Goal: Task Accomplishment & Management: Manage account settings

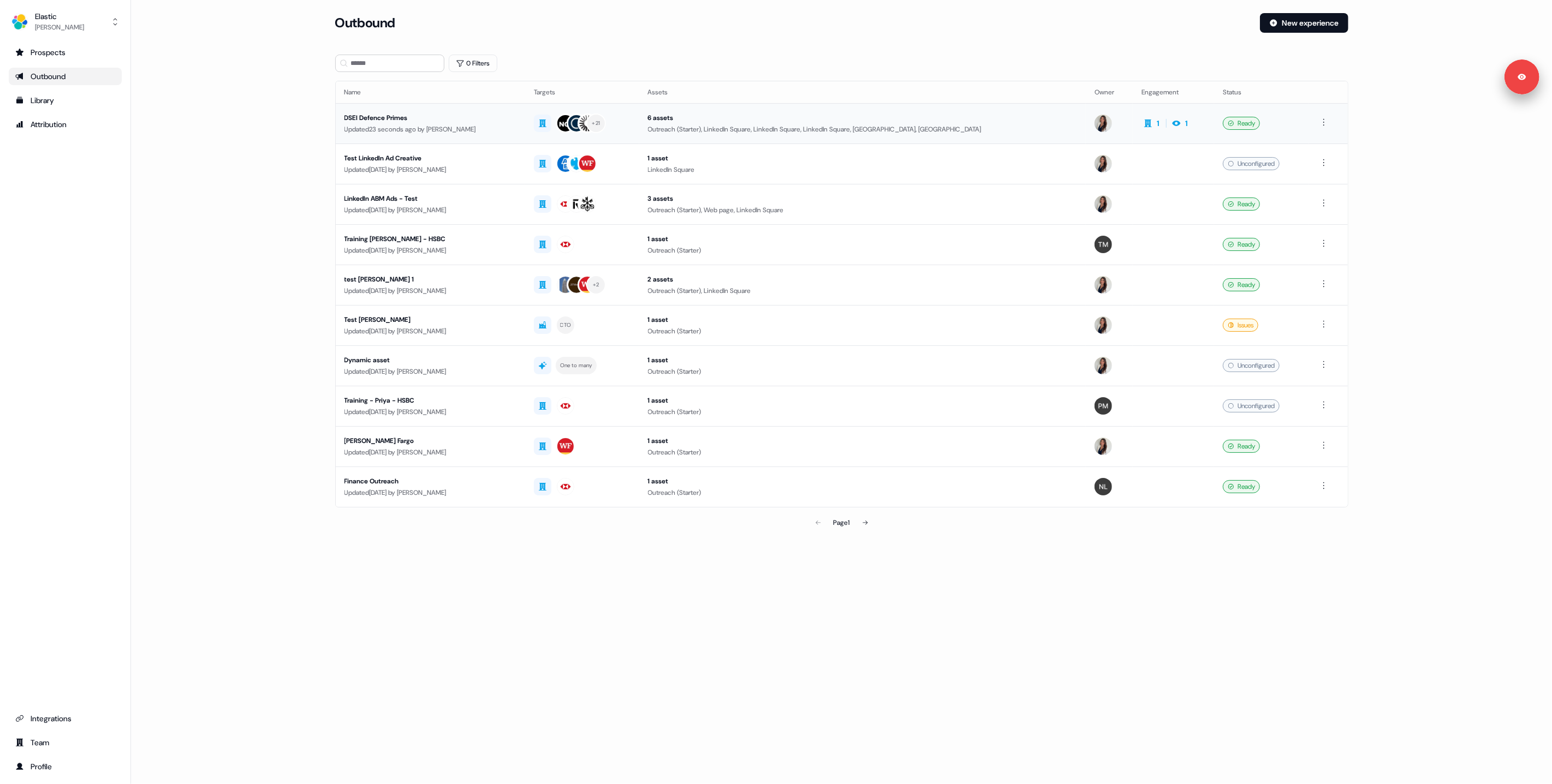
click at [446, 135] on td "DSEI Defence Primes Updated 23 seconds ago by Kelly Manrique" at bounding box center [431, 123] width 189 height 41
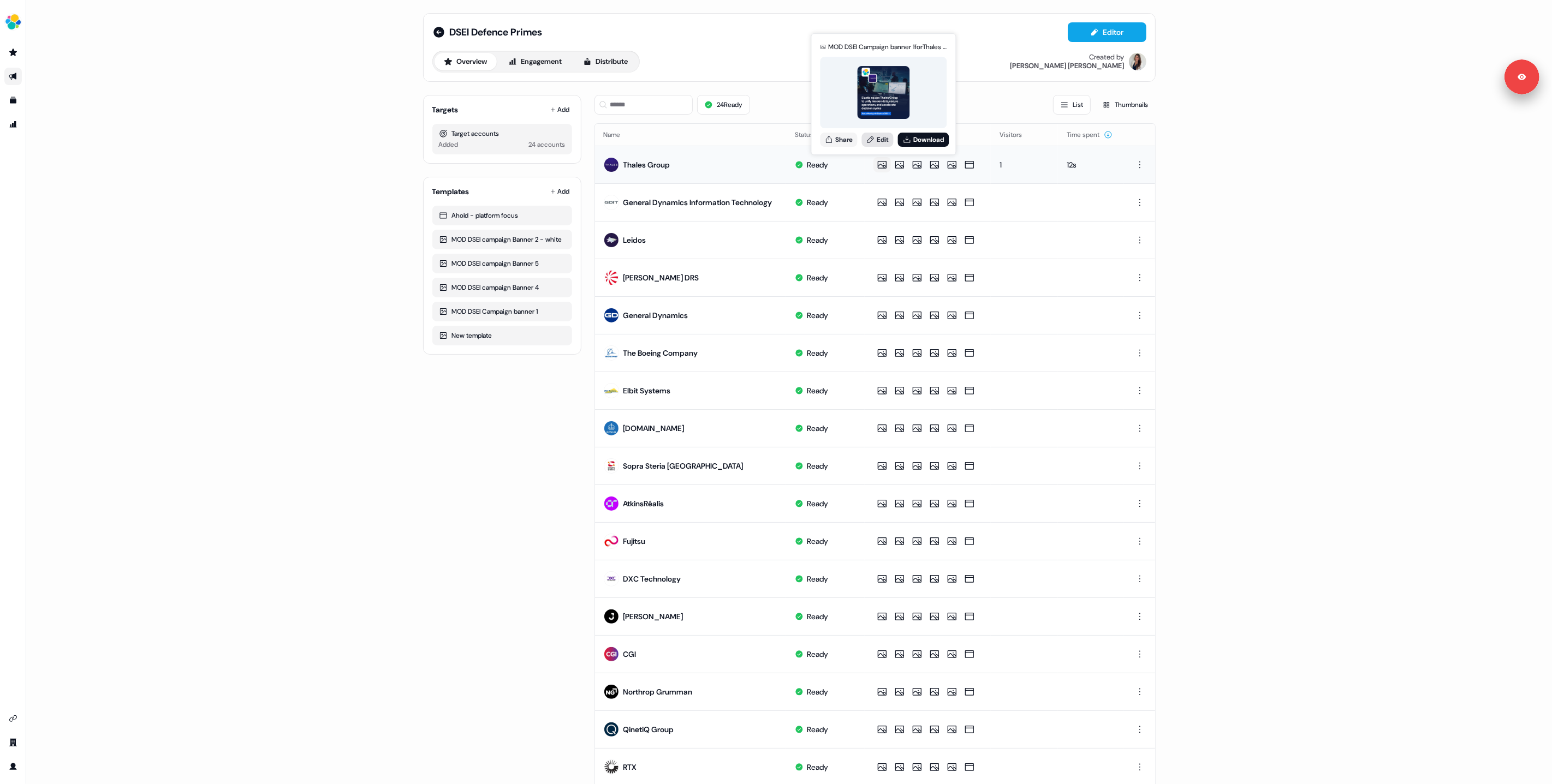
click at [875, 139] on link "Edit" at bounding box center [878, 140] width 31 height 14
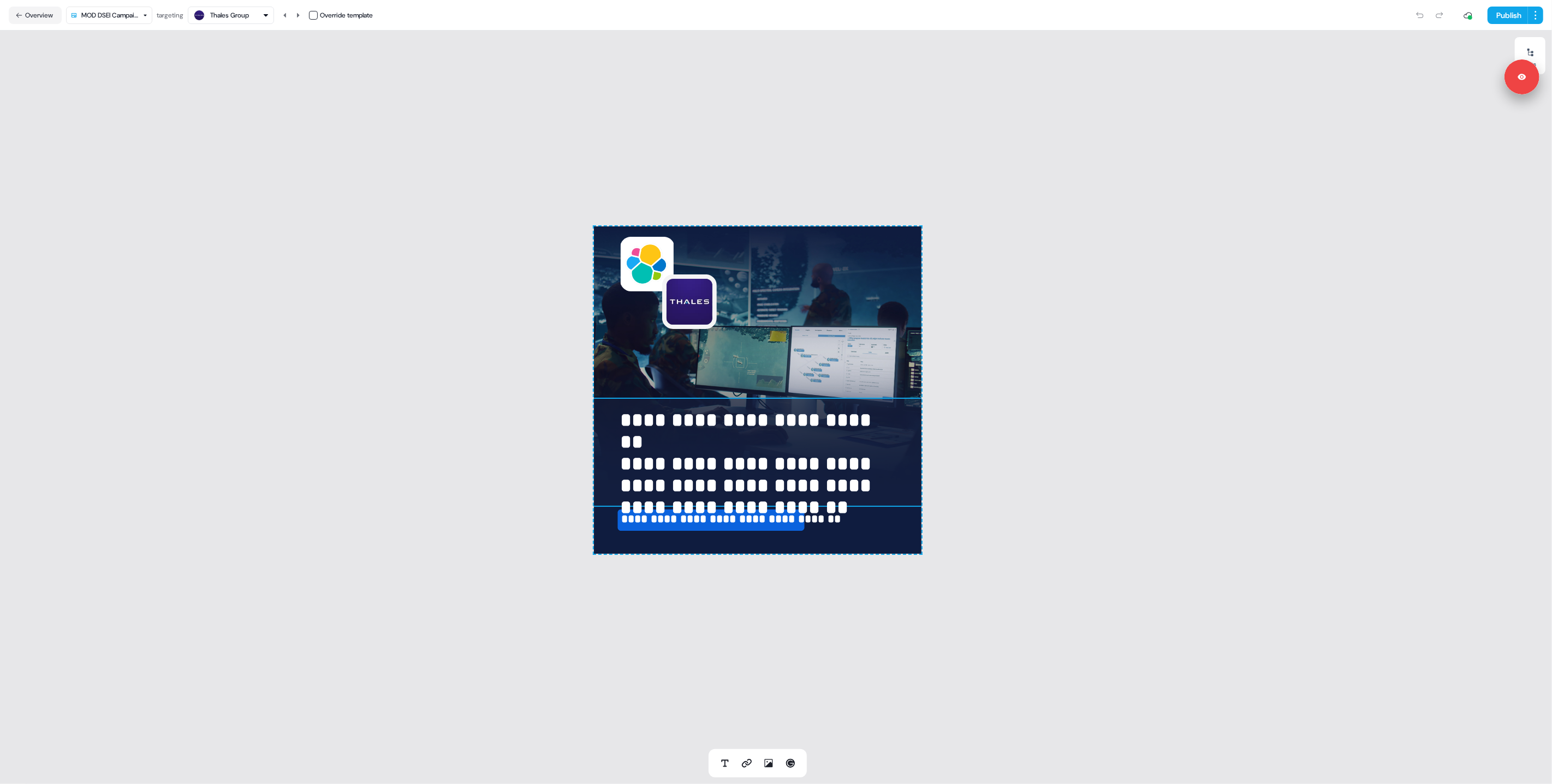
click at [904, 422] on img at bounding box center [762, 452] width 341 height 109
click at [129, 16] on html "**********" at bounding box center [776, 392] width 1552 height 784
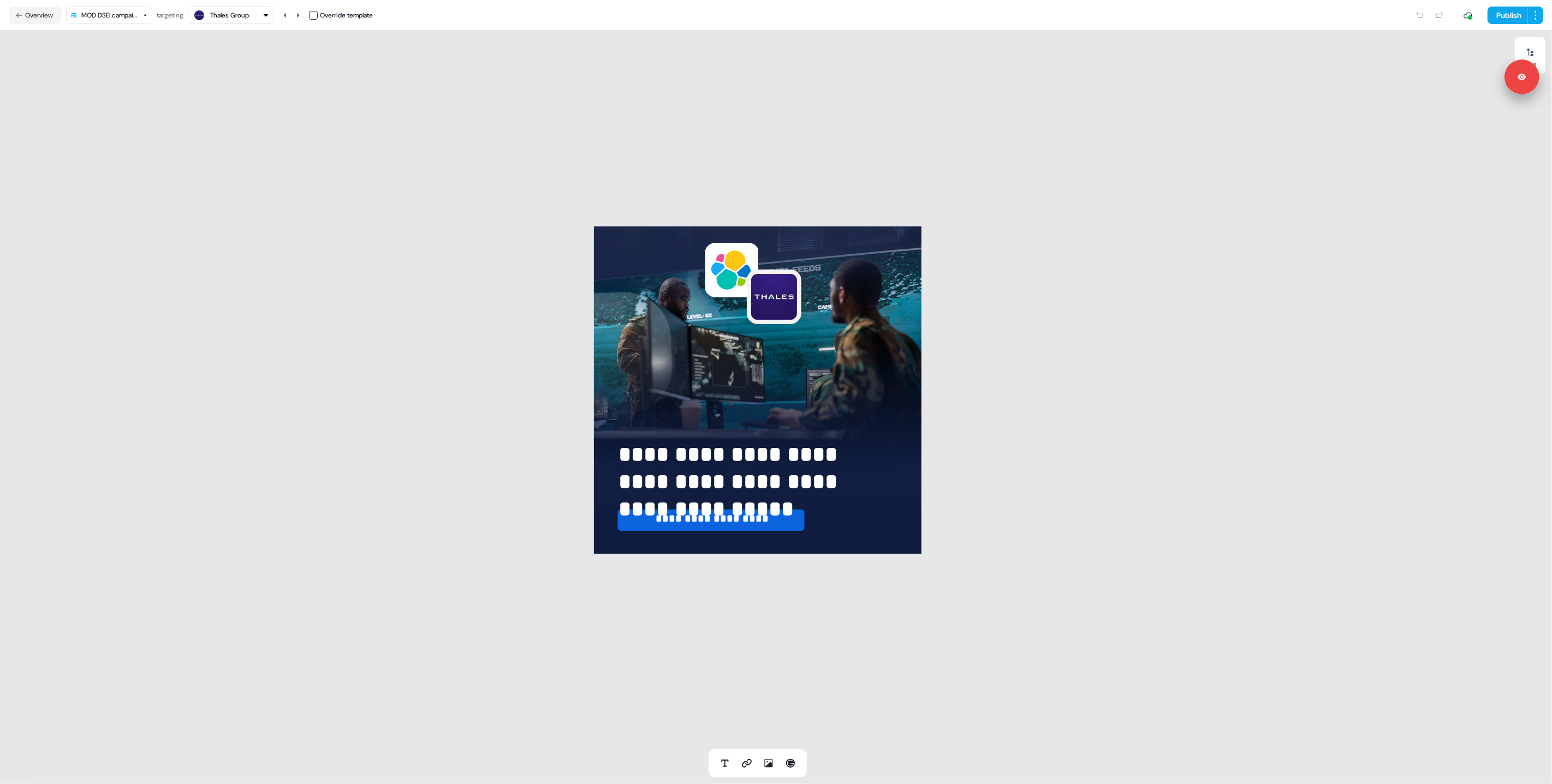
click at [102, 23] on nav "Overview MOD DSEI campaign Banner 5 targeting Thales Group Override template Pu…" at bounding box center [776, 15] width 1552 height 30
click at [115, 14] on html "**********" at bounding box center [776, 392] width 1552 height 784
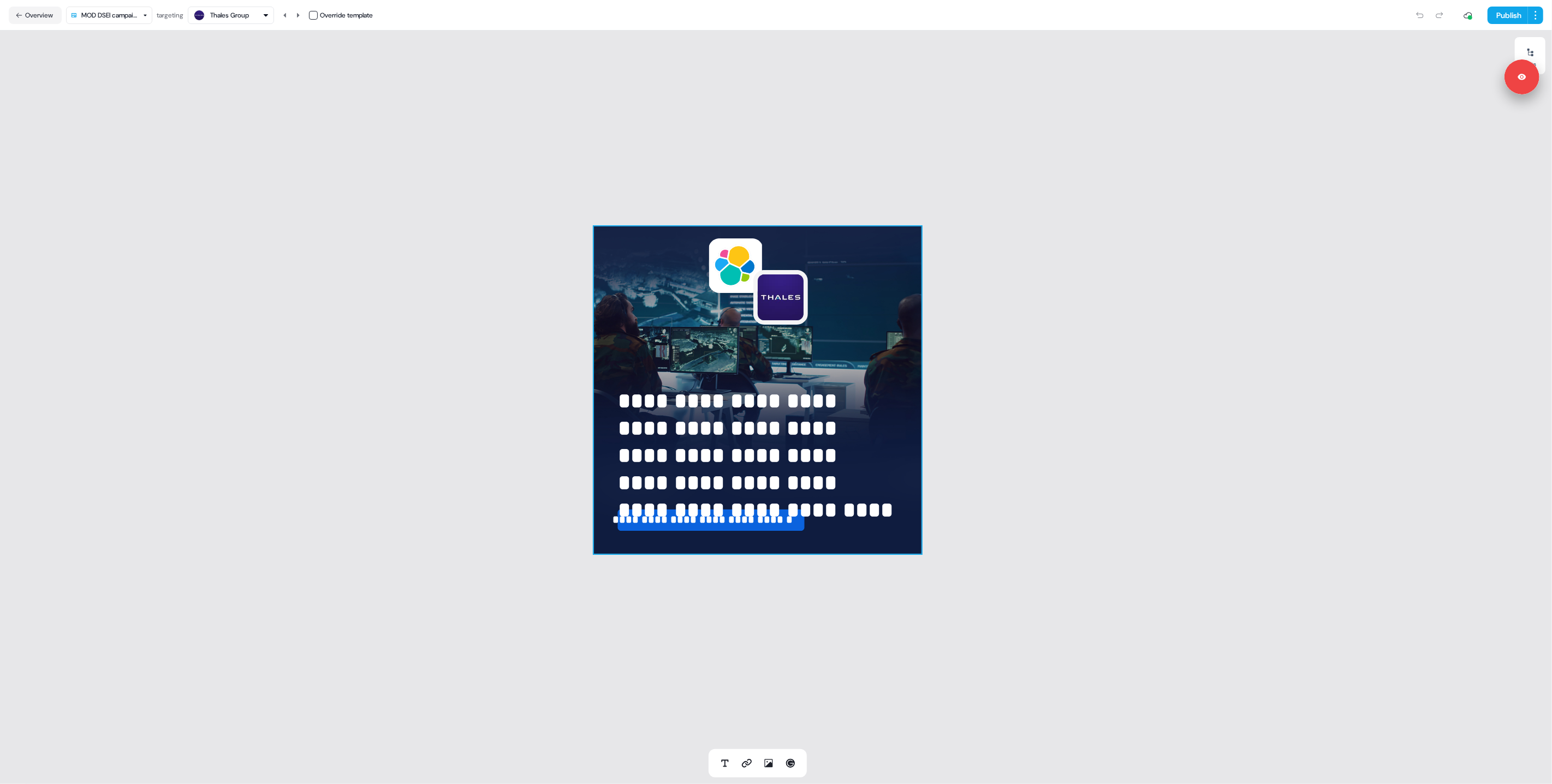
click at [631, 320] on div "**********" at bounding box center [757, 390] width 327 height 327
drag, startPoint x: 490, startPoint y: 340, endPoint x: 664, endPoint y: 465, distance: 214.2
click at [490, 340] on div "**********" at bounding box center [757, 390] width 1515 height 719
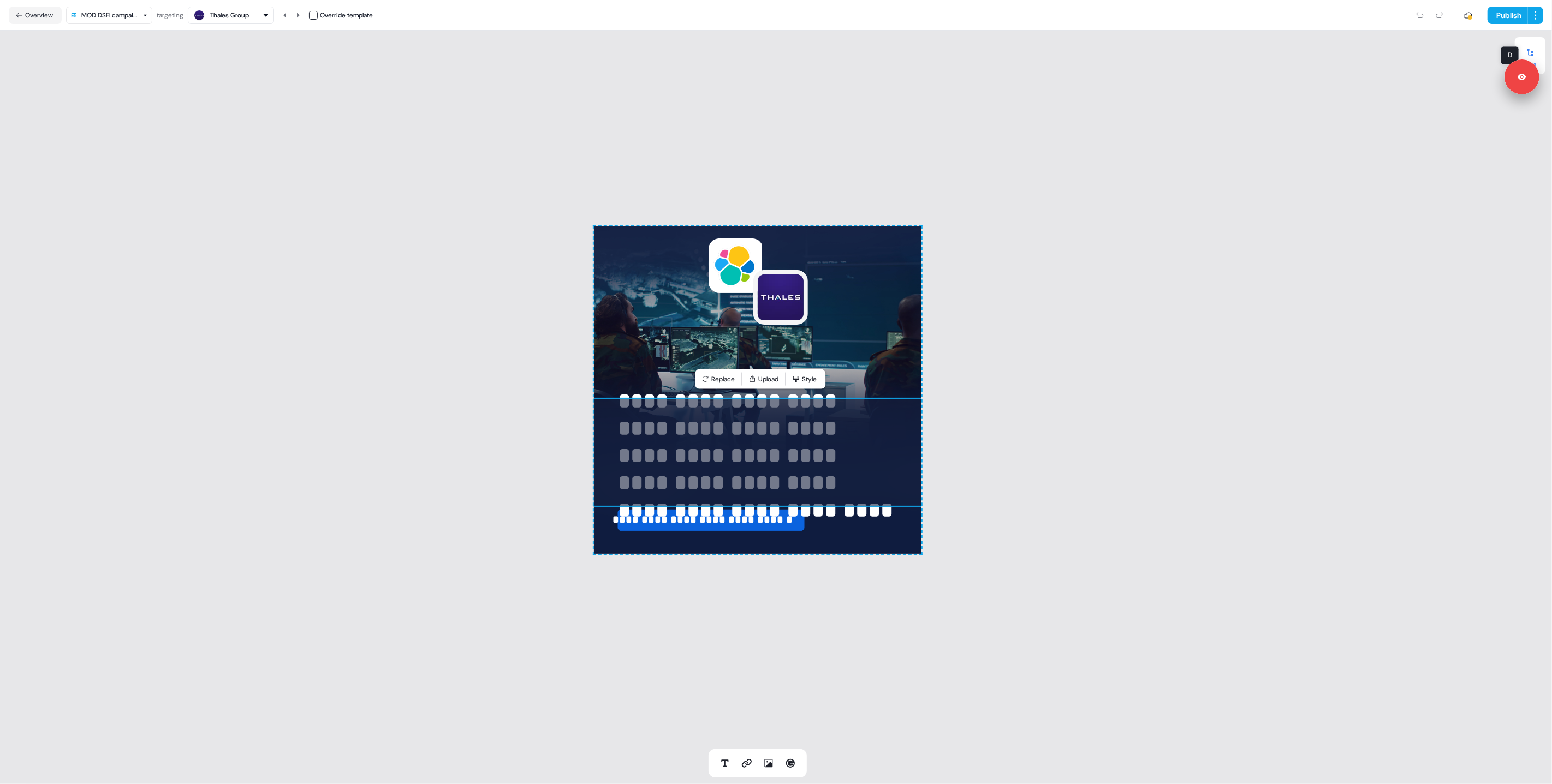
drag, startPoint x: 1534, startPoint y: 48, endPoint x: 1524, endPoint y: 53, distance: 11.2
click at [1534, 48] on icon at bounding box center [1530, 52] width 9 height 9
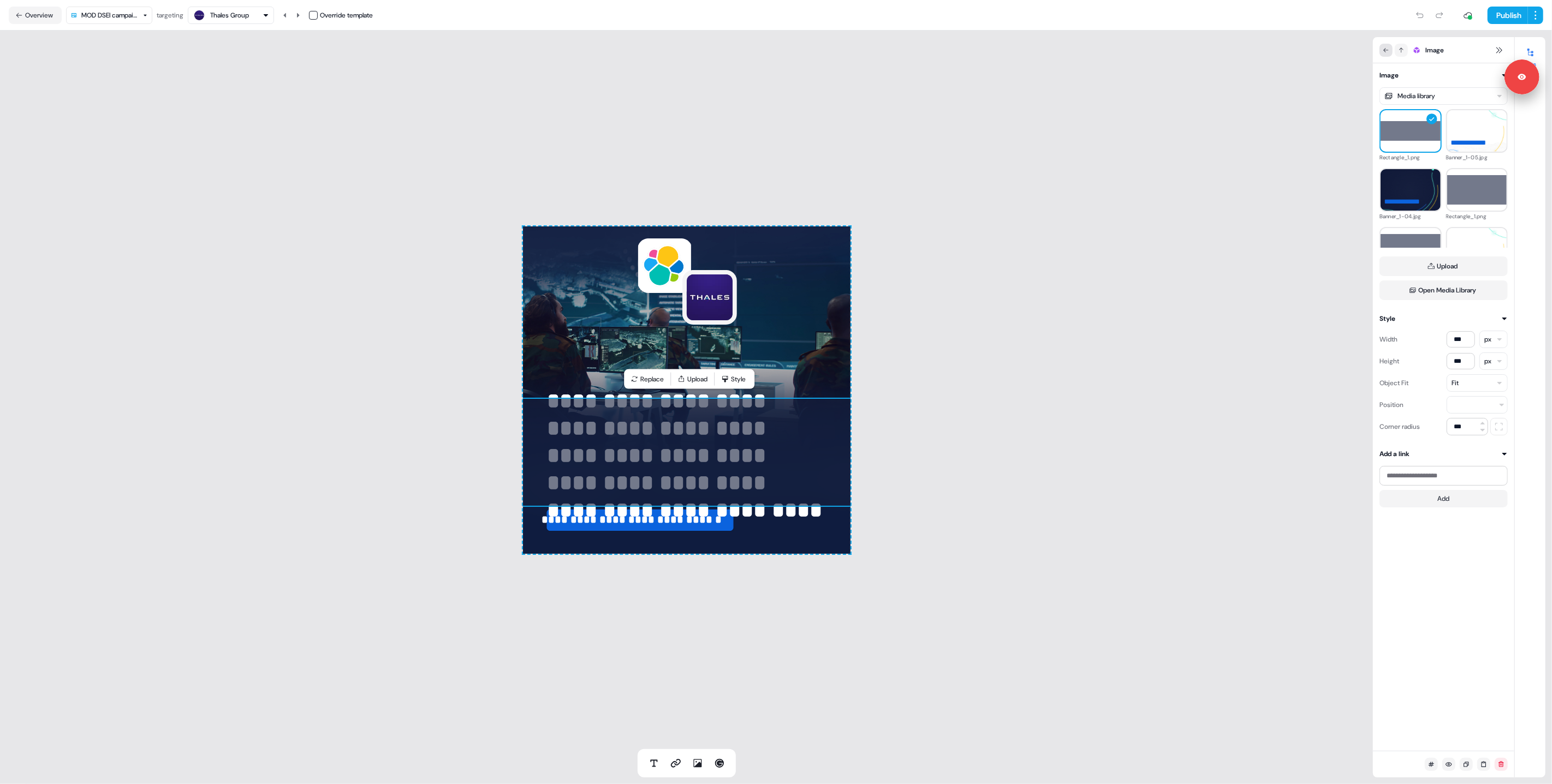
click at [1387, 47] on icon at bounding box center [1386, 50] width 7 height 7
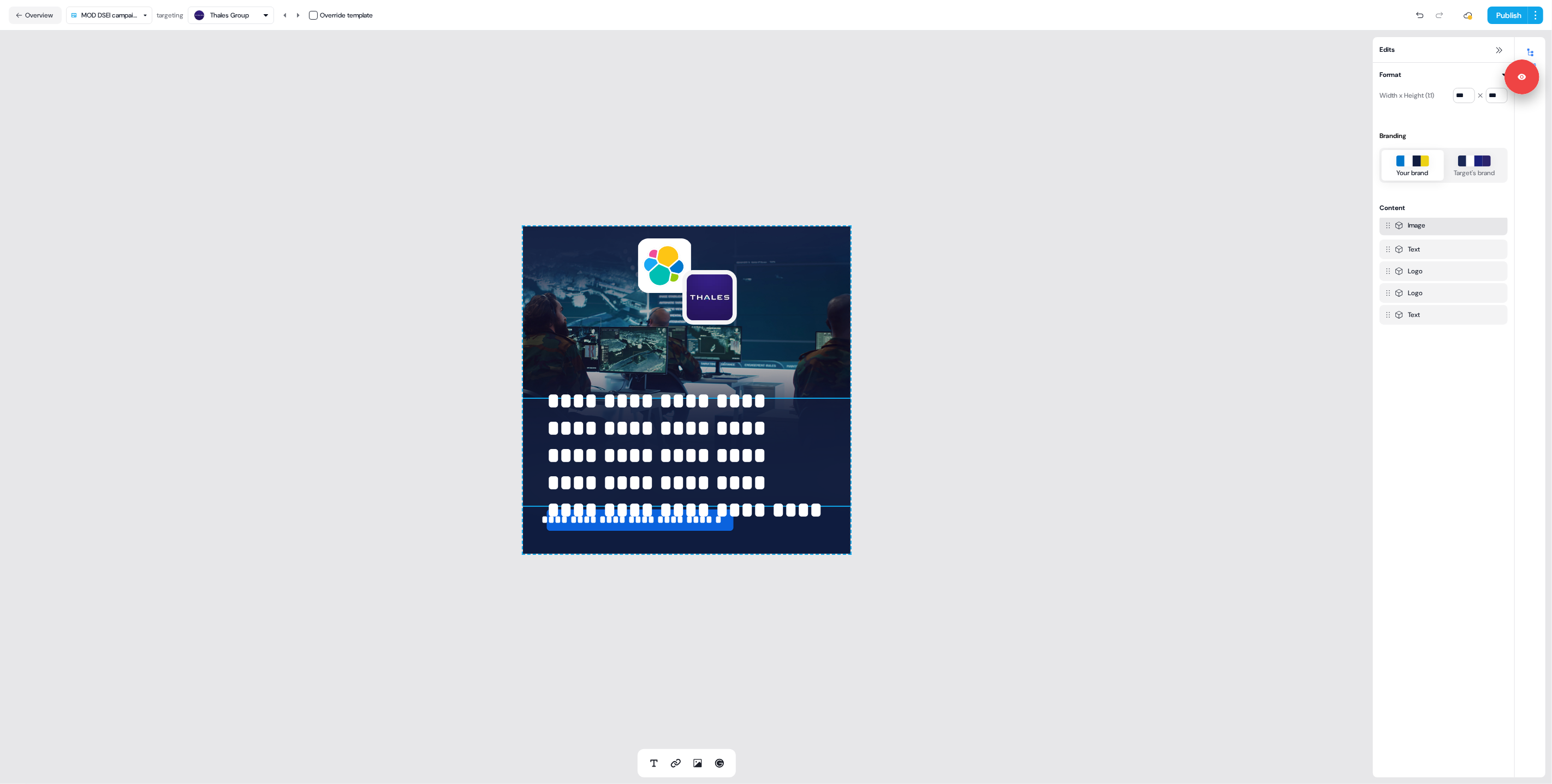
drag, startPoint x: 1394, startPoint y: 312, endPoint x: 1384, endPoint y: 225, distance: 87.6
click at [1387, 224] on div at bounding box center [1387, 226] width 24 height 26
click at [835, 418] on img at bounding box center [691, 437] width 341 height 109
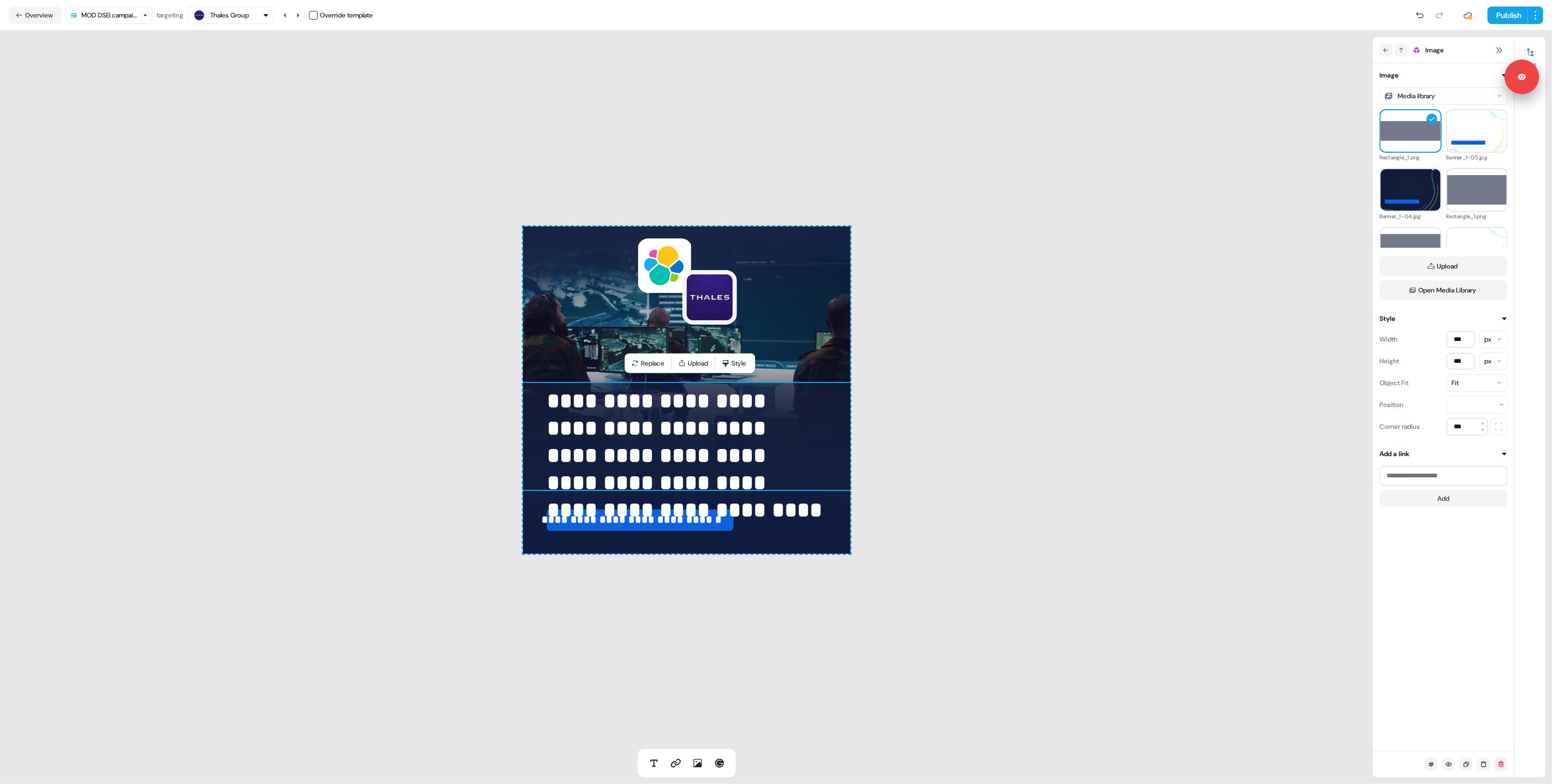
click at [329, 224] on div "**********" at bounding box center [686, 390] width 1373 height 719
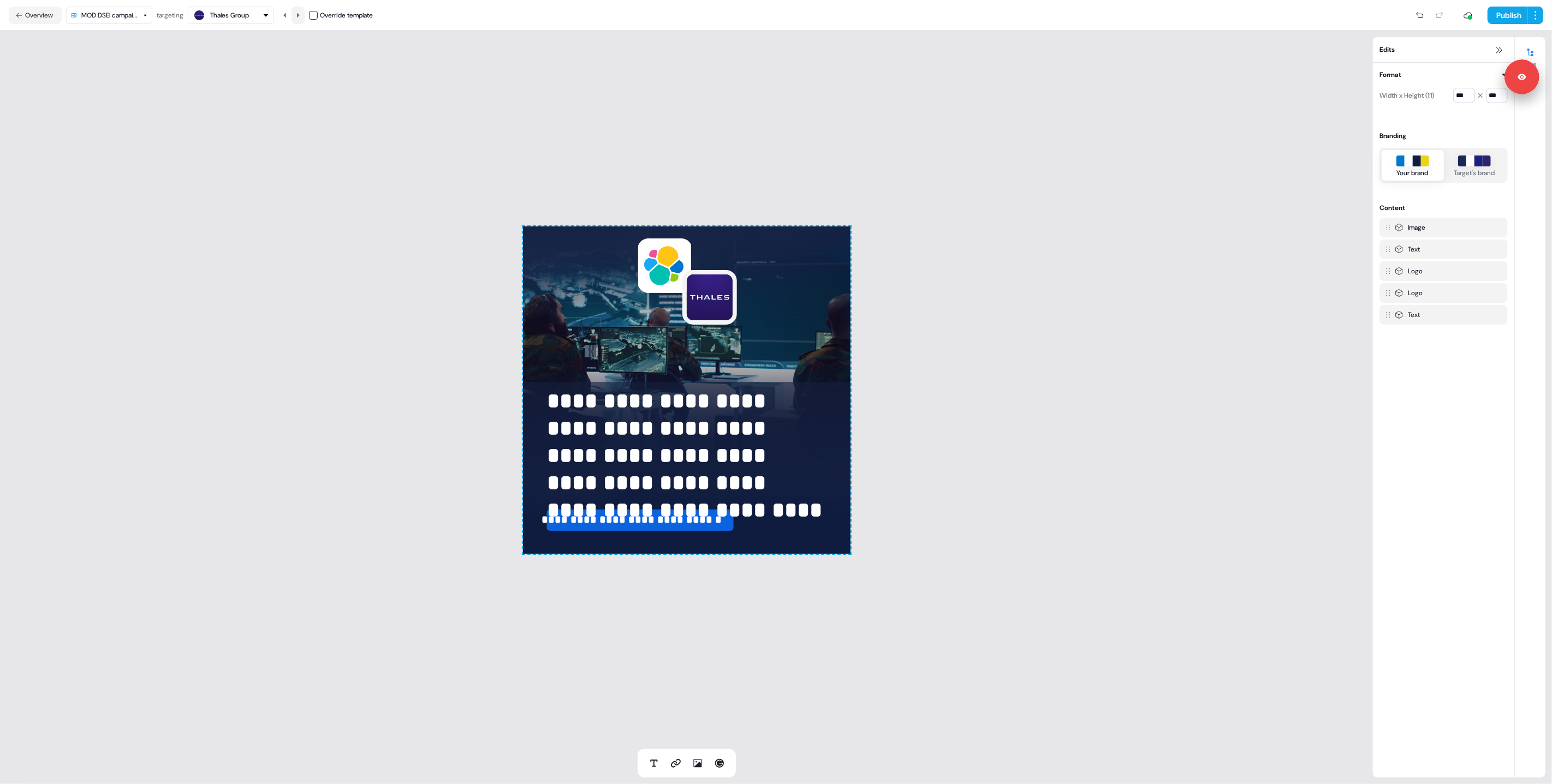
click at [301, 14] on icon at bounding box center [298, 16] width 7 height 7
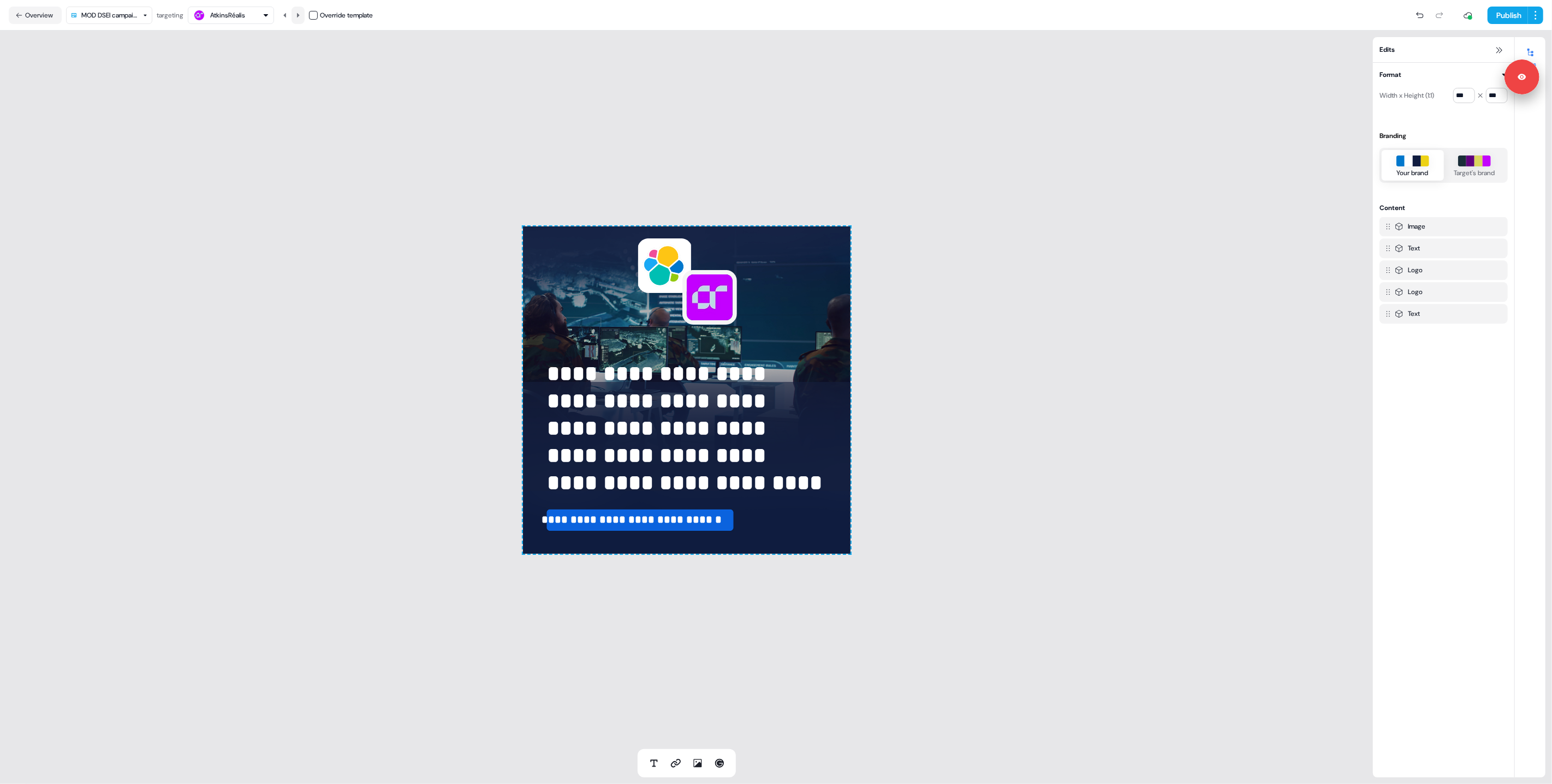
click at [301, 14] on icon at bounding box center [298, 16] width 7 height 7
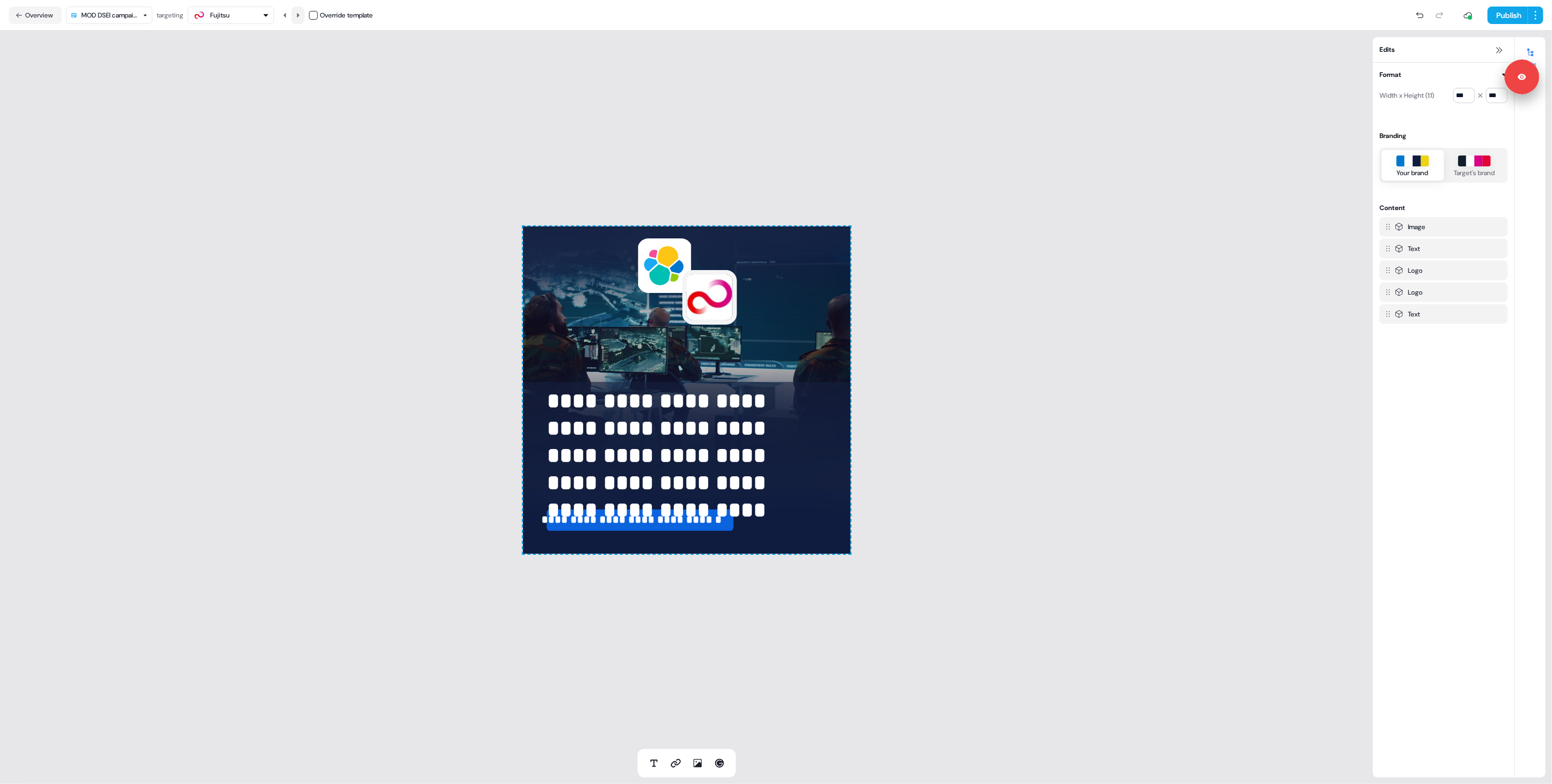
click at [301, 14] on icon at bounding box center [298, 16] width 7 height 7
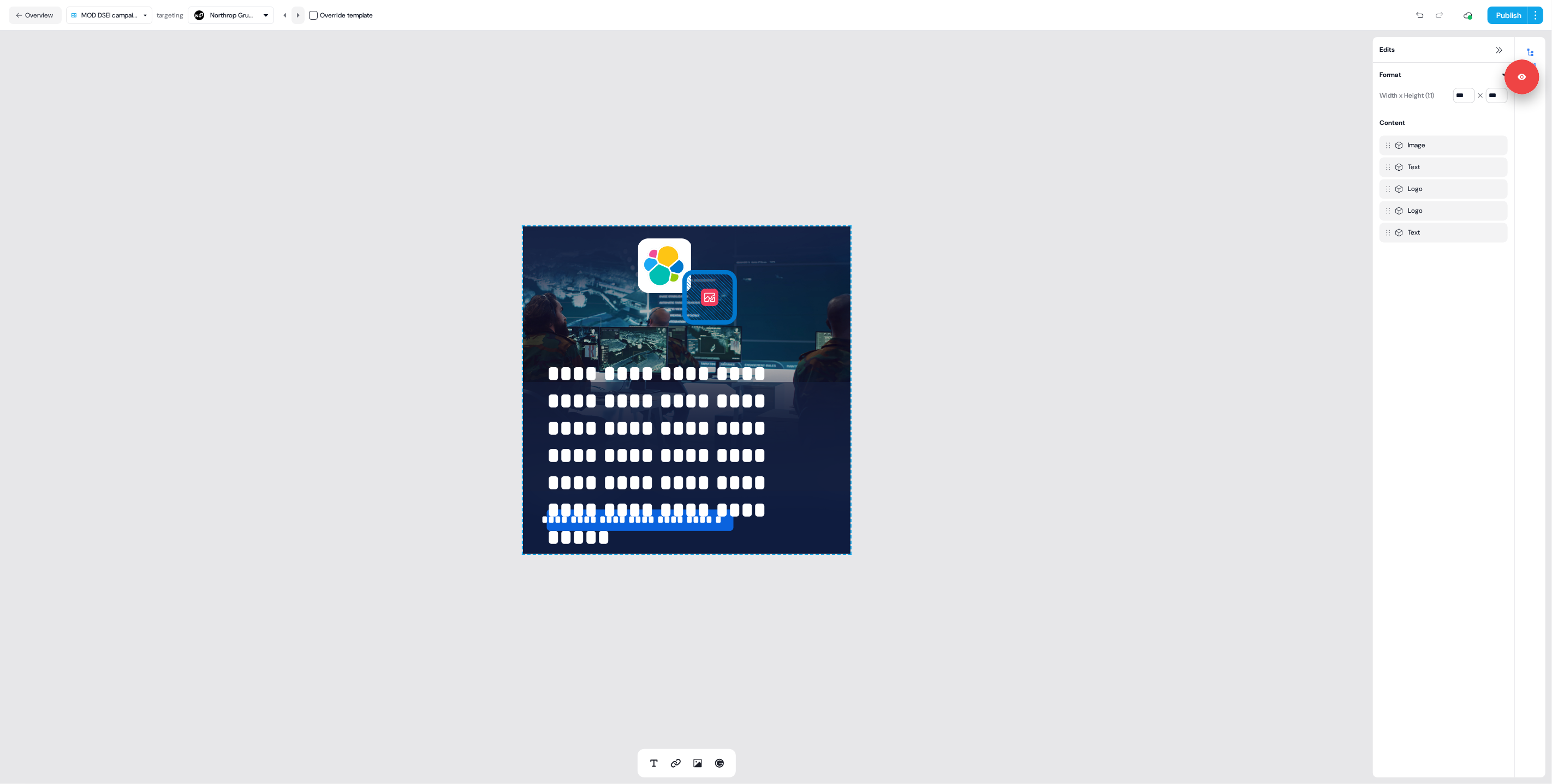
click at [301, 14] on icon at bounding box center [298, 16] width 7 height 7
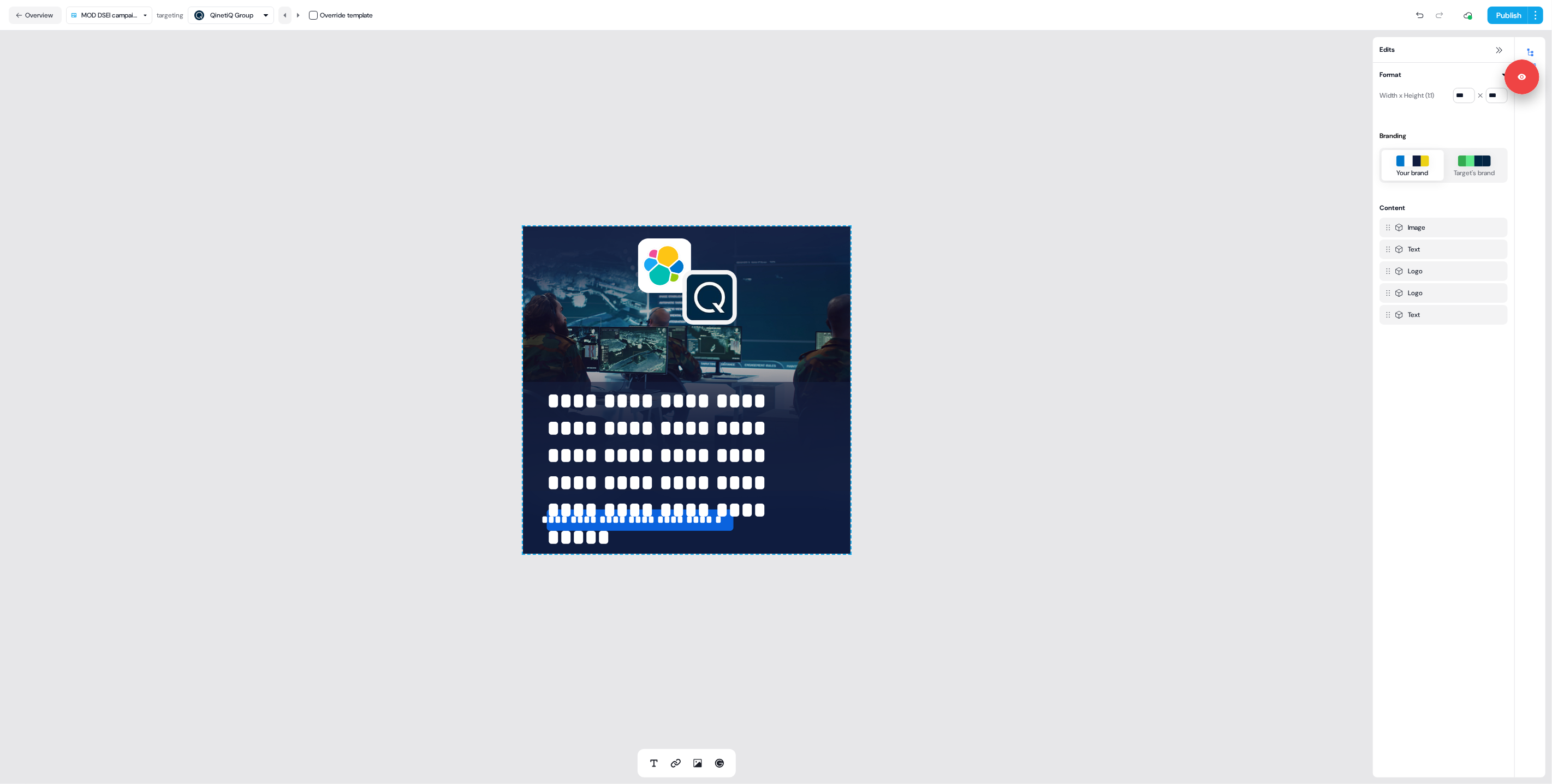
click at [286, 14] on icon at bounding box center [284, 14] width 3 height 4
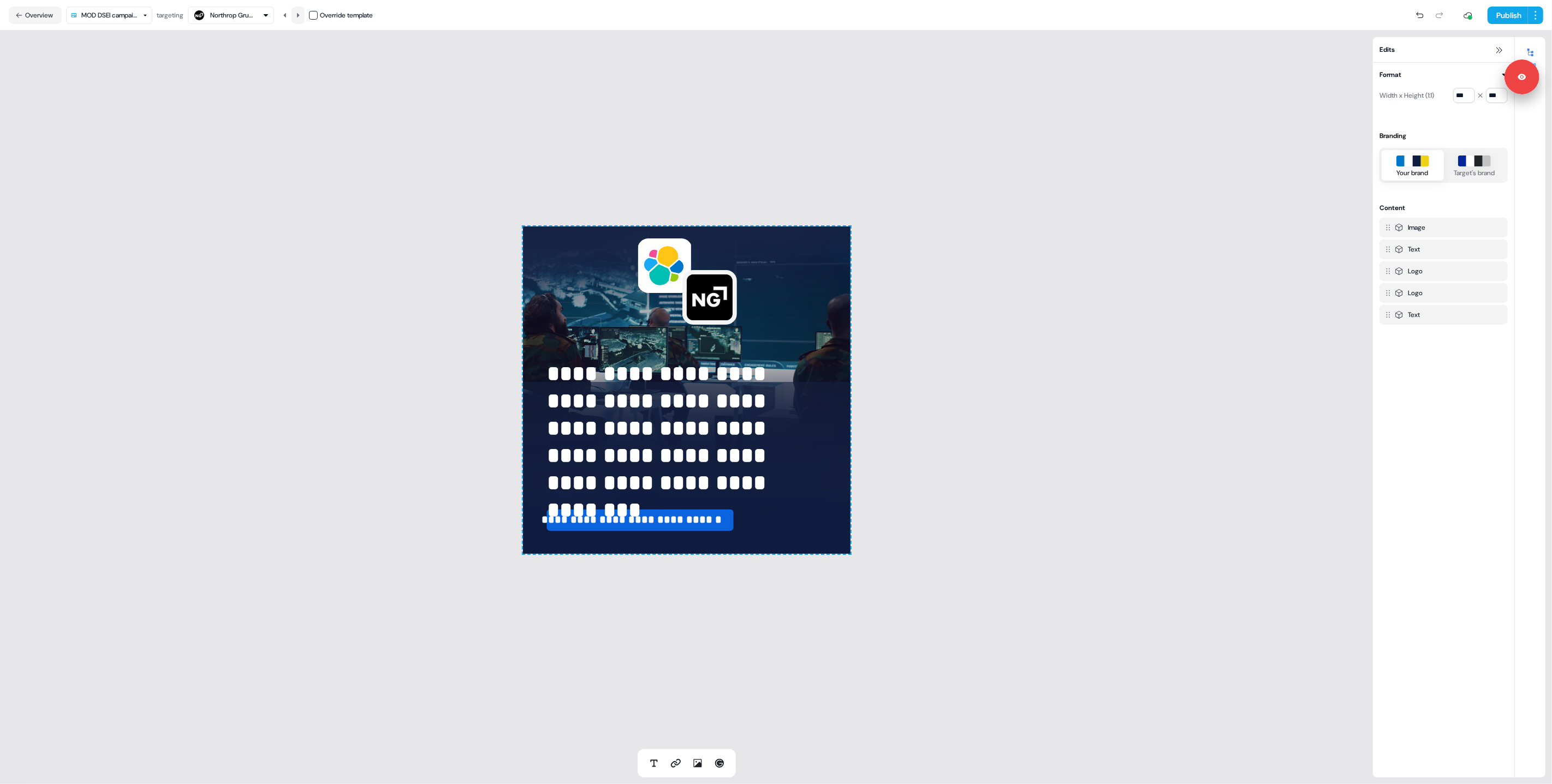
click at [300, 13] on icon at bounding box center [298, 16] width 7 height 7
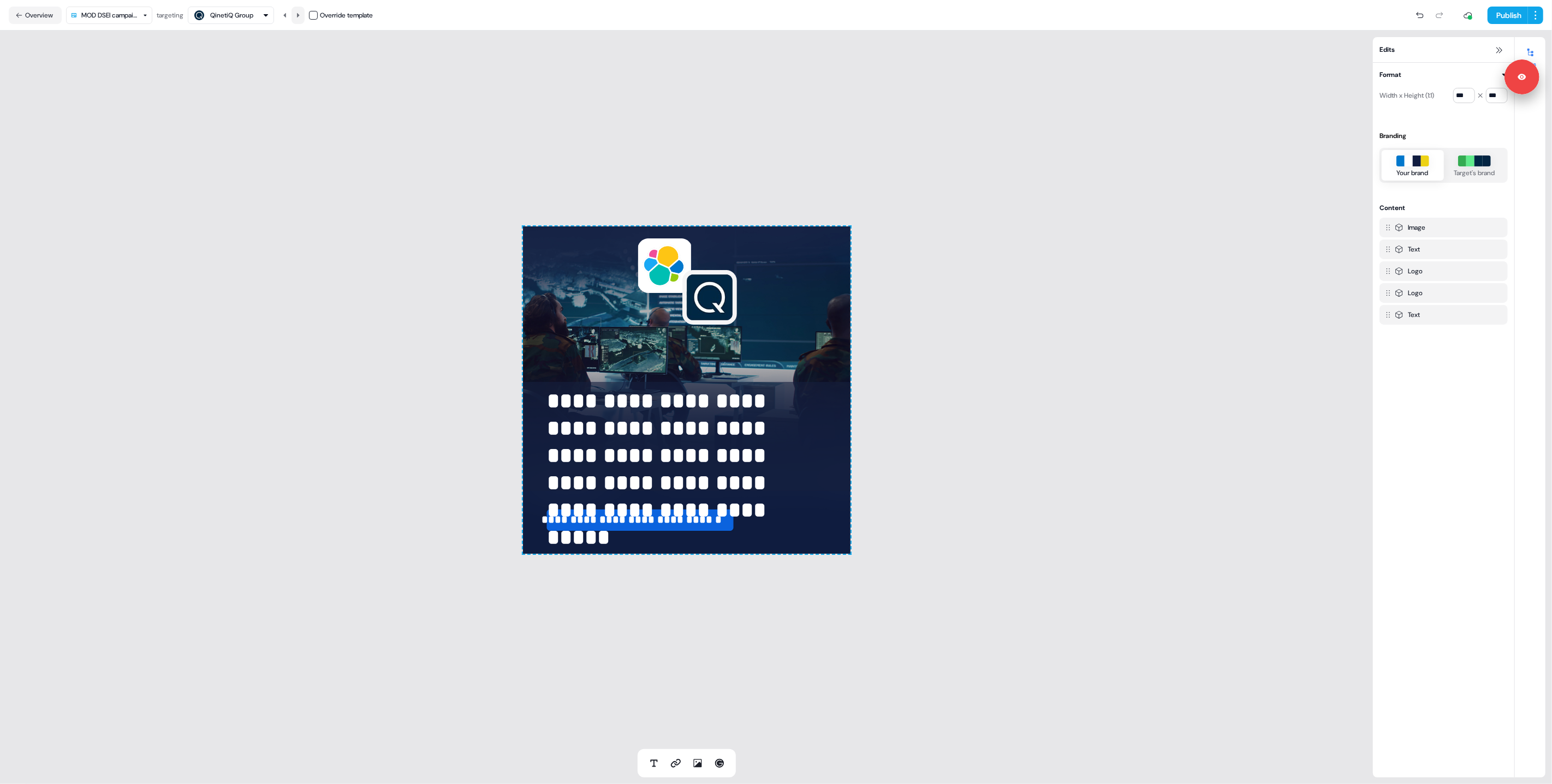
click at [300, 13] on icon at bounding box center [298, 16] width 7 height 7
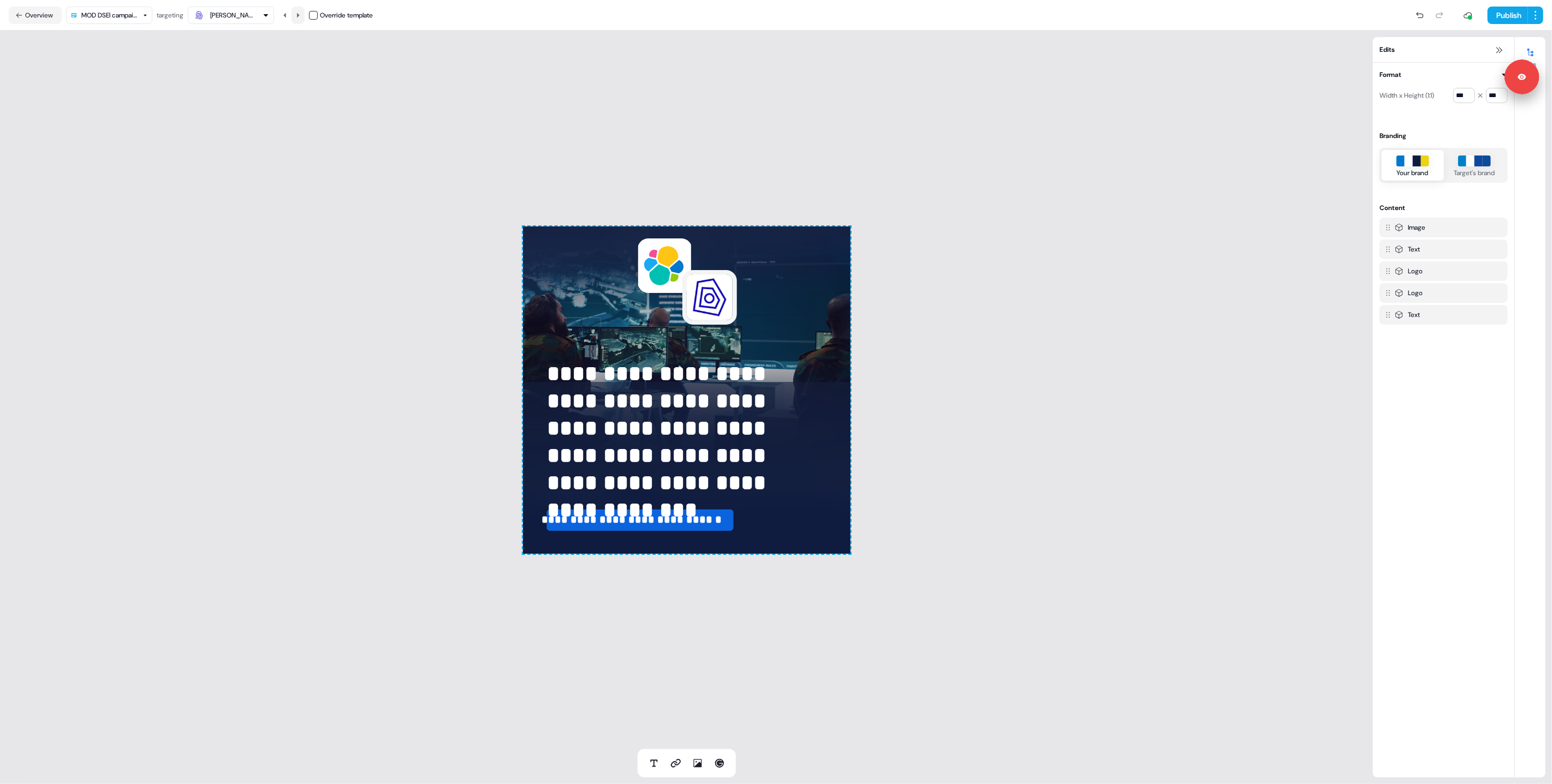
click at [300, 13] on icon at bounding box center [298, 16] width 7 height 7
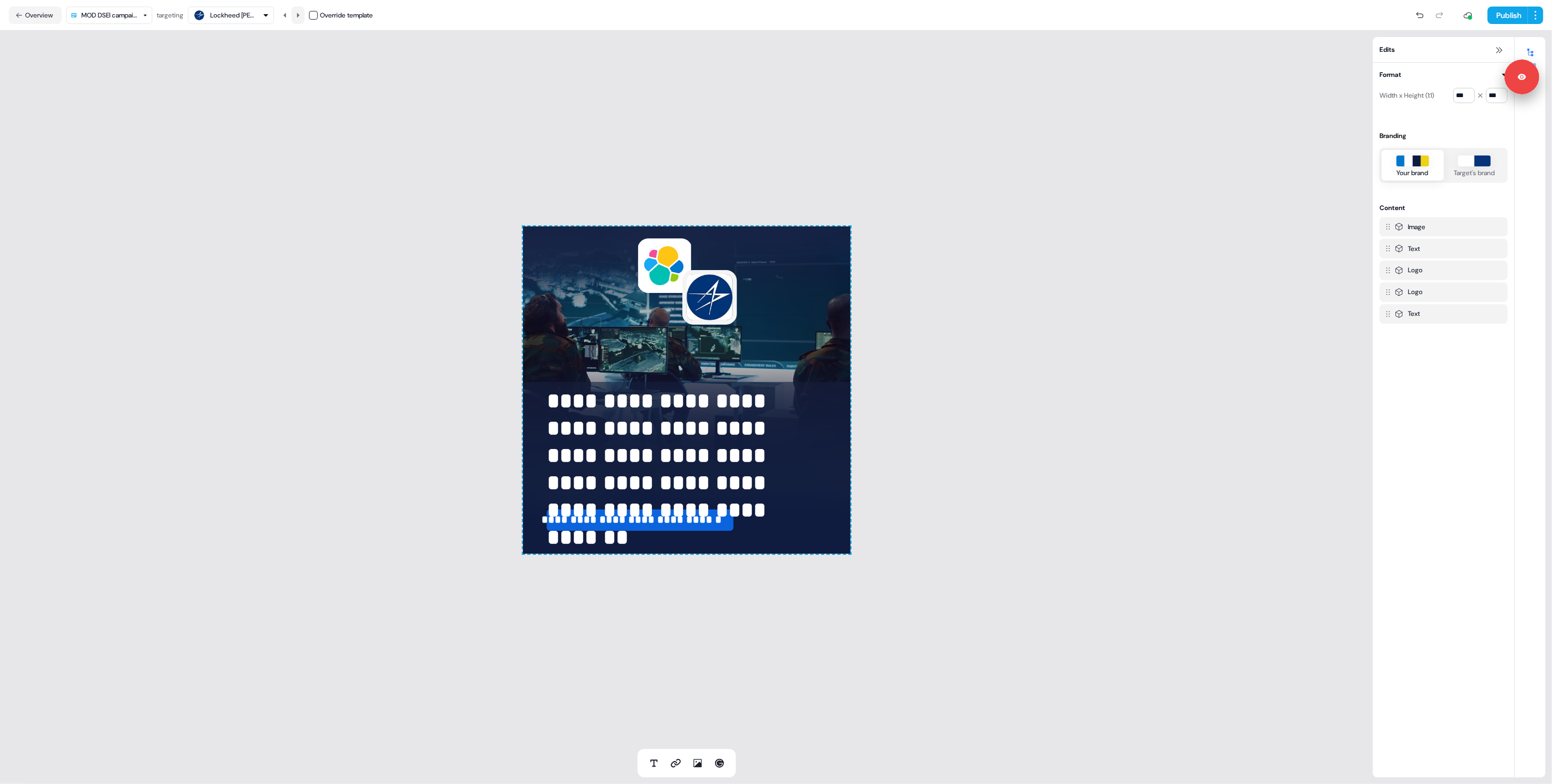
click at [300, 13] on icon at bounding box center [298, 16] width 7 height 7
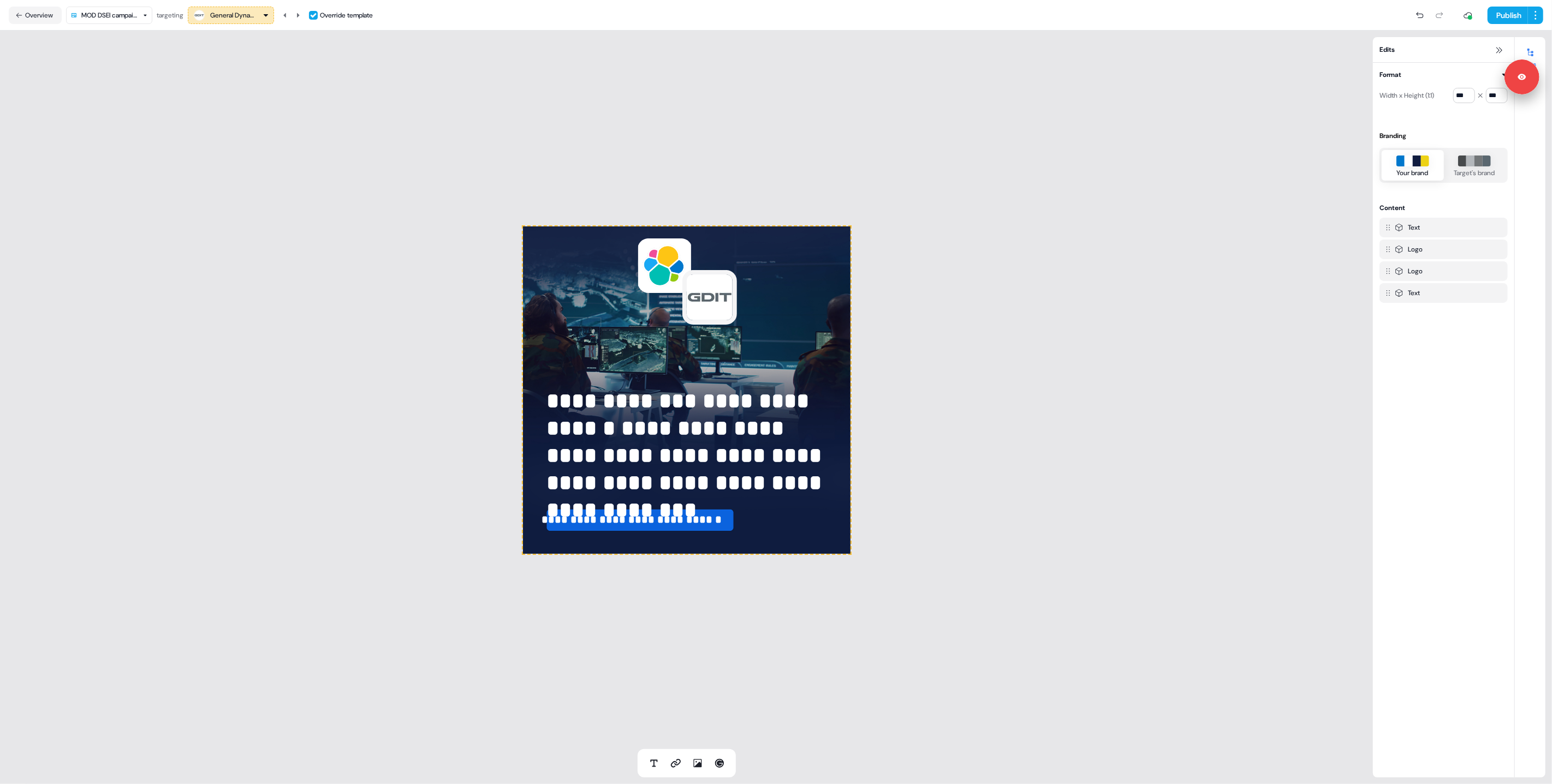
drag, startPoint x: 844, startPoint y: 428, endPoint x: 818, endPoint y: 409, distance: 32.2
click at [843, 409] on div "**********" at bounding box center [686, 390] width 327 height 327
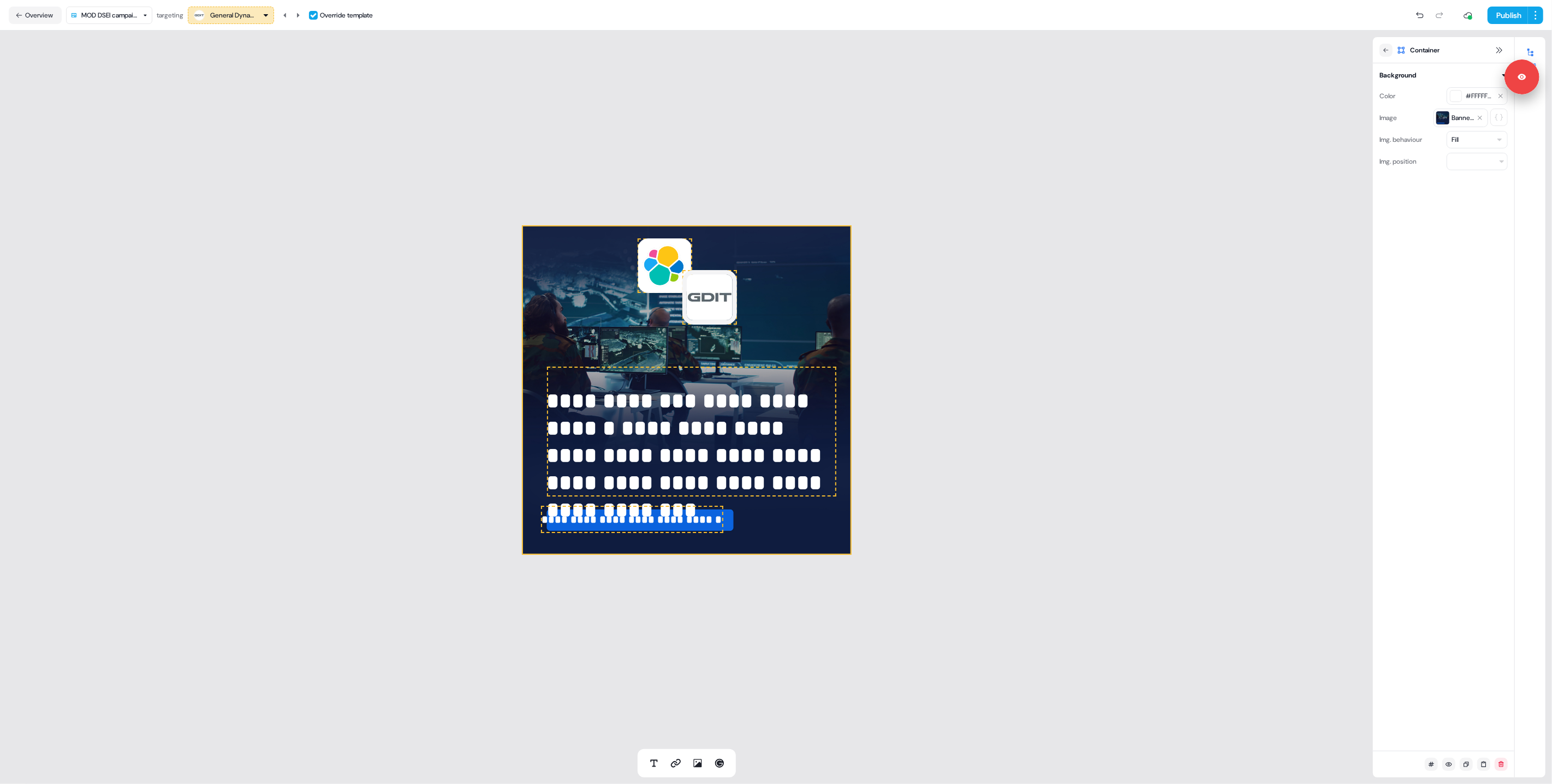
click at [490, 390] on div "**********" at bounding box center [686, 390] width 1373 height 719
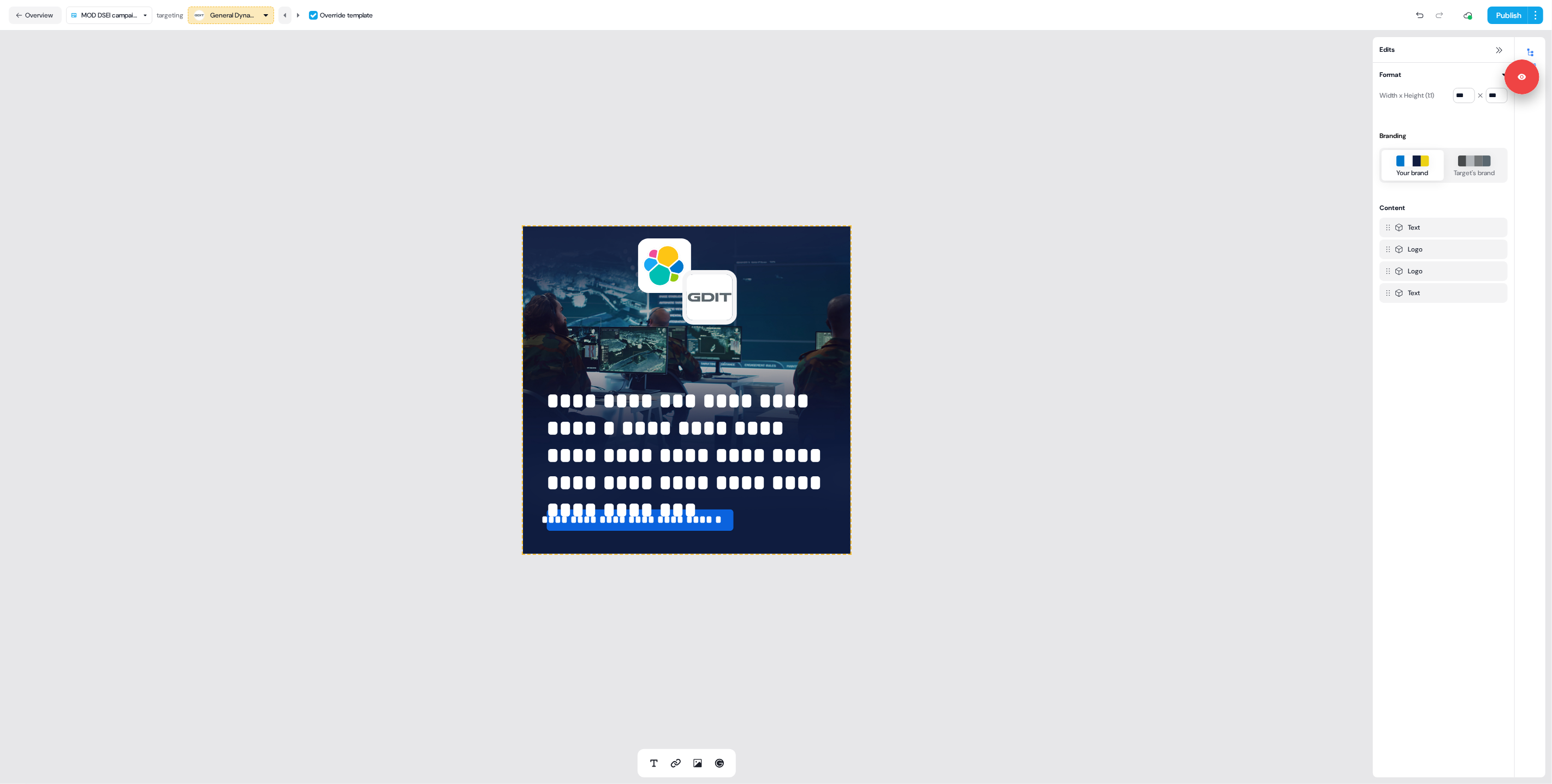
click at [286, 13] on icon at bounding box center [284, 14] width 3 height 4
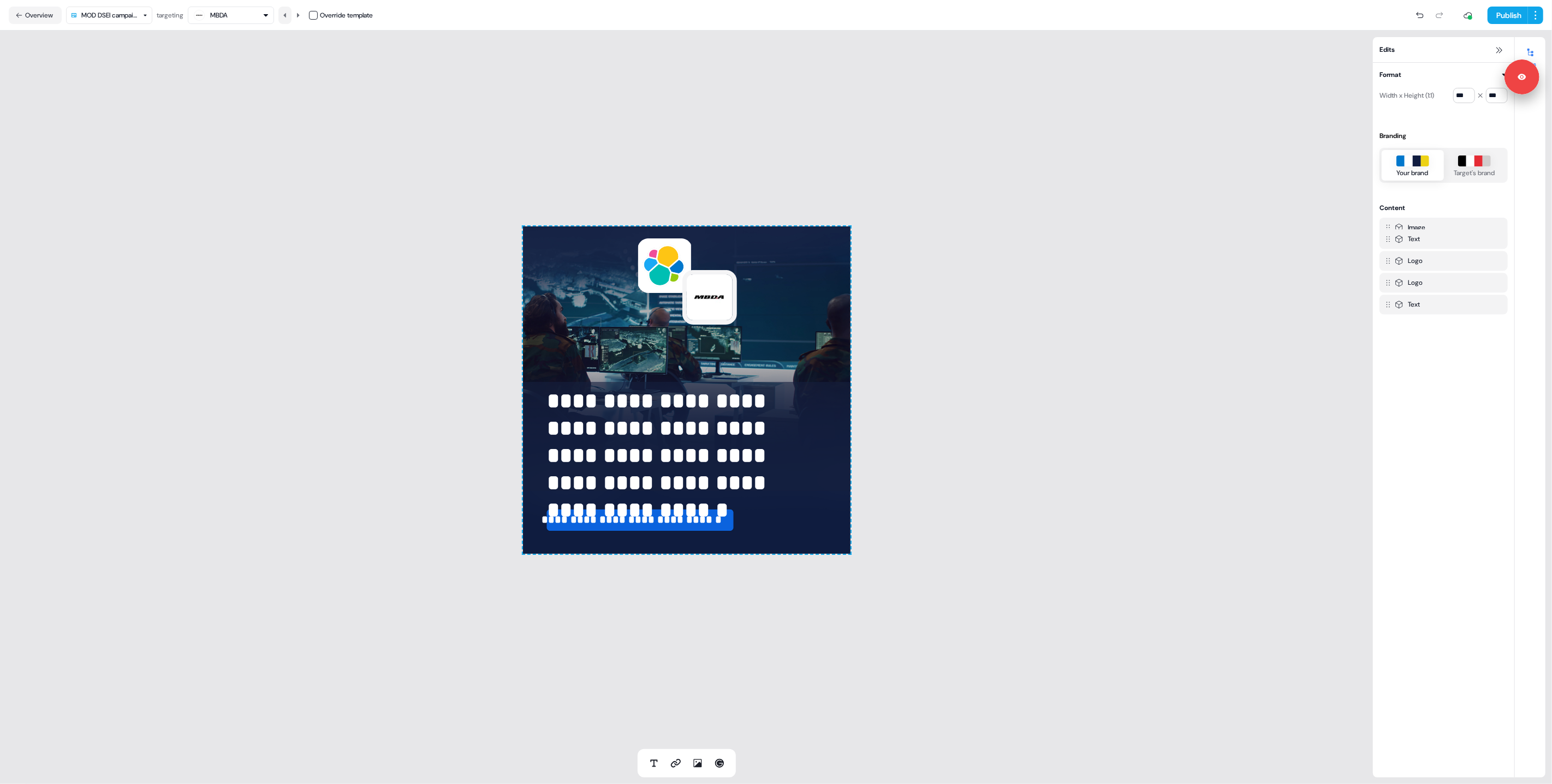
click at [286, 13] on icon at bounding box center [284, 14] width 3 height 4
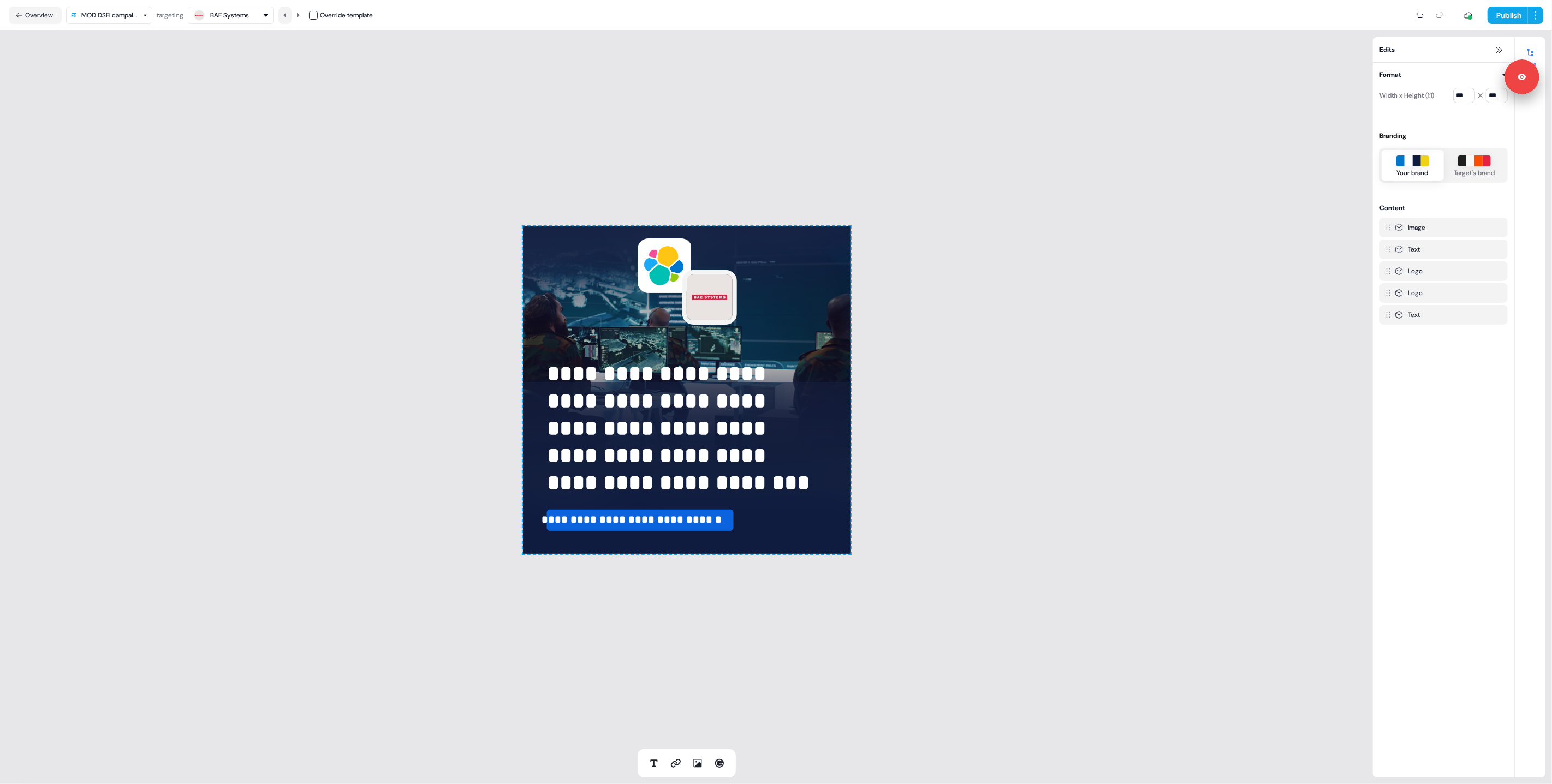
click at [286, 13] on icon at bounding box center [284, 14] width 3 height 4
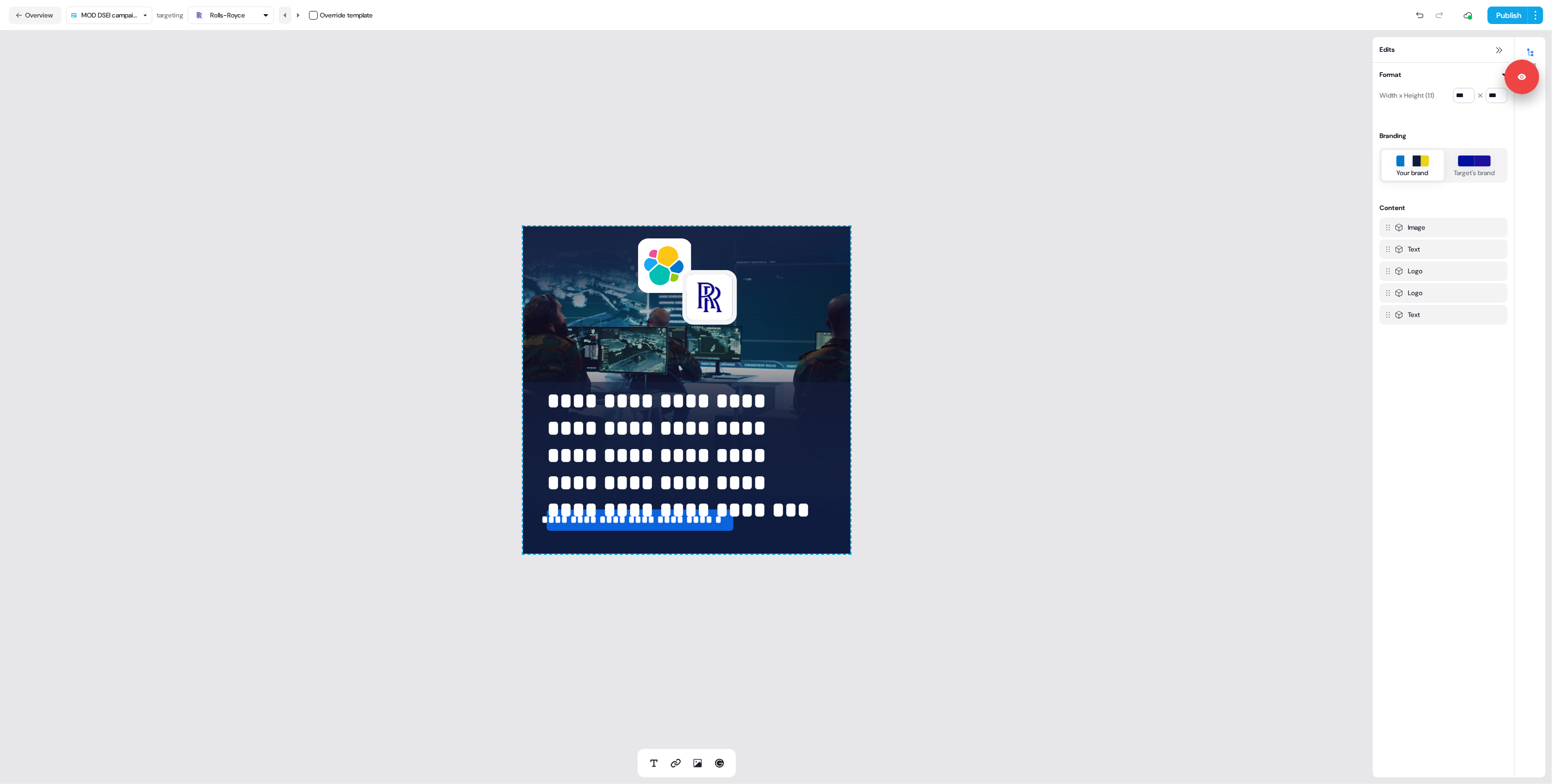
click at [286, 13] on icon at bounding box center [284, 14] width 3 height 4
click at [532, 402] on img at bounding box center [691, 437] width 341 height 109
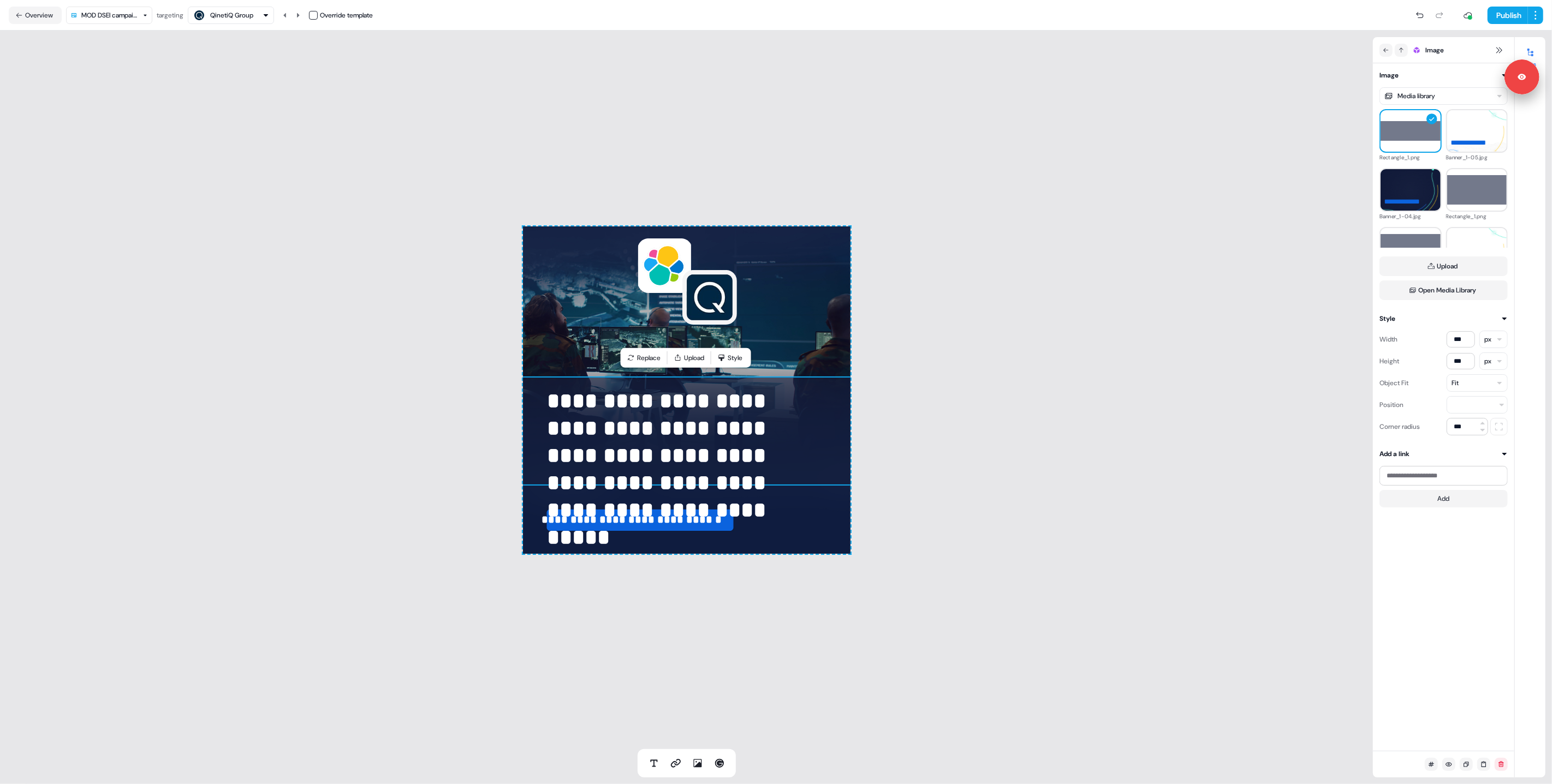
click at [413, 407] on div "**********" at bounding box center [686, 390] width 1373 height 719
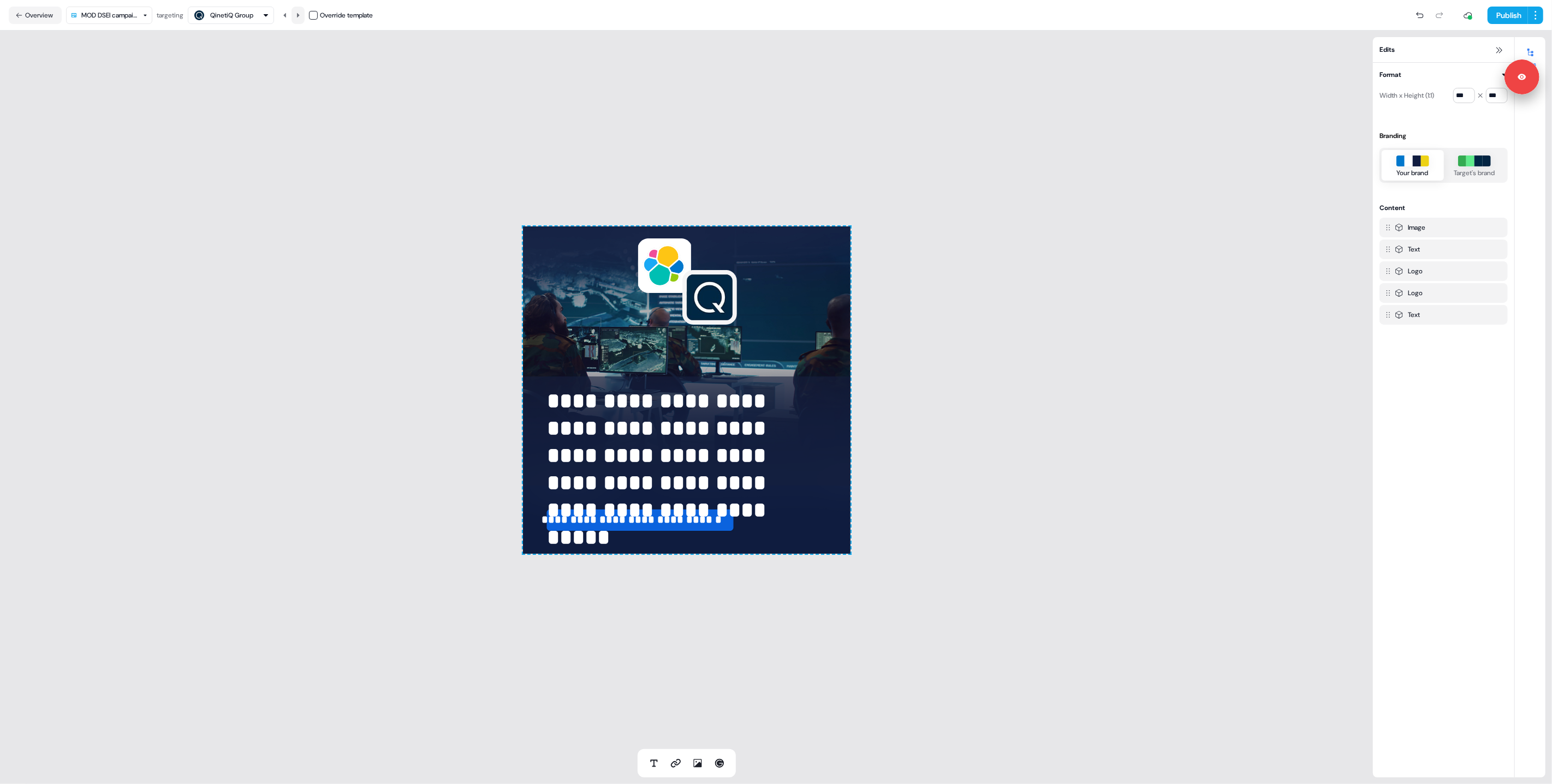
click at [301, 16] on icon at bounding box center [298, 16] width 7 height 7
click at [304, 16] on button at bounding box center [298, 16] width 13 height 17
click at [300, 12] on icon at bounding box center [298, 16] width 7 height 7
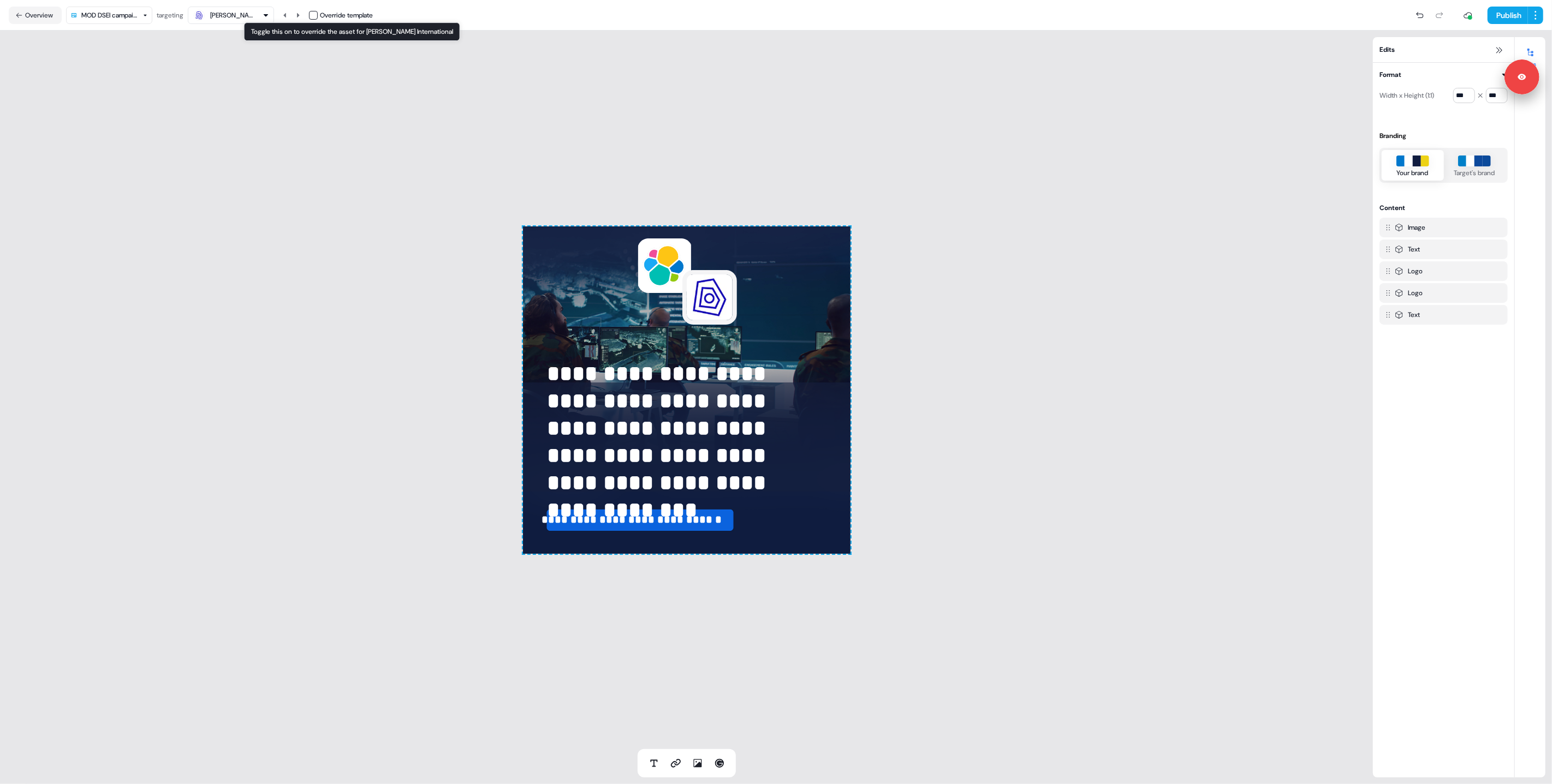
click at [318, 13] on button "on" at bounding box center [314, 16] width 9 height 9
click at [892, 462] on div "**********" at bounding box center [686, 390] width 1373 height 719
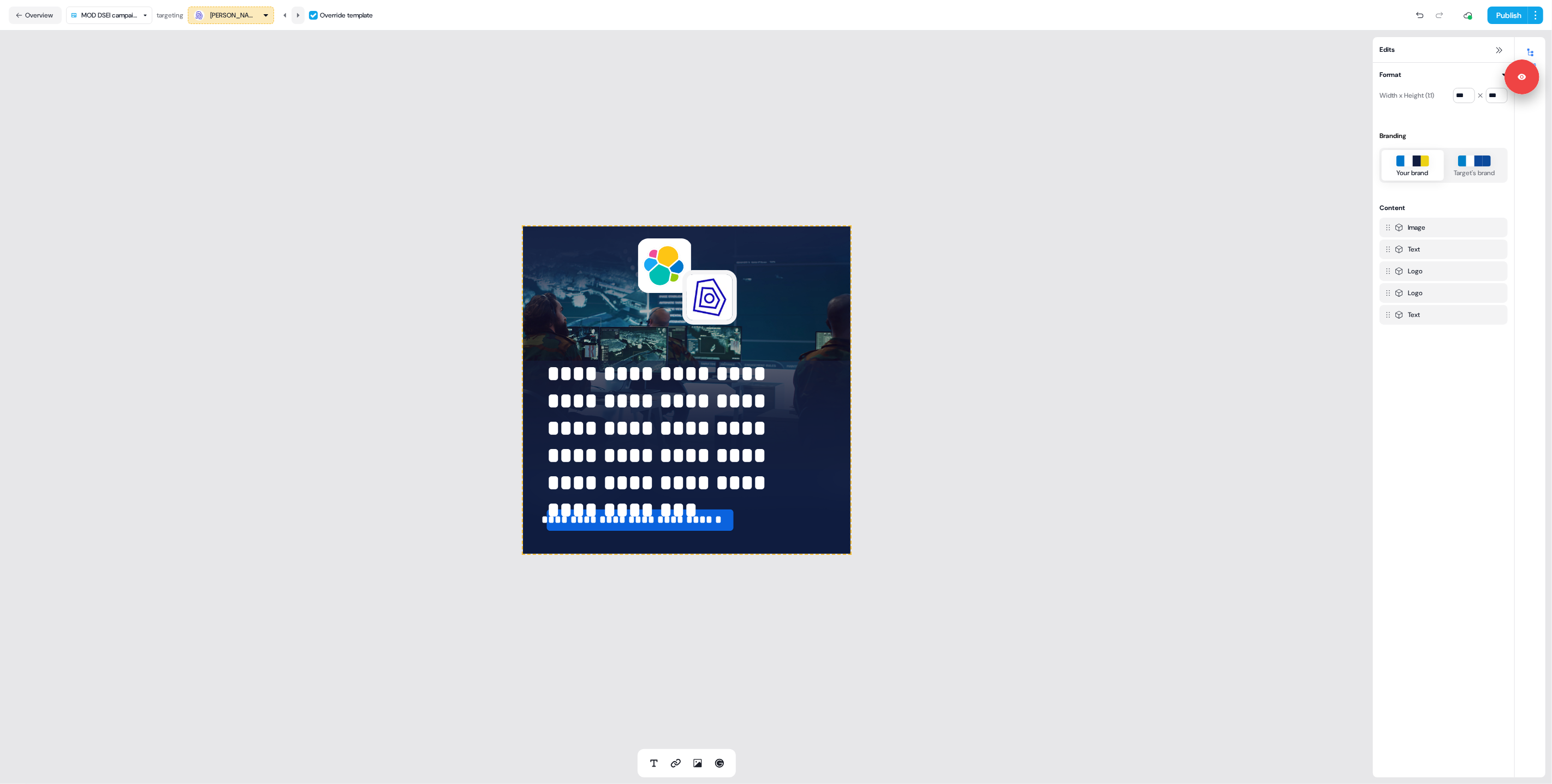
click at [294, 14] on button at bounding box center [298, 16] width 13 height 17
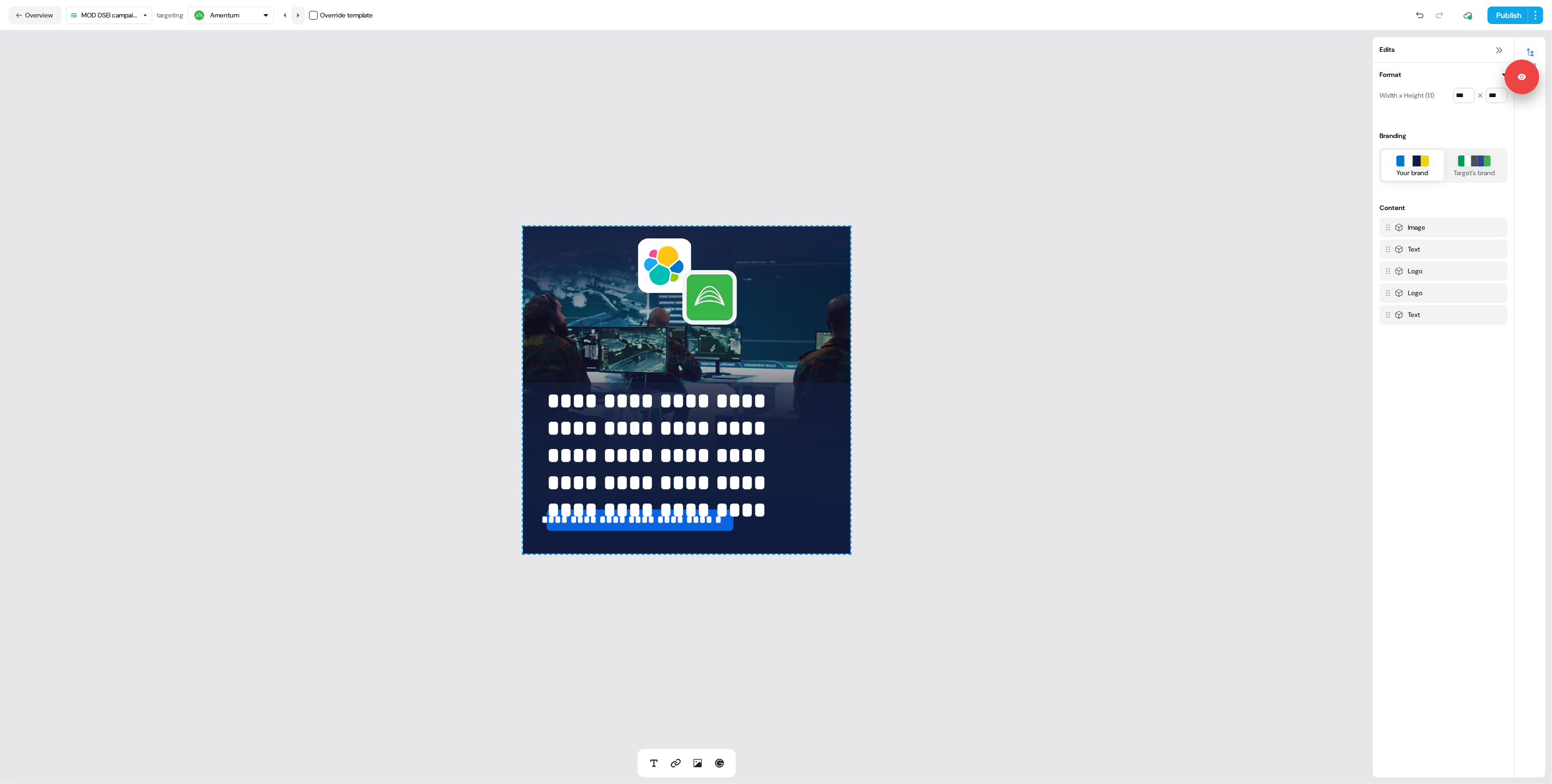
click at [295, 14] on button at bounding box center [298, 16] width 13 height 17
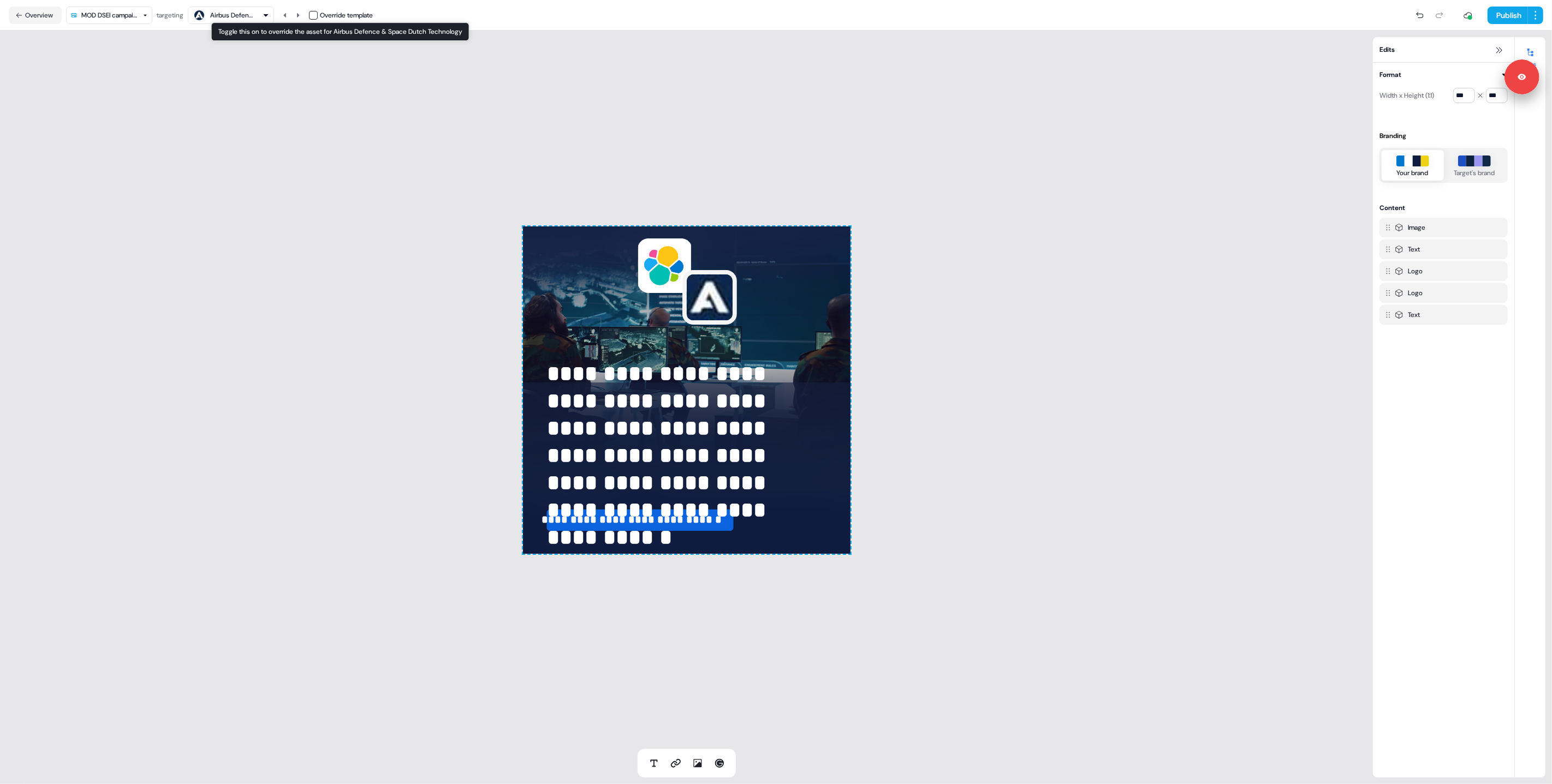
click at [315, 18] on button "button" at bounding box center [314, 16] width 9 height 9
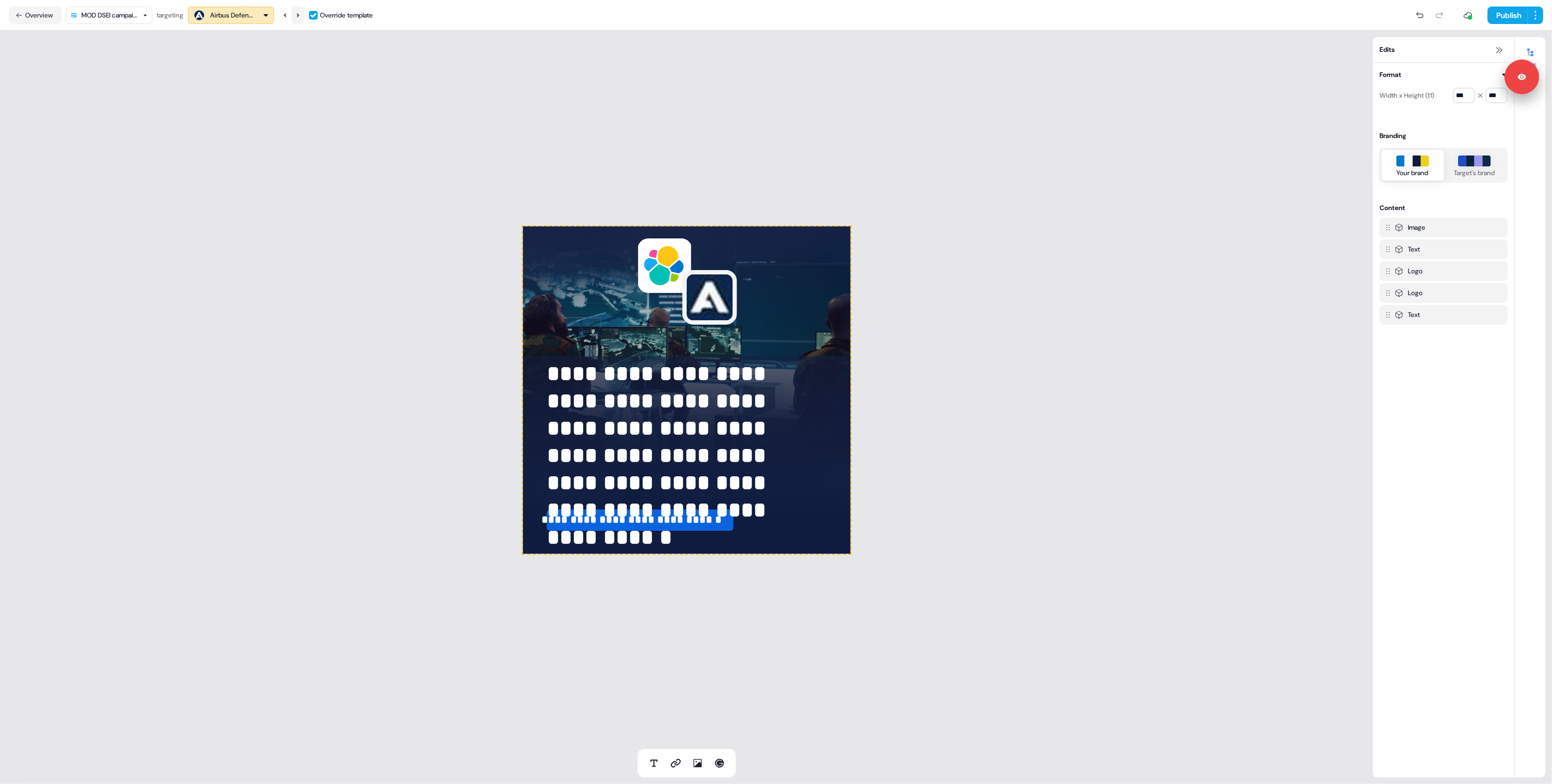
click at [301, 16] on icon at bounding box center [298, 16] width 7 height 7
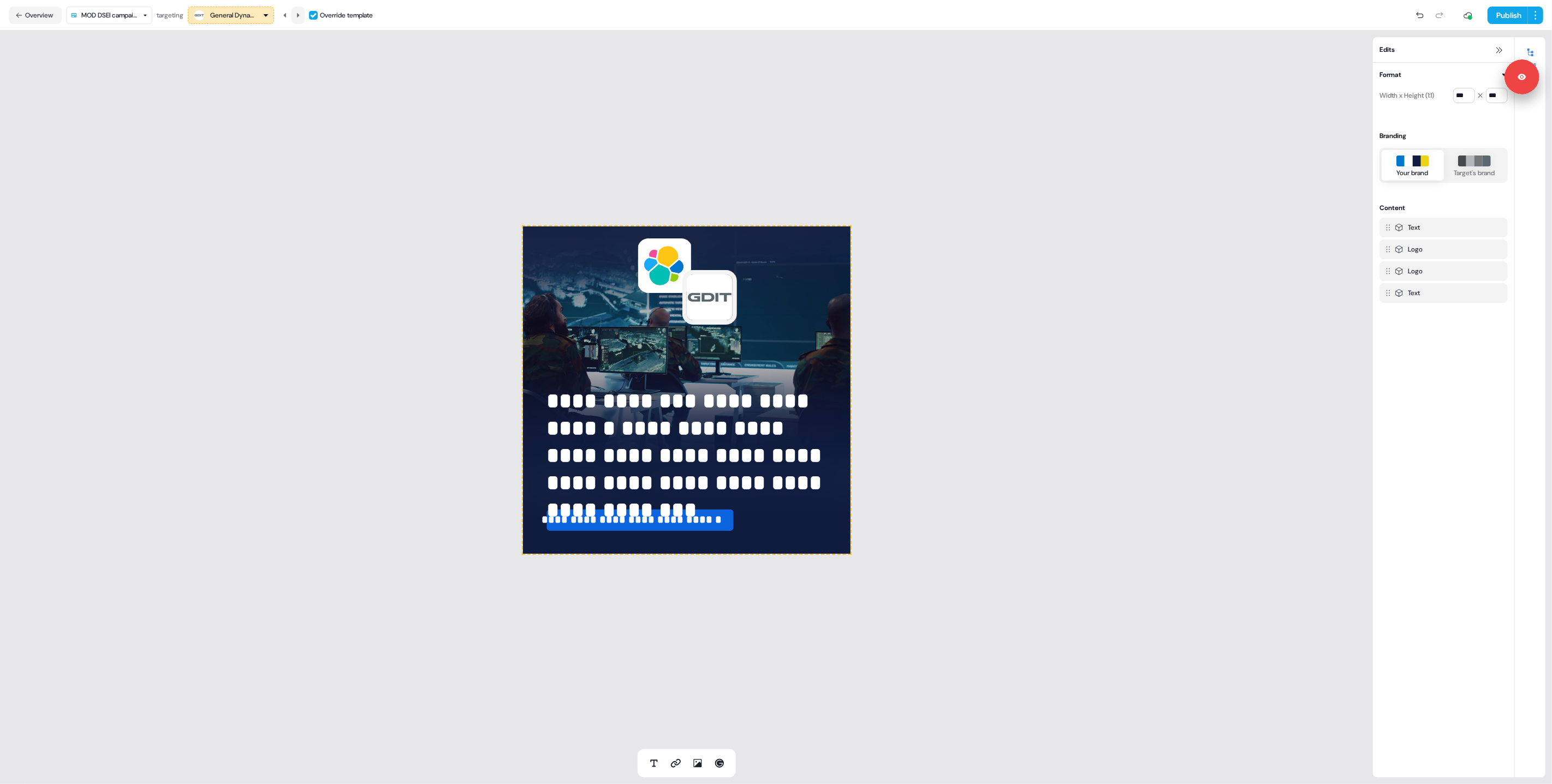
click at [301, 16] on icon at bounding box center [298, 16] width 7 height 7
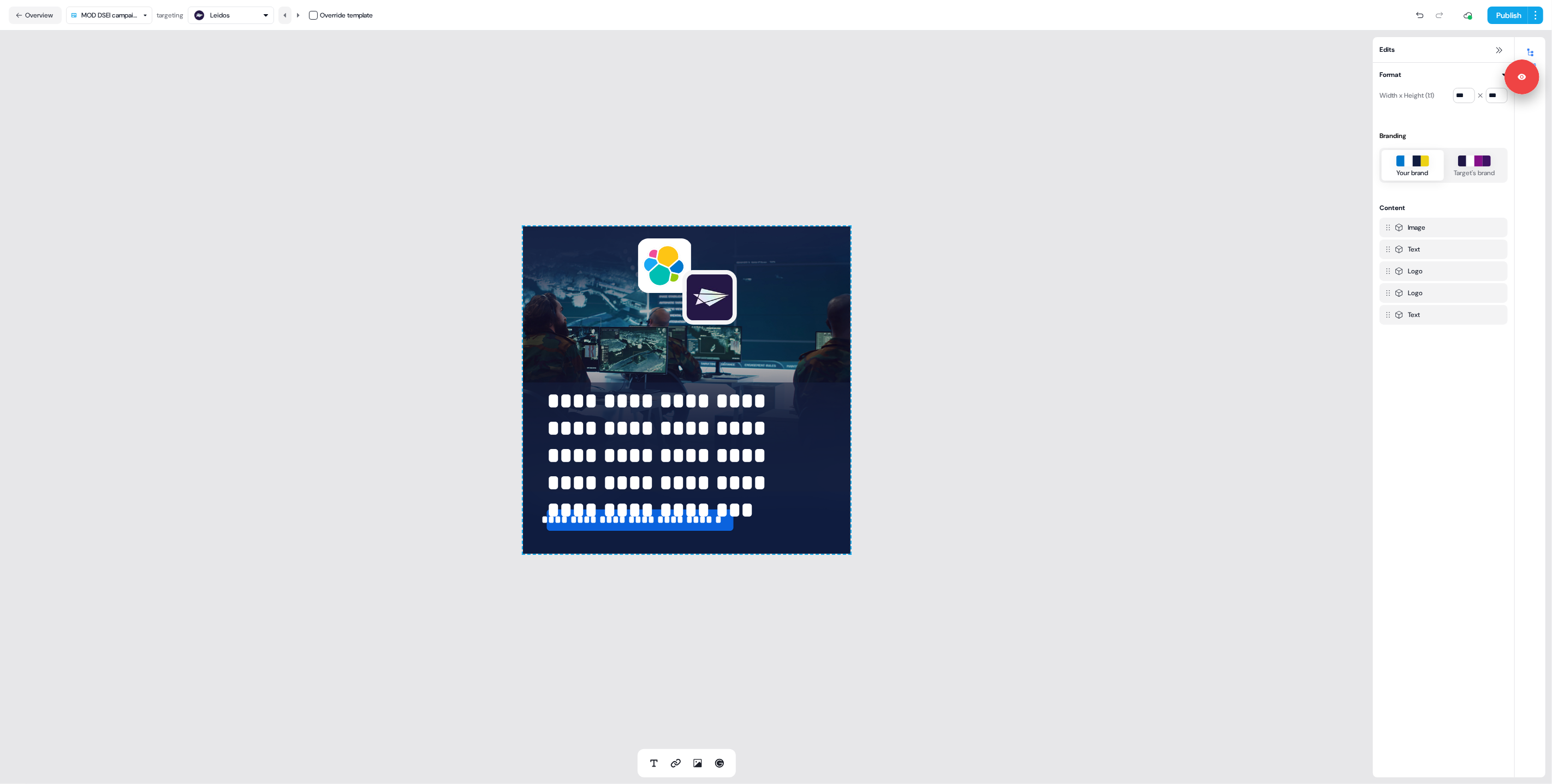
click at [286, 16] on icon at bounding box center [285, 16] width 7 height 7
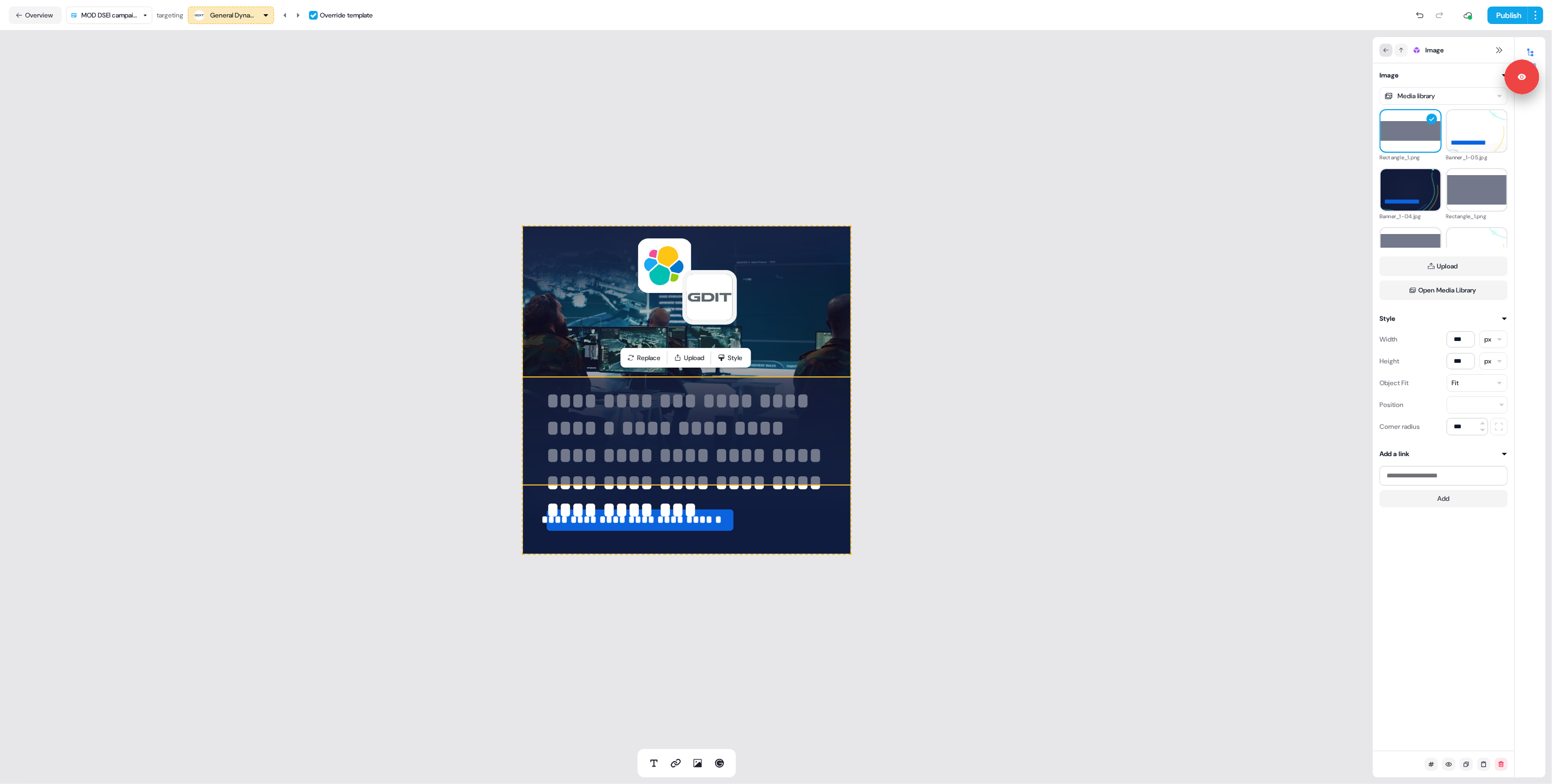
click at [1384, 49] on icon at bounding box center [1386, 50] width 7 height 7
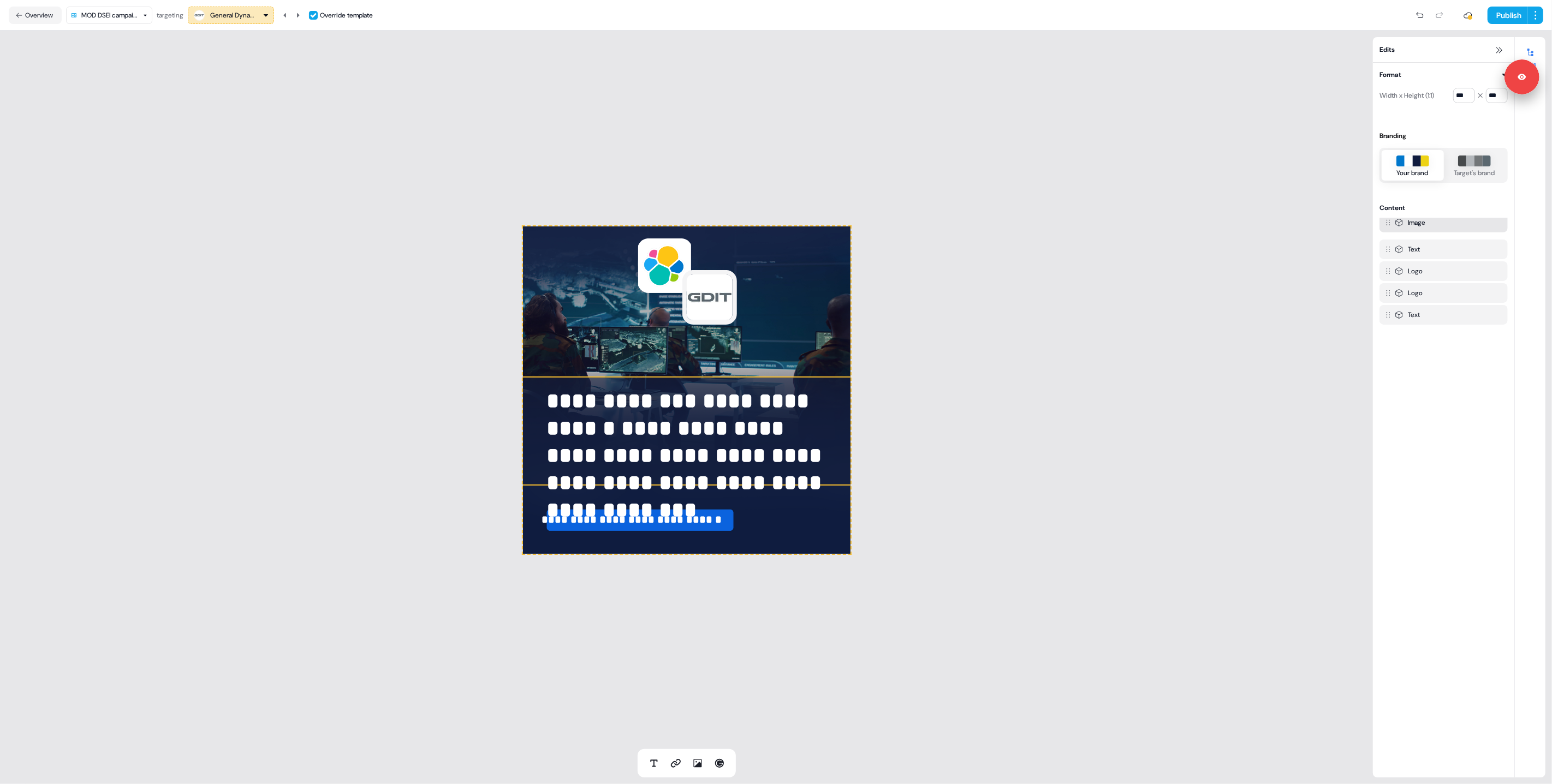
drag, startPoint x: 1391, startPoint y: 320, endPoint x: 1386, endPoint y: 227, distance: 93.1
click at [1386, 227] on div at bounding box center [1387, 222] width 24 height 26
click at [427, 359] on div "**********" at bounding box center [686, 390] width 1373 height 719
click at [299, 13] on icon at bounding box center [298, 16] width 7 height 7
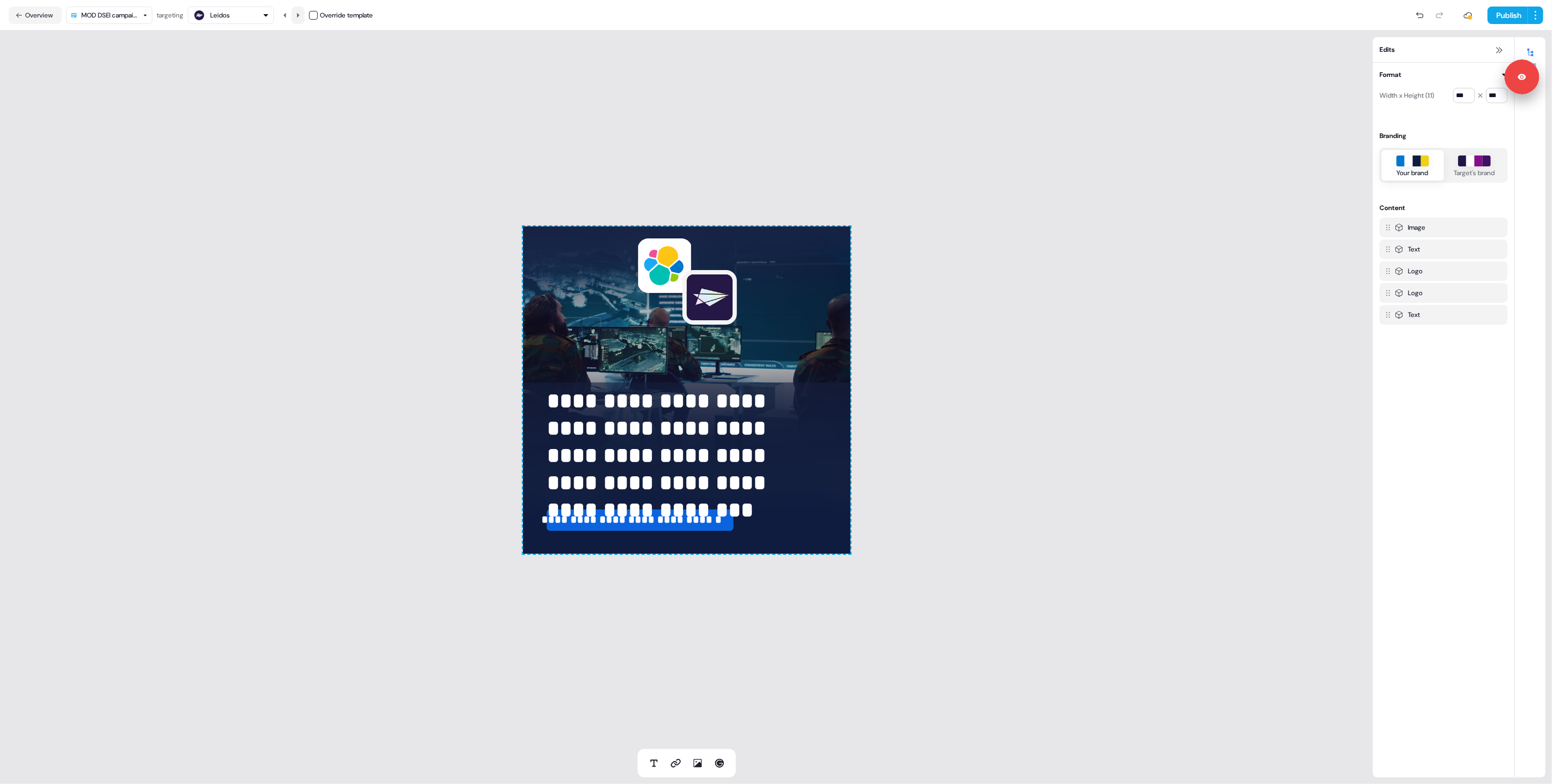
click at [299, 13] on icon at bounding box center [298, 16] width 7 height 7
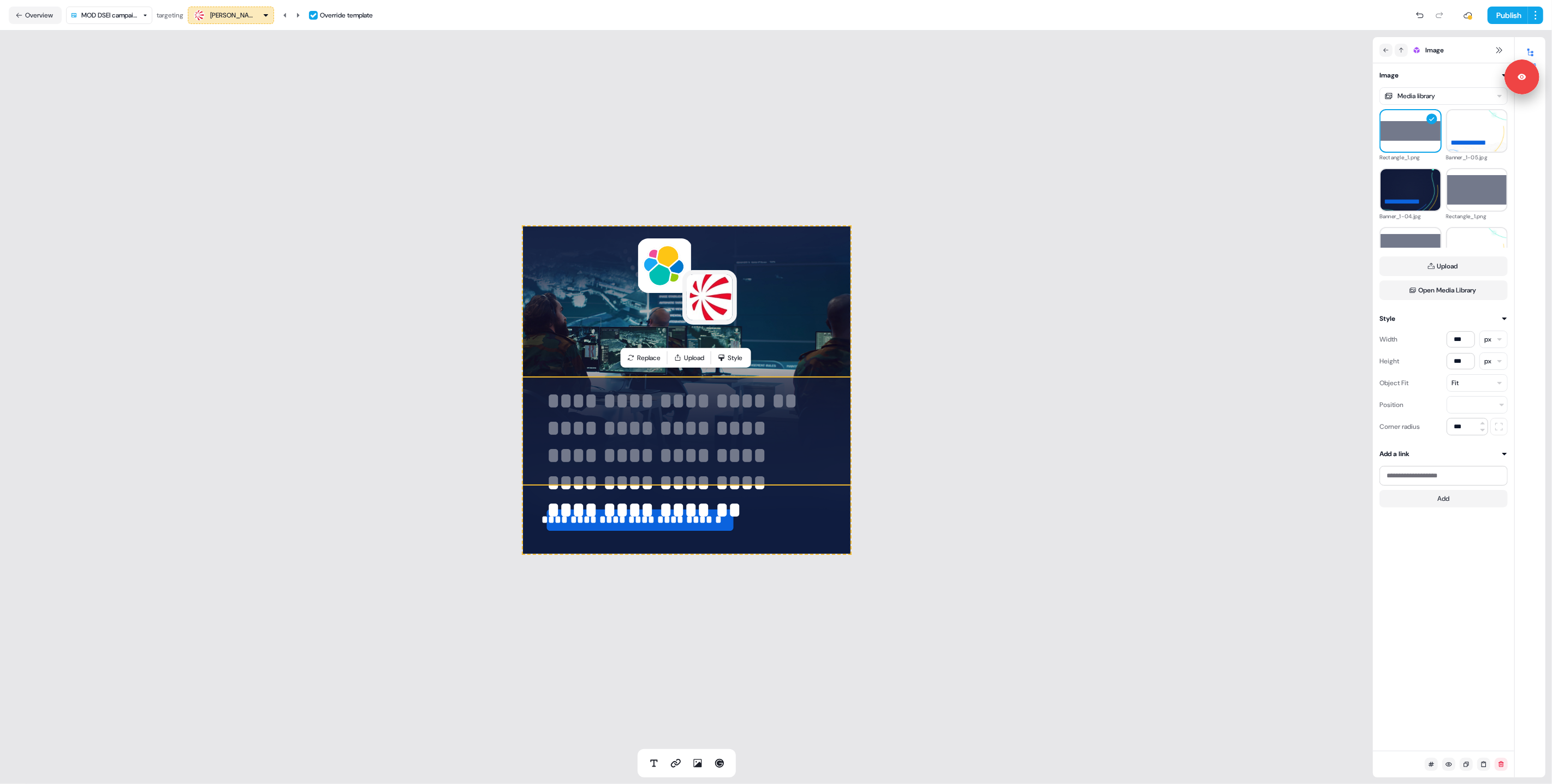
drag, startPoint x: 1386, startPoint y: 49, endPoint x: 1377, endPoint y: 81, distance: 33.2
click at [1386, 49] on icon at bounding box center [1386, 50] width 7 height 7
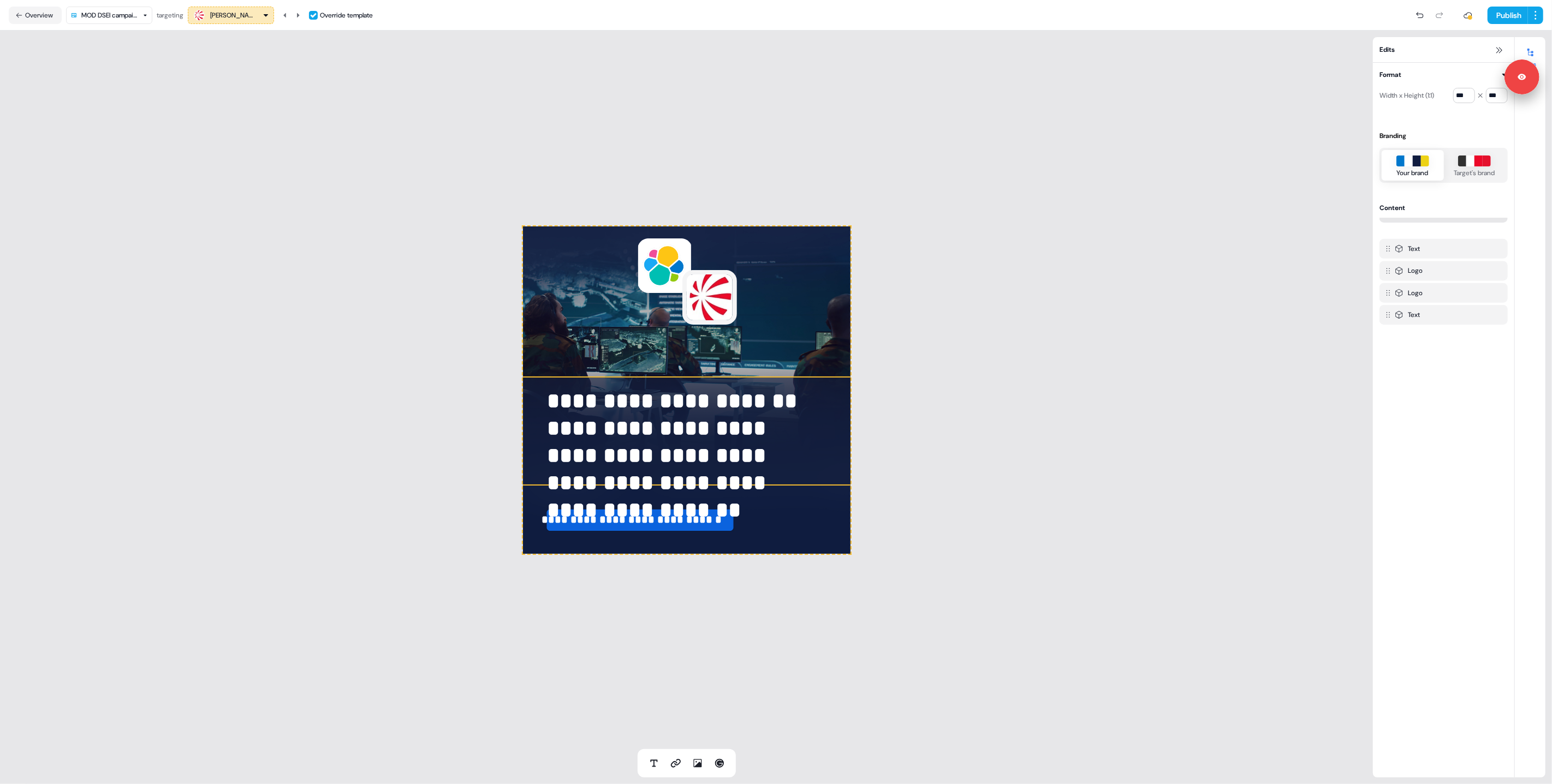
drag, startPoint x: 1386, startPoint y: 320, endPoint x: 1385, endPoint y: 226, distance: 94.0
click at [1385, 226] on div at bounding box center [1387, 213] width 24 height 26
click at [439, 432] on div "**********" at bounding box center [686, 390] width 1373 height 719
click at [300, 14] on icon at bounding box center [298, 16] width 7 height 7
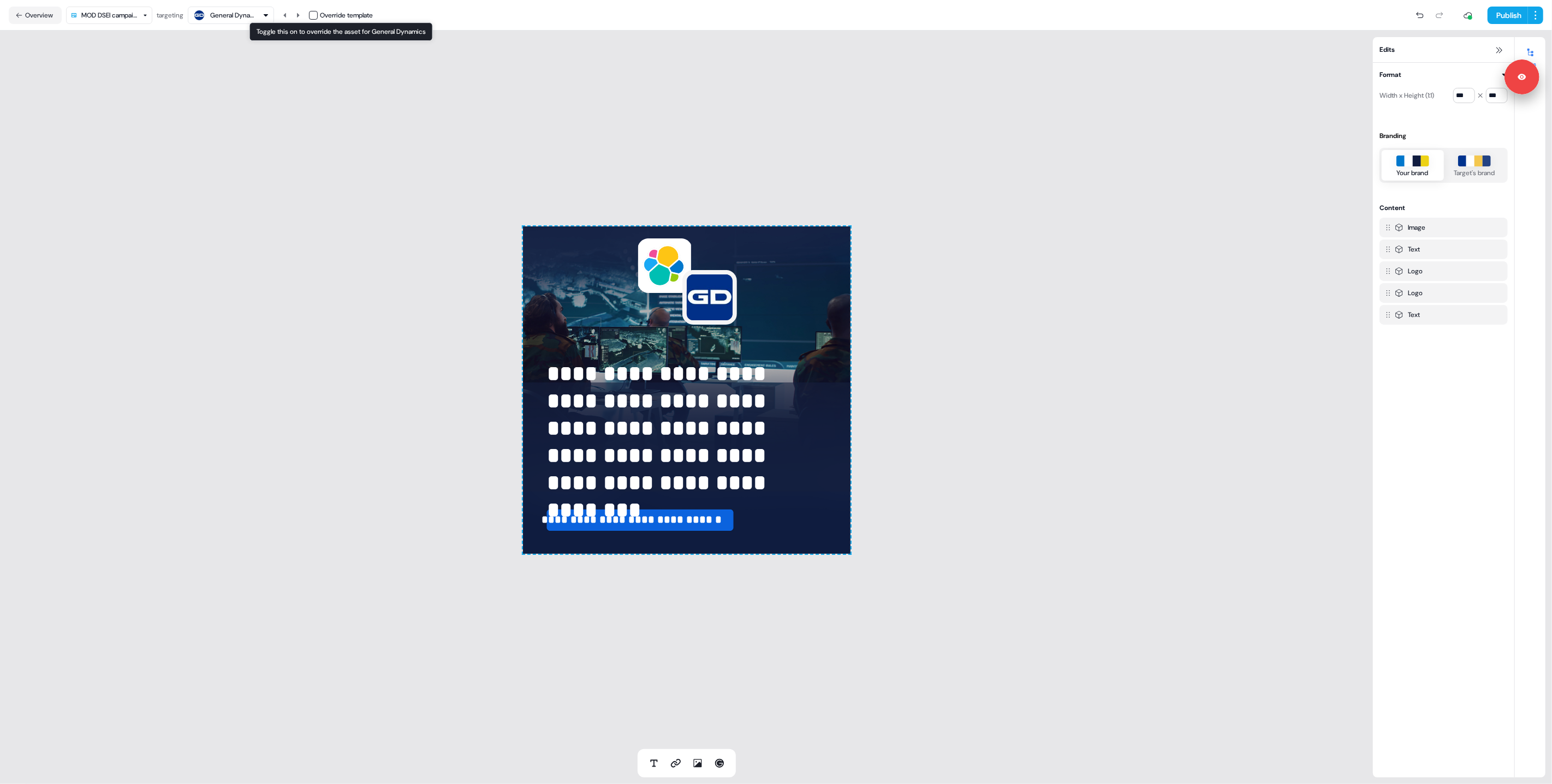
drag, startPoint x: 315, startPoint y: 14, endPoint x: 377, endPoint y: 63, distance: 79.0
click at [315, 14] on button "button" at bounding box center [314, 16] width 9 height 9
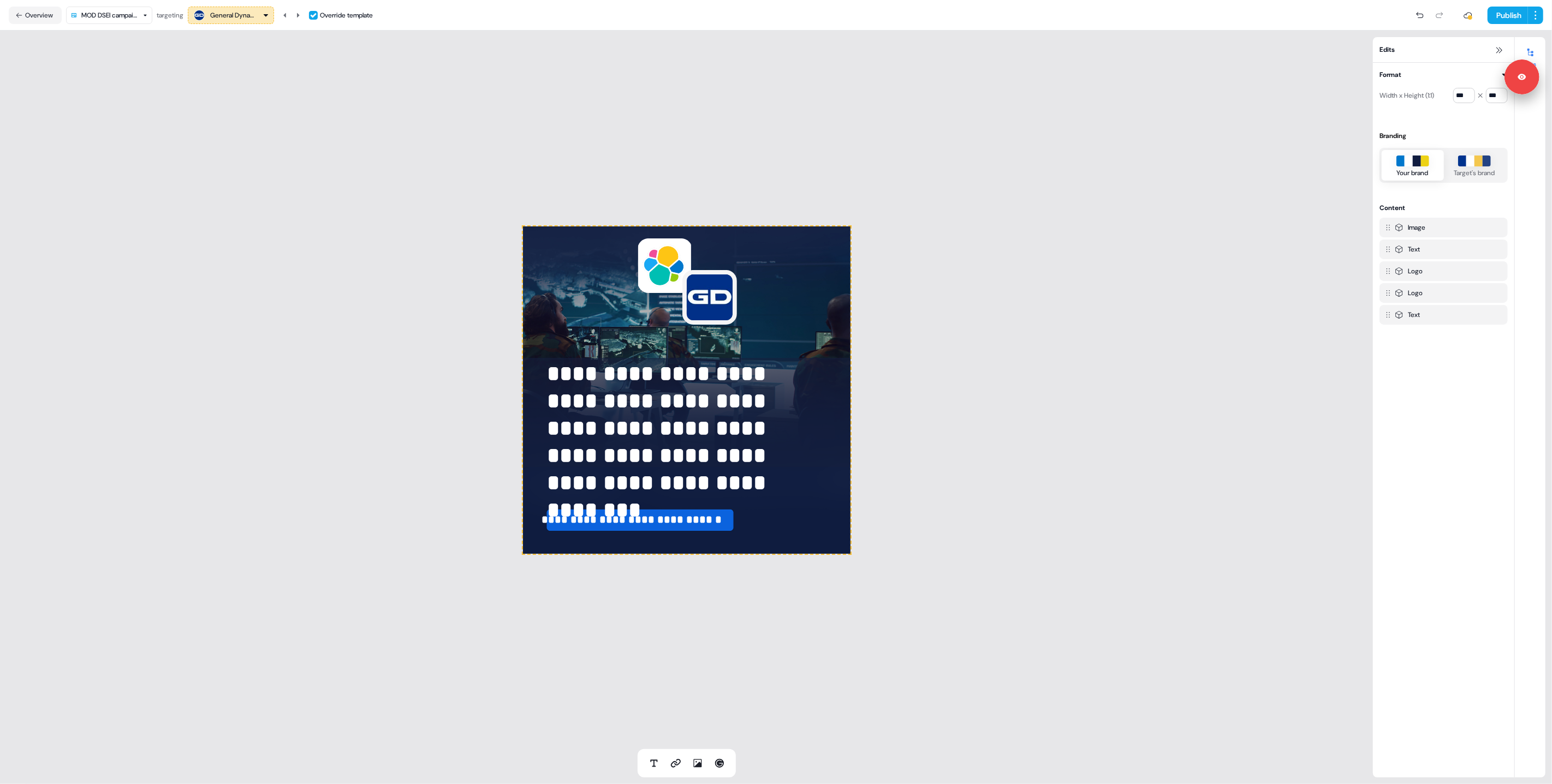
click at [379, 399] on div "**********" at bounding box center [686, 390] width 1373 height 719
click at [301, 15] on icon at bounding box center [298, 16] width 7 height 7
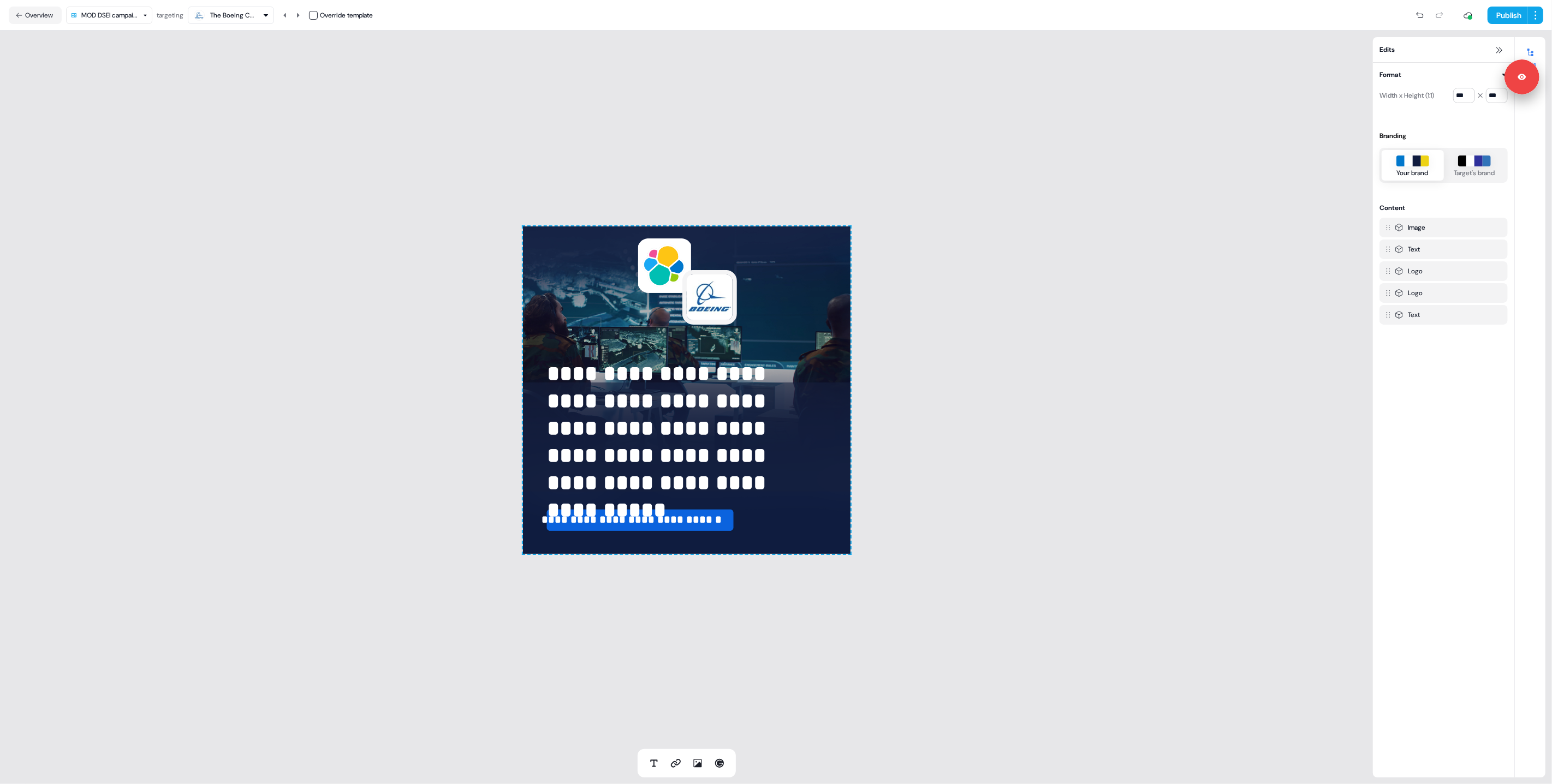
drag, startPoint x: 318, startPoint y: 16, endPoint x: 333, endPoint y: 31, distance: 21.2
click at [318, 16] on button "button" at bounding box center [314, 16] width 9 height 9
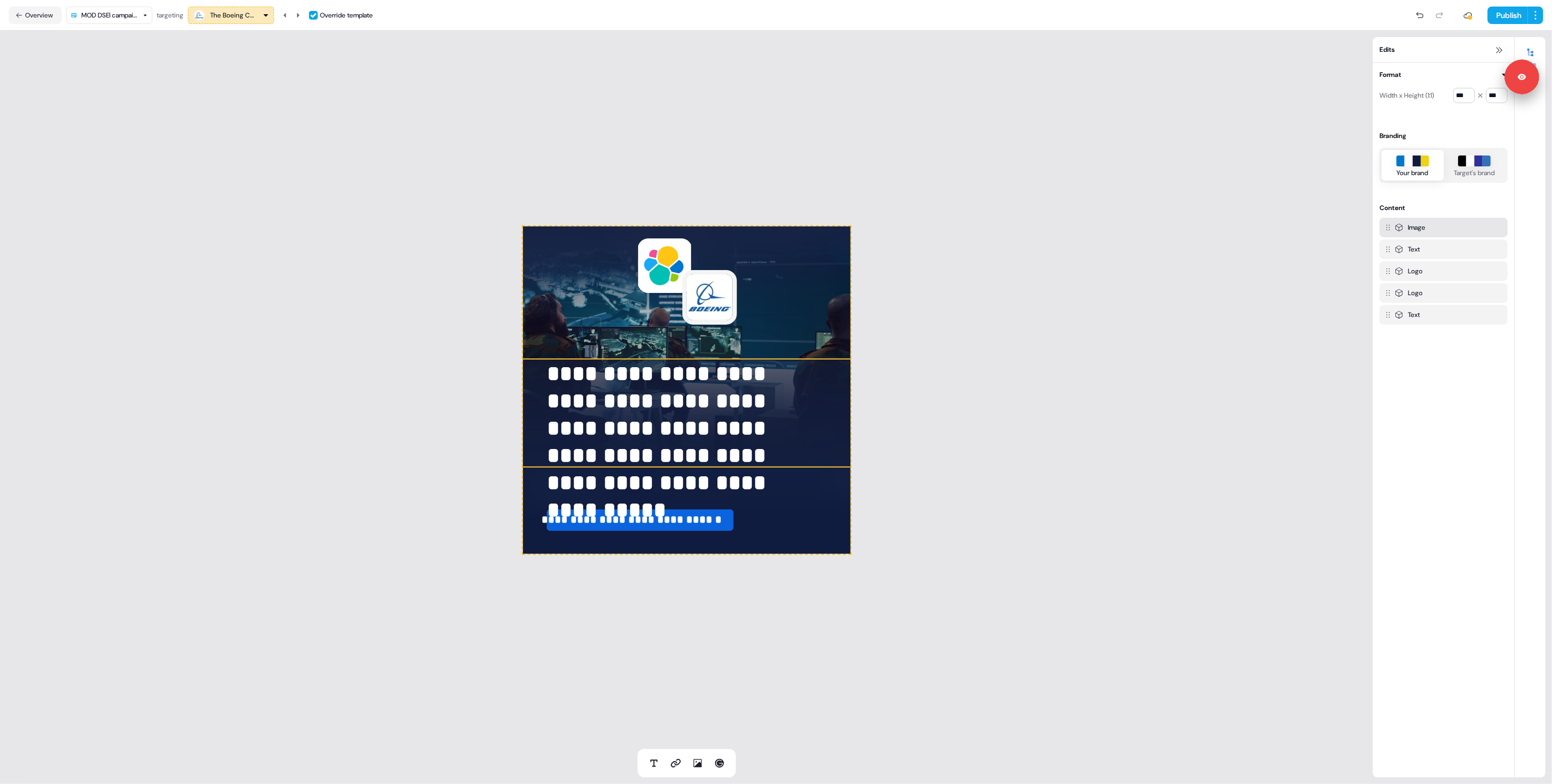
click at [408, 282] on div "**********" at bounding box center [686, 390] width 1373 height 719
click at [298, 14] on icon at bounding box center [298, 16] width 7 height 7
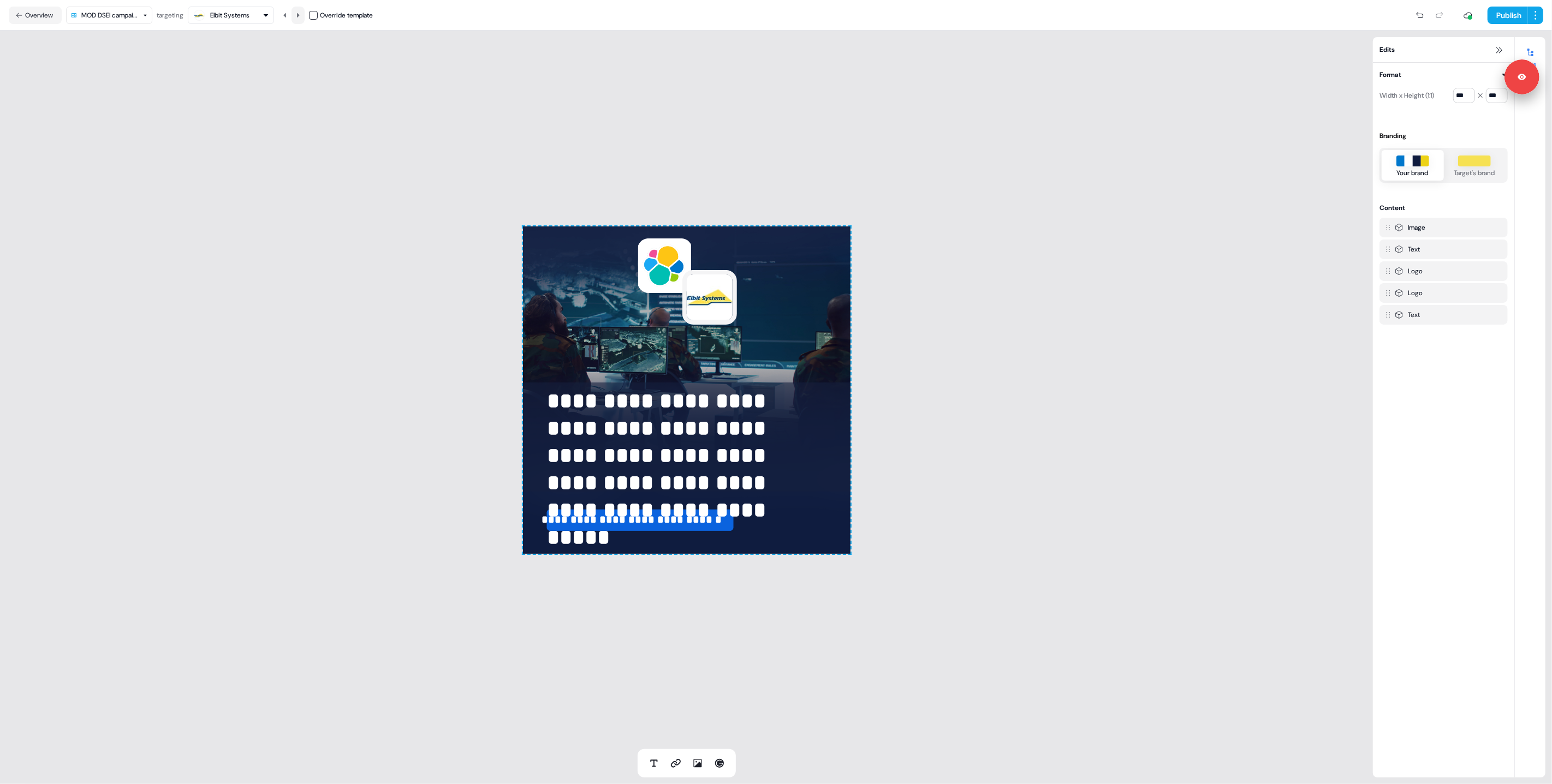
click at [298, 14] on icon at bounding box center [298, 16] width 7 height 7
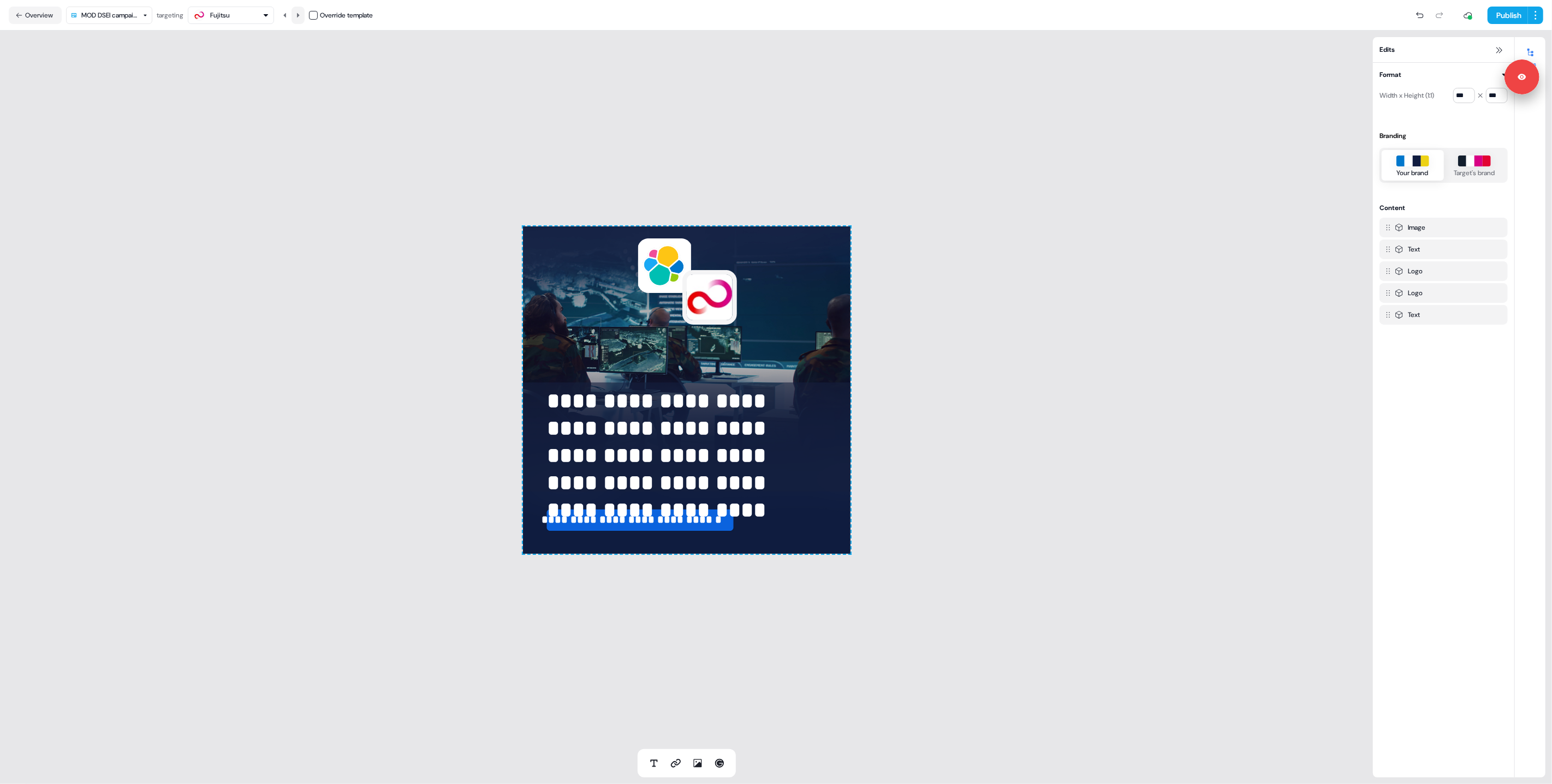
click at [298, 14] on icon at bounding box center [298, 16] width 7 height 7
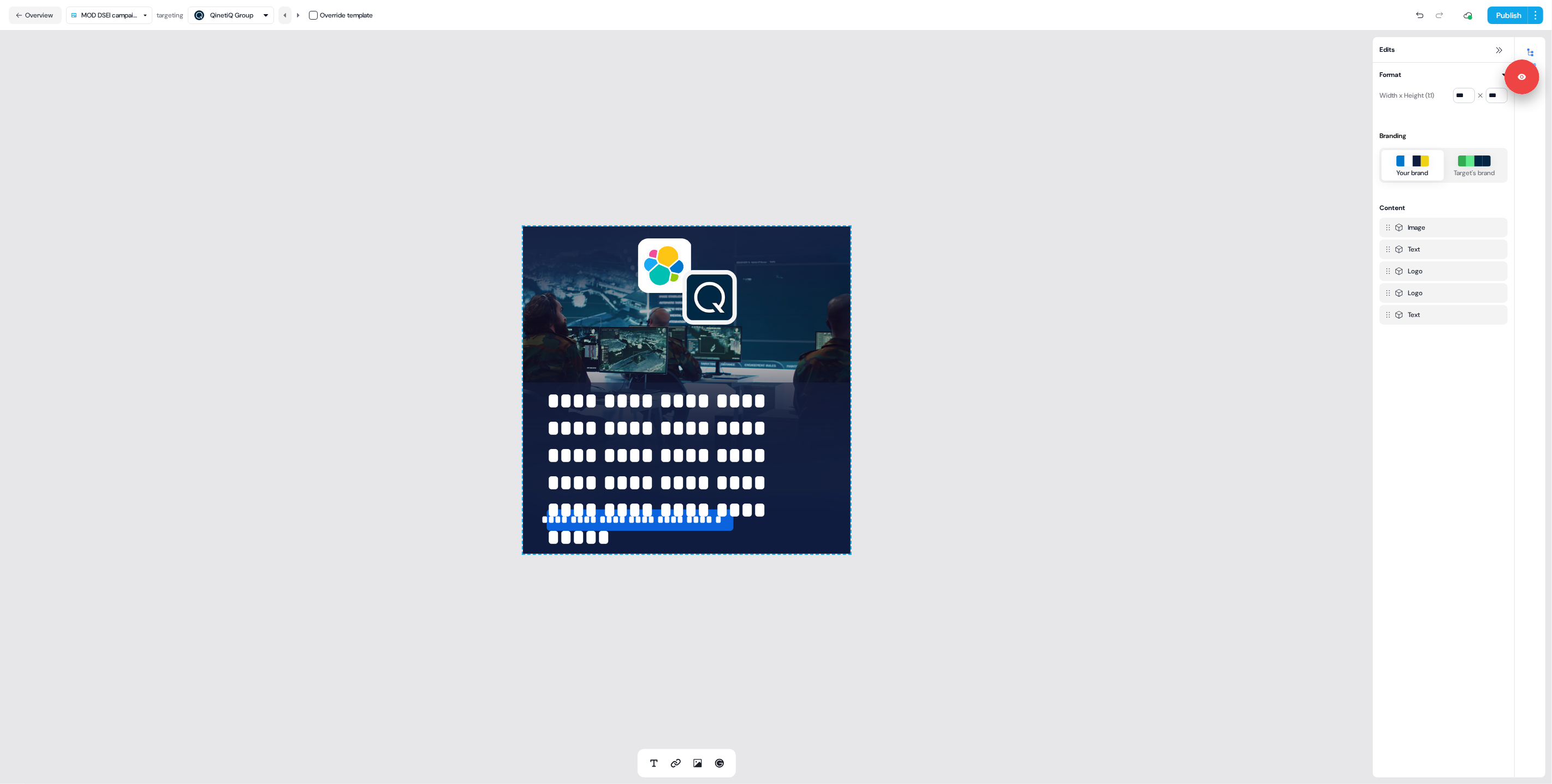
click at [285, 15] on icon at bounding box center [285, 16] width 7 height 7
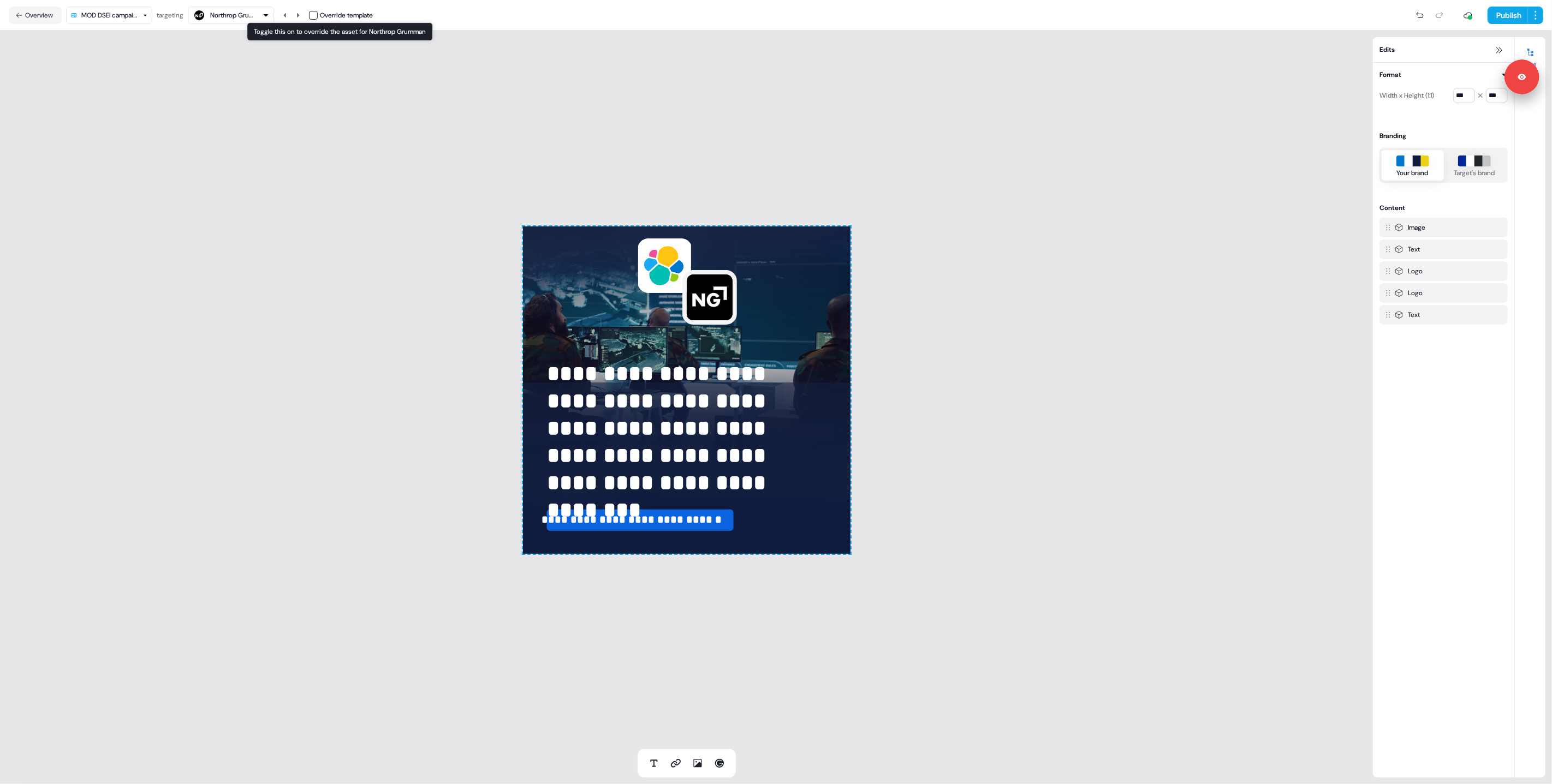
click at [313, 16] on button "button" at bounding box center [314, 16] width 9 height 9
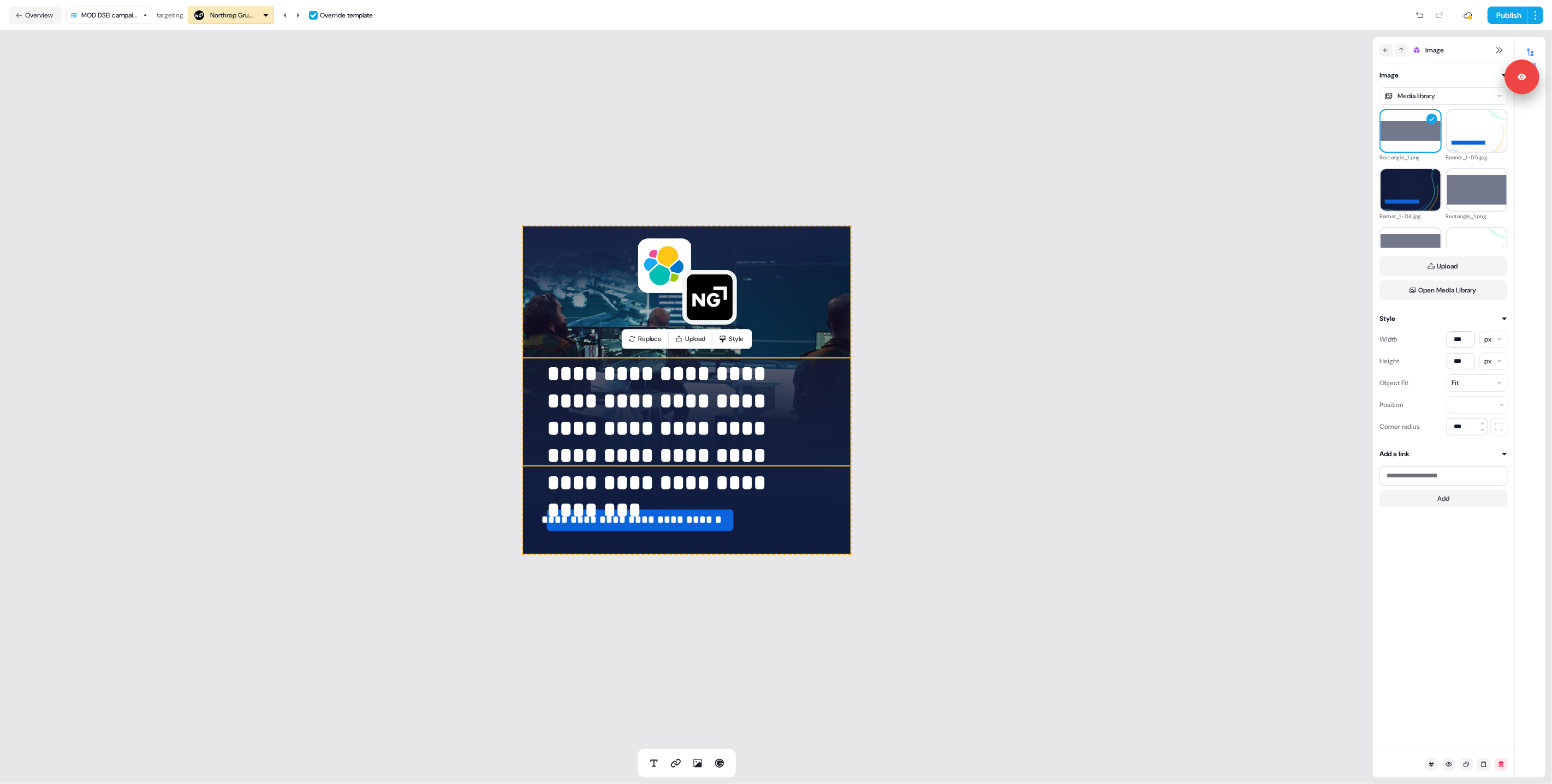
click at [839, 396] on img at bounding box center [689, 412] width 341 height 109
drag, startPoint x: 281, startPoint y: 242, endPoint x: 290, endPoint y: 242, distance: 9.0
click at [282, 242] on div "**********" at bounding box center [686, 390] width 1373 height 719
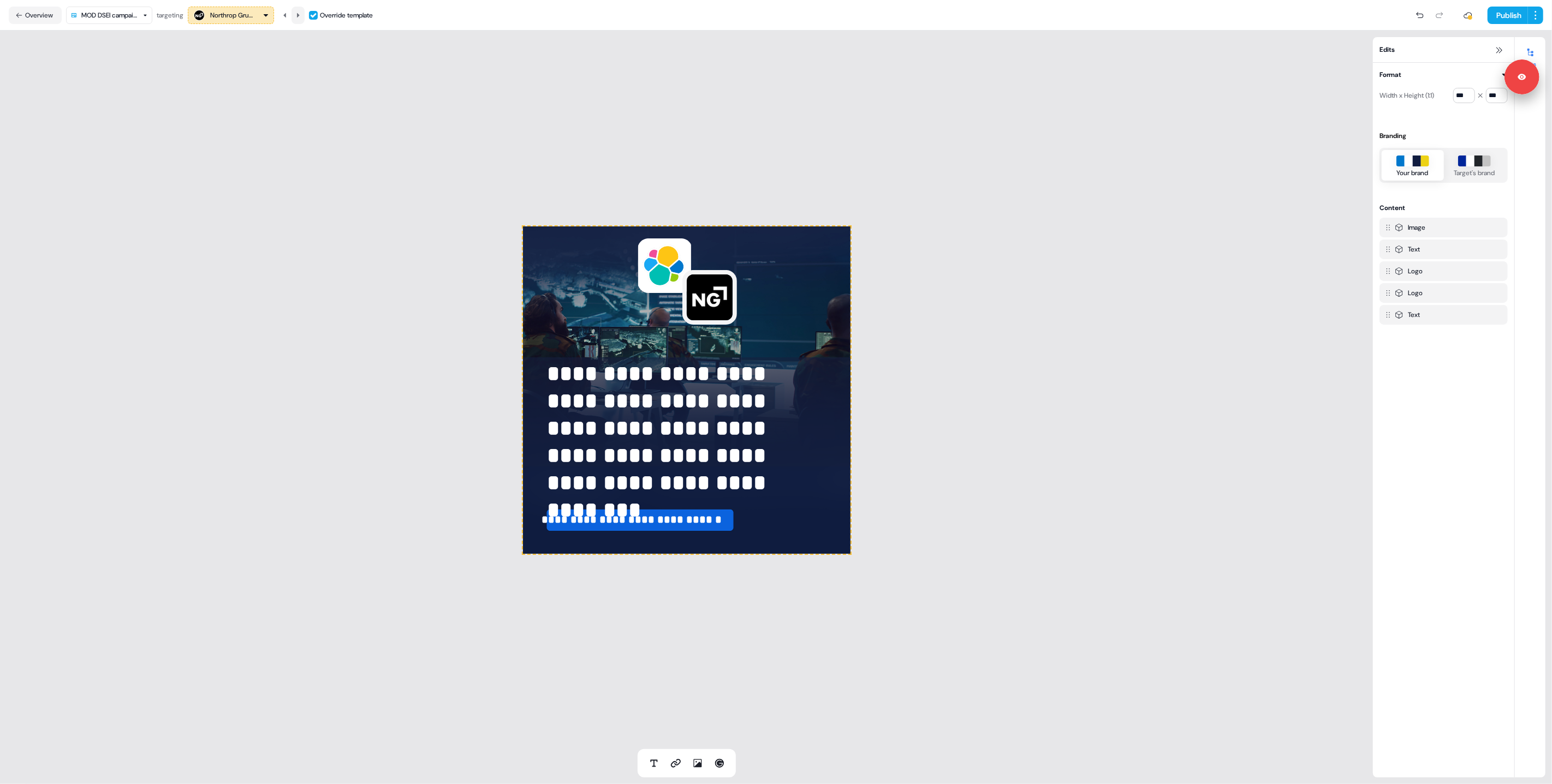
click at [300, 16] on icon at bounding box center [298, 14] width 3 height 4
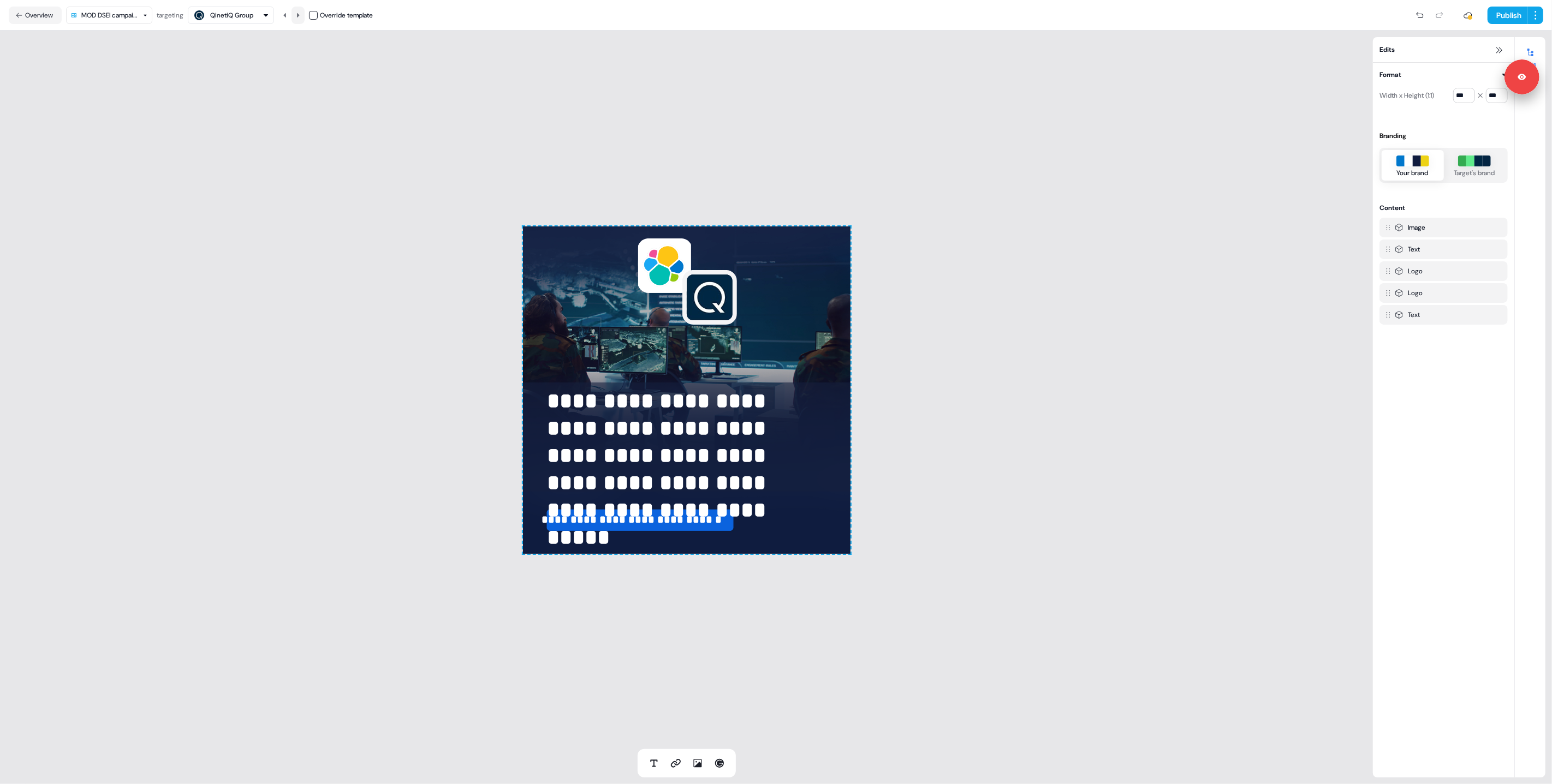
click at [300, 16] on icon at bounding box center [298, 14] width 3 height 4
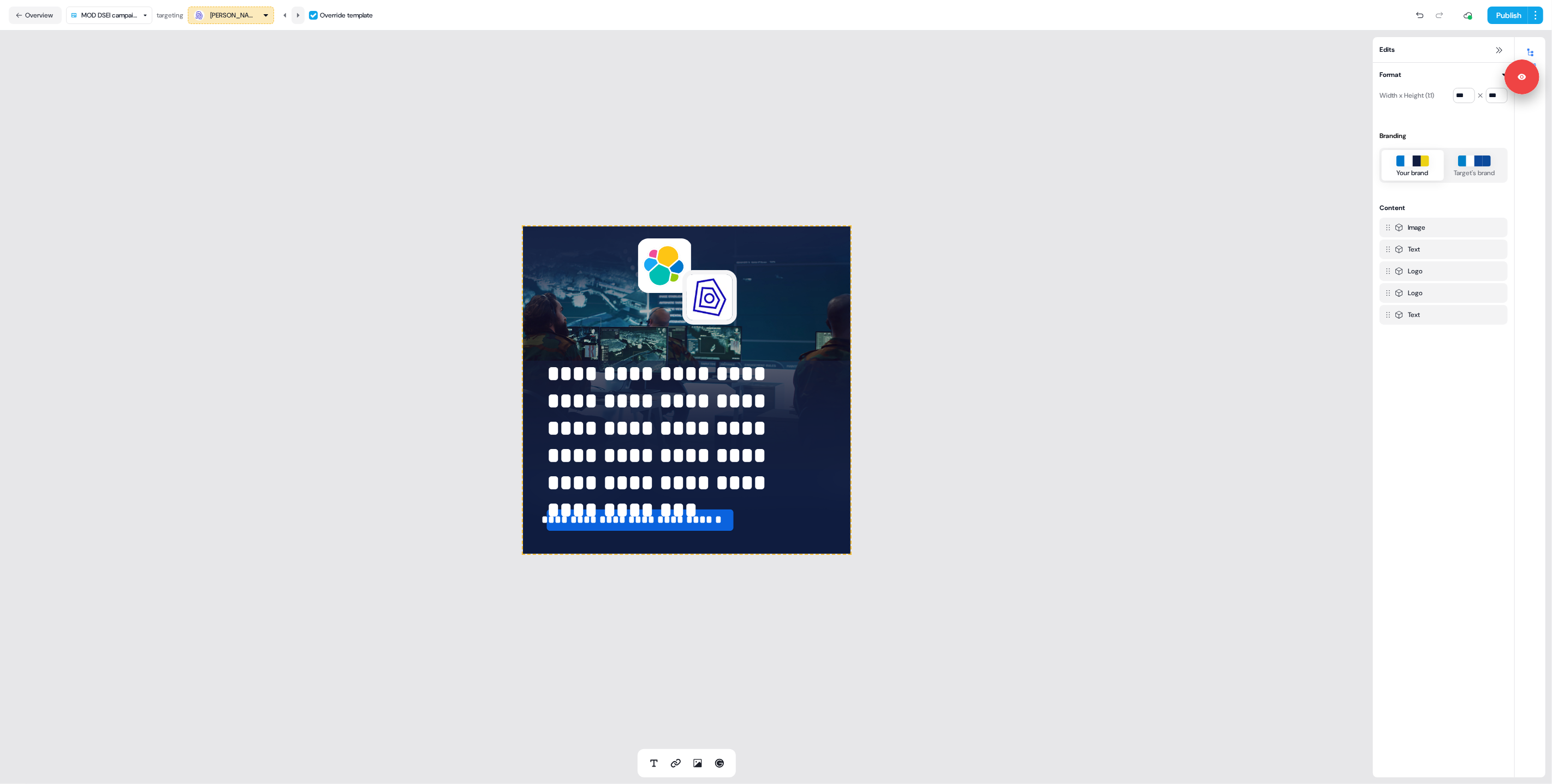
click at [300, 16] on icon at bounding box center [298, 14] width 3 height 4
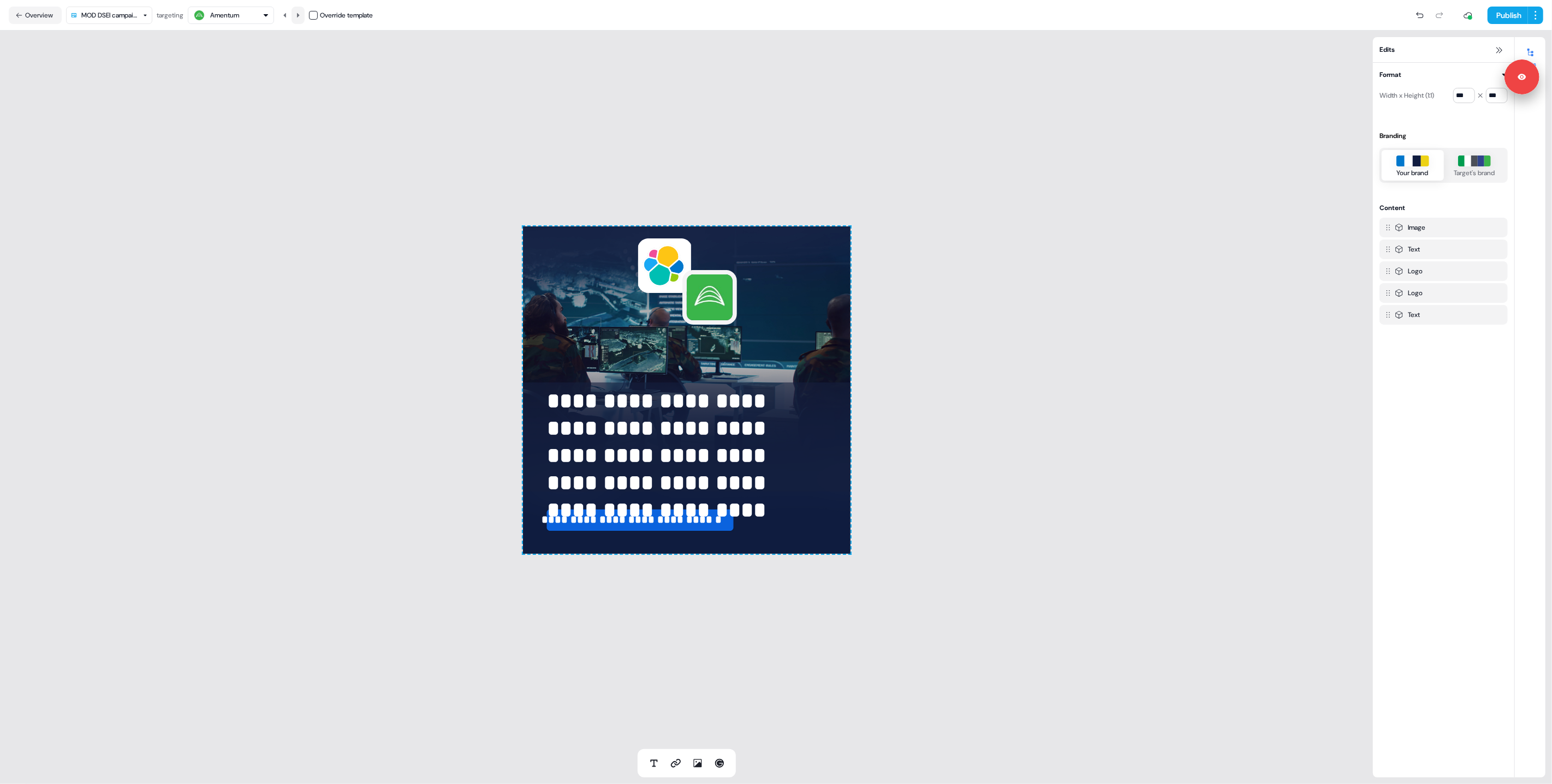
click at [300, 16] on icon at bounding box center [298, 14] width 3 height 4
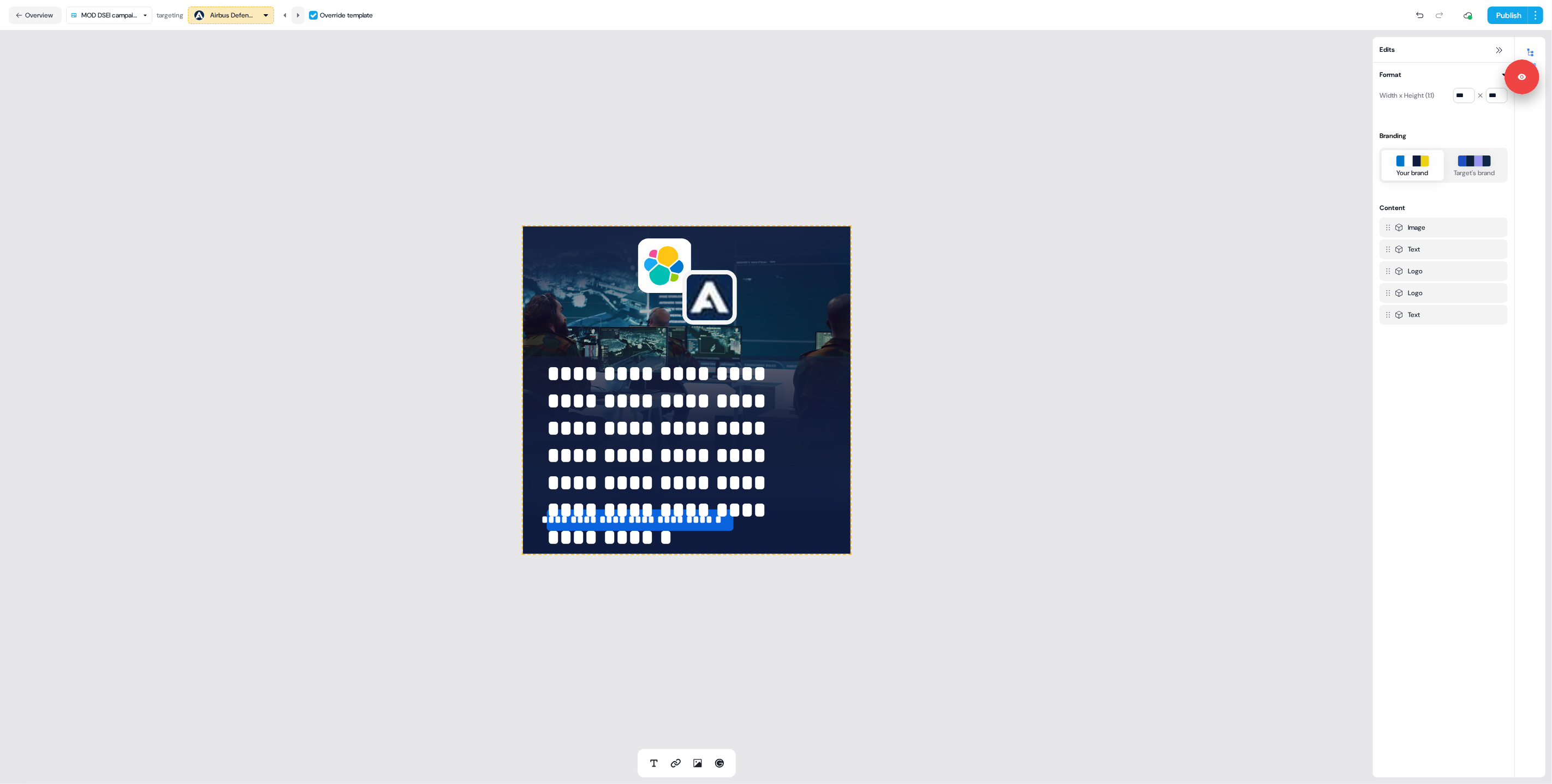
click at [300, 16] on icon at bounding box center [298, 14] width 3 height 4
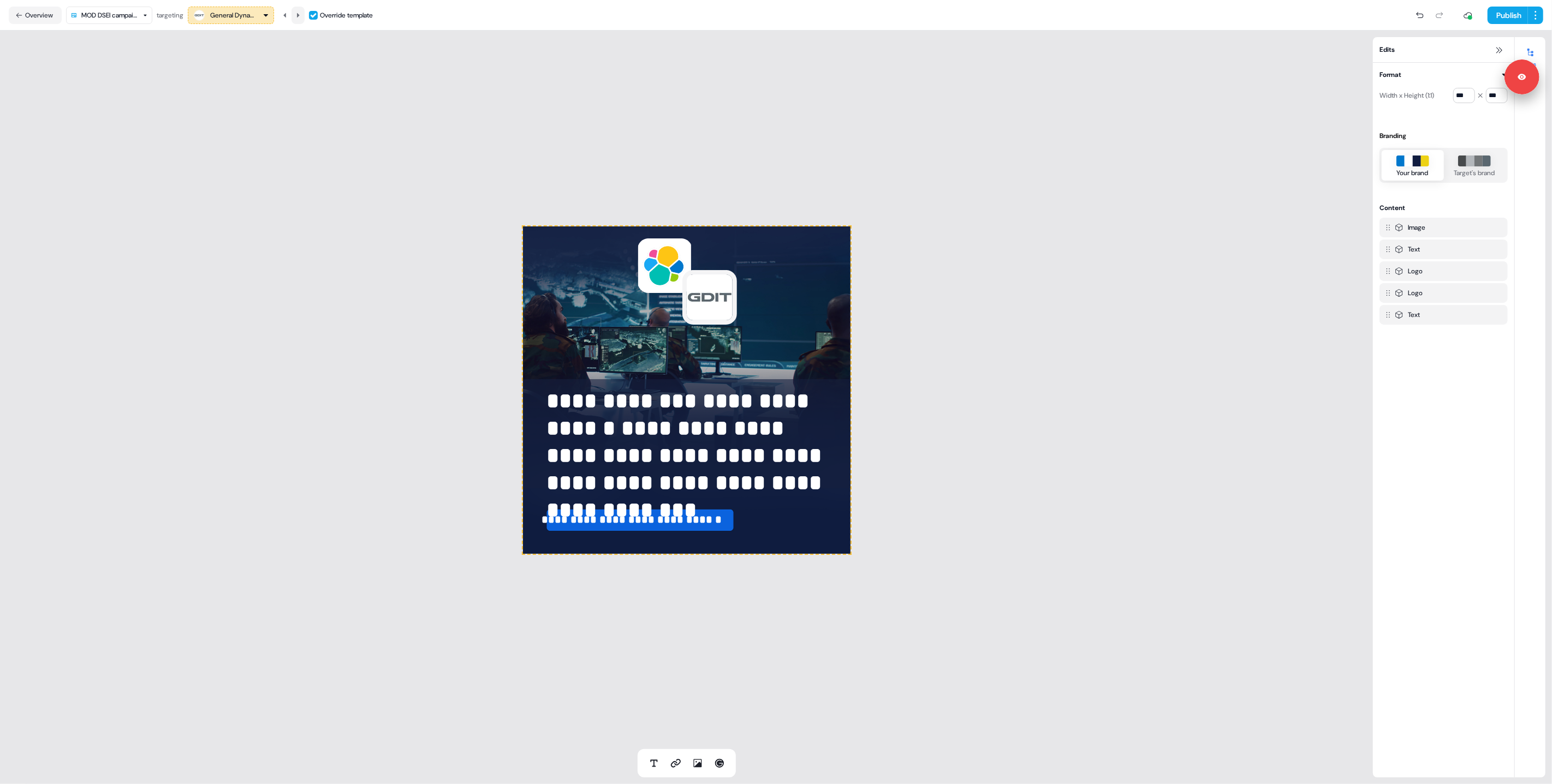
click at [300, 16] on icon at bounding box center [298, 14] width 3 height 4
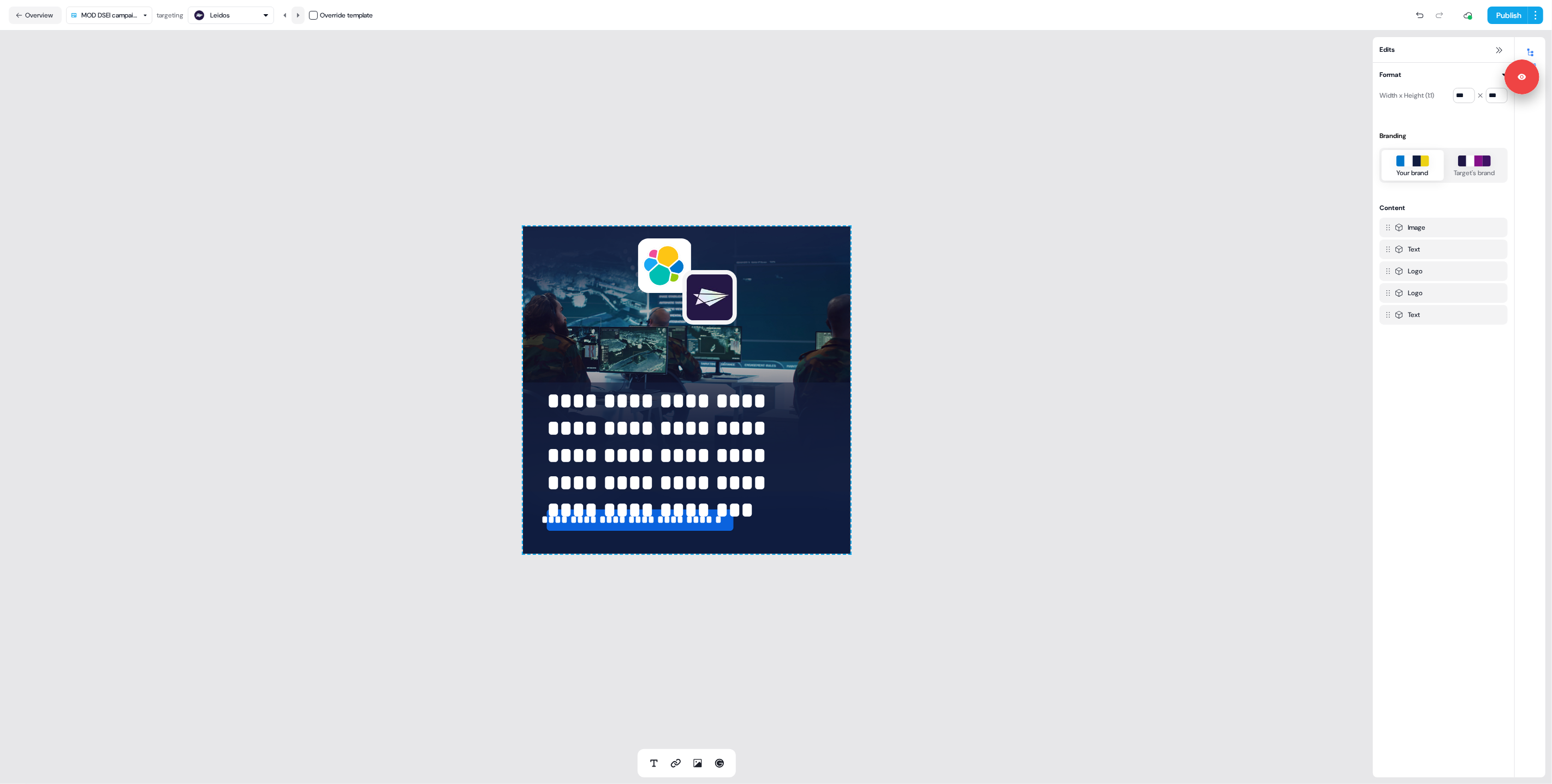
click at [300, 16] on icon at bounding box center [298, 14] width 3 height 4
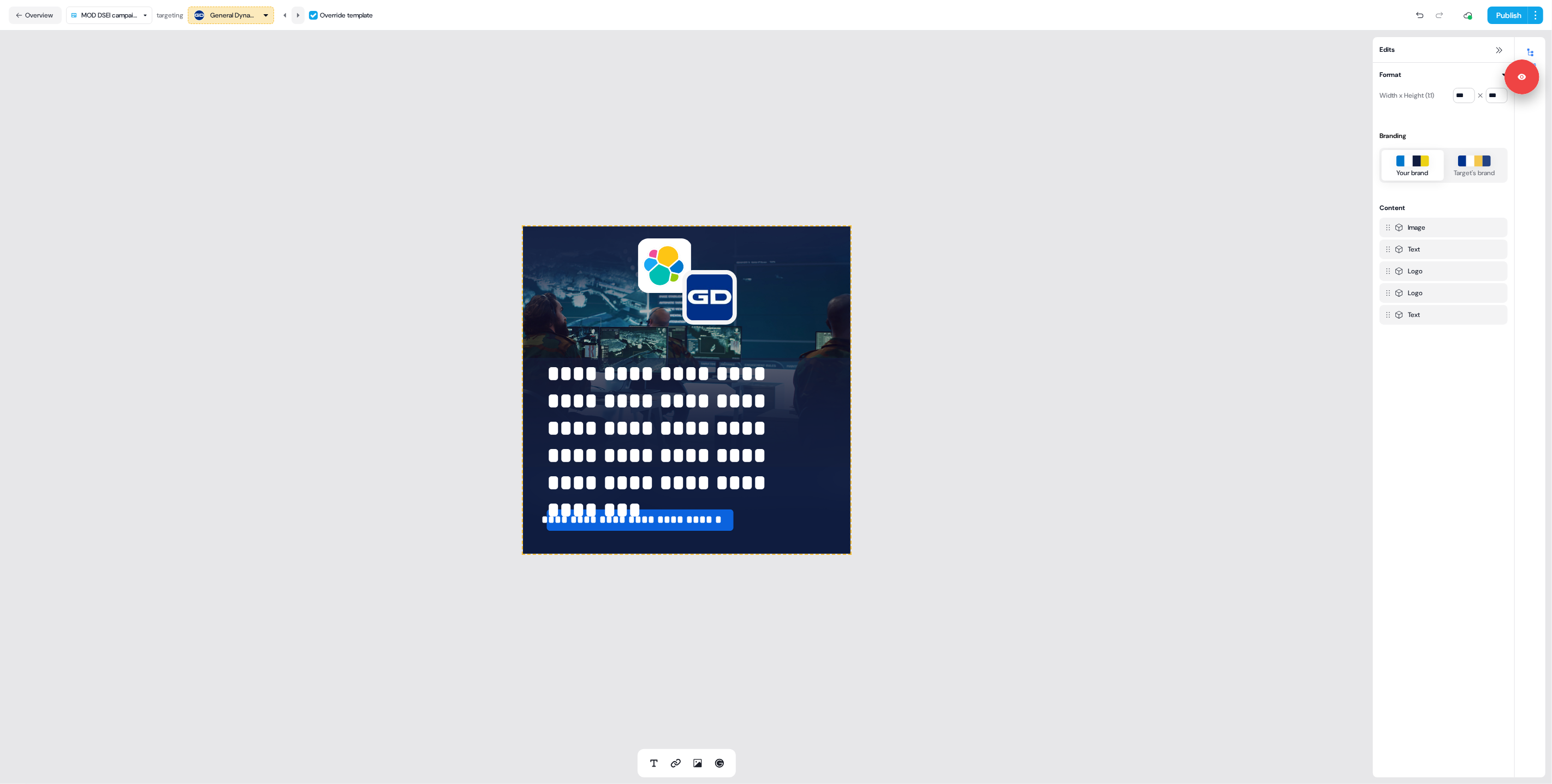
click at [300, 16] on icon at bounding box center [298, 14] width 3 height 4
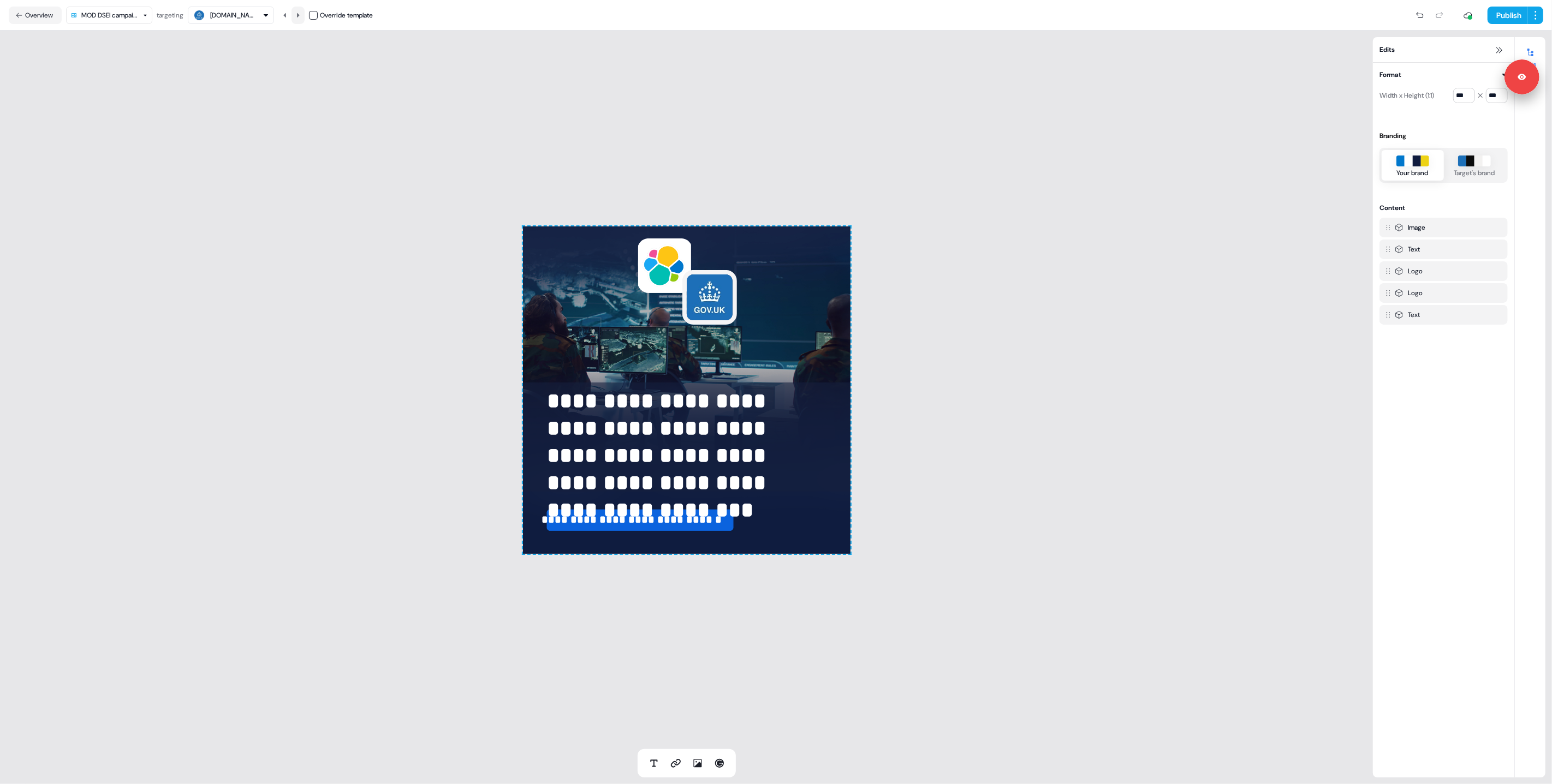
click at [300, 16] on icon at bounding box center [298, 14] width 3 height 4
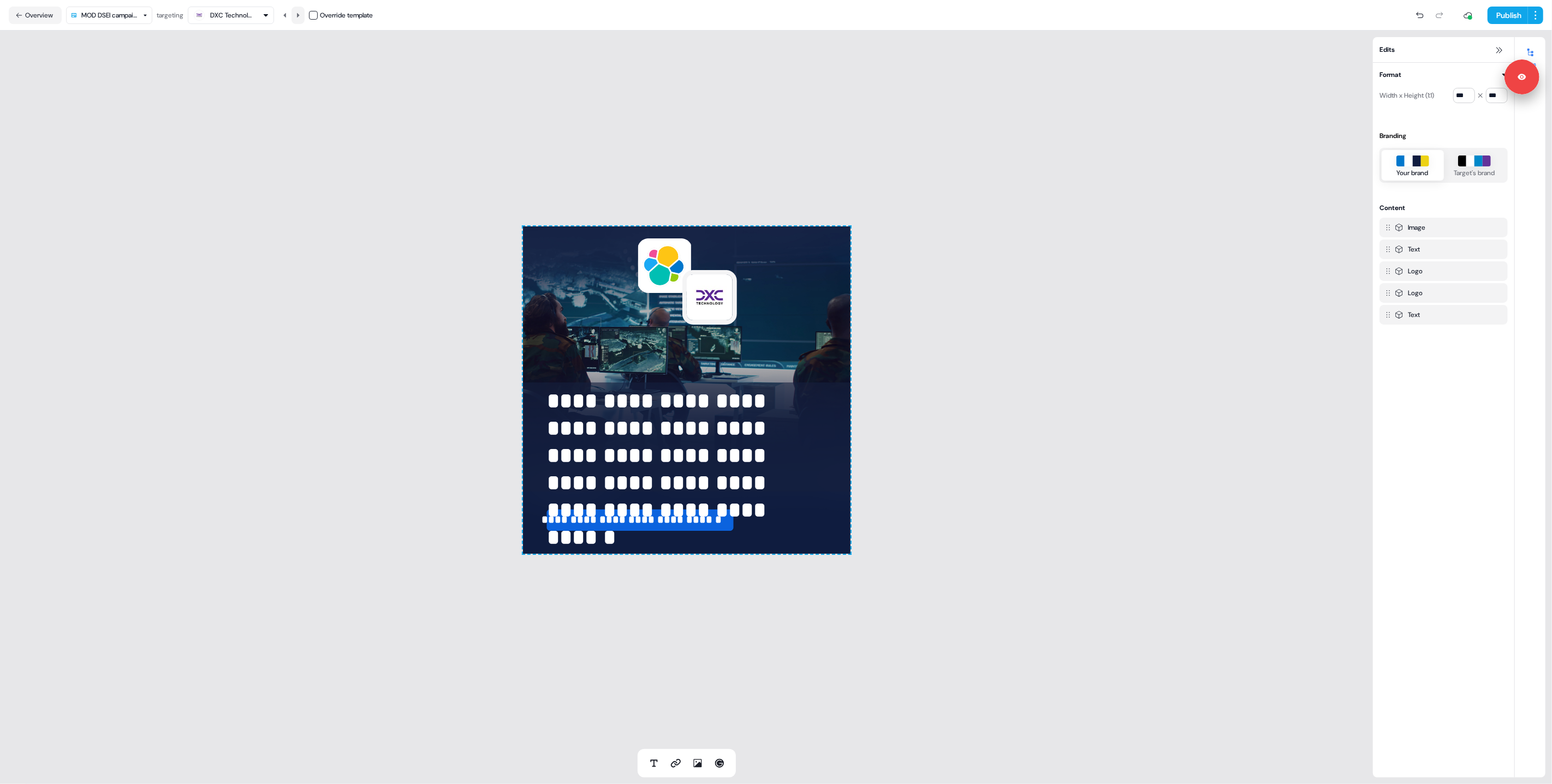
click at [300, 16] on icon at bounding box center [298, 14] width 3 height 4
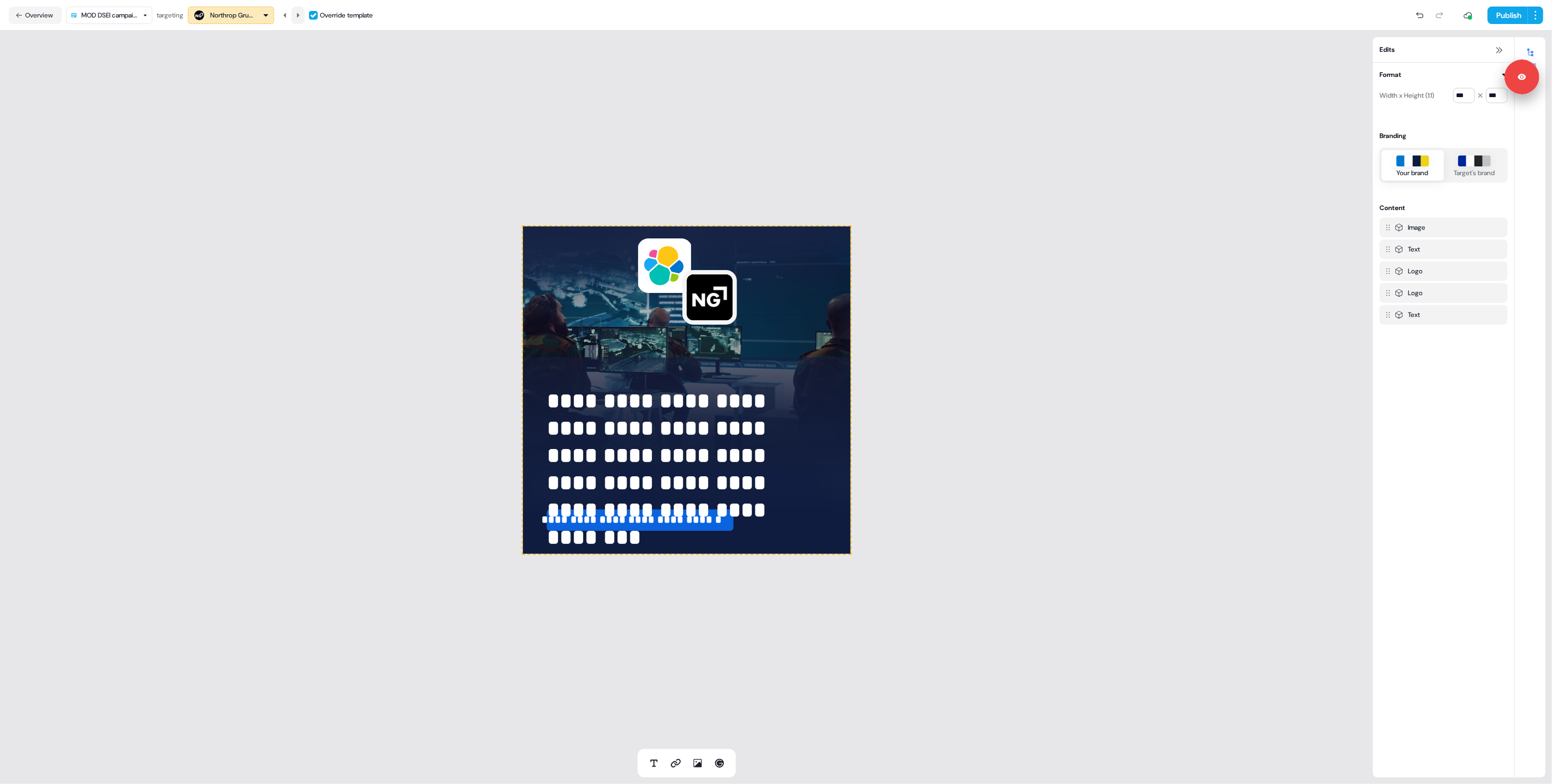
click at [300, 16] on icon at bounding box center [298, 14] width 3 height 4
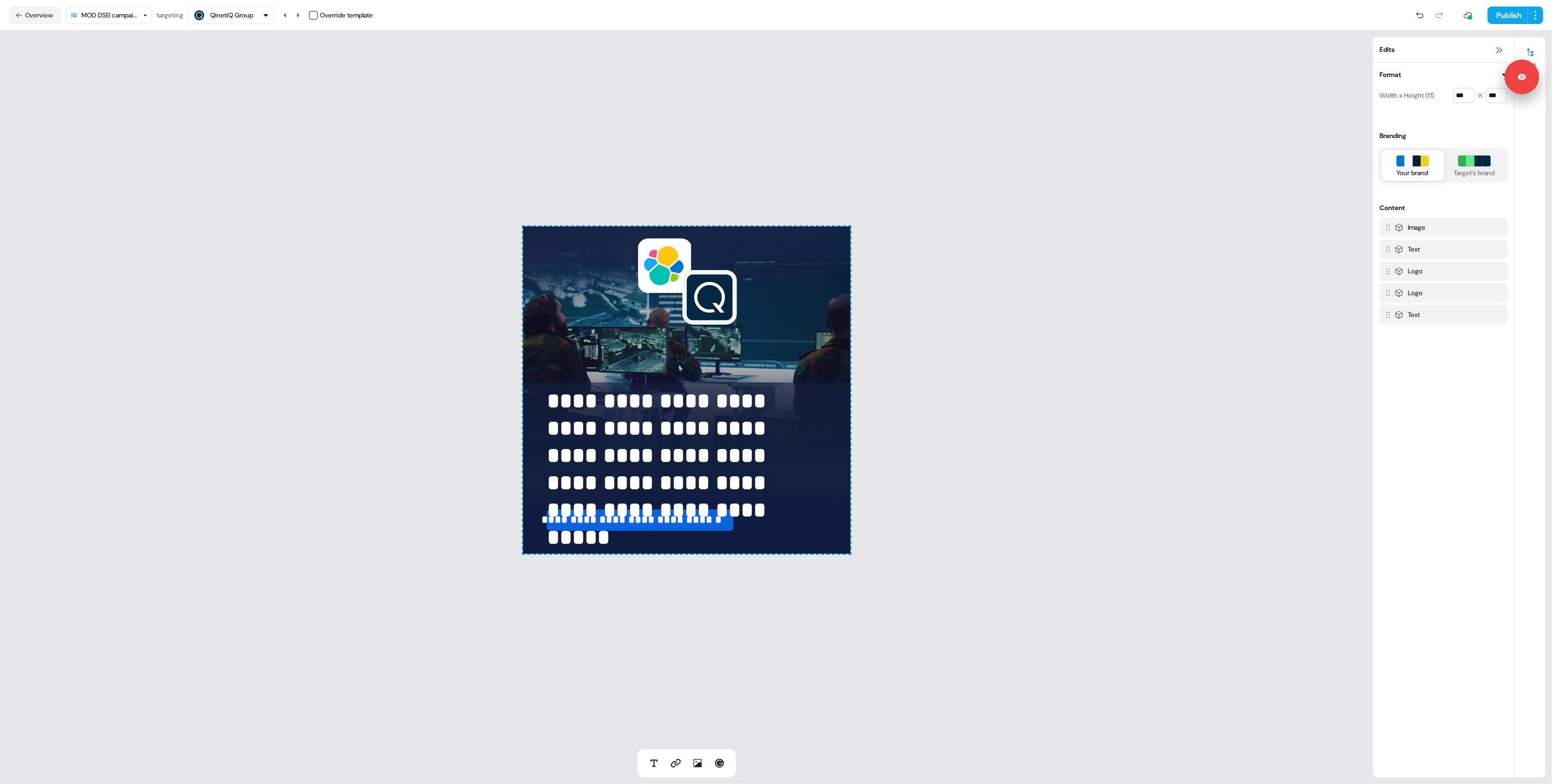
click at [1020, 279] on div "**********" at bounding box center [686, 390] width 1373 height 719
click at [1506, 16] on button "Publish" at bounding box center [1508, 16] width 41 height 17
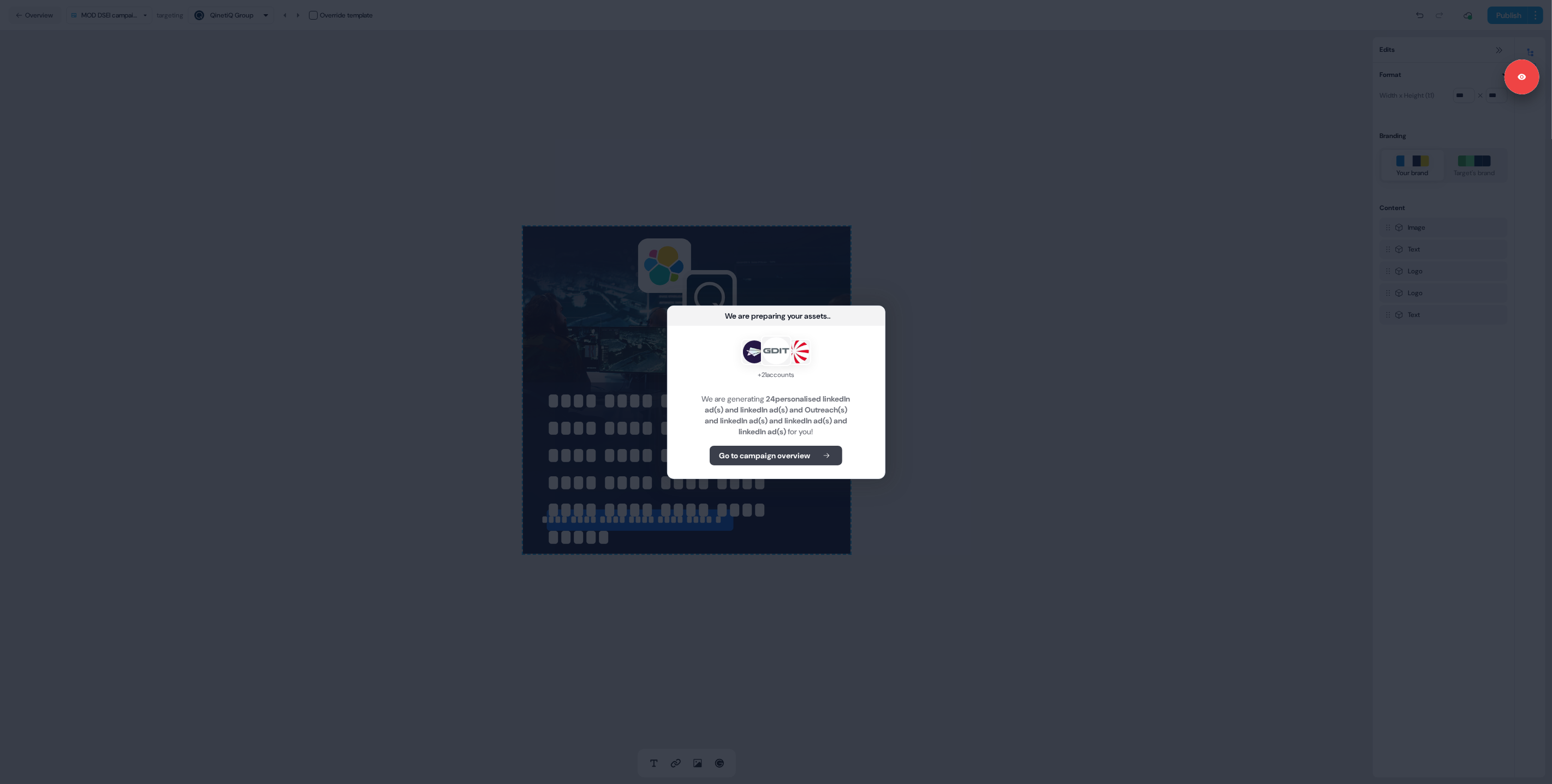
click at [799, 455] on b "Go to campaign overview" at bounding box center [764, 456] width 91 height 11
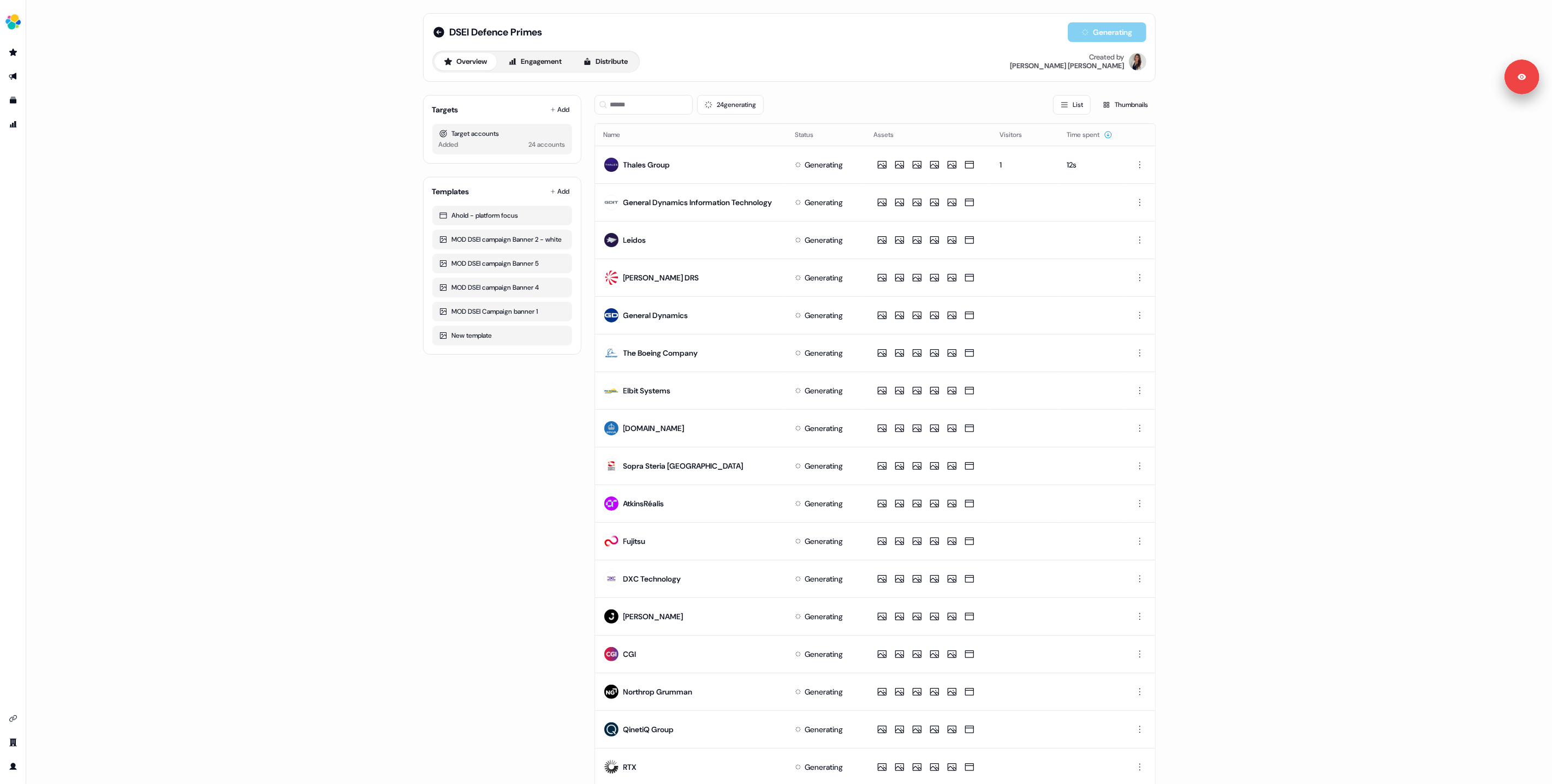
click at [460, 493] on div "Targets Add Target accounts Added 24 accounts Templates Add Ahold - platform fo…" at bounding box center [502, 504] width 158 height 835
drag, startPoint x: 485, startPoint y: 473, endPoint x: 496, endPoint y: 458, distance: 18.6
click at [485, 473] on div "Targets Add Target accounts Added 24 accounts Templates Add Ahold - platform fo…" at bounding box center [502, 504] width 158 height 835
click at [502, 449] on div "Targets Add Target accounts Added 24 accounts Templates Add Ahold - platform fo…" at bounding box center [502, 504] width 158 height 835
click at [476, 437] on div "Targets Add Target accounts Added 24 accounts Templates Add Ahold - platform fo…" at bounding box center [502, 504] width 158 height 835
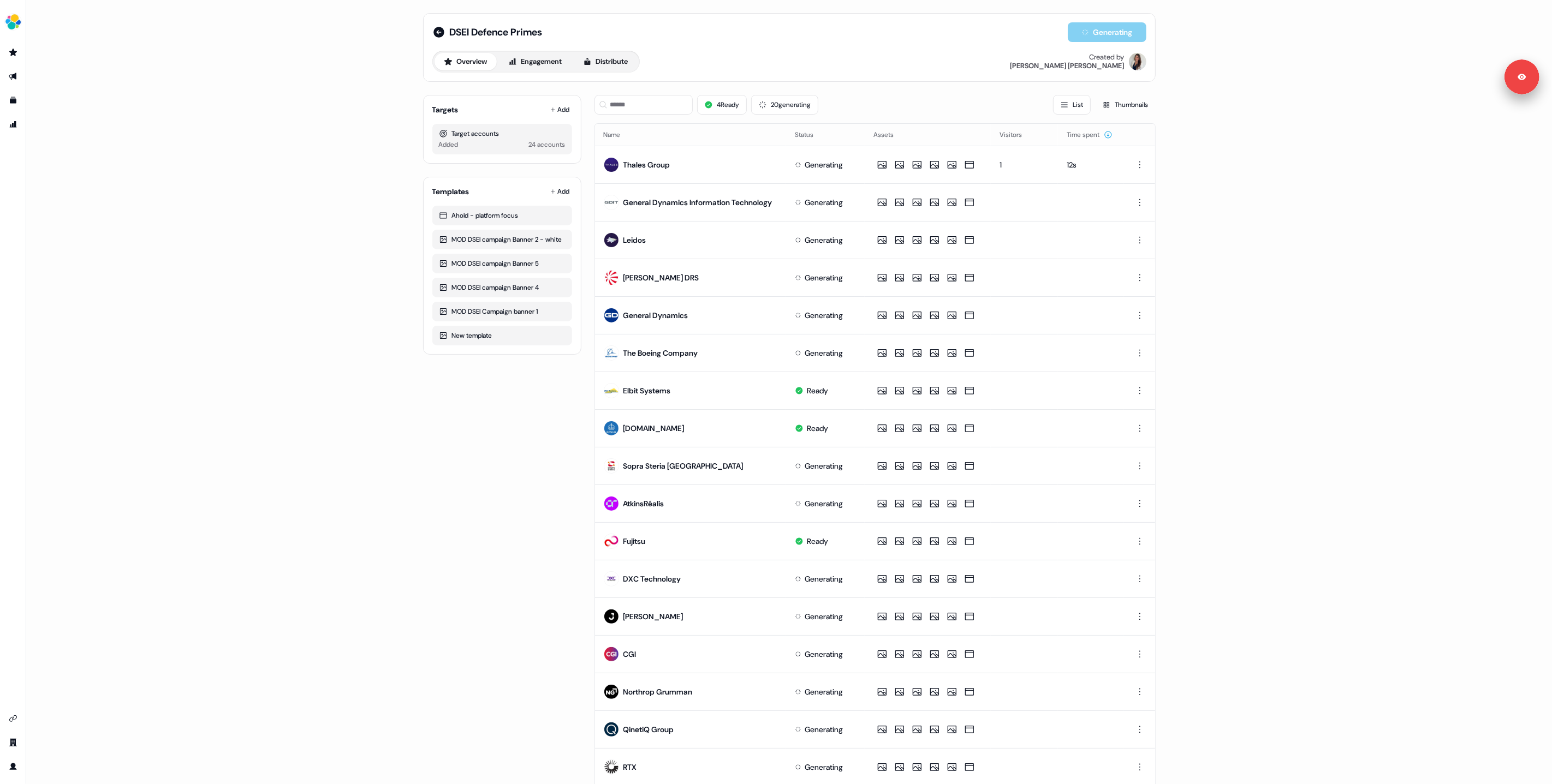
click at [237, 300] on div "DSEI Defence Primes Generating Overview Engagement Distribute Created by Kelly …" at bounding box center [789, 392] width 1526 height 784
click at [1081, 36] on div "Generating" at bounding box center [1107, 32] width 79 height 20
drag, startPoint x: 298, startPoint y: 343, endPoint x: 514, endPoint y: 313, distance: 218.1
click at [299, 343] on div "DSEI Defence Primes Generating Overview Engagement Distribute Created by Kelly …" at bounding box center [789, 392] width 1526 height 784
click at [1077, 31] on button "Editor" at bounding box center [1107, 32] width 79 height 20
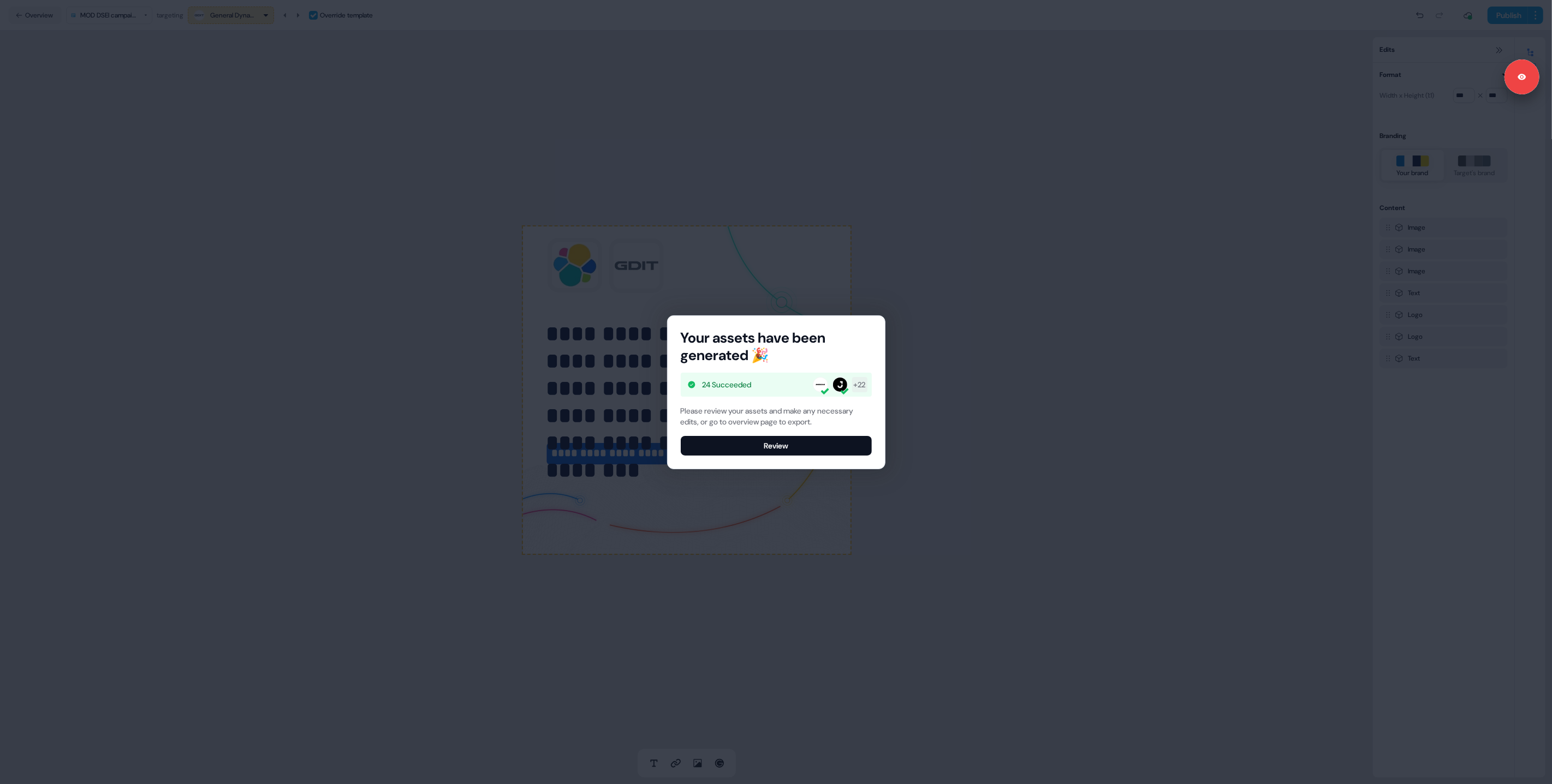
click at [748, 443] on button "Review" at bounding box center [776, 445] width 191 height 20
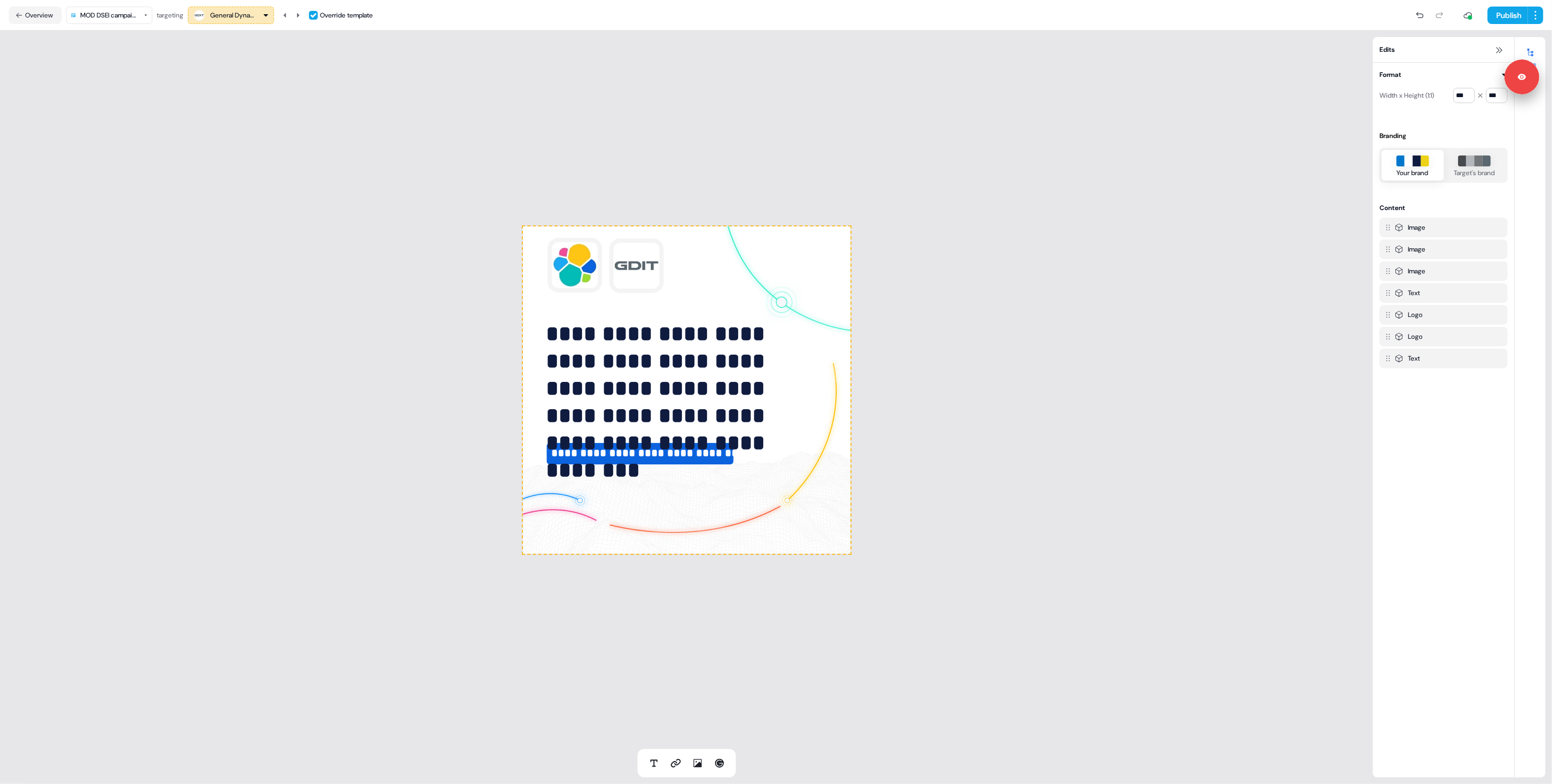
drag, startPoint x: 419, startPoint y: 293, endPoint x: 417, endPoint y: 287, distance: 6.3
click at [419, 293] on div "**********" at bounding box center [686, 390] width 1373 height 719
click at [299, 12] on icon at bounding box center [298, 16] width 7 height 7
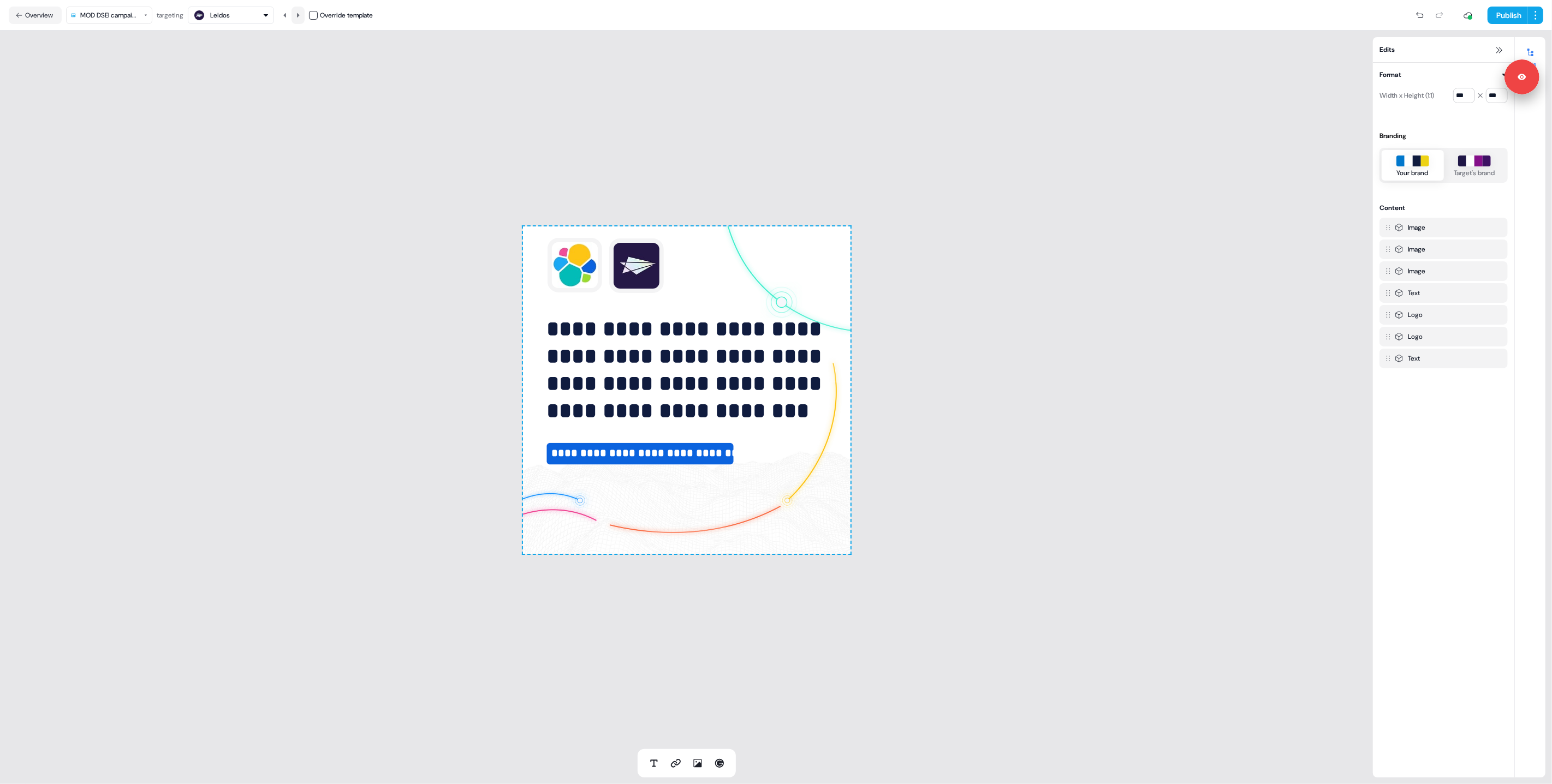
click at [299, 12] on icon at bounding box center [298, 16] width 7 height 7
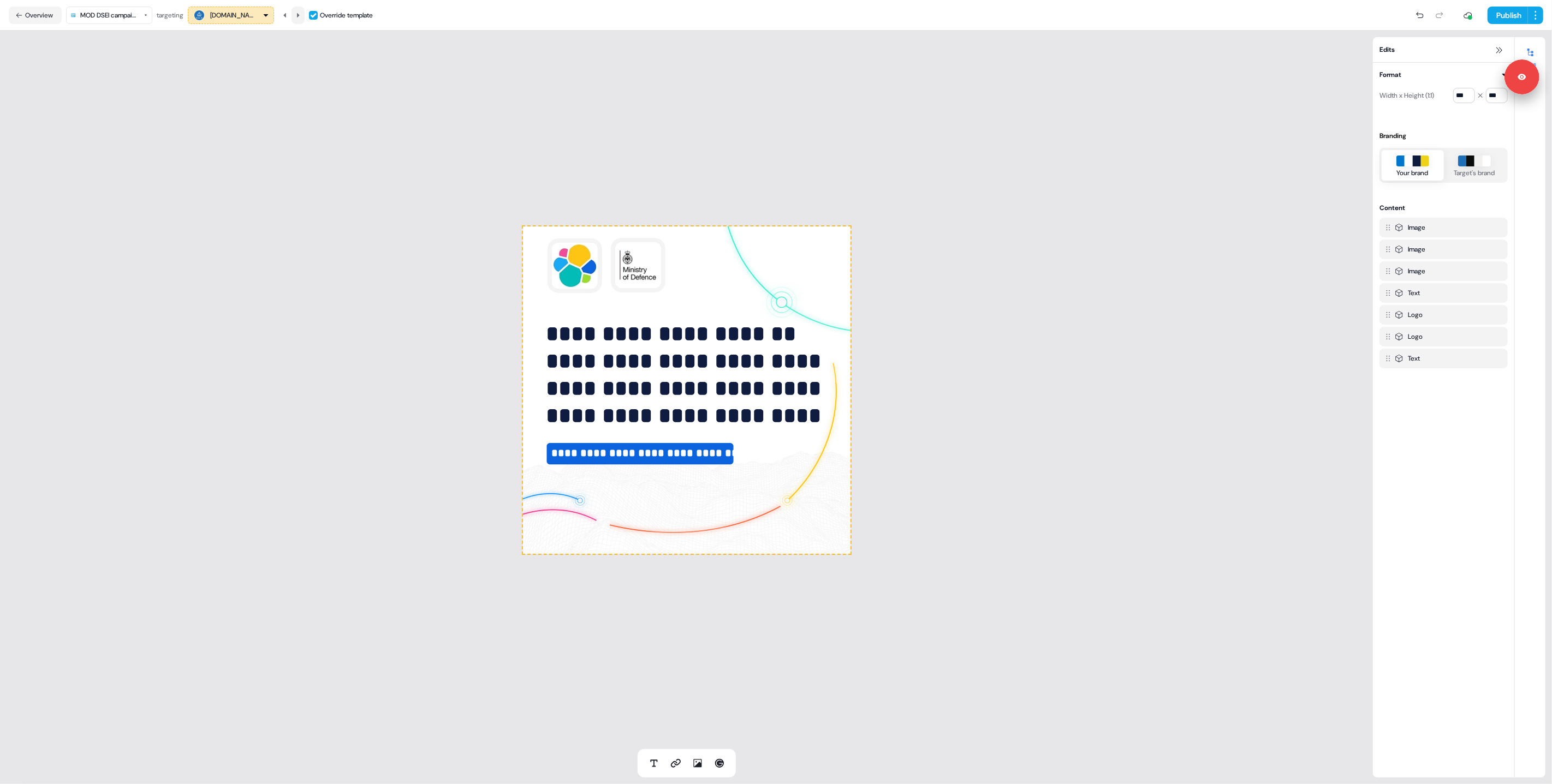
click at [299, 12] on icon at bounding box center [298, 16] width 7 height 7
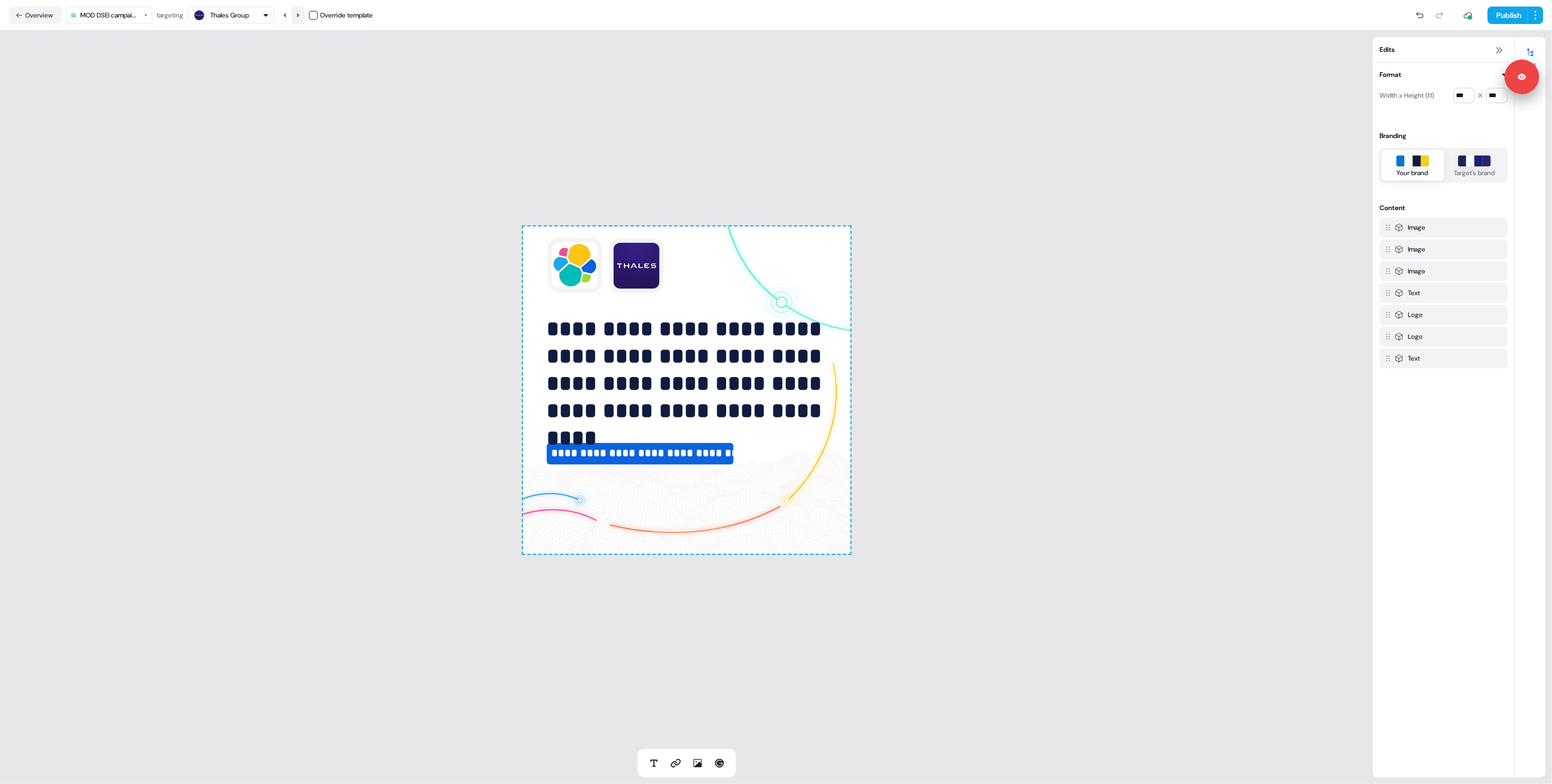
click at [299, 12] on icon at bounding box center [298, 16] width 7 height 7
click at [286, 13] on icon at bounding box center [284, 14] width 3 height 4
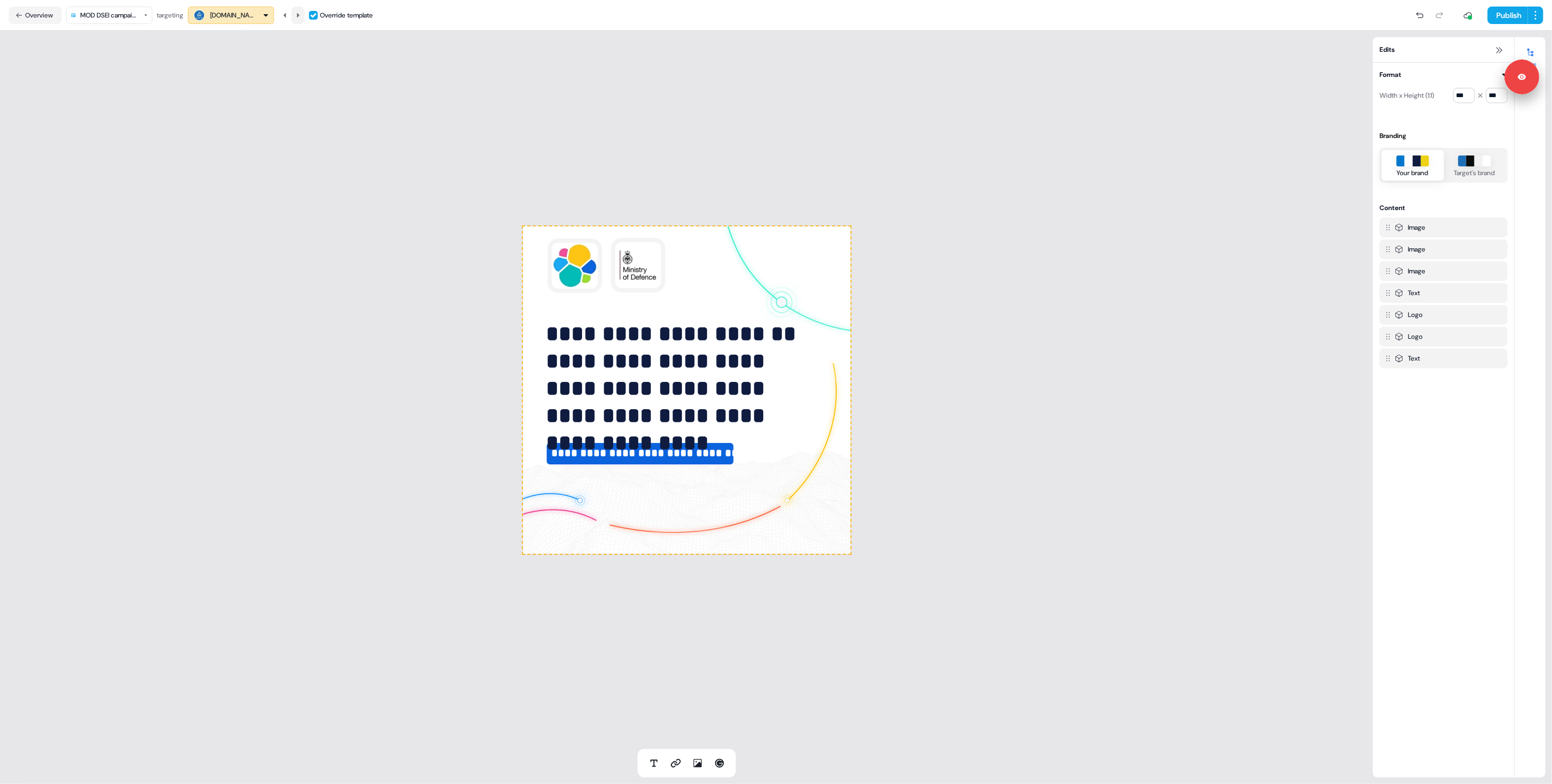
click at [300, 13] on icon at bounding box center [298, 14] width 3 height 4
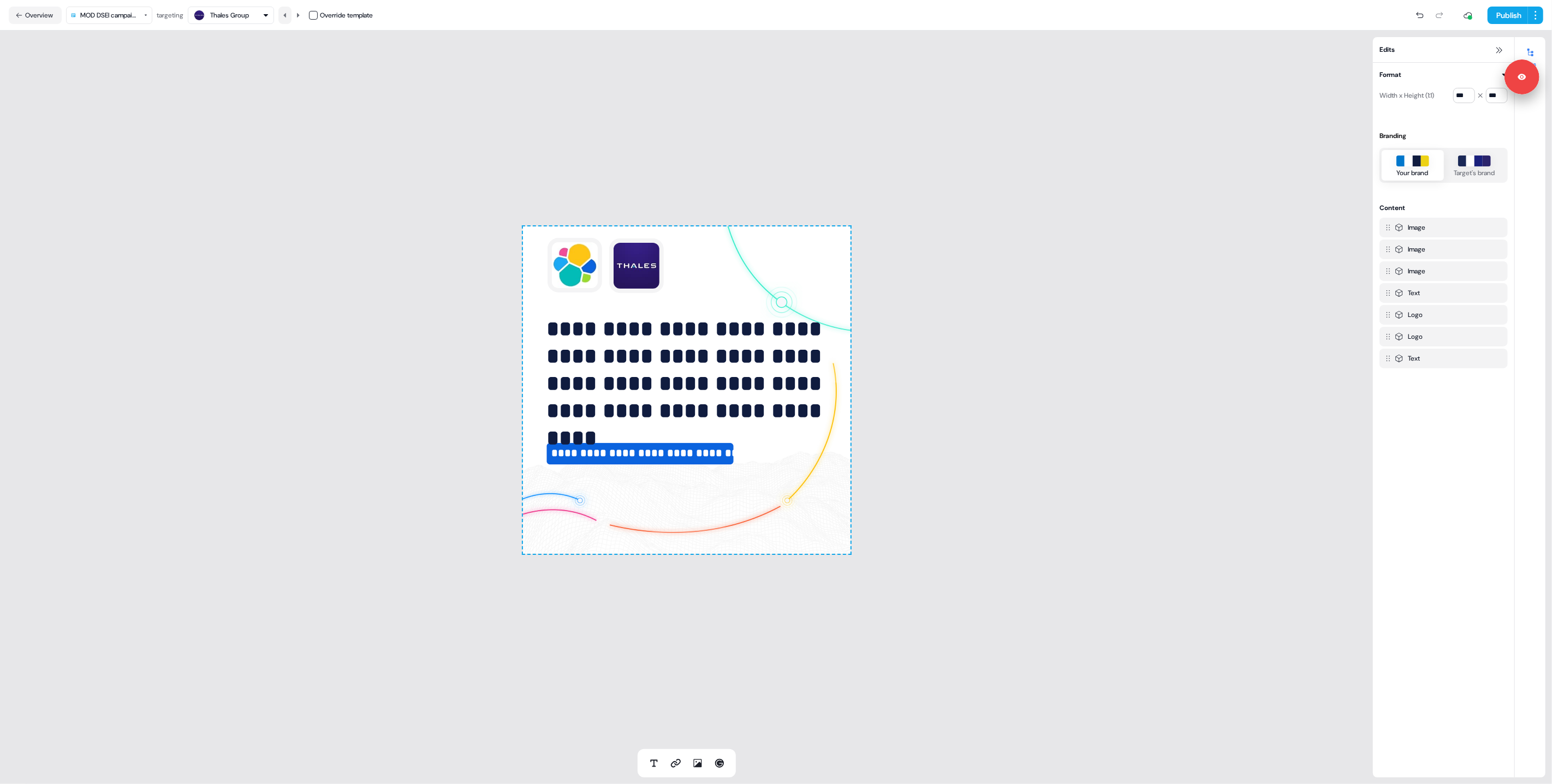
click at [286, 12] on icon at bounding box center [284, 14] width 3 height 4
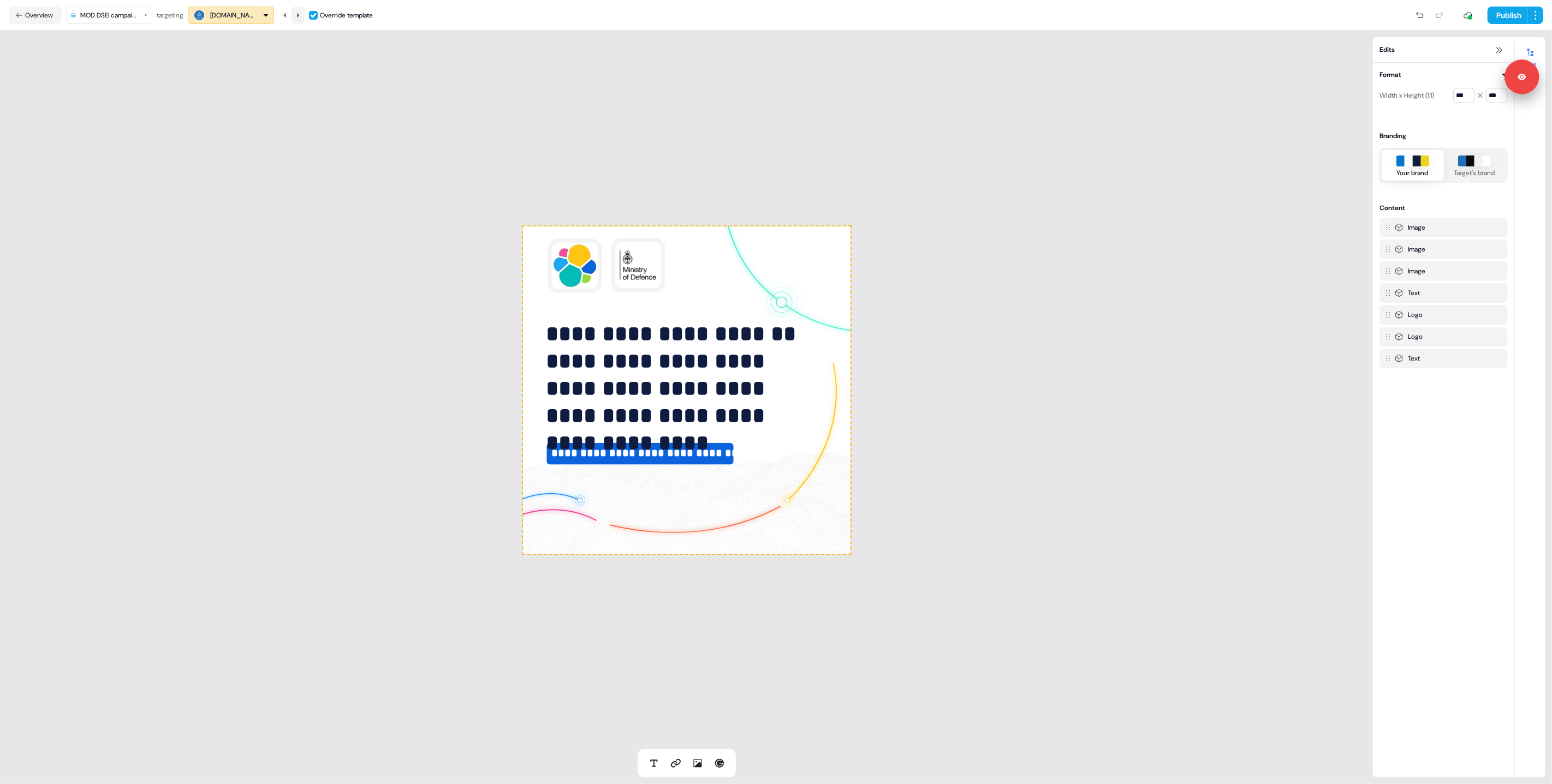
click at [301, 12] on icon at bounding box center [298, 16] width 7 height 7
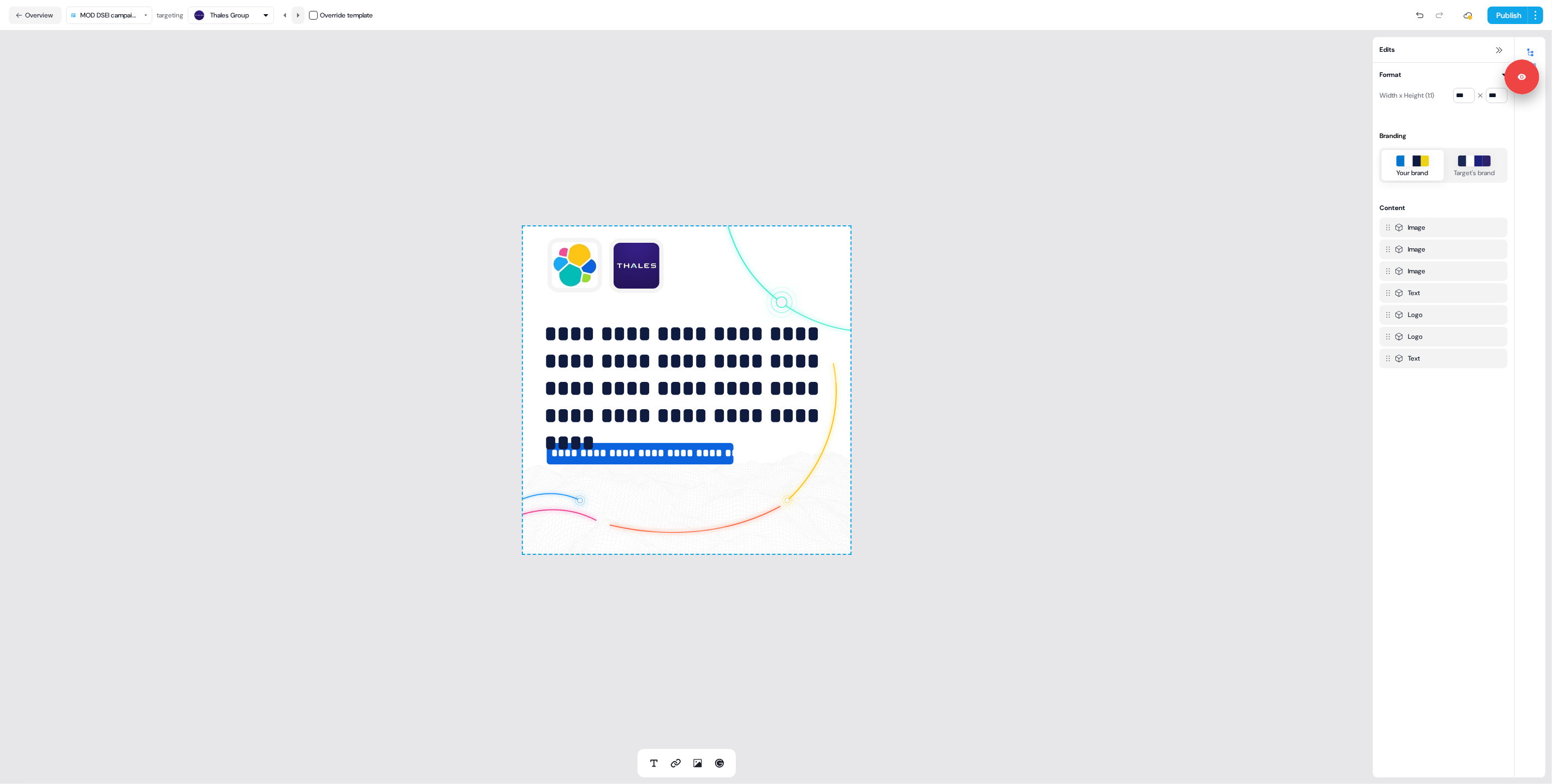
click at [301, 13] on icon at bounding box center [298, 16] width 7 height 7
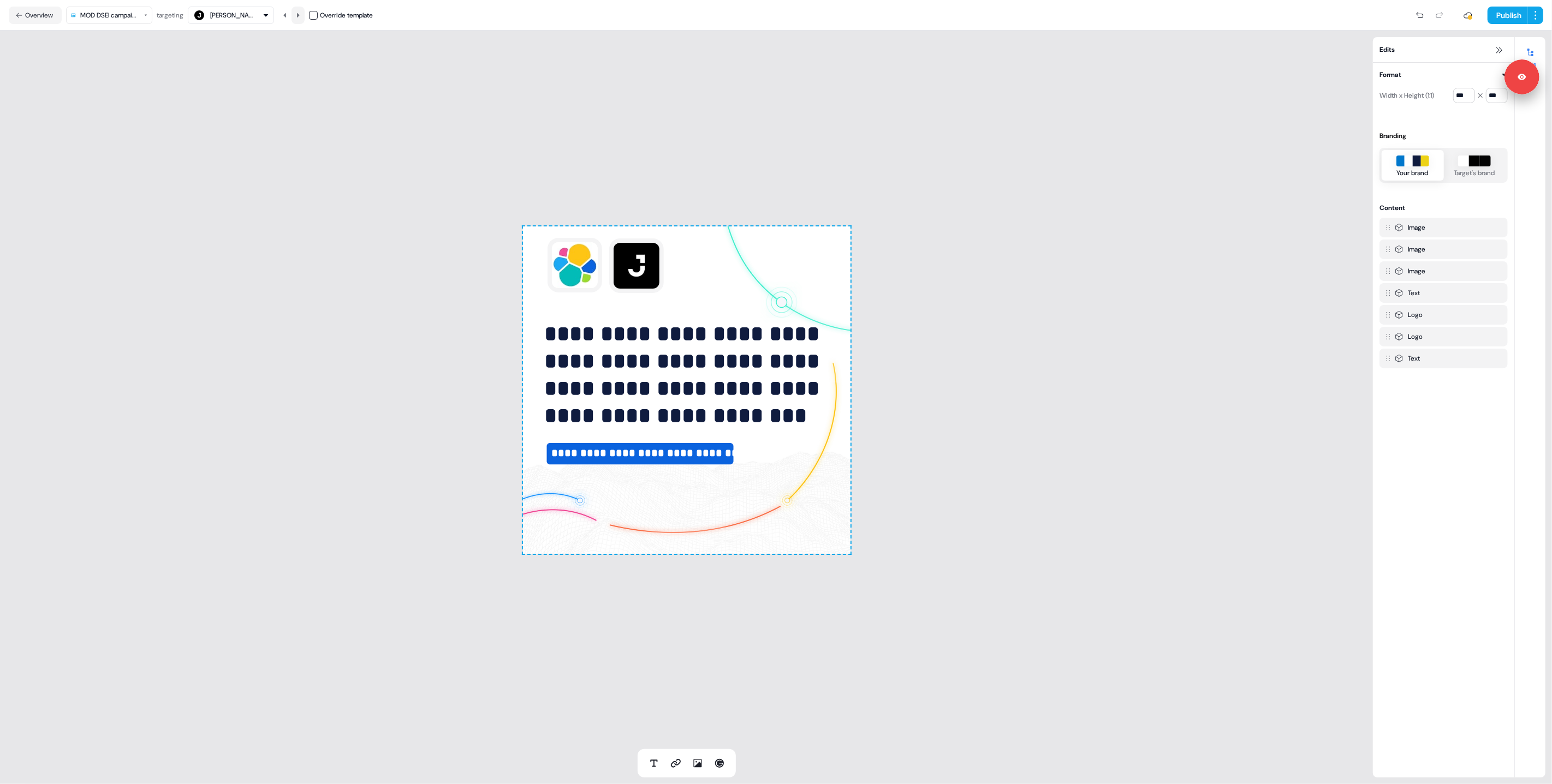
click at [301, 13] on icon at bounding box center [298, 16] width 7 height 7
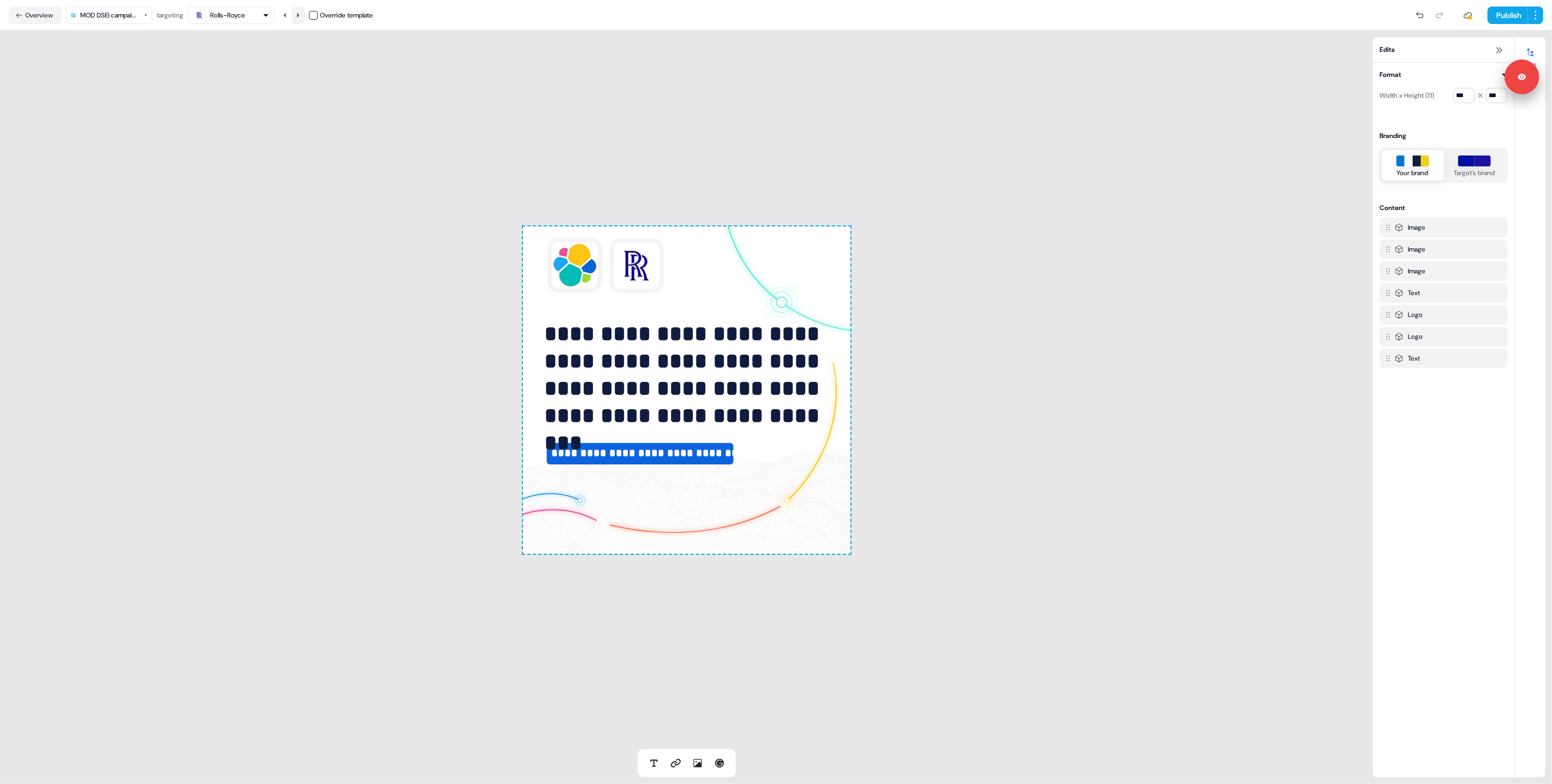
click at [301, 13] on icon at bounding box center [298, 16] width 7 height 7
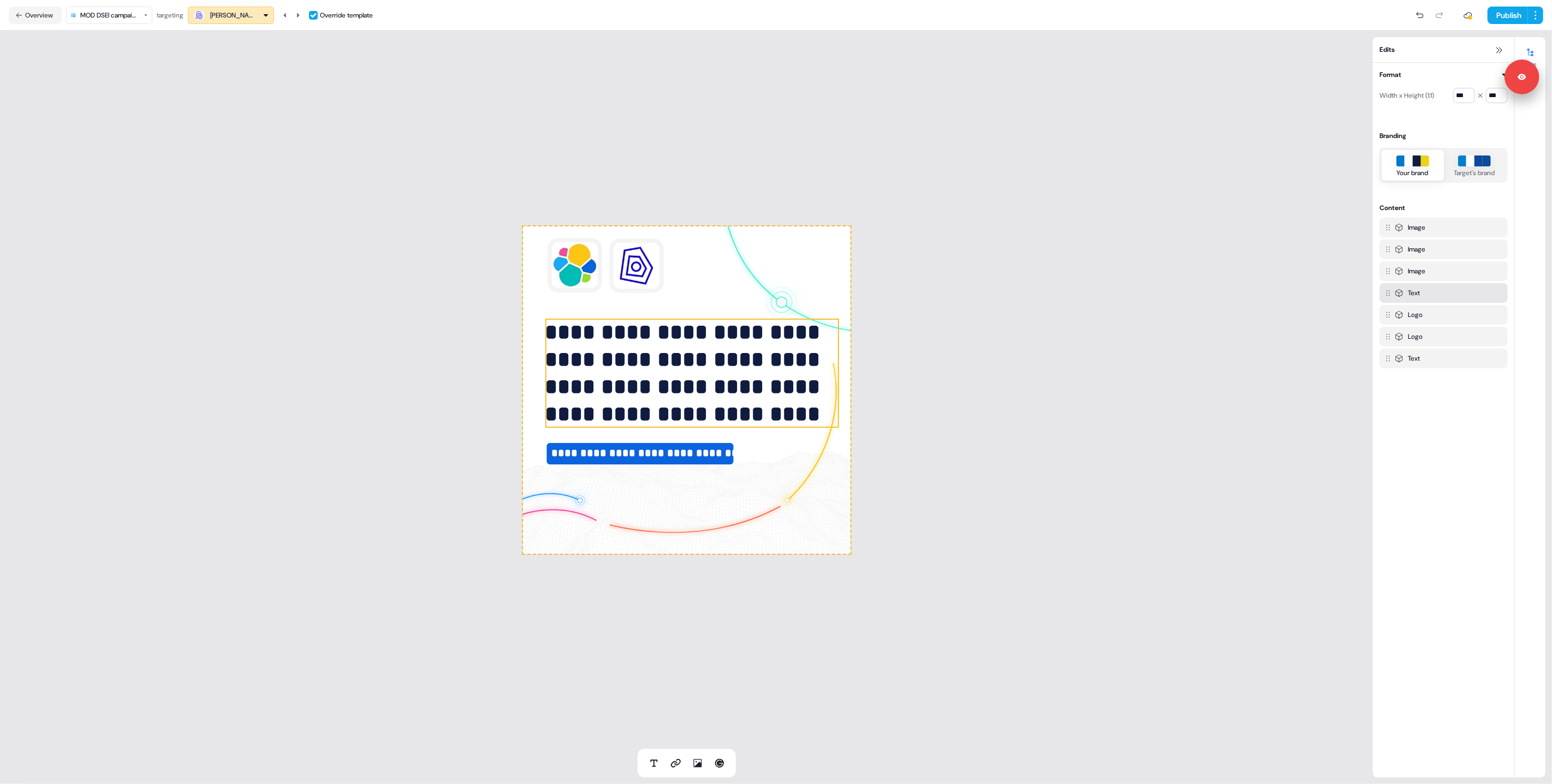
click at [430, 287] on div "**********" at bounding box center [686, 390] width 1373 height 719
click at [301, 16] on icon at bounding box center [298, 16] width 7 height 7
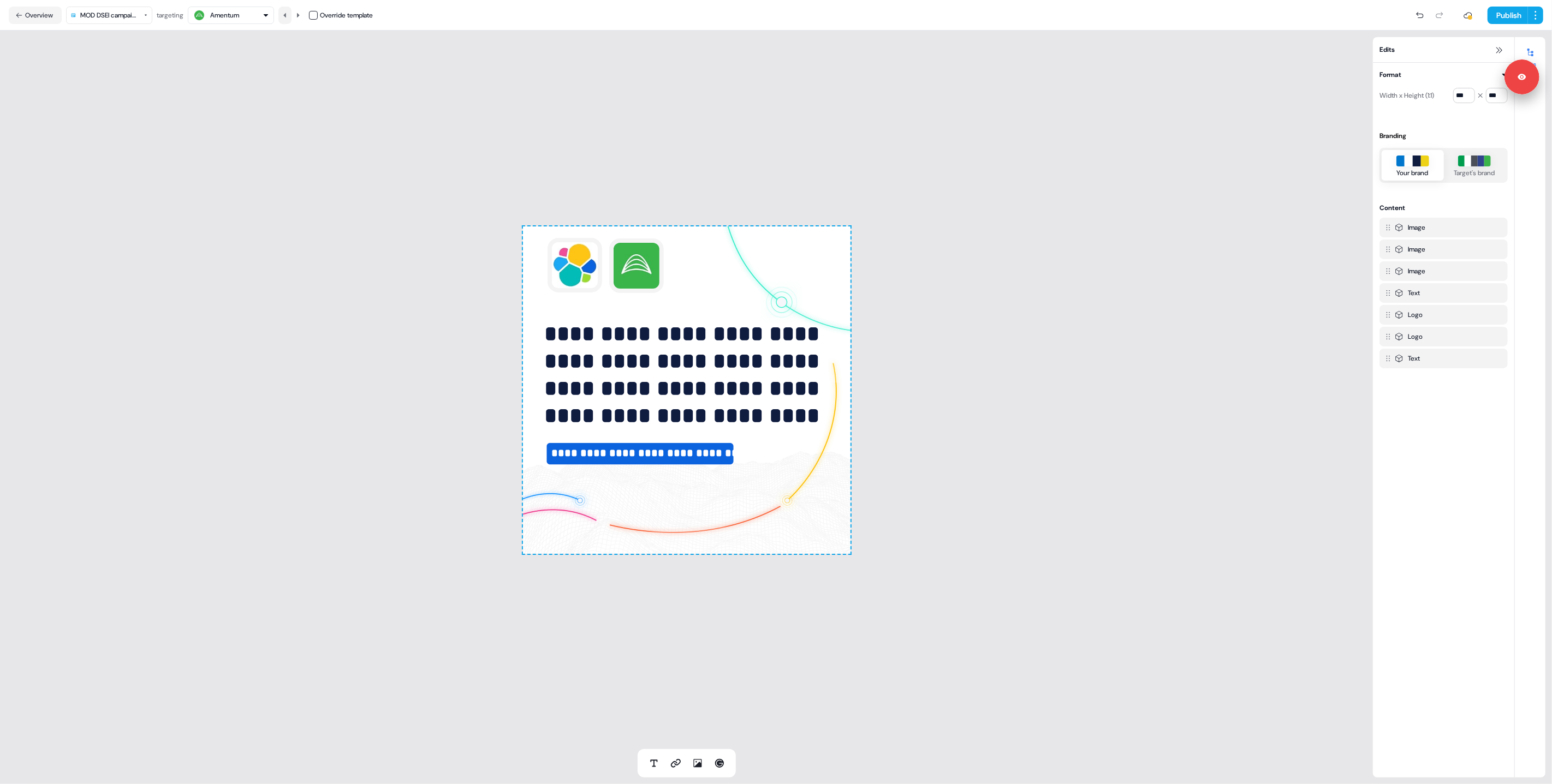
click at [288, 15] on icon at bounding box center [285, 16] width 7 height 7
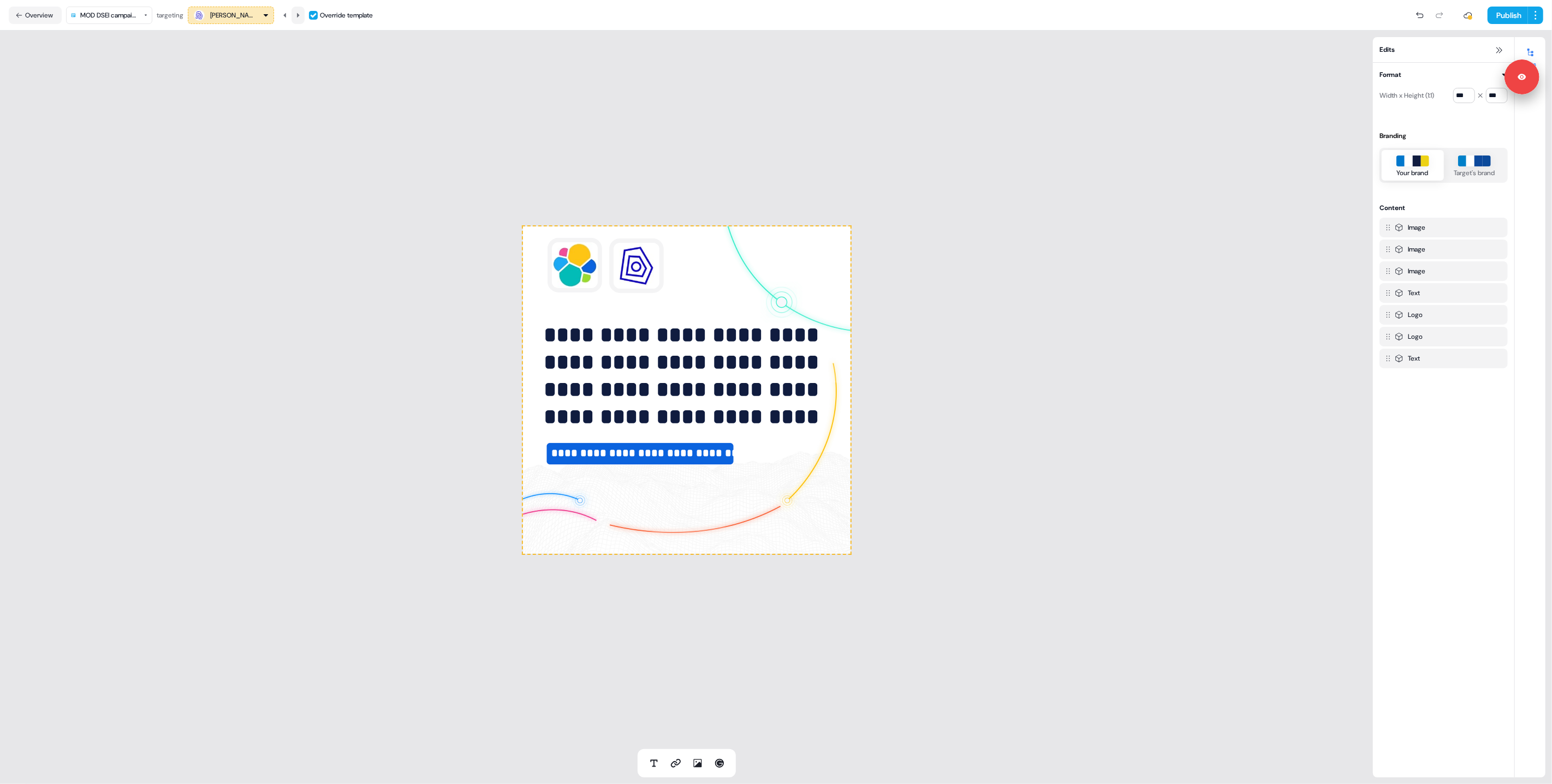
click at [300, 13] on icon at bounding box center [298, 16] width 7 height 7
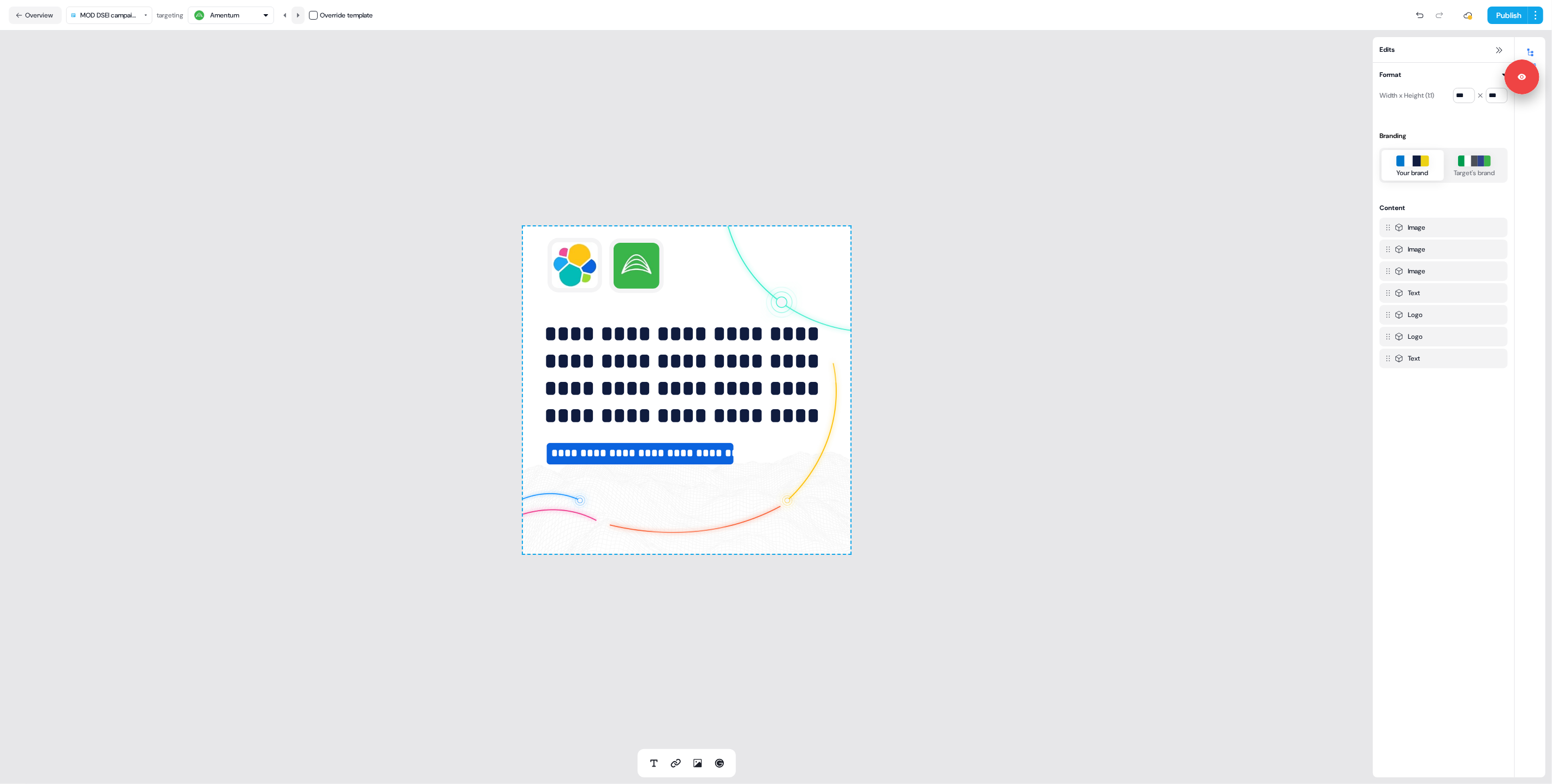
click at [300, 13] on icon at bounding box center [298, 16] width 7 height 7
click at [288, 13] on icon at bounding box center [285, 16] width 7 height 7
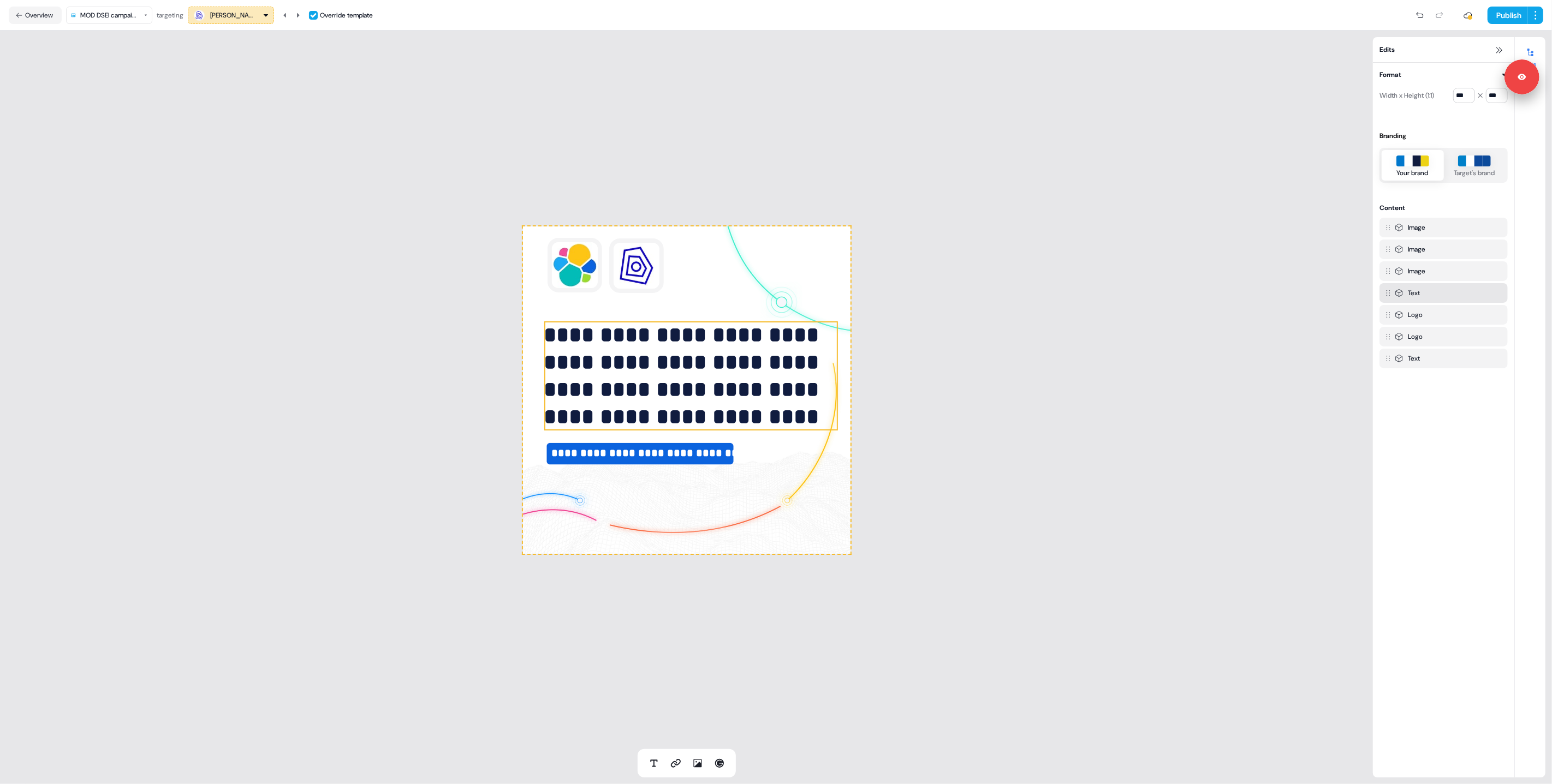
click at [646, 368] on p "**********" at bounding box center [691, 376] width 294 height 109
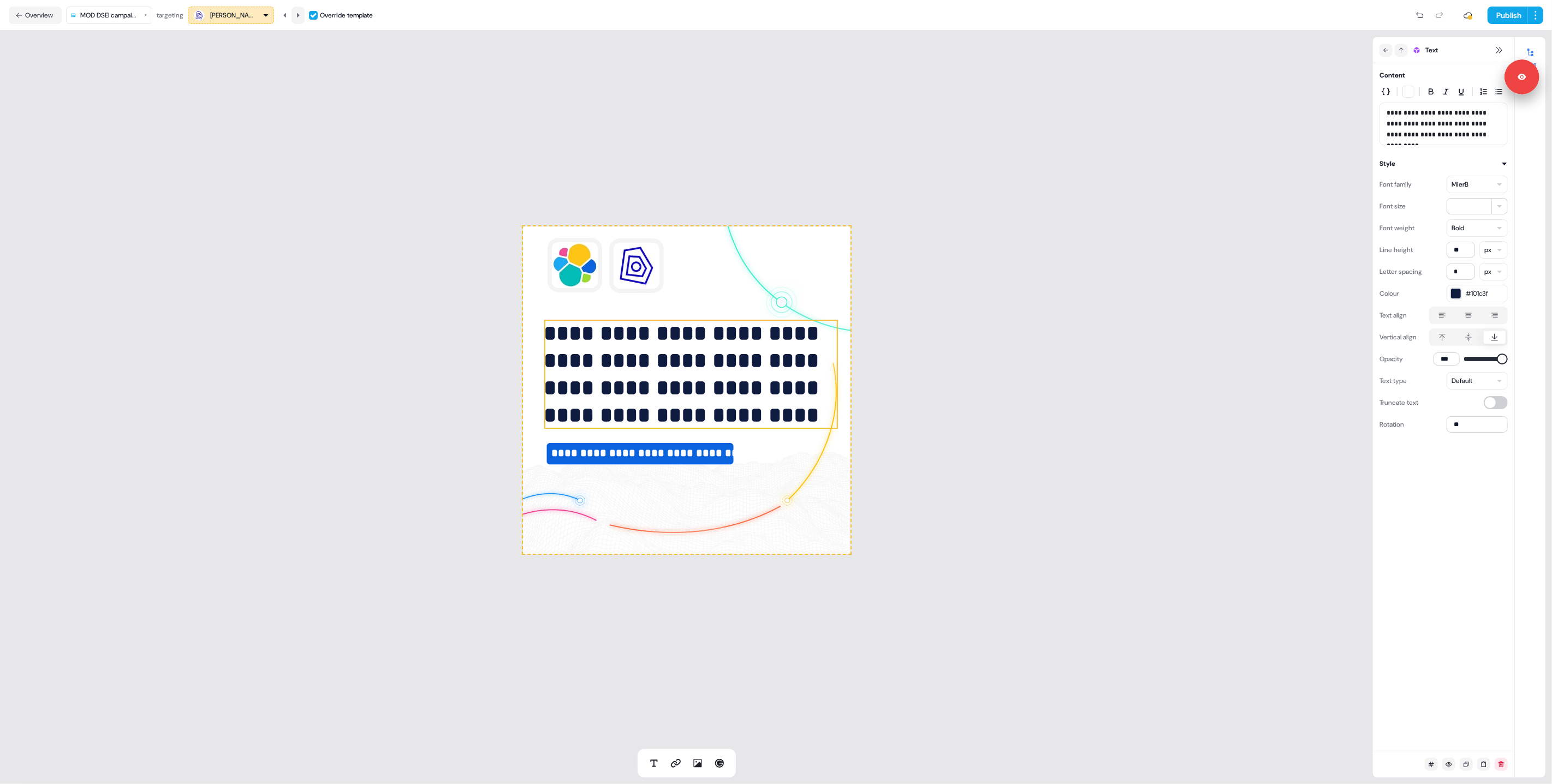
click at [301, 16] on icon at bounding box center [298, 16] width 7 height 7
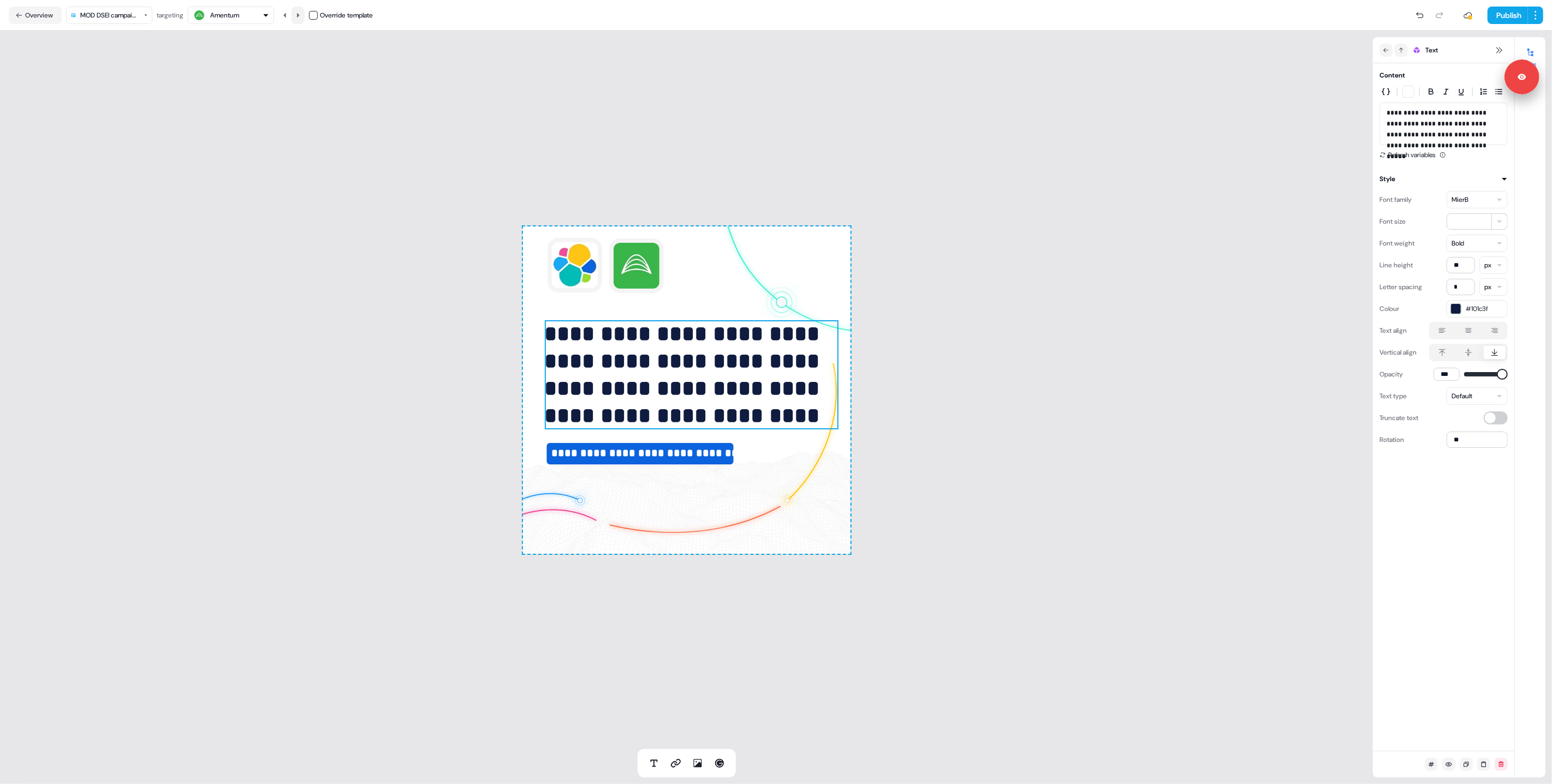
click at [301, 16] on icon at bounding box center [298, 16] width 7 height 7
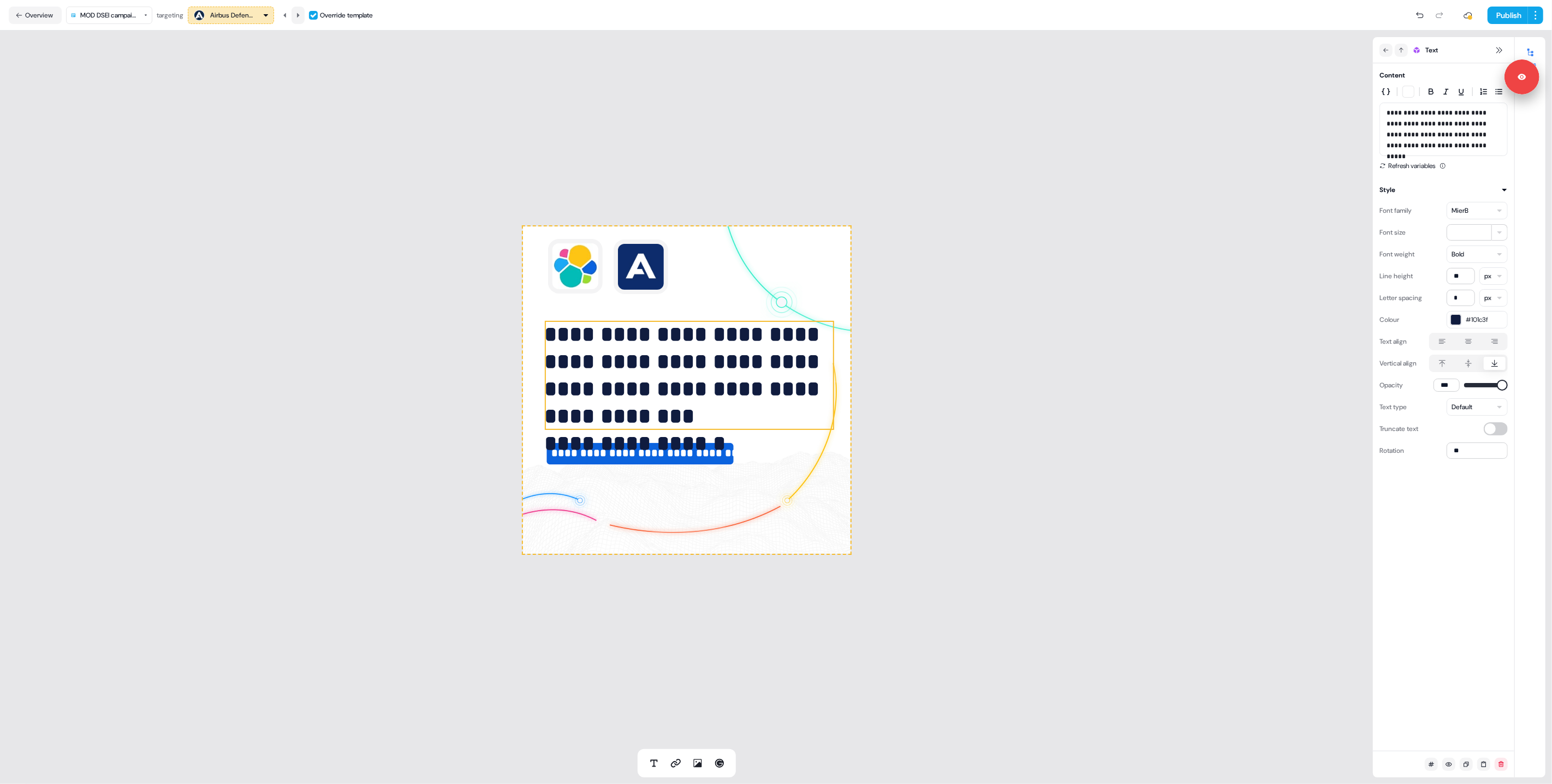
click at [301, 16] on icon at bounding box center [298, 16] width 7 height 7
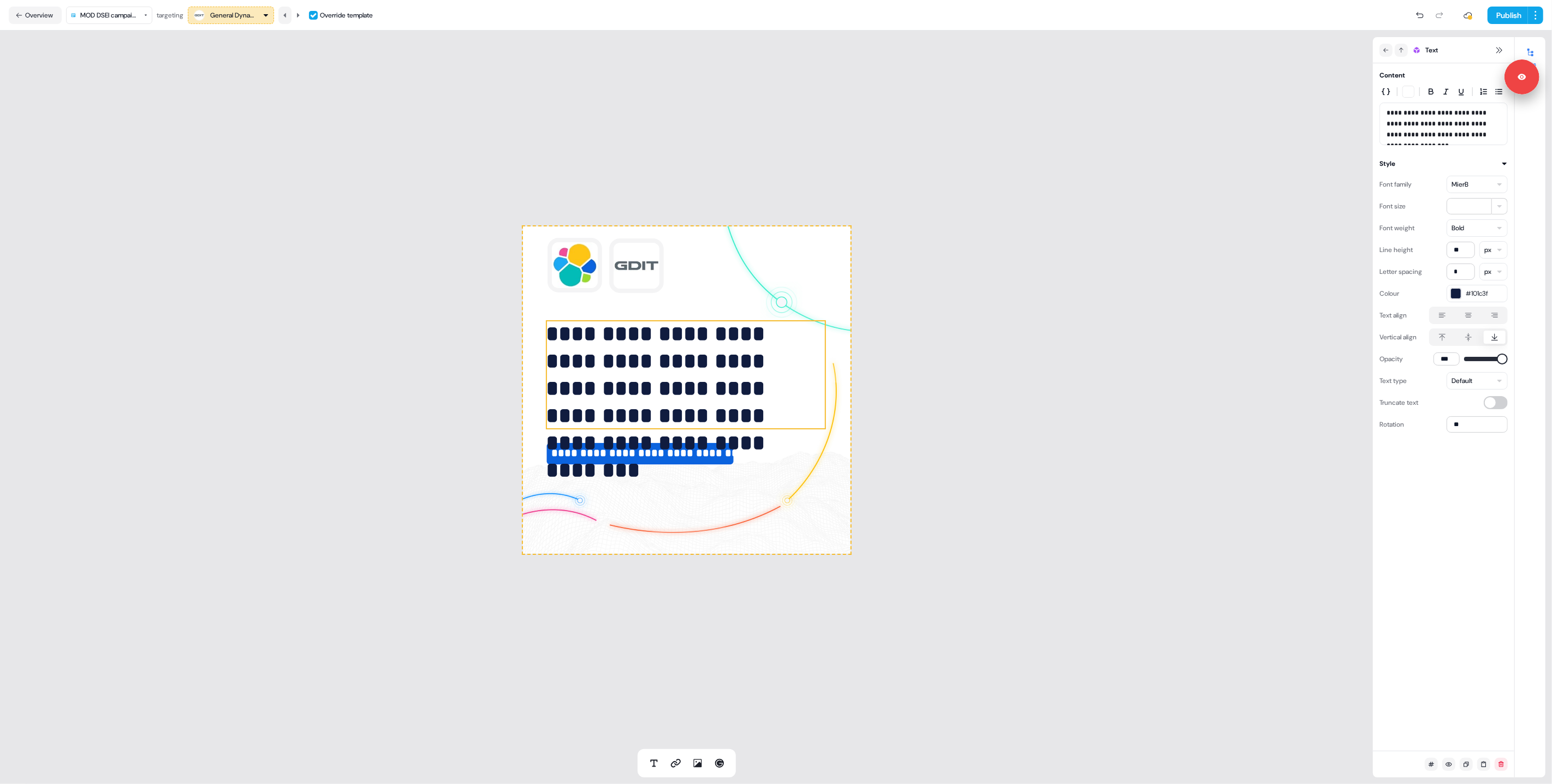
click at [292, 16] on button at bounding box center [285, 16] width 13 height 17
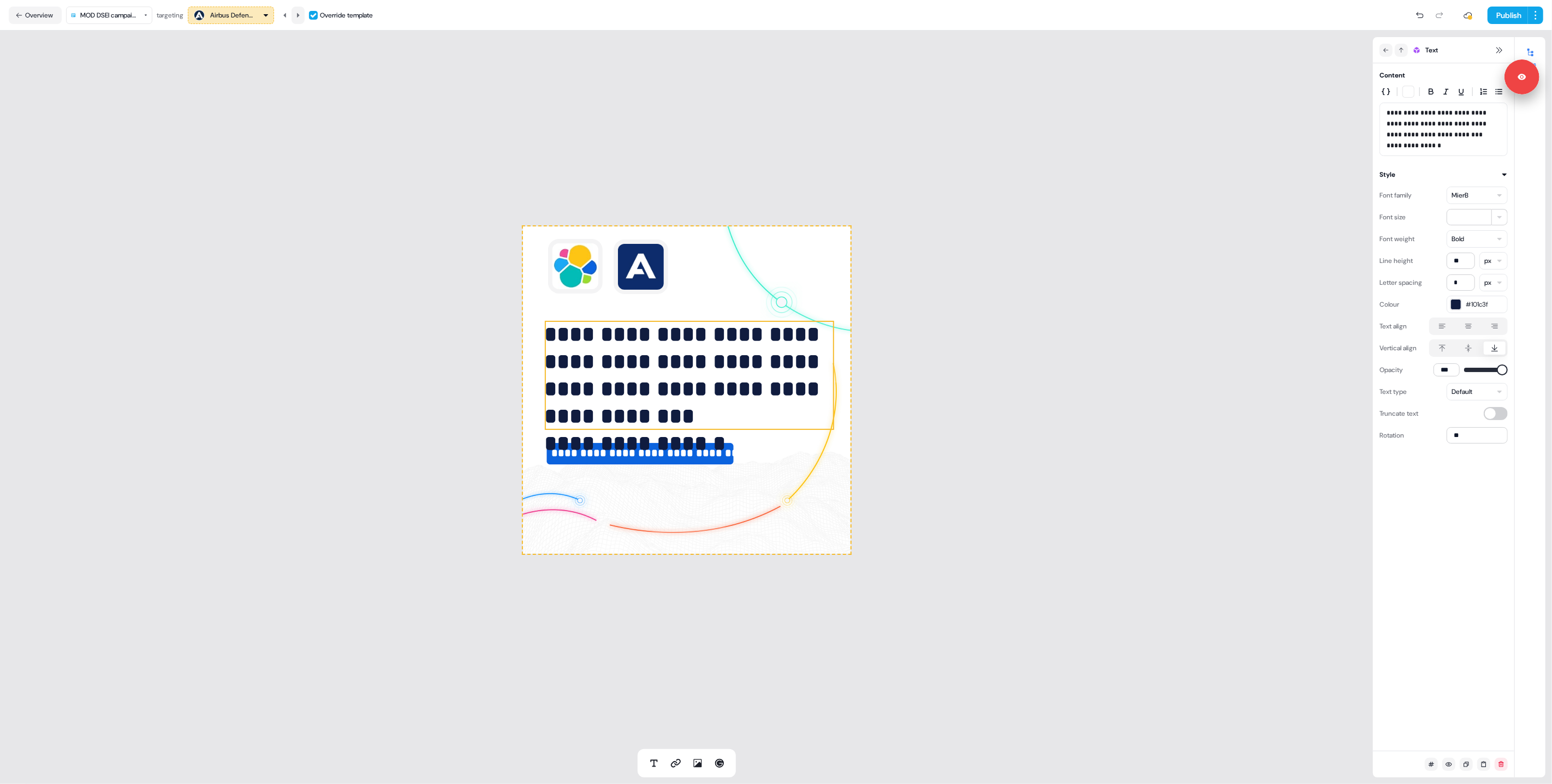
click at [299, 16] on icon at bounding box center [298, 16] width 7 height 7
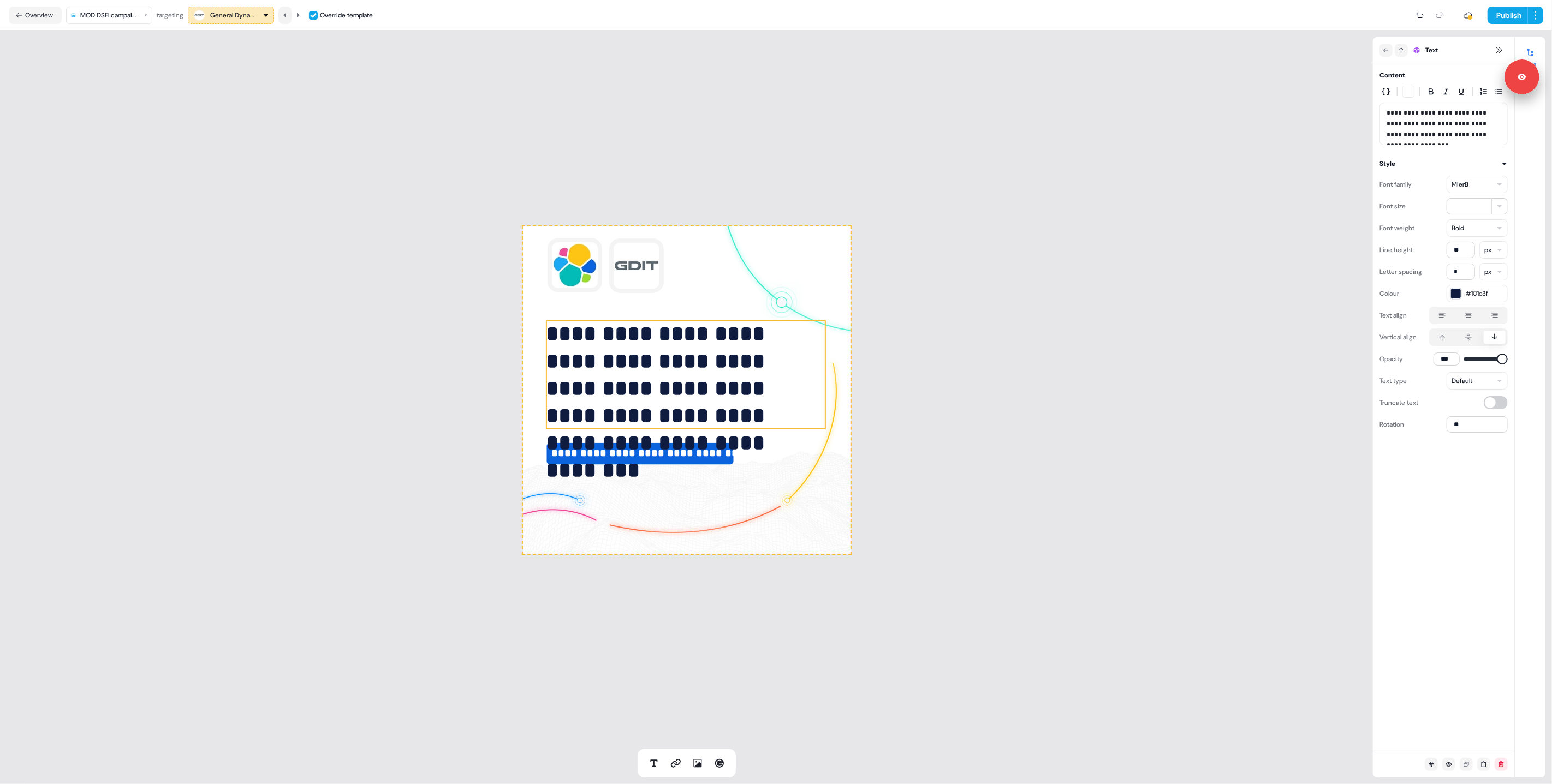
click at [288, 15] on icon at bounding box center [285, 16] width 7 height 7
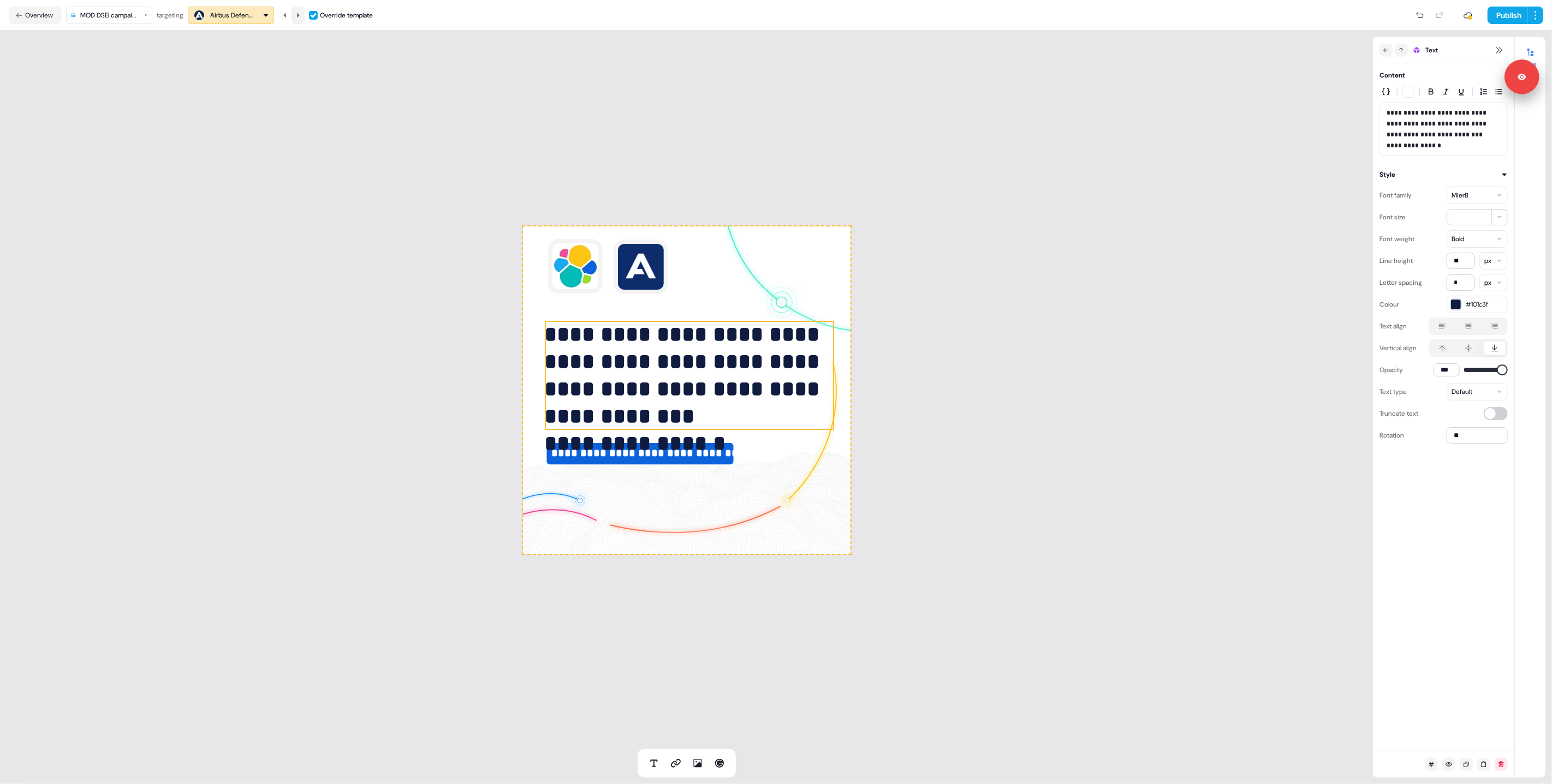
click at [299, 18] on button at bounding box center [298, 16] width 13 height 17
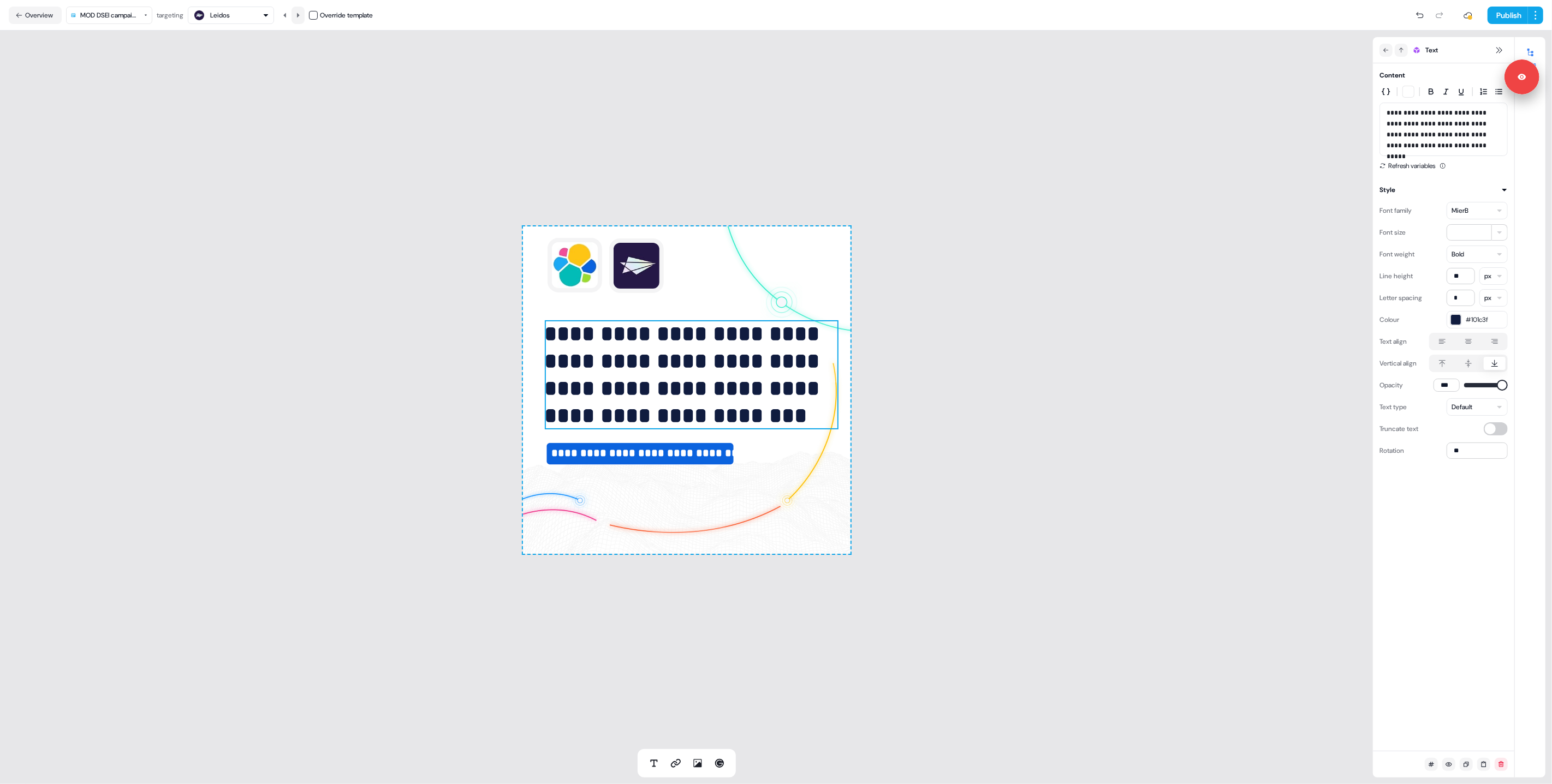
click at [299, 18] on button at bounding box center [298, 16] width 13 height 17
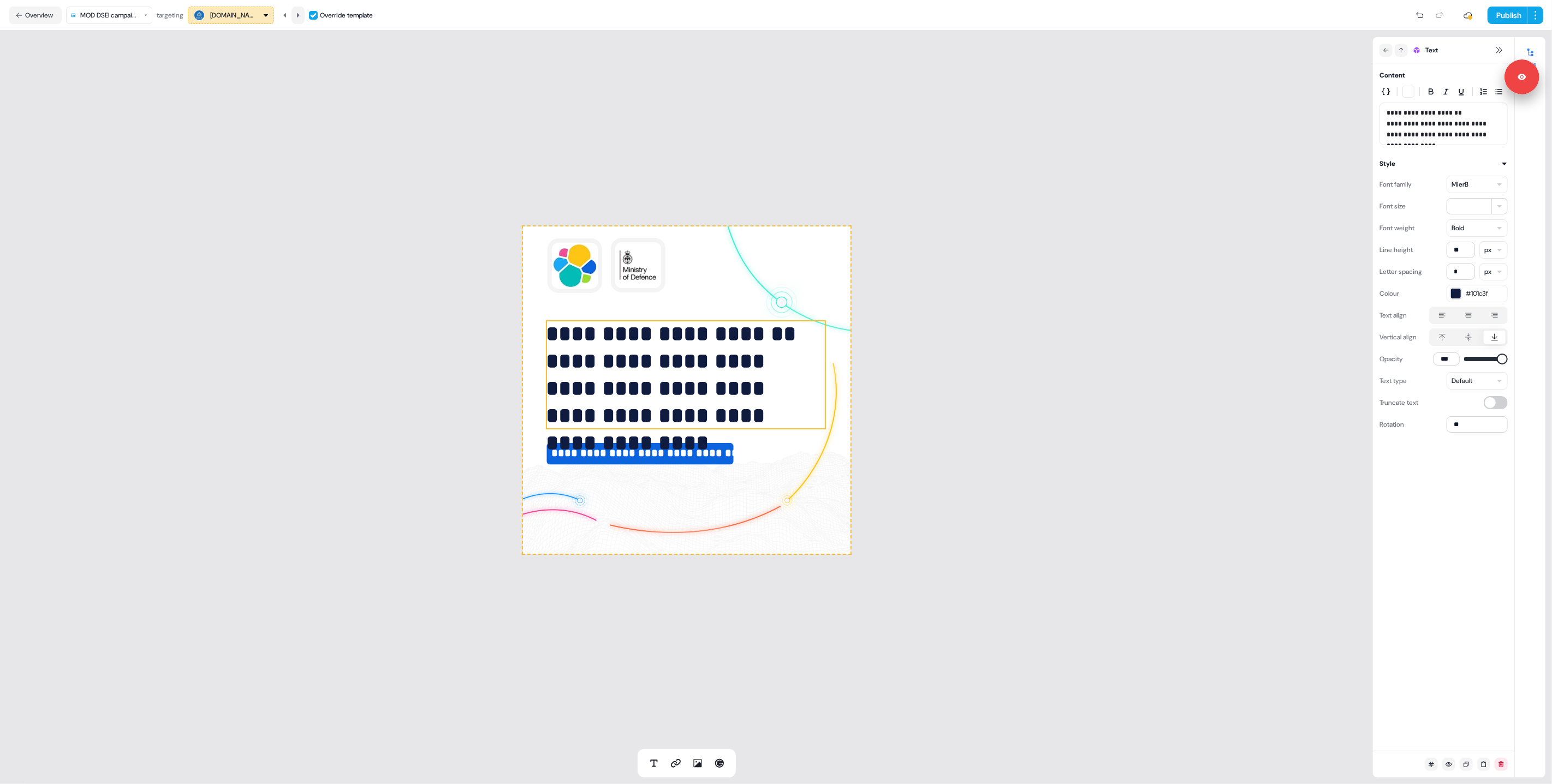
click at [299, 18] on button at bounding box center [298, 16] width 13 height 17
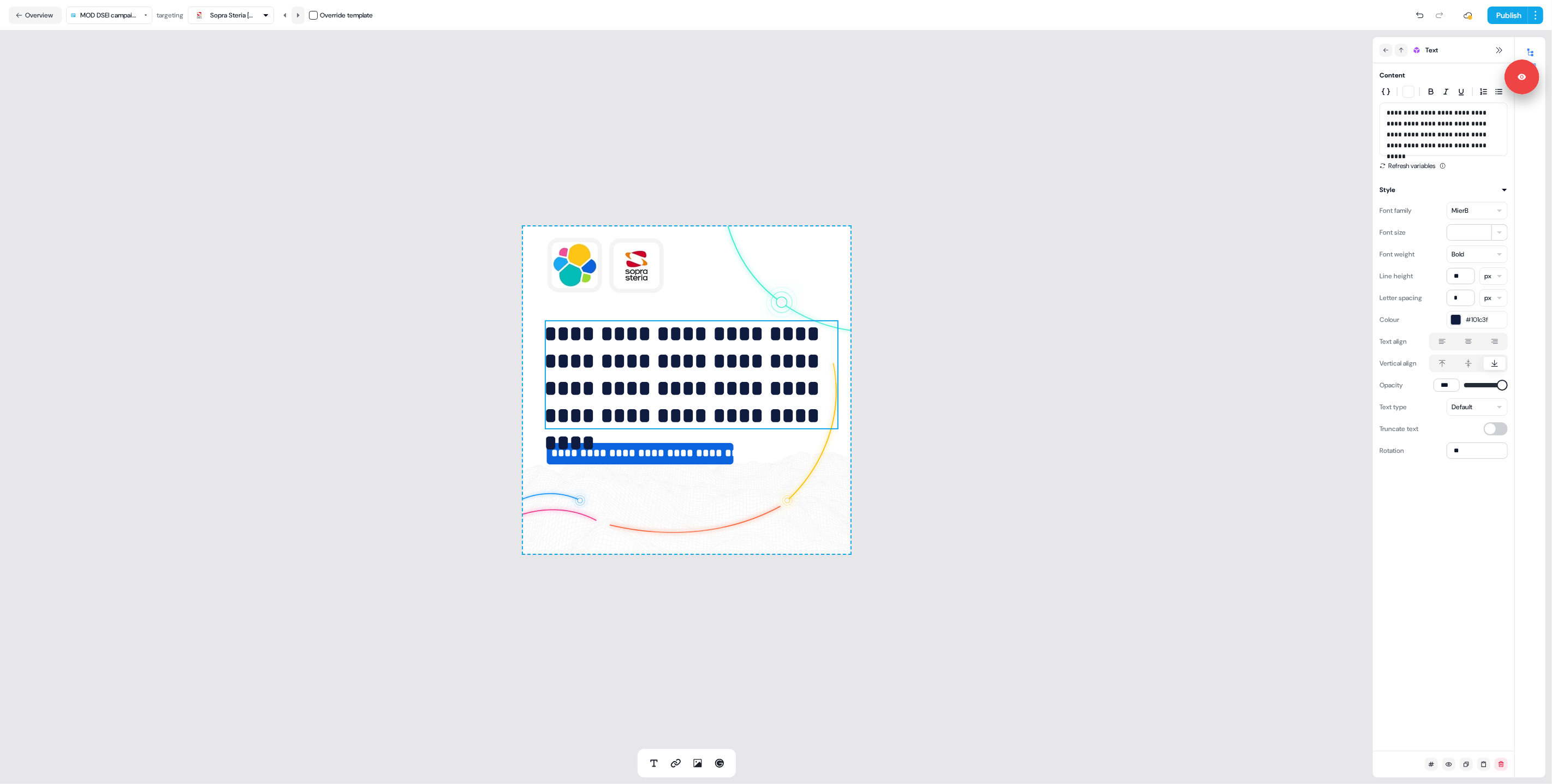
click at [299, 18] on button at bounding box center [298, 16] width 13 height 17
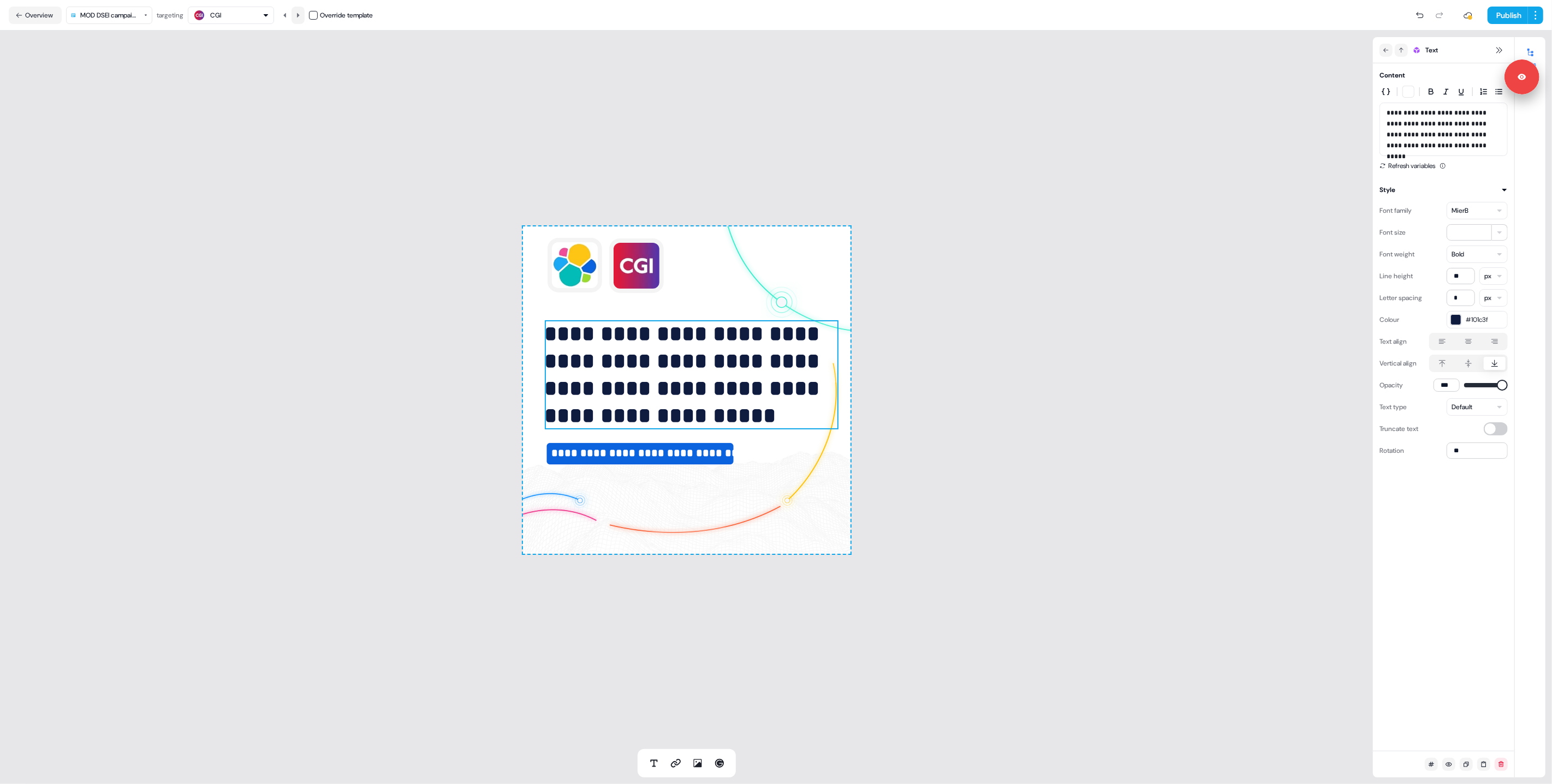
click at [299, 18] on button at bounding box center [298, 16] width 13 height 17
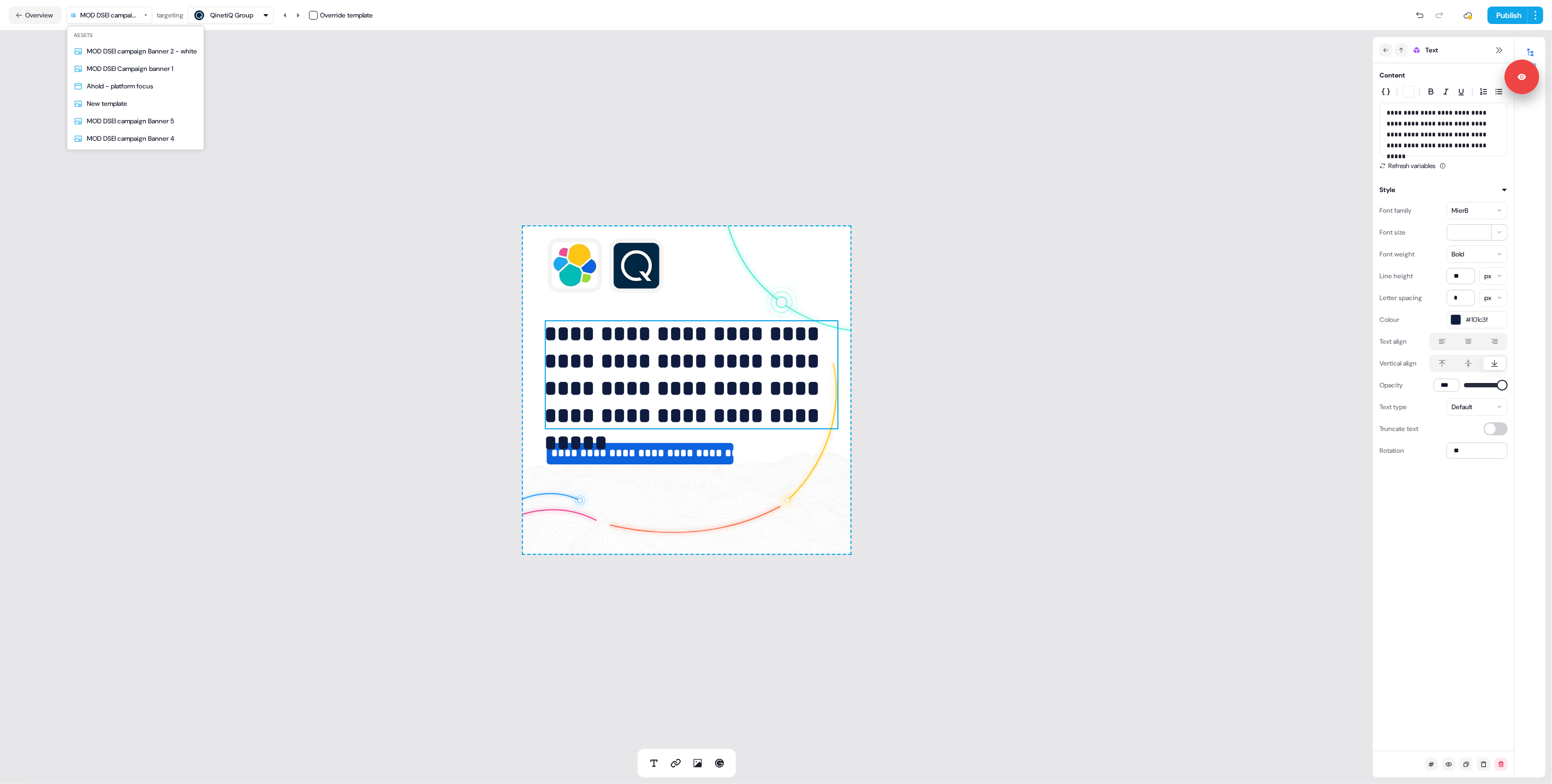
click at [131, 13] on html "**********" at bounding box center [776, 392] width 1552 height 784
drag, startPoint x: 149, startPoint y: 73, endPoint x: 165, endPoint y: 85, distance: 20.0
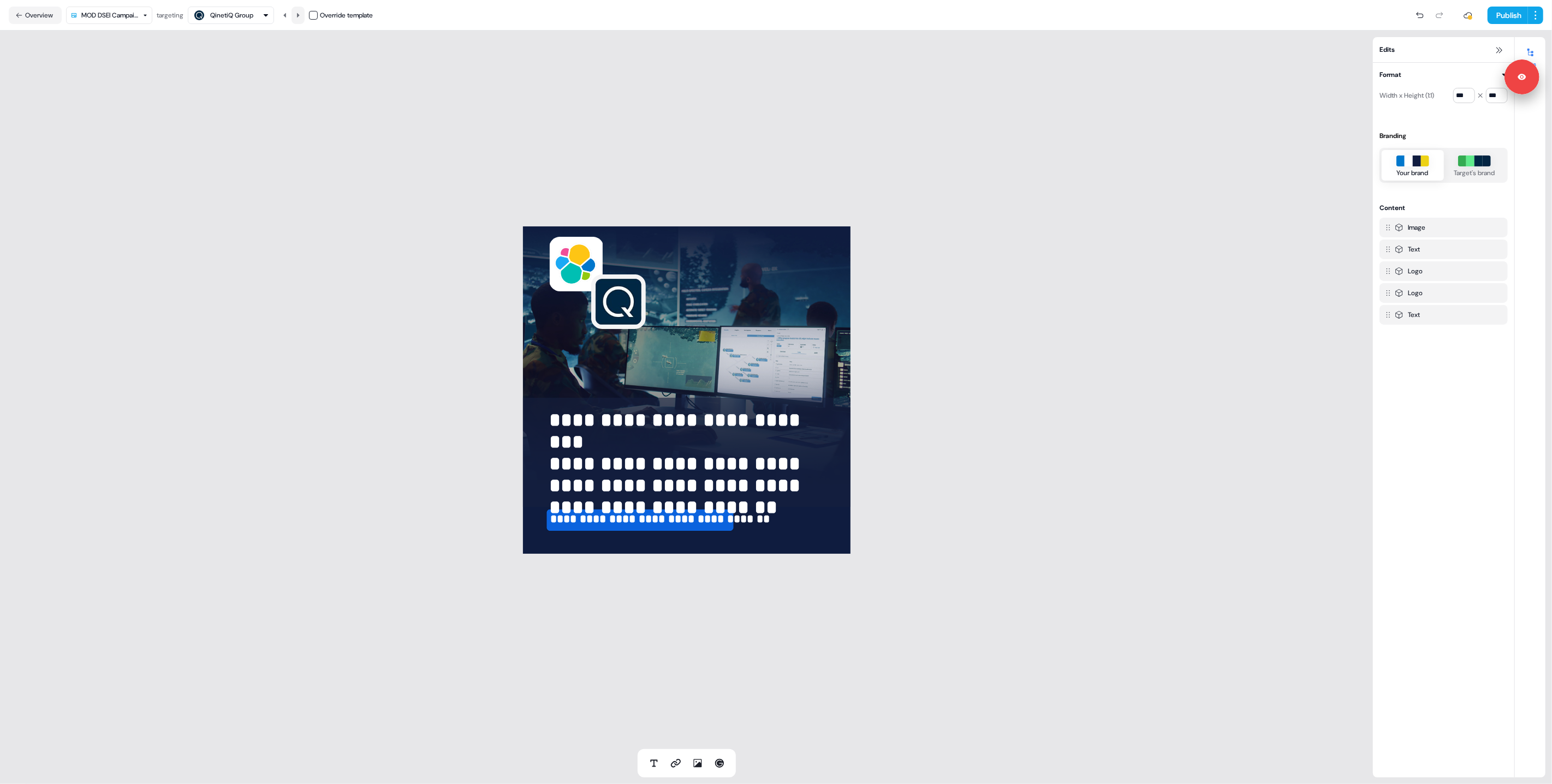
click at [300, 12] on icon at bounding box center [298, 16] width 7 height 7
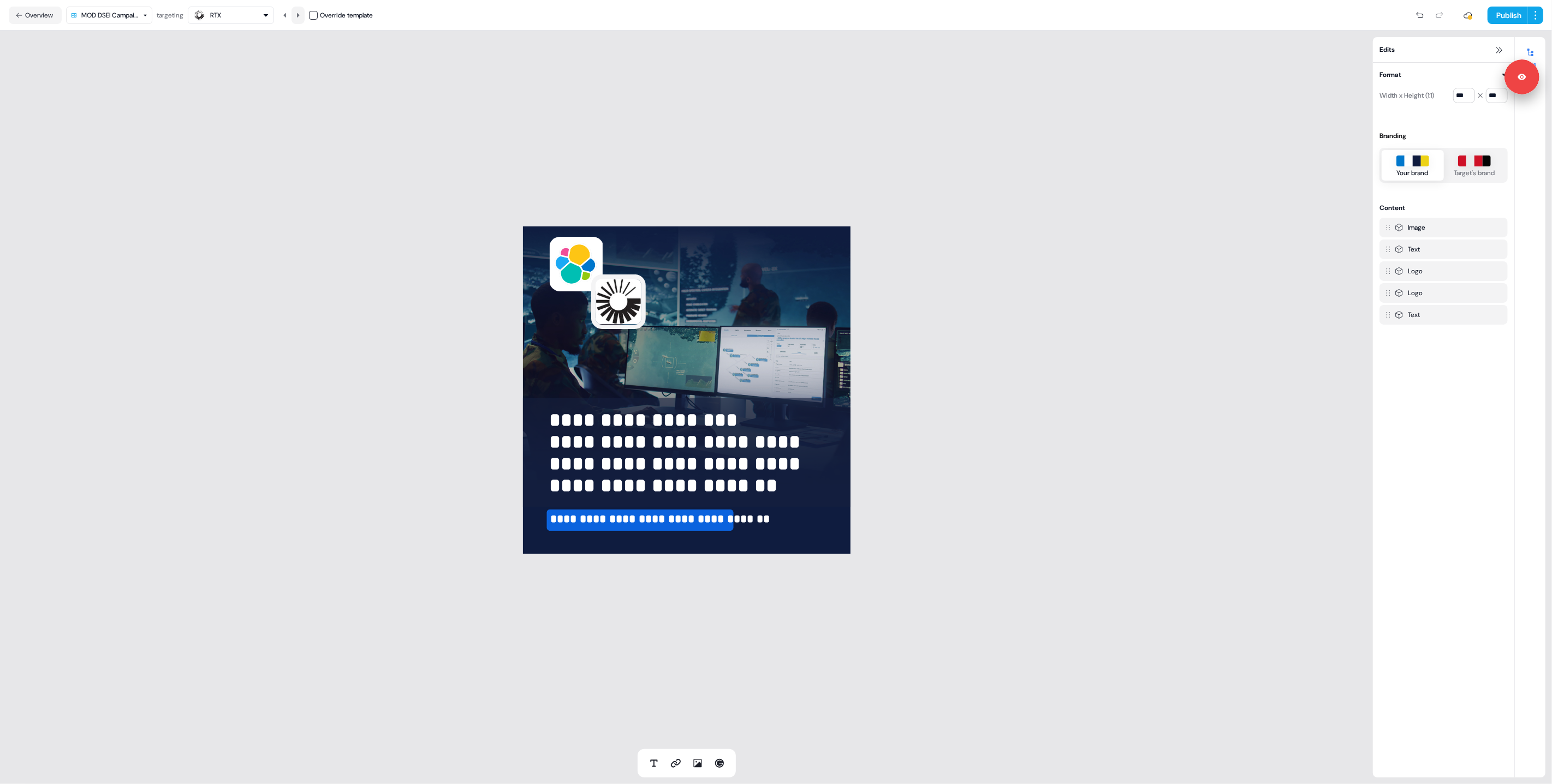
click at [300, 12] on icon at bounding box center [298, 16] width 7 height 7
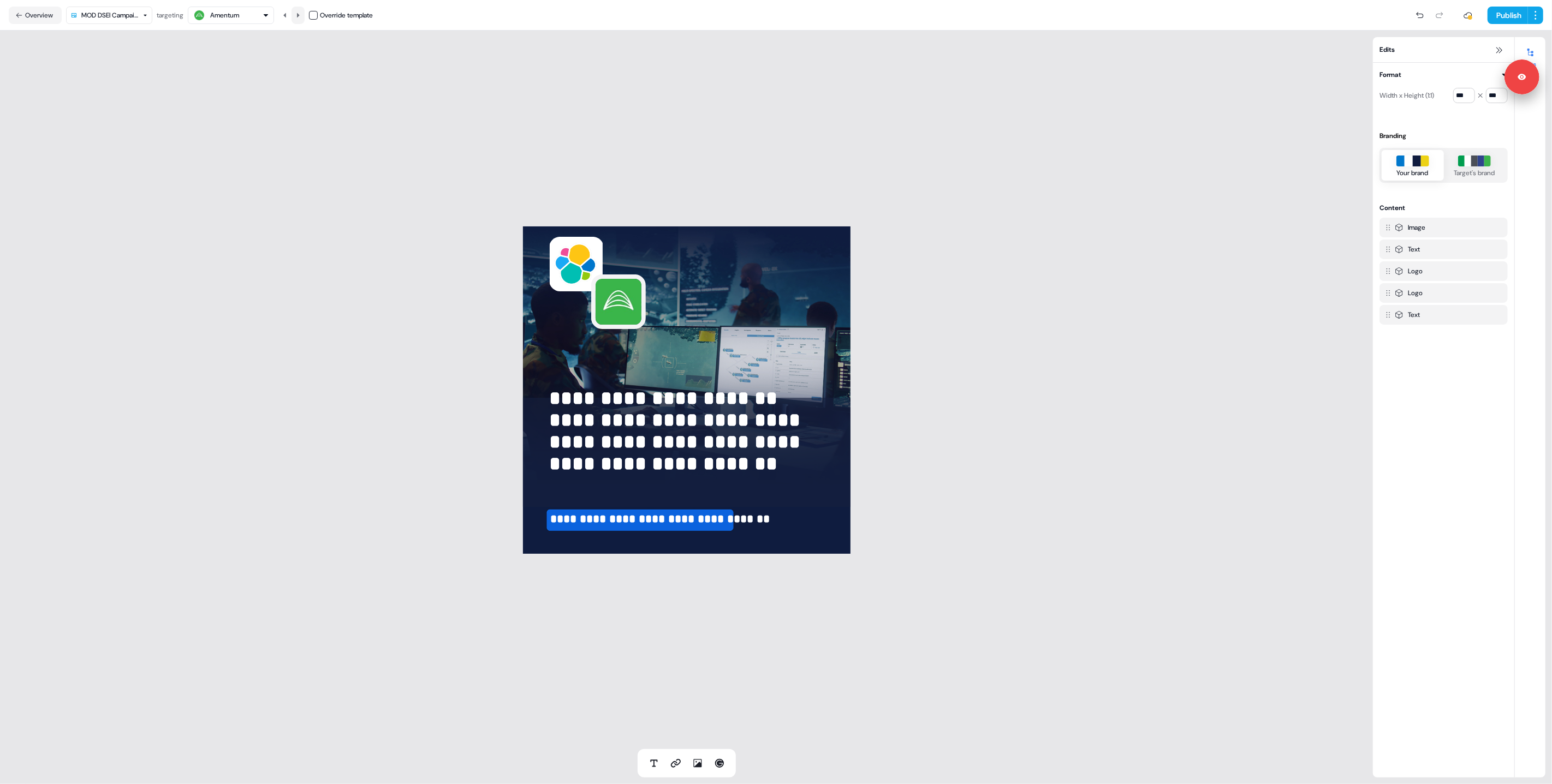
click at [300, 12] on icon at bounding box center [298, 16] width 7 height 7
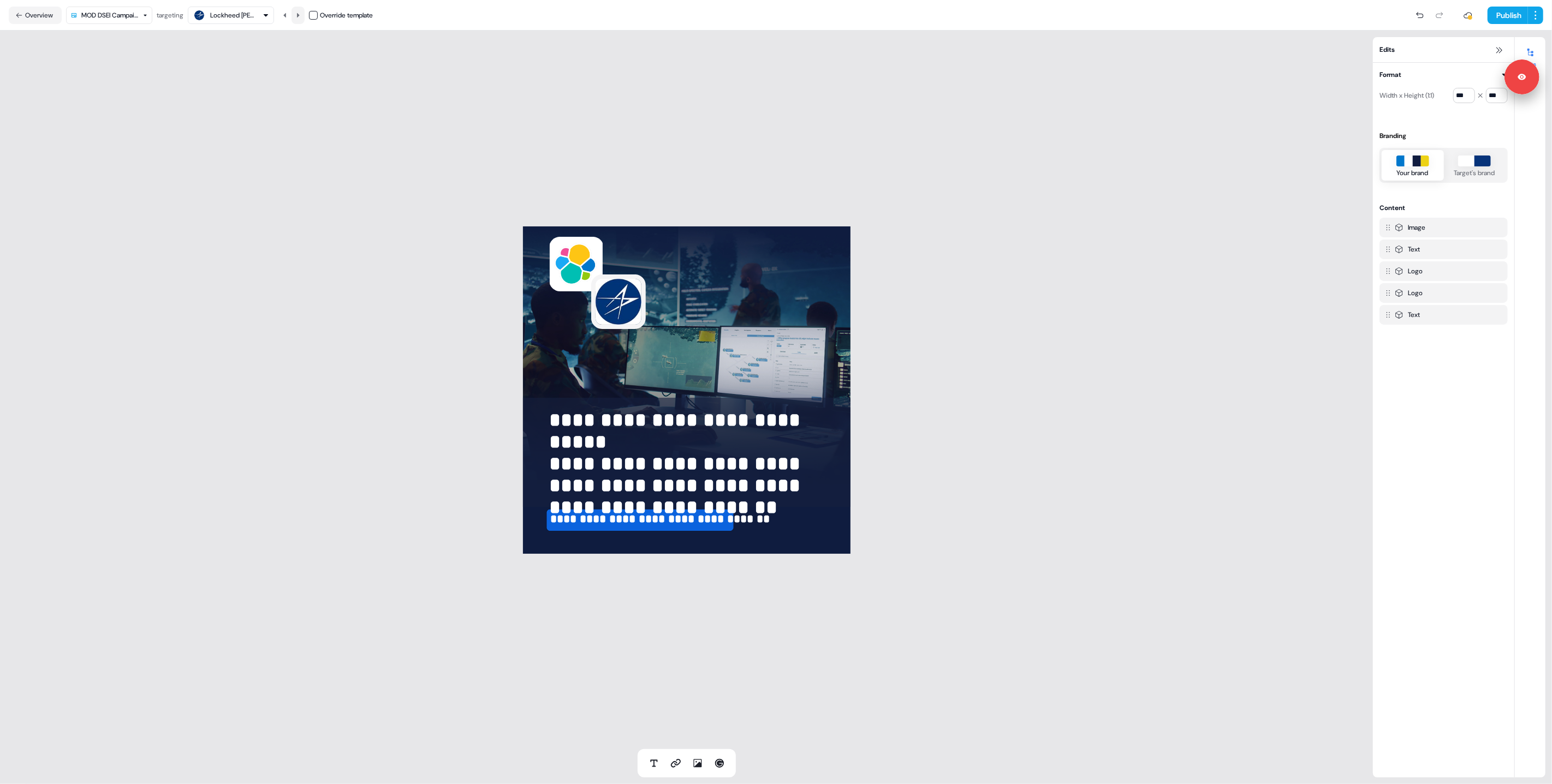
click at [300, 12] on icon at bounding box center [298, 16] width 7 height 7
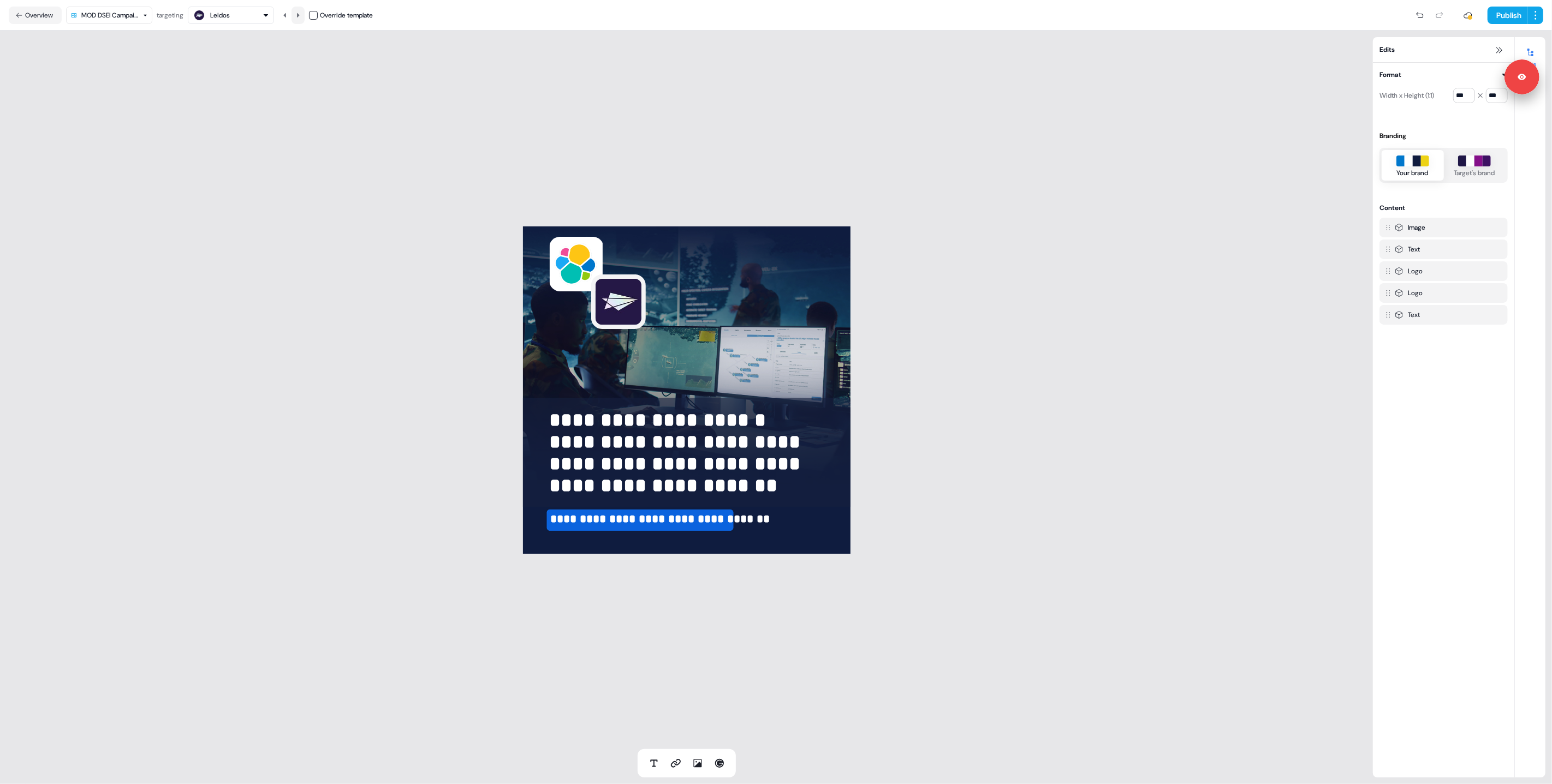
click at [300, 12] on icon at bounding box center [298, 16] width 7 height 7
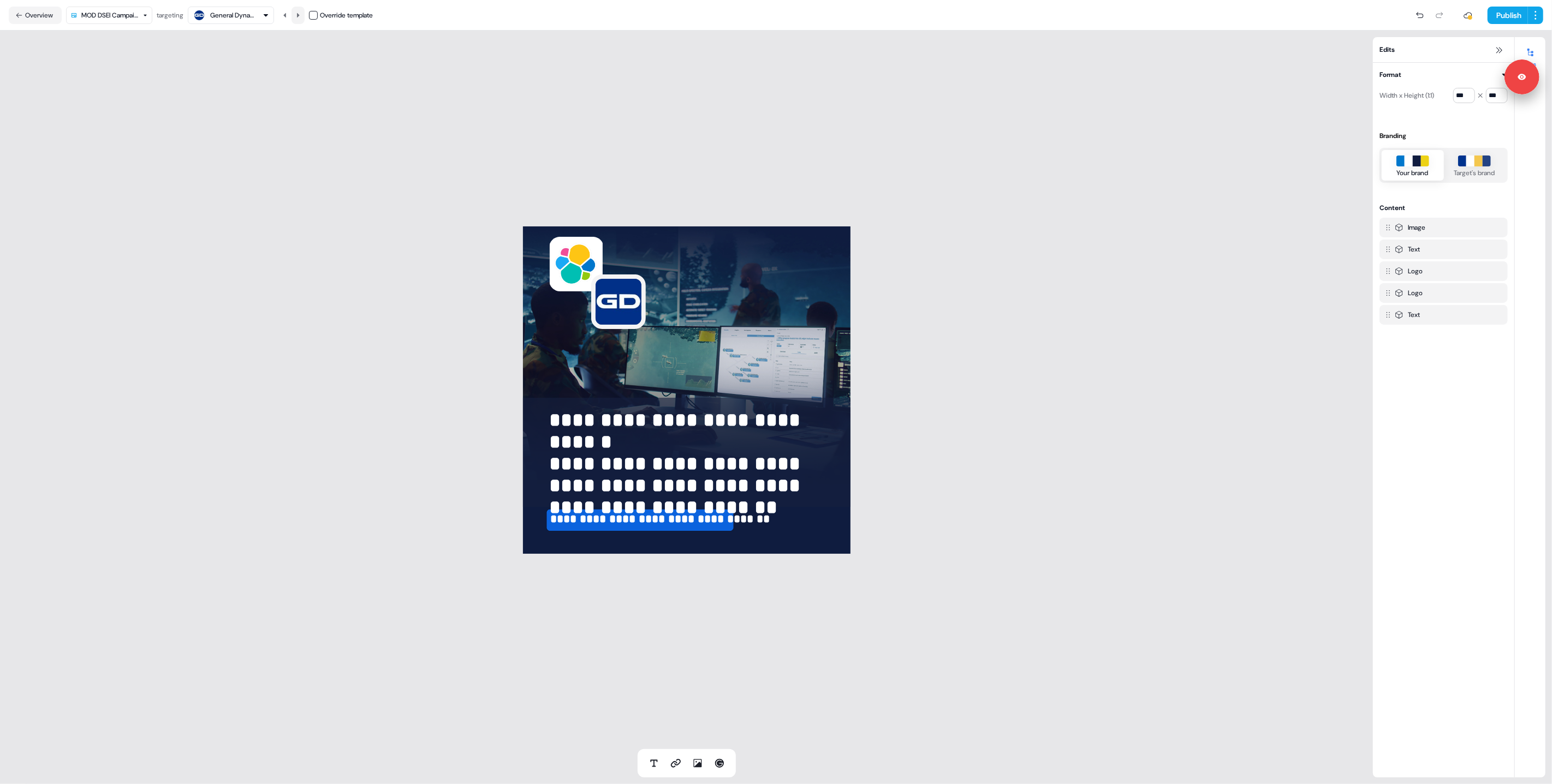
click at [300, 12] on icon at bounding box center [298, 16] width 7 height 7
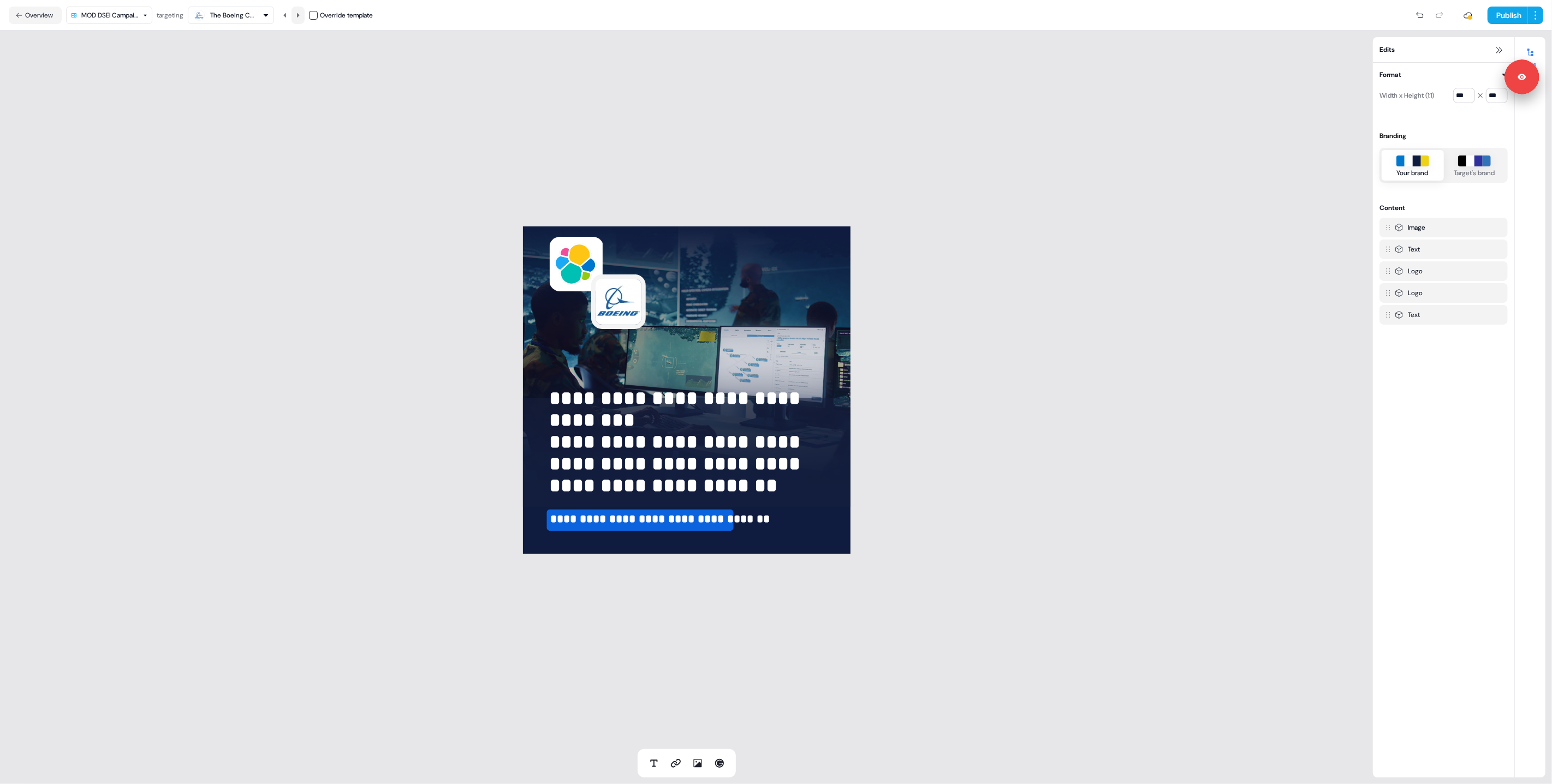
click at [300, 12] on icon at bounding box center [298, 16] width 7 height 7
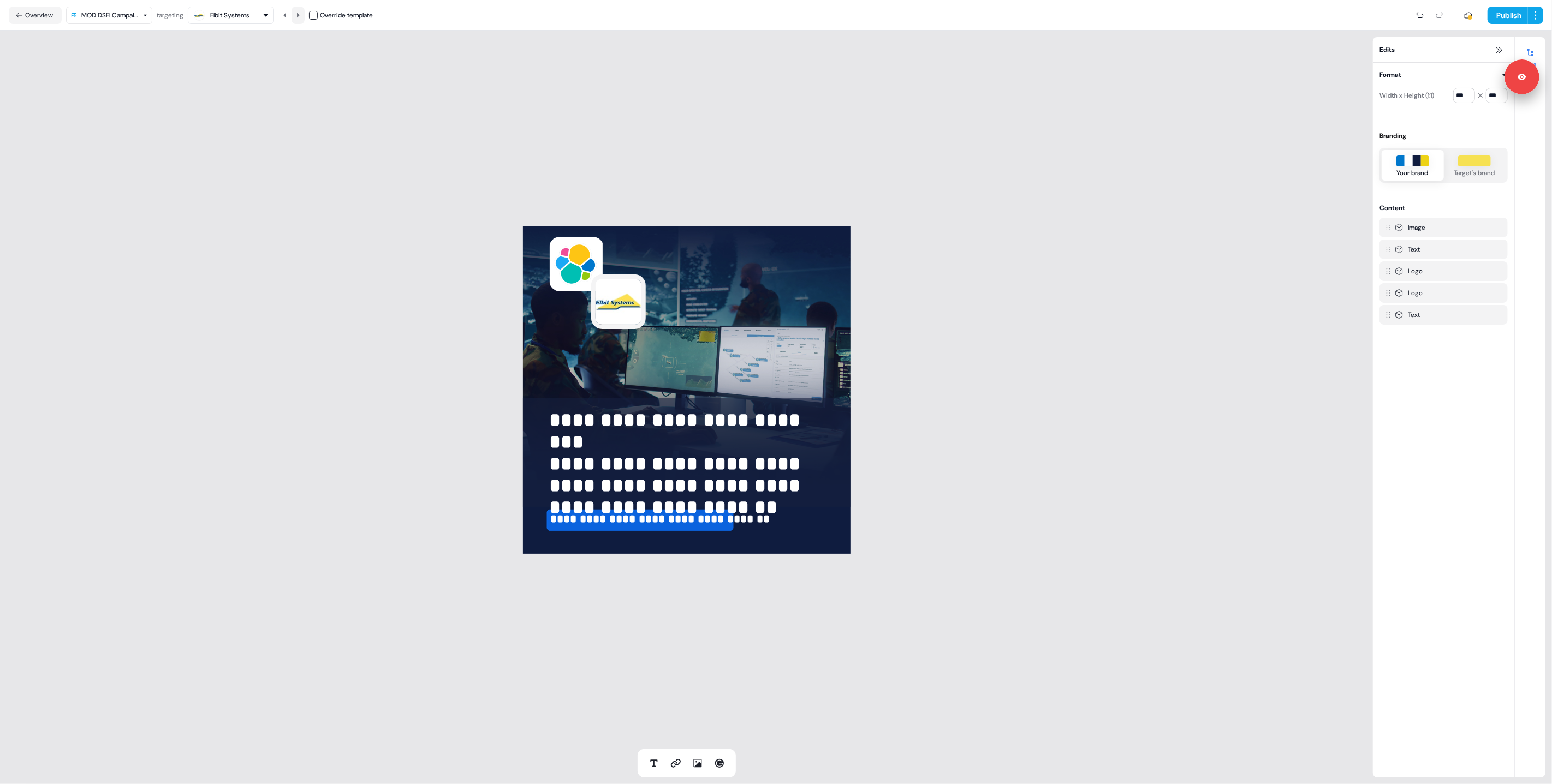
click at [300, 12] on icon at bounding box center [298, 16] width 7 height 7
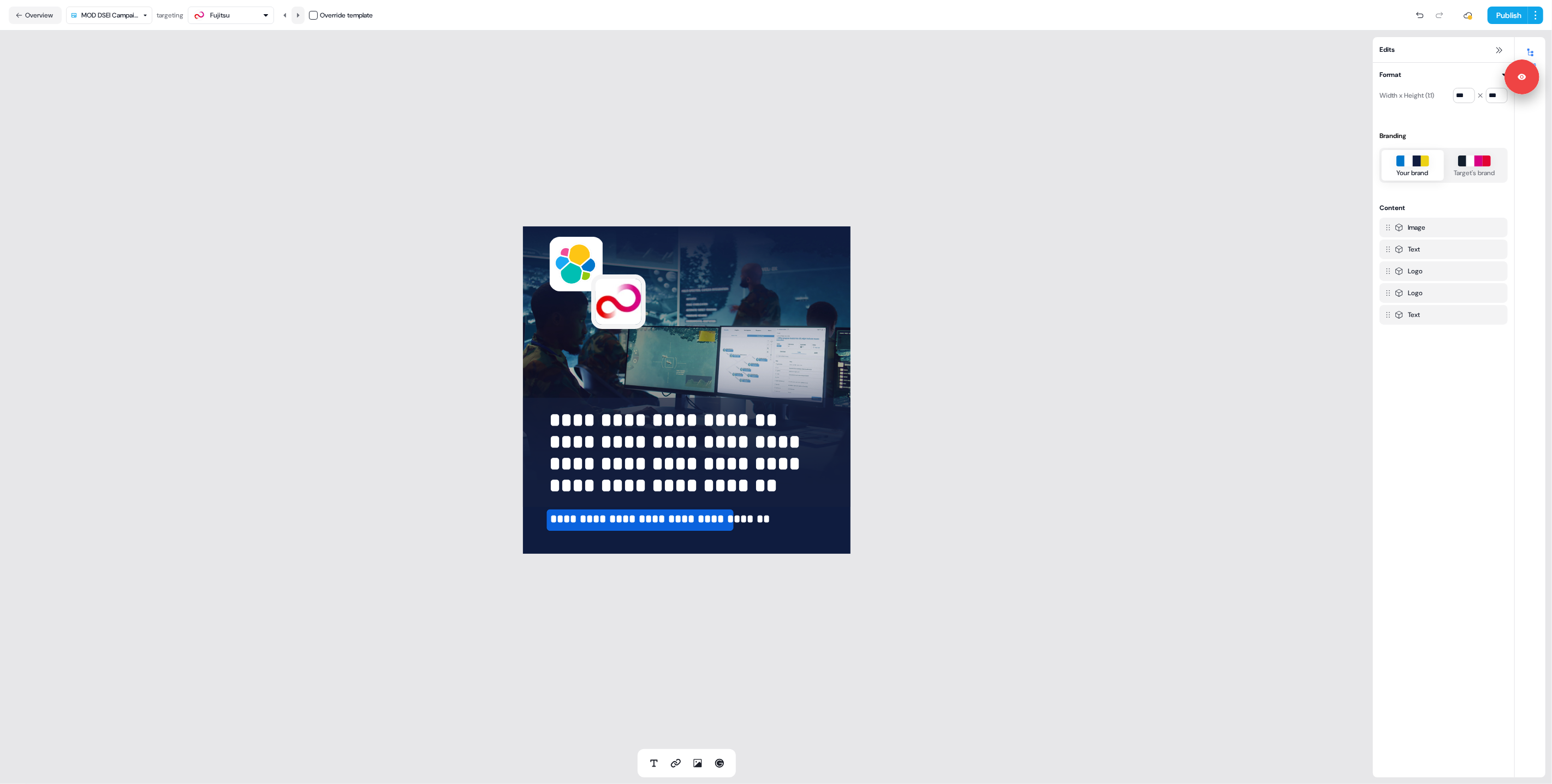
click at [300, 12] on icon at bounding box center [298, 16] width 7 height 7
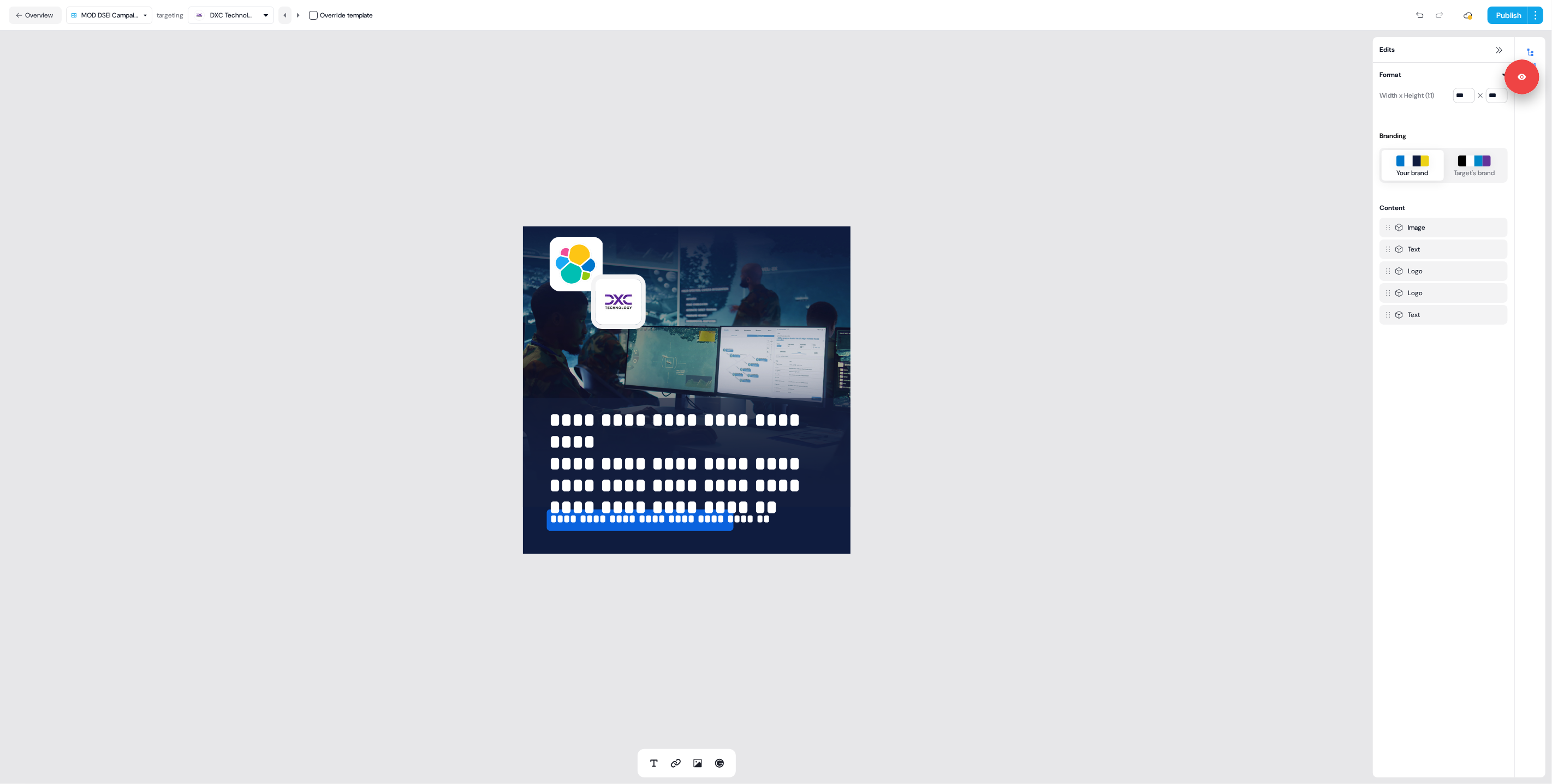
click at [286, 14] on icon at bounding box center [284, 14] width 3 height 4
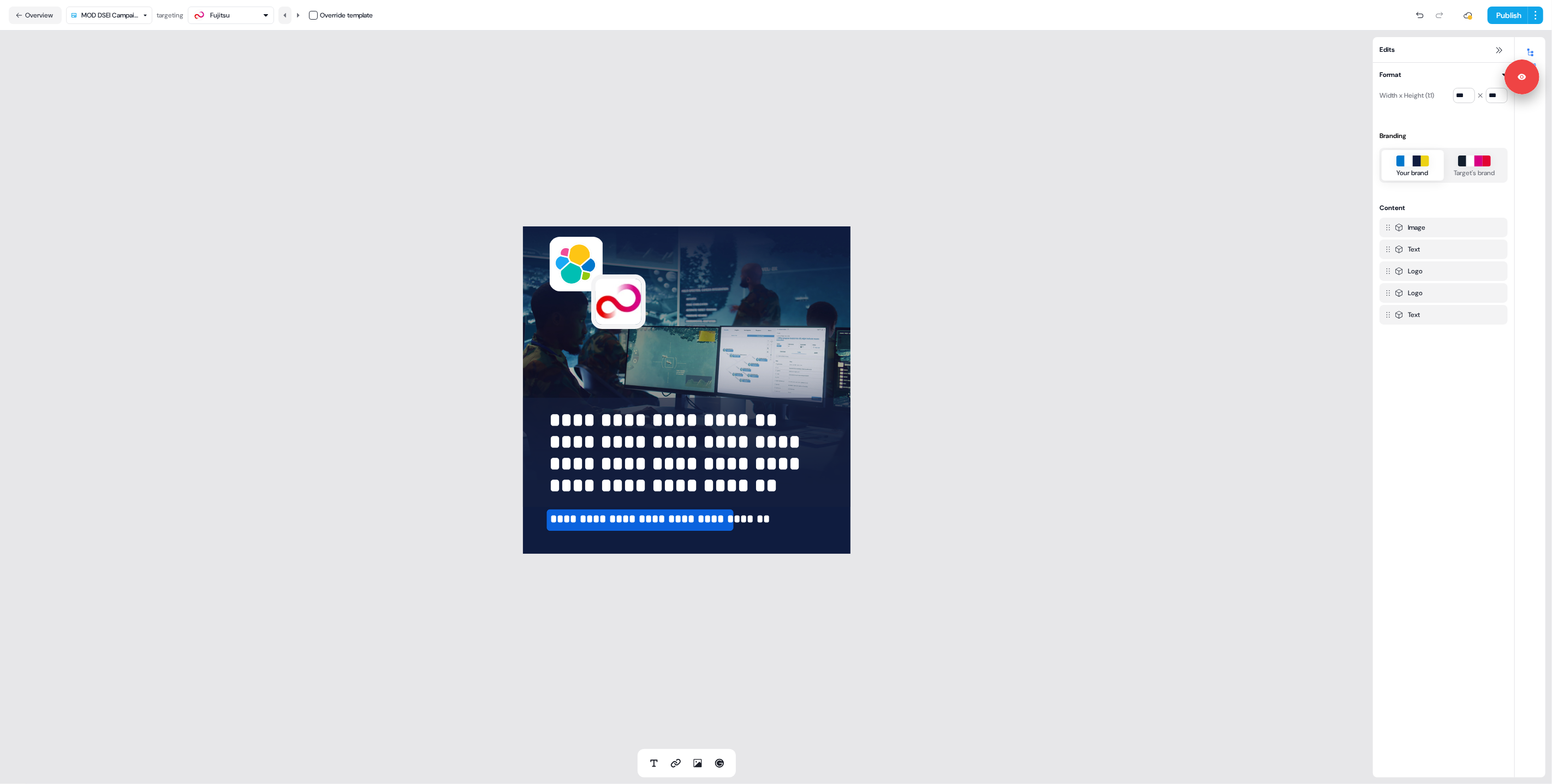
click at [286, 14] on icon at bounding box center [284, 14] width 3 height 4
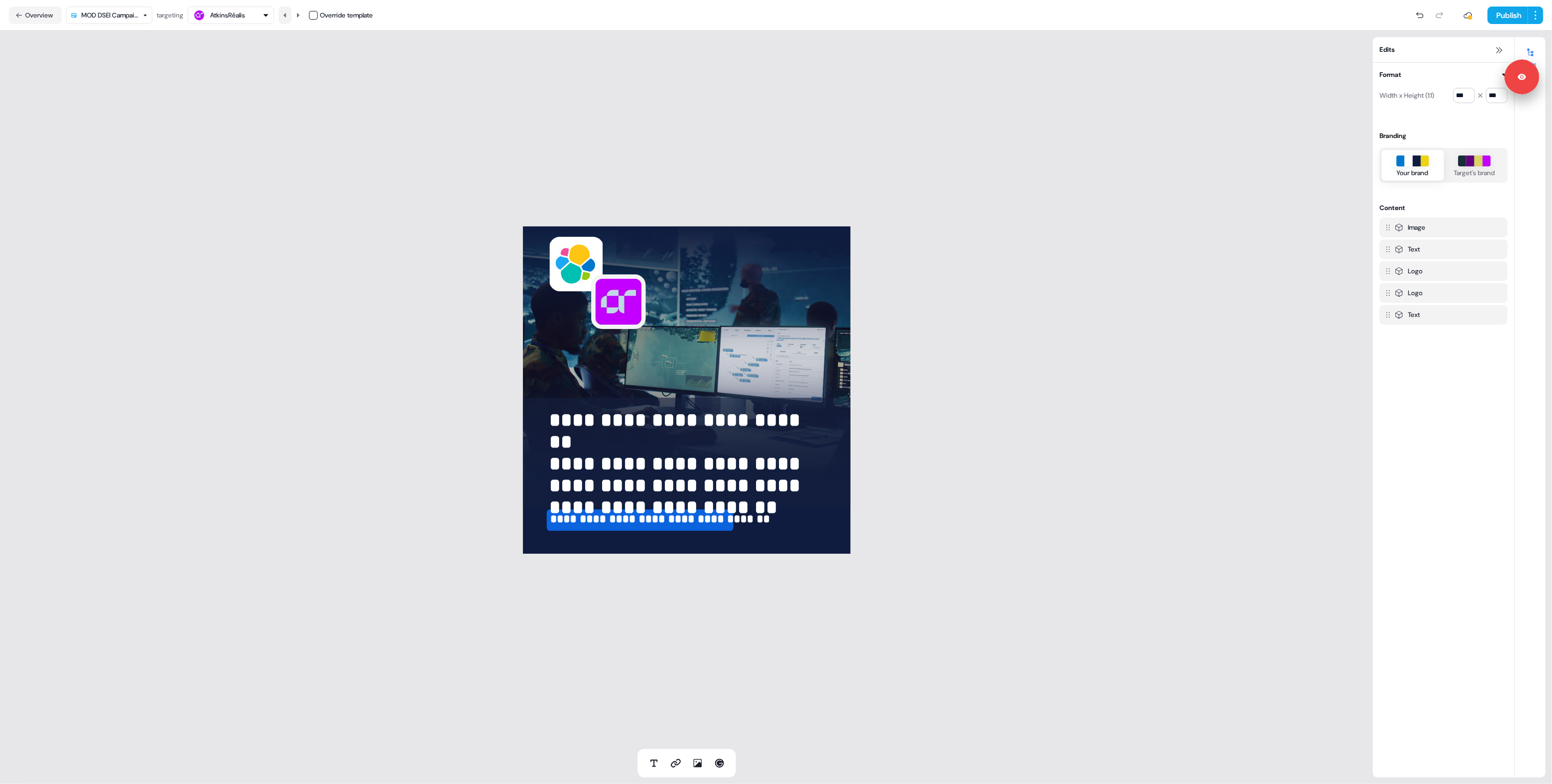
click at [286, 14] on icon at bounding box center [284, 14] width 3 height 4
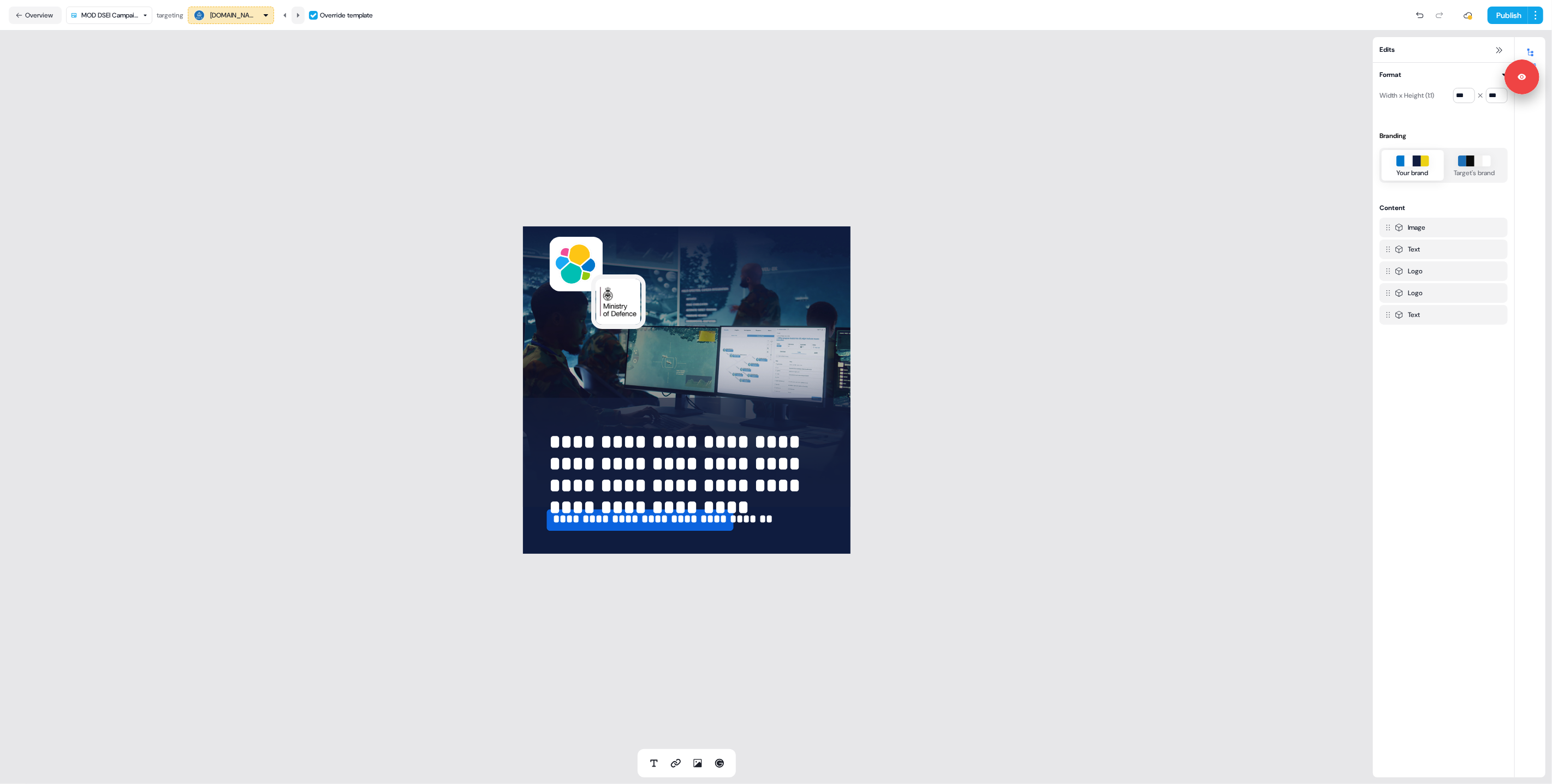
click at [305, 15] on button at bounding box center [298, 16] width 13 height 17
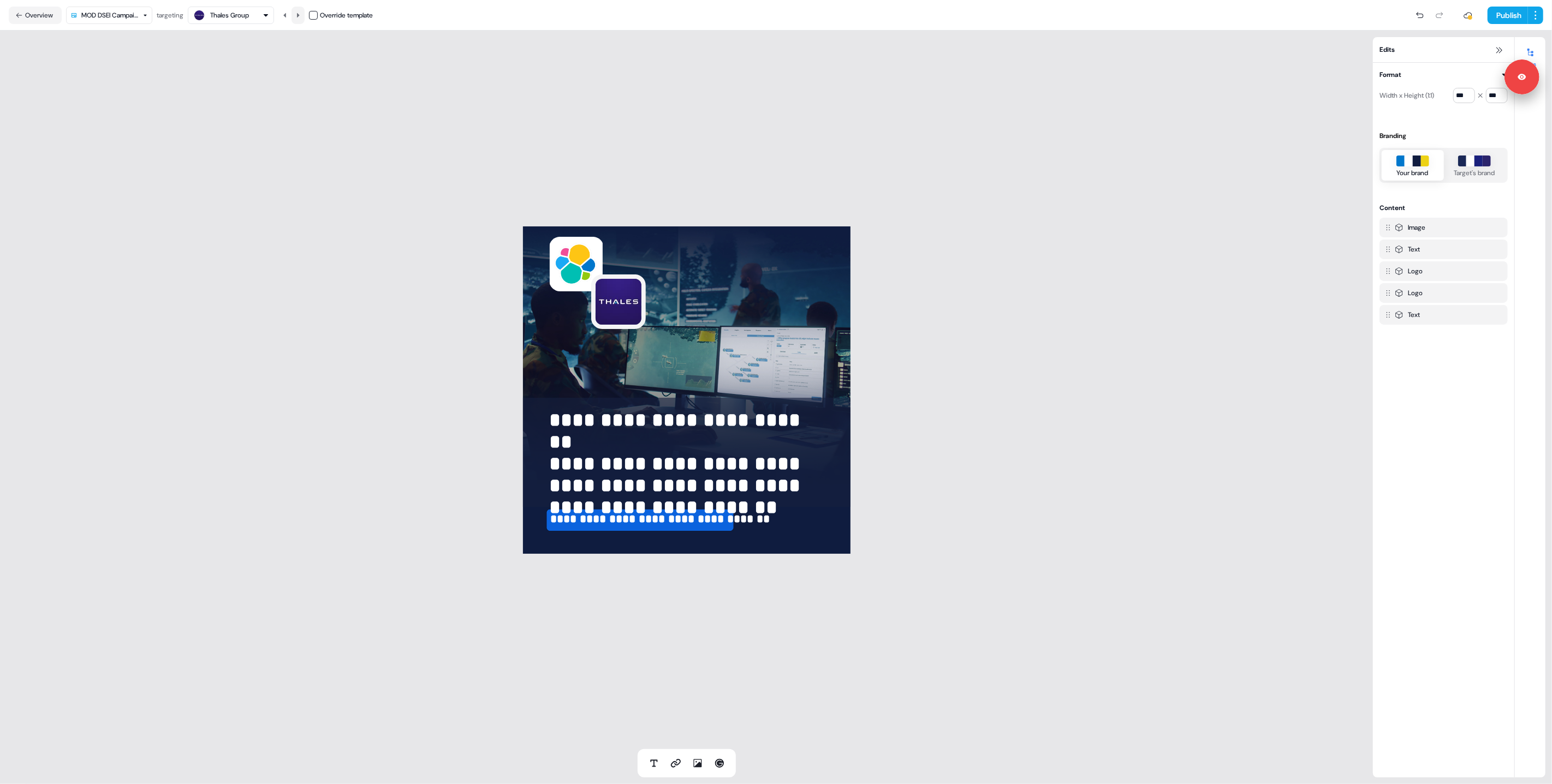
click at [305, 15] on button at bounding box center [298, 16] width 13 height 17
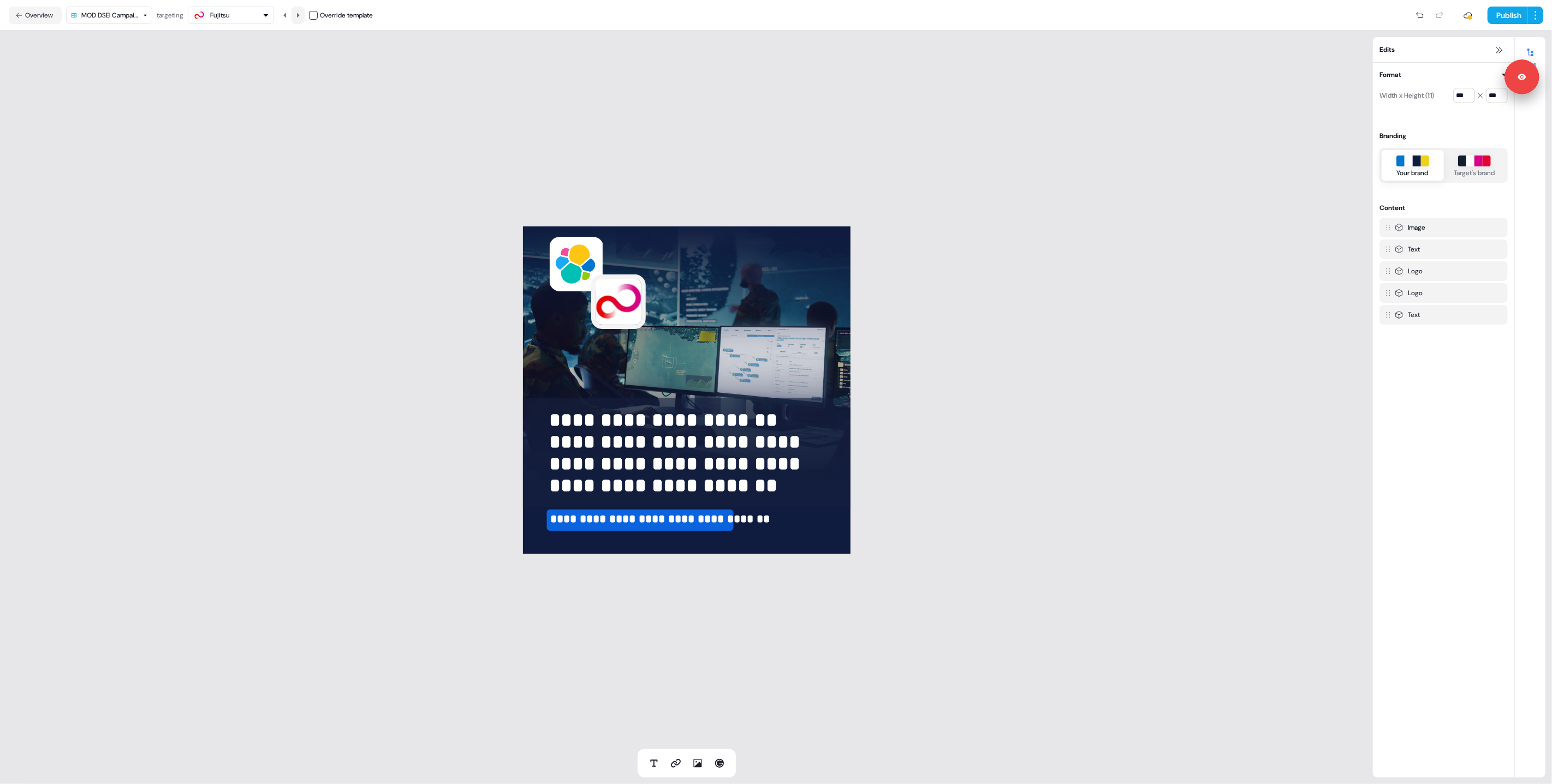
click at [305, 15] on button at bounding box center [298, 16] width 13 height 17
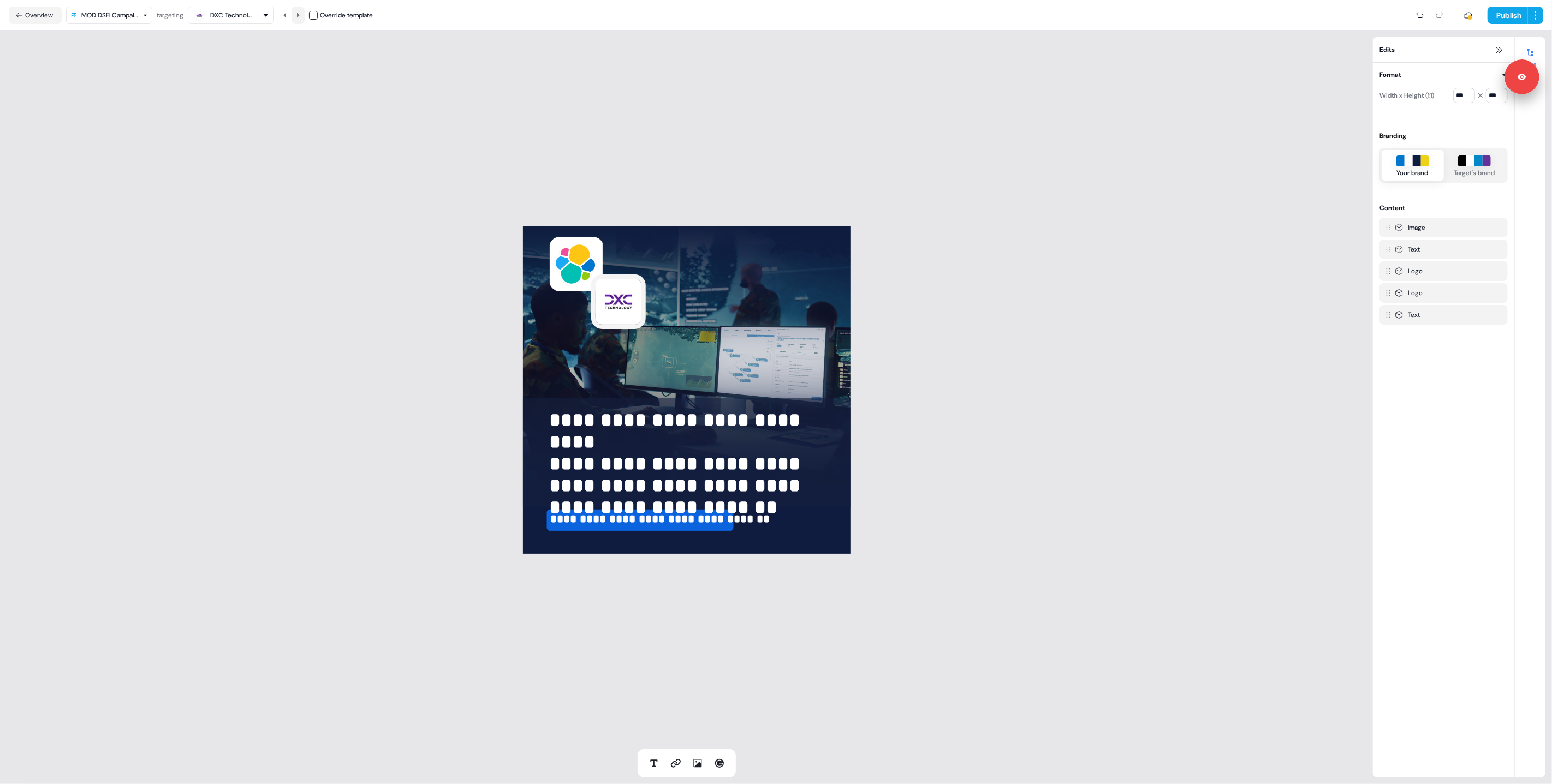
click at [305, 15] on button at bounding box center [298, 16] width 13 height 17
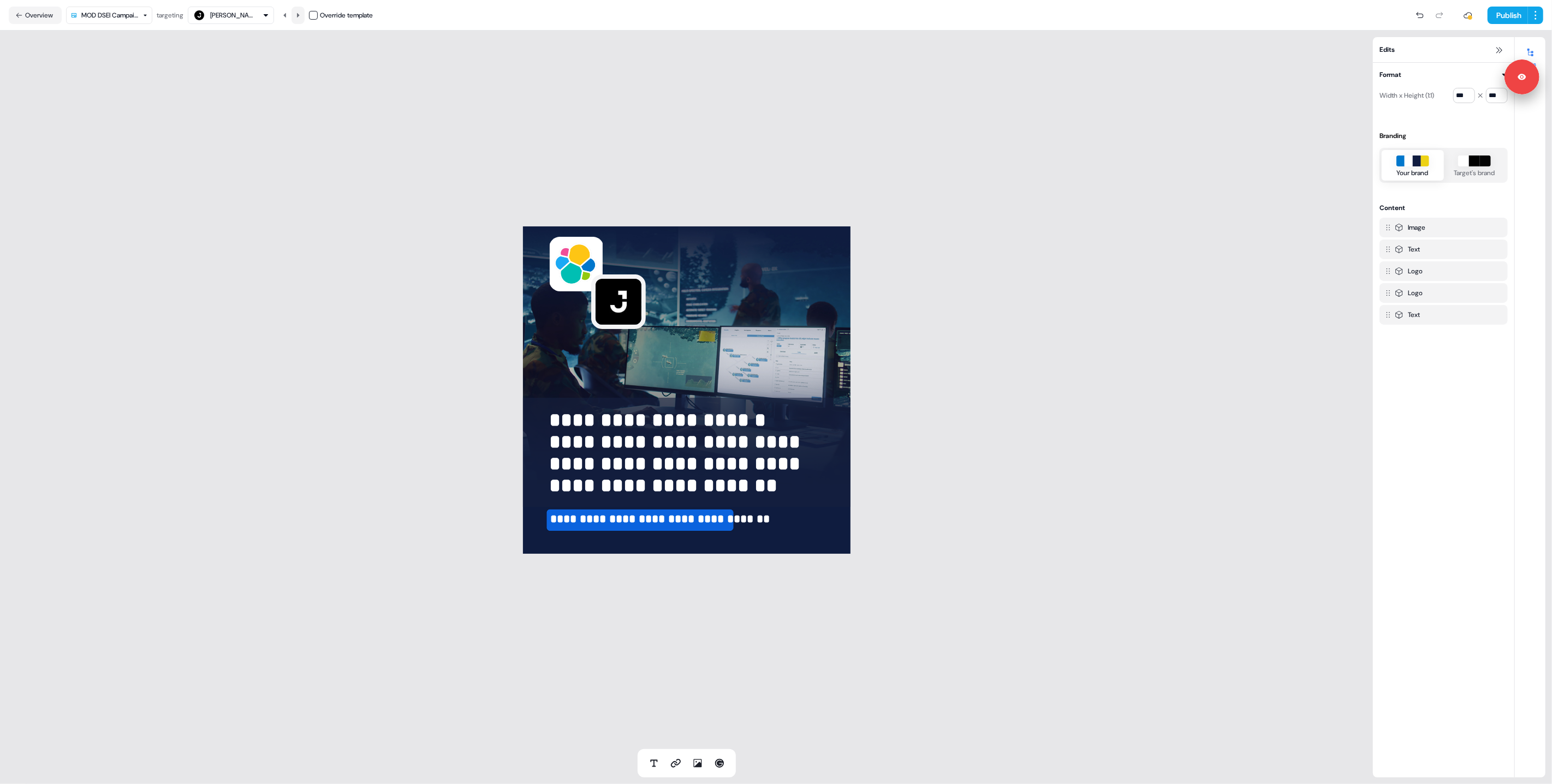
click at [305, 15] on button at bounding box center [298, 16] width 13 height 17
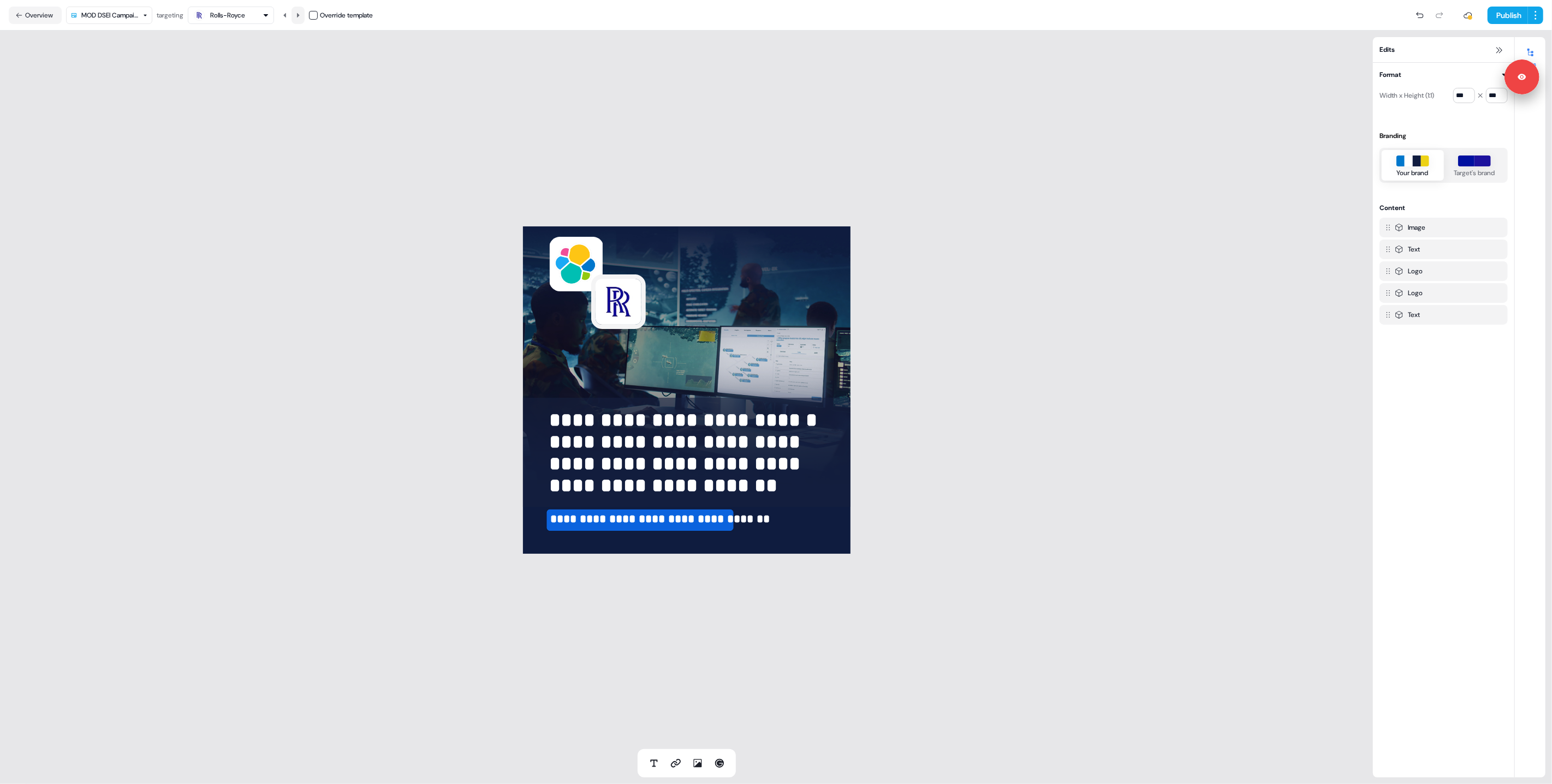
click at [305, 15] on button at bounding box center [298, 16] width 13 height 17
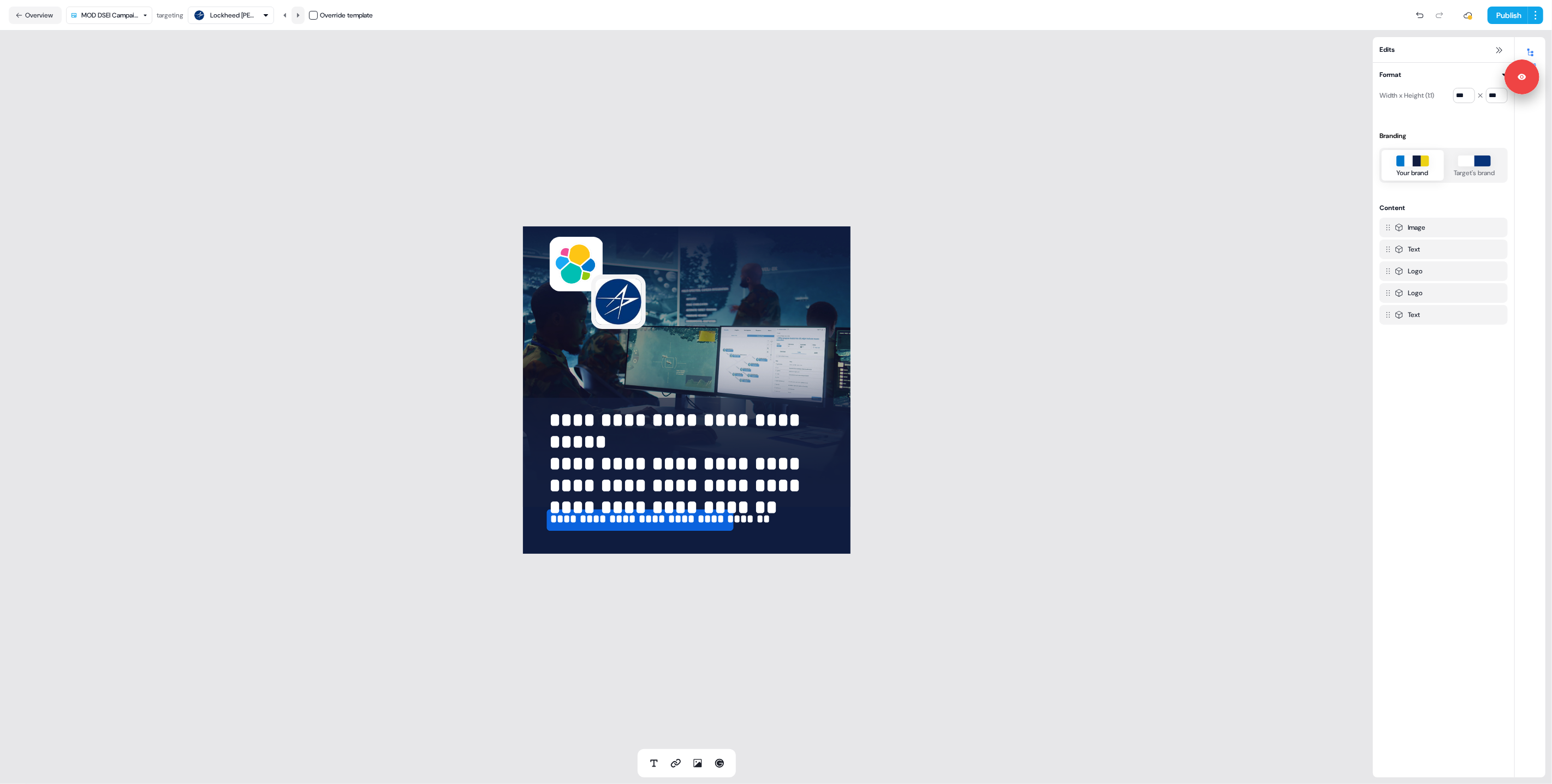
click at [305, 15] on button at bounding box center [298, 16] width 13 height 17
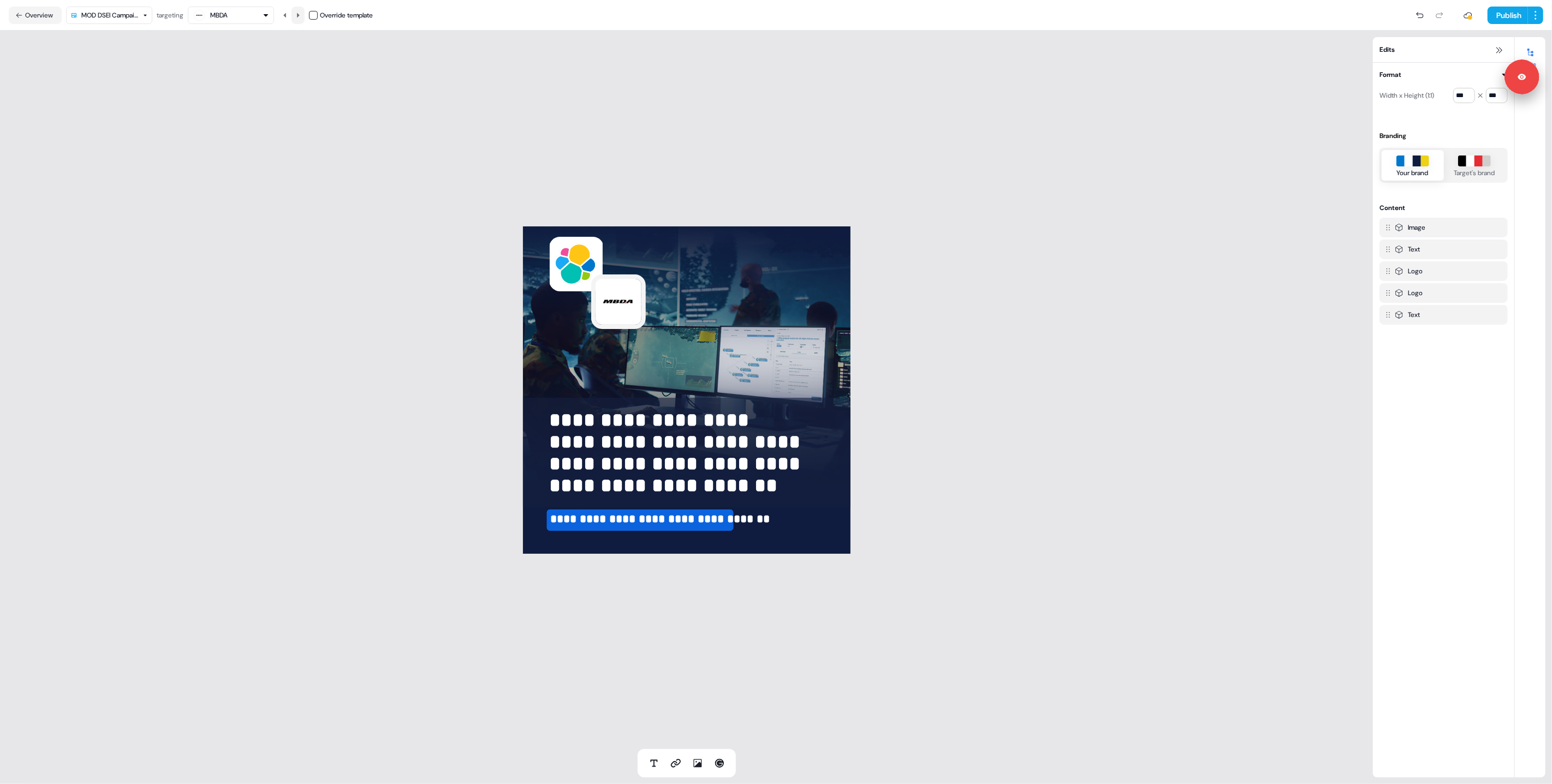
click at [305, 15] on button at bounding box center [298, 16] width 13 height 17
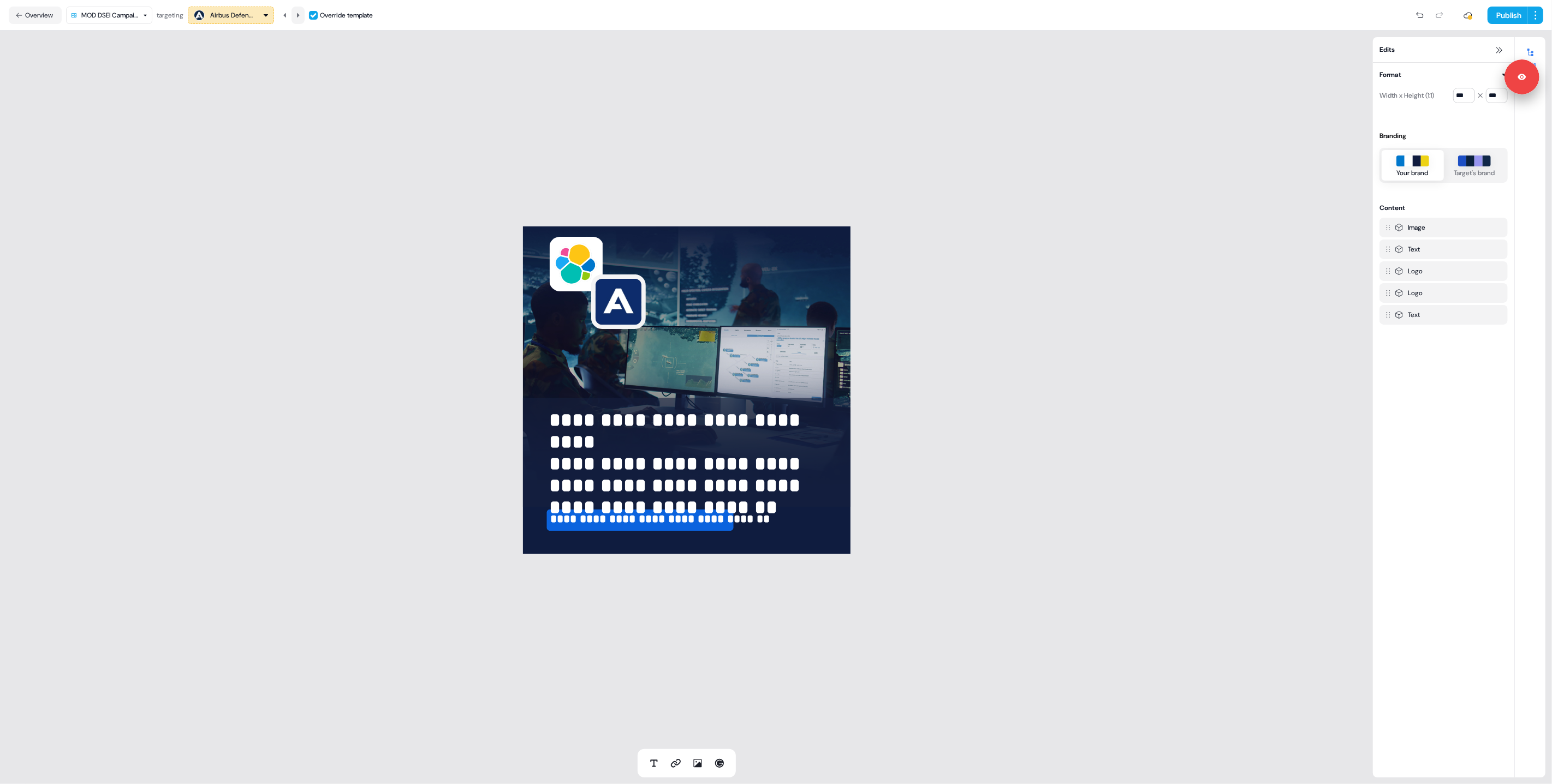
click at [305, 15] on button at bounding box center [298, 16] width 13 height 17
click at [454, 355] on div "**********" at bounding box center [686, 390] width 1373 height 719
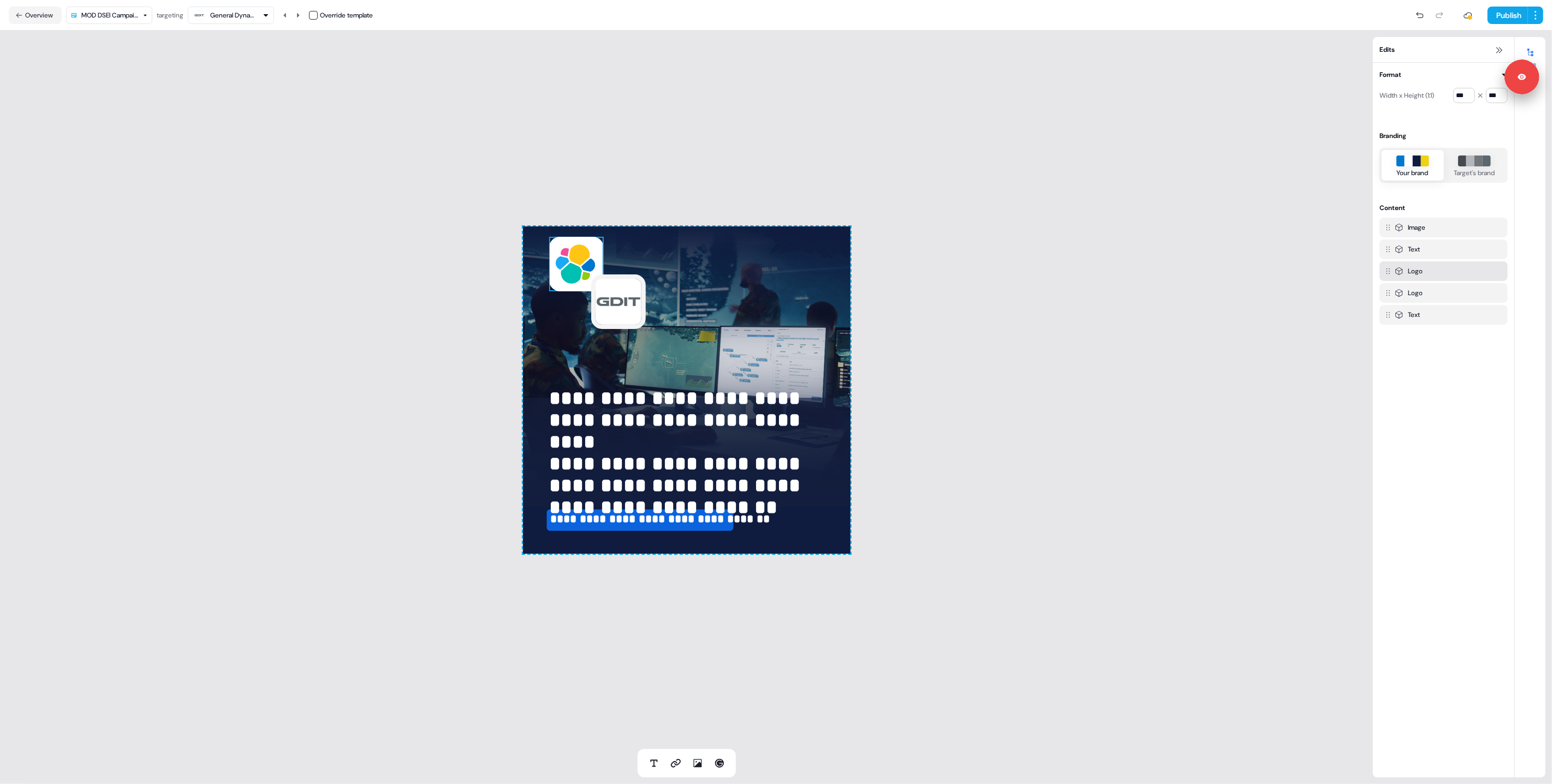
click at [550, 290] on div at bounding box center [576, 290] width 55 height 3
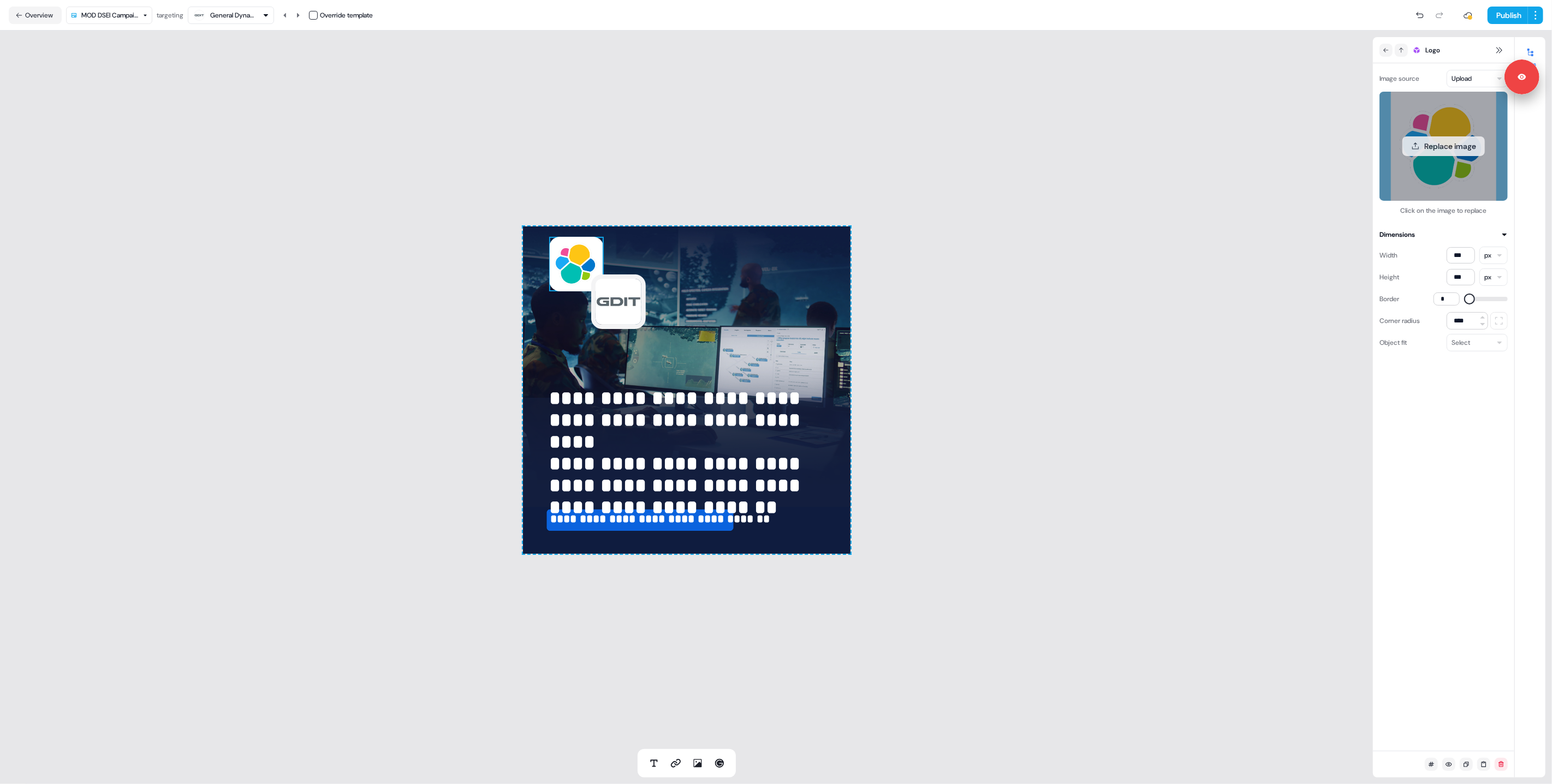
click at [1430, 154] on button "Replace image" at bounding box center [1443, 146] width 83 height 20
click at [1466, 153] on button "Replace image" at bounding box center [1443, 146] width 83 height 20
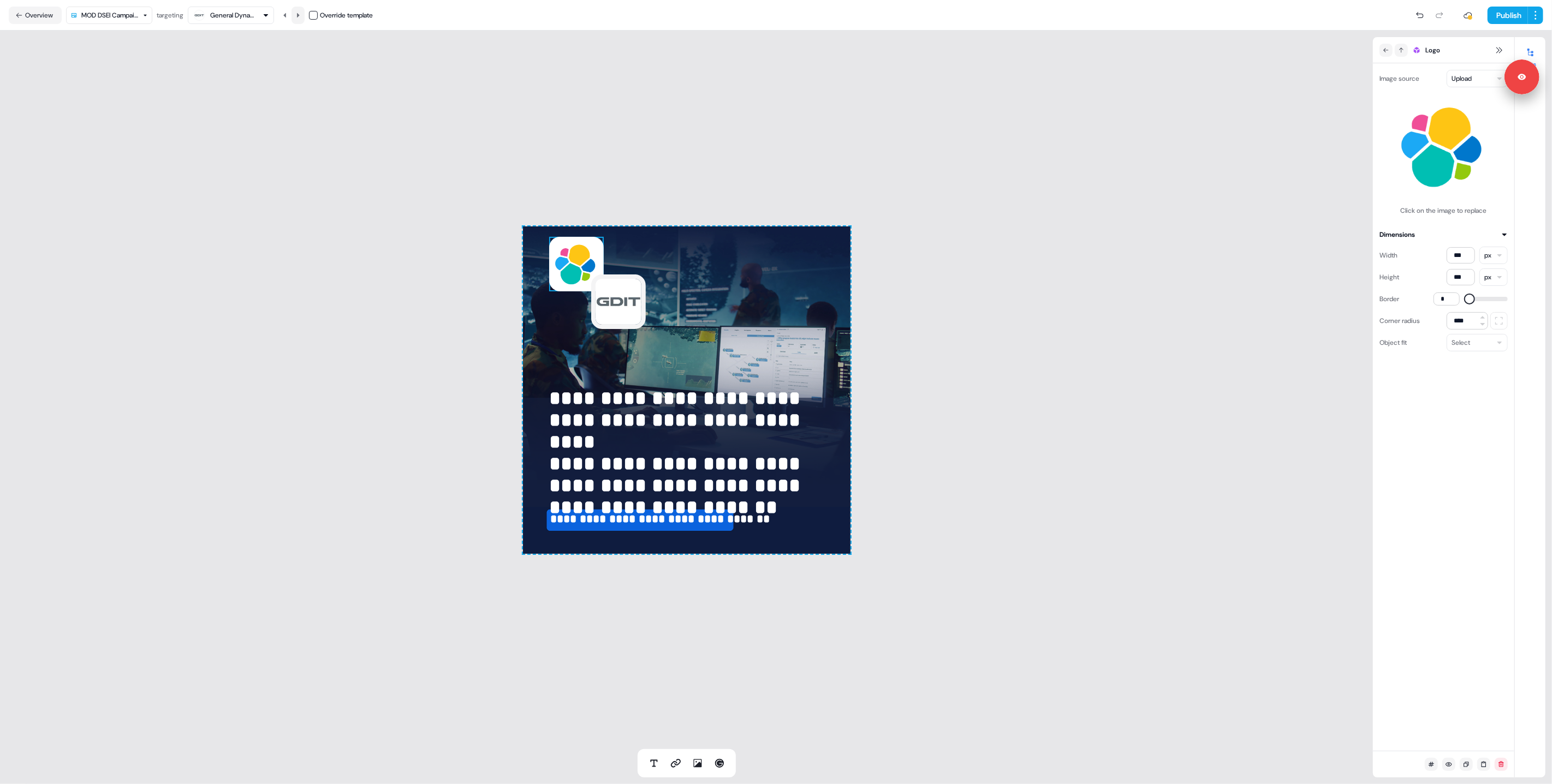
click at [296, 16] on button at bounding box center [298, 16] width 13 height 17
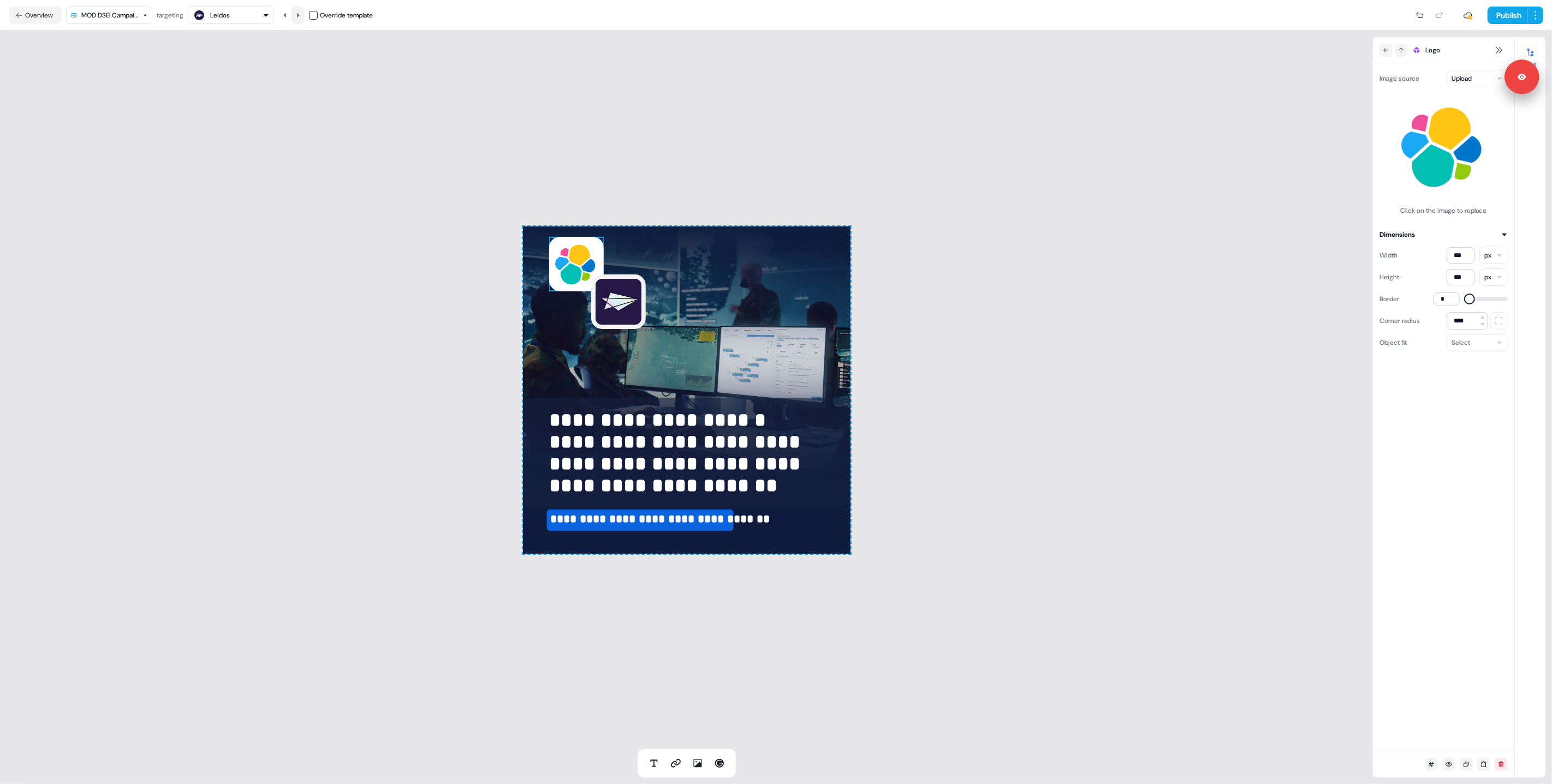
click at [296, 16] on button at bounding box center [298, 16] width 13 height 17
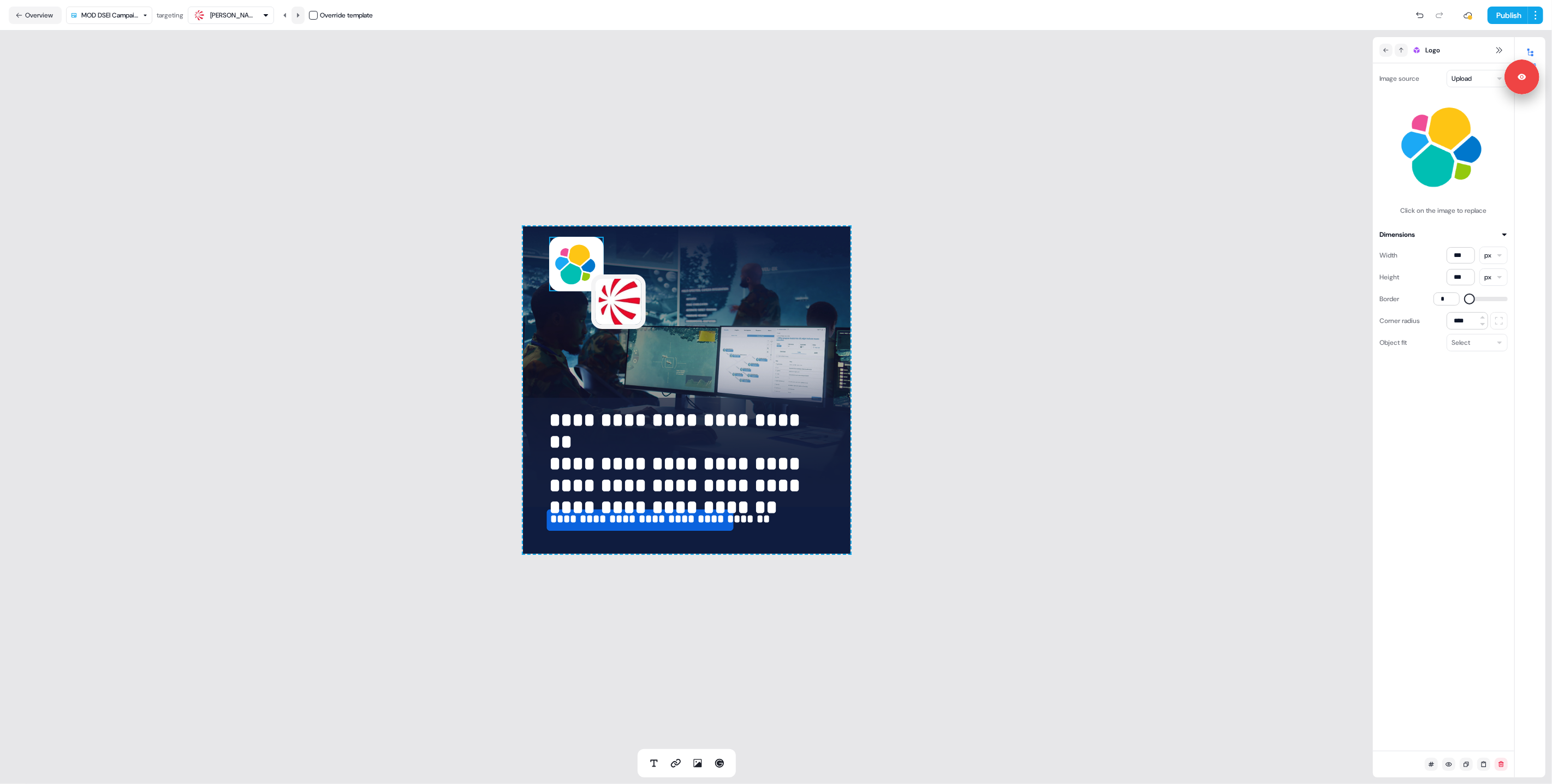
click at [296, 16] on button at bounding box center [298, 16] width 13 height 17
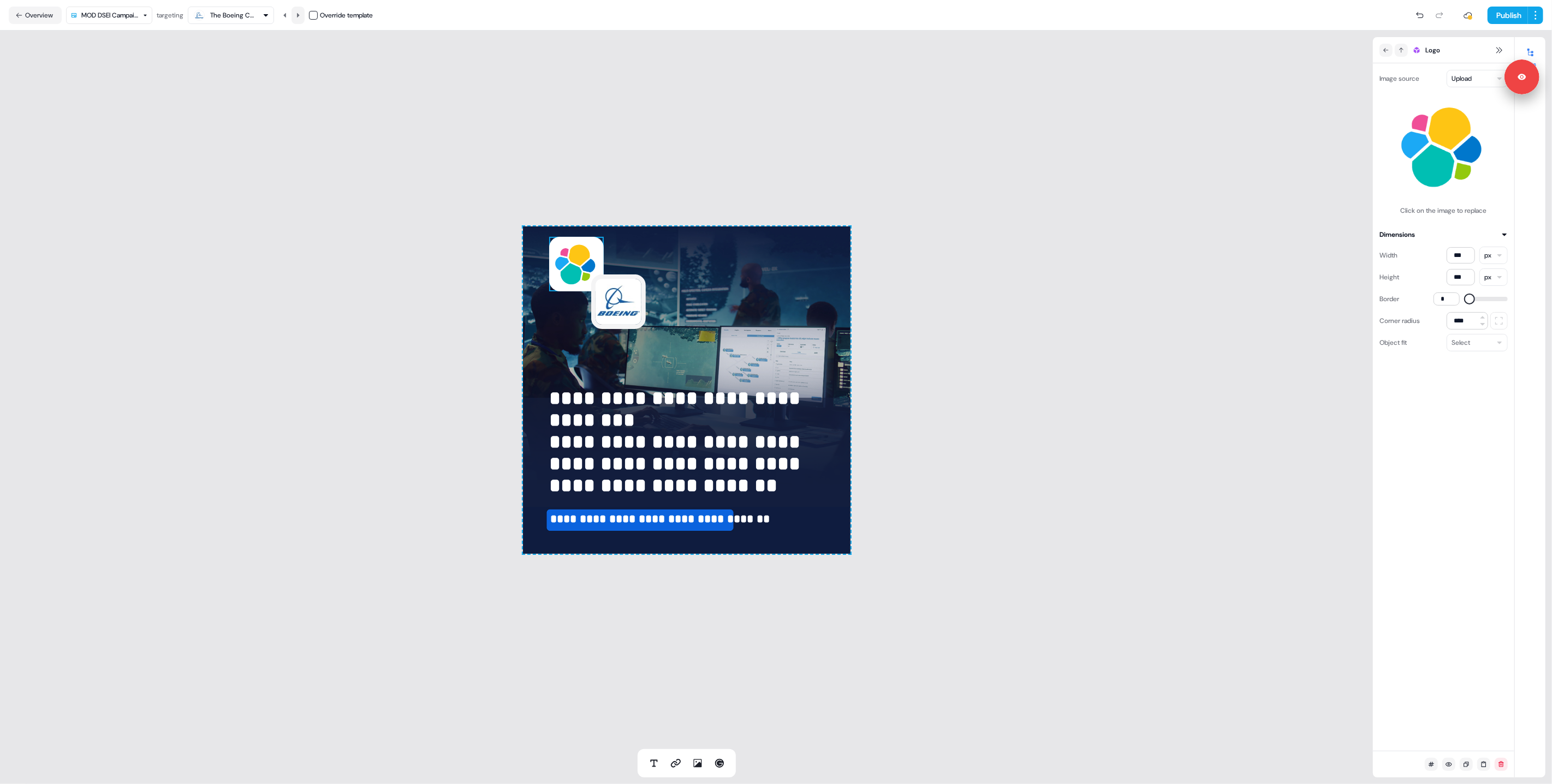
click at [296, 16] on button at bounding box center [298, 16] width 13 height 17
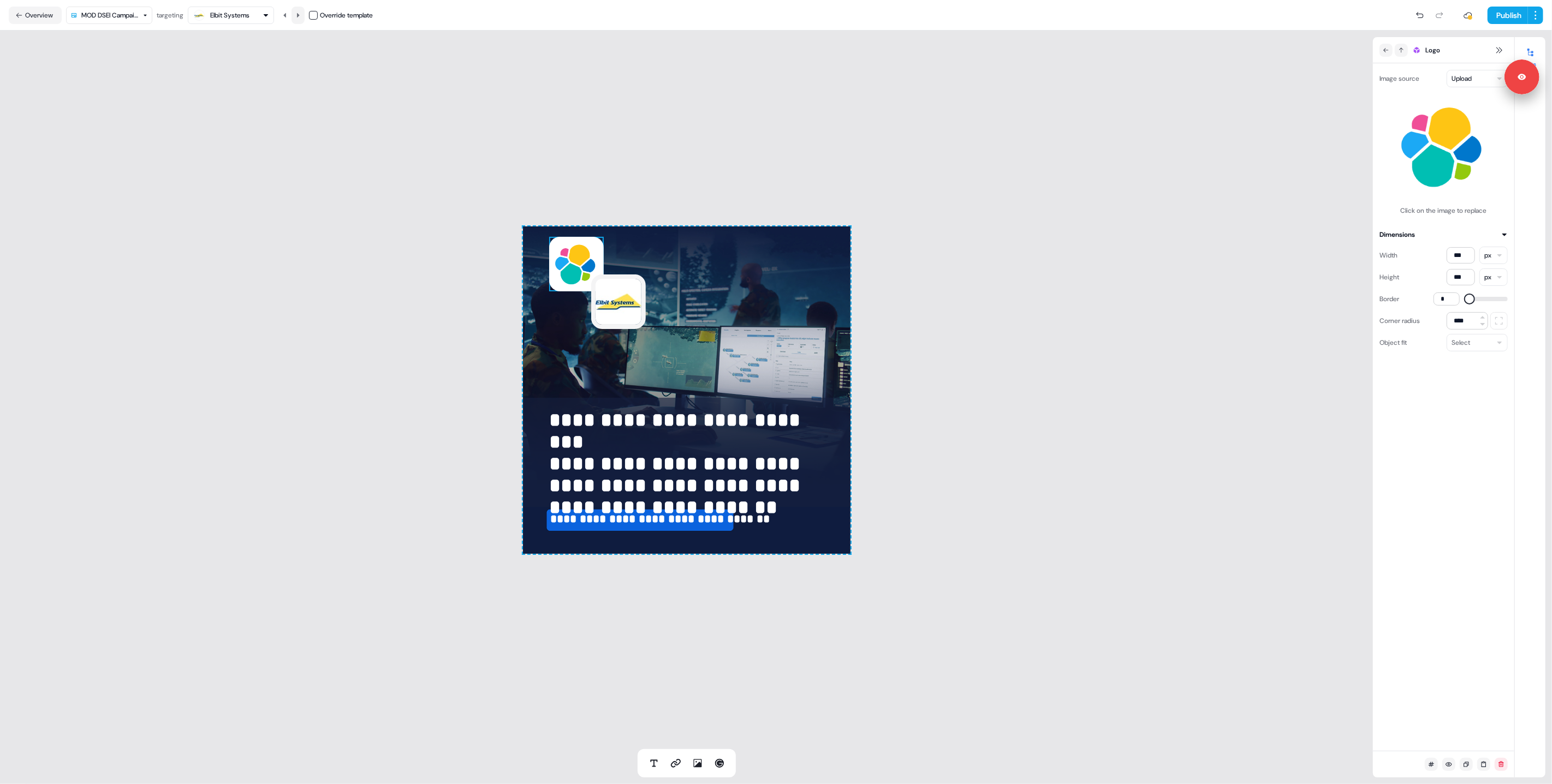
click at [296, 16] on button at bounding box center [298, 16] width 13 height 17
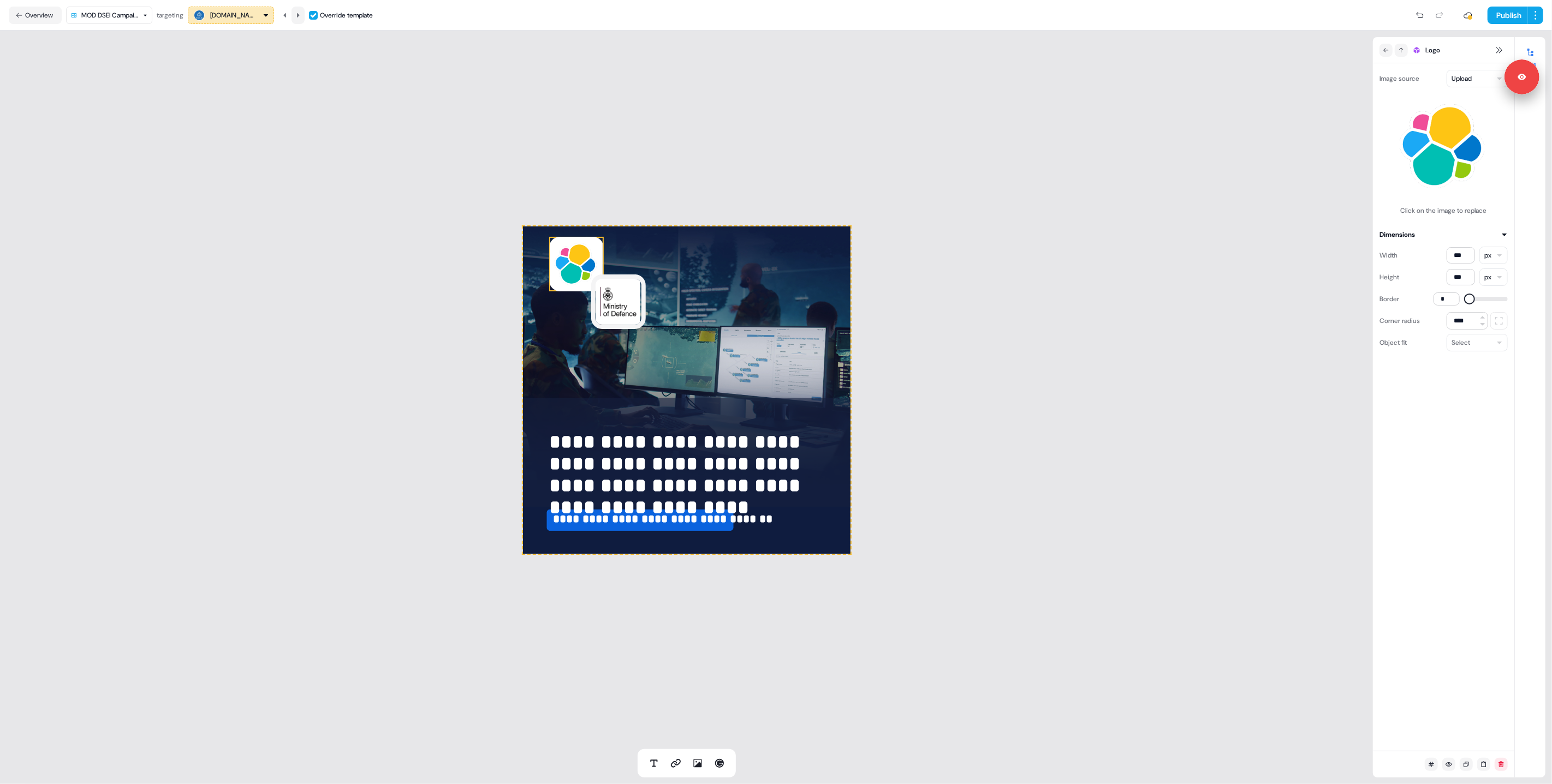
click at [296, 16] on button at bounding box center [298, 16] width 13 height 17
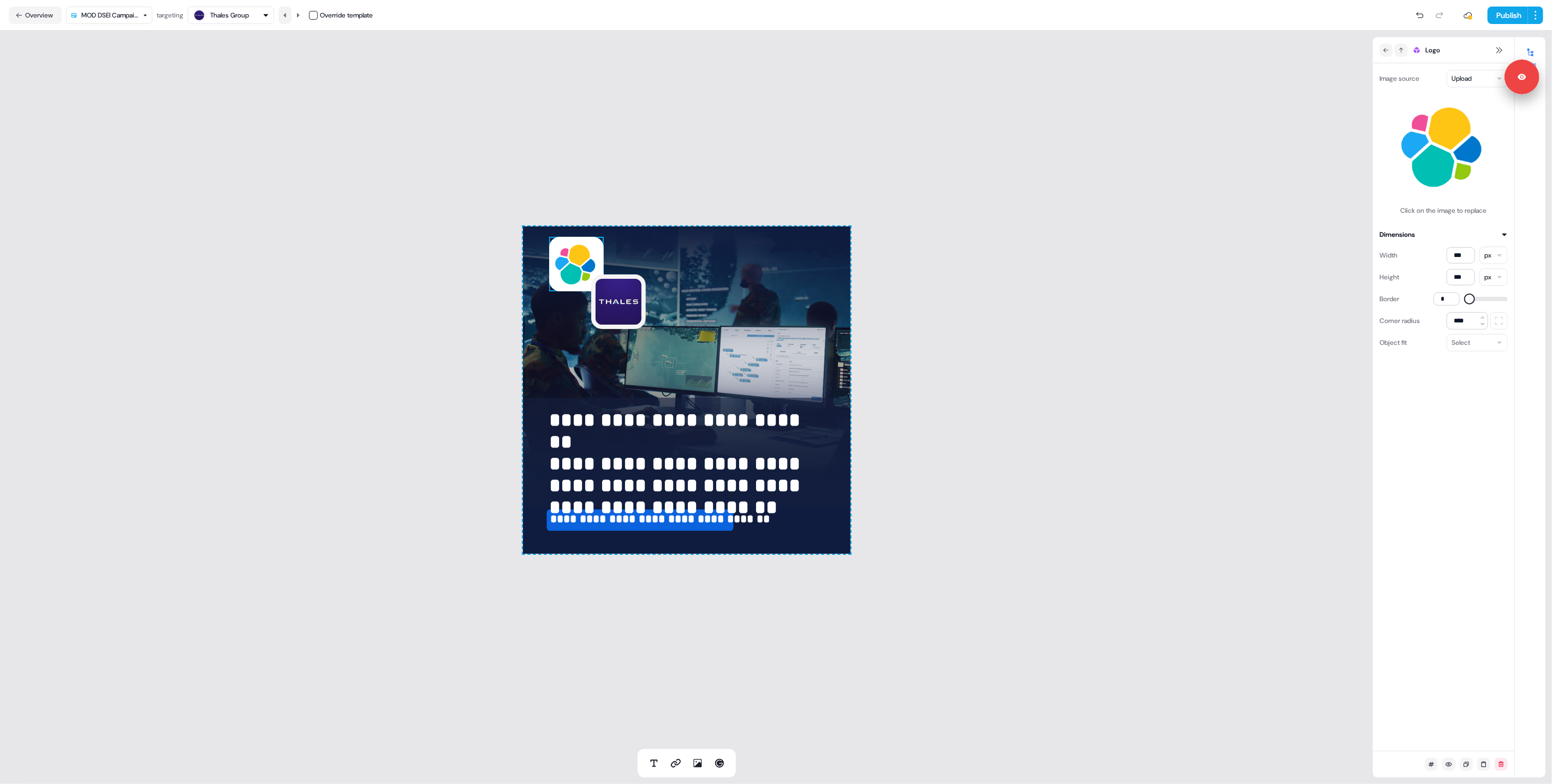
click at [286, 16] on icon at bounding box center [284, 14] width 3 height 4
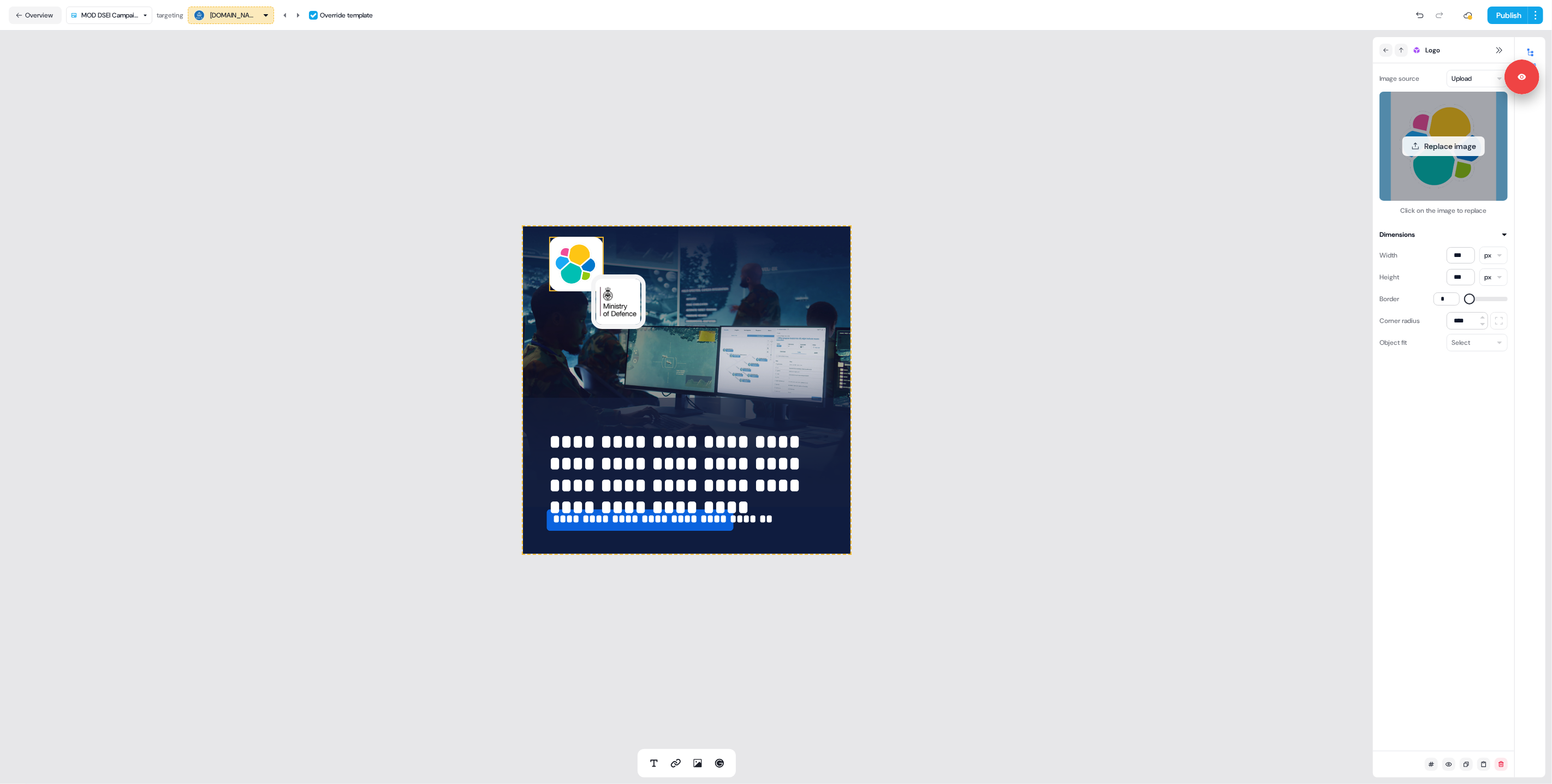
click at [1450, 165] on div "Replace image" at bounding box center [1444, 147] width 129 height 109
click at [1444, 148] on button "Replace image" at bounding box center [1443, 146] width 83 height 20
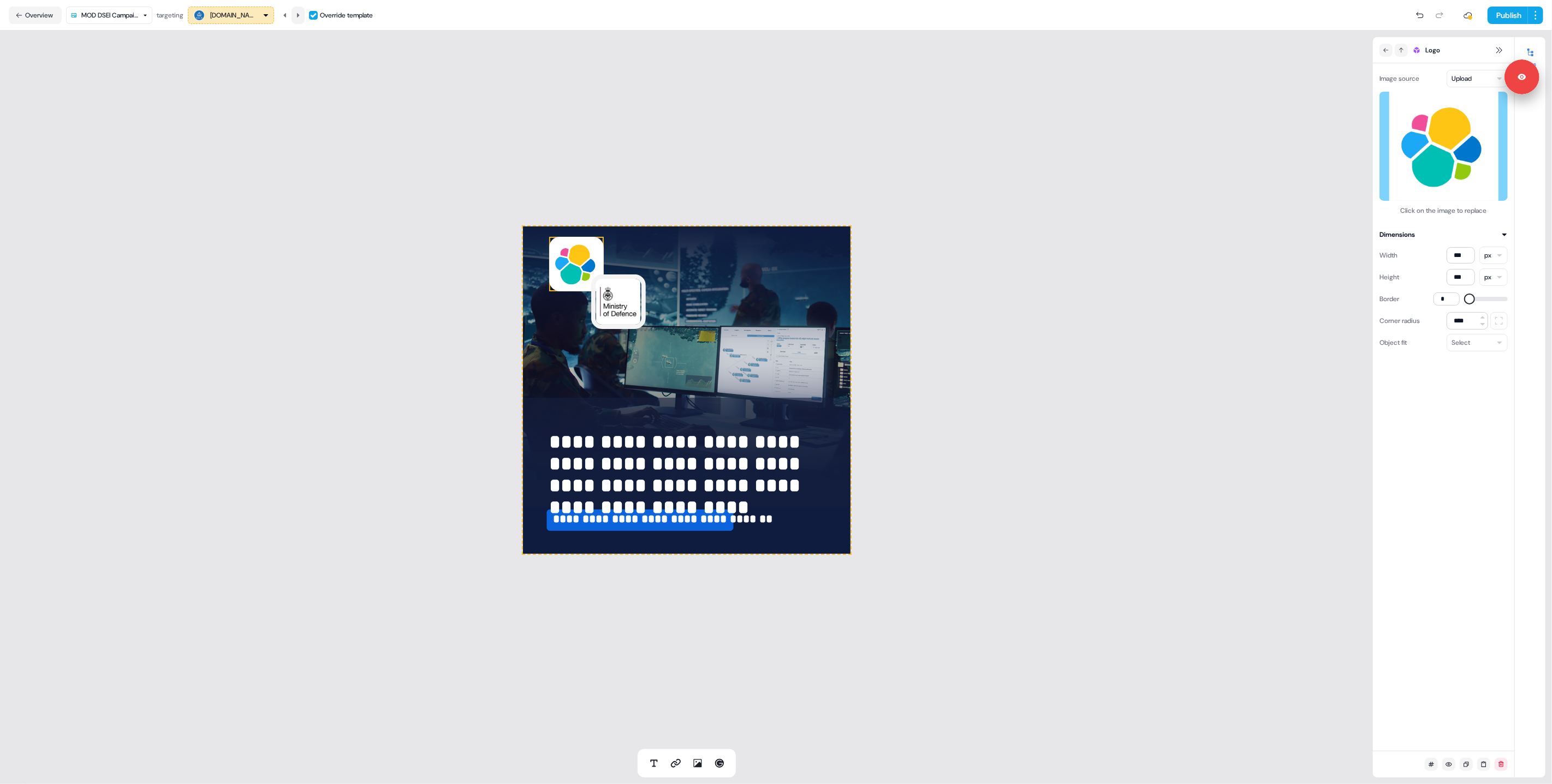
click at [299, 15] on icon at bounding box center [298, 16] width 7 height 7
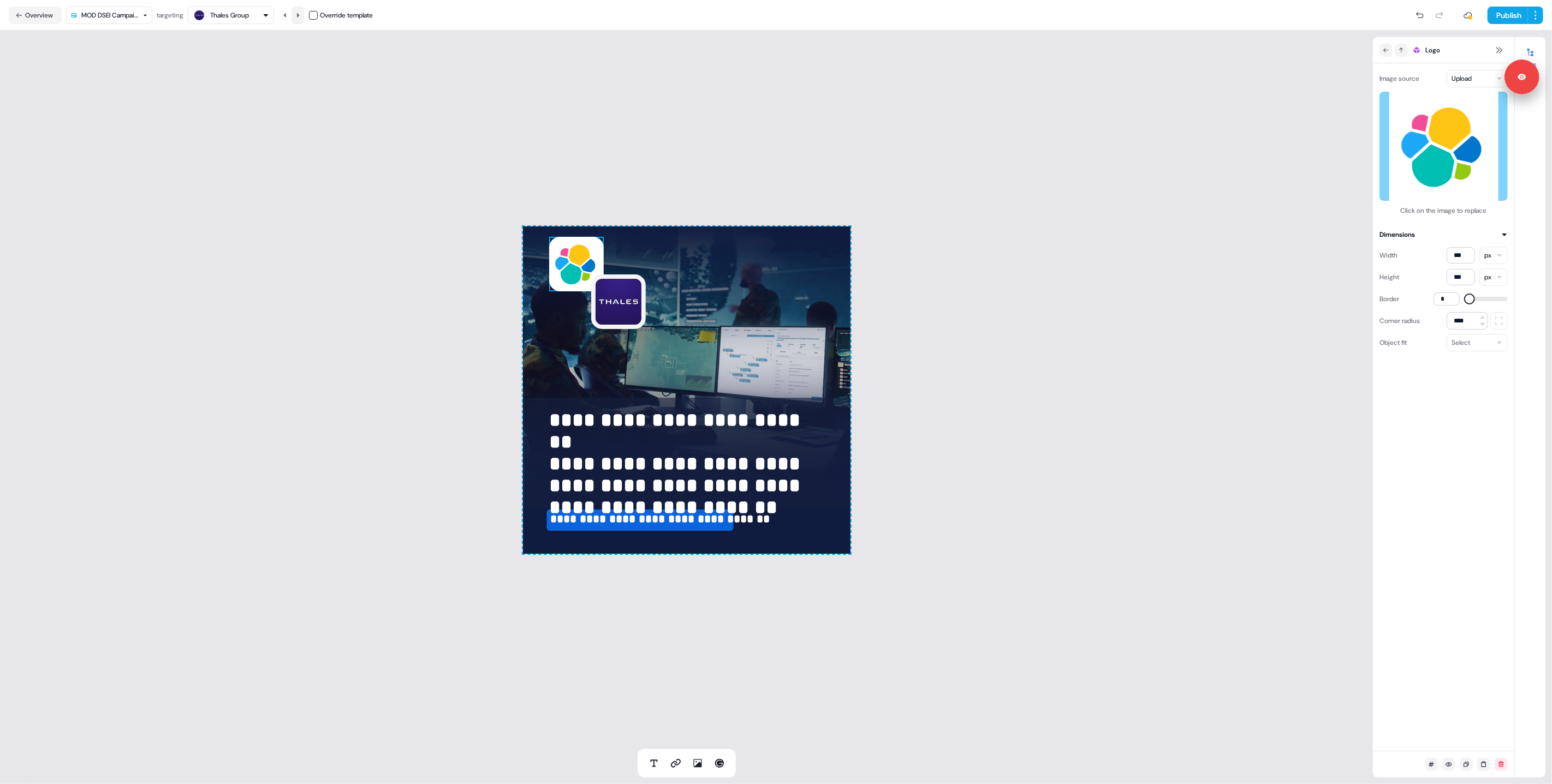
click at [299, 15] on icon at bounding box center [298, 16] width 7 height 7
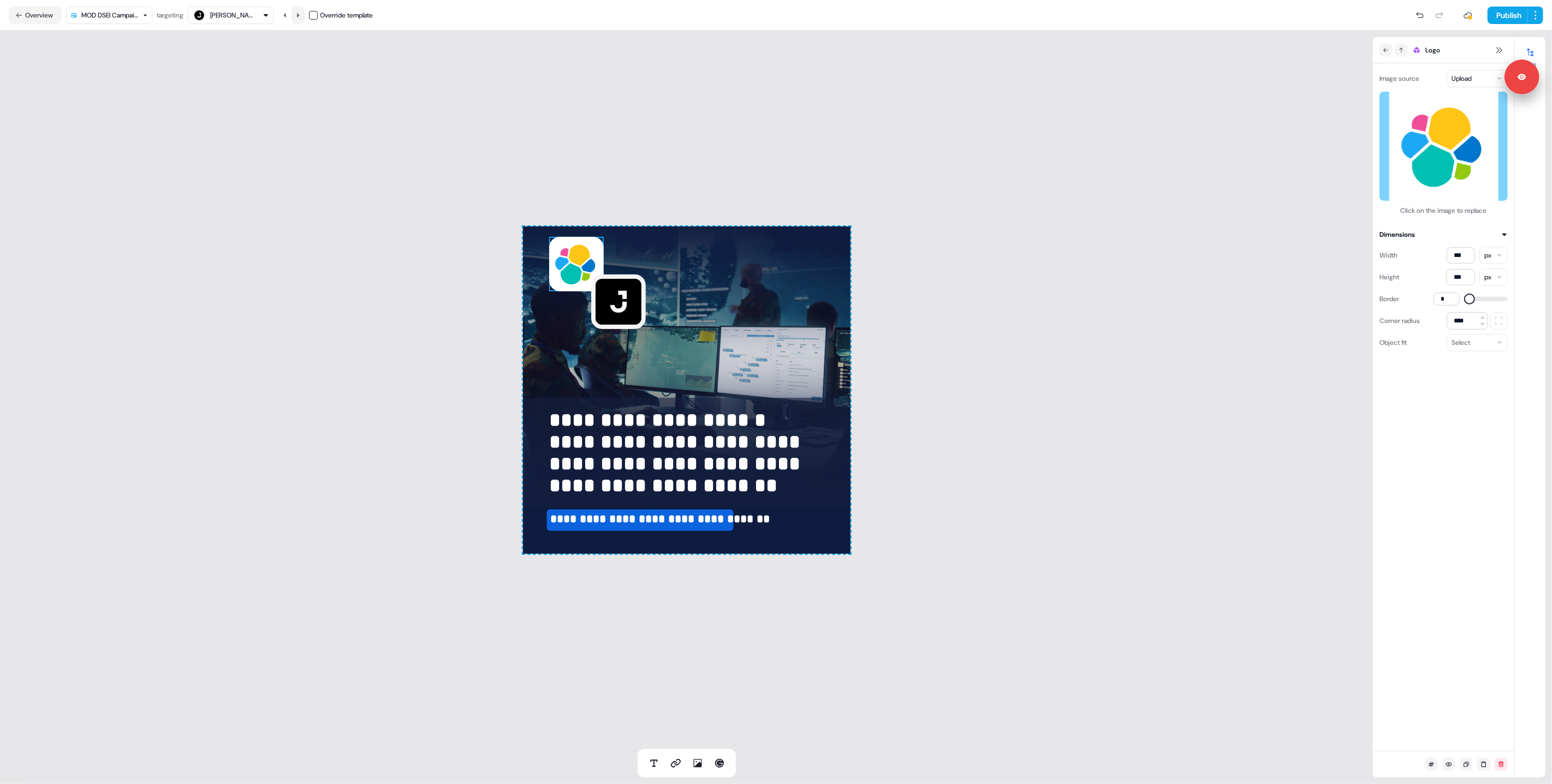
click at [299, 15] on icon at bounding box center [298, 16] width 7 height 7
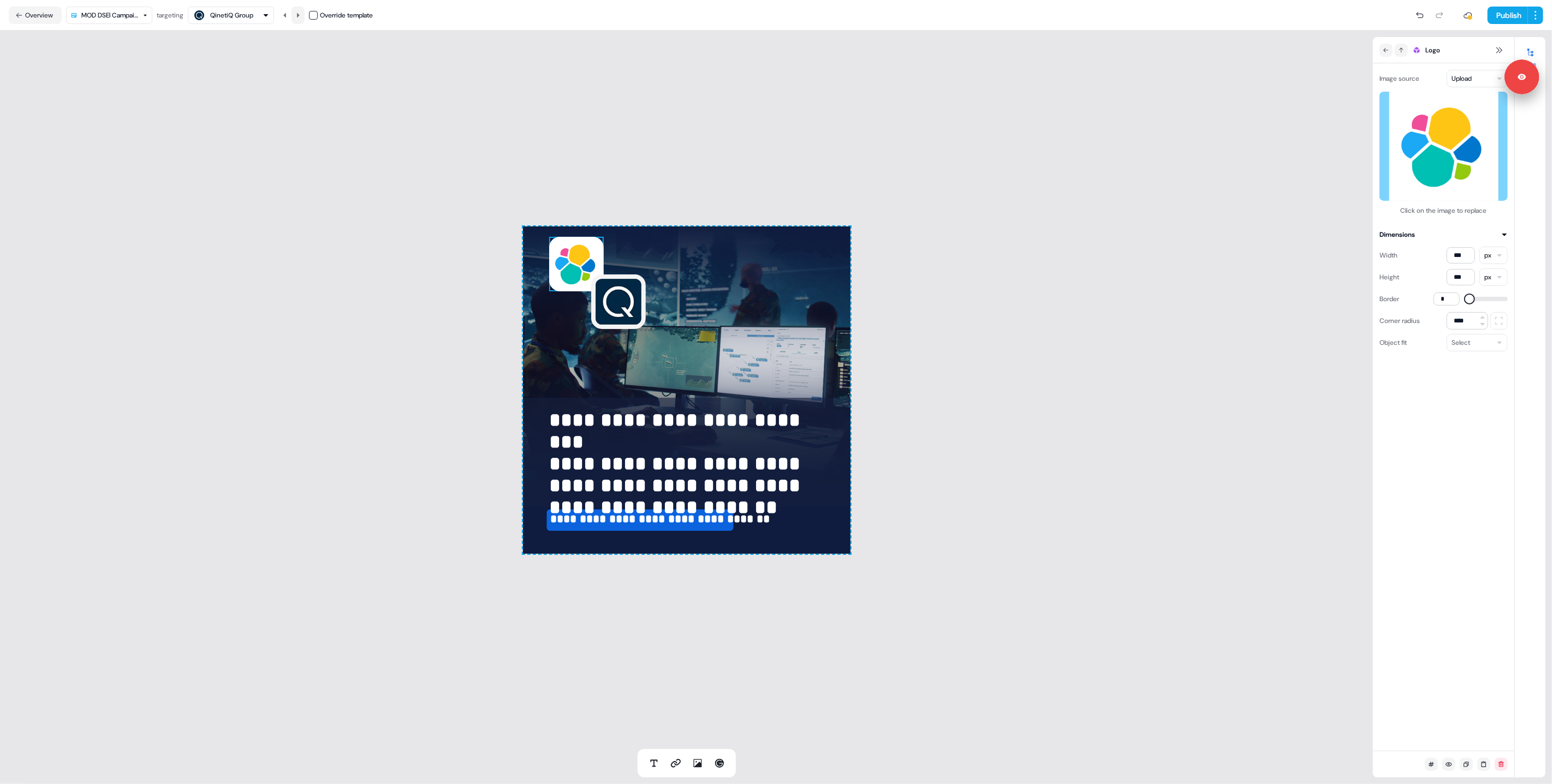
click at [299, 15] on icon at bounding box center [298, 16] width 7 height 7
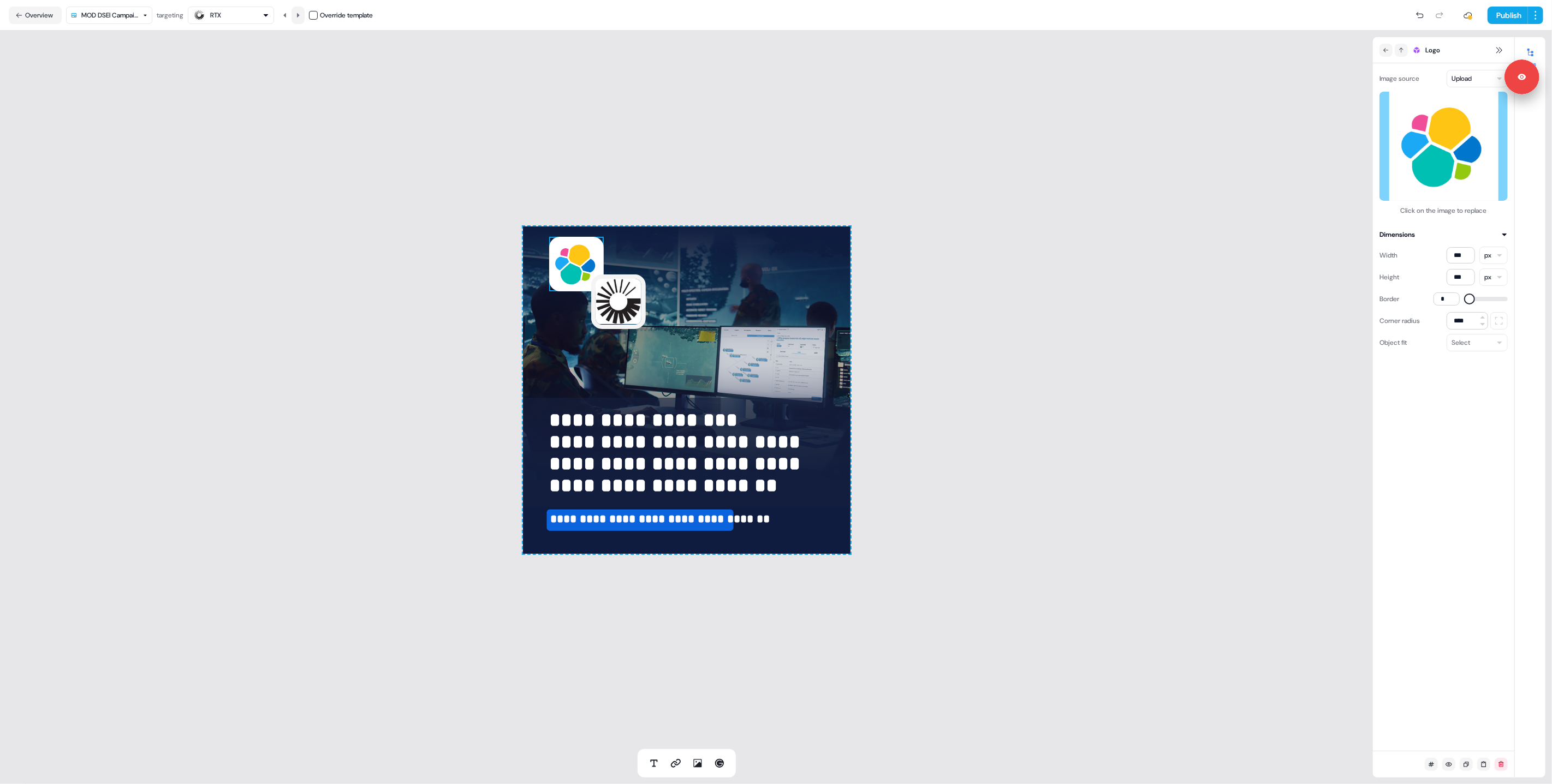
click at [299, 15] on icon at bounding box center [298, 16] width 7 height 7
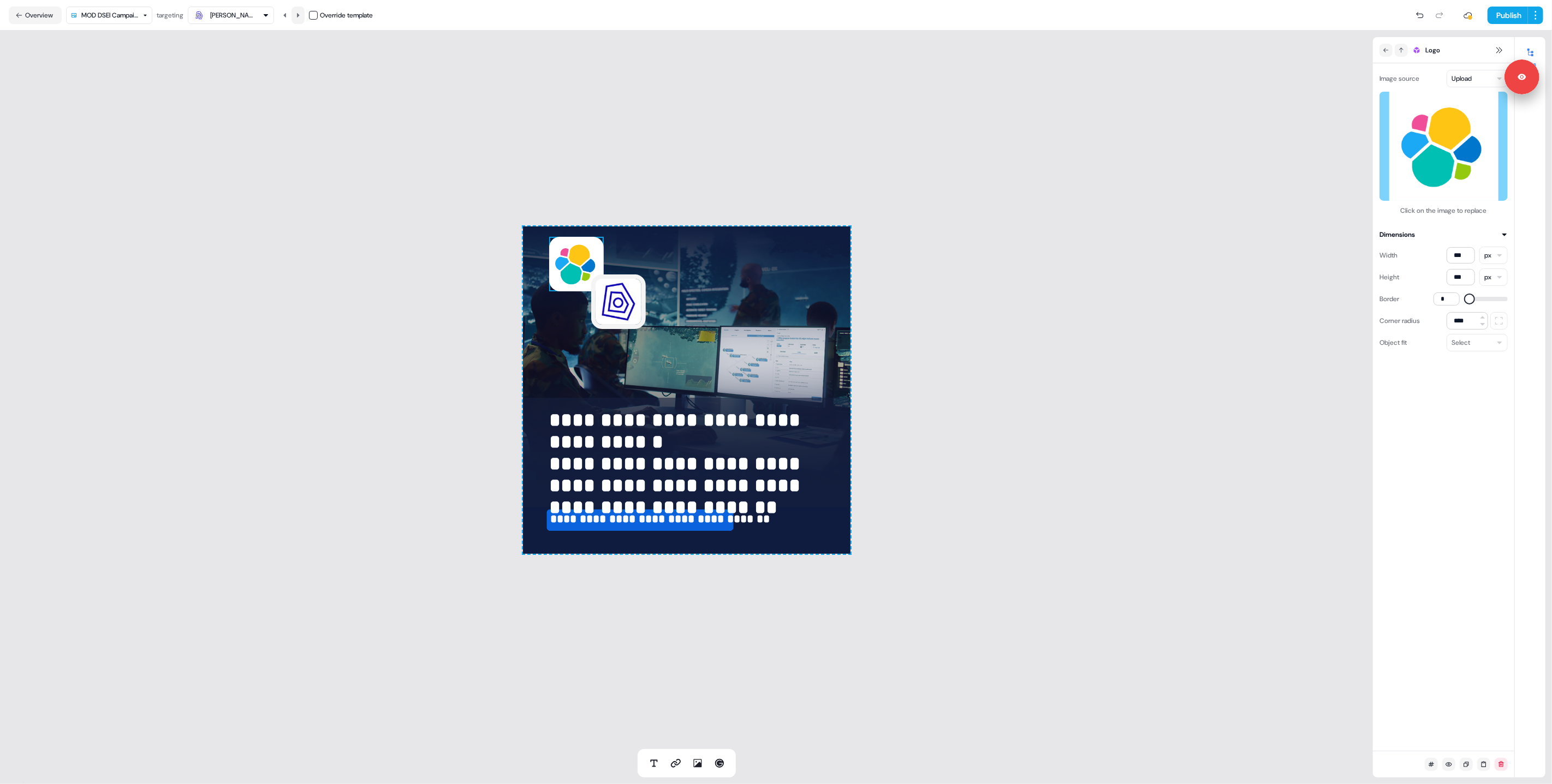
click at [299, 15] on icon at bounding box center [298, 16] width 7 height 7
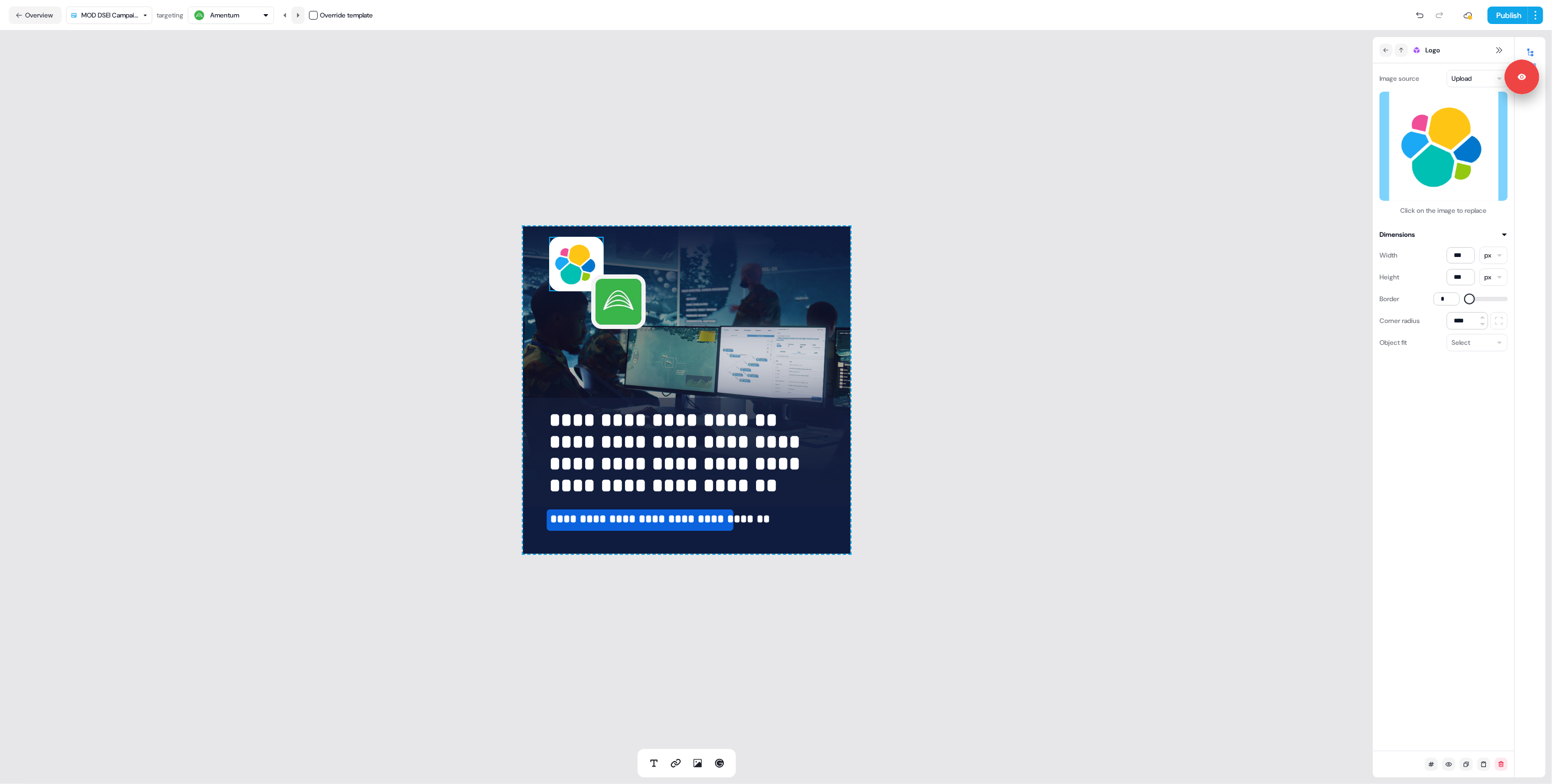
click at [299, 15] on icon at bounding box center [298, 16] width 7 height 7
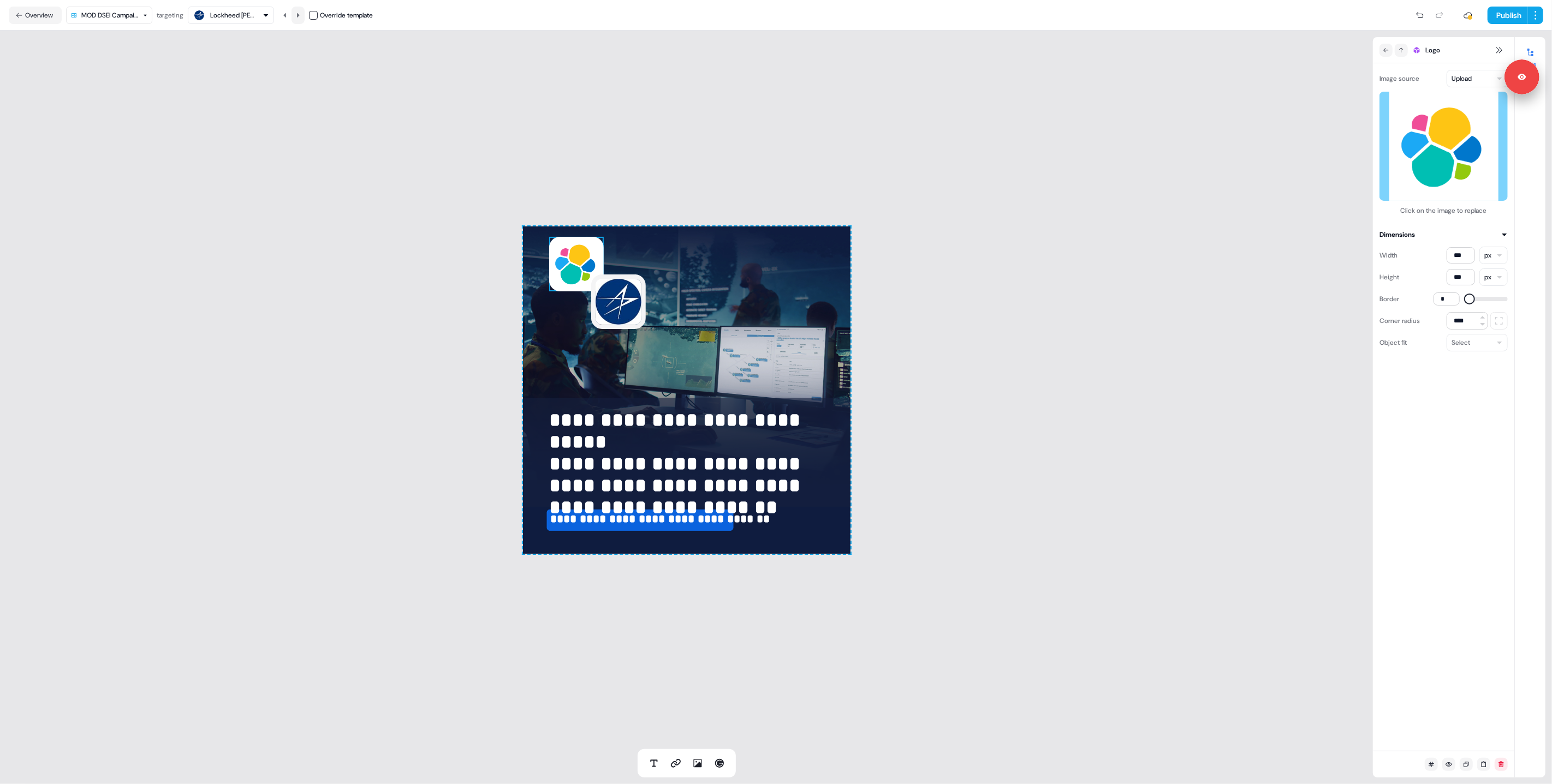
click at [299, 15] on icon at bounding box center [298, 16] width 7 height 7
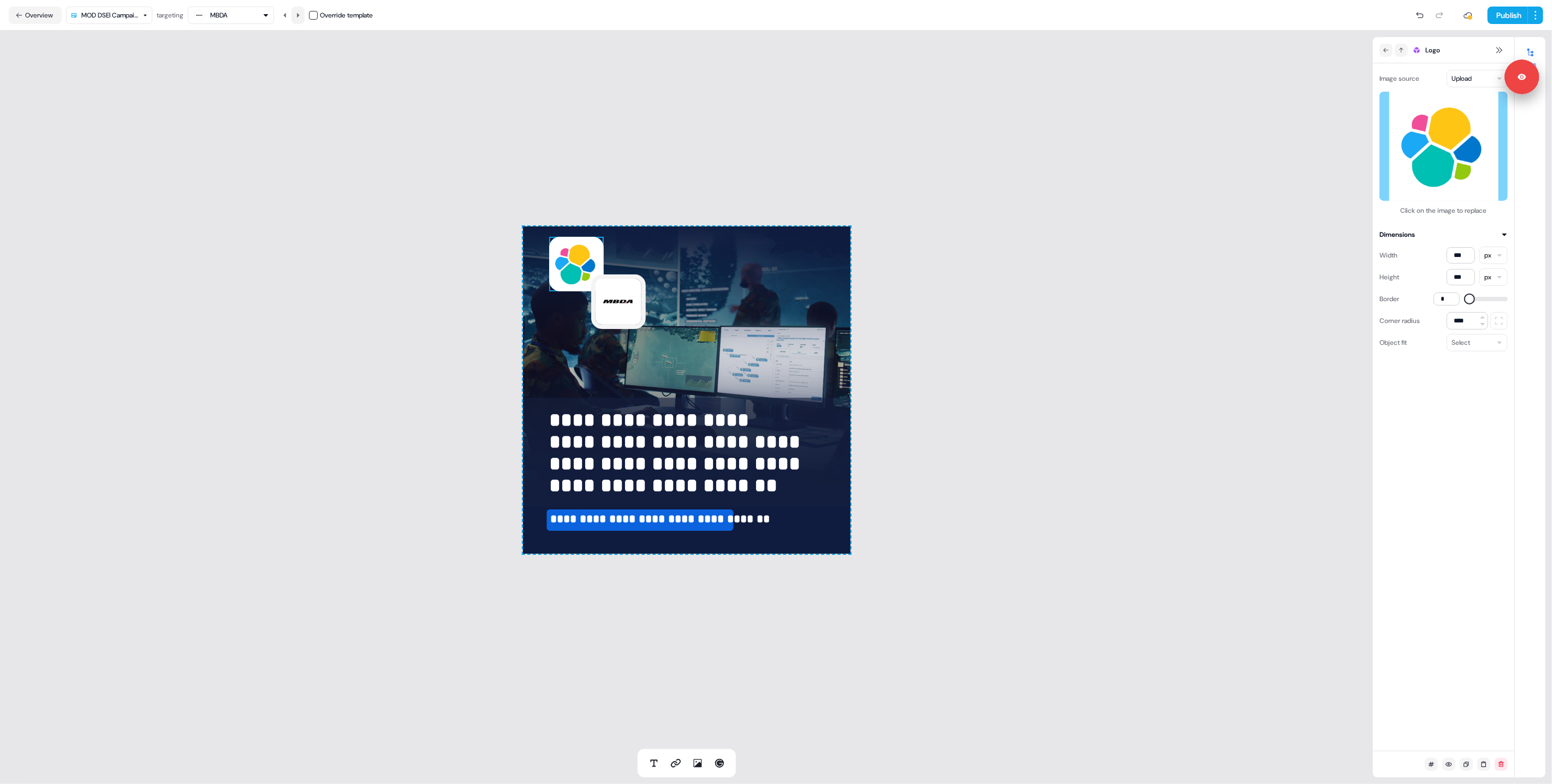
click at [299, 15] on icon at bounding box center [298, 16] width 7 height 7
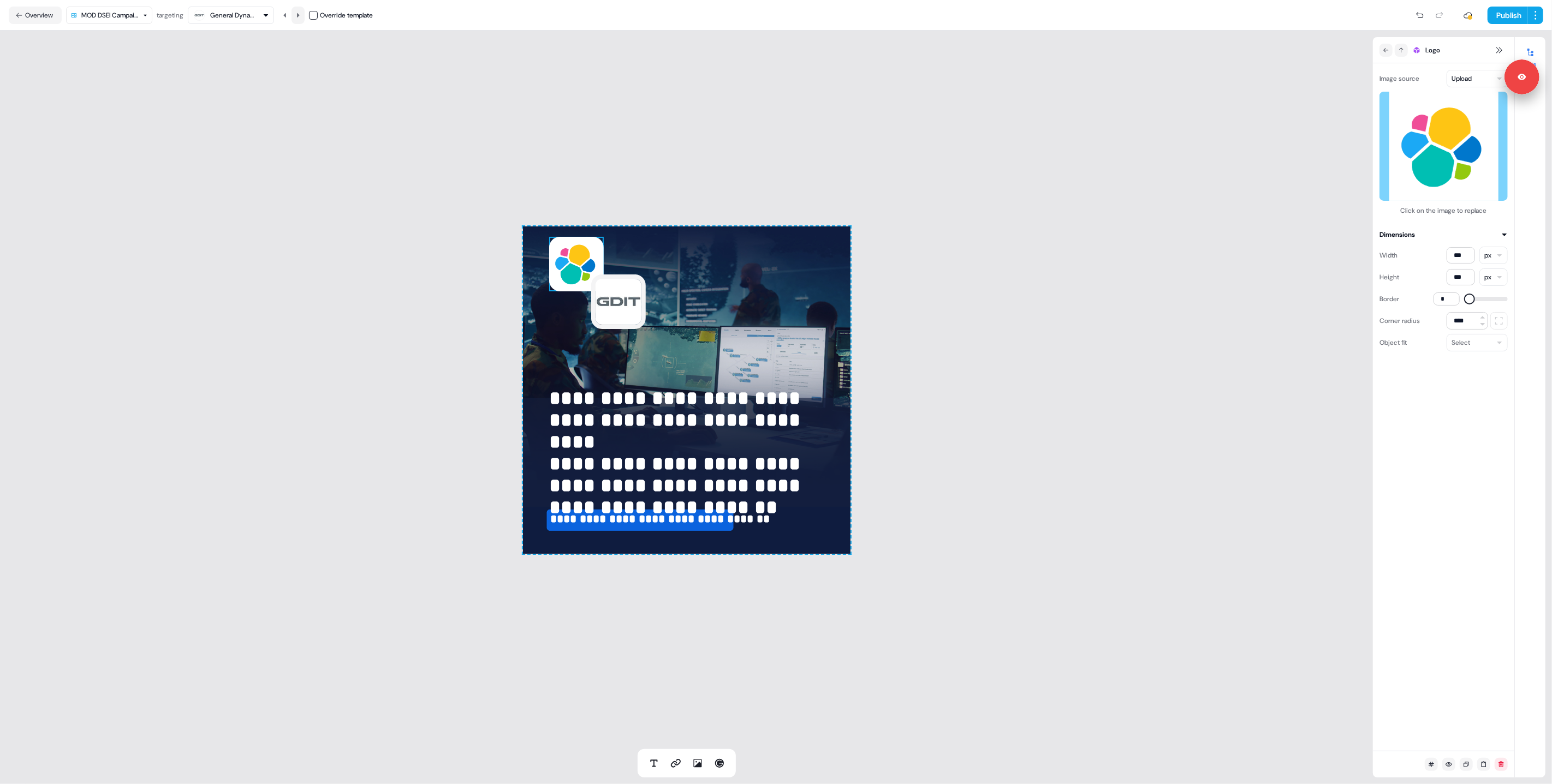
click at [299, 15] on icon at bounding box center [298, 16] width 7 height 7
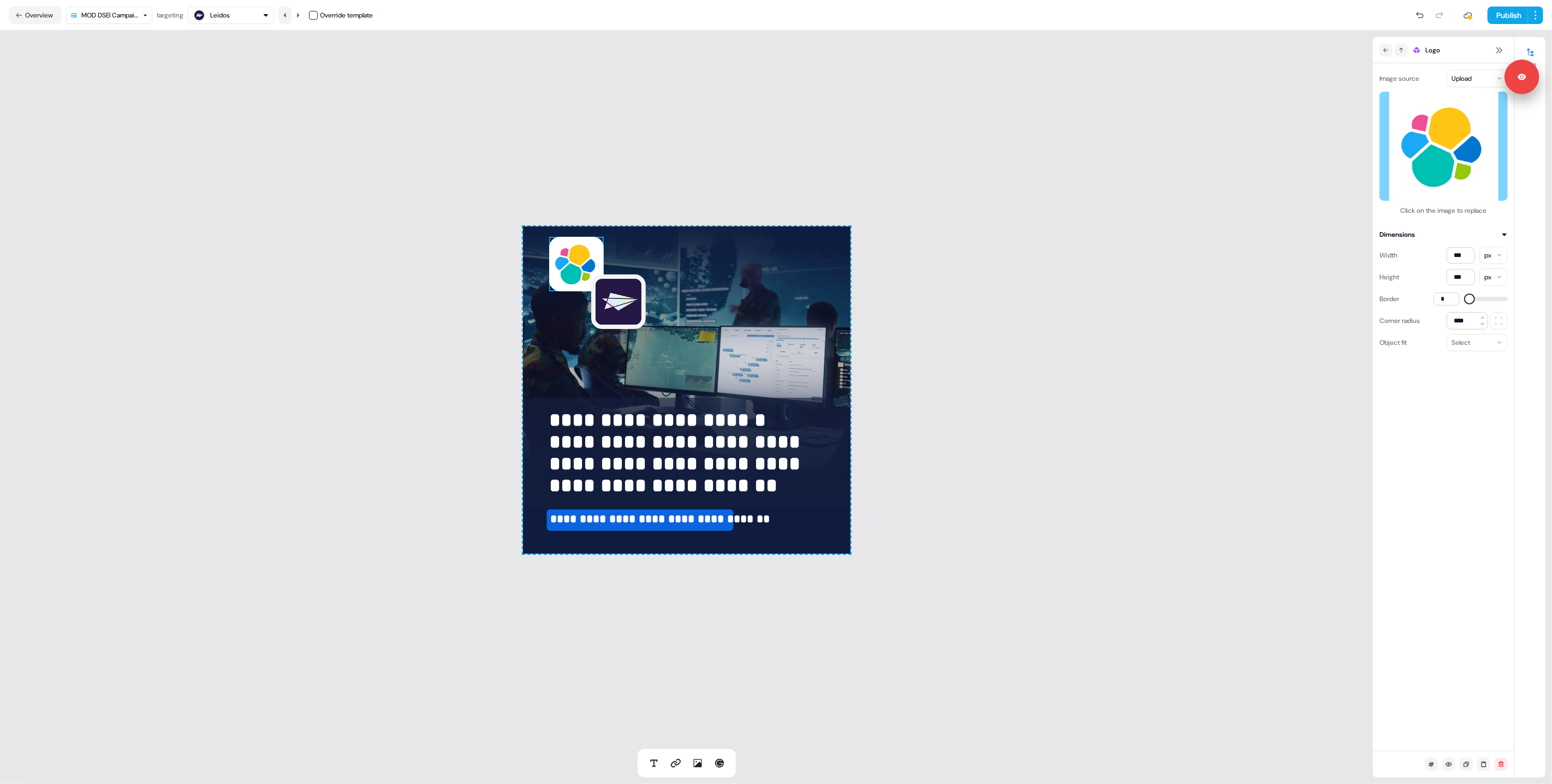
click at [291, 15] on button at bounding box center [285, 16] width 13 height 17
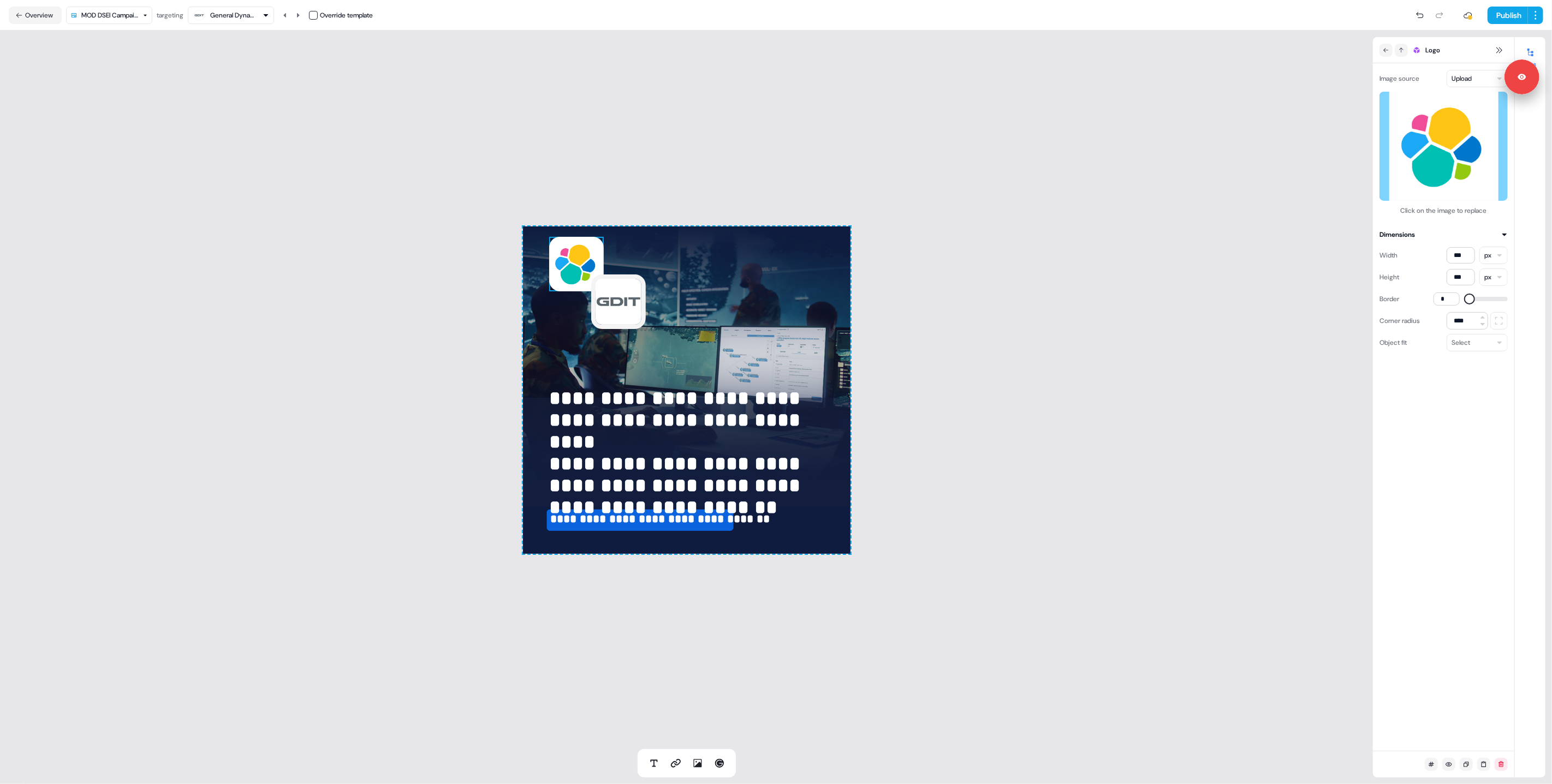
click at [561, 271] on img at bounding box center [576, 264] width 55 height 55
click at [298, 13] on icon at bounding box center [298, 16] width 7 height 7
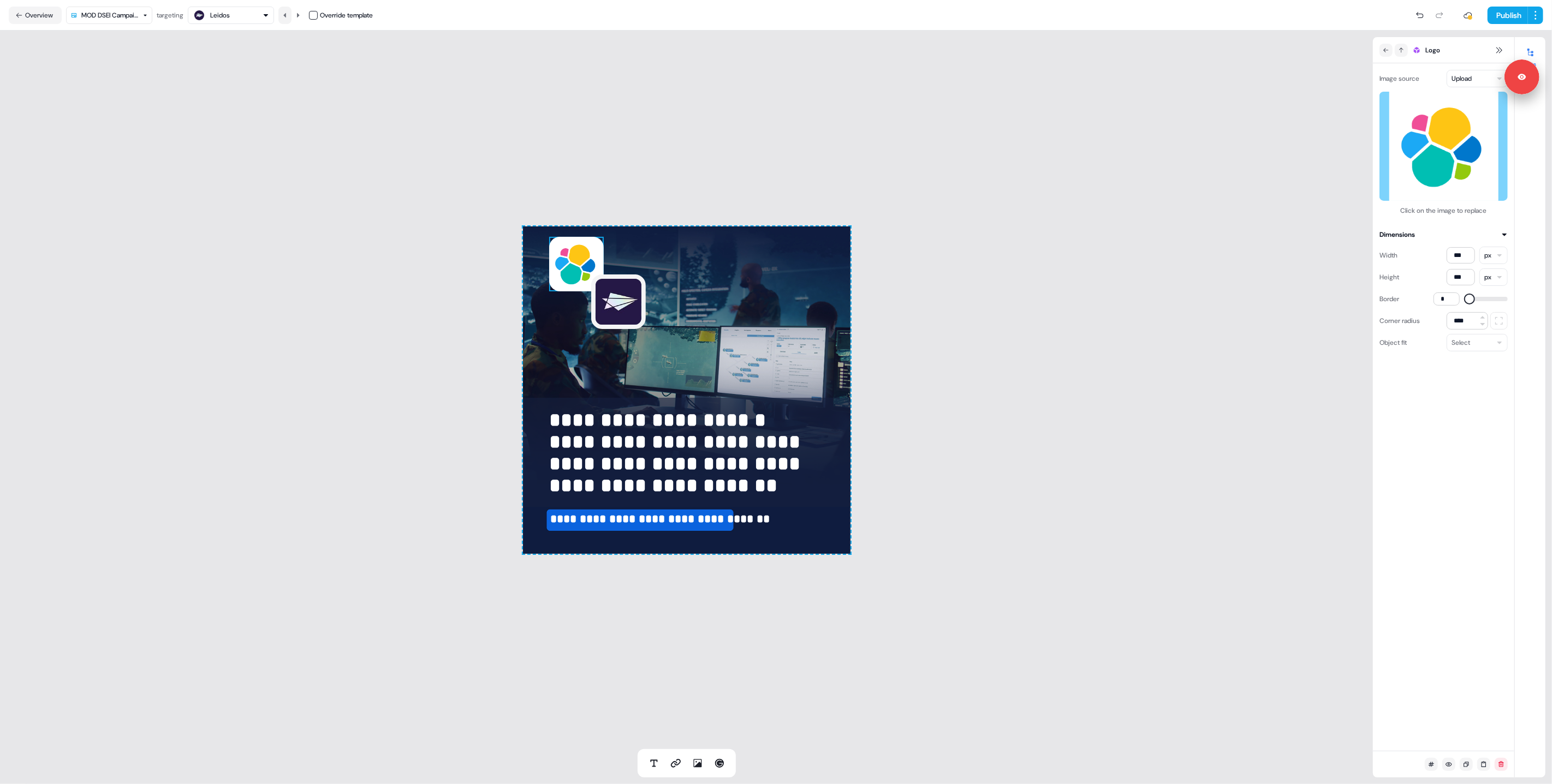
click at [292, 13] on button at bounding box center [285, 16] width 13 height 17
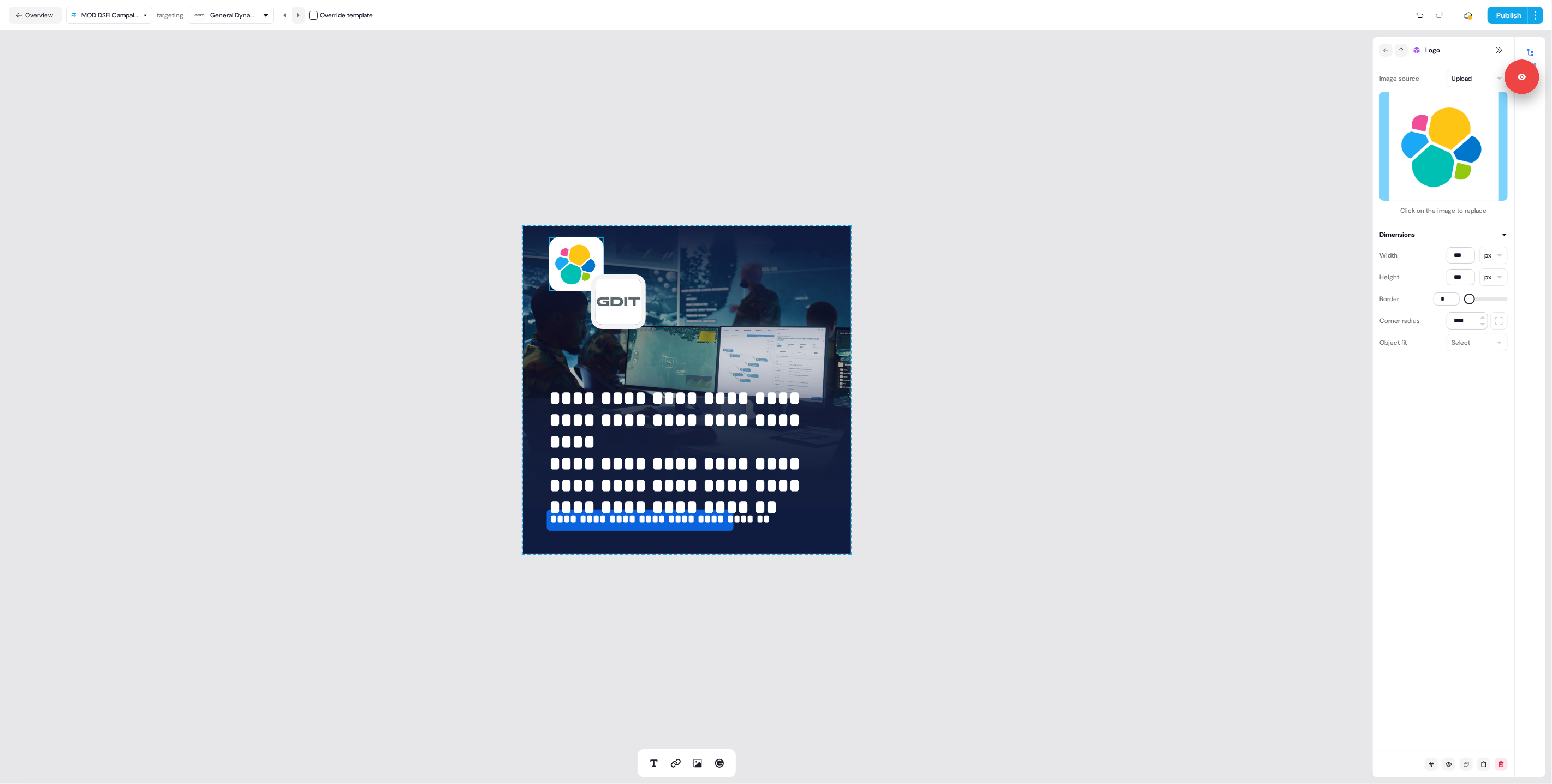
click at [305, 14] on button at bounding box center [298, 16] width 13 height 17
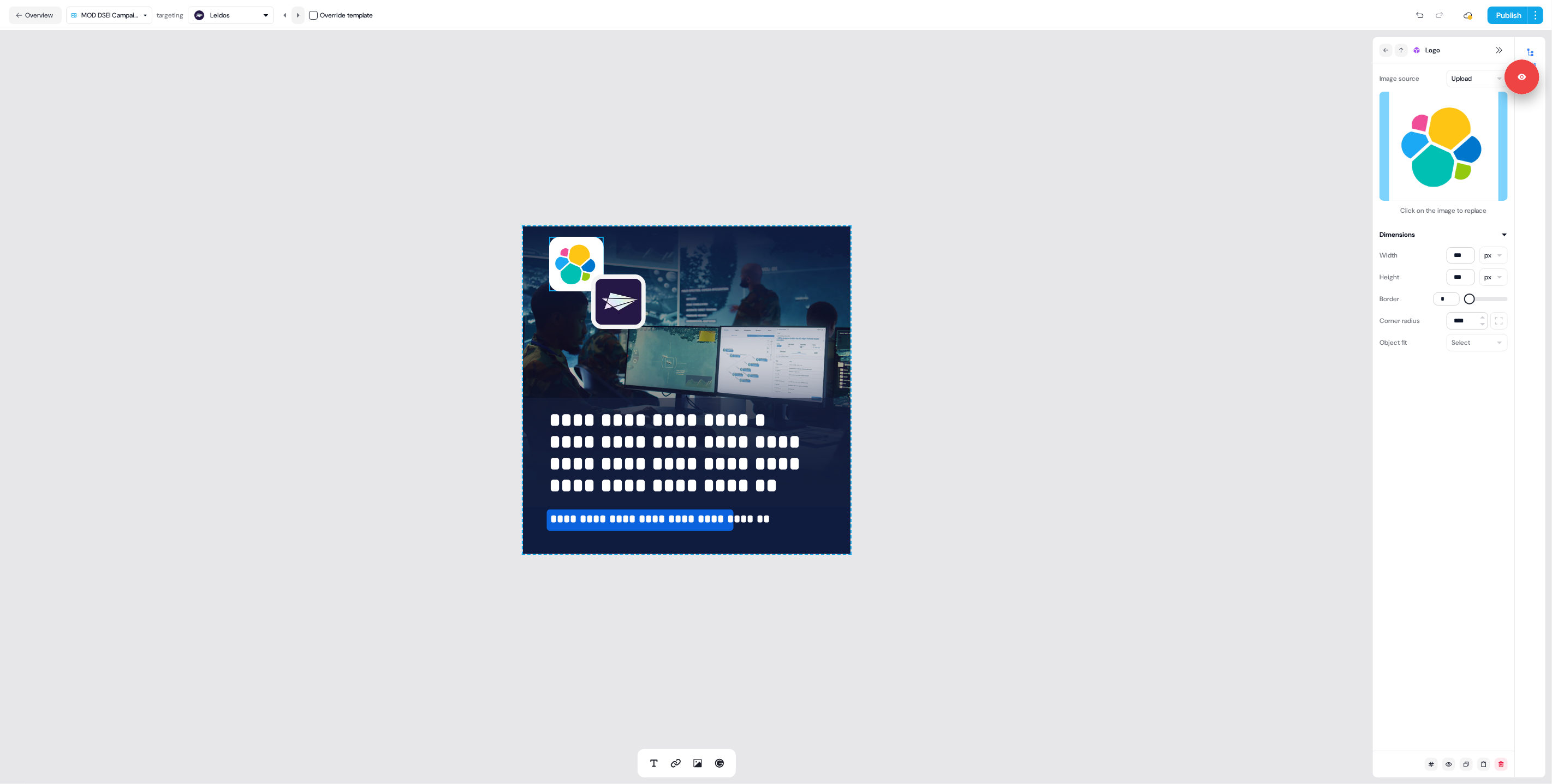
click at [305, 14] on button at bounding box center [298, 16] width 13 height 17
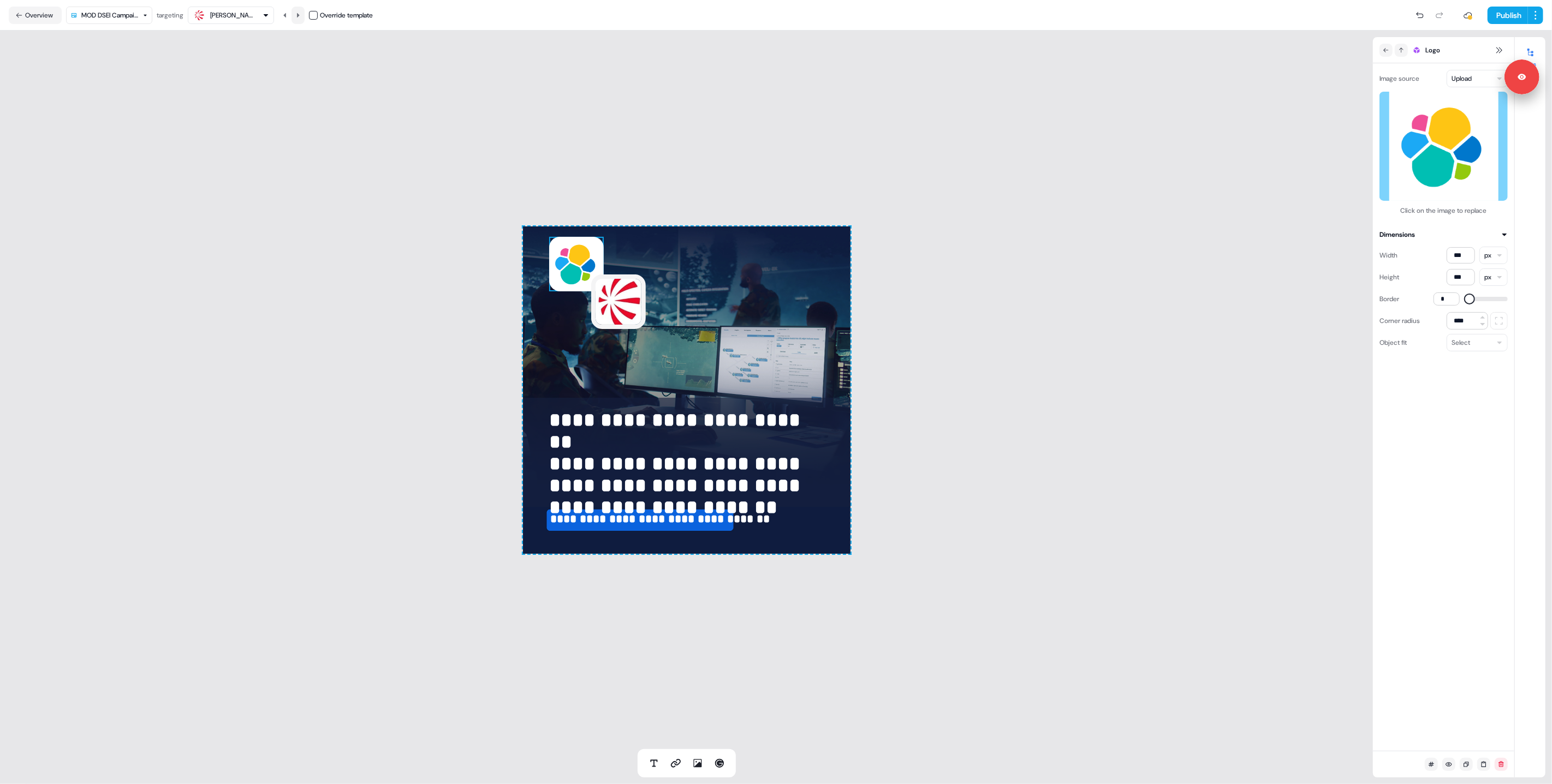
click at [305, 14] on button at bounding box center [298, 16] width 13 height 17
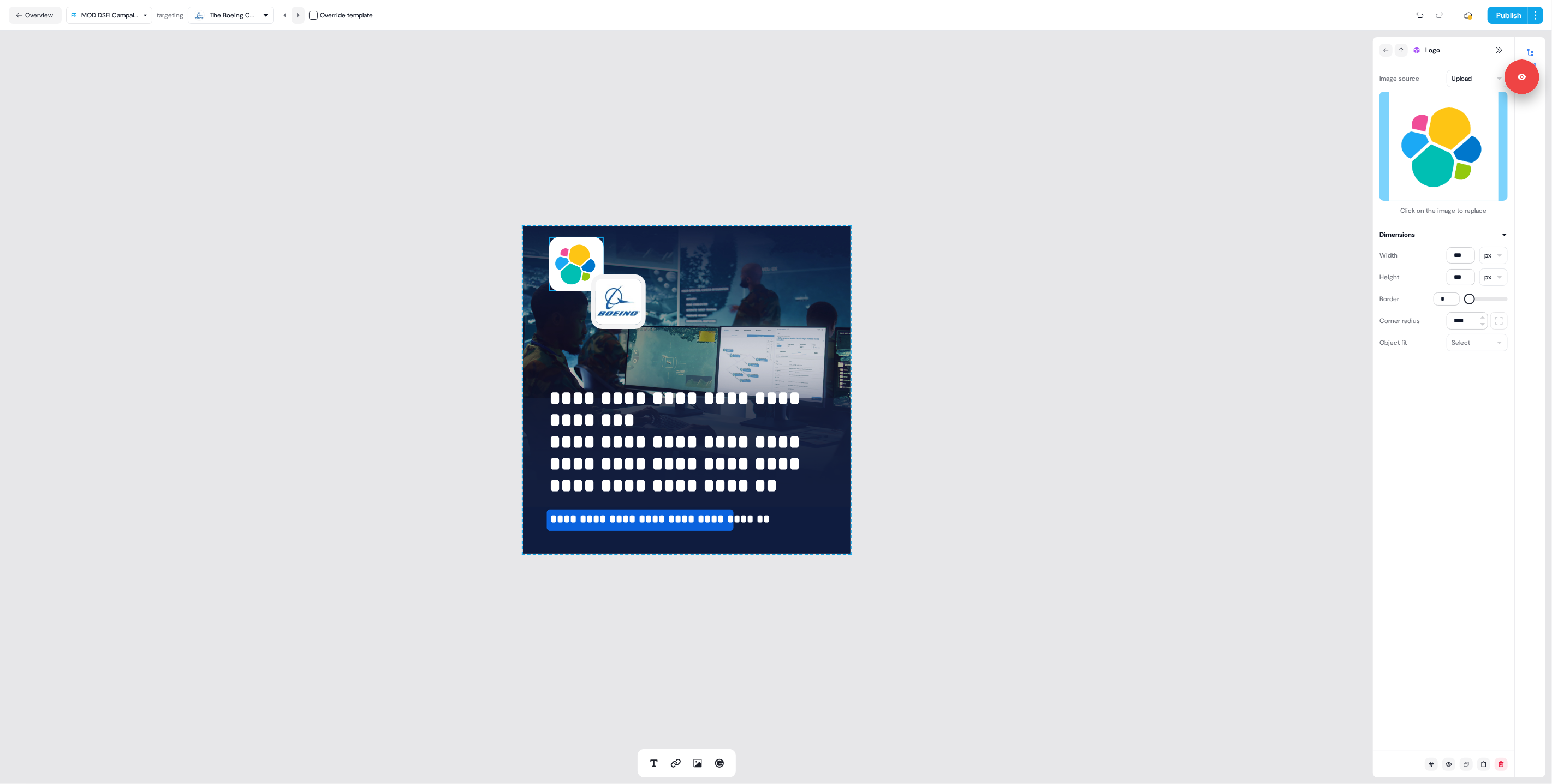
click at [305, 14] on button at bounding box center [298, 16] width 13 height 17
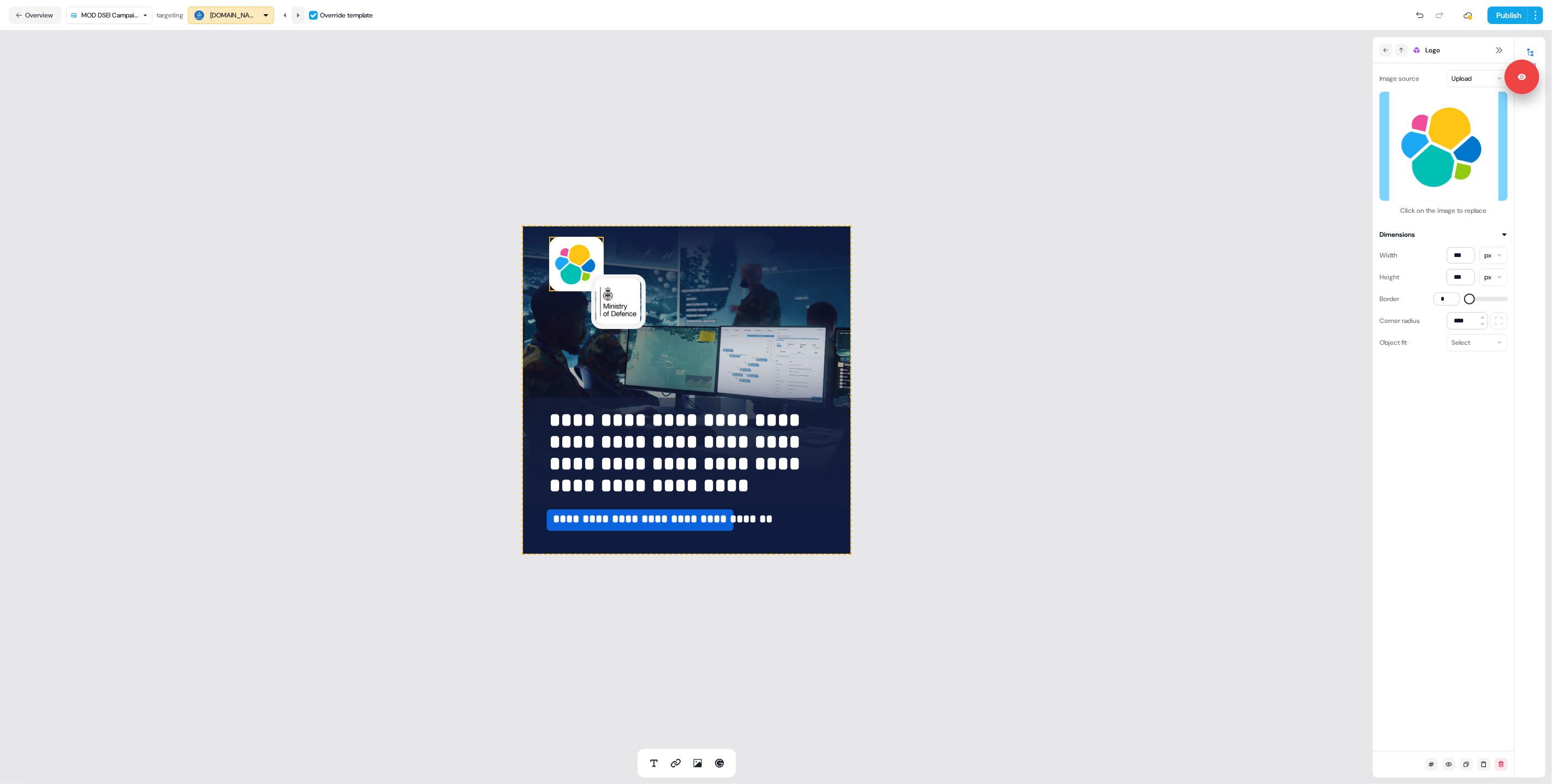
click at [305, 14] on button at bounding box center [298, 16] width 13 height 17
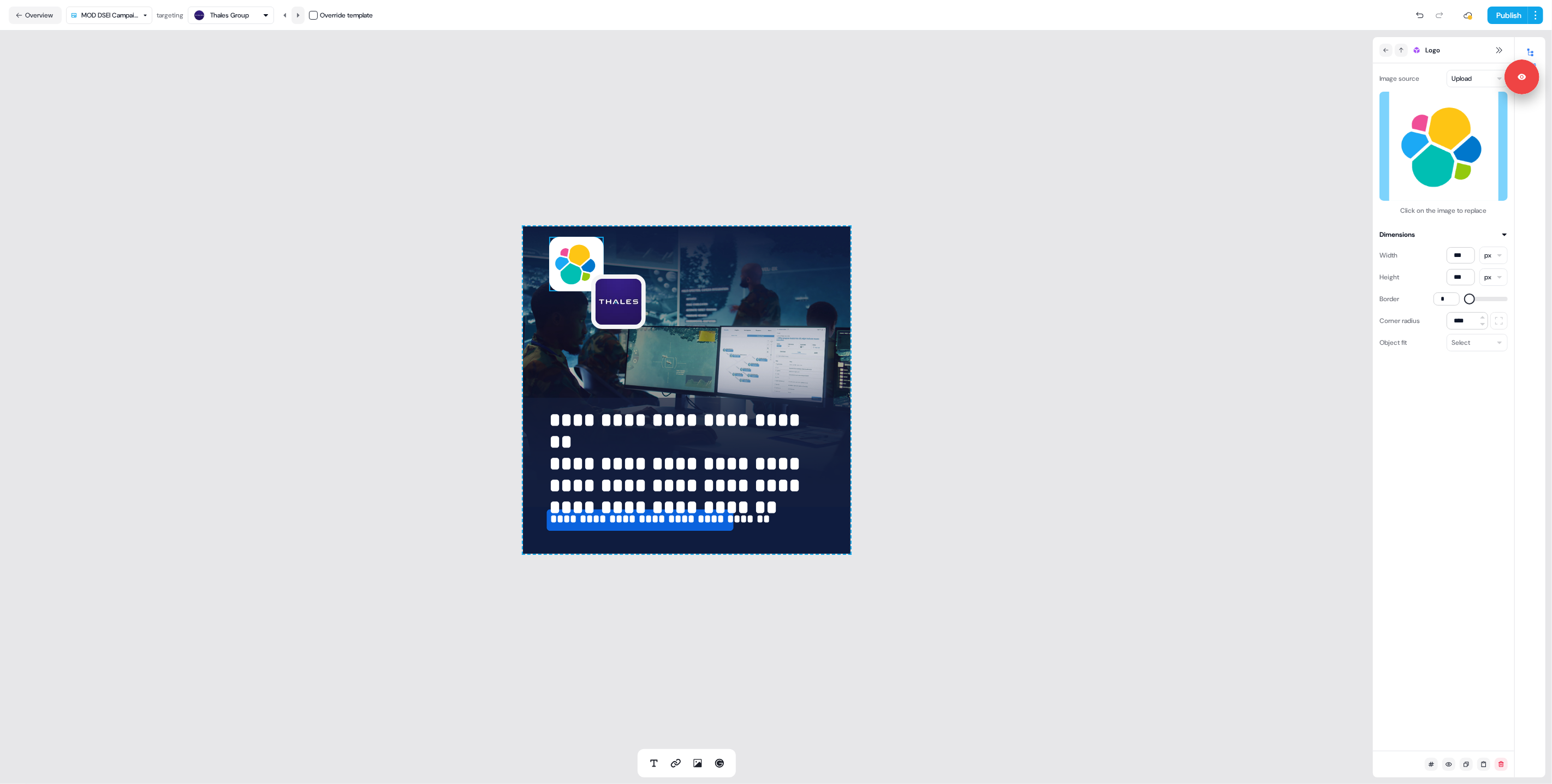
click at [305, 14] on button at bounding box center [298, 16] width 13 height 17
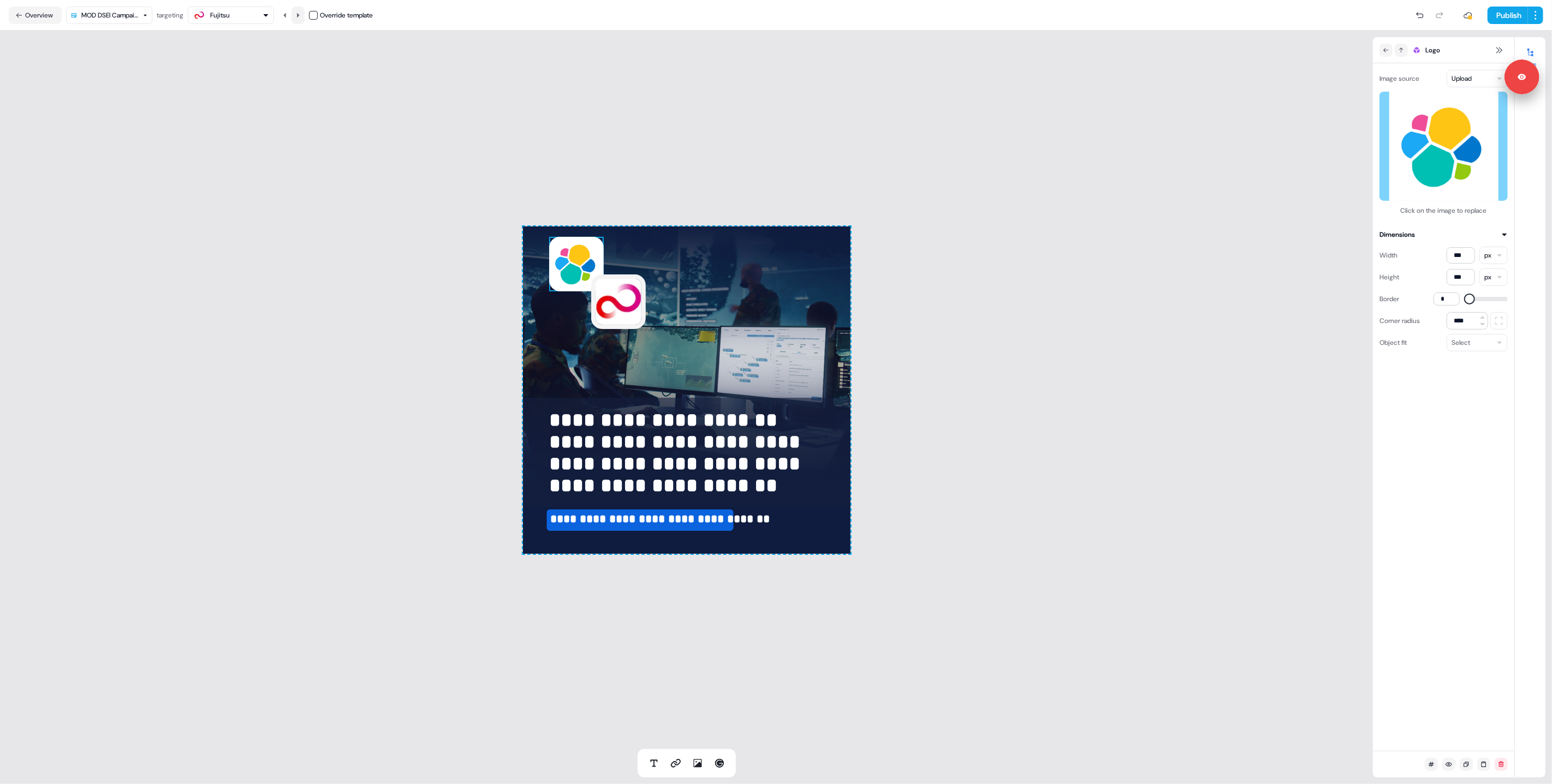
click at [305, 14] on button at bounding box center [298, 16] width 13 height 17
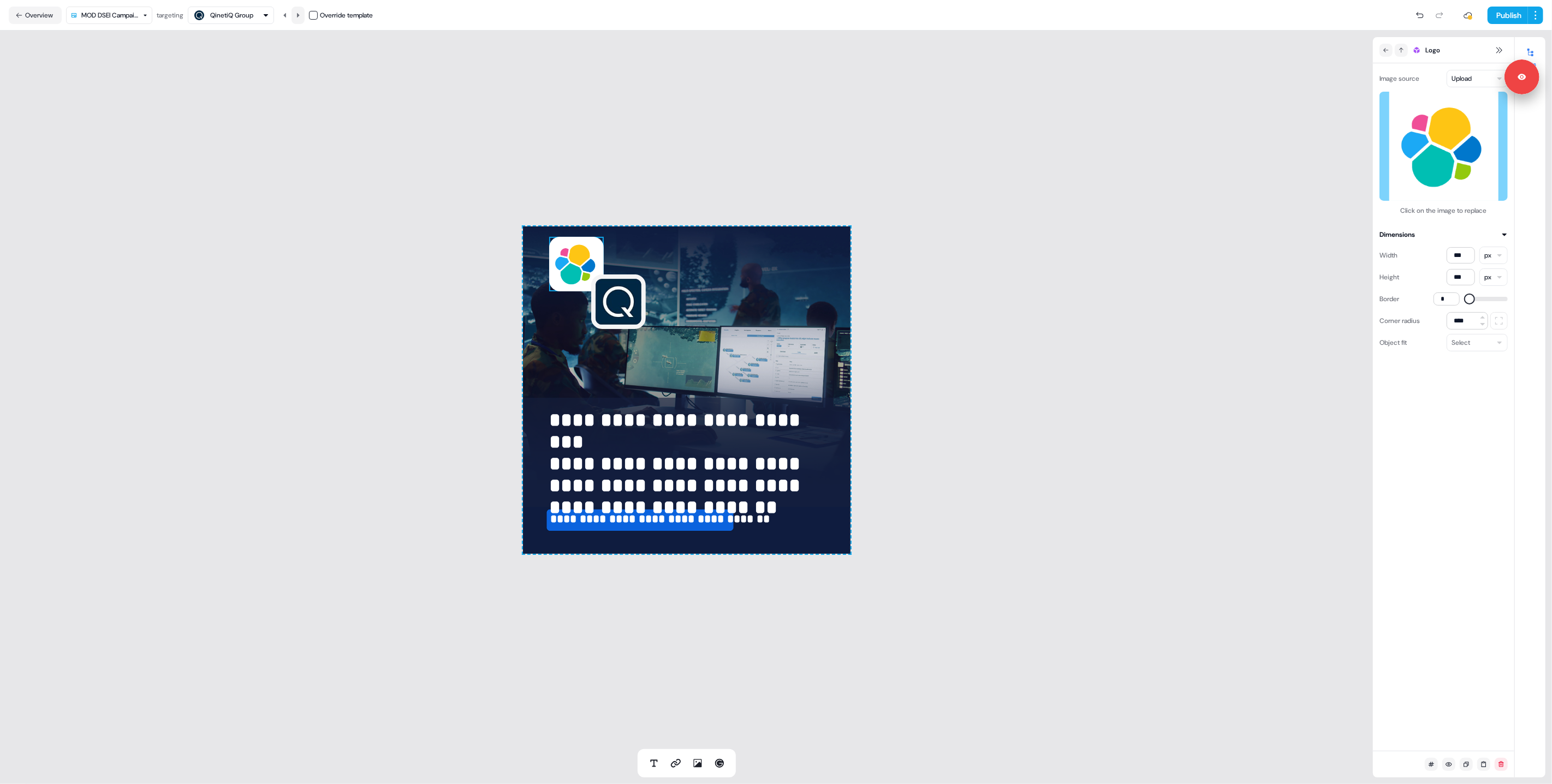
click at [305, 14] on button at bounding box center [298, 16] width 13 height 17
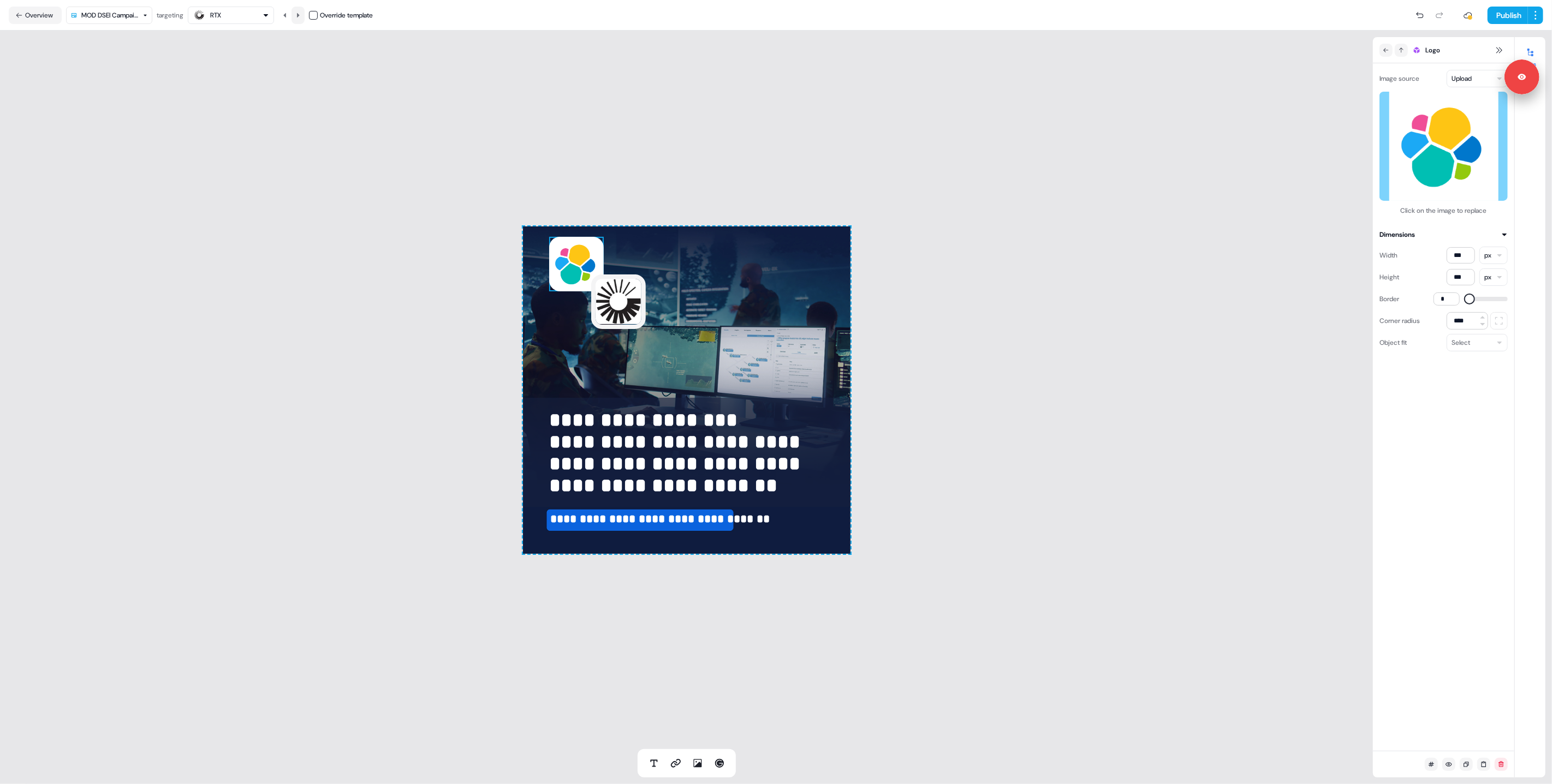
click at [305, 14] on button at bounding box center [298, 16] width 13 height 17
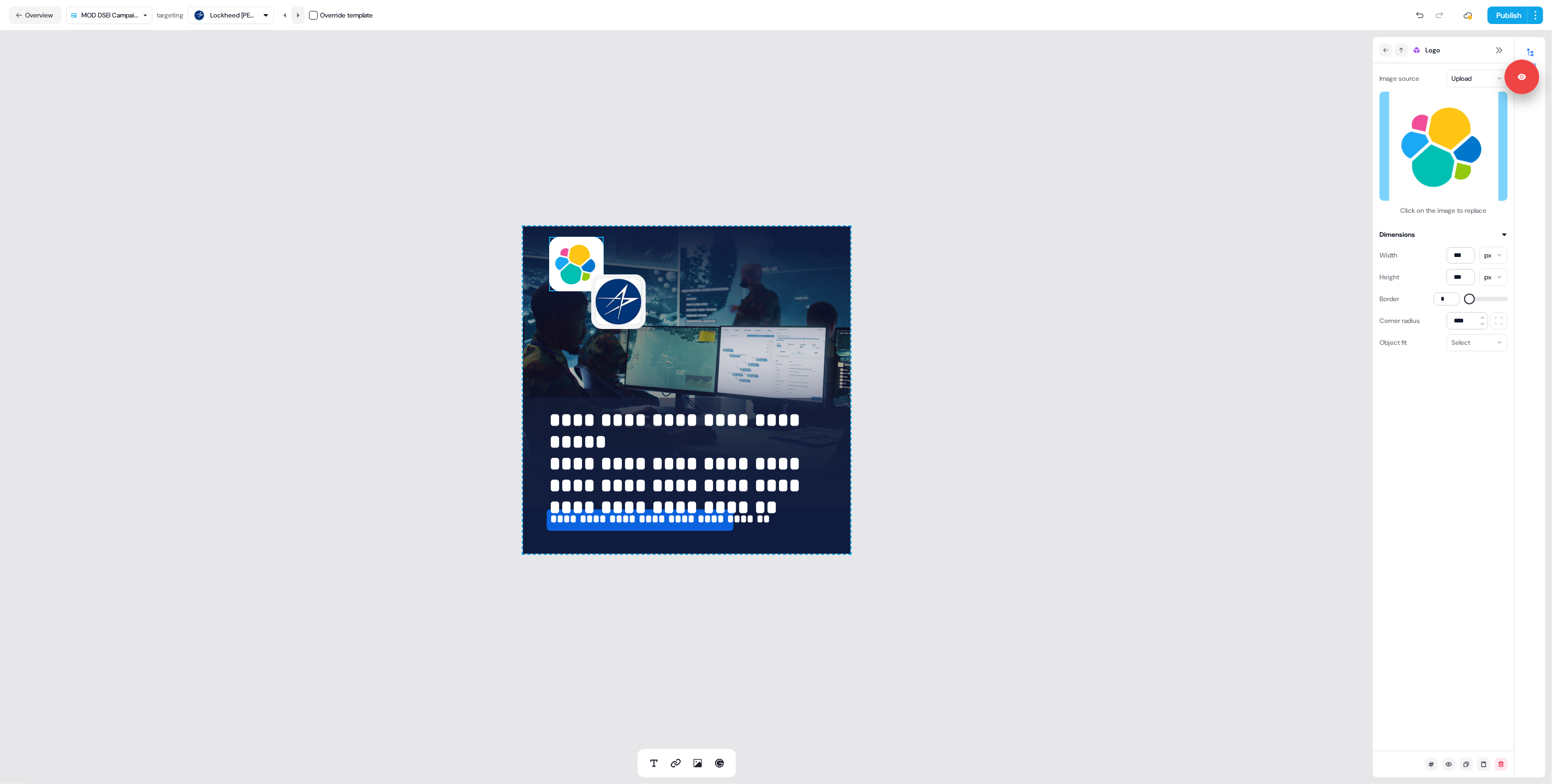
click at [305, 14] on button at bounding box center [298, 16] width 13 height 17
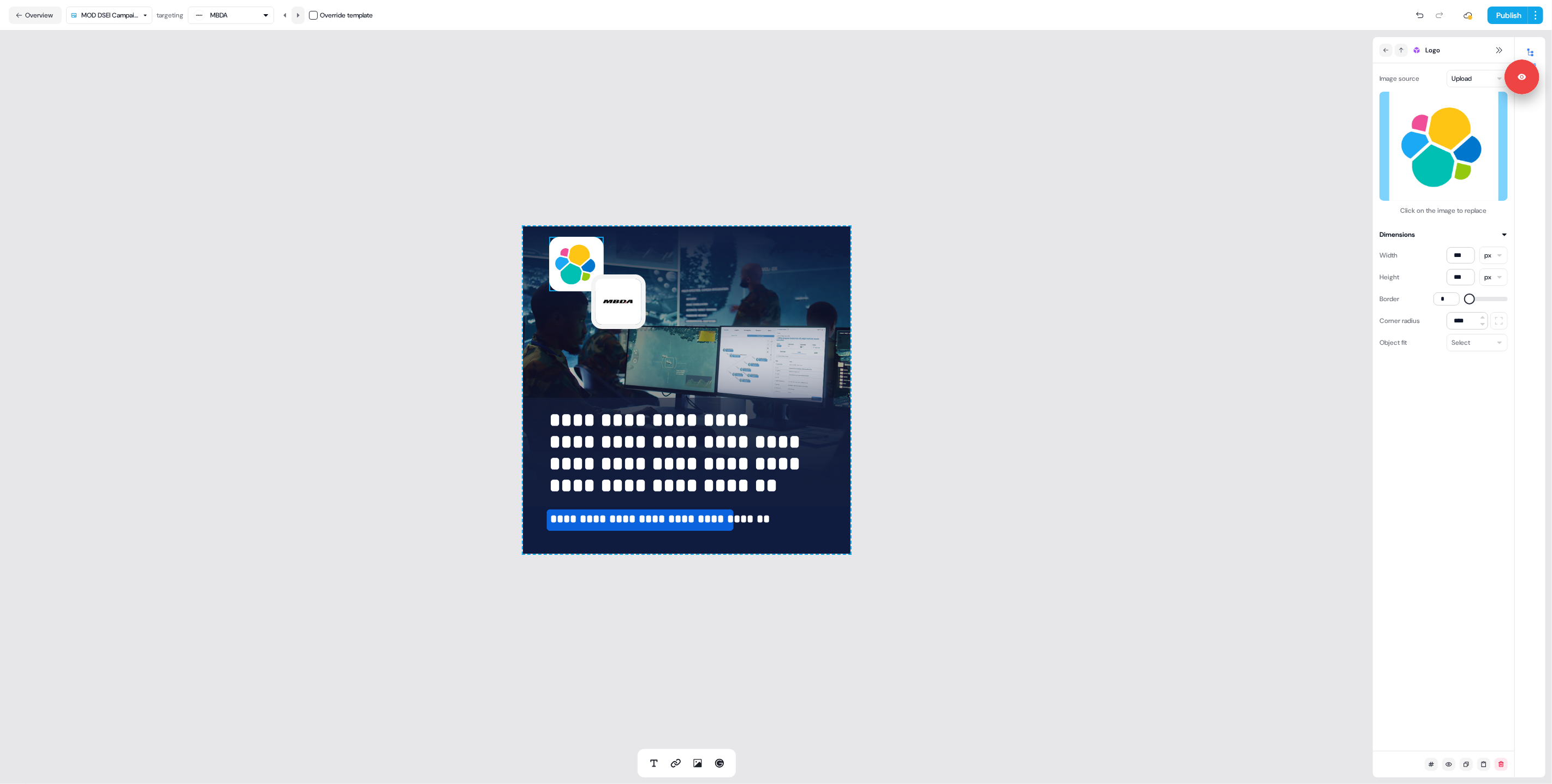
click at [305, 14] on button at bounding box center [298, 16] width 13 height 17
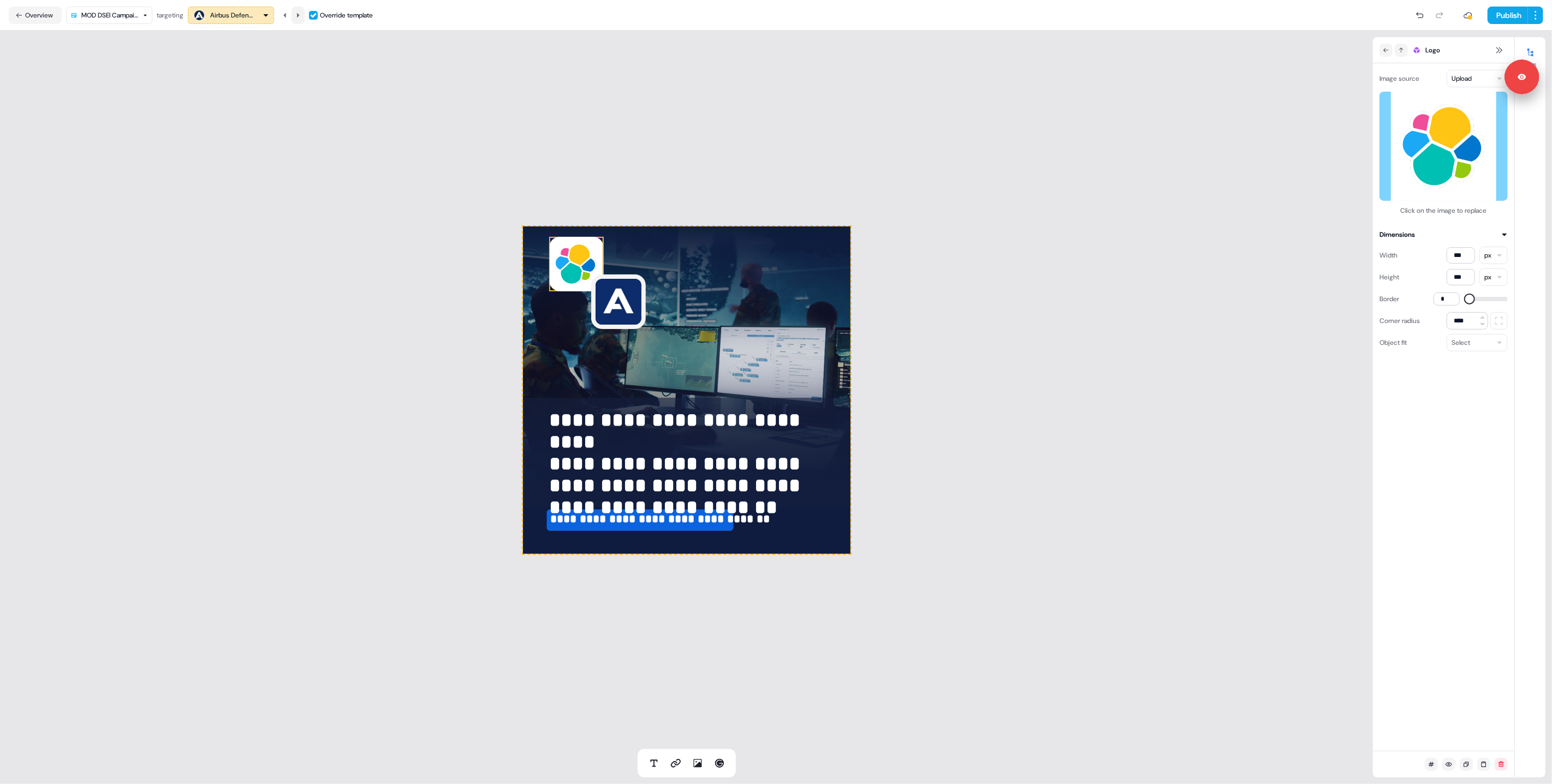
click at [305, 14] on button at bounding box center [298, 16] width 13 height 17
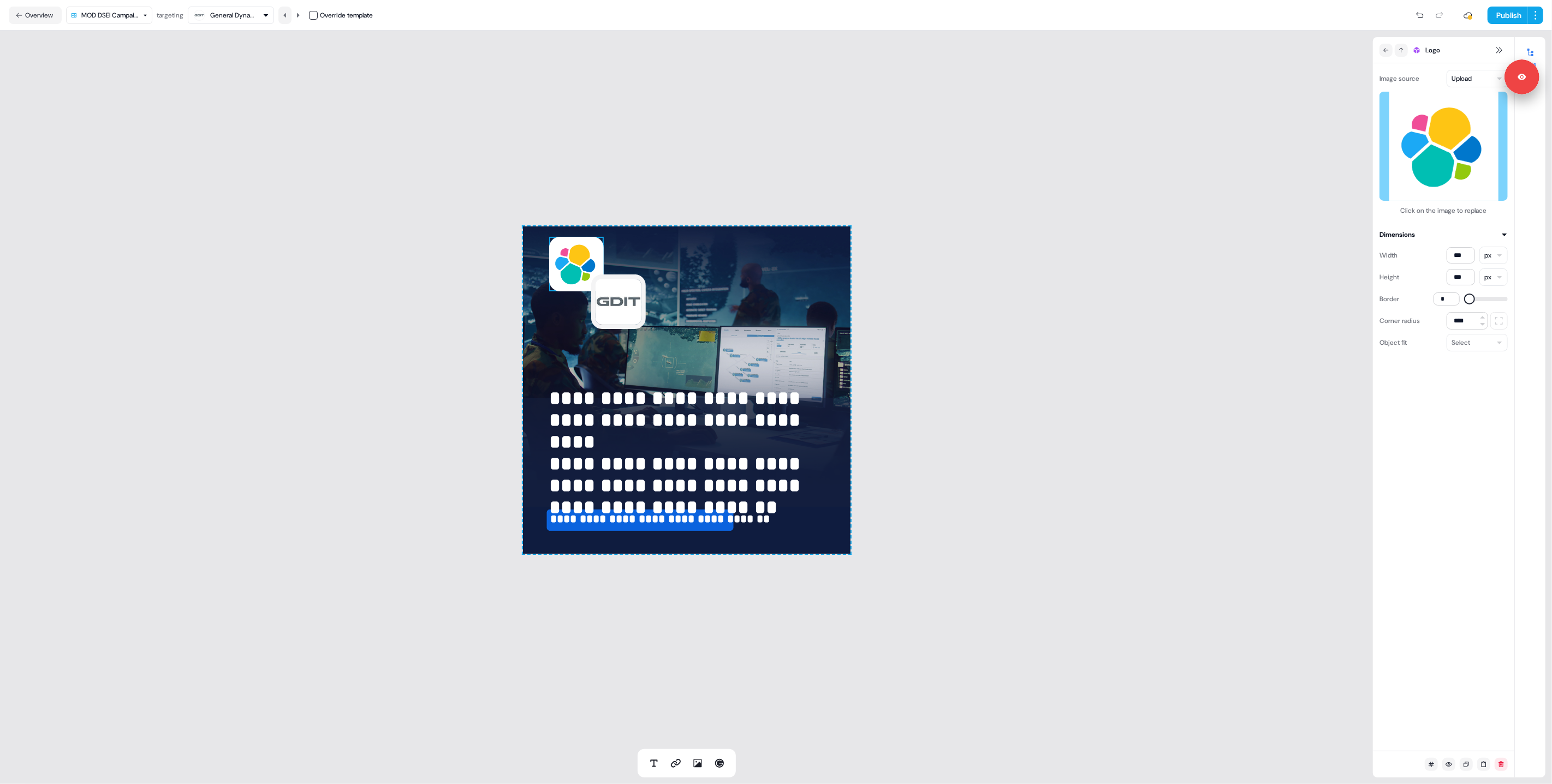
click at [288, 14] on icon at bounding box center [285, 16] width 7 height 7
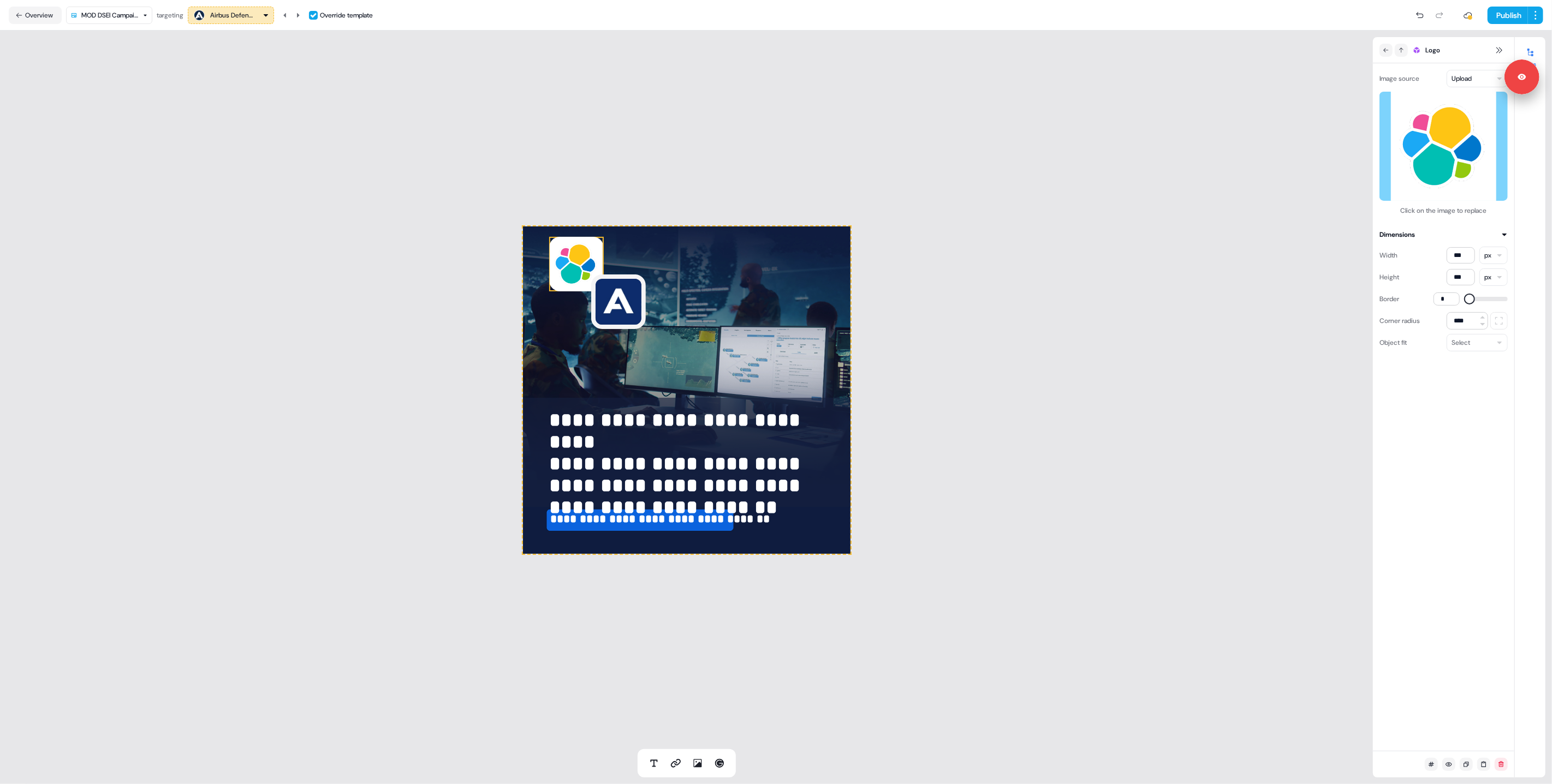
click at [567, 266] on img at bounding box center [576, 264] width 55 height 55
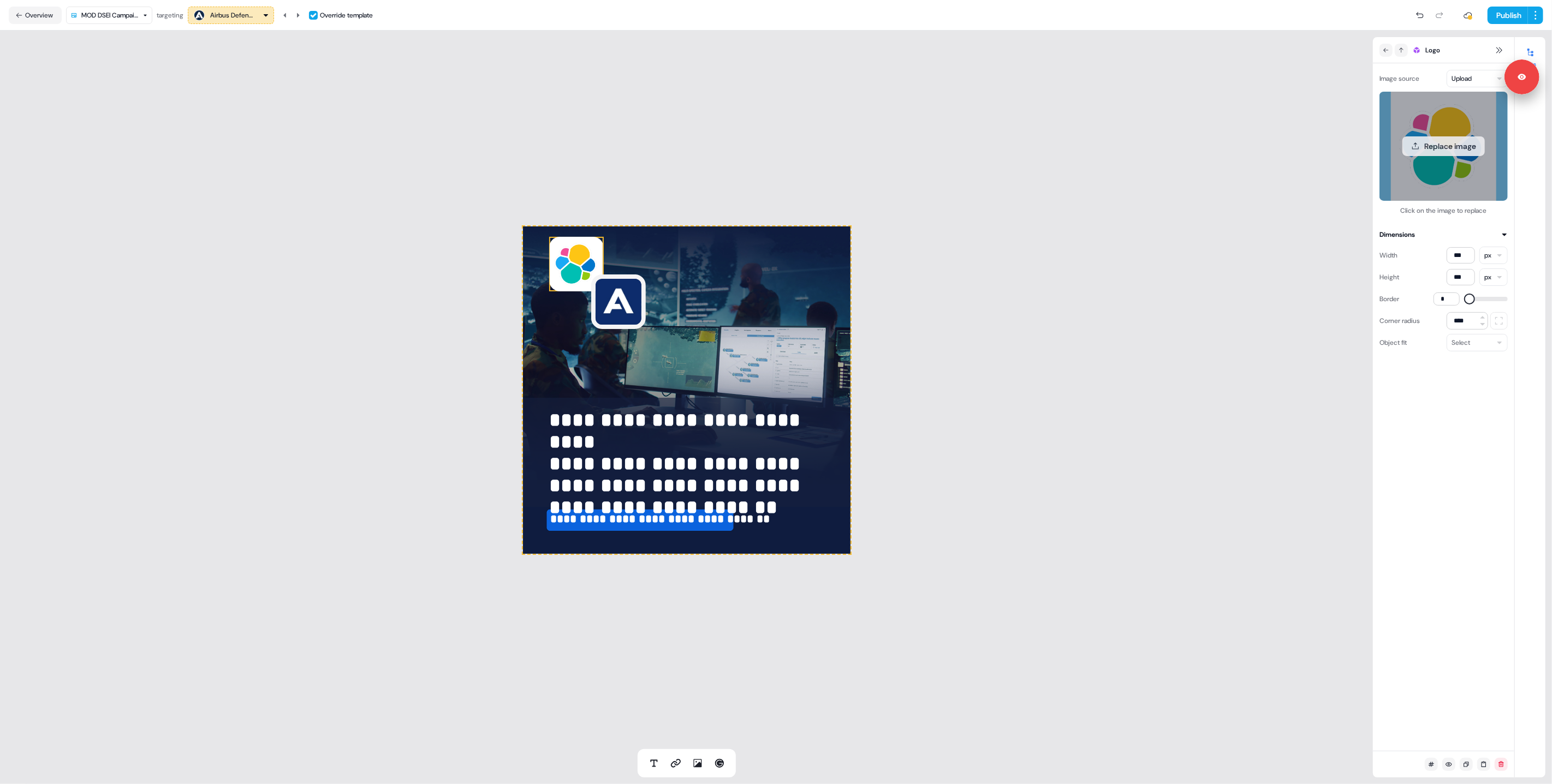
click at [1448, 144] on button "Replace image" at bounding box center [1443, 146] width 83 height 20
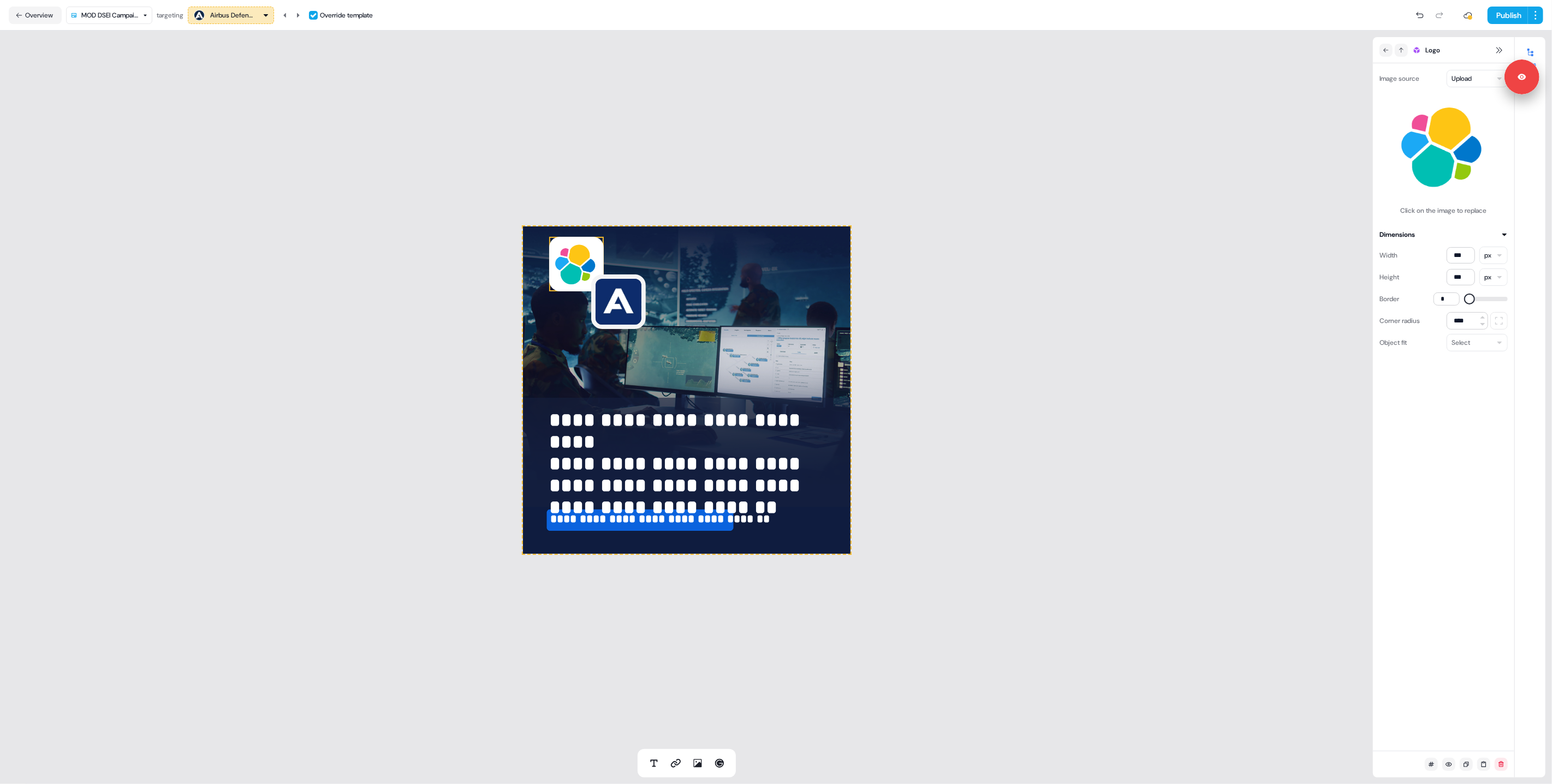
click at [478, 287] on div "**********" at bounding box center [686, 390] width 1373 height 719
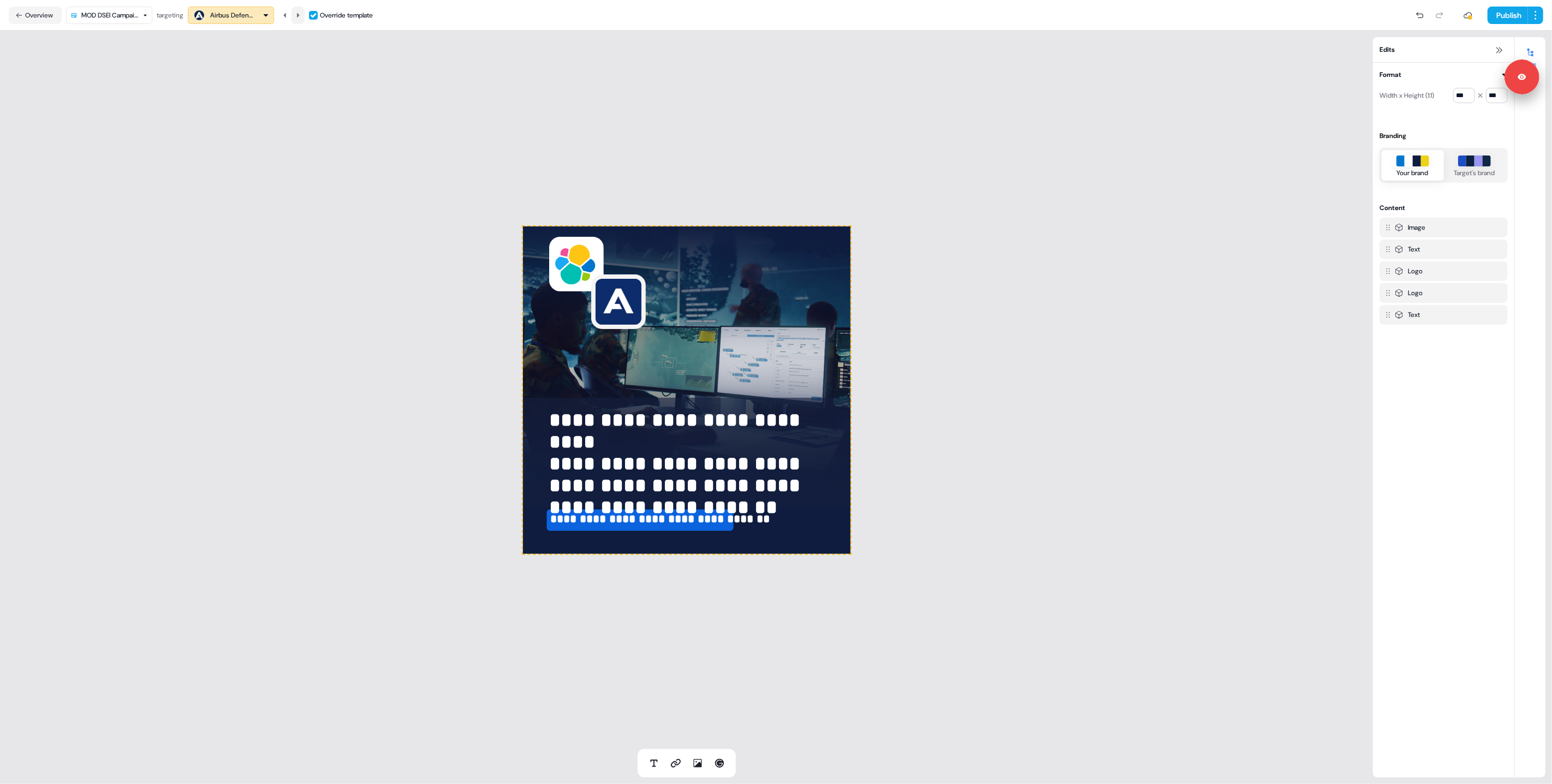
click at [300, 16] on icon at bounding box center [298, 16] width 7 height 7
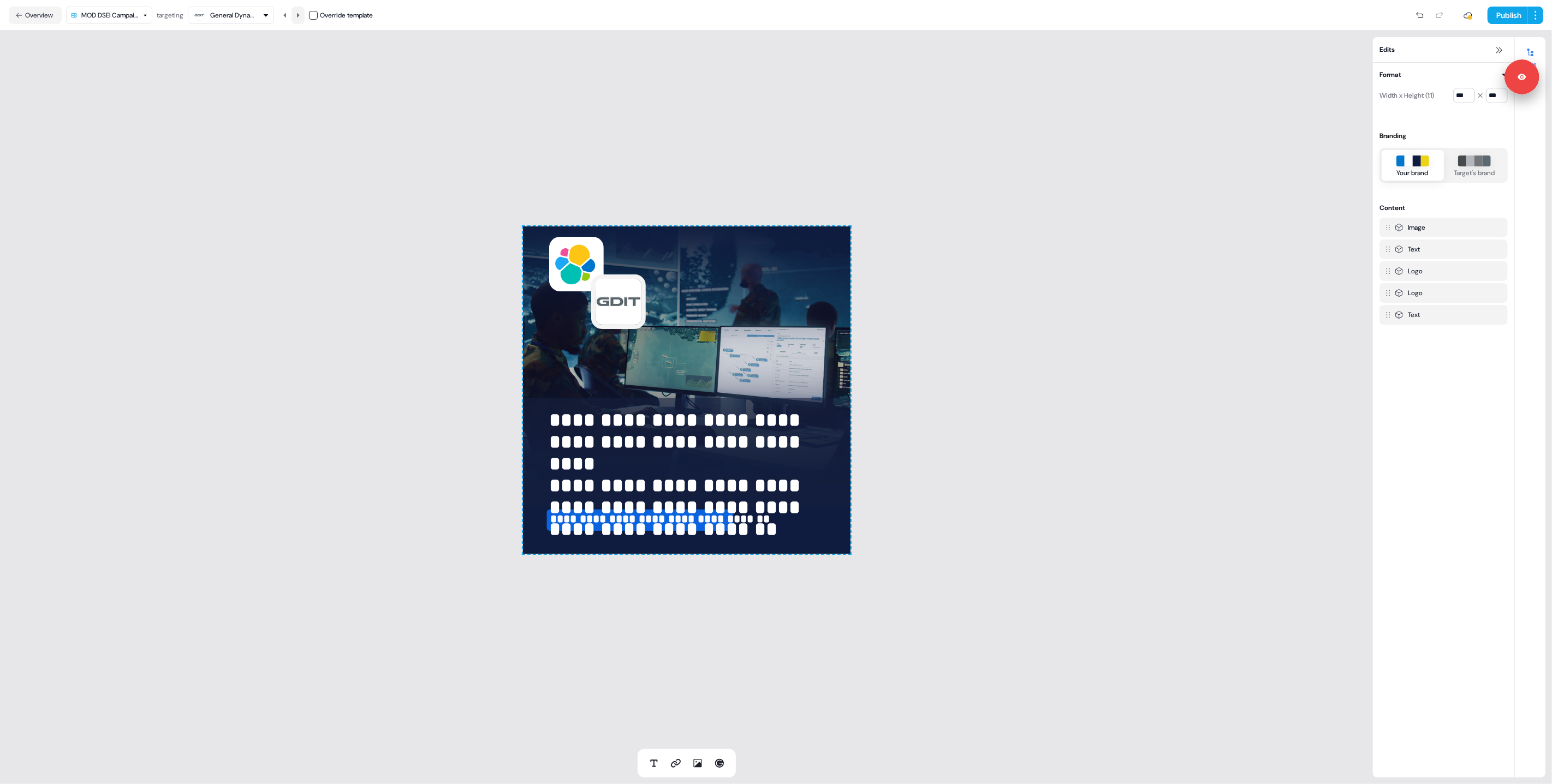
click at [300, 16] on icon at bounding box center [298, 16] width 7 height 7
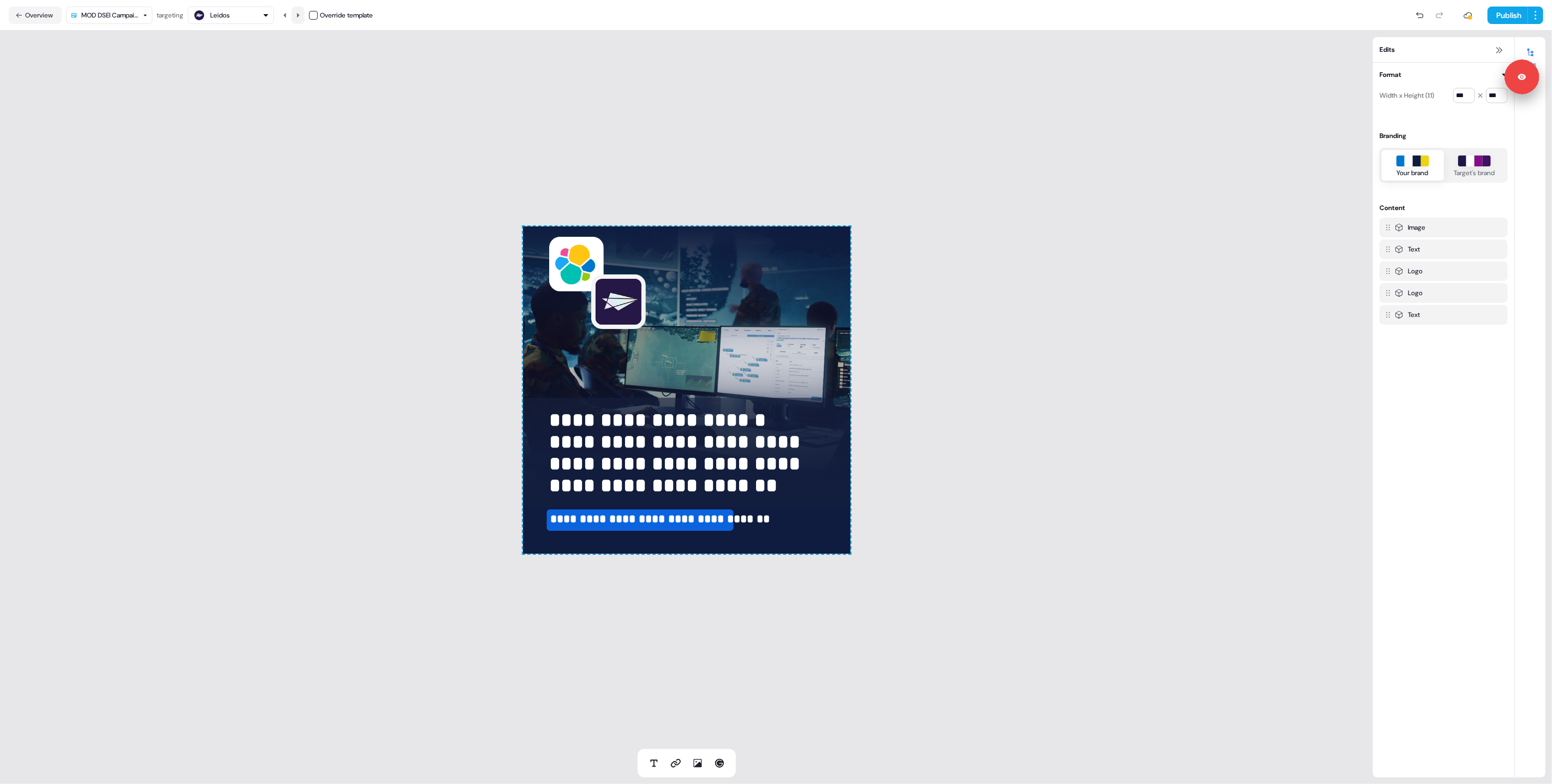
click at [300, 16] on icon at bounding box center [298, 16] width 7 height 7
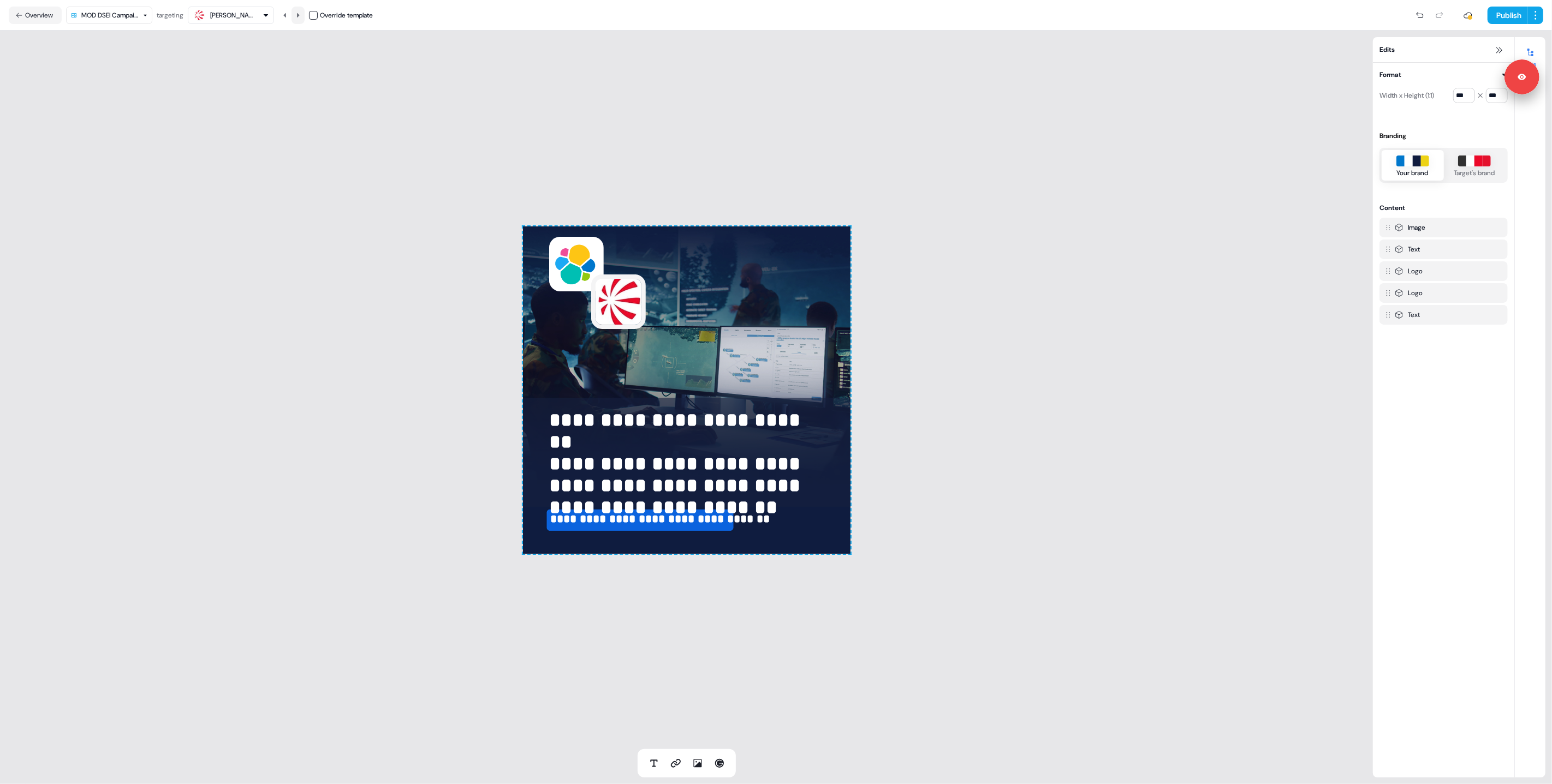
click at [300, 16] on icon at bounding box center [298, 16] width 7 height 7
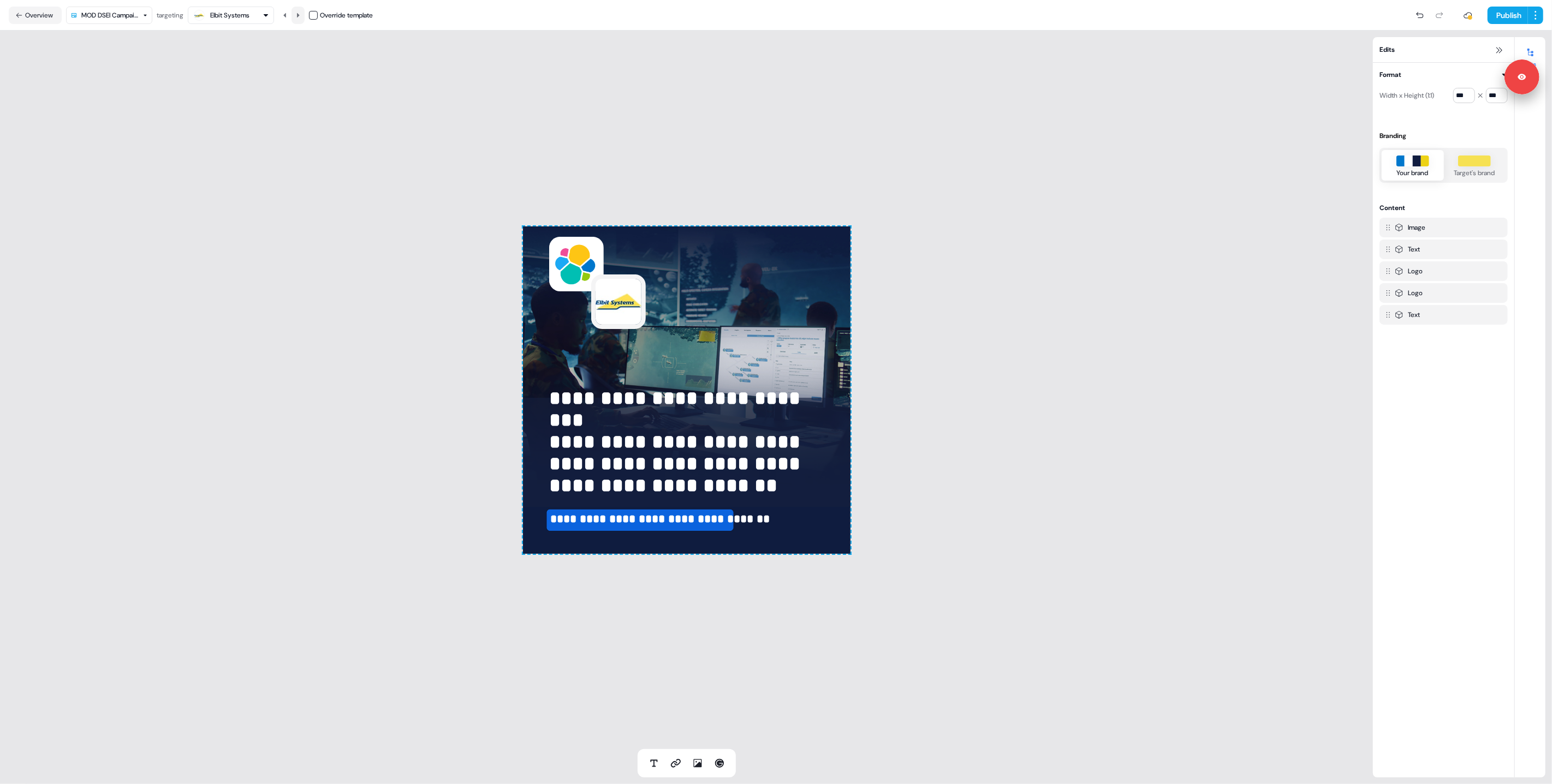
click at [300, 16] on icon at bounding box center [298, 16] width 7 height 7
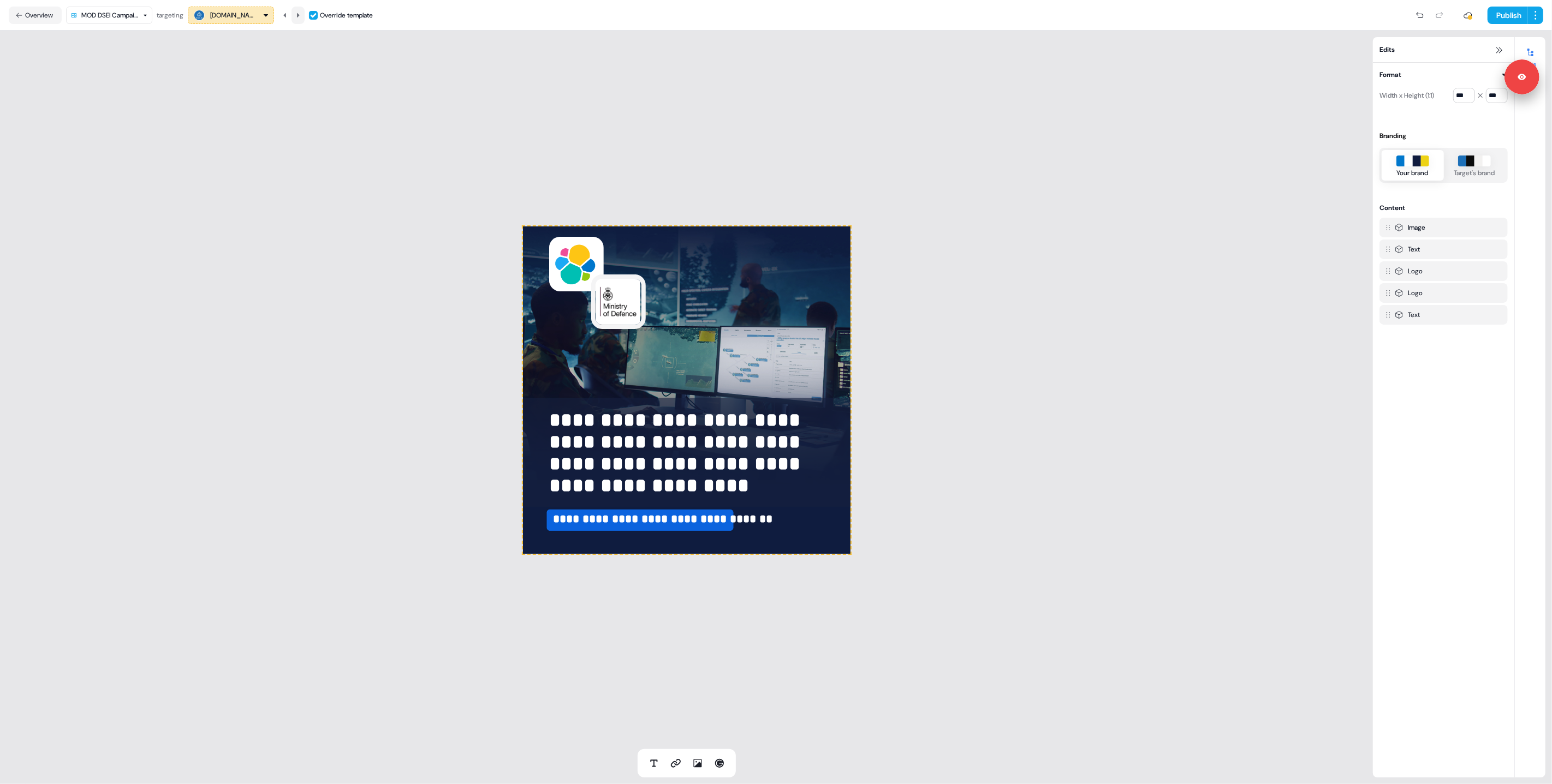
click at [300, 16] on icon at bounding box center [298, 16] width 7 height 7
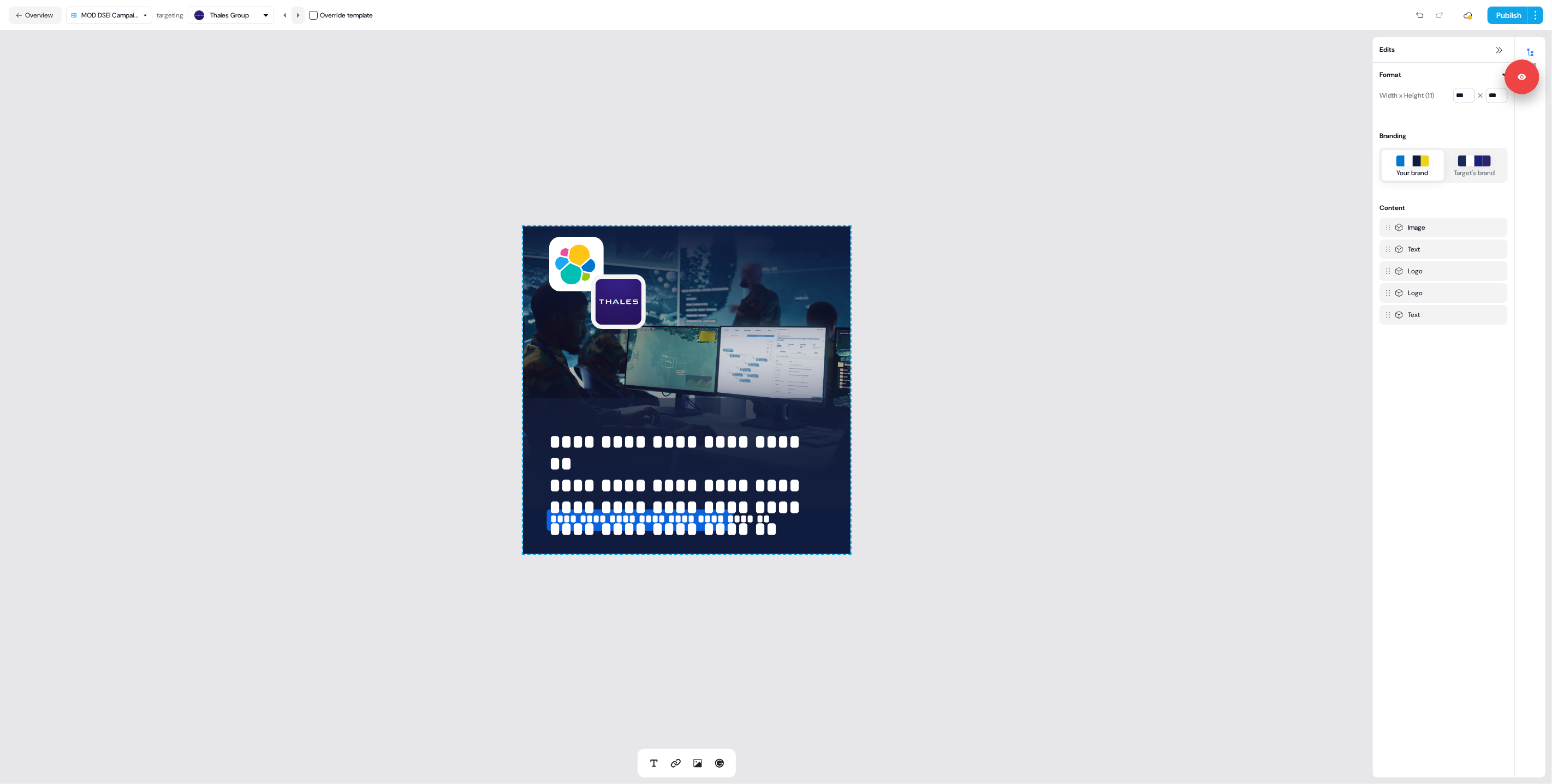
click at [300, 16] on icon at bounding box center [298, 16] width 7 height 7
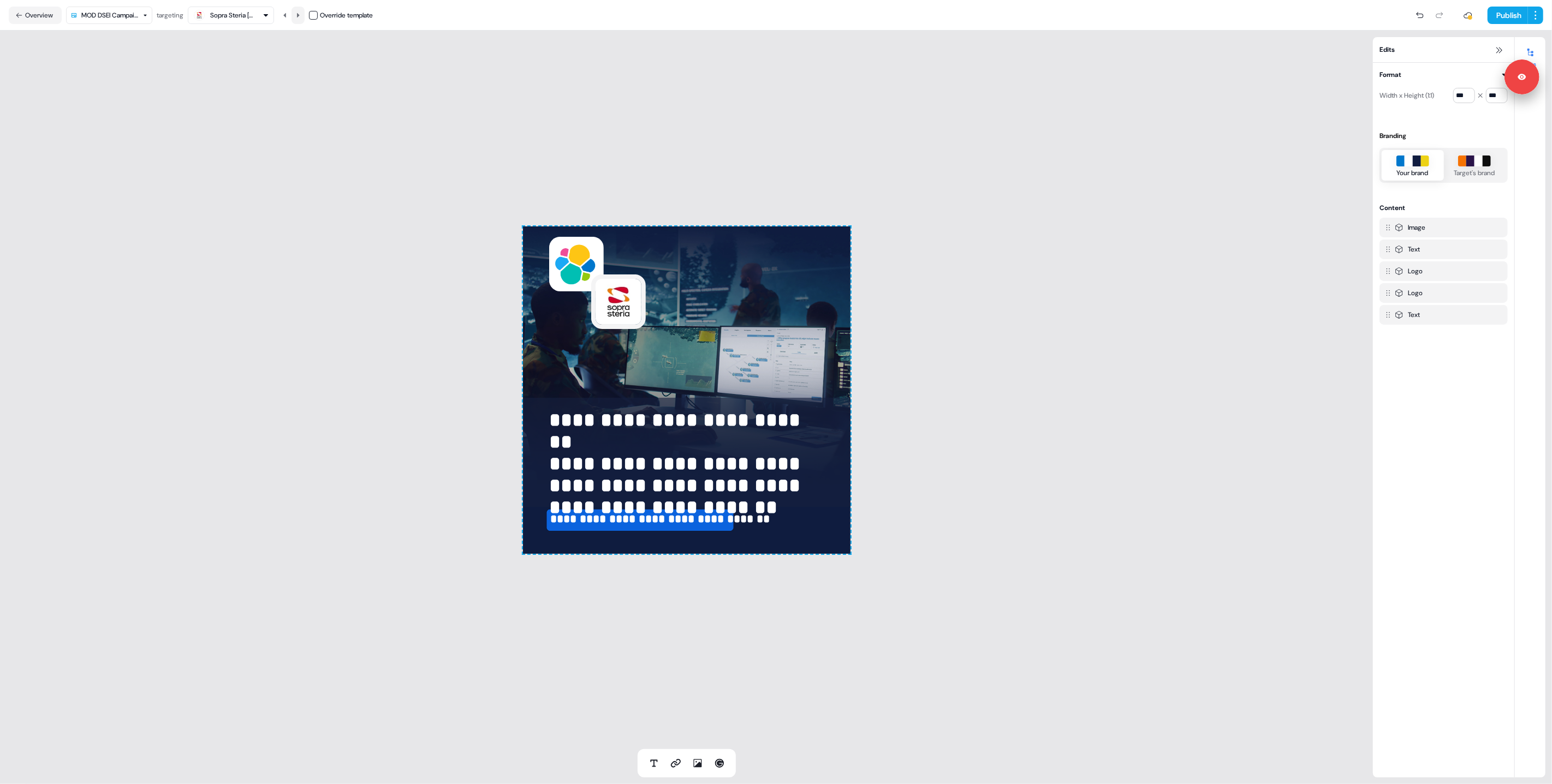
click at [300, 16] on icon at bounding box center [298, 16] width 7 height 7
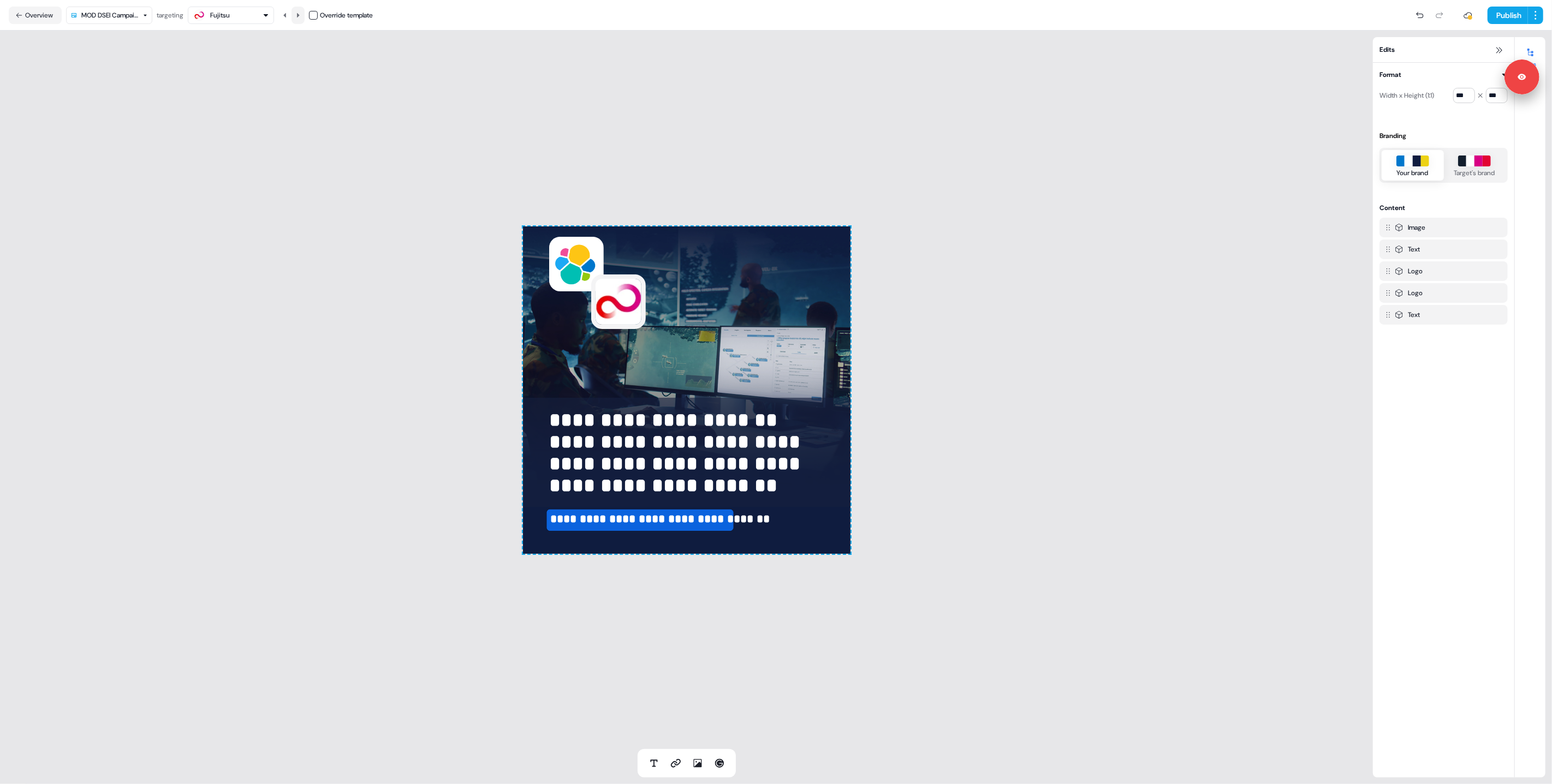
click at [300, 16] on icon at bounding box center [298, 16] width 7 height 7
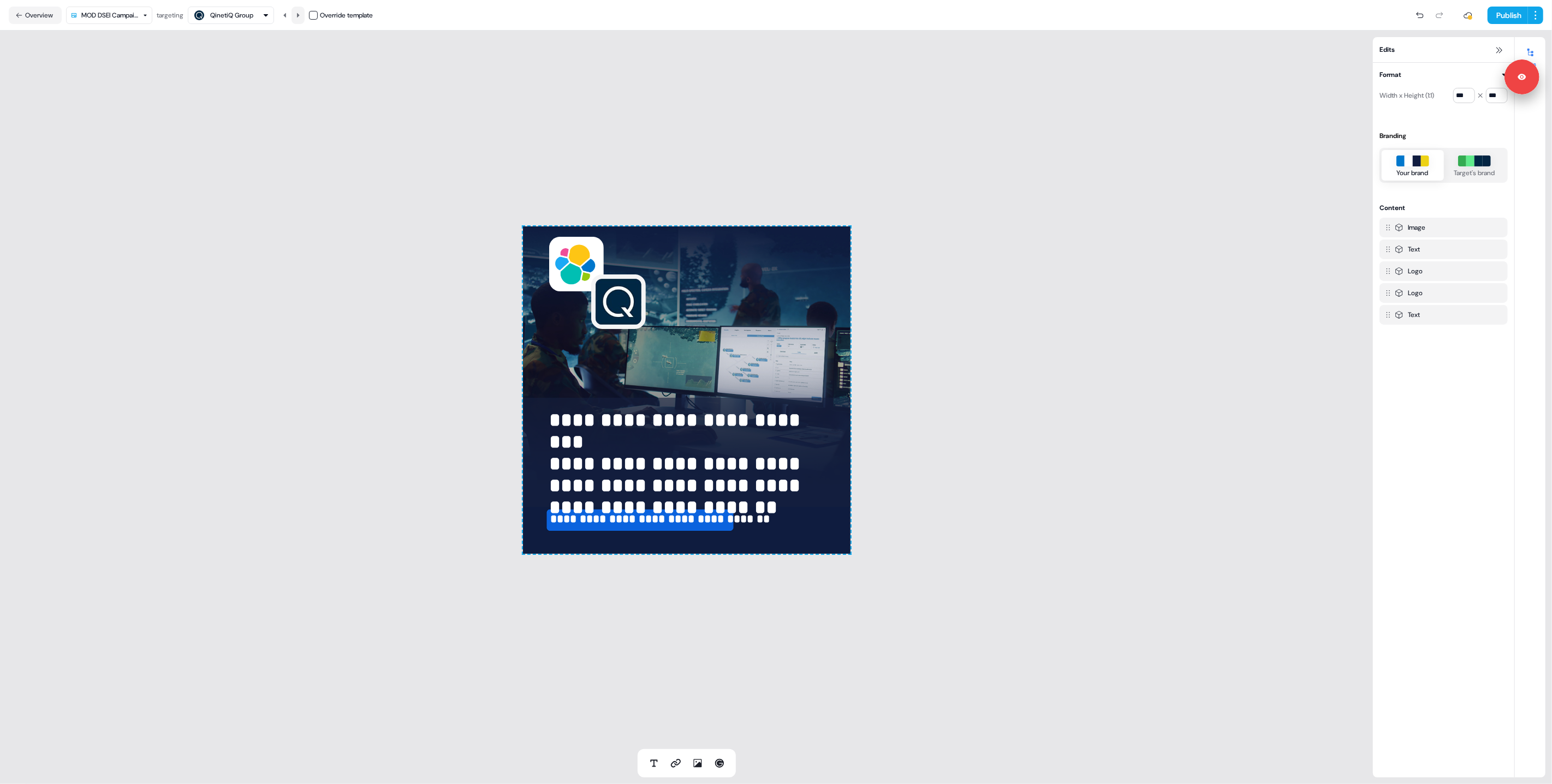
click at [300, 16] on icon at bounding box center [298, 16] width 7 height 7
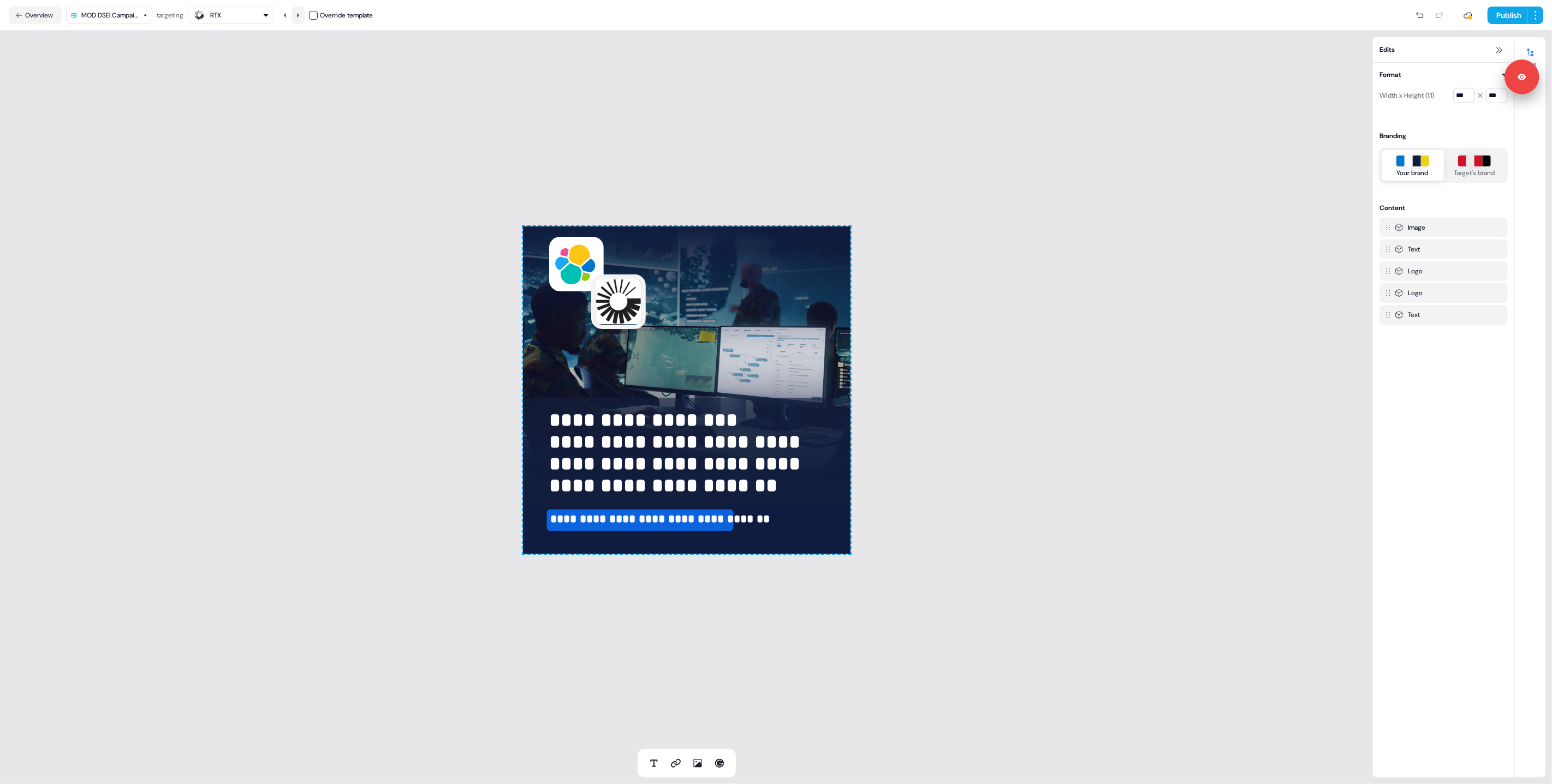
click at [300, 16] on icon at bounding box center [298, 16] width 7 height 7
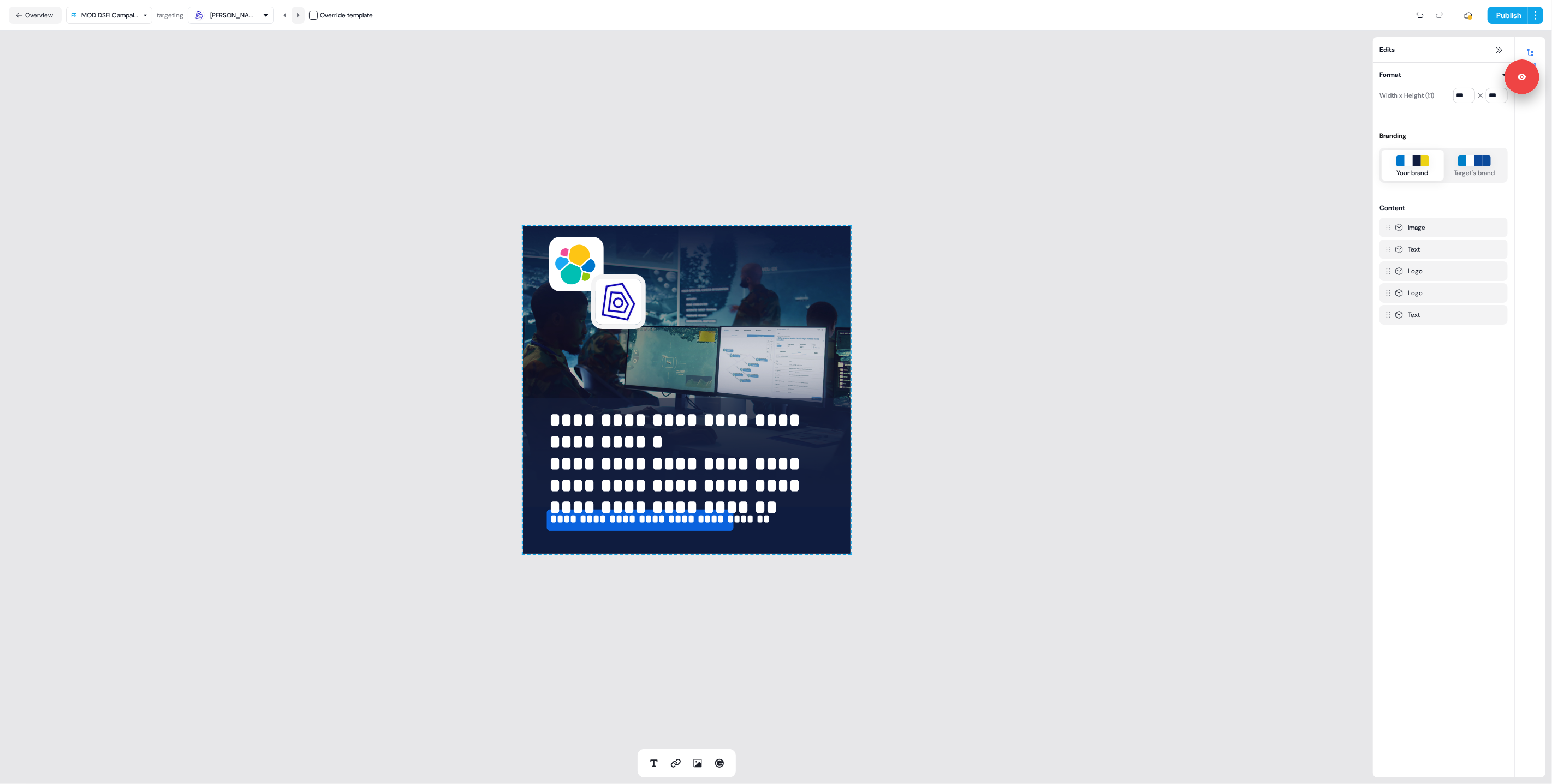
click at [300, 16] on icon at bounding box center [298, 16] width 7 height 7
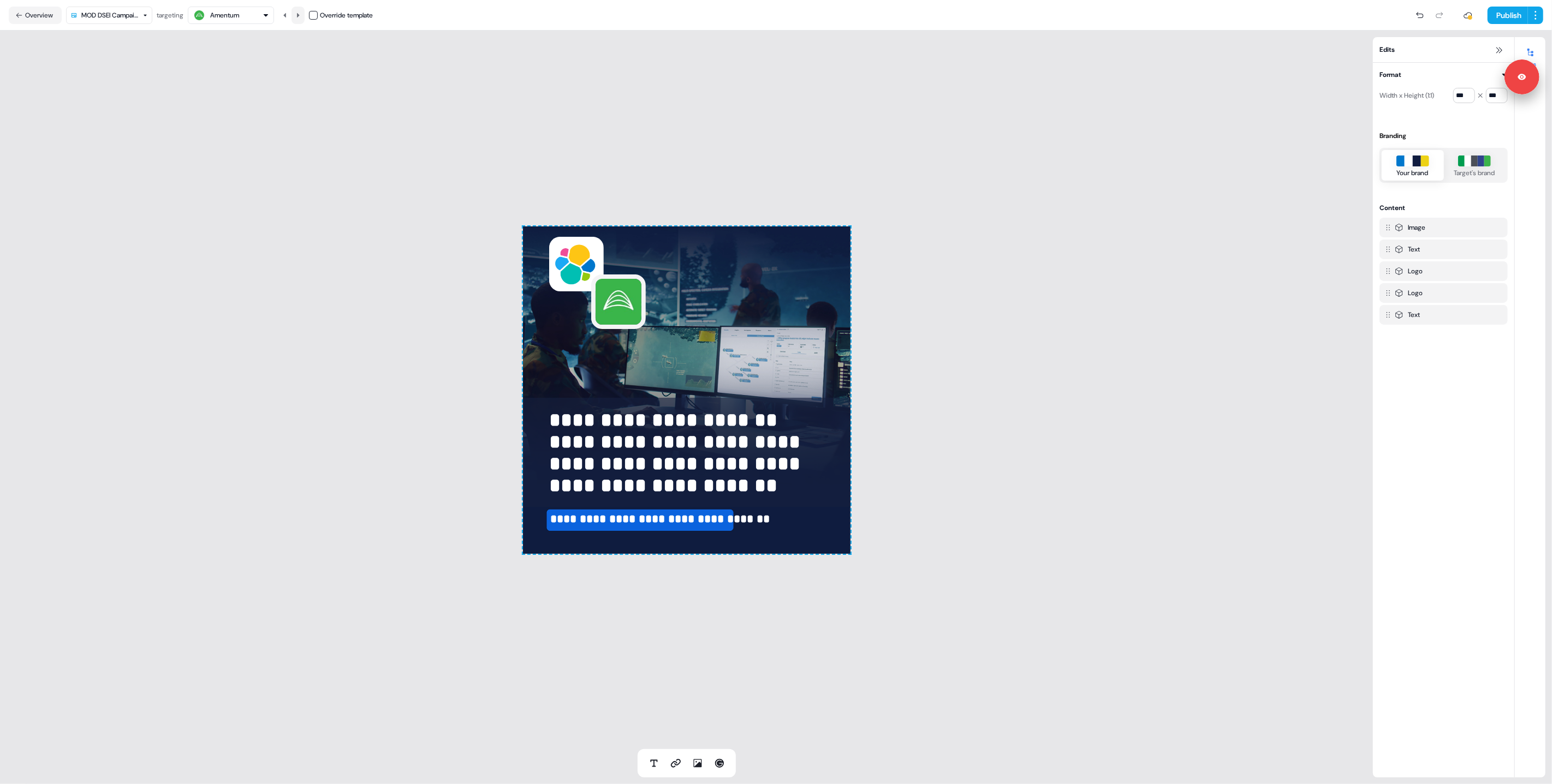
click at [300, 16] on icon at bounding box center [298, 16] width 7 height 7
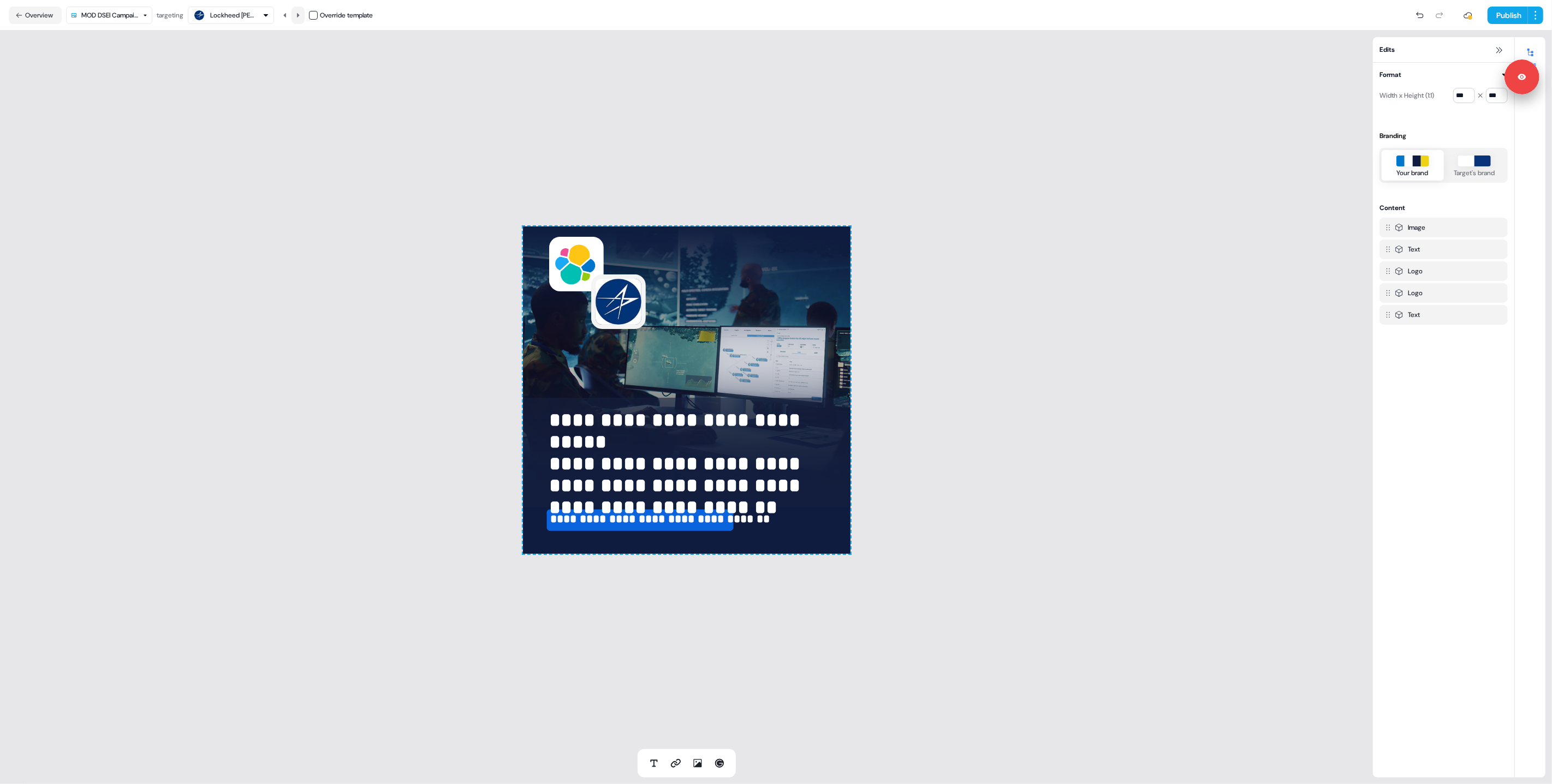
click at [300, 16] on icon at bounding box center [298, 16] width 7 height 7
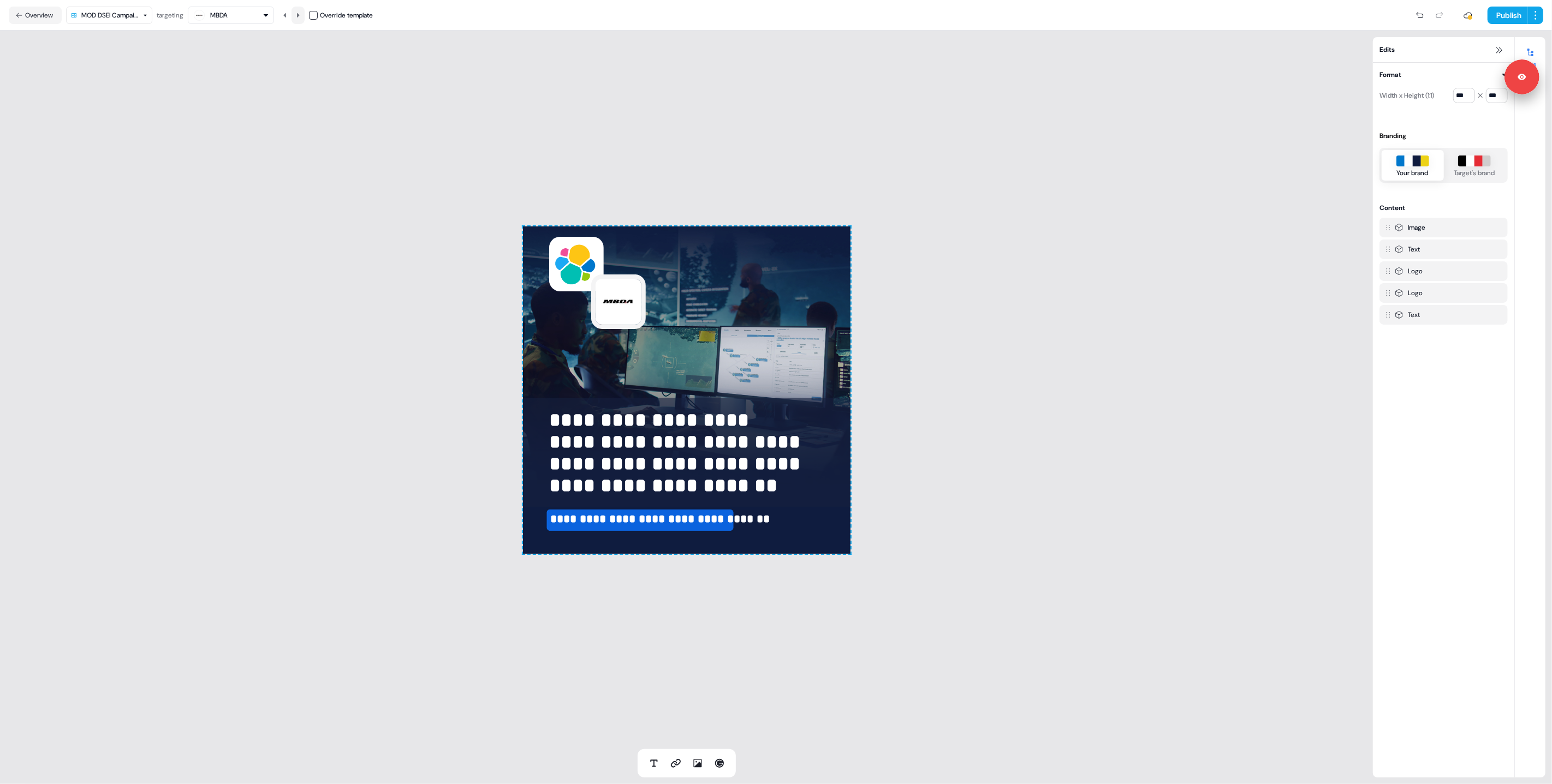
click at [300, 16] on icon at bounding box center [298, 16] width 7 height 7
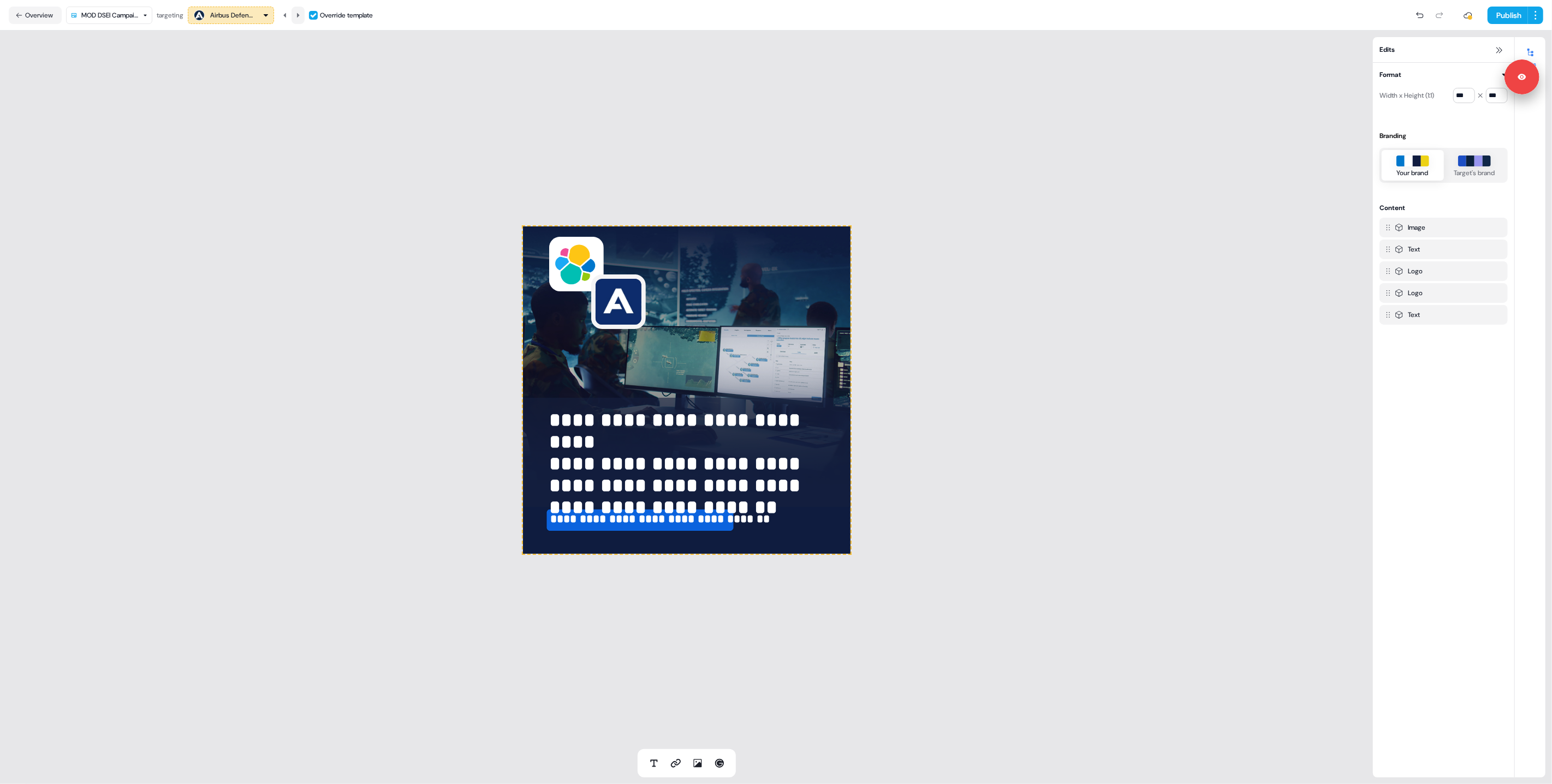
click at [300, 16] on icon at bounding box center [298, 16] width 7 height 7
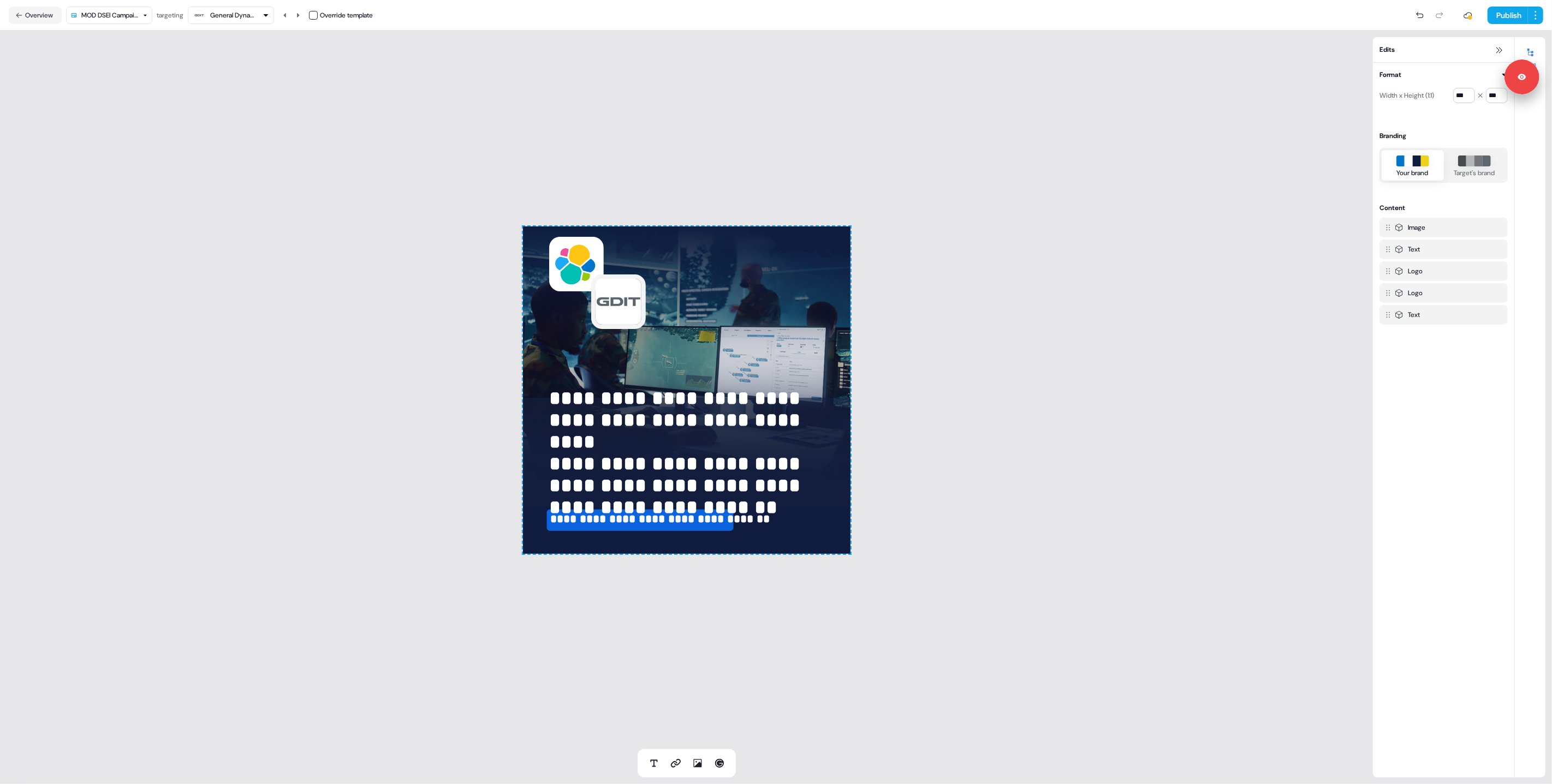
click at [275, 438] on div "**********" at bounding box center [686, 390] width 1373 height 719
click at [133, 18] on html "**********" at bounding box center [776, 392] width 1552 height 784
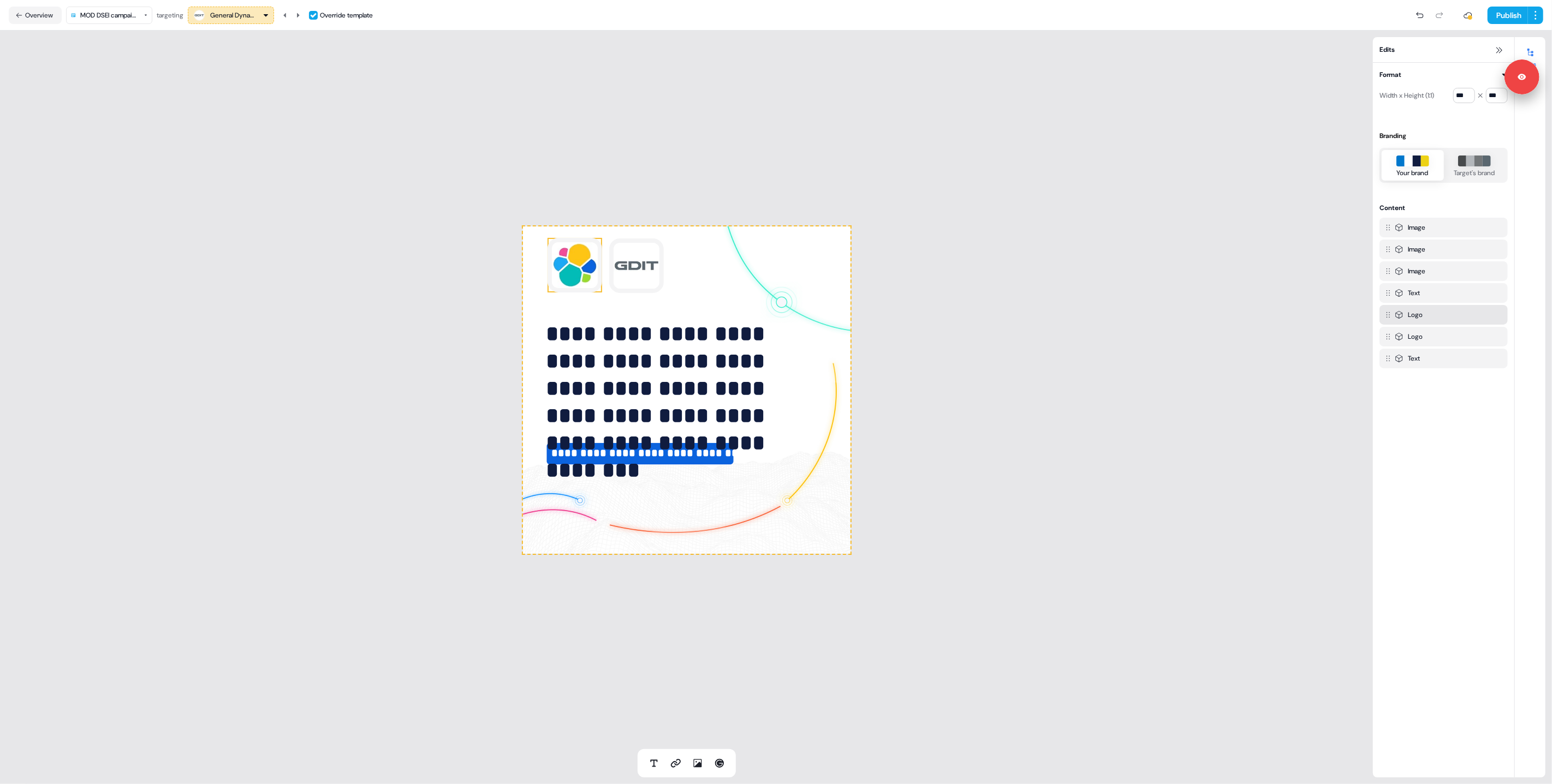
click at [562, 275] on img at bounding box center [574, 265] width 55 height 55
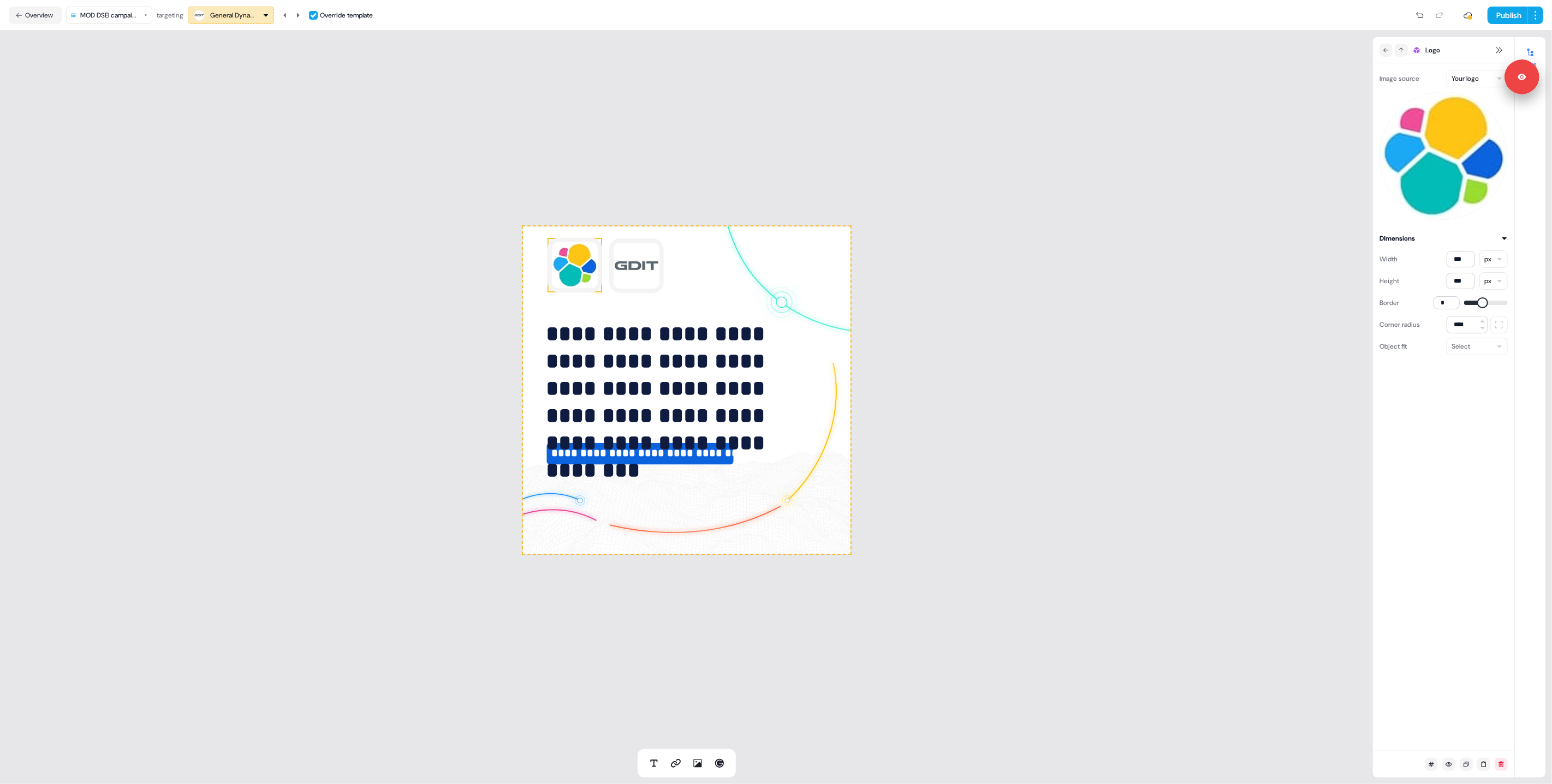
click at [1442, 150] on img at bounding box center [1444, 156] width 129 height 128
click at [582, 267] on img at bounding box center [574, 265] width 55 height 55
click at [1444, 156] on img at bounding box center [1444, 156] width 129 height 128
click at [1470, 77] on html "**********" at bounding box center [776, 392] width 1552 height 784
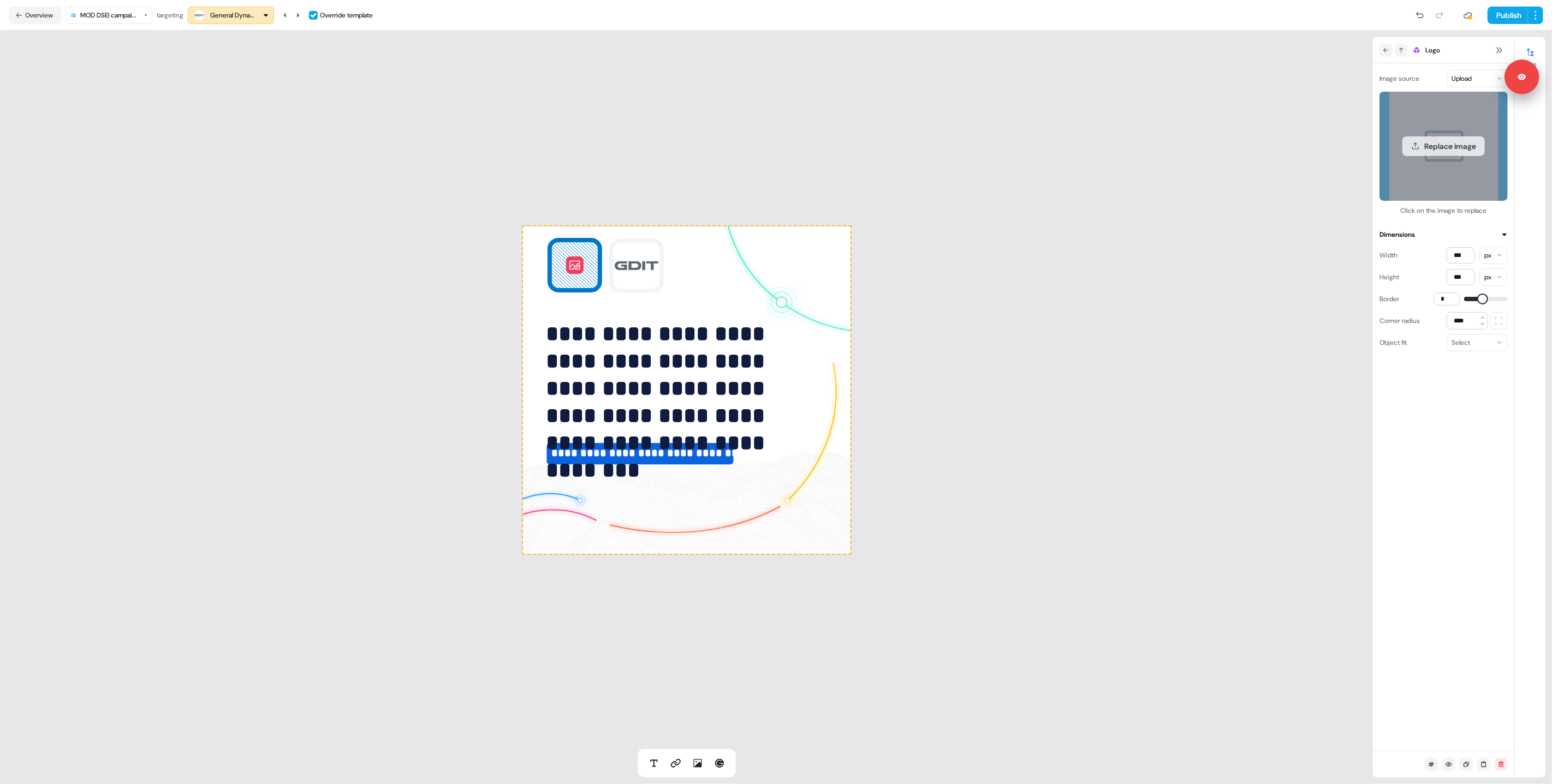
click at [1453, 147] on button "Replace image" at bounding box center [1443, 146] width 83 height 20
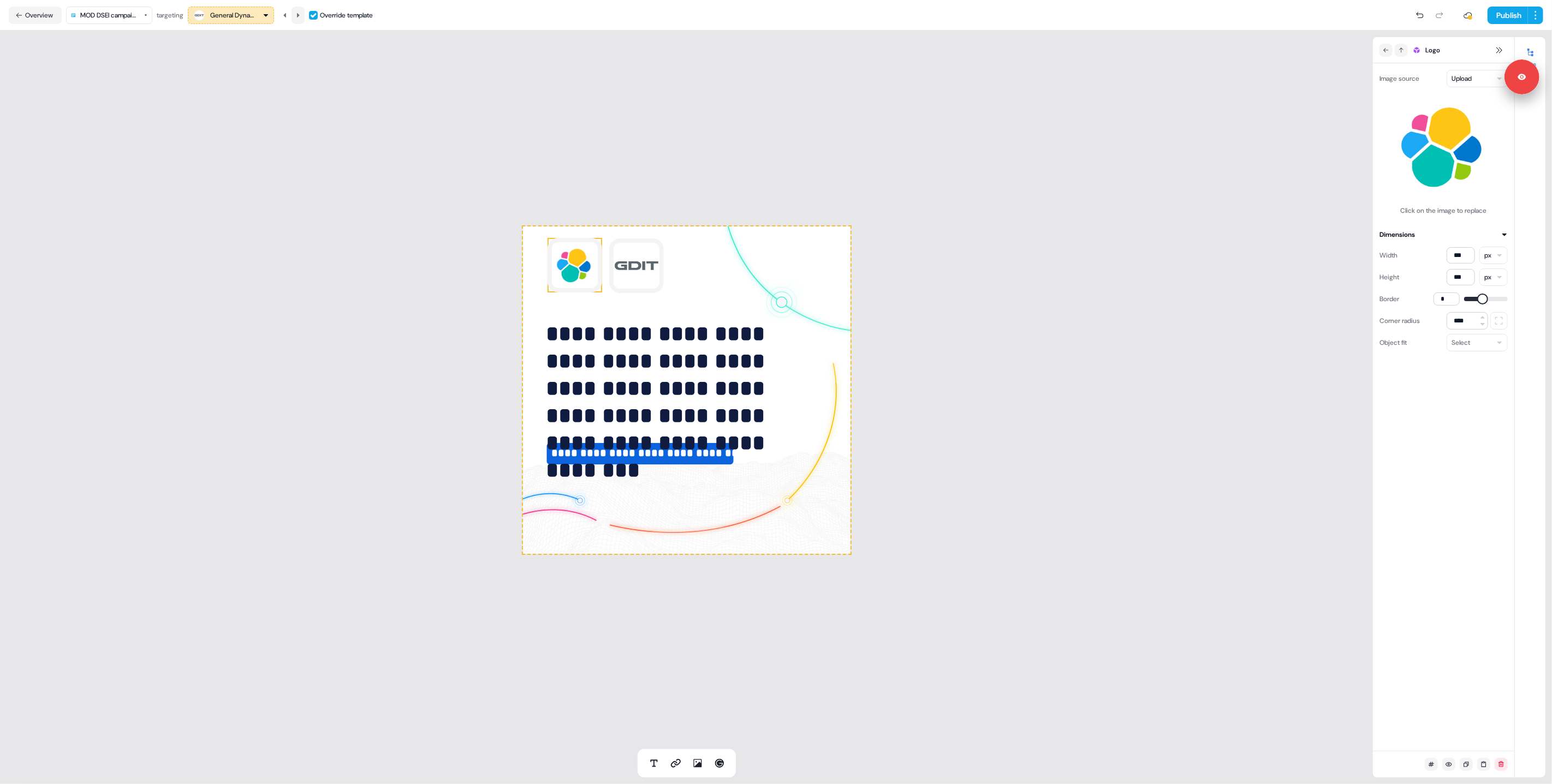
click at [301, 12] on icon at bounding box center [298, 16] width 7 height 7
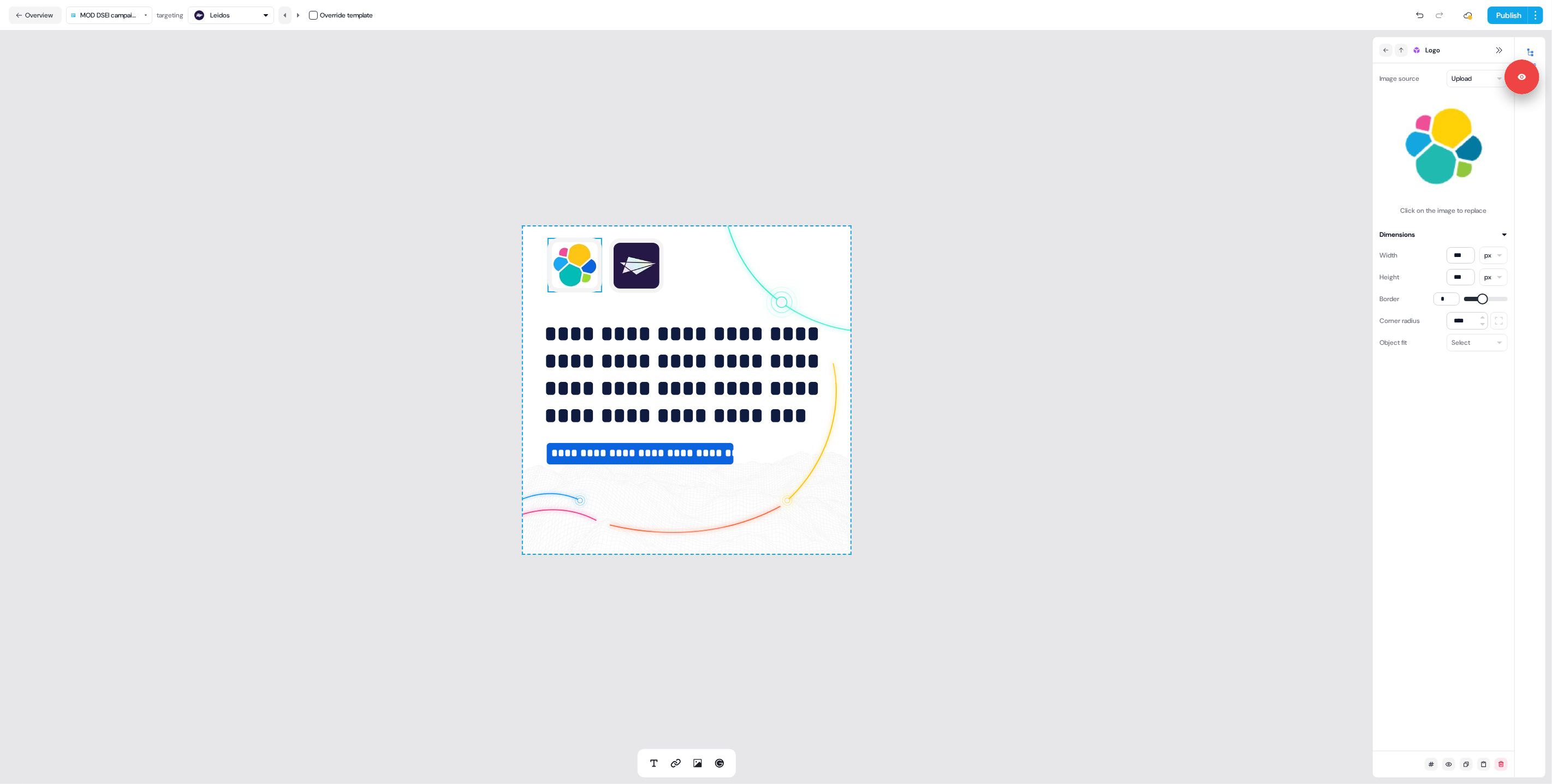
drag, startPoint x: 287, startPoint y: 13, endPoint x: 291, endPoint y: 19, distance: 7.2
click at [286, 13] on icon at bounding box center [284, 14] width 3 height 4
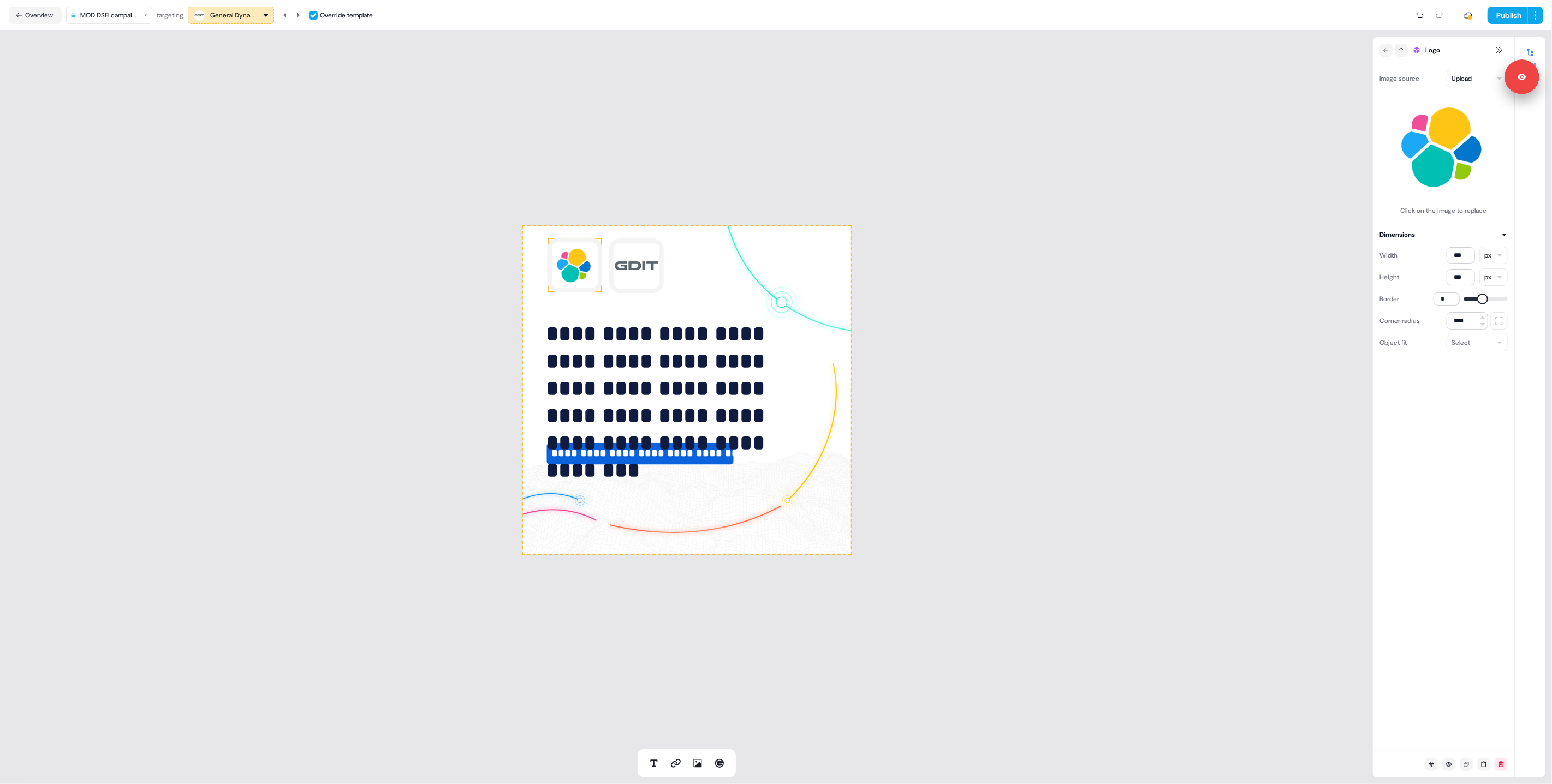
type input "*"
click at [1477, 299] on span at bounding box center [1483, 299] width 11 height 11
click at [449, 258] on div "**********" at bounding box center [686, 390] width 1373 height 719
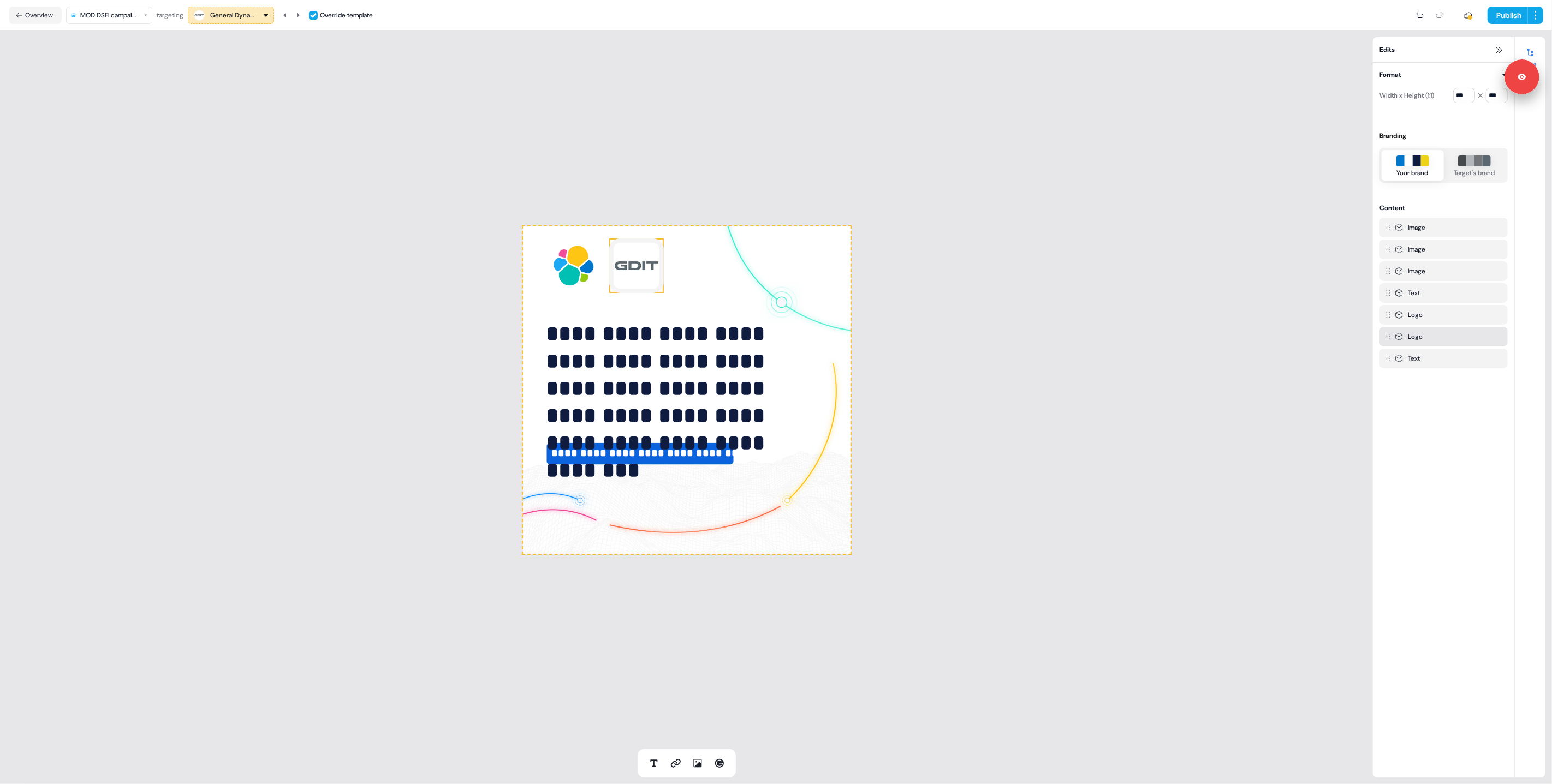
drag, startPoint x: 618, startPoint y: 269, endPoint x: 644, endPoint y: 274, distance: 26.5
click at [618, 269] on img at bounding box center [637, 266] width 55 height 55
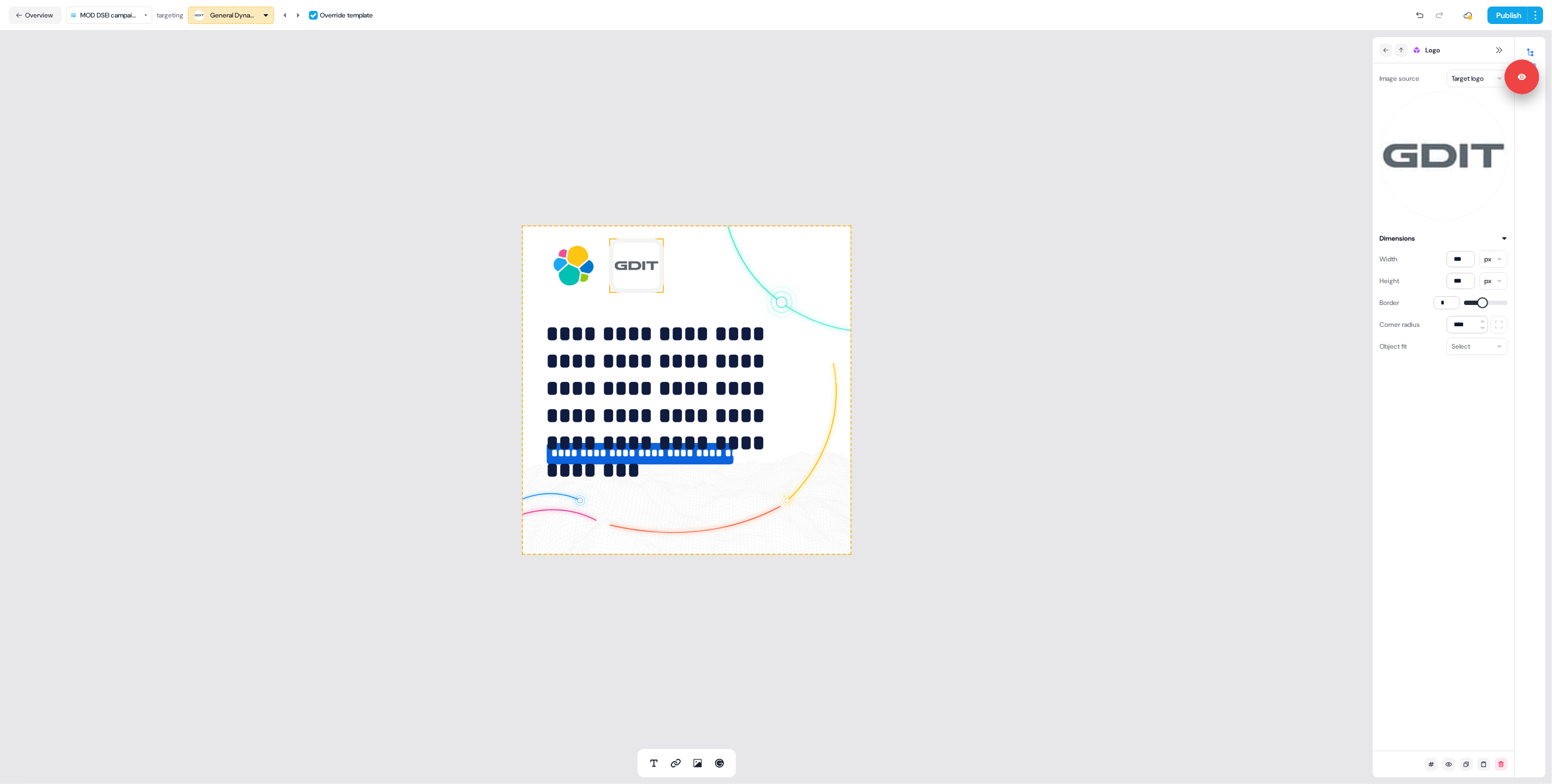
type input "*"
click at [1477, 305] on span at bounding box center [1483, 303] width 11 height 11
drag, startPoint x: 1150, startPoint y: 267, endPoint x: 1007, endPoint y: 258, distance: 143.3
click at [1149, 267] on div "**********" at bounding box center [686, 390] width 1373 height 719
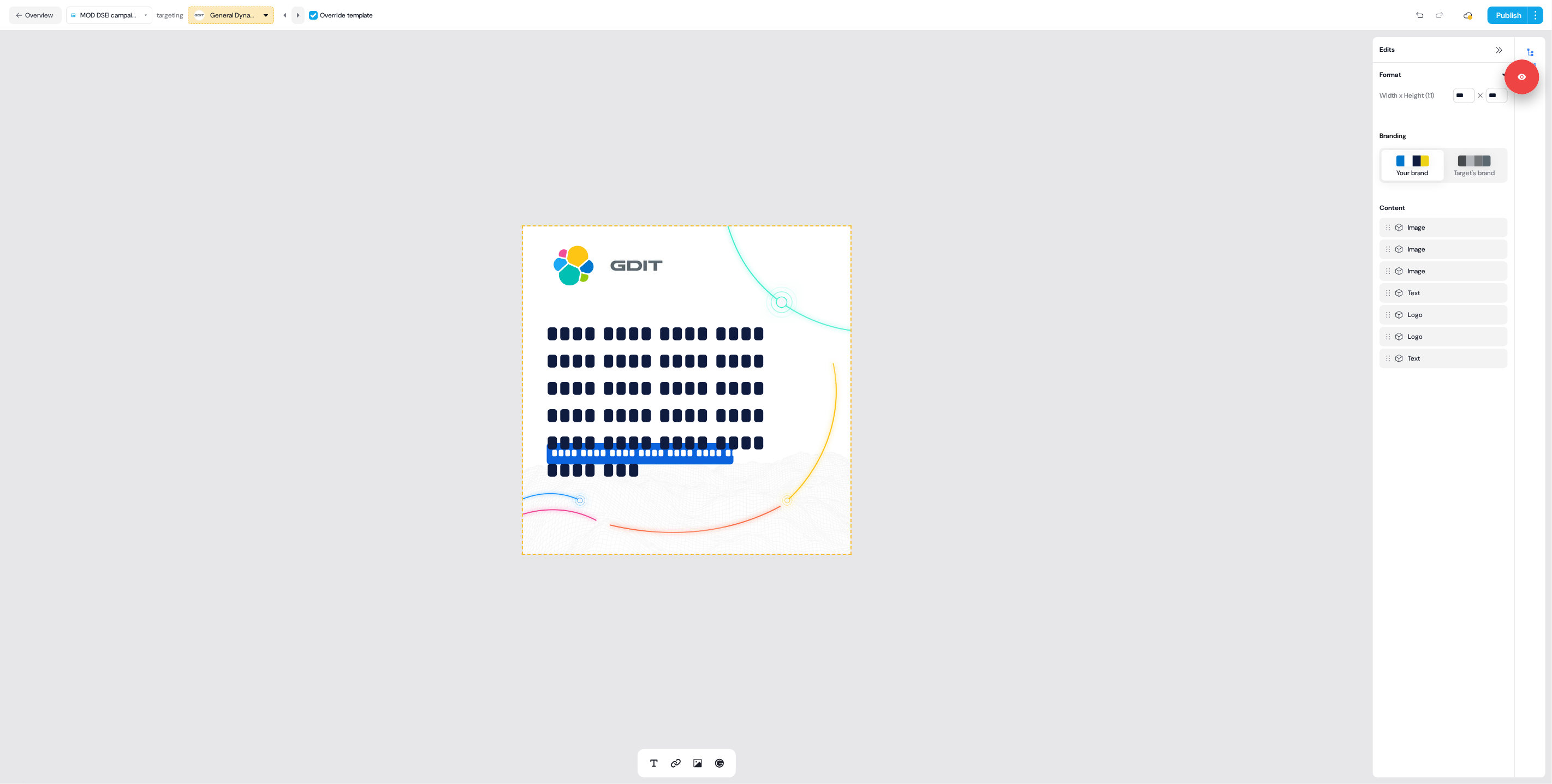
click at [299, 14] on icon at bounding box center [298, 16] width 7 height 7
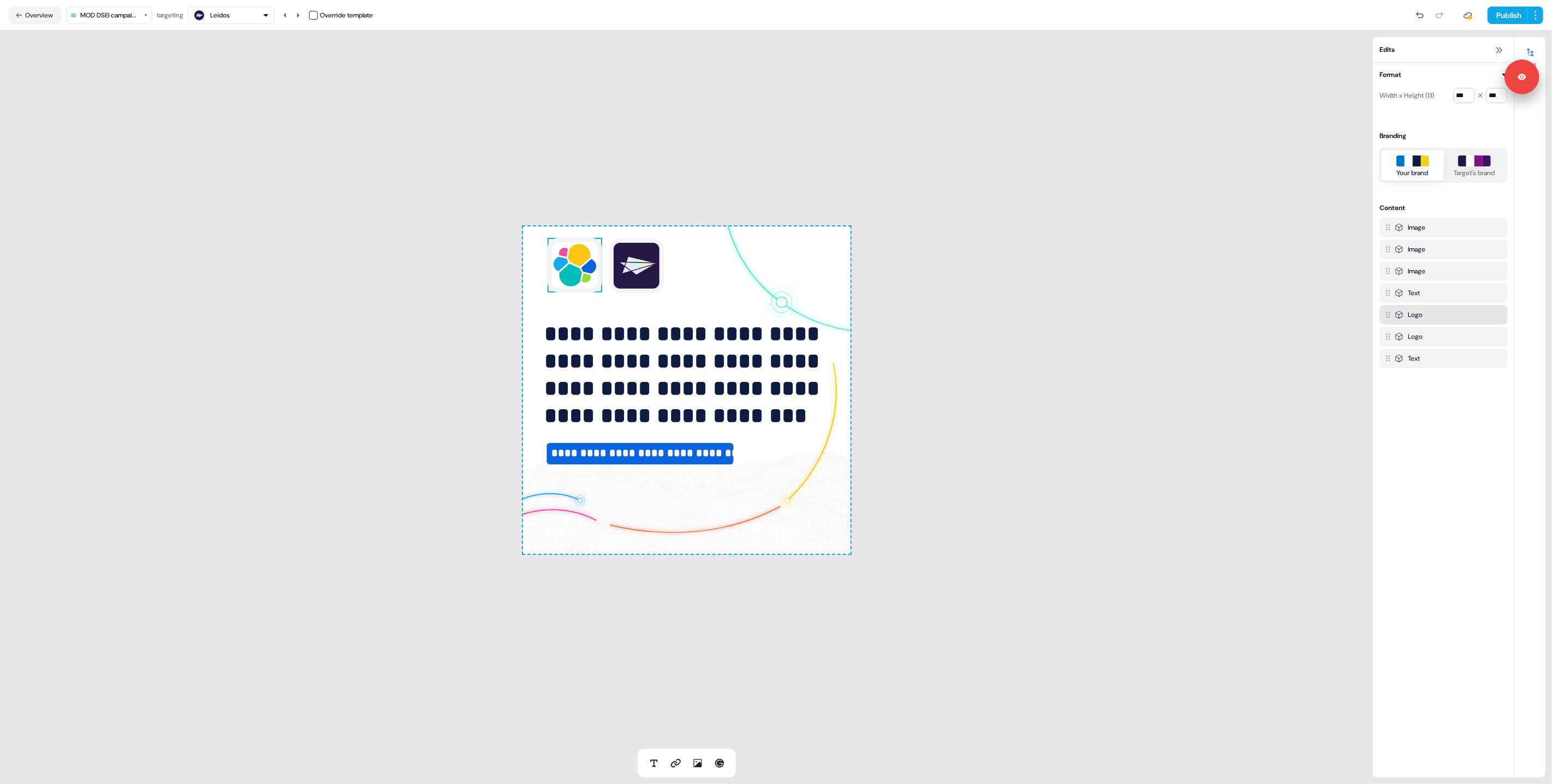
click at [563, 268] on img at bounding box center [574, 265] width 55 height 55
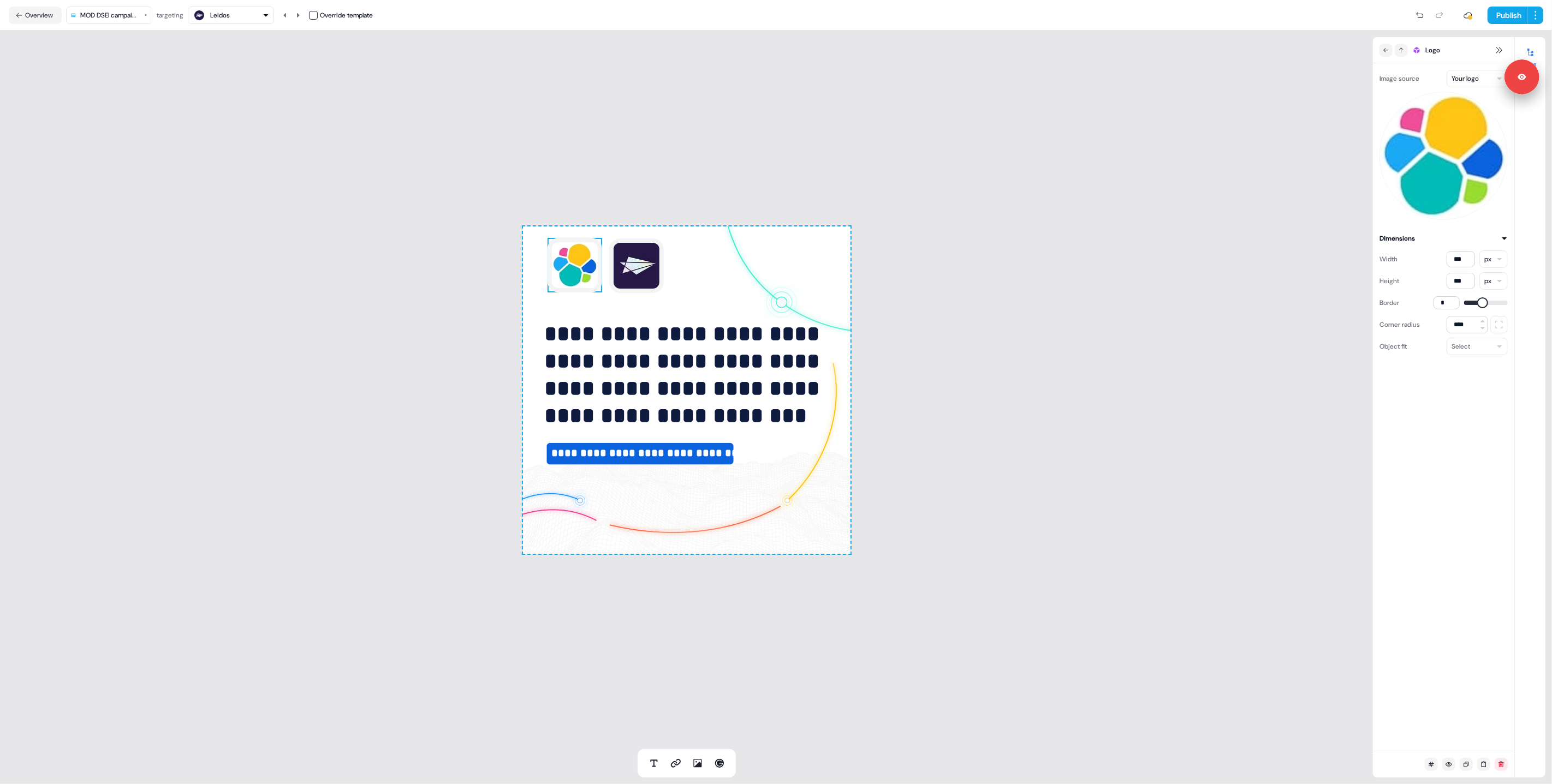
click at [1463, 76] on html "**********" at bounding box center [776, 392] width 1552 height 784
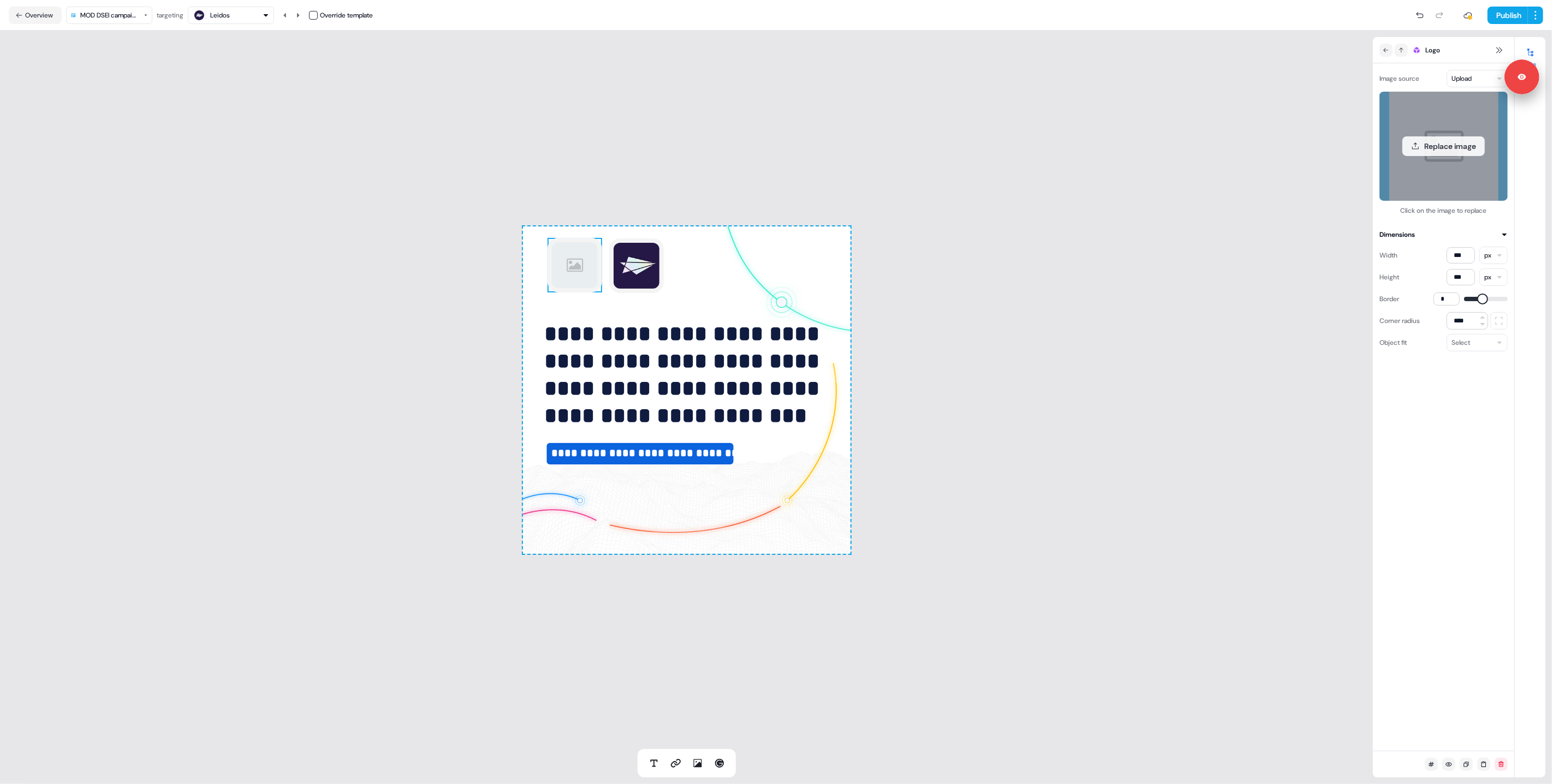
click at [1446, 131] on div "Replace image" at bounding box center [1444, 147] width 129 height 109
click at [1444, 148] on button "Replace image" at bounding box center [1443, 146] width 83 height 20
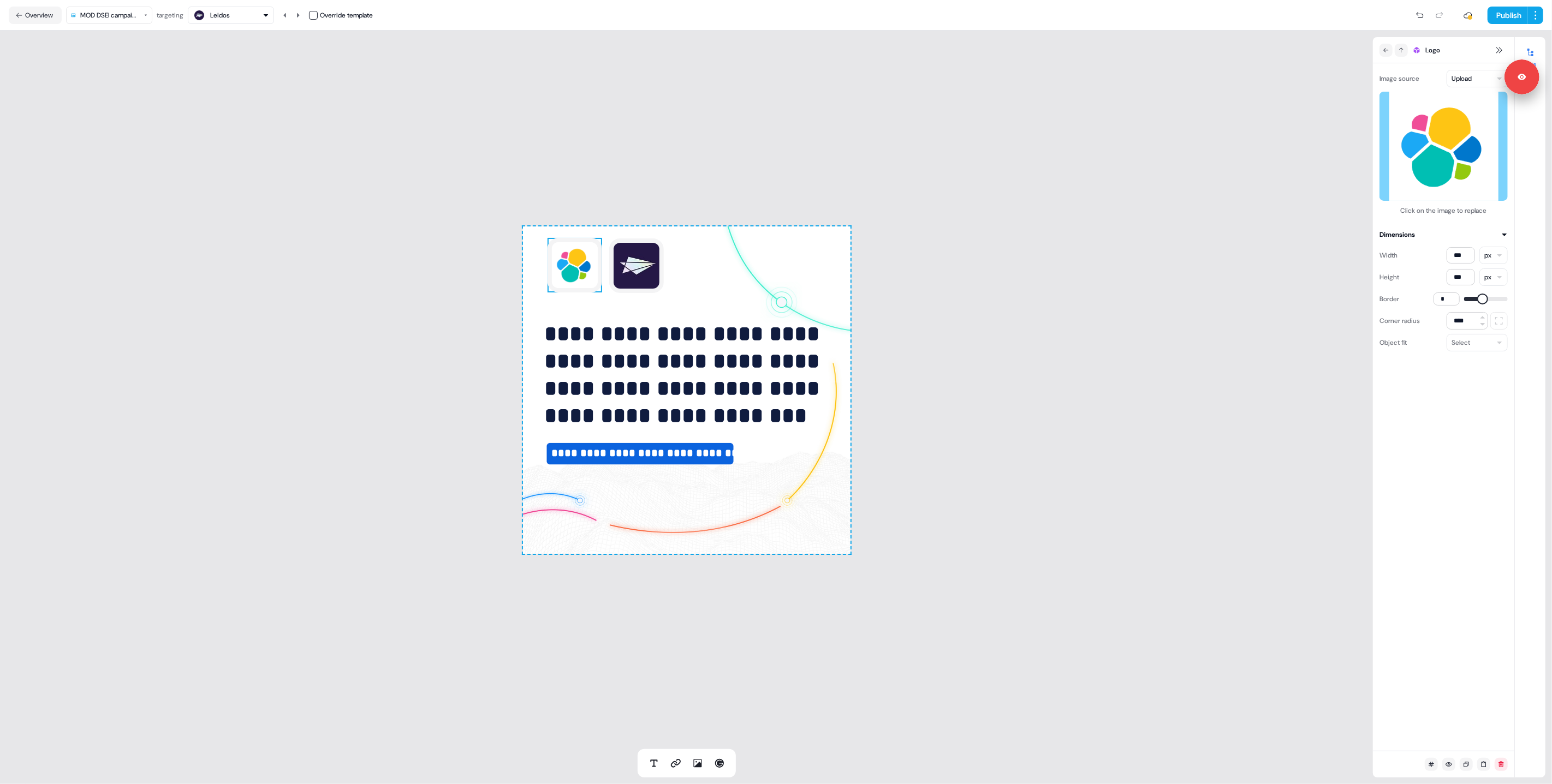
type input "*"
click at [1464, 300] on span at bounding box center [1469, 299] width 11 height 11
click at [616, 266] on img at bounding box center [637, 266] width 55 height 55
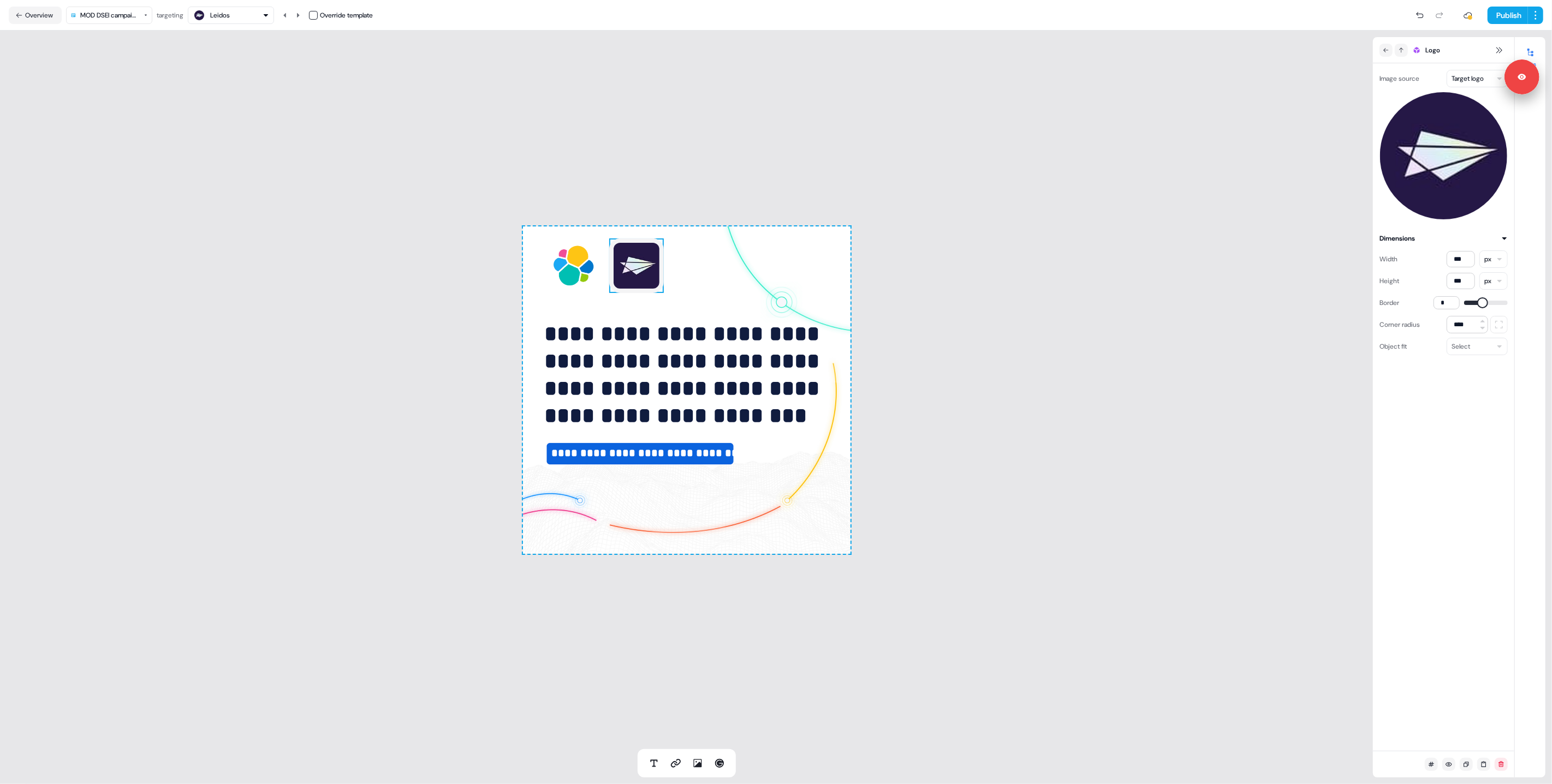
type input "*"
click at [1464, 303] on span at bounding box center [1469, 303] width 11 height 11
click at [1179, 271] on div "**********" at bounding box center [686, 390] width 1373 height 719
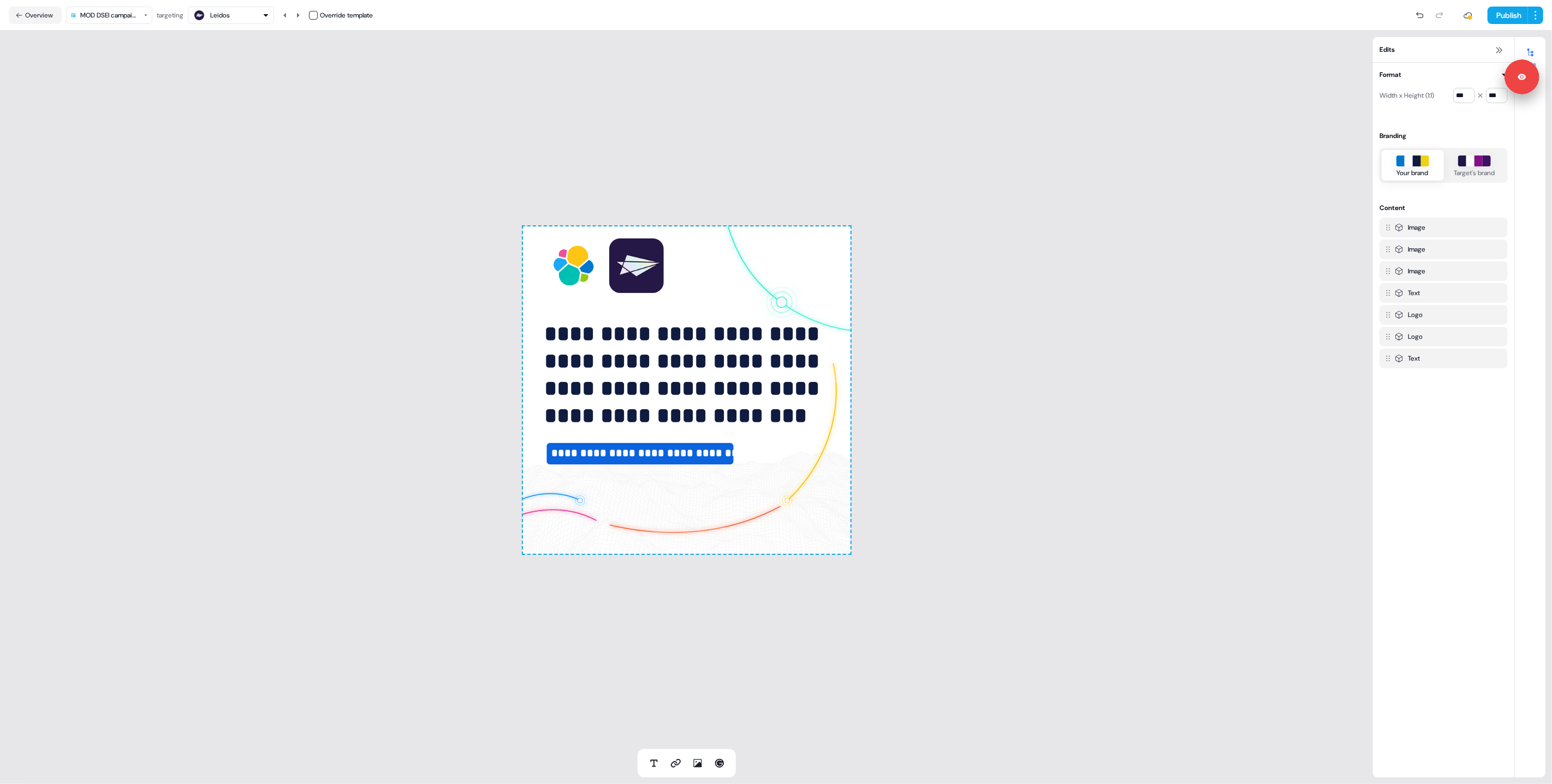
drag, startPoint x: 440, startPoint y: 221, endPoint x: 424, endPoint y: 208, distance: 20.6
click at [440, 220] on div "**********" at bounding box center [686, 390] width 1373 height 719
click at [298, 15] on icon at bounding box center [298, 16] width 7 height 7
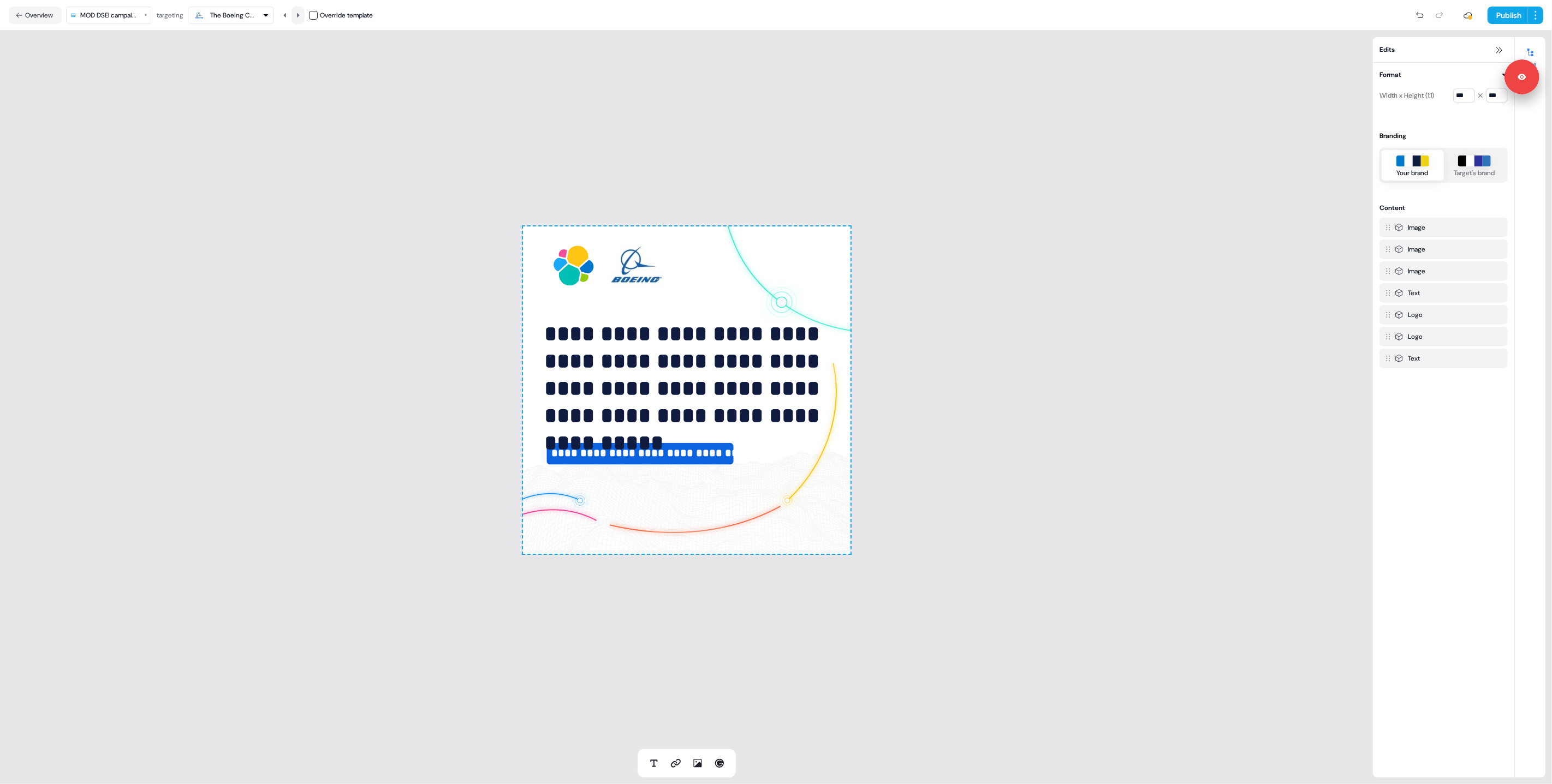
click at [298, 15] on icon at bounding box center [298, 16] width 7 height 7
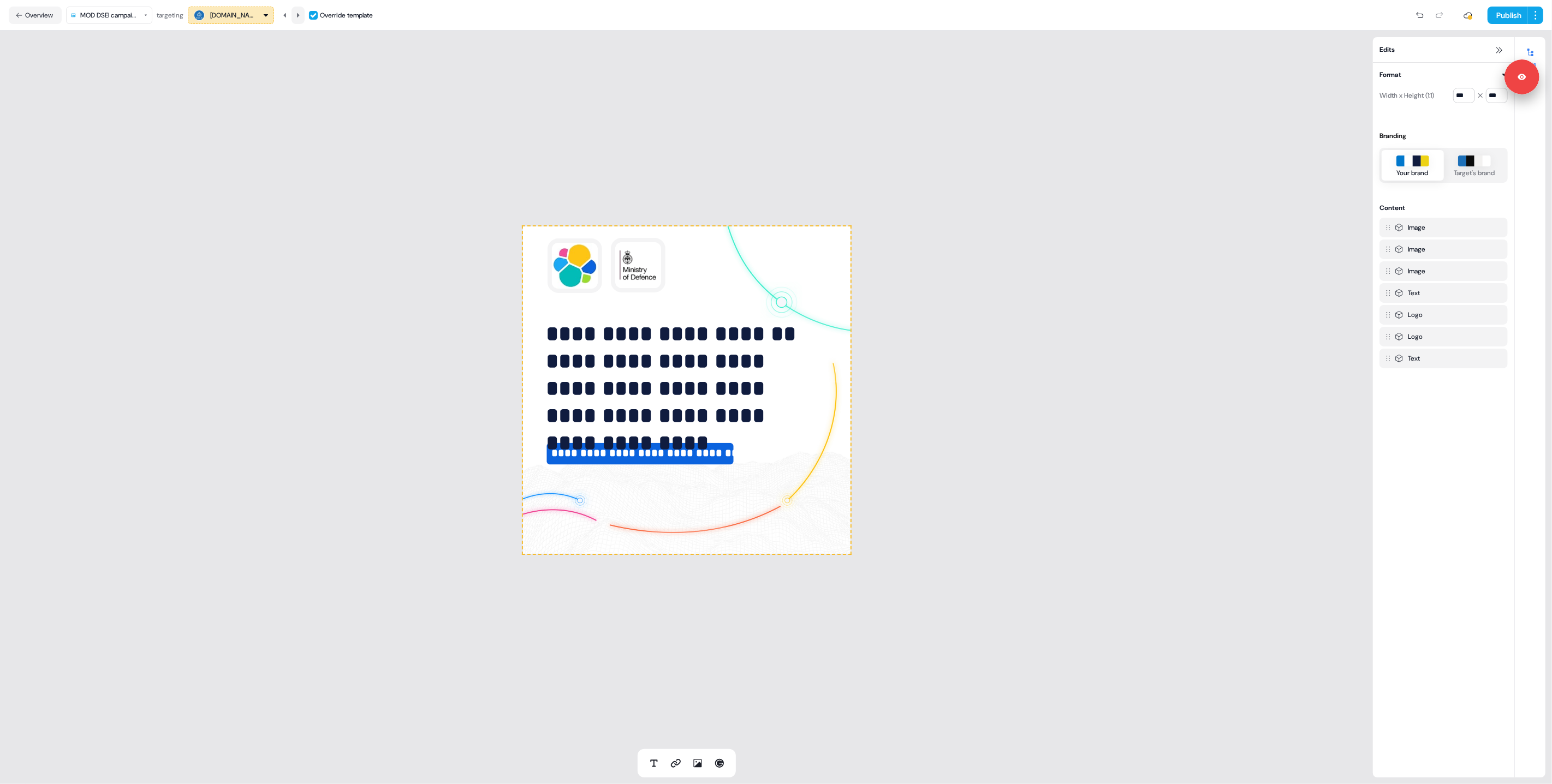
click at [298, 15] on icon at bounding box center [298, 16] width 7 height 7
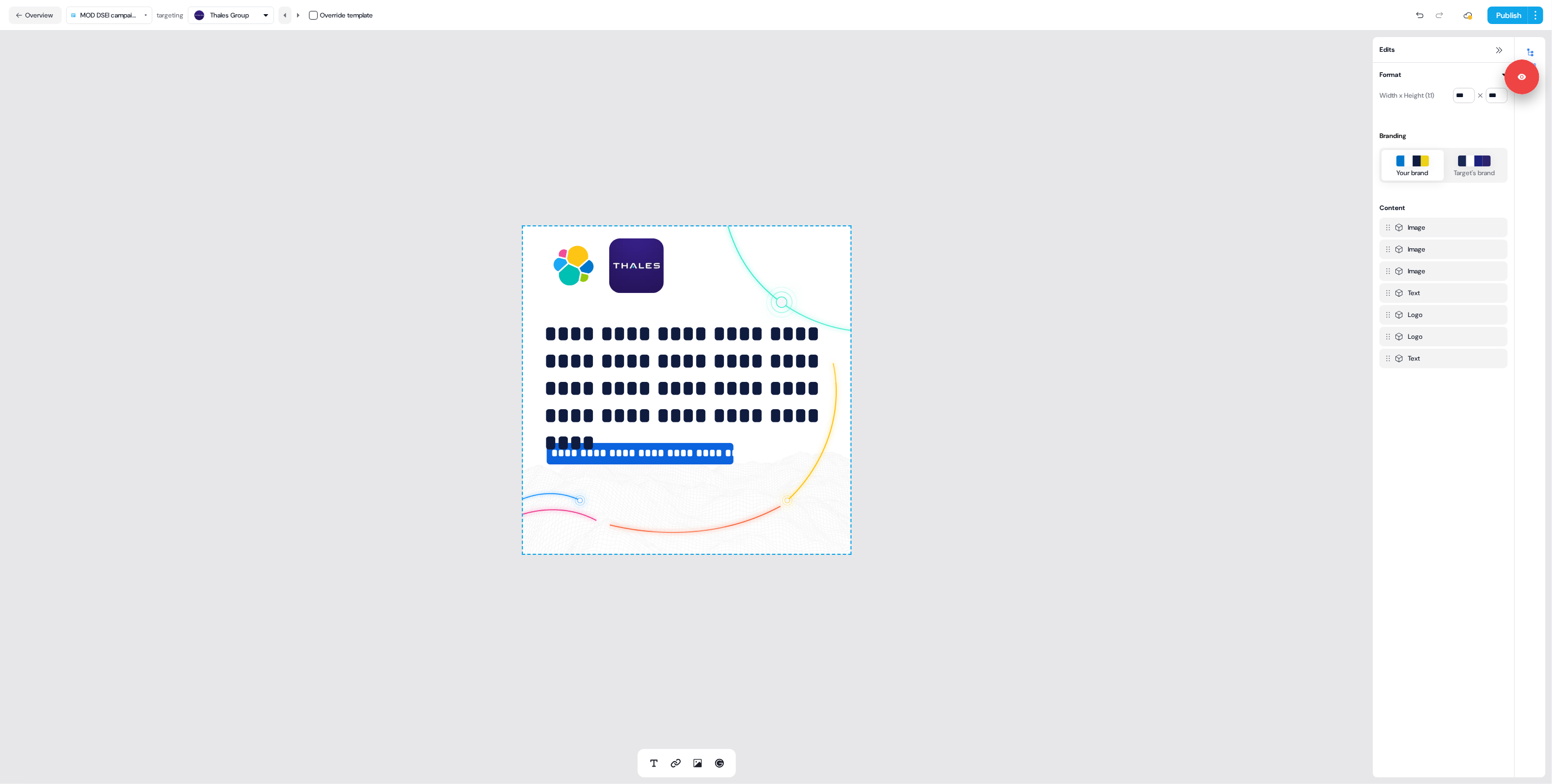
click at [288, 15] on icon at bounding box center [285, 16] width 7 height 7
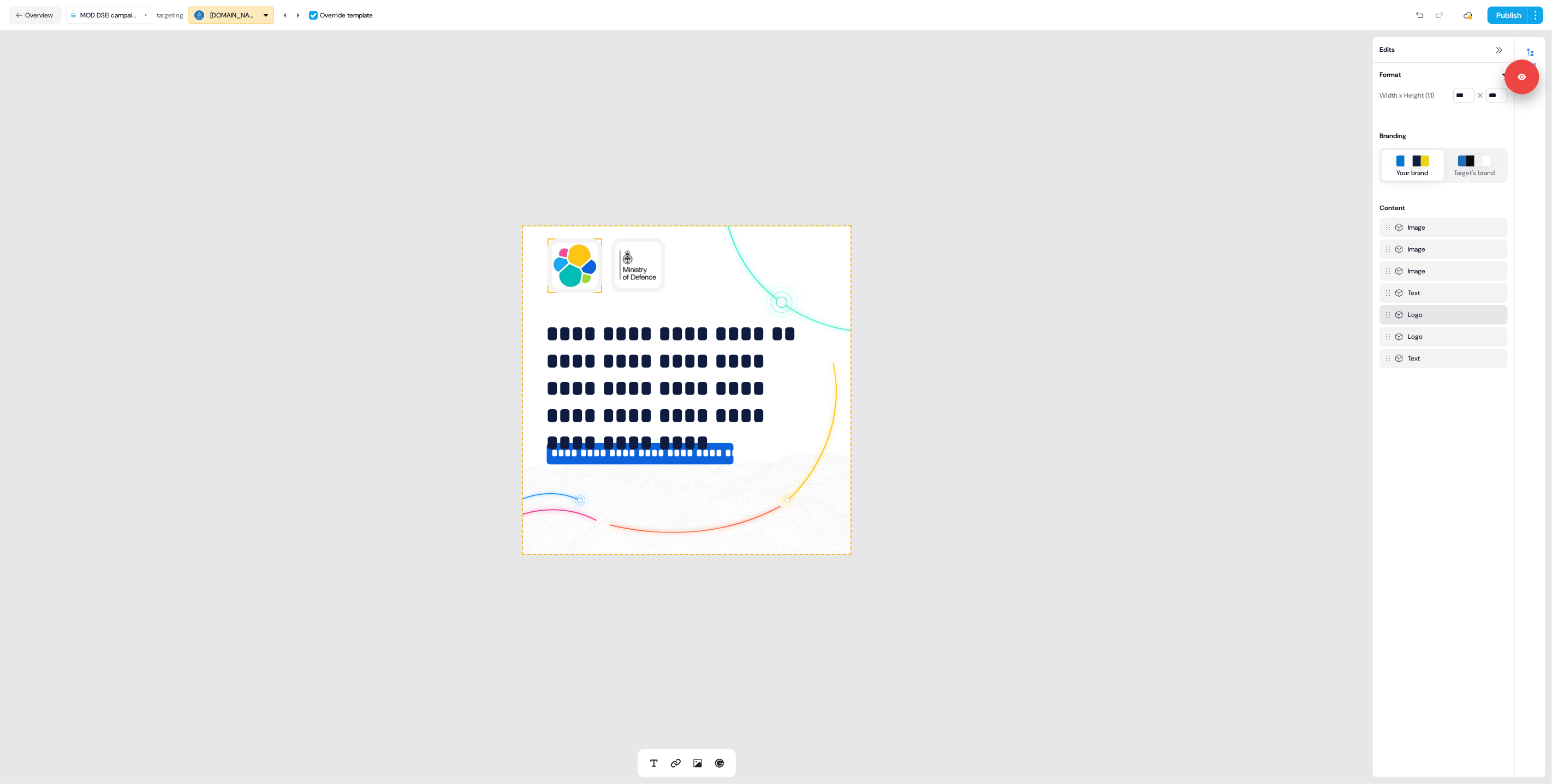
click at [570, 260] on img at bounding box center [574, 266] width 55 height 55
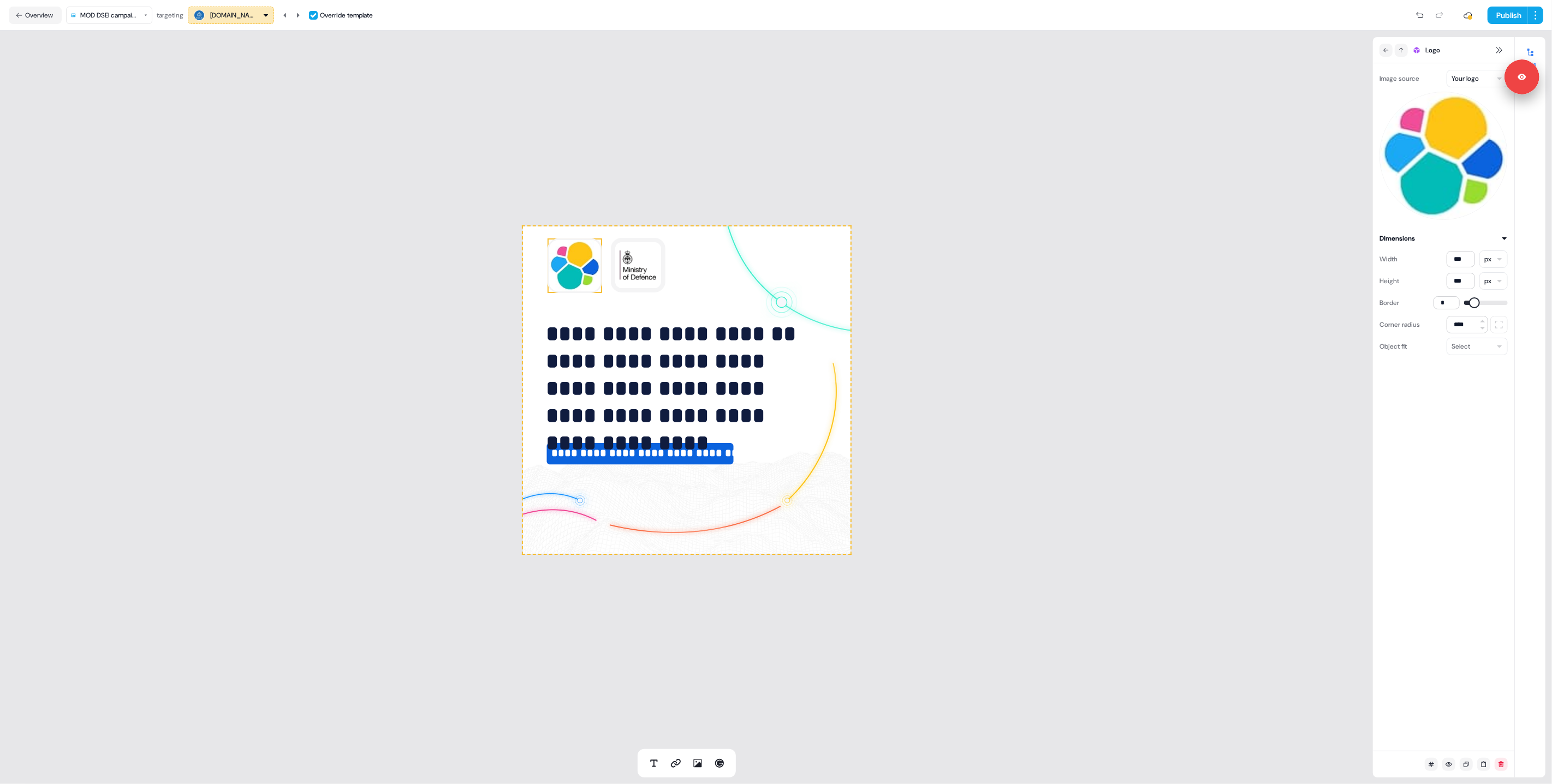
type input "*"
click at [1469, 300] on span at bounding box center [1475, 303] width 11 height 11
click at [1464, 77] on html "**********" at bounding box center [776, 392] width 1552 height 784
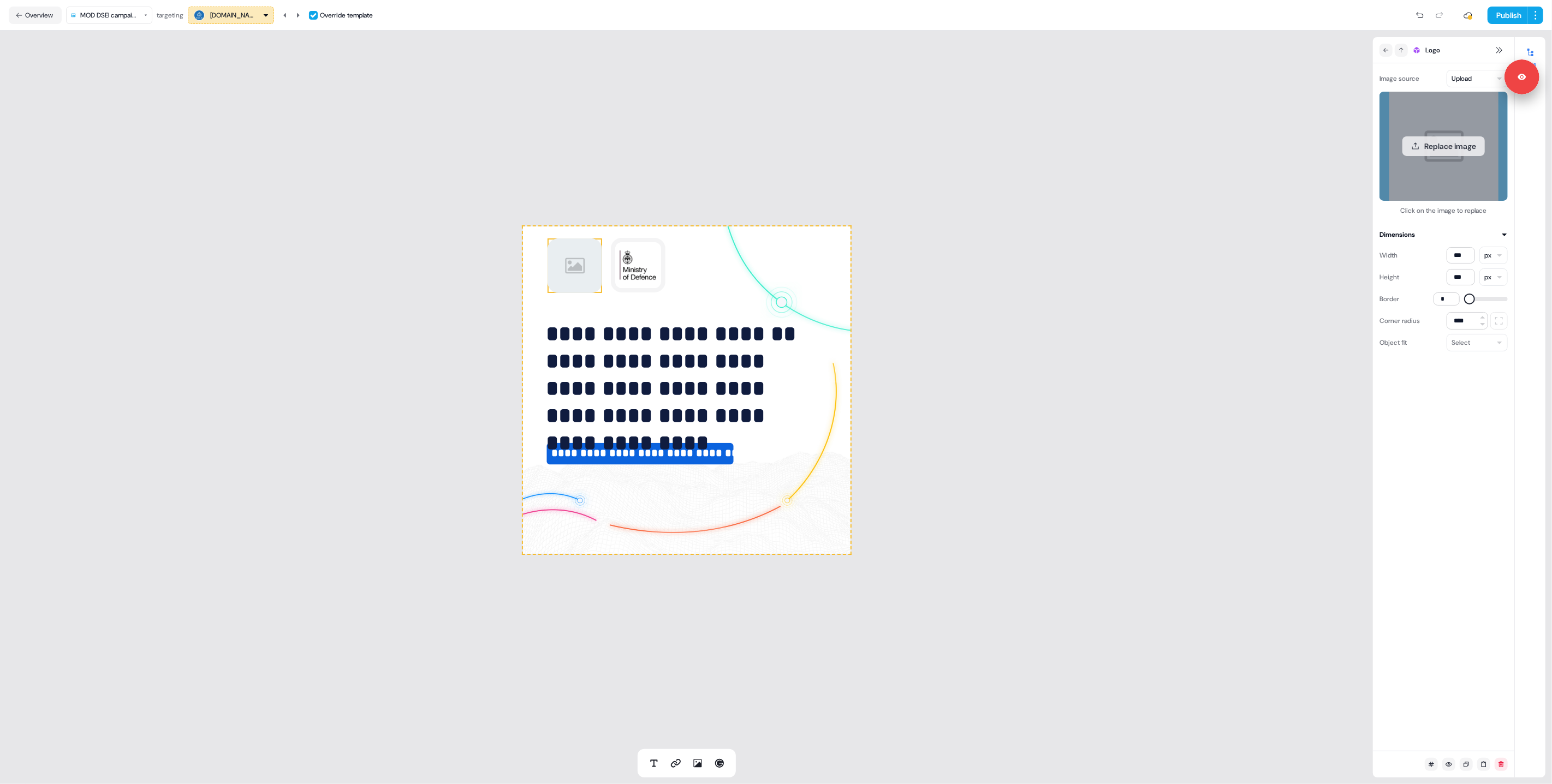
click at [1451, 148] on button "Replace image" at bounding box center [1443, 146] width 83 height 20
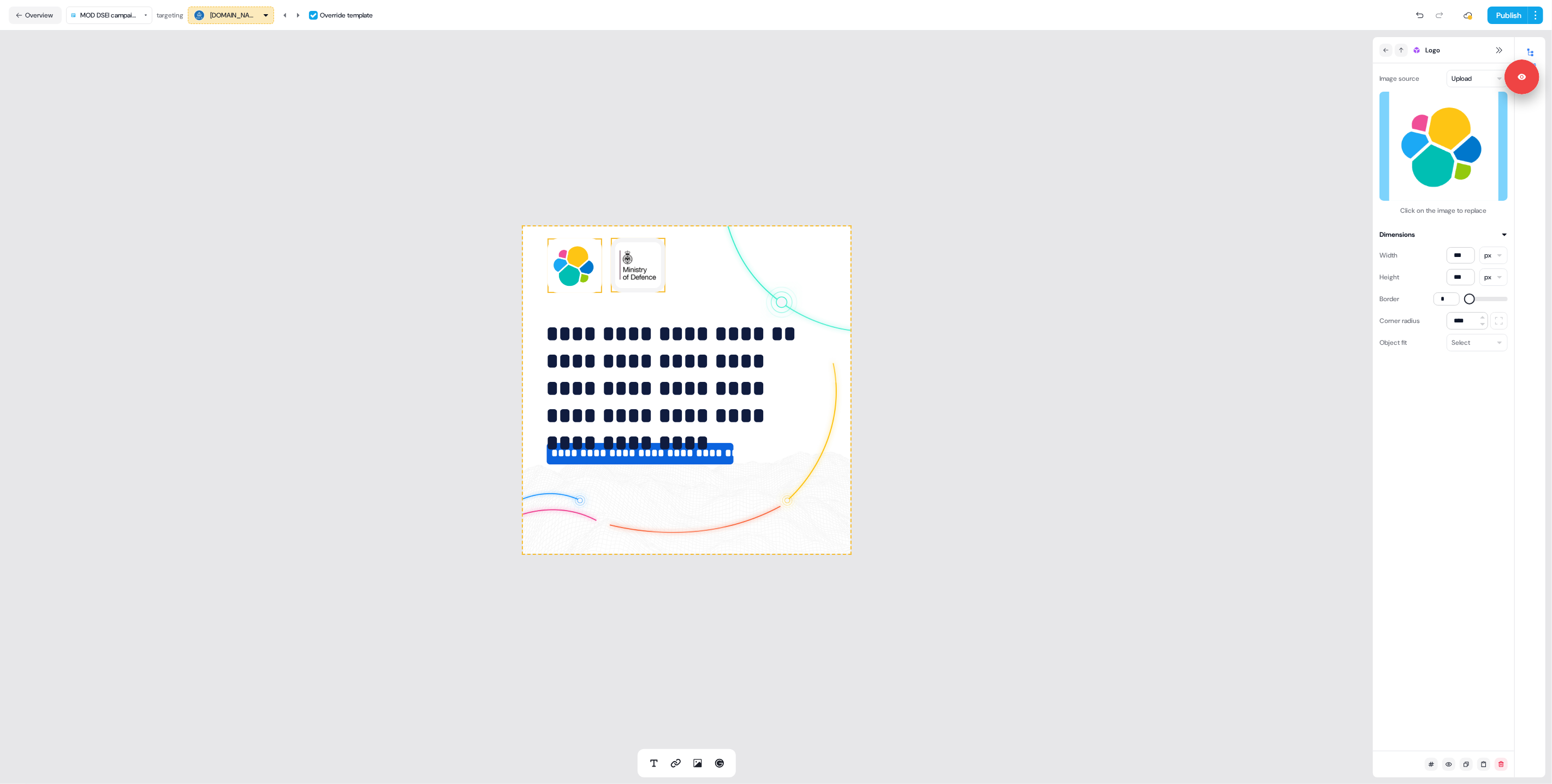
click at [640, 267] on img at bounding box center [637, 265] width 55 height 55
type input "*"
click at [1482, 299] on span at bounding box center [1483, 299] width 11 height 11
drag, startPoint x: 1110, startPoint y: 289, endPoint x: 641, endPoint y: 303, distance: 469.2
click at [1106, 289] on div "**********" at bounding box center [686, 390] width 1373 height 719
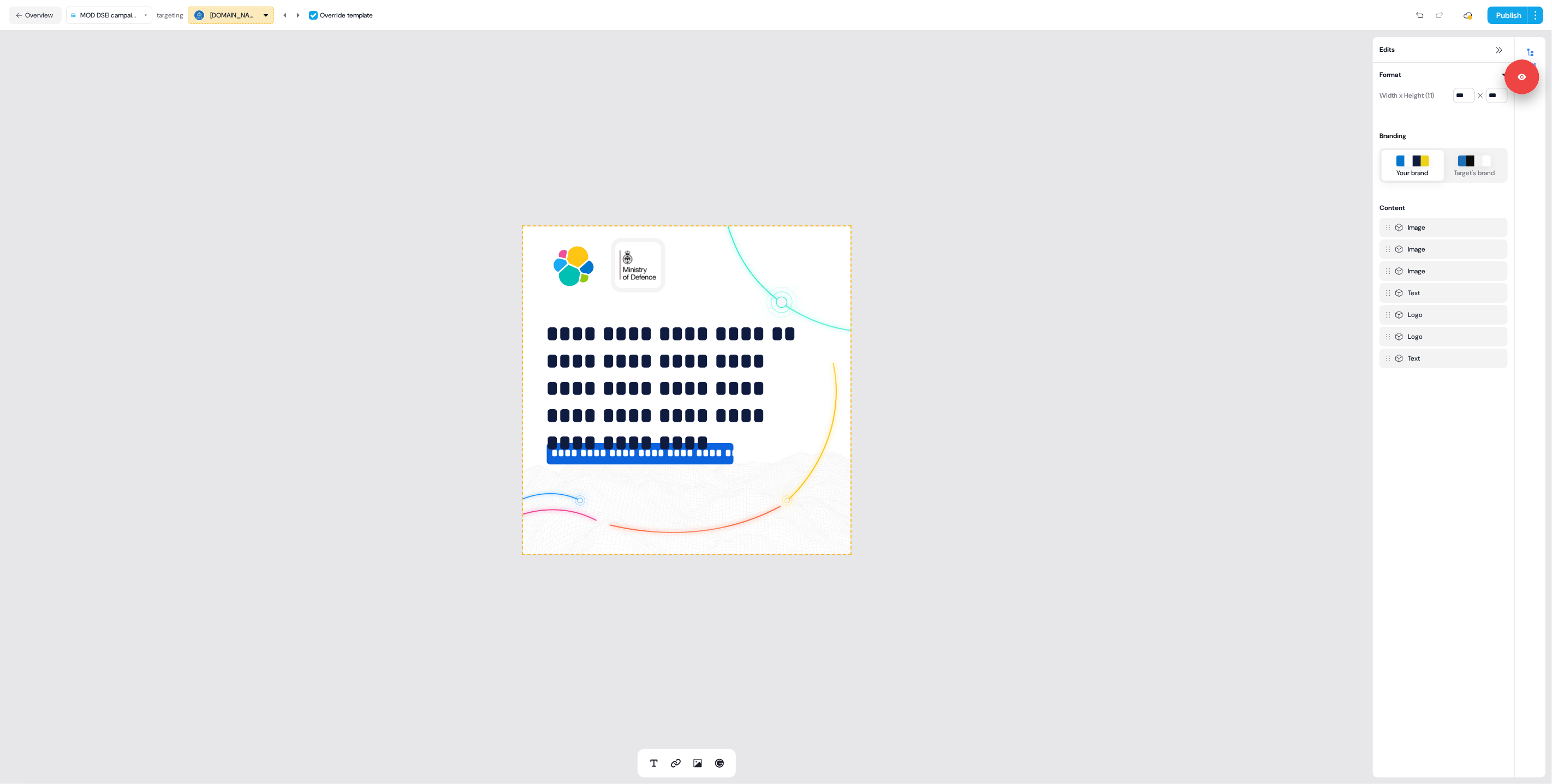
drag, startPoint x: 266, startPoint y: 319, endPoint x: 324, endPoint y: 151, distance: 177.7
click at [266, 319] on div "**********" at bounding box center [686, 390] width 1373 height 719
click at [301, 12] on icon at bounding box center [298, 16] width 7 height 7
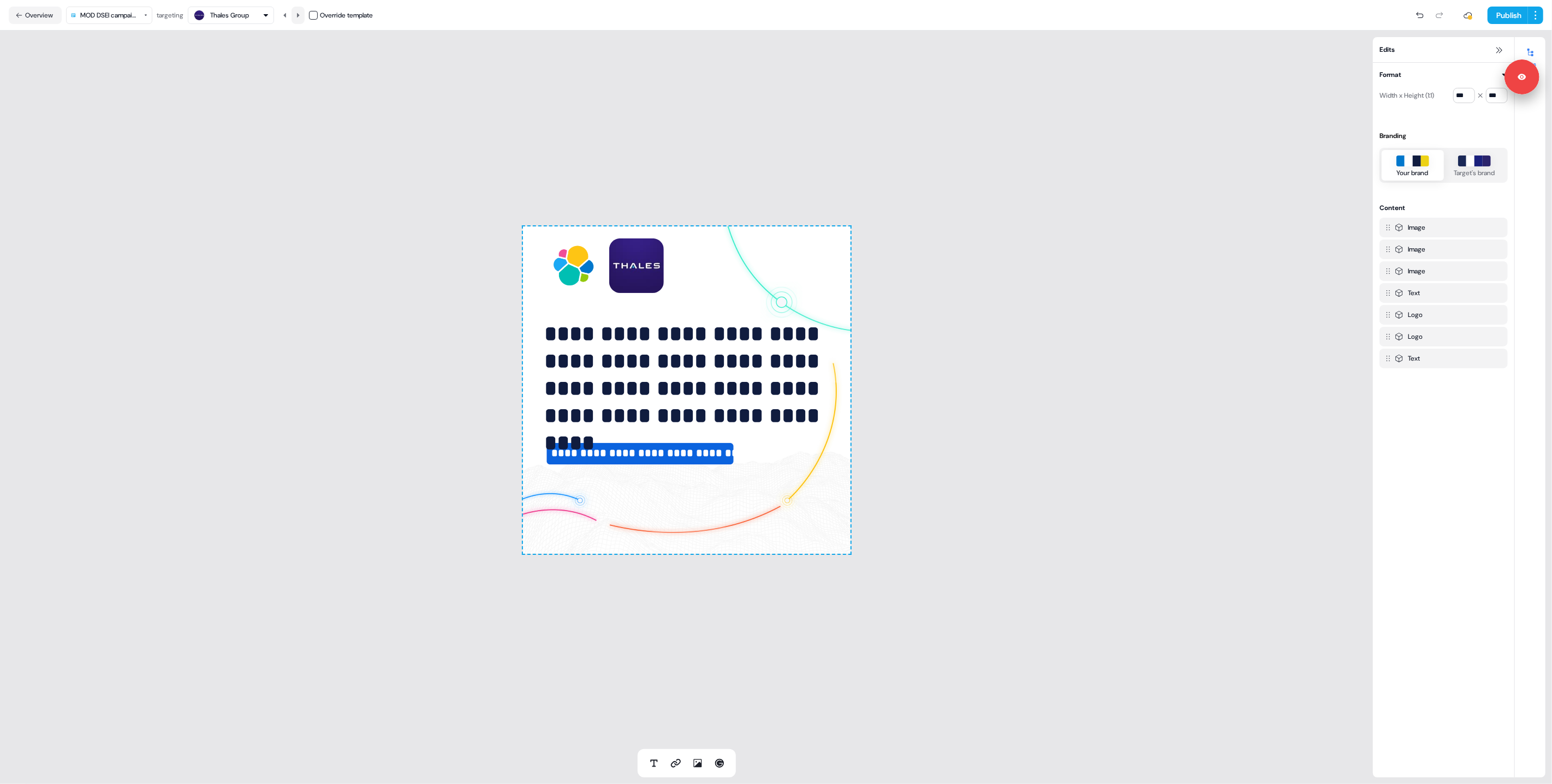
click at [301, 12] on icon at bounding box center [298, 16] width 7 height 7
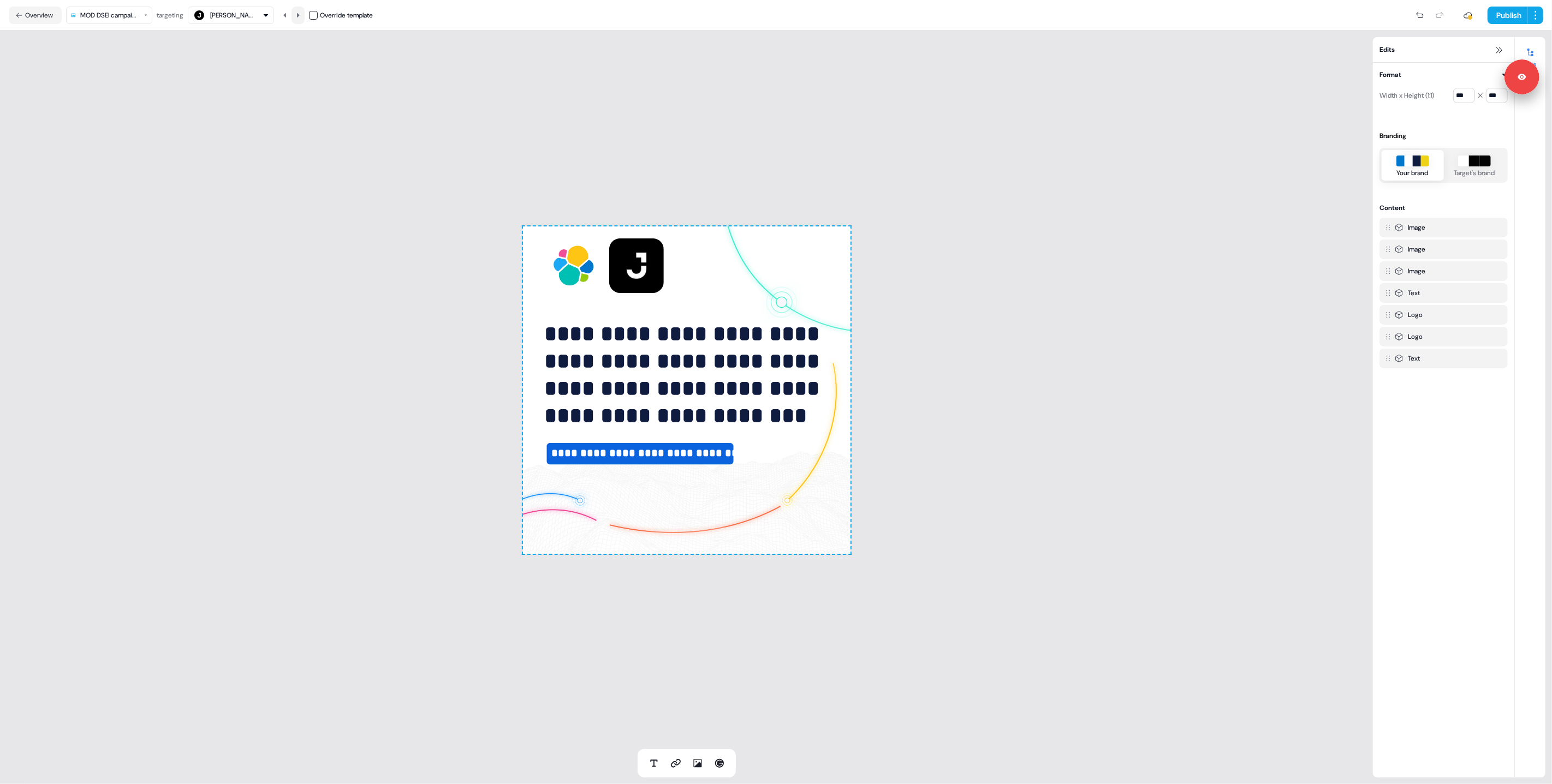
click at [301, 12] on icon at bounding box center [298, 16] width 7 height 7
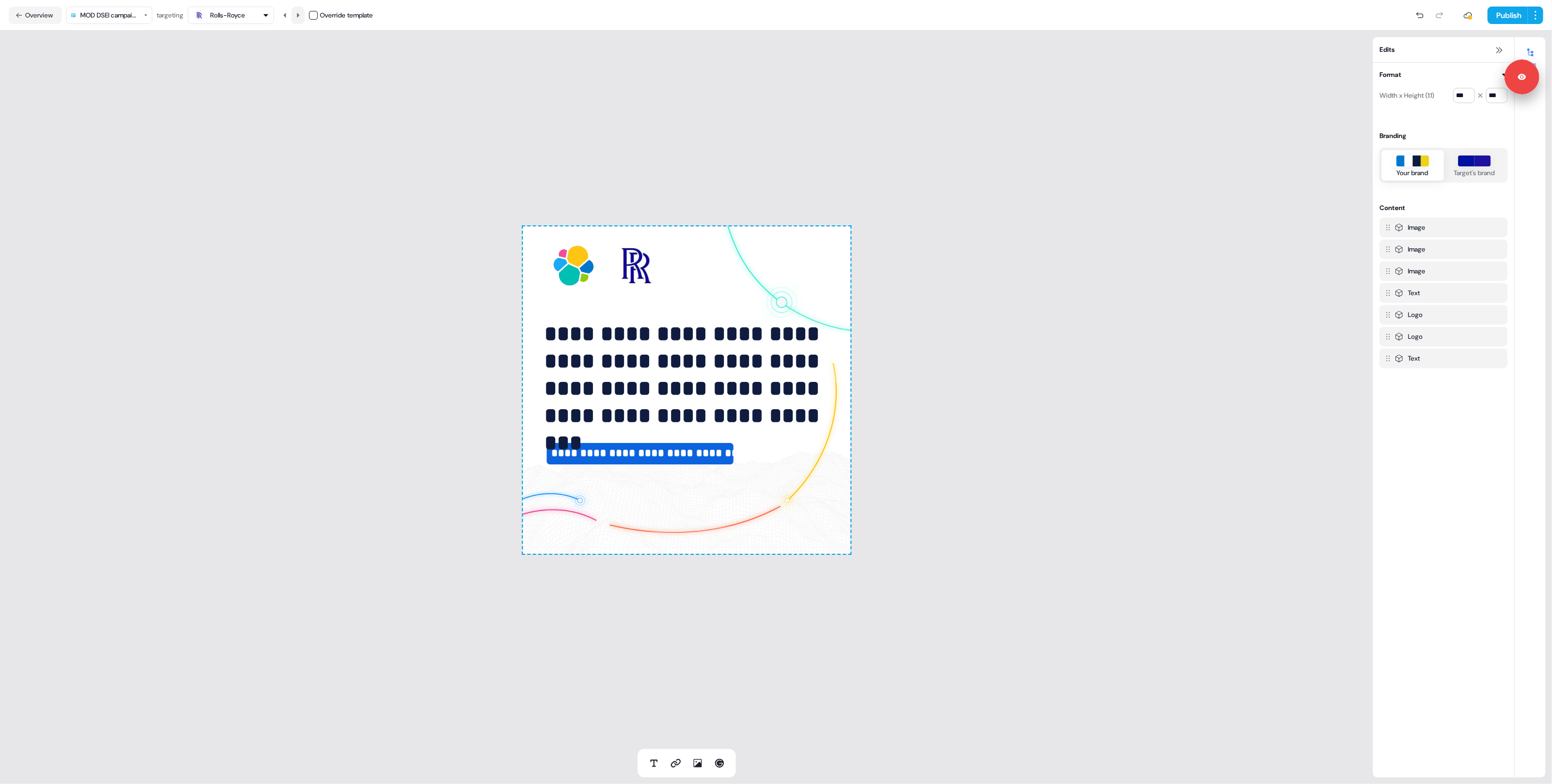
click at [301, 12] on icon at bounding box center [298, 16] width 7 height 7
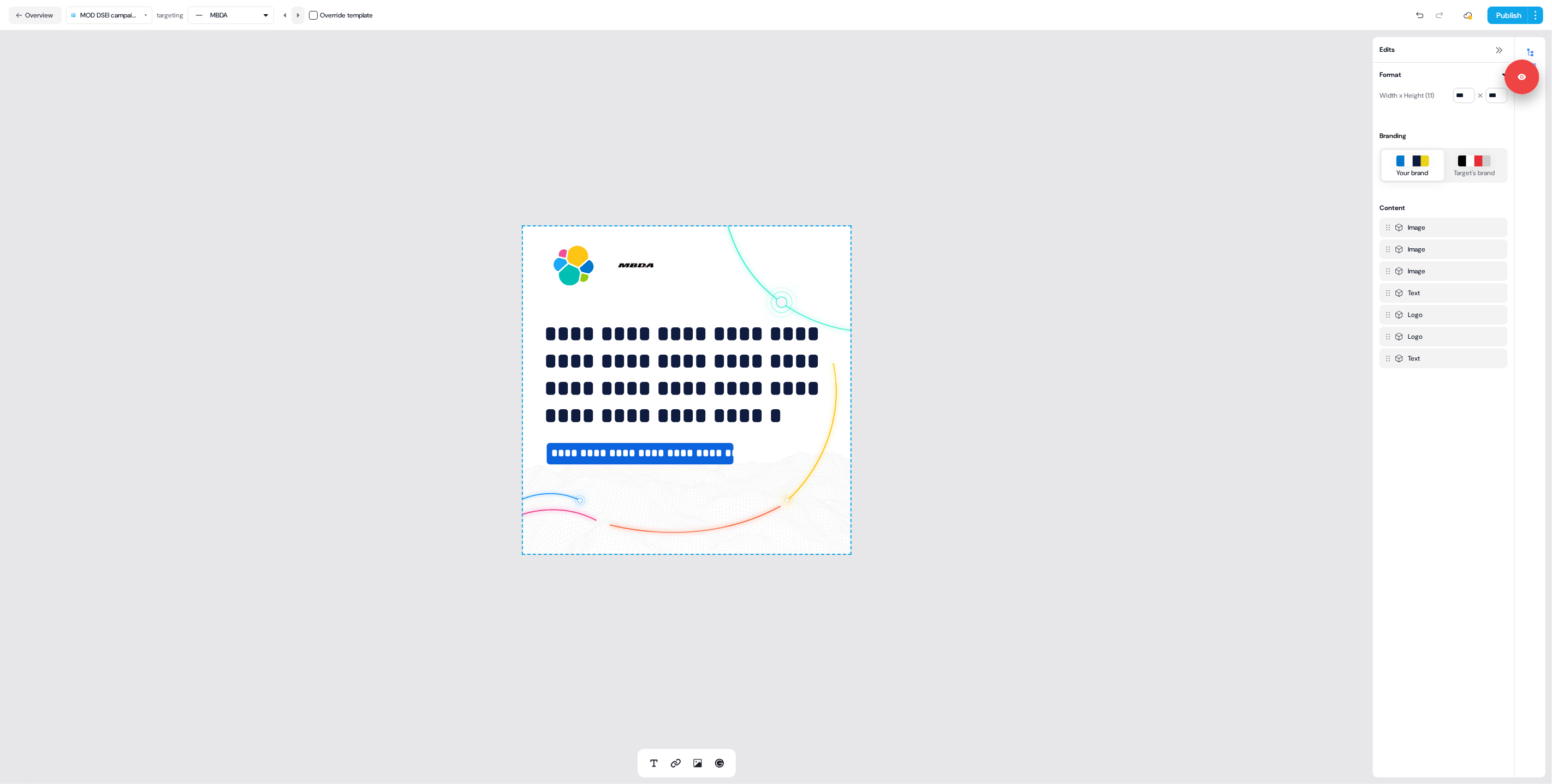
click at [301, 12] on icon at bounding box center [298, 16] width 7 height 7
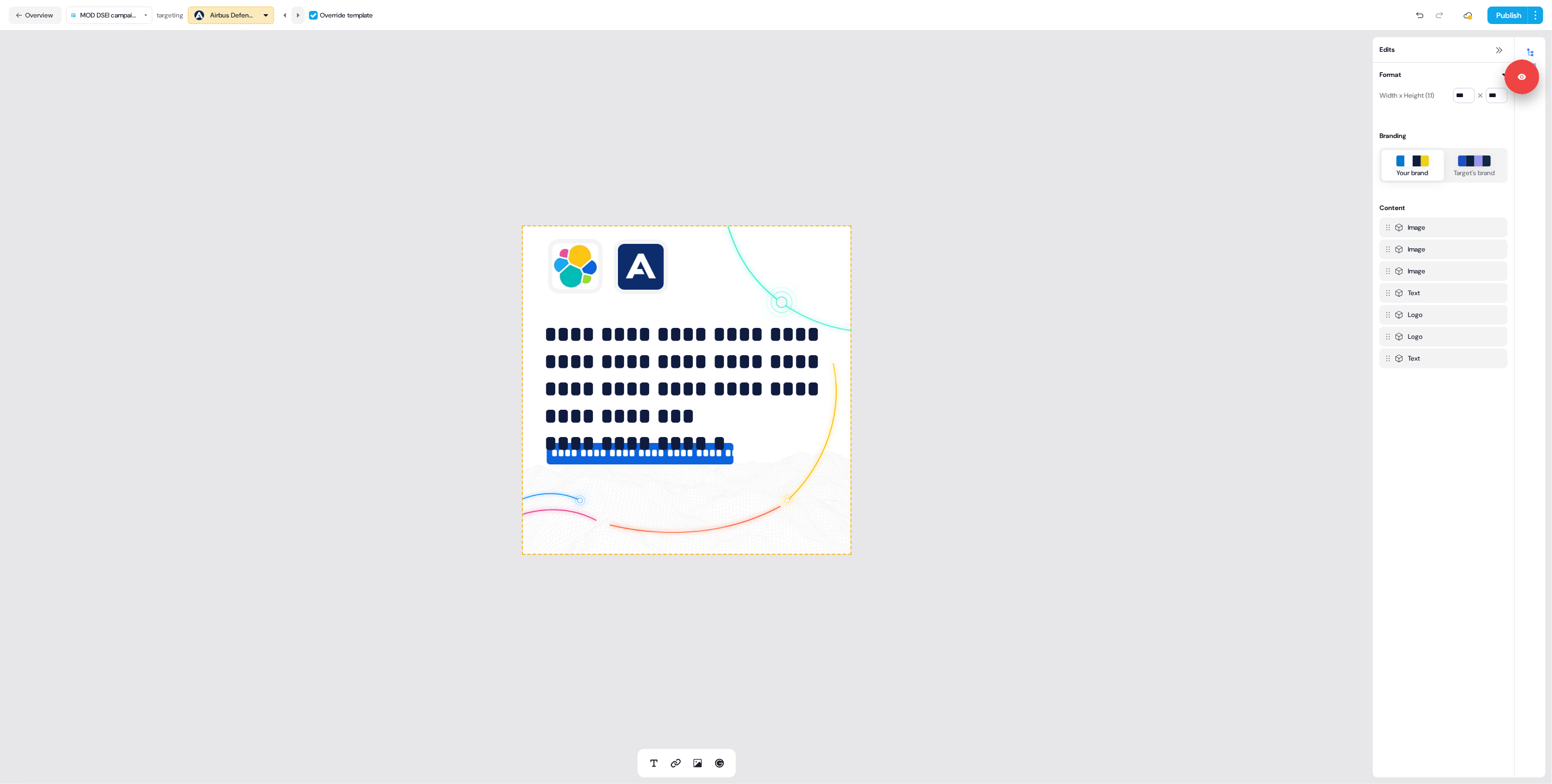
click at [301, 12] on icon at bounding box center [298, 16] width 7 height 7
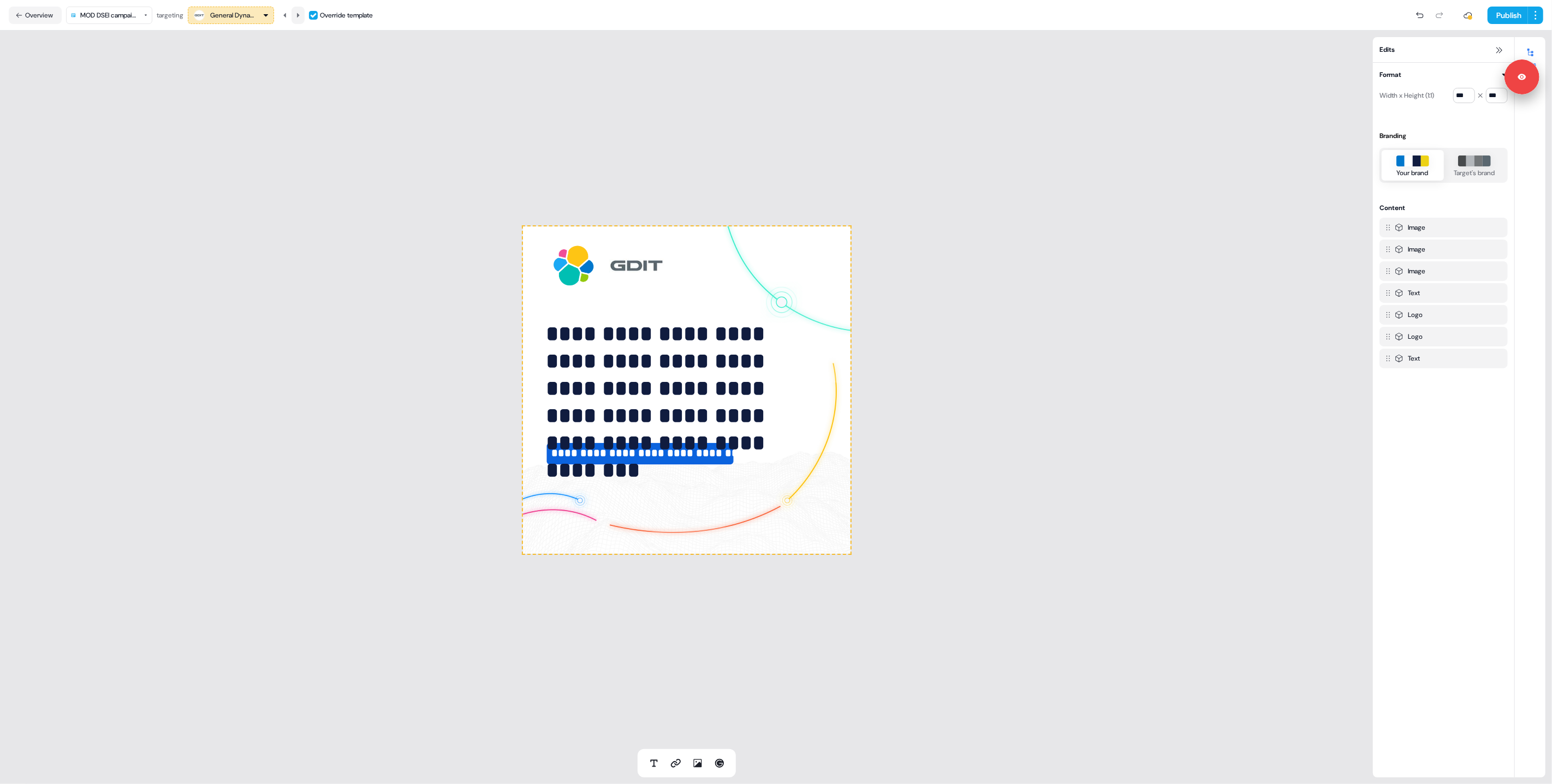
click at [301, 12] on icon at bounding box center [298, 16] width 7 height 7
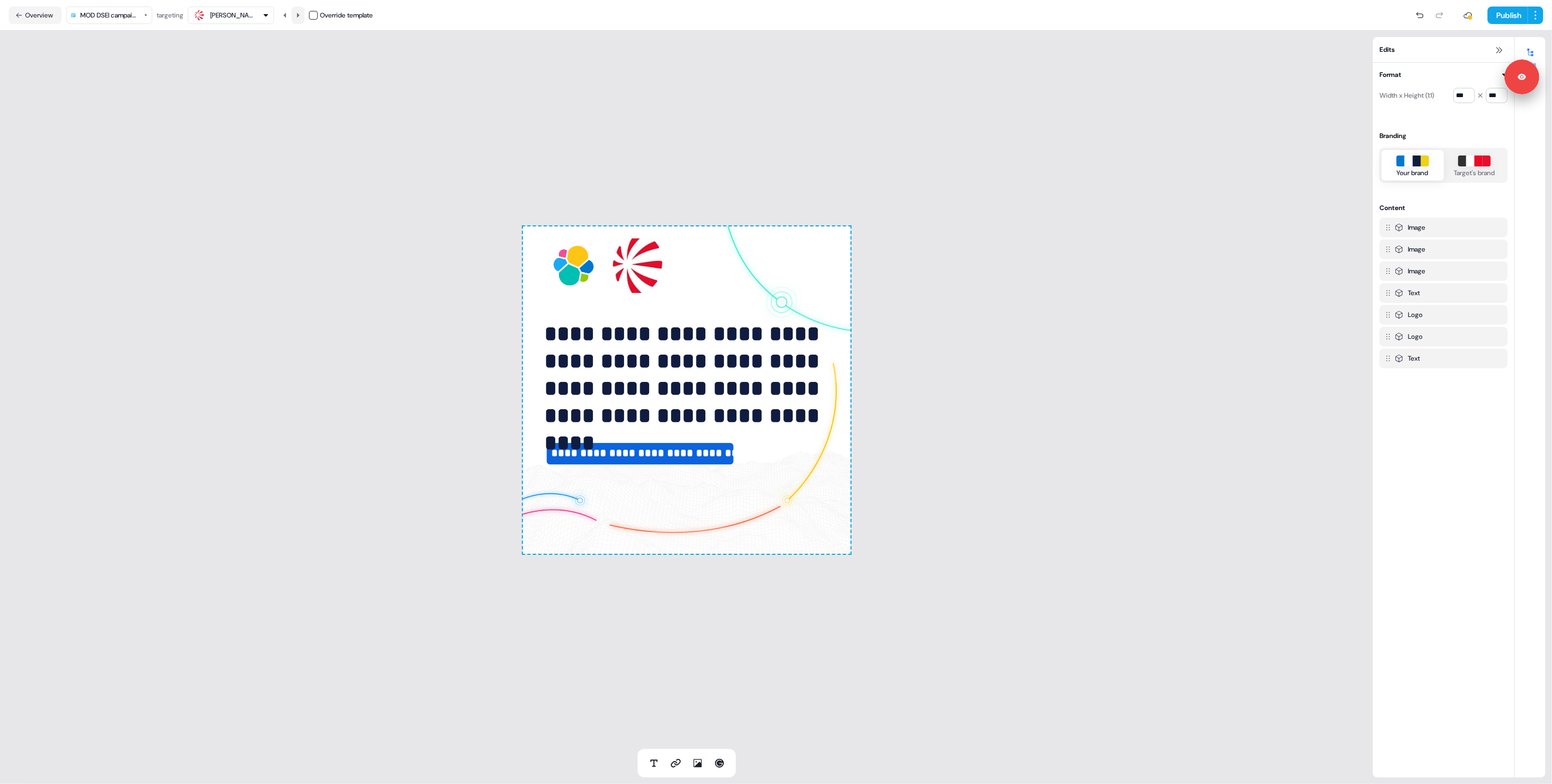
click at [301, 12] on icon at bounding box center [298, 16] width 7 height 7
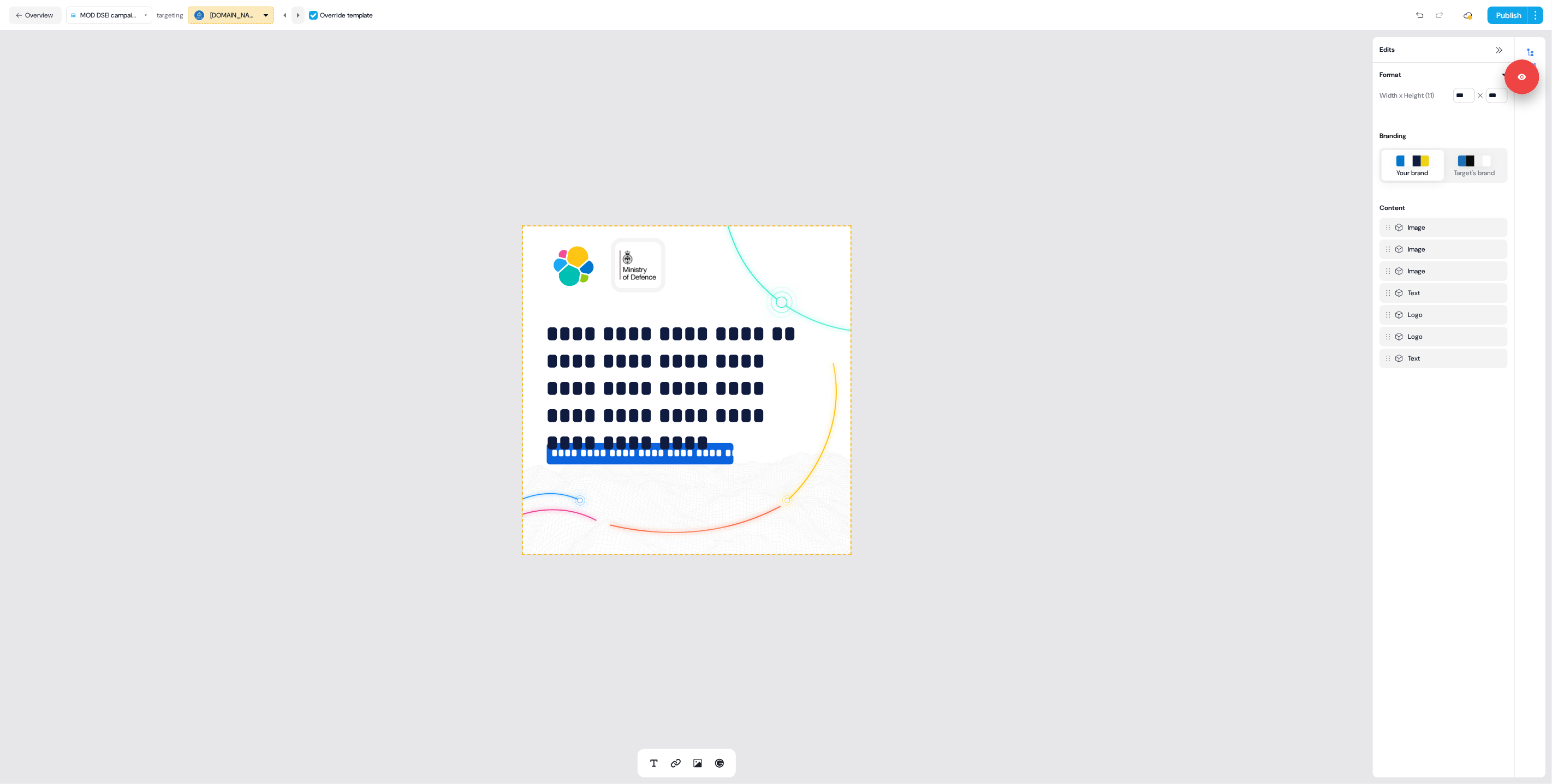
click at [301, 12] on icon at bounding box center [298, 16] width 7 height 7
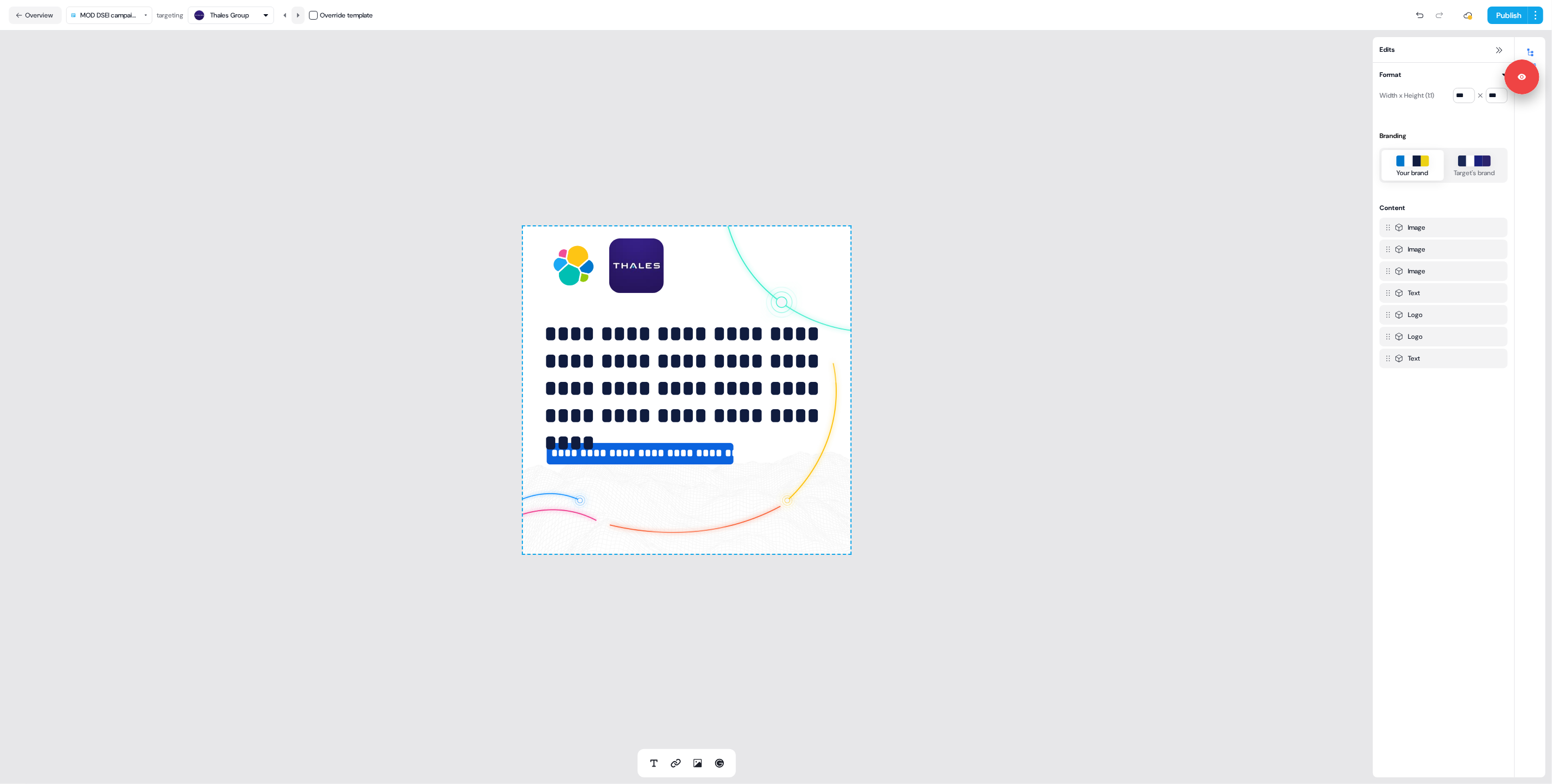
click at [301, 12] on icon at bounding box center [298, 16] width 7 height 7
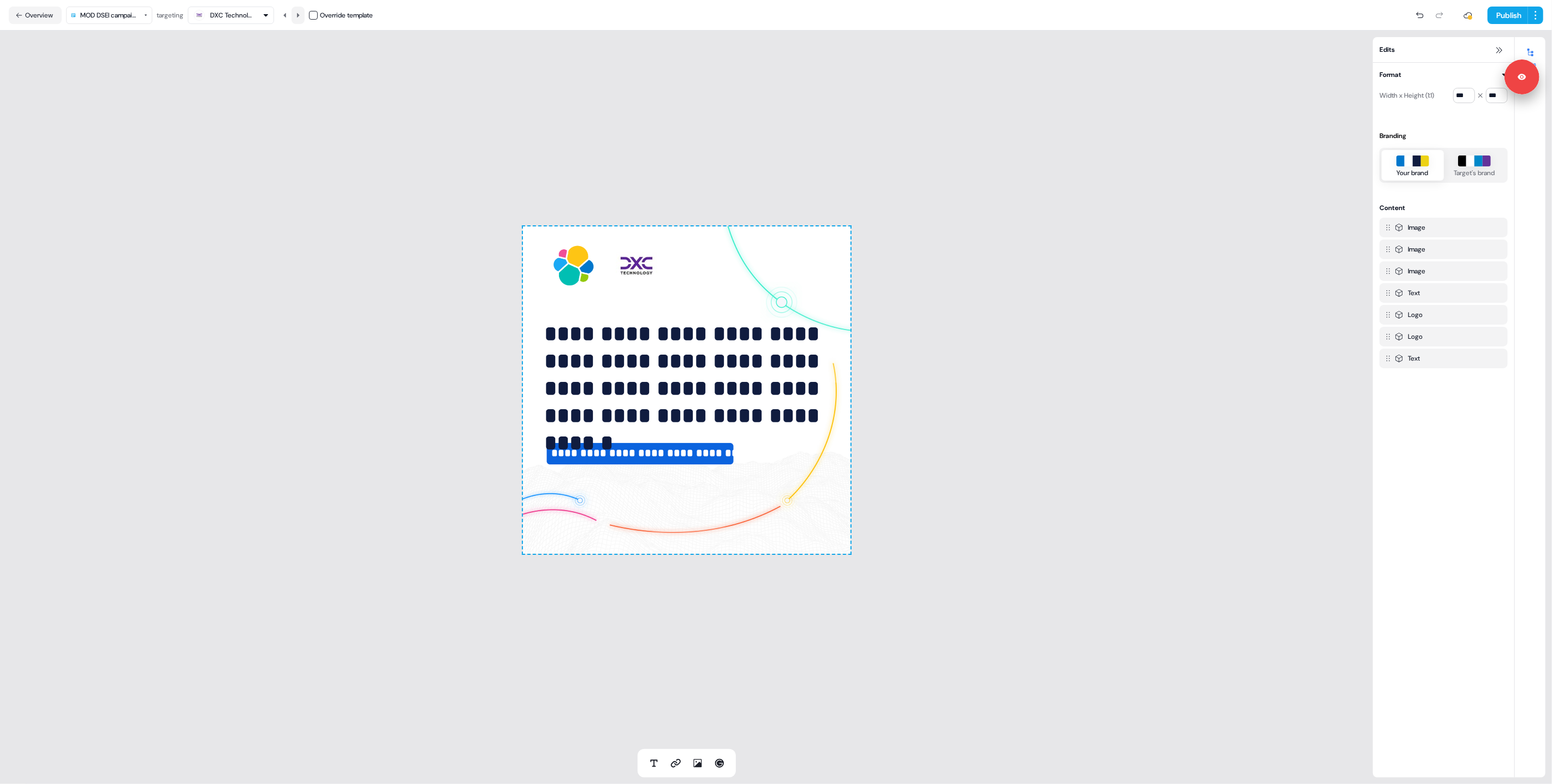
click at [301, 12] on icon at bounding box center [298, 16] width 7 height 7
click at [120, 14] on html "**********" at bounding box center [776, 392] width 1552 height 784
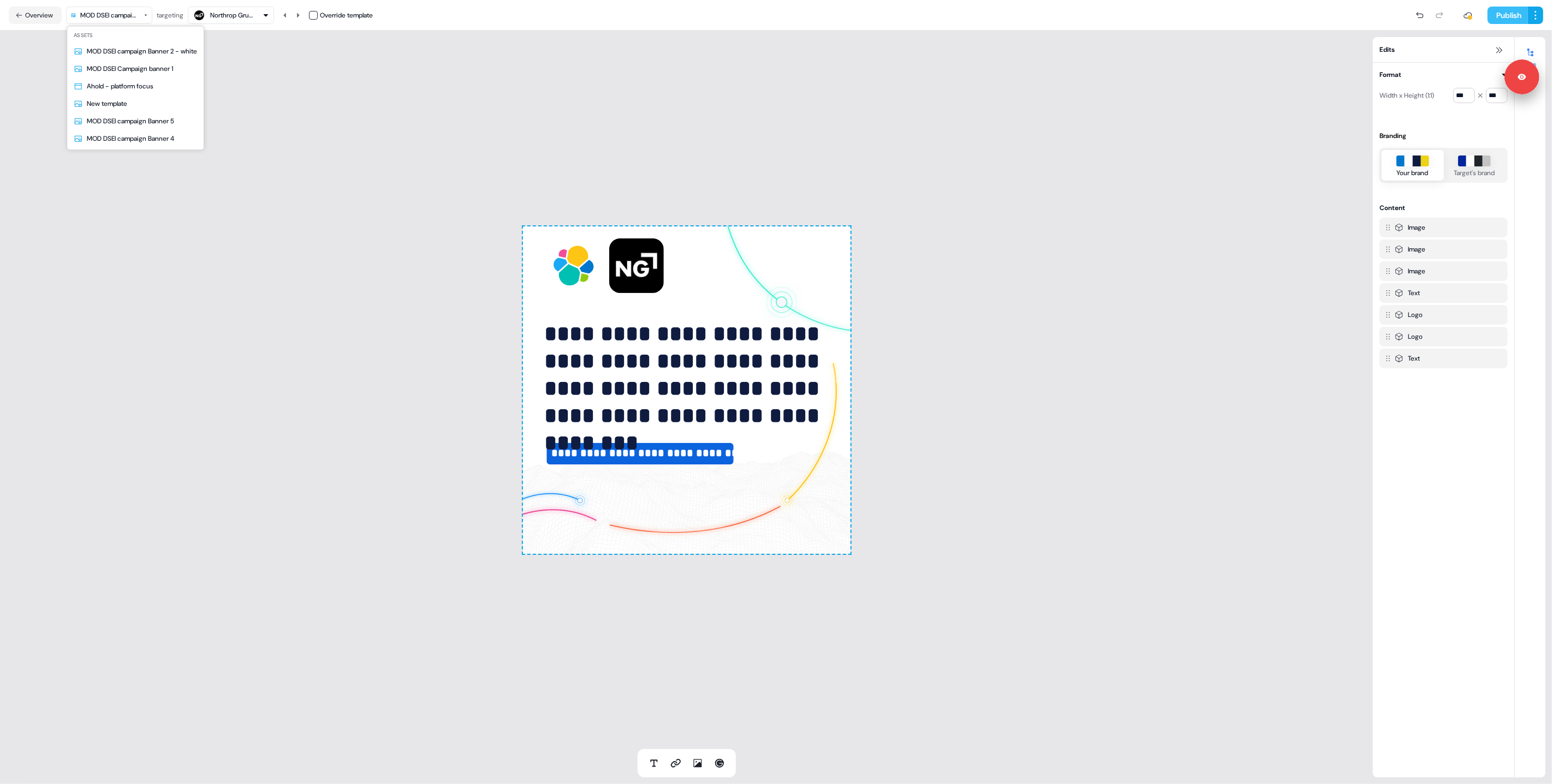
click at [1500, 16] on html "**********" at bounding box center [776, 392] width 1552 height 784
click at [1498, 12] on button "Publish" at bounding box center [1508, 16] width 41 height 17
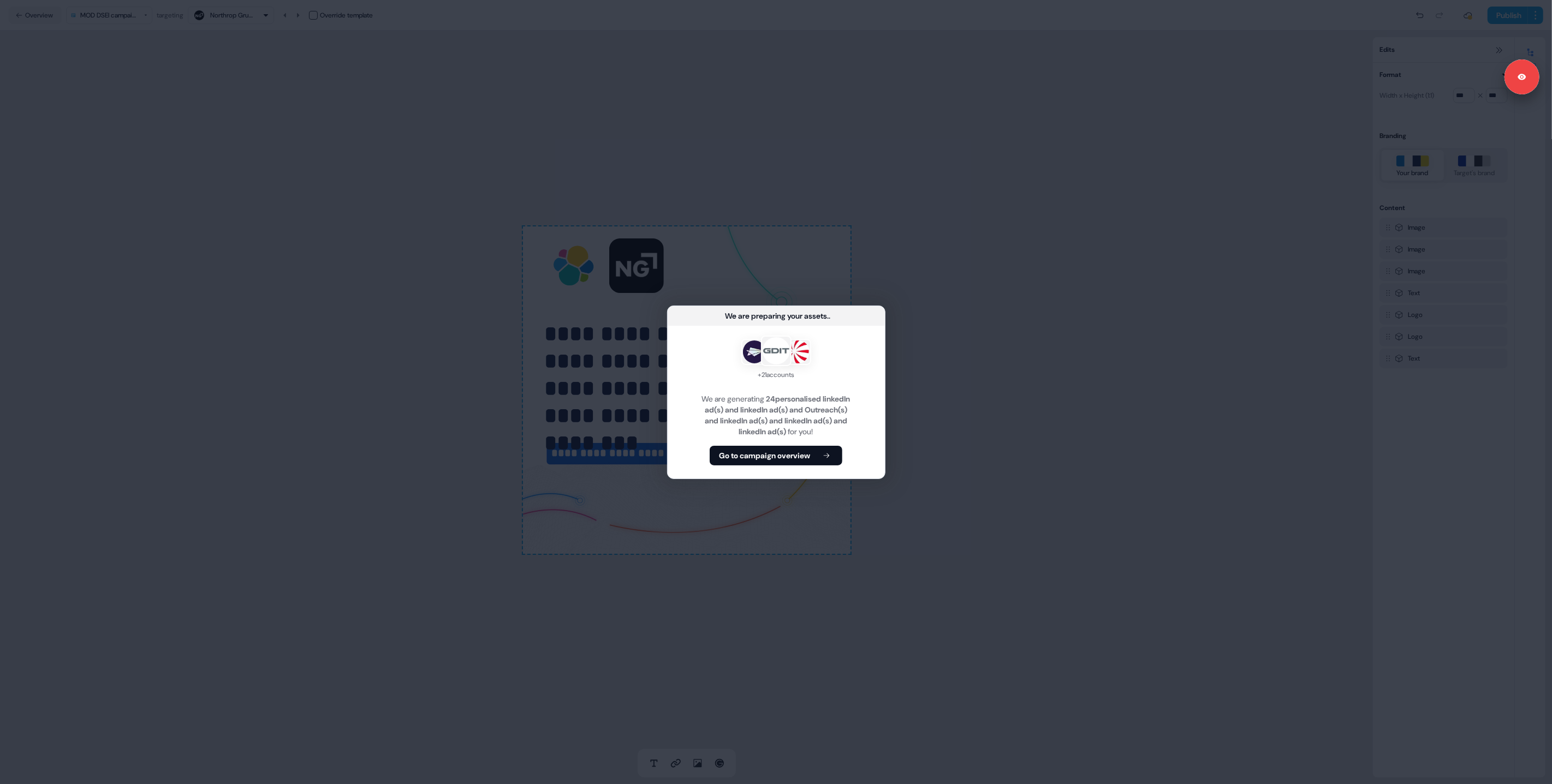
drag, startPoint x: 827, startPoint y: 456, endPoint x: 677, endPoint y: 446, distance: 150.3
click at [827, 456] on icon at bounding box center [826, 455] width 13 height 8
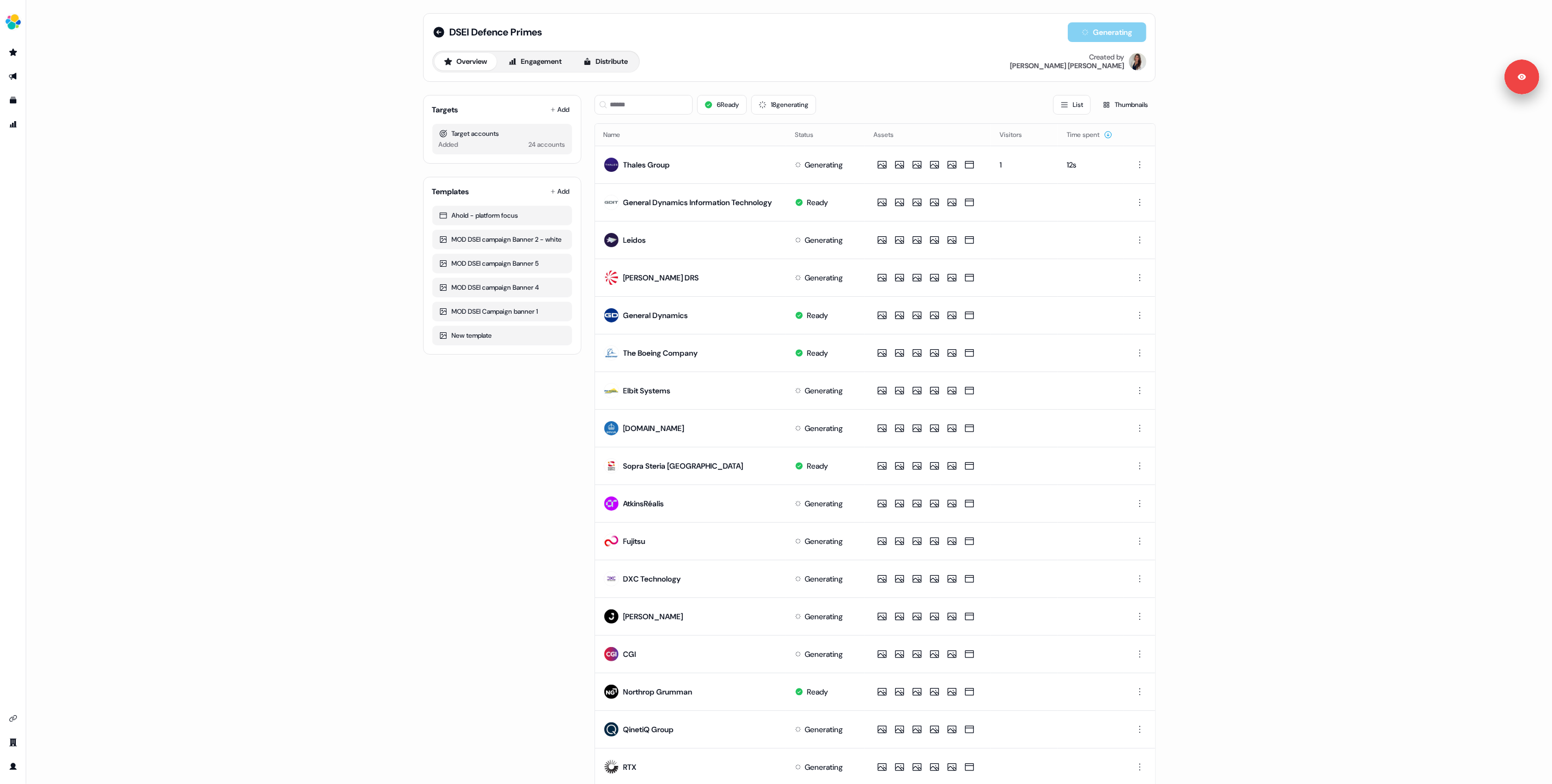
click at [256, 516] on div "DSEI Defence Primes Generating Overview Engagement Distribute Created by Kelly …" at bounding box center [789, 392] width 1526 height 784
drag, startPoint x: 267, startPoint y: 463, endPoint x: 280, endPoint y: 455, distance: 15.3
click at [267, 462] on div "DSEI Defence Primes Editor Overview Engagement Distribute Created by Kelly Manr…" at bounding box center [789, 392] width 1526 height 784
click at [1098, 36] on button "Editor" at bounding box center [1107, 32] width 79 height 20
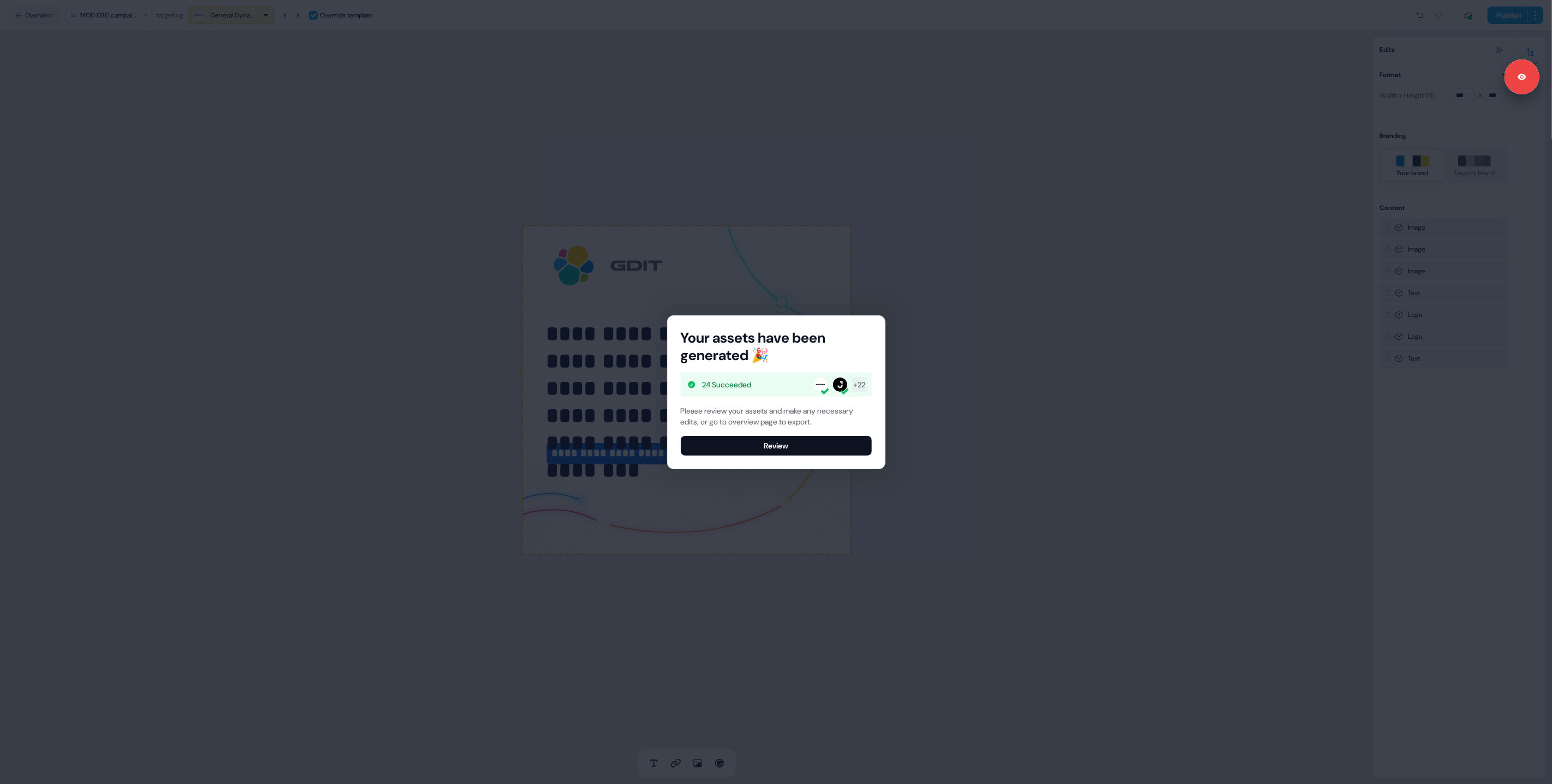
click at [755, 443] on button "Review" at bounding box center [776, 445] width 191 height 20
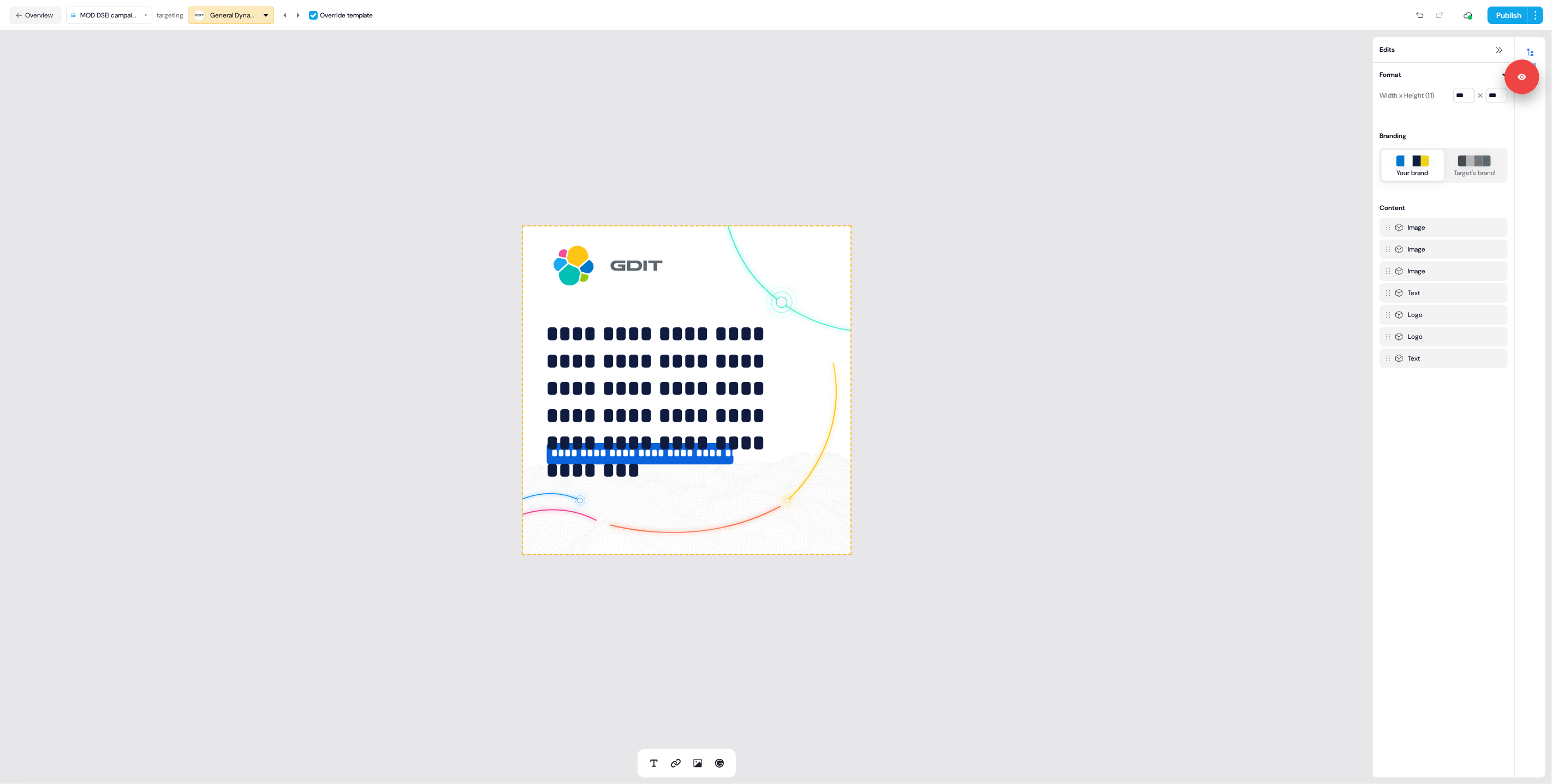
click at [129, 18] on html "**********" at bounding box center [776, 392] width 1552 height 784
drag, startPoint x: 119, startPoint y: 105, endPoint x: 137, endPoint y: 115, distance: 20.6
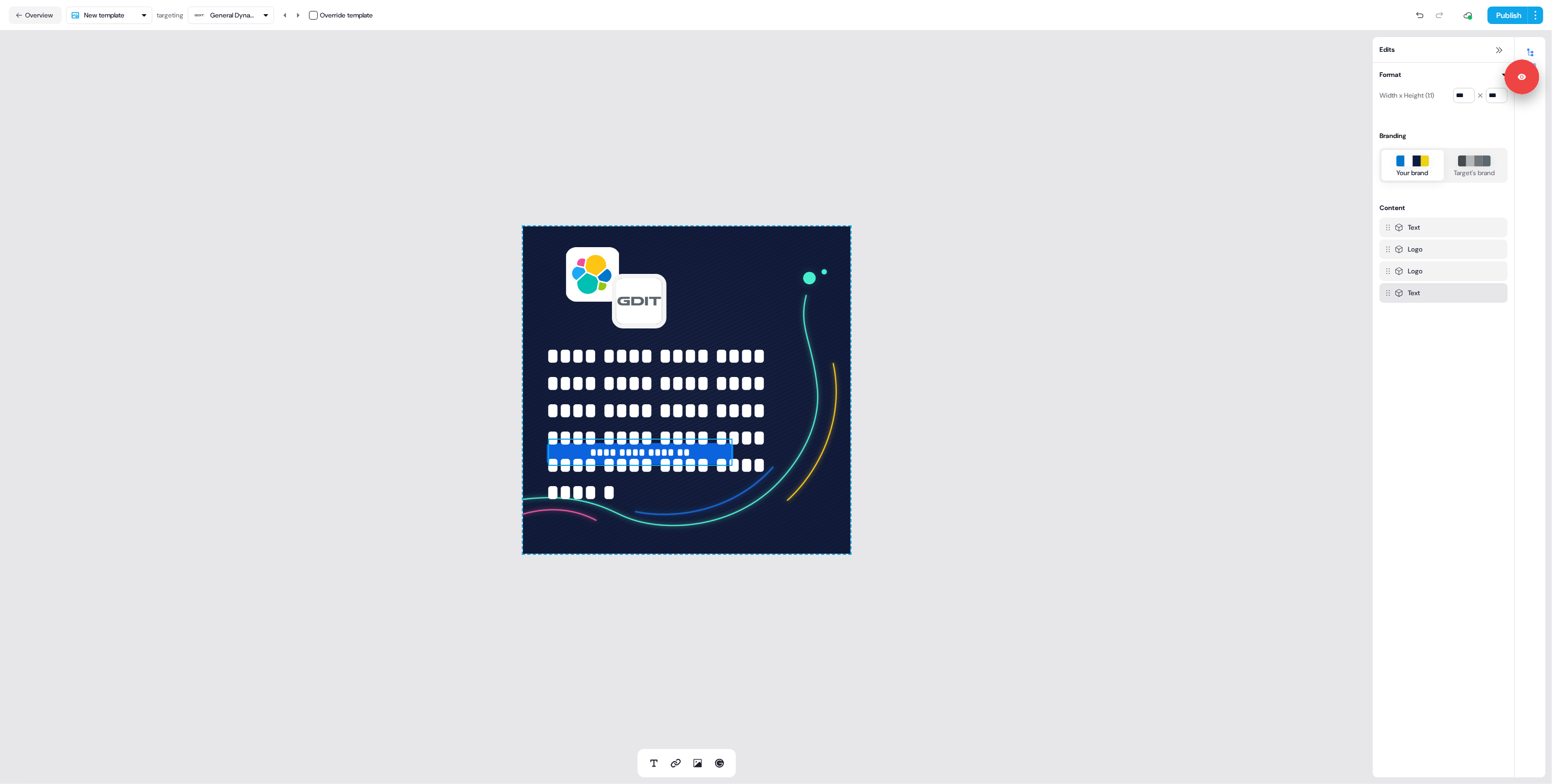
click at [724, 459] on p "**********" at bounding box center [640, 451] width 184 height 27
drag, startPoint x: 333, startPoint y: 284, endPoint x: 217, endPoint y: 76, distance: 238.2
click at [333, 284] on div "**********" at bounding box center [686, 390] width 1373 height 719
click at [143, 12] on html "**********" at bounding box center [776, 392] width 1552 height 784
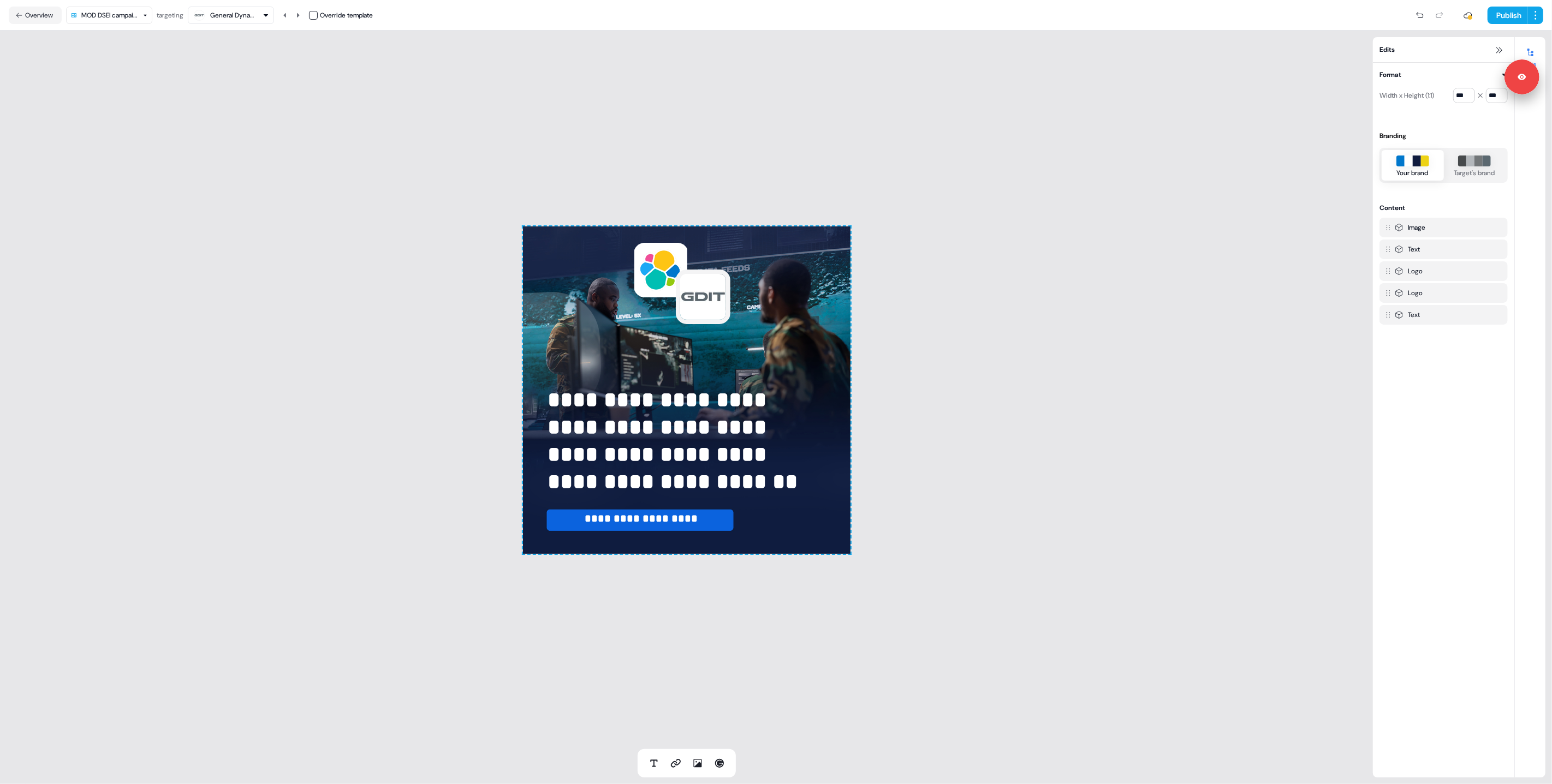
click at [105, 10] on html "**********" at bounding box center [776, 392] width 1552 height 784
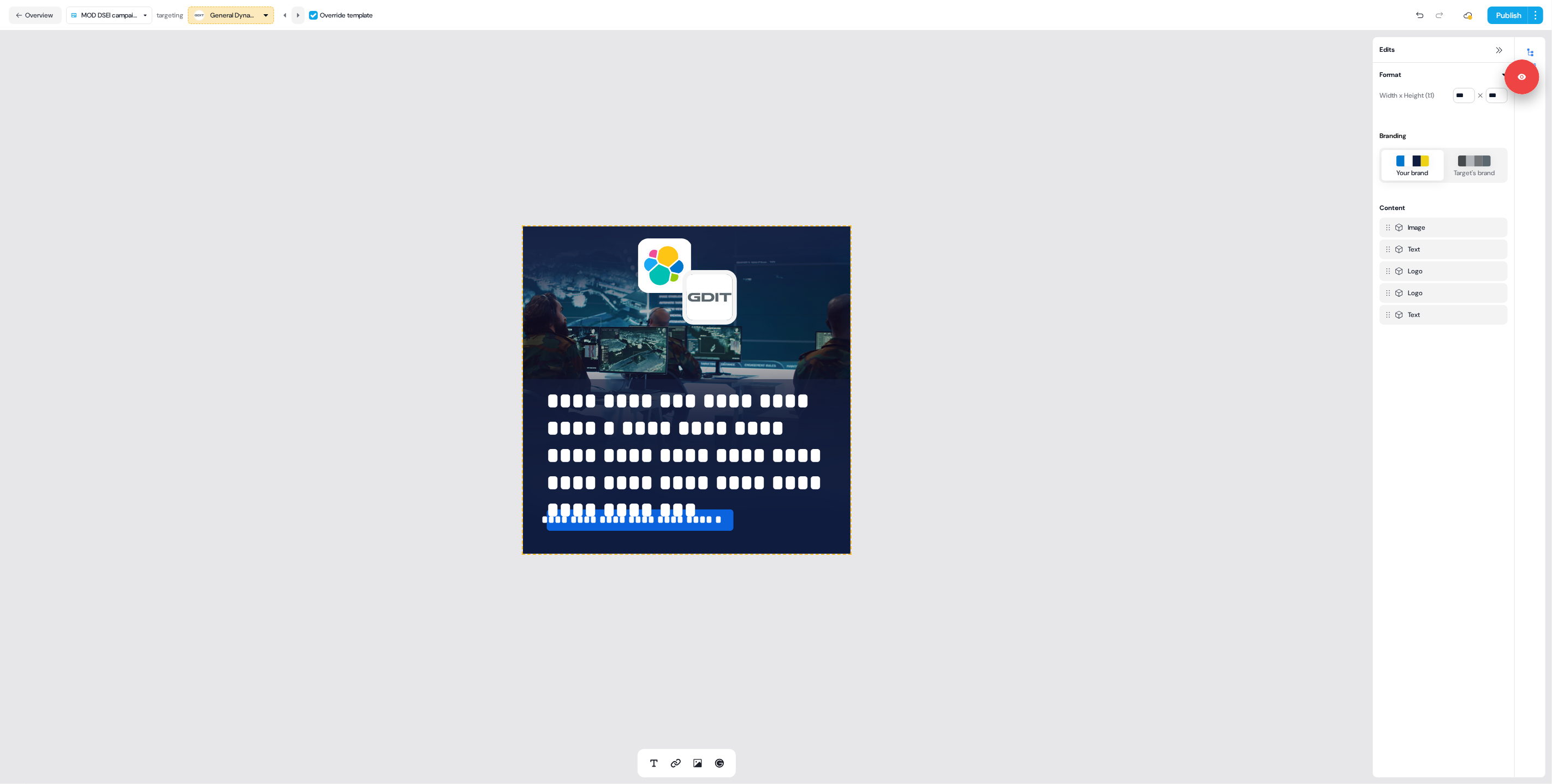
click at [300, 14] on icon at bounding box center [298, 14] width 3 height 4
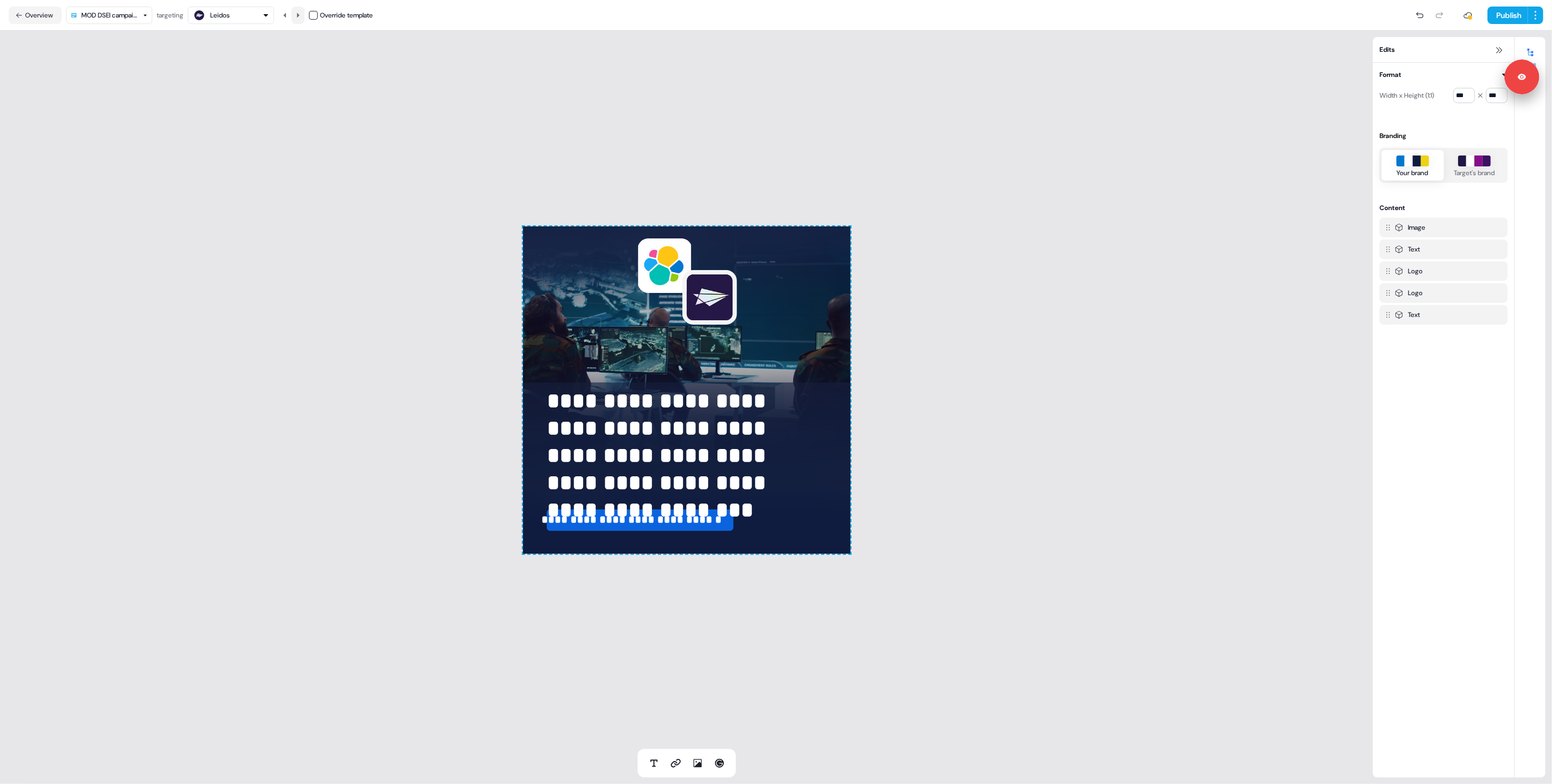
click at [300, 14] on icon at bounding box center [298, 14] width 3 height 4
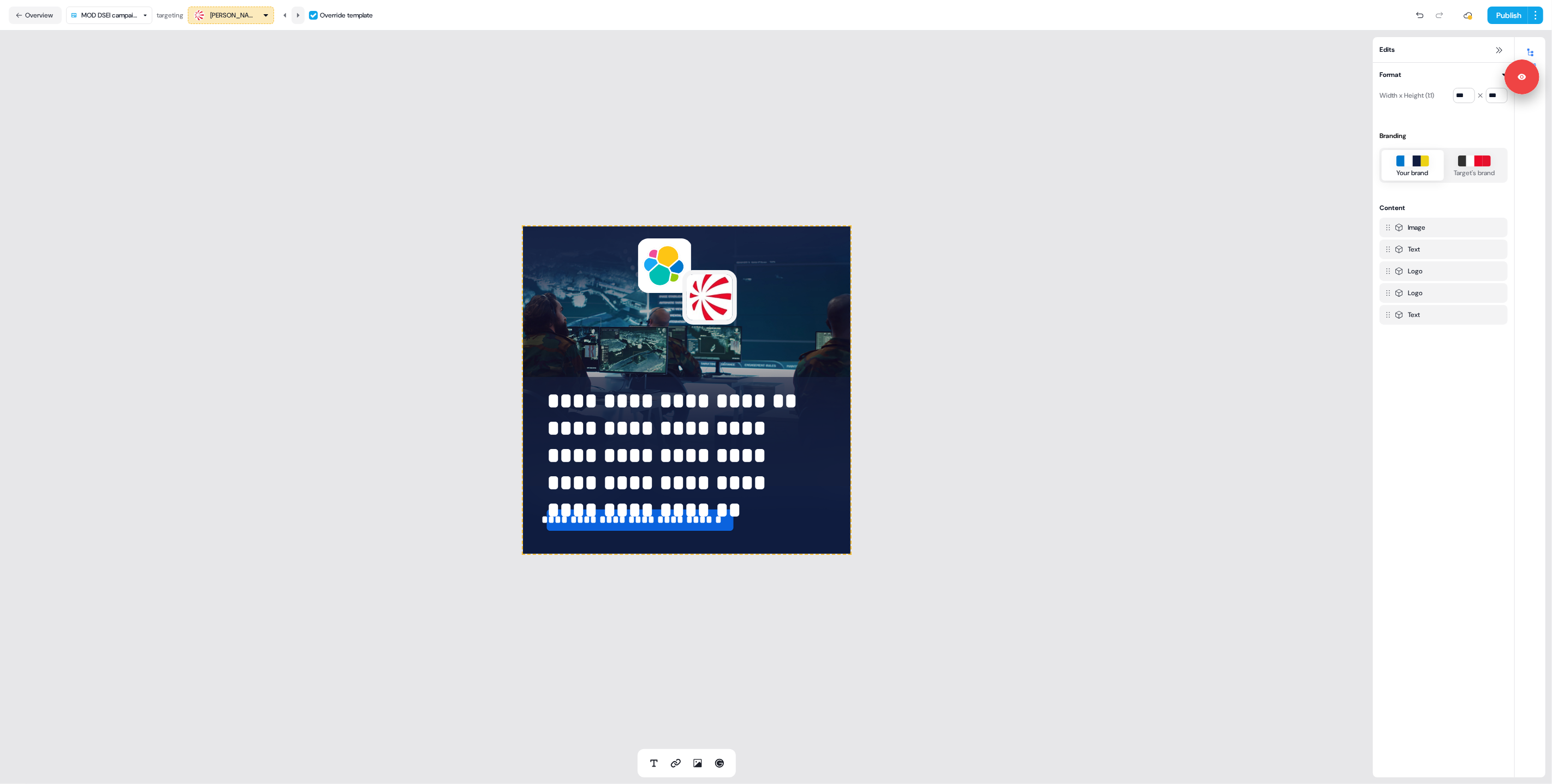
click at [300, 14] on icon at bounding box center [298, 14] width 3 height 4
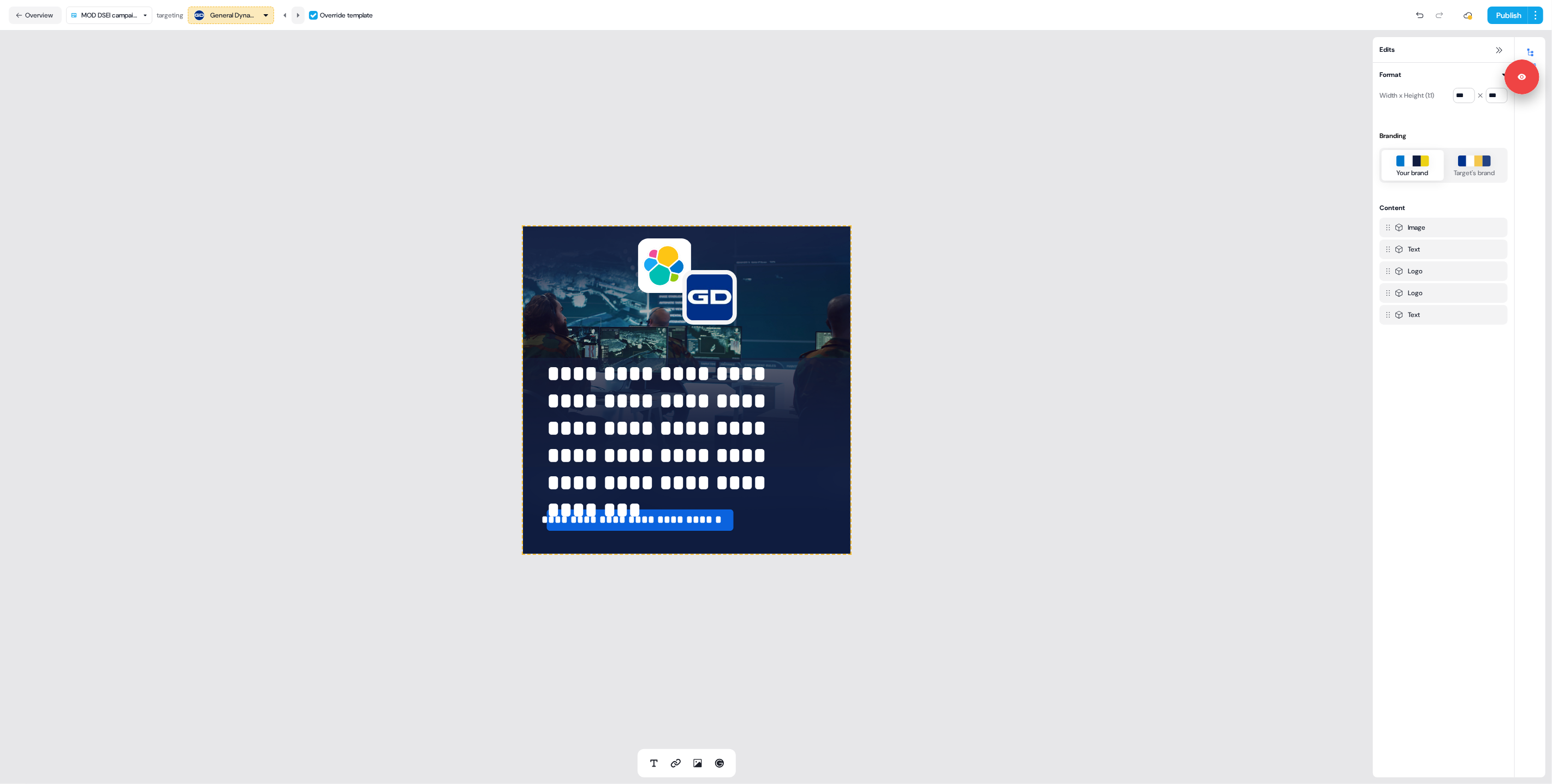
click at [300, 14] on icon at bounding box center [298, 14] width 3 height 4
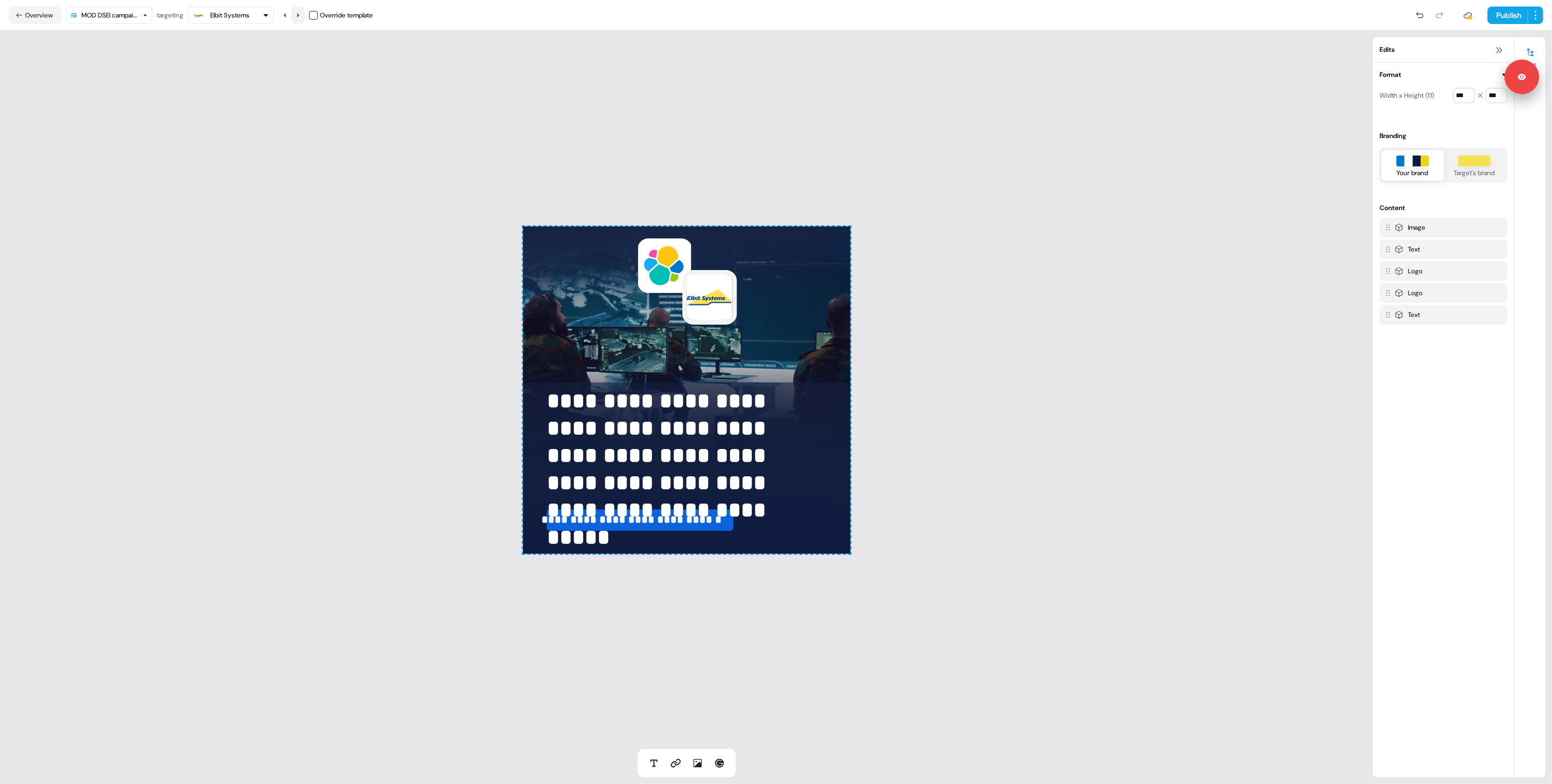
click at [300, 14] on icon at bounding box center [298, 14] width 3 height 4
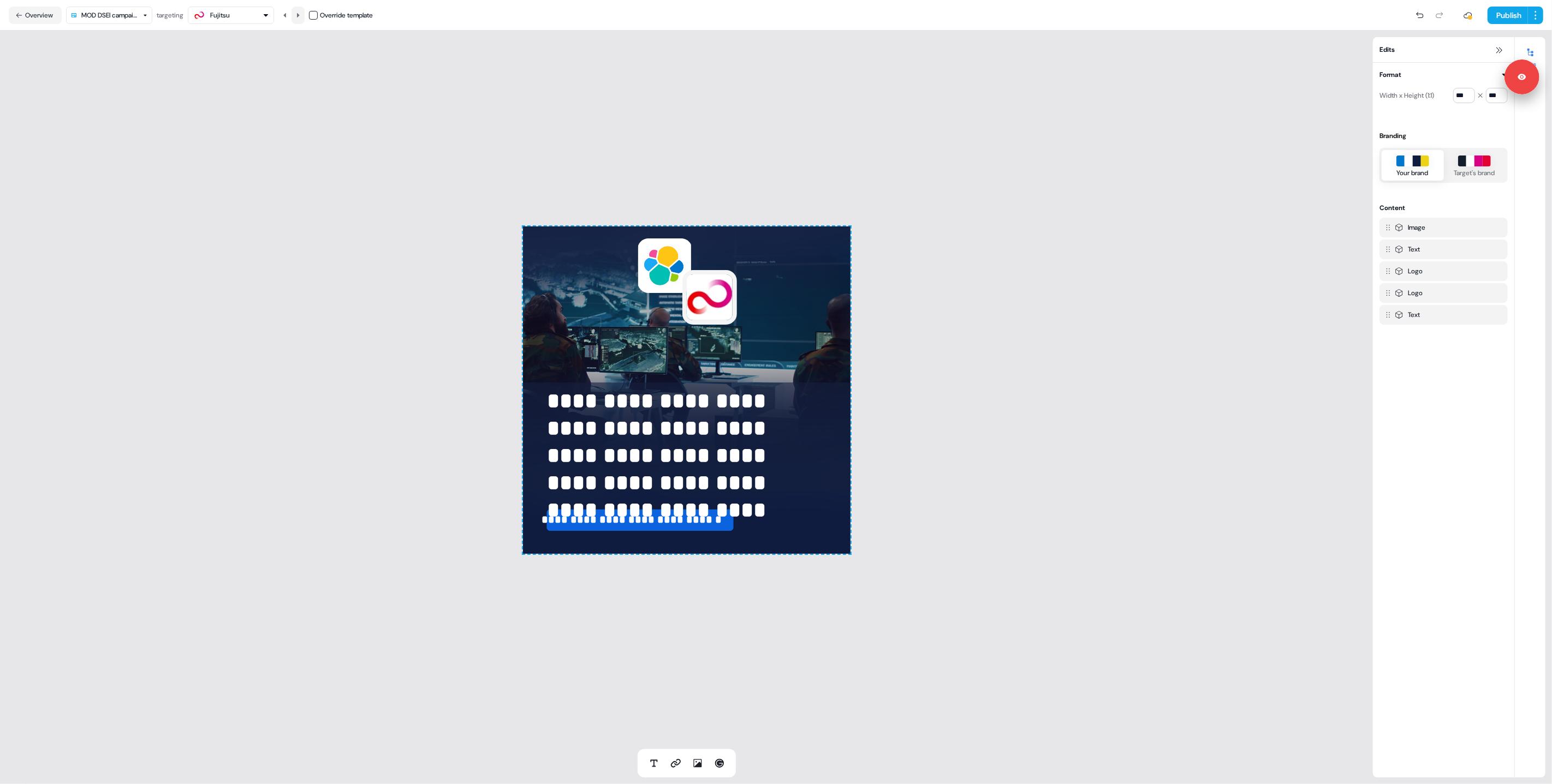
click at [300, 14] on icon at bounding box center [298, 14] width 3 height 4
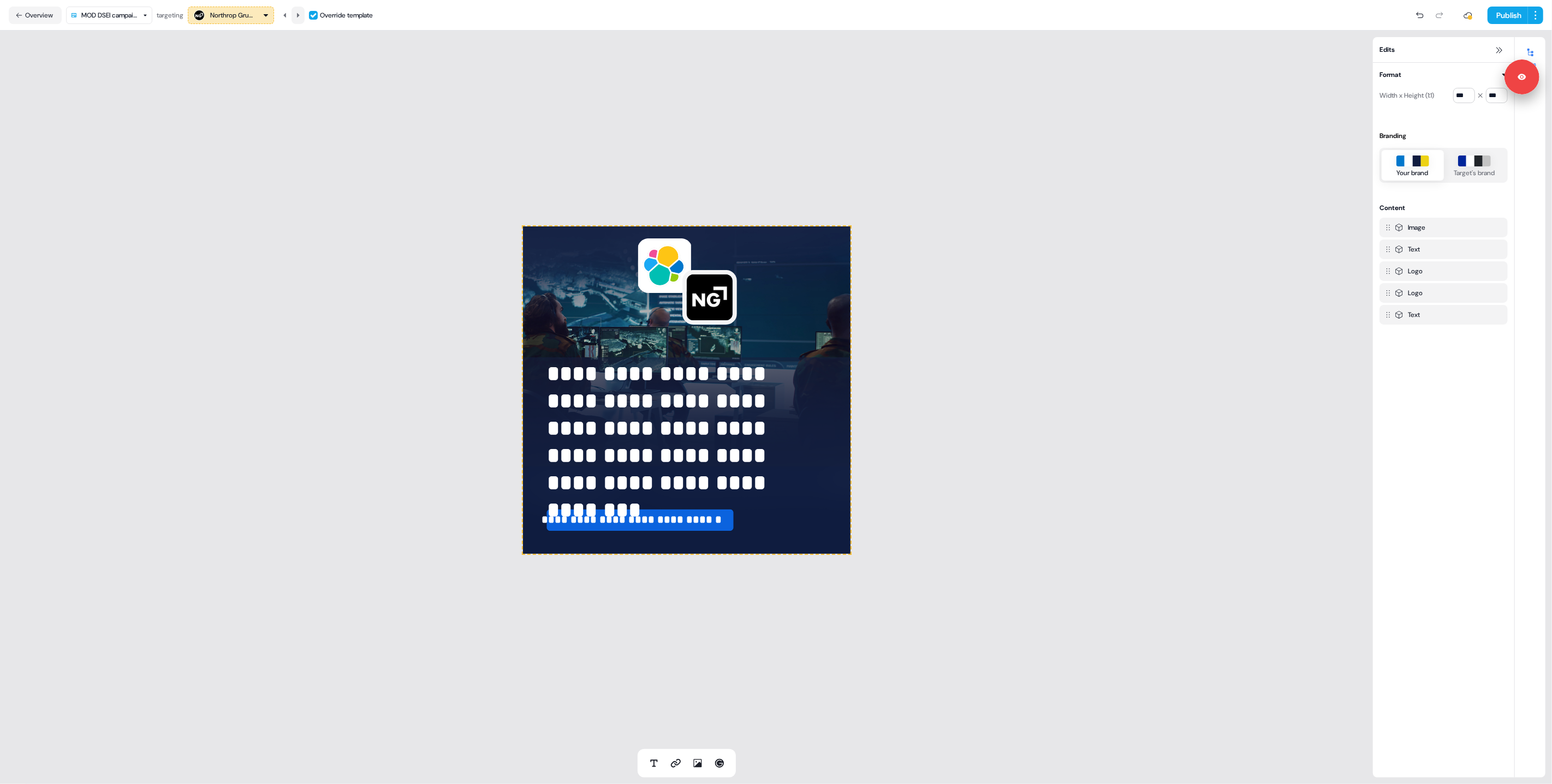
click at [300, 14] on icon at bounding box center [298, 14] width 3 height 4
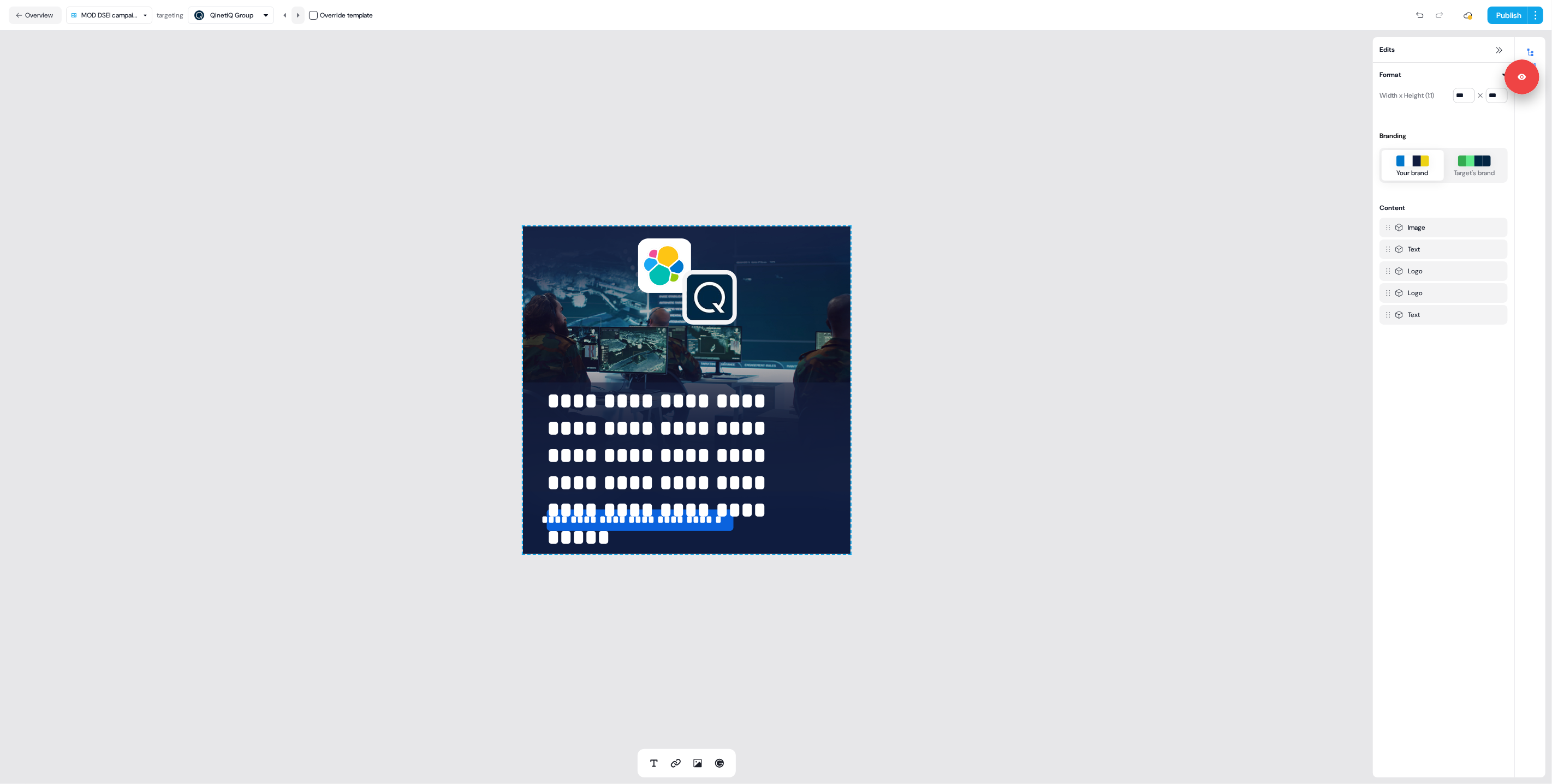
click at [300, 14] on icon at bounding box center [298, 14] width 3 height 4
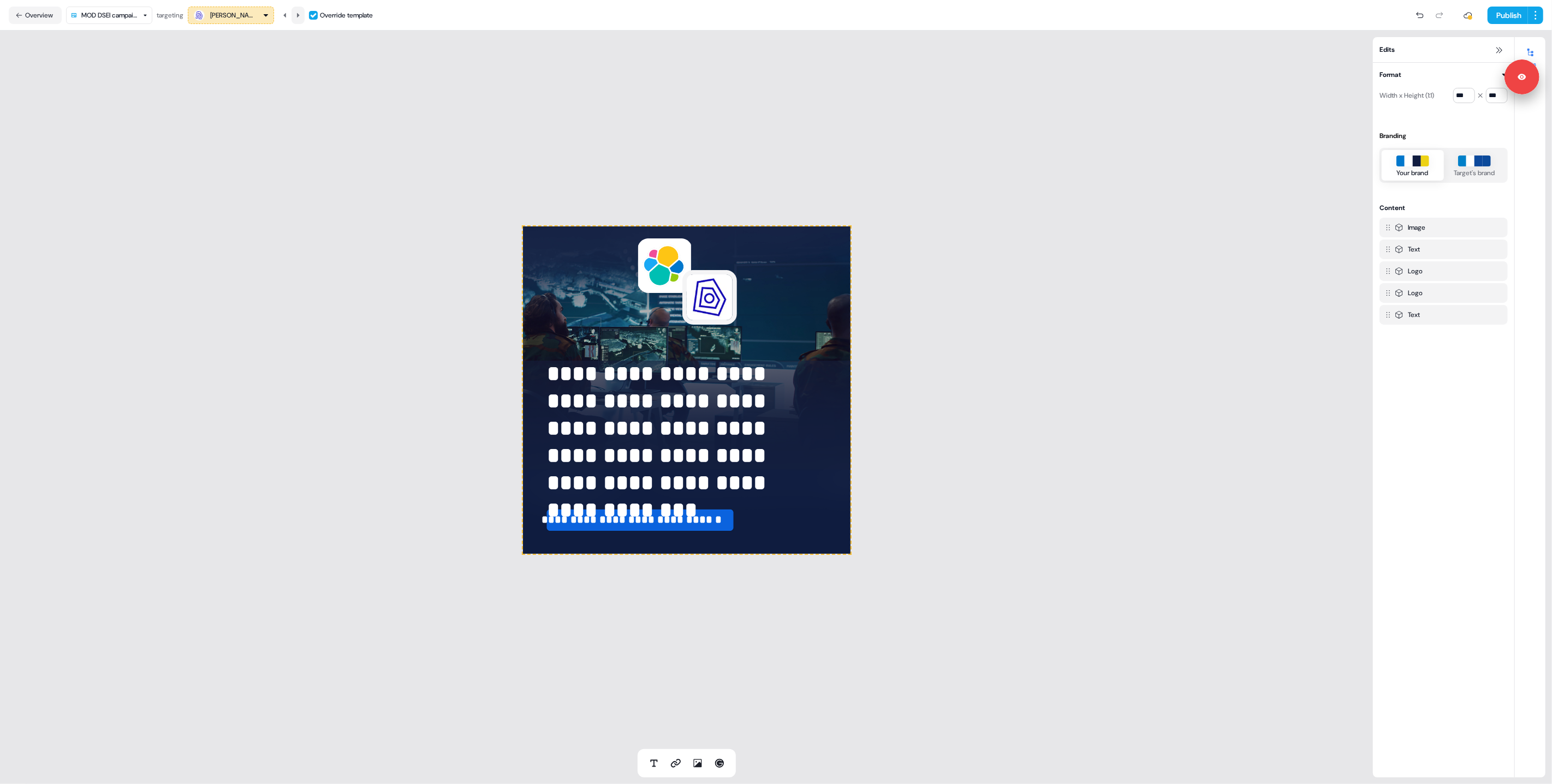
click at [300, 14] on icon at bounding box center [298, 14] width 3 height 4
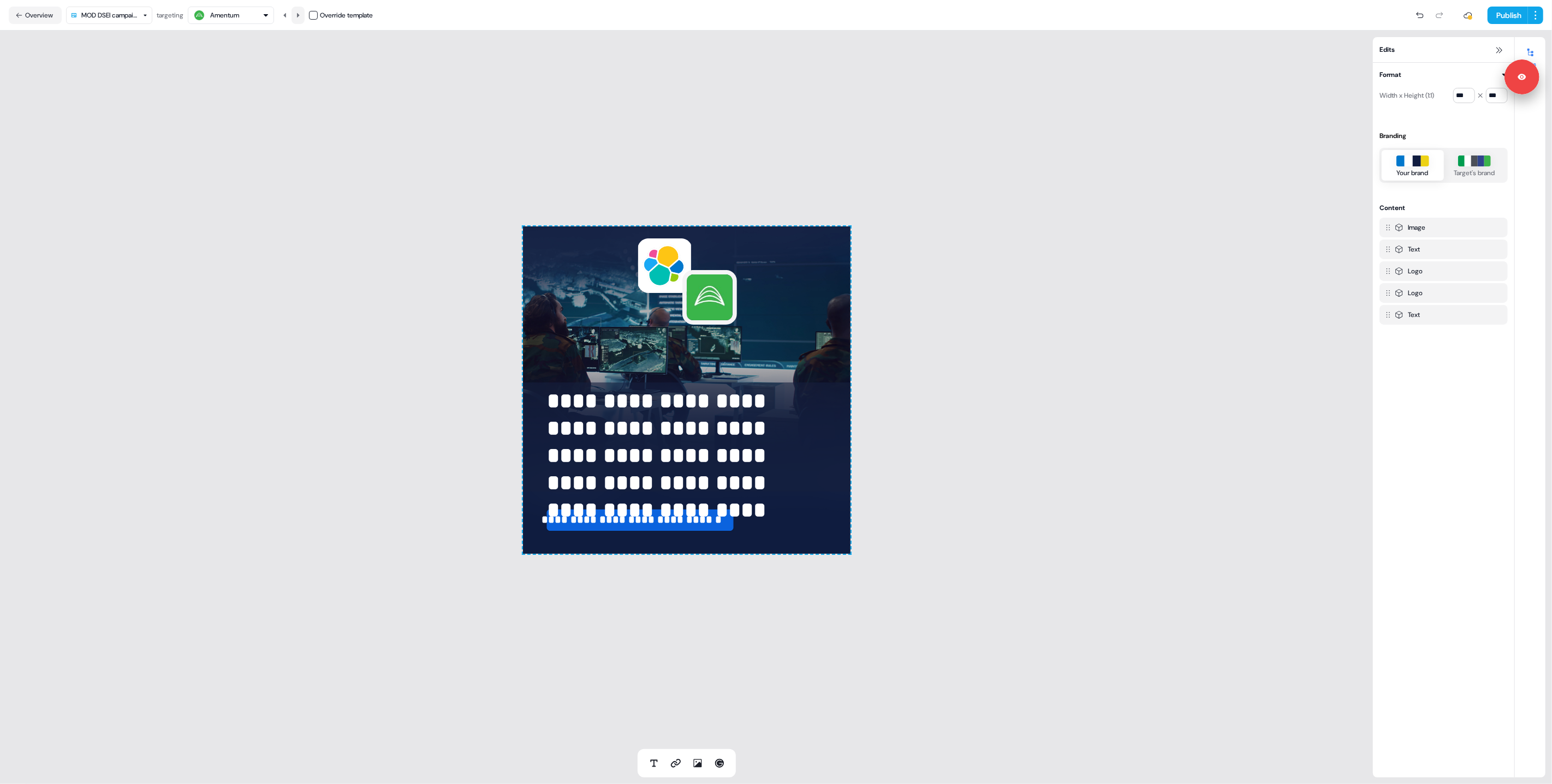
click at [300, 14] on icon at bounding box center [298, 14] width 3 height 4
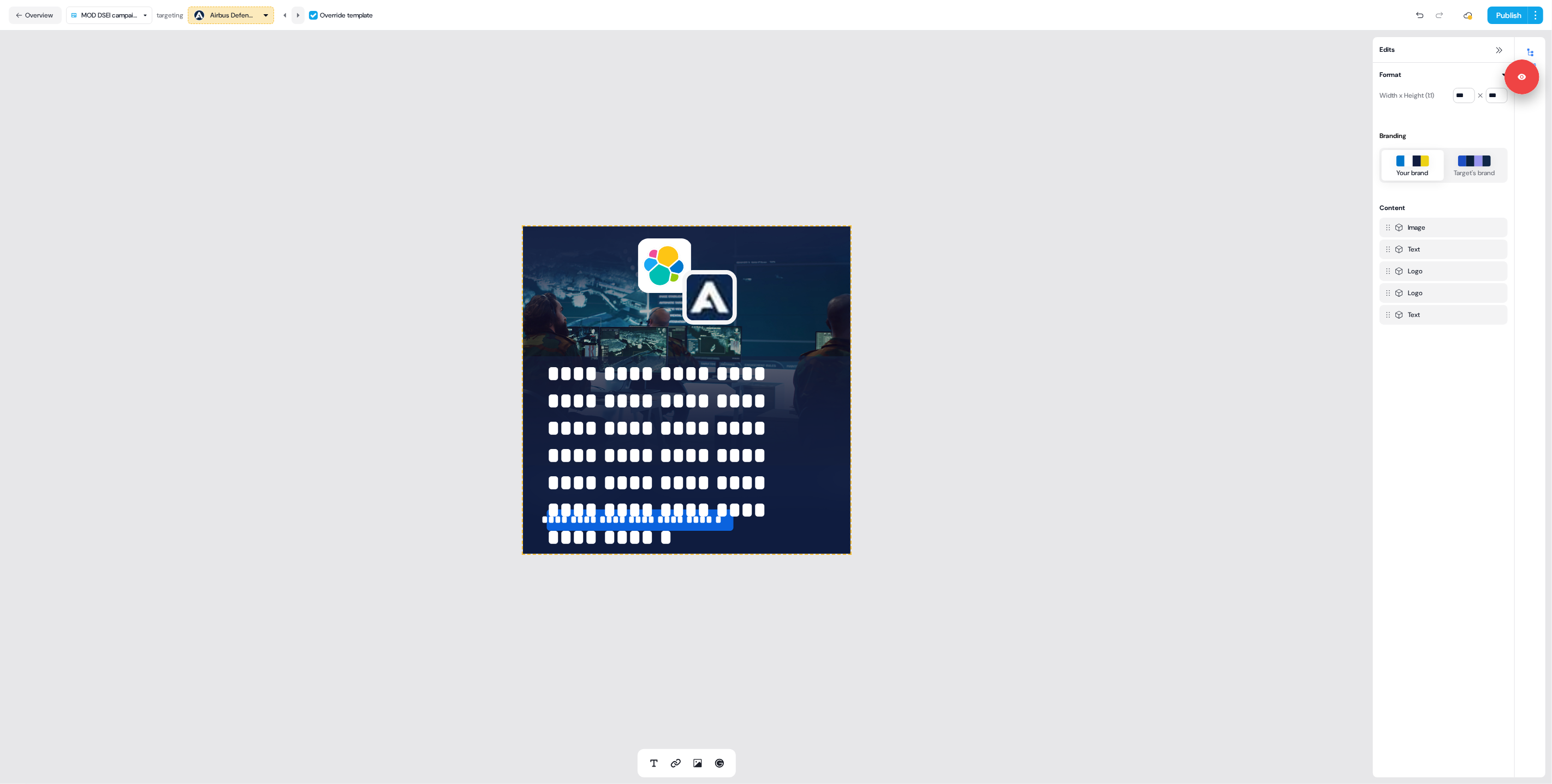
click at [300, 14] on icon at bounding box center [298, 14] width 3 height 4
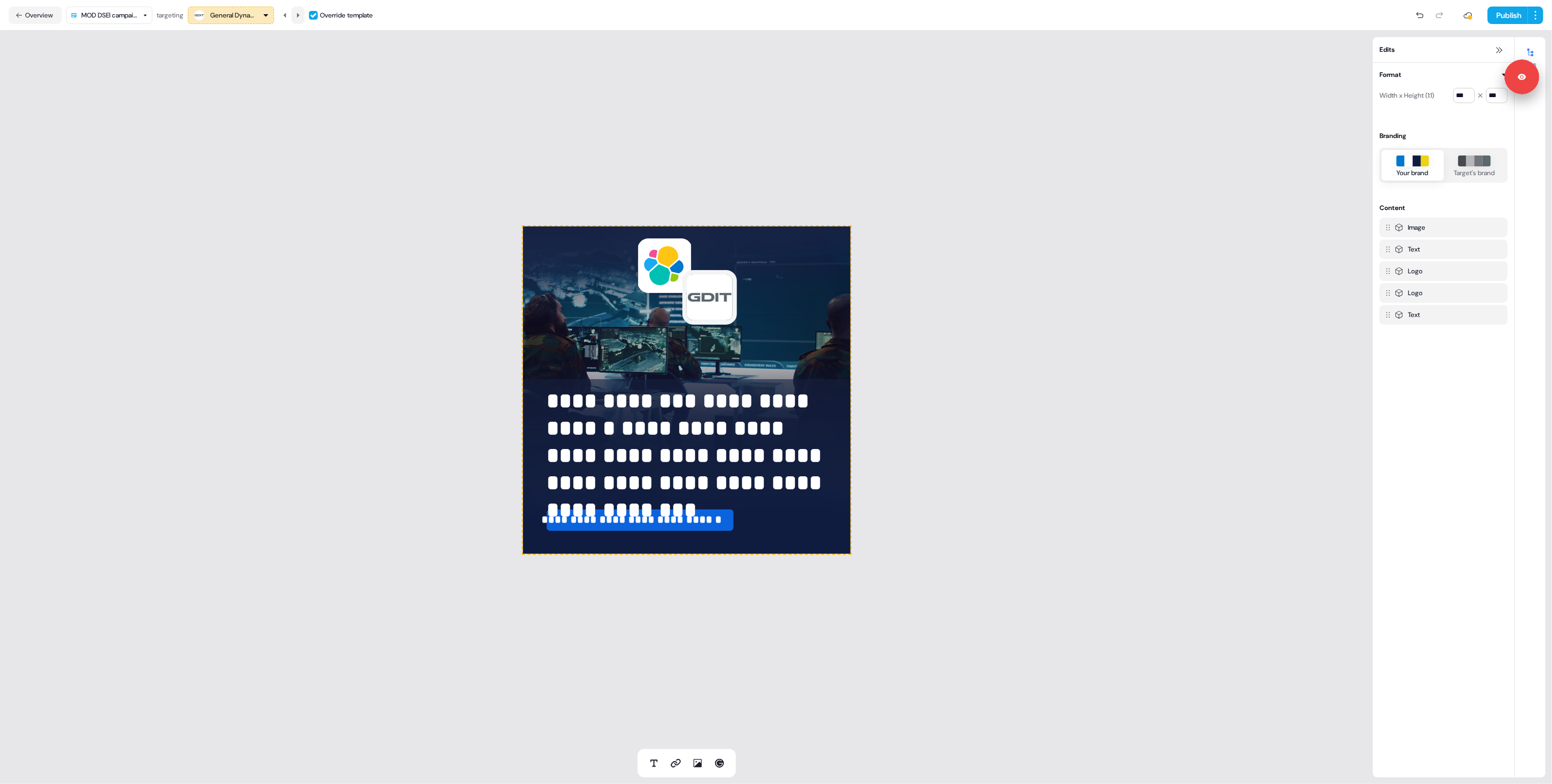
click at [300, 14] on icon at bounding box center [298, 14] width 3 height 4
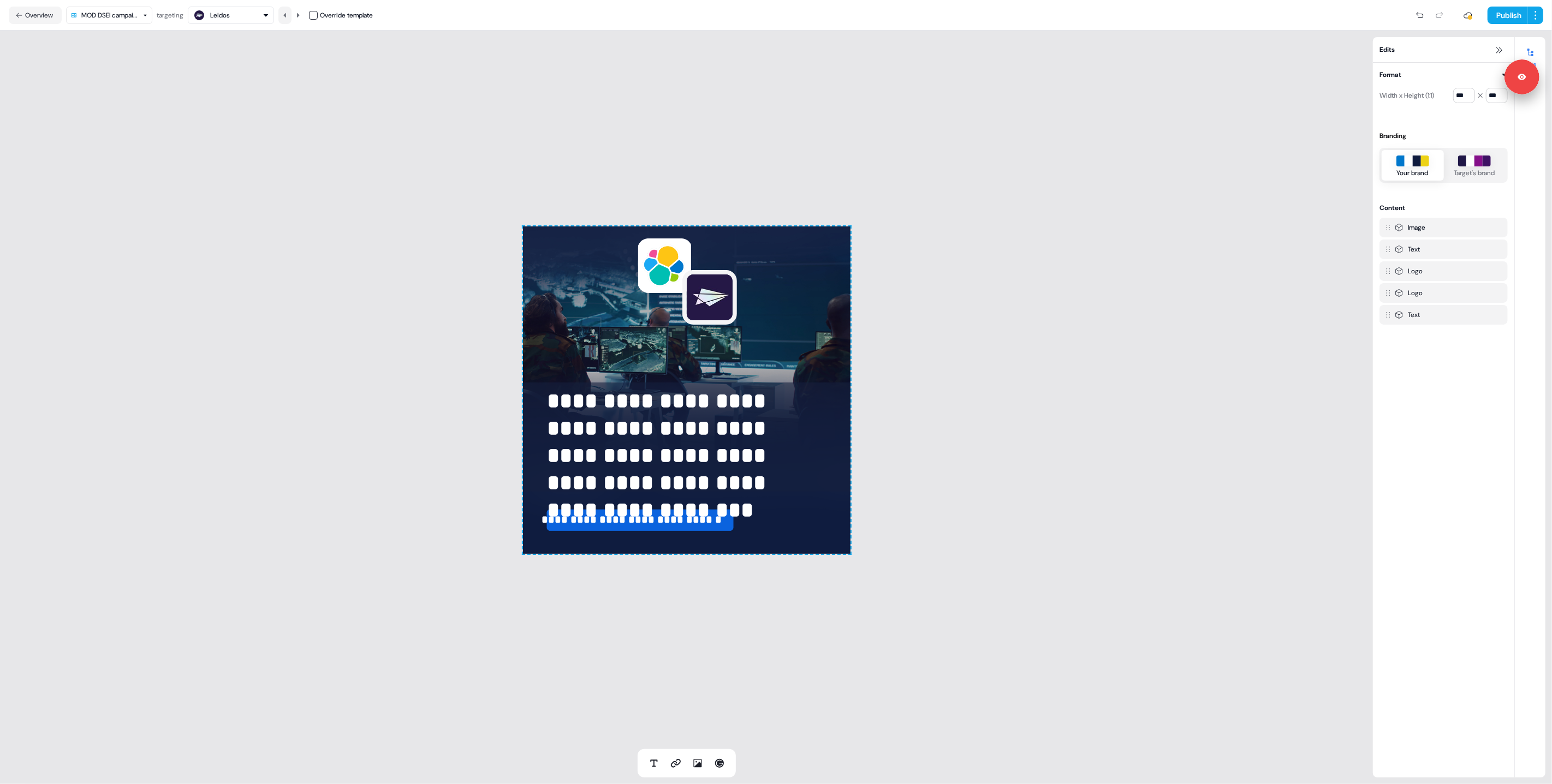
click at [290, 14] on button at bounding box center [285, 16] width 13 height 17
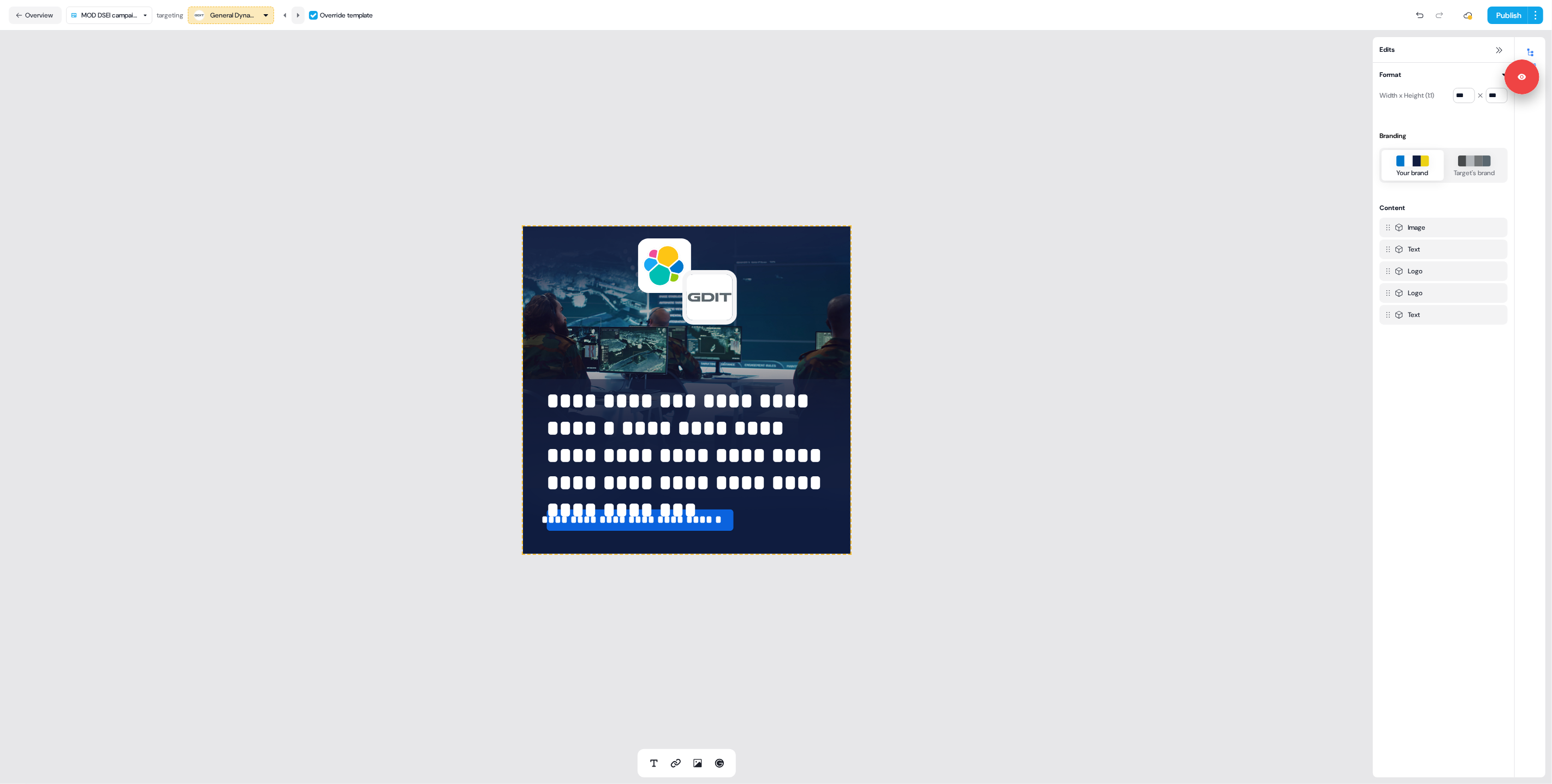
drag, startPoint x: 290, startPoint y: 14, endPoint x: 295, endPoint y: 16, distance: 5.4
click at [288, 14] on icon at bounding box center [285, 16] width 7 height 7
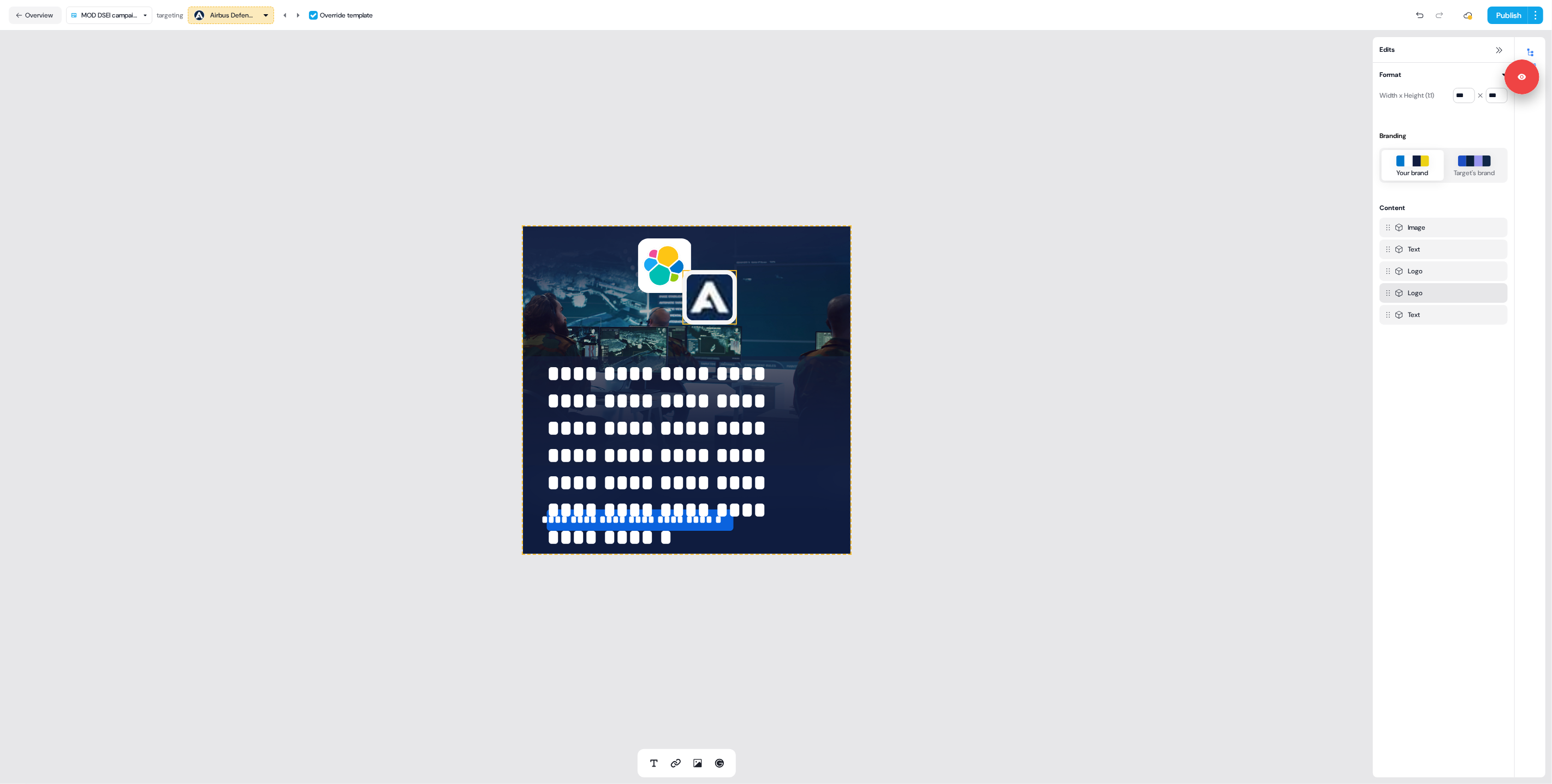
click at [713, 312] on img at bounding box center [710, 297] width 55 height 55
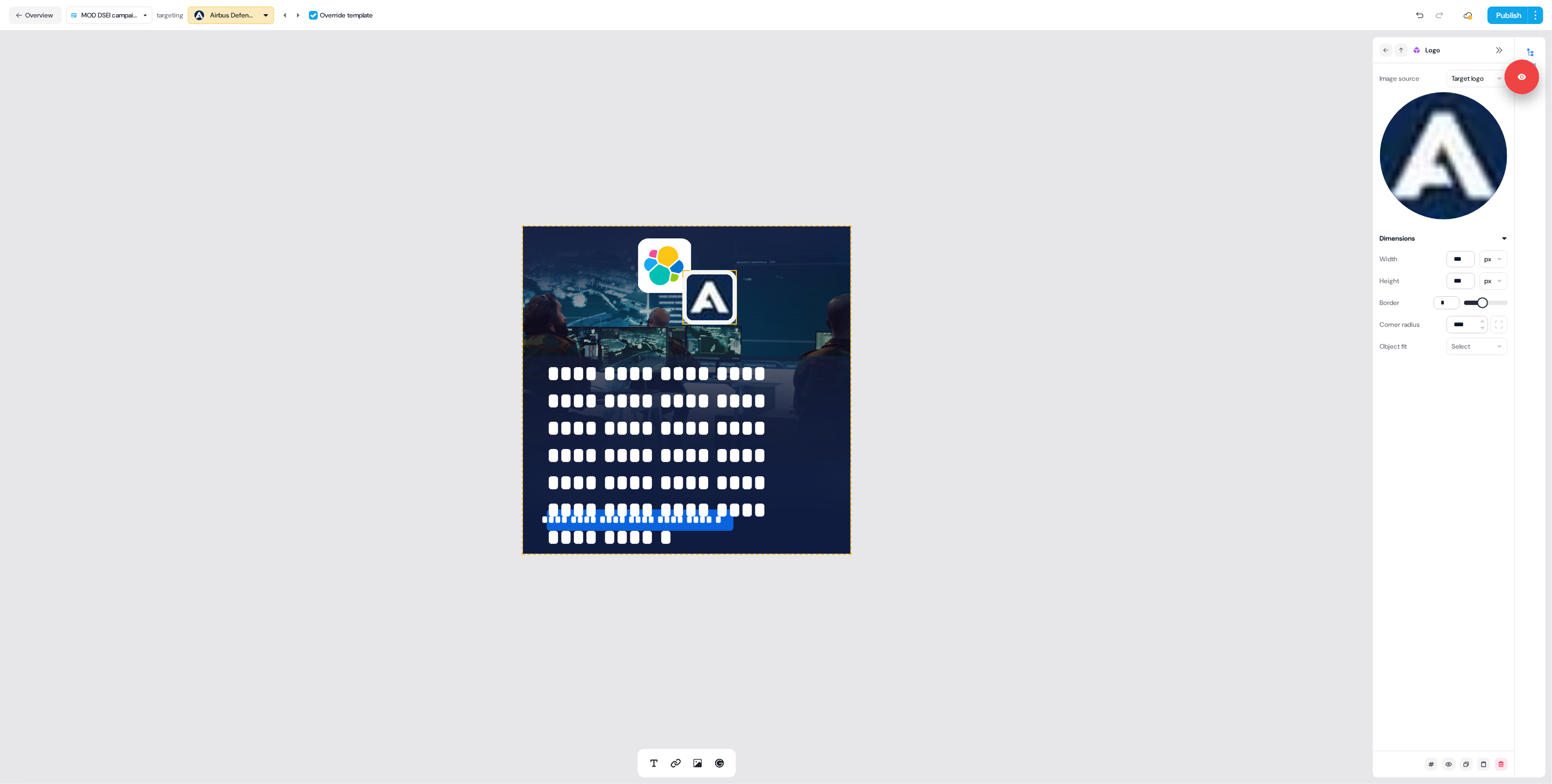
click at [1479, 89] on div "Image source Target logo" at bounding box center [1444, 144] width 129 height 150
click at [1475, 82] on html "**********" at bounding box center [776, 392] width 1552 height 784
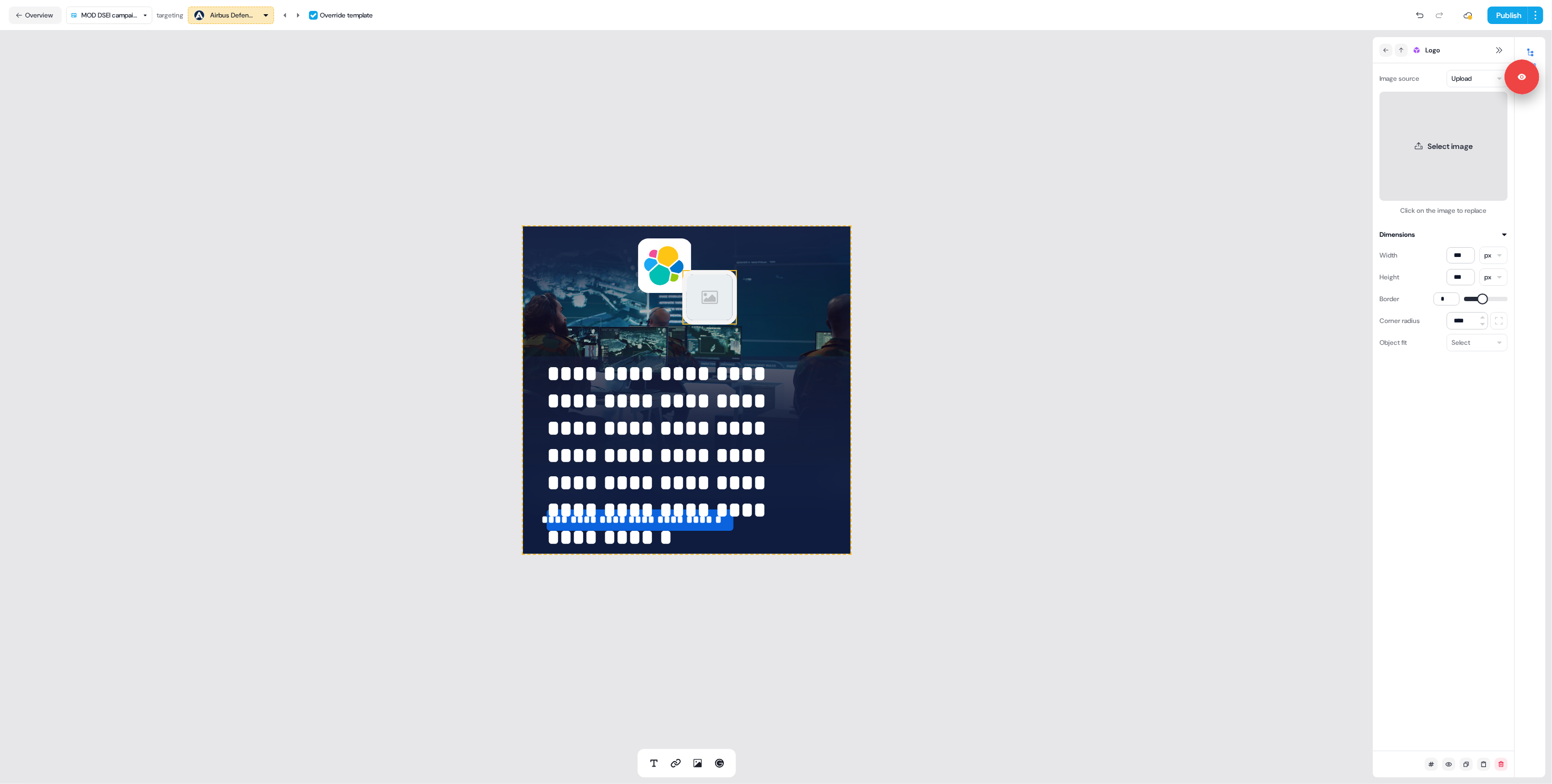
click at [1430, 158] on button "Select image" at bounding box center [1444, 147] width 129 height 109
click at [1475, 75] on html "**********" at bounding box center [776, 392] width 1552 height 784
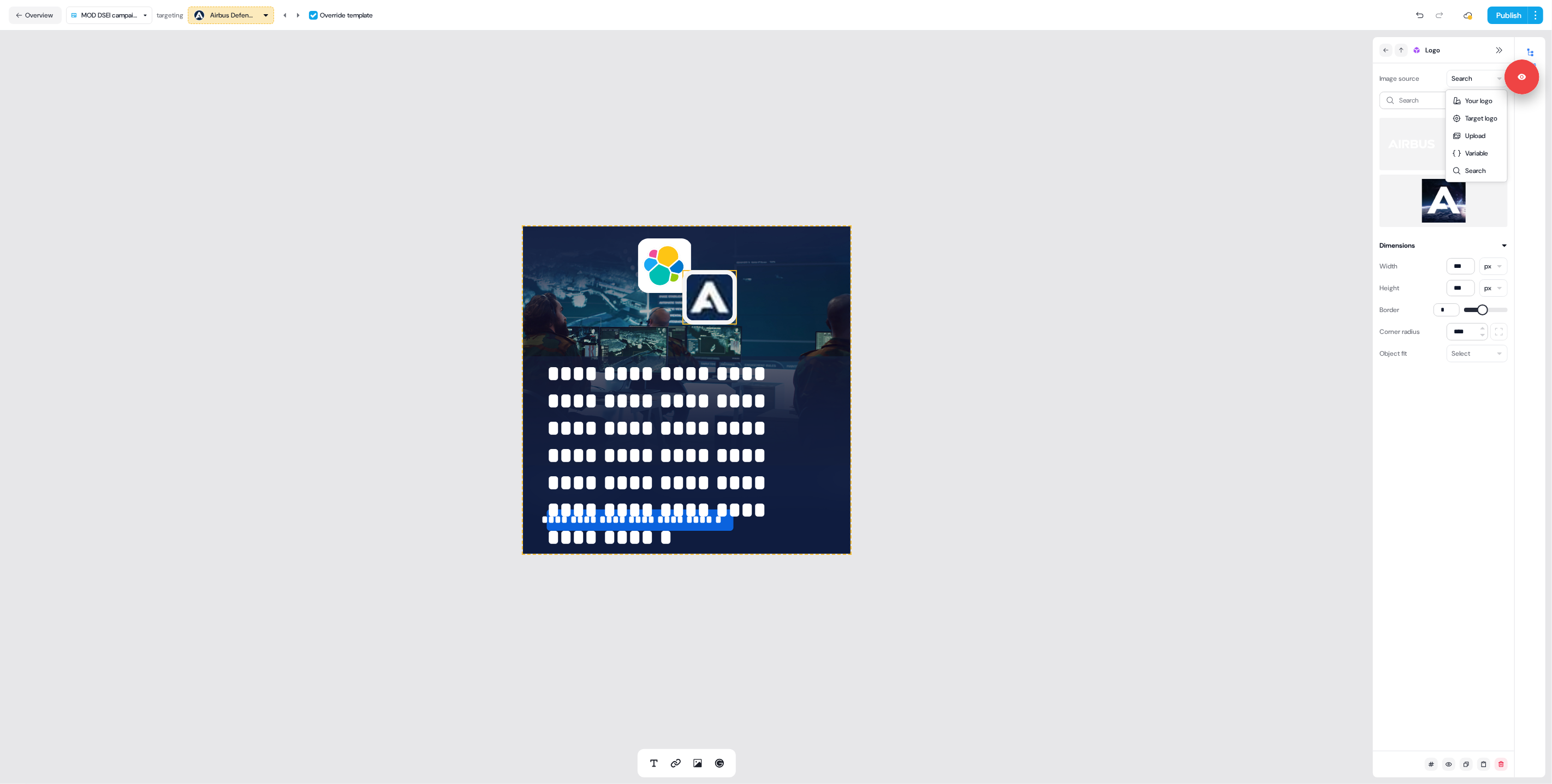
click at [1476, 73] on html "**********" at bounding box center [776, 392] width 1552 height 784
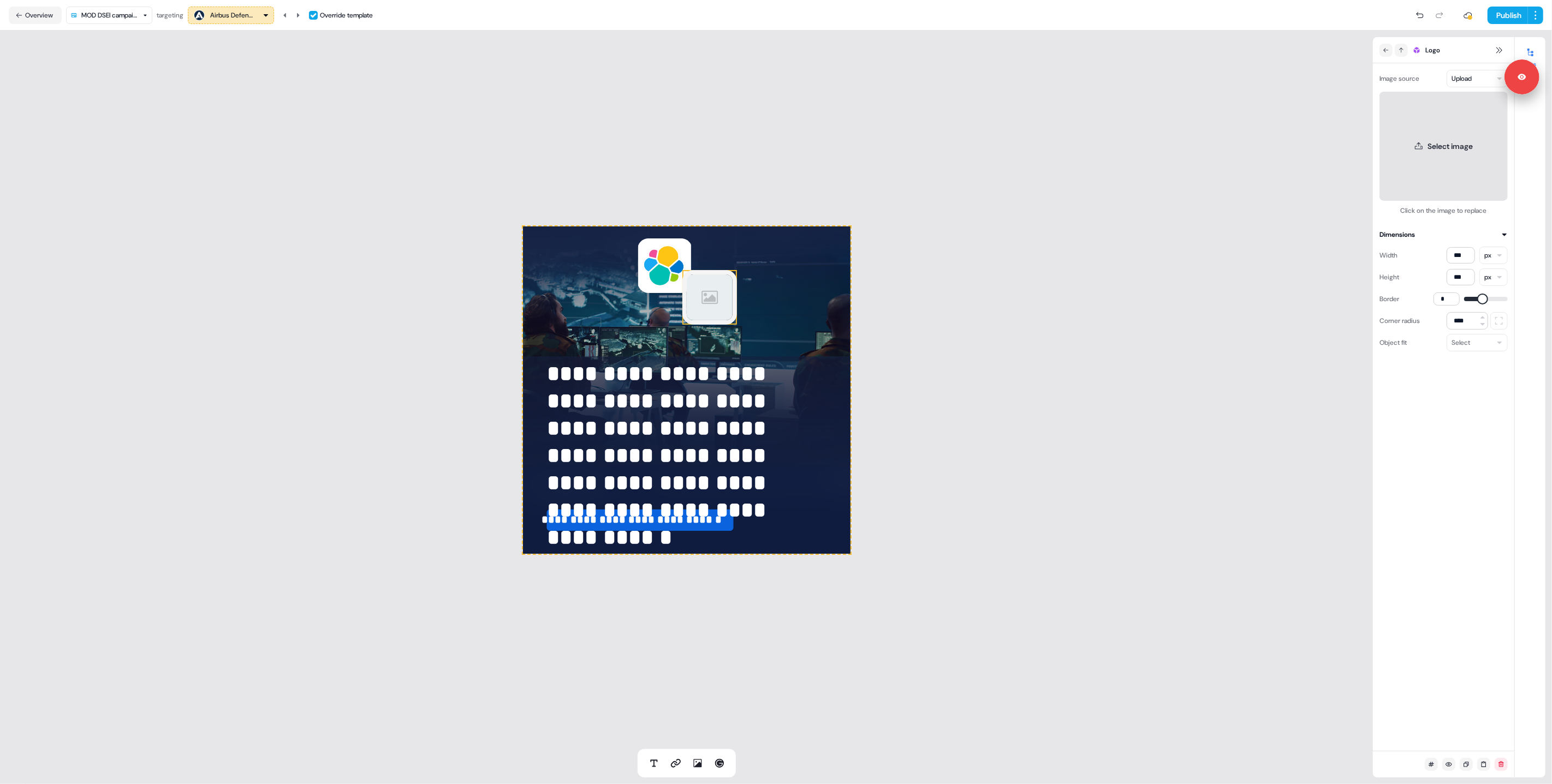
click at [1434, 145] on button "Select image" at bounding box center [1444, 147] width 129 height 109
click at [697, 761] on icon at bounding box center [697, 763] width 11 height 11
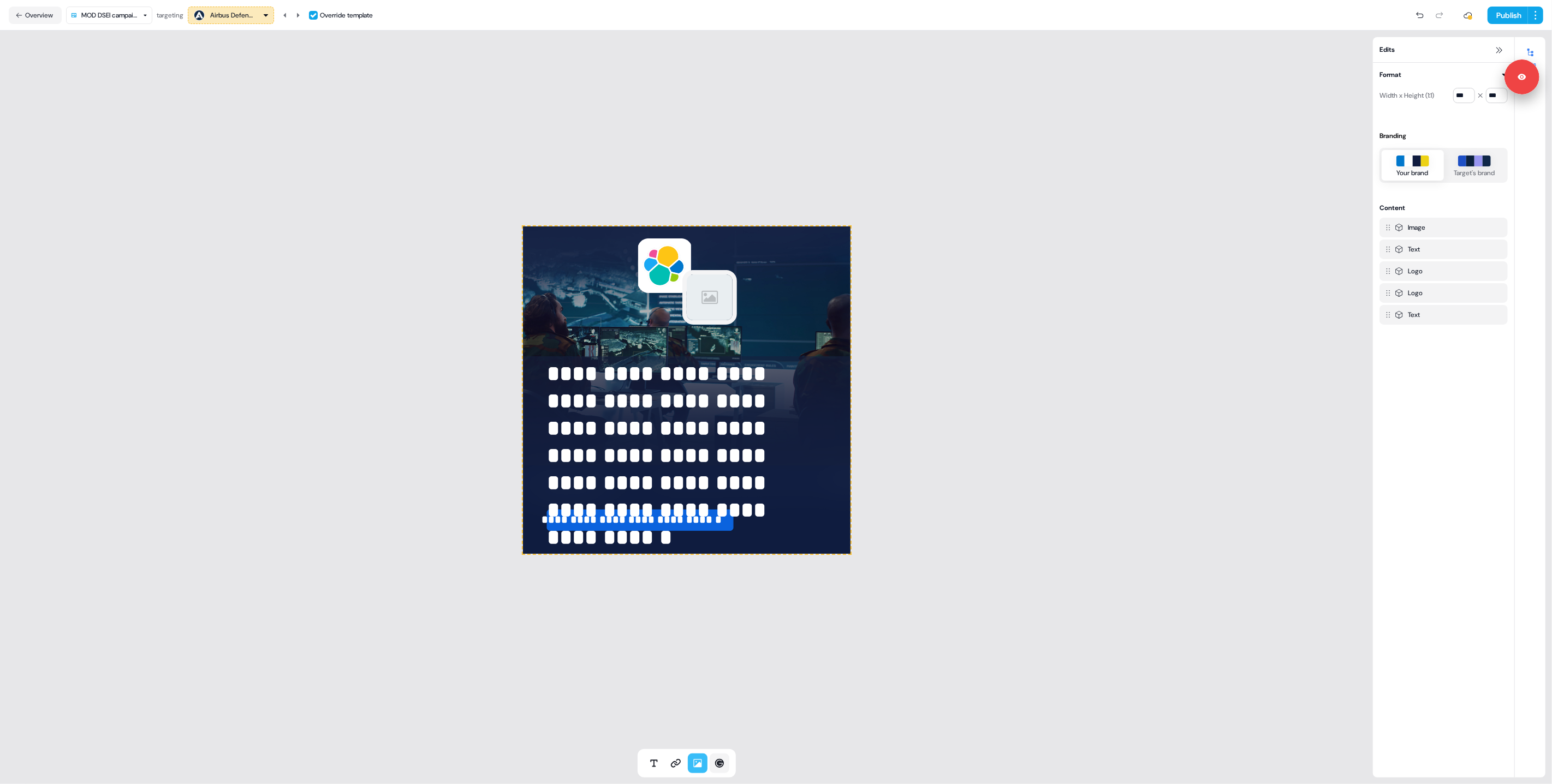
click at [715, 762] on icon at bounding box center [719, 763] width 9 height 9
click at [1497, 49] on icon at bounding box center [1499, 50] width 9 height 9
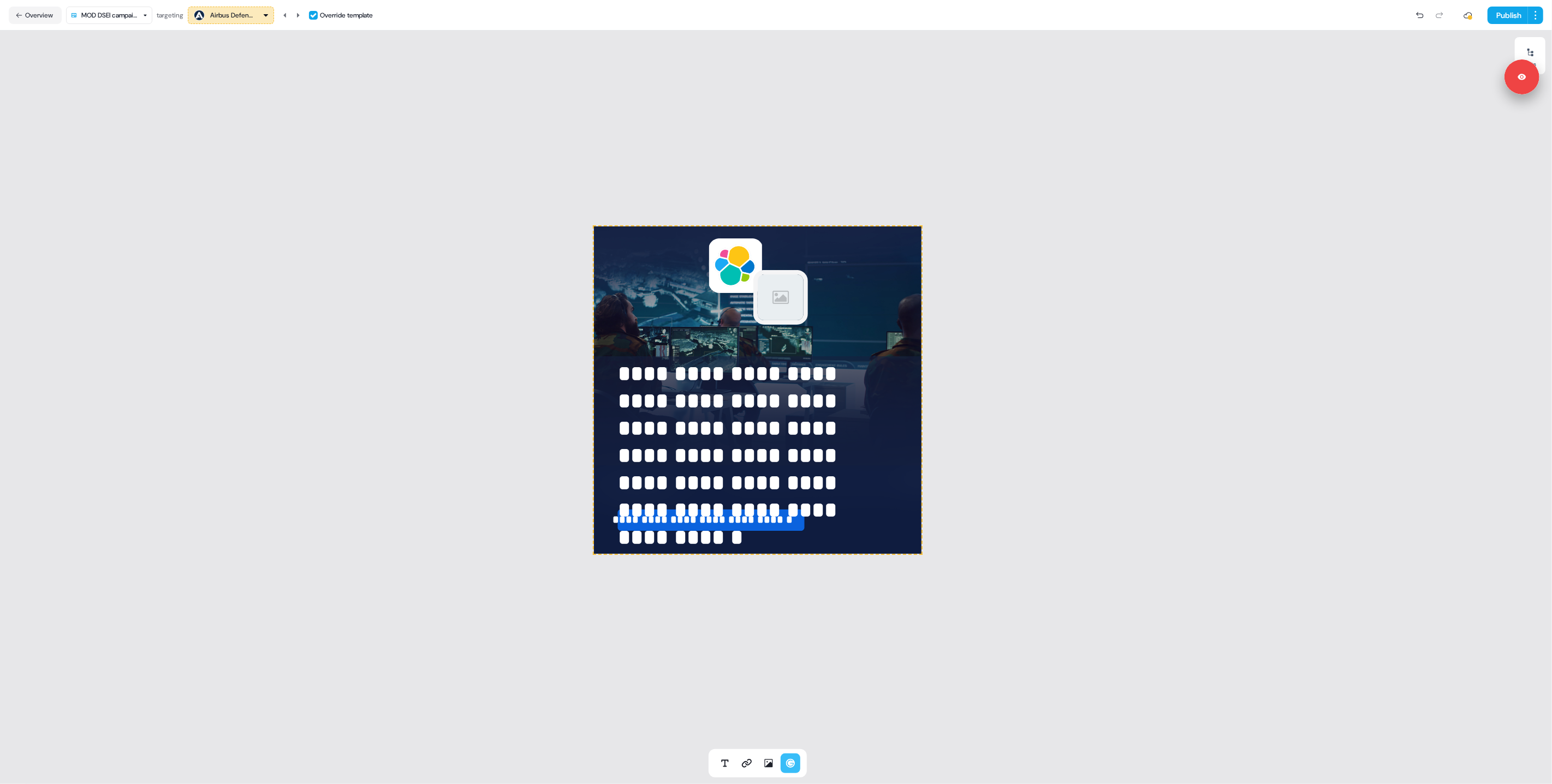
click at [816, 300] on div at bounding box center [757, 390] width 327 height 327
click at [793, 301] on div at bounding box center [815, 301] width 55 height 3
click at [807, 328] on img at bounding box center [815, 327] width 55 height 55
click at [778, 294] on img at bounding box center [780, 297] width 55 height 55
click at [1522, 46] on div at bounding box center [1530, 52] width 17 height 17
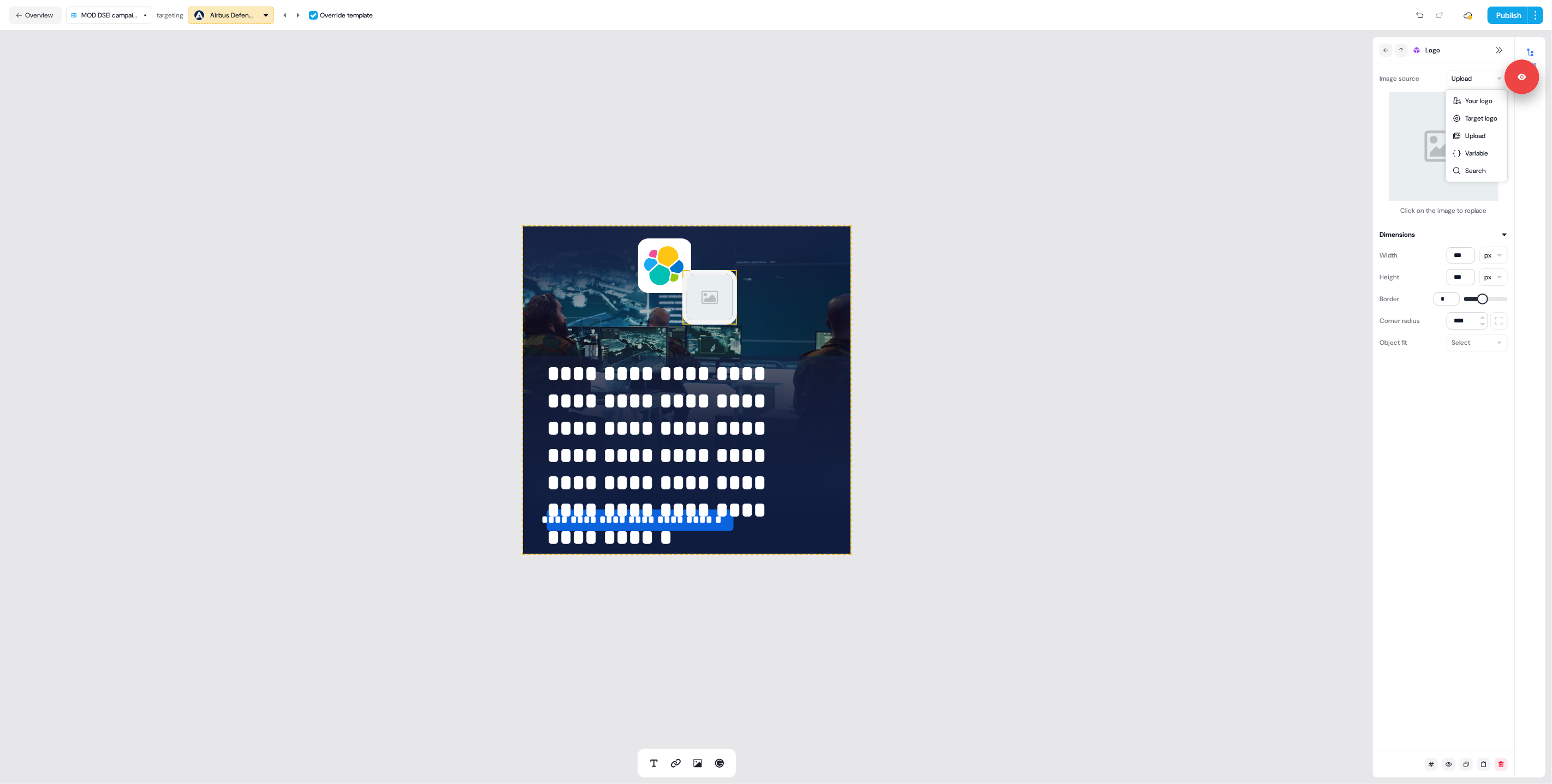
click at [1475, 71] on html "**********" at bounding box center [776, 392] width 1552 height 784
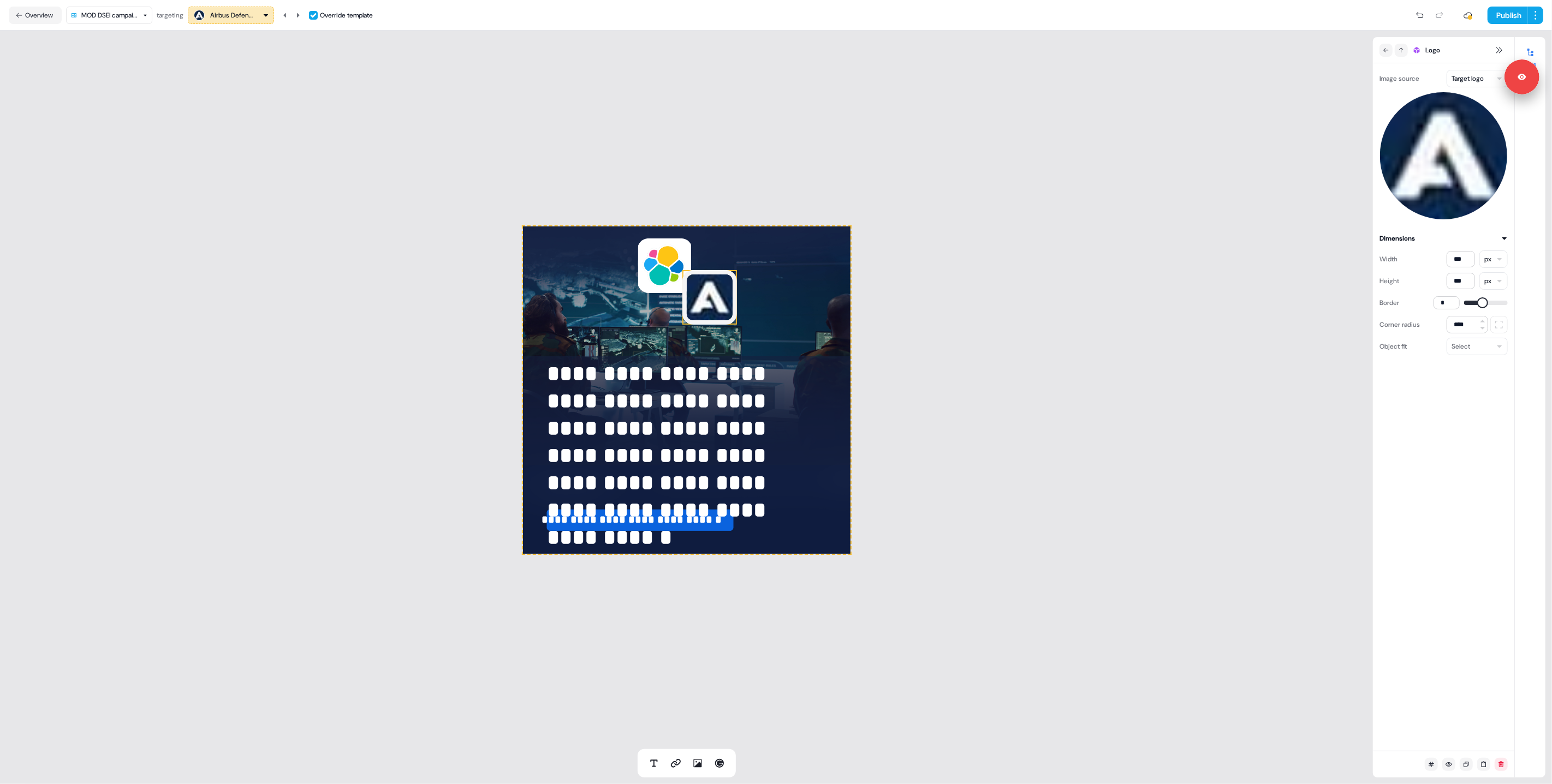
click at [1436, 155] on img at bounding box center [1444, 156] width 129 height 128
click at [300, 13] on icon at bounding box center [298, 16] width 7 height 7
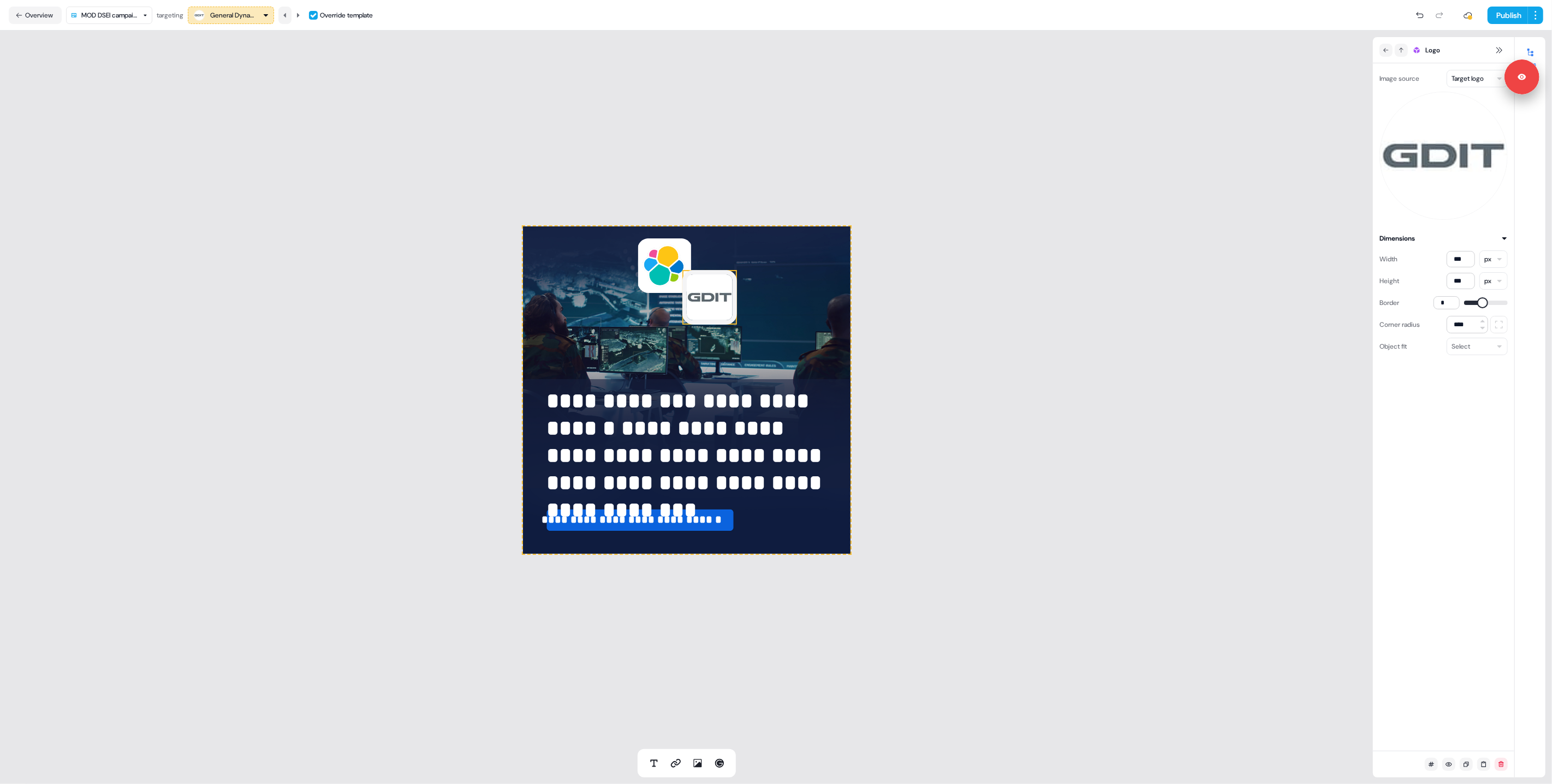
click at [288, 13] on icon at bounding box center [285, 16] width 7 height 7
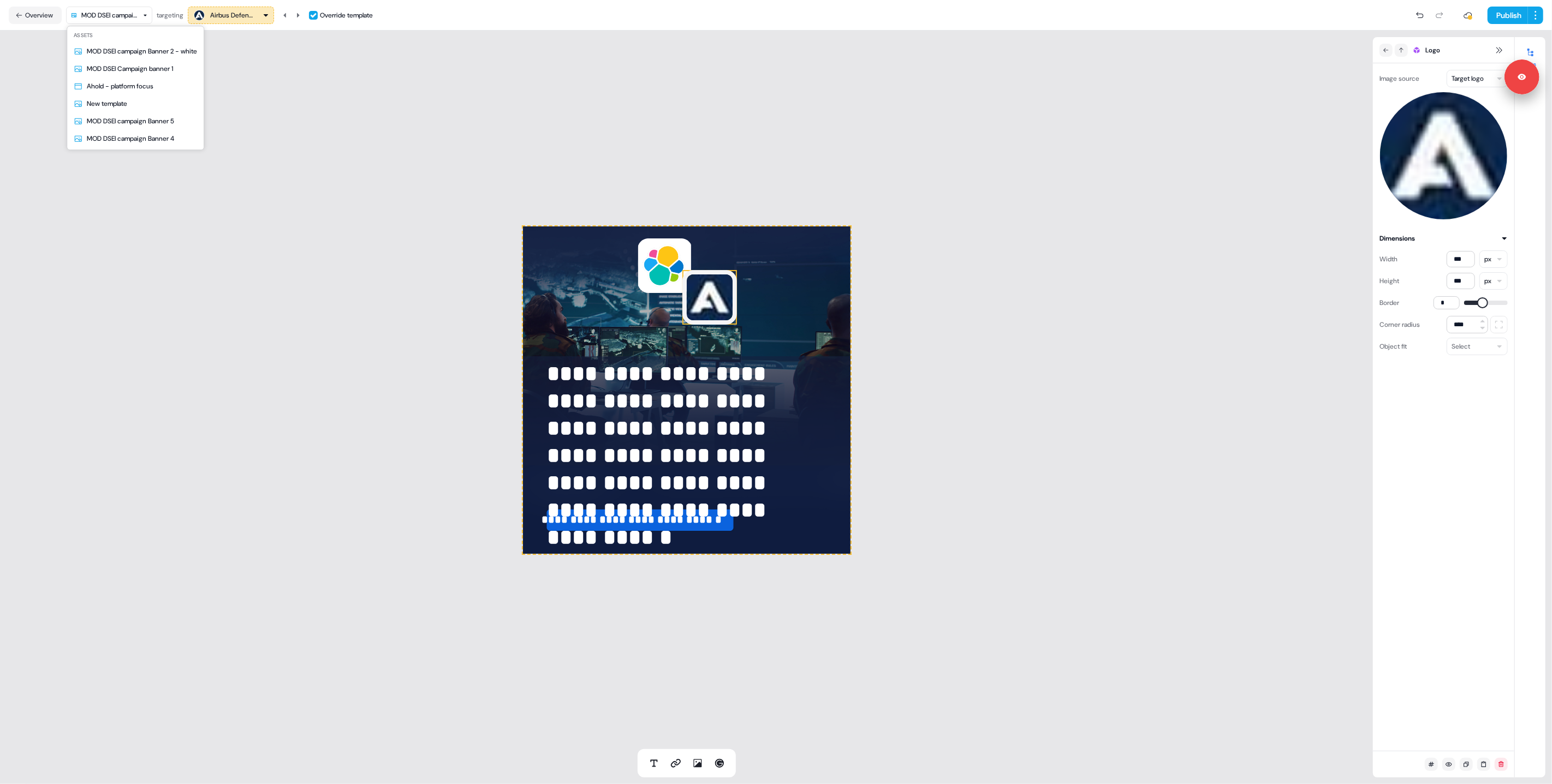
click at [116, 8] on html "**********" at bounding box center [776, 392] width 1552 height 784
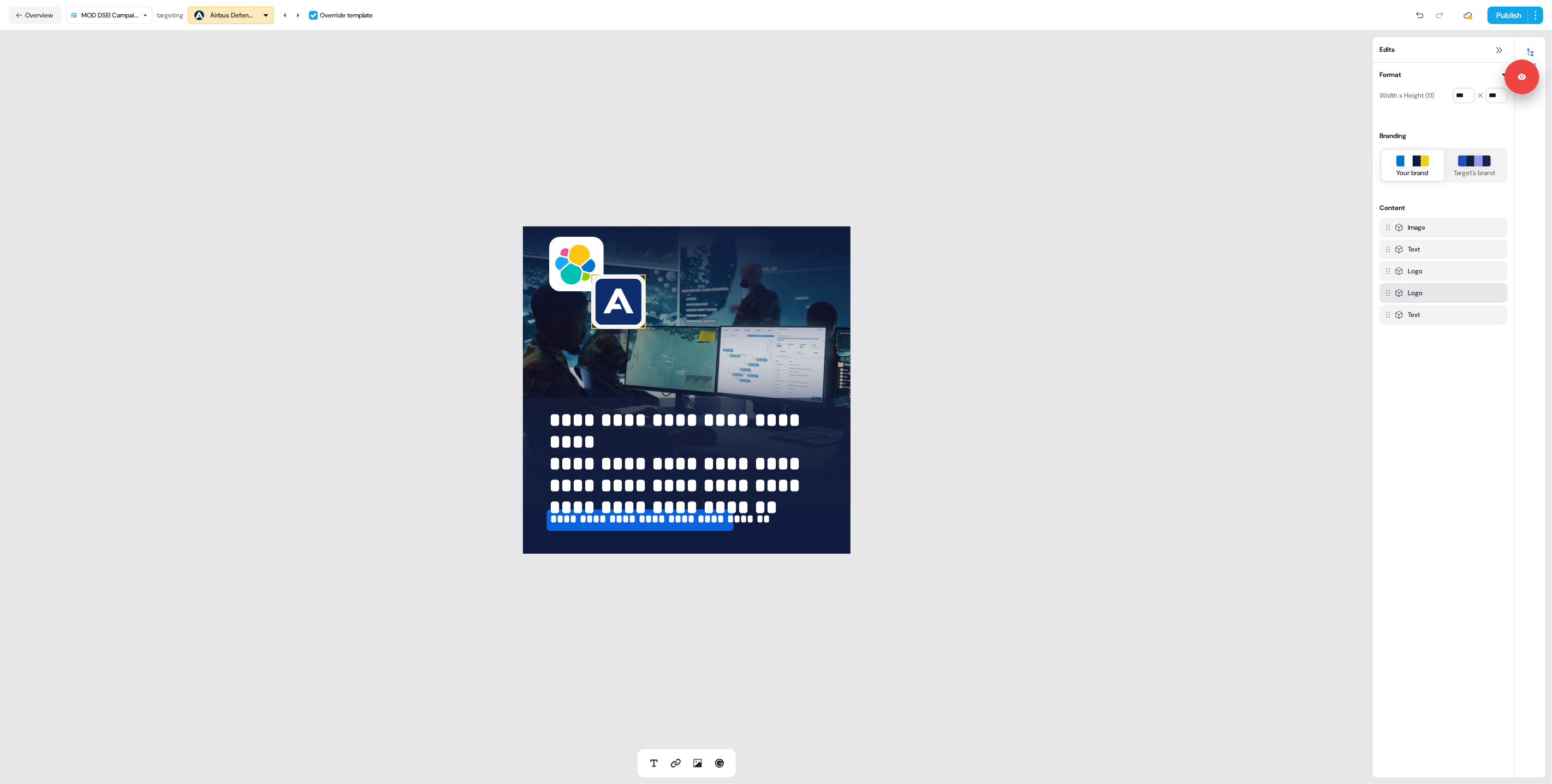
click at [612, 309] on img at bounding box center [618, 301] width 55 height 55
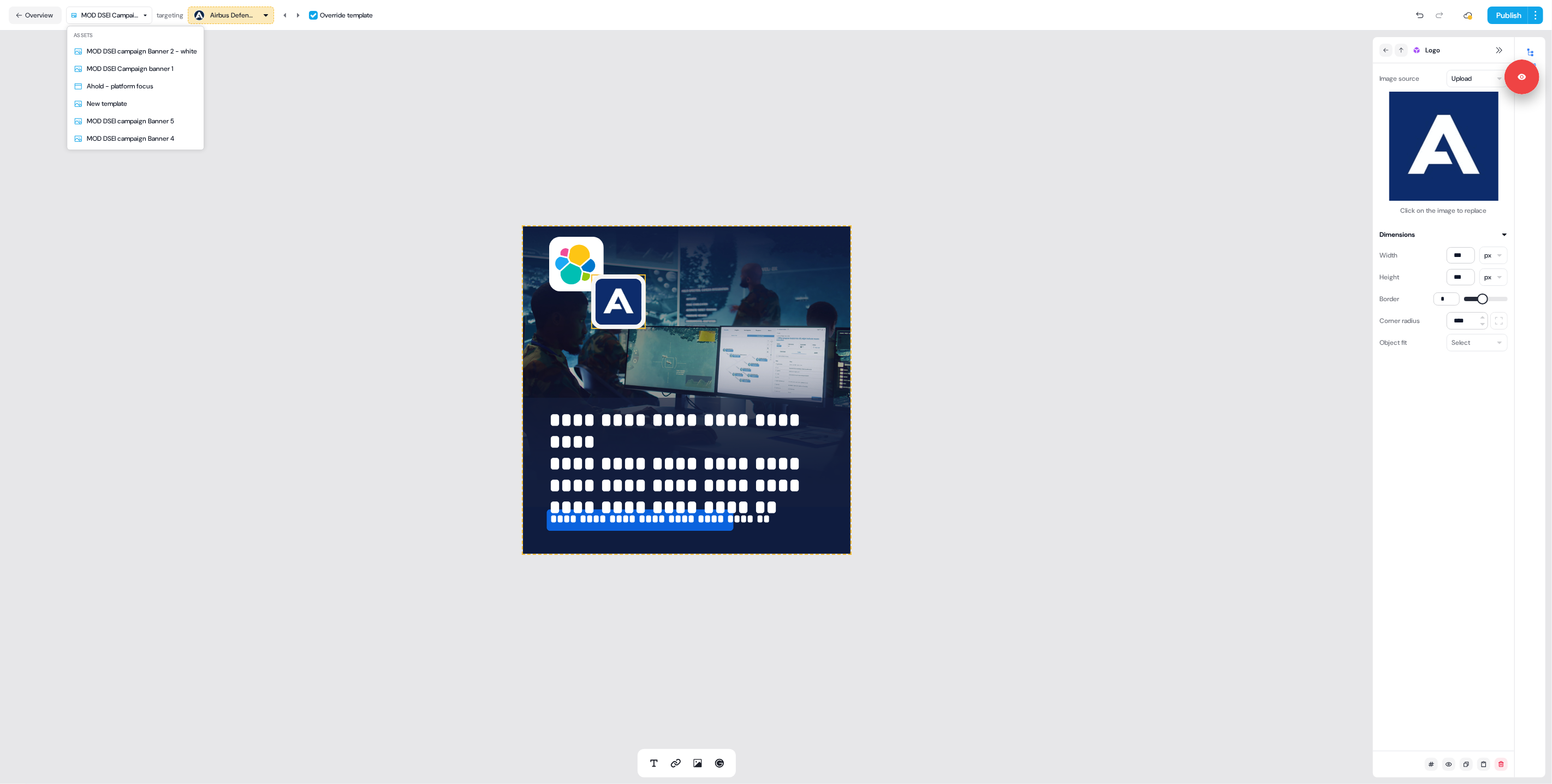
click at [112, 16] on html "**********" at bounding box center [776, 392] width 1552 height 784
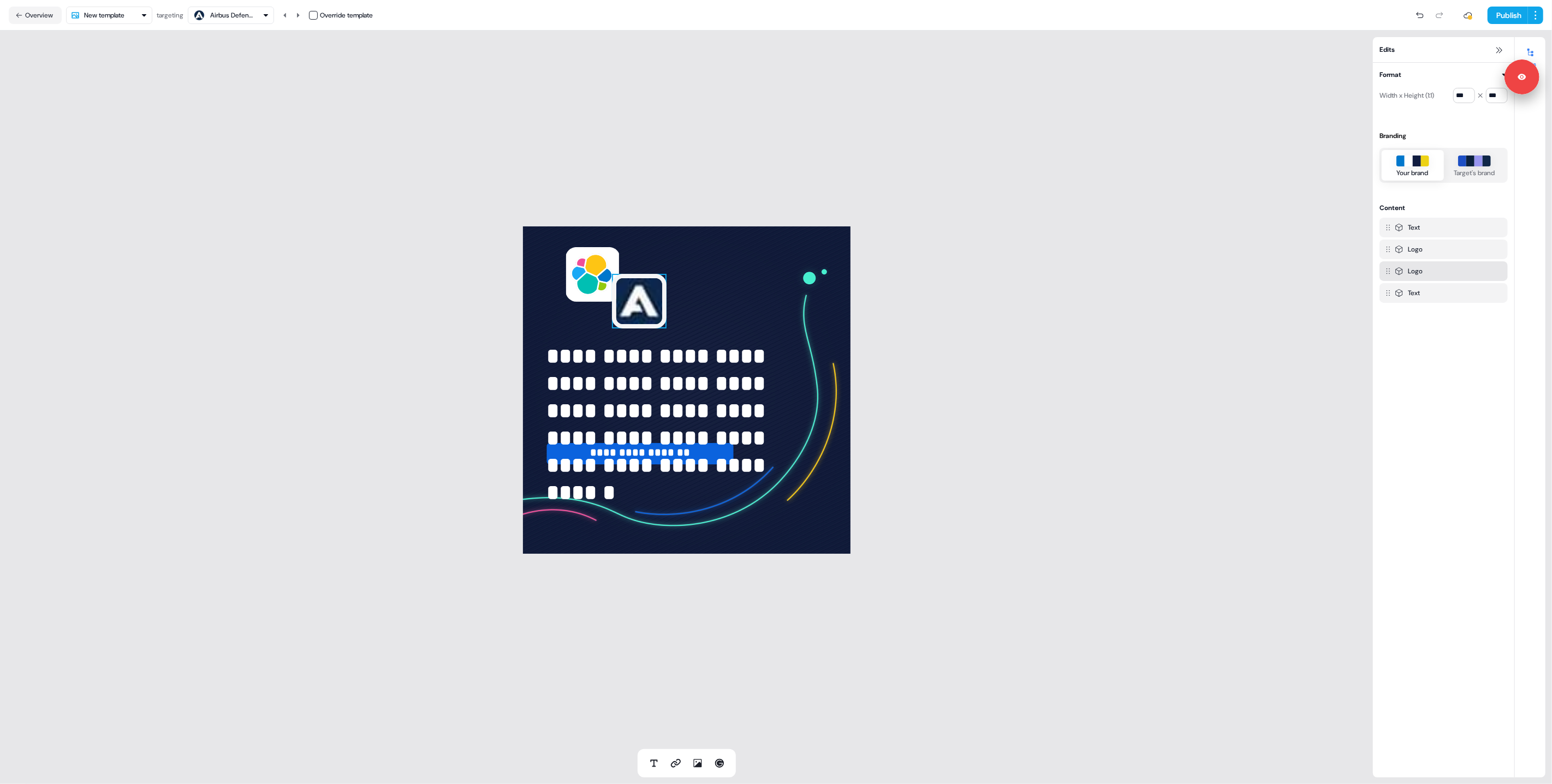
click at [651, 300] on img at bounding box center [639, 301] width 55 height 55
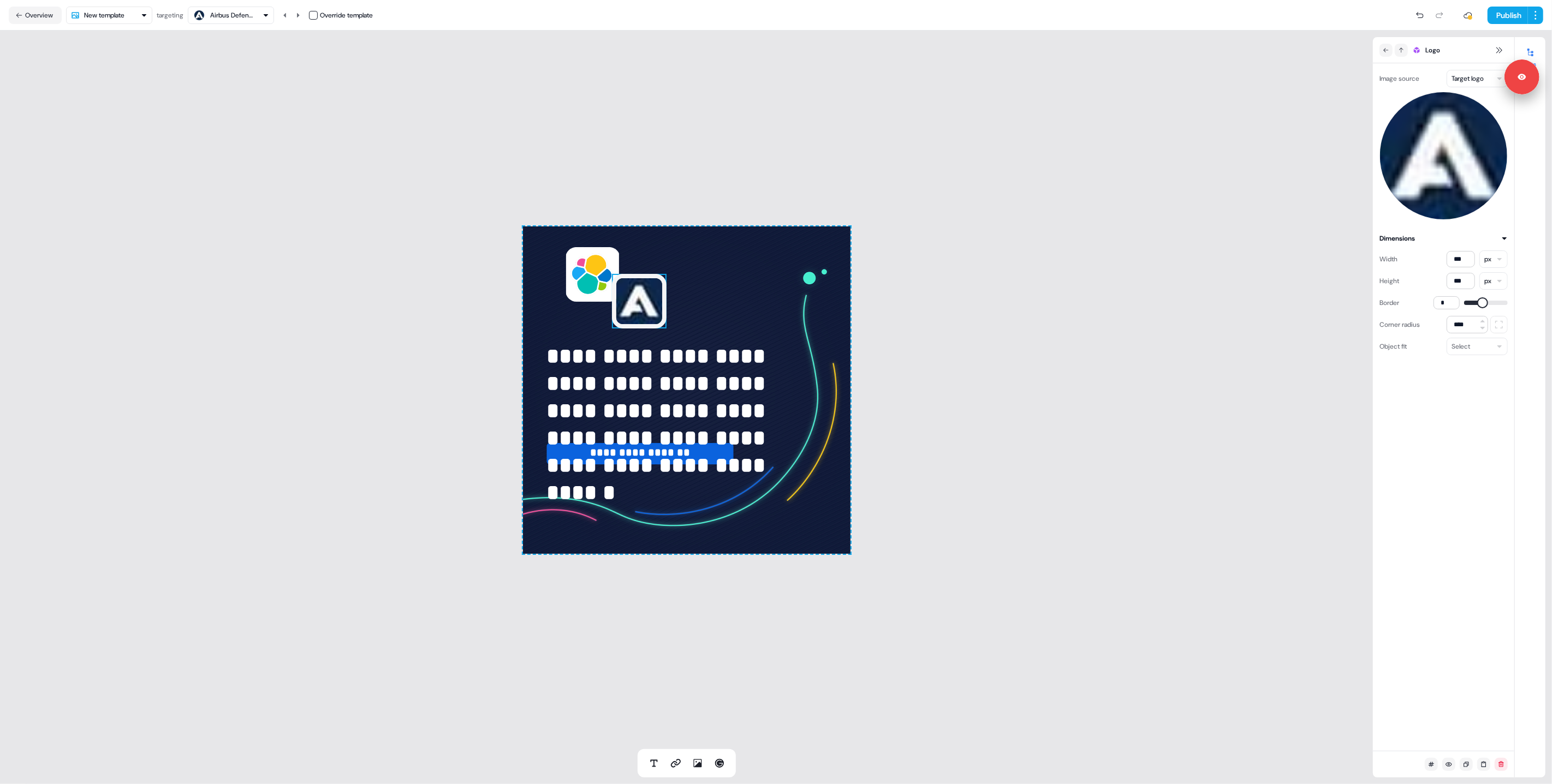
click at [1470, 79] on html "**********" at bounding box center [776, 392] width 1552 height 784
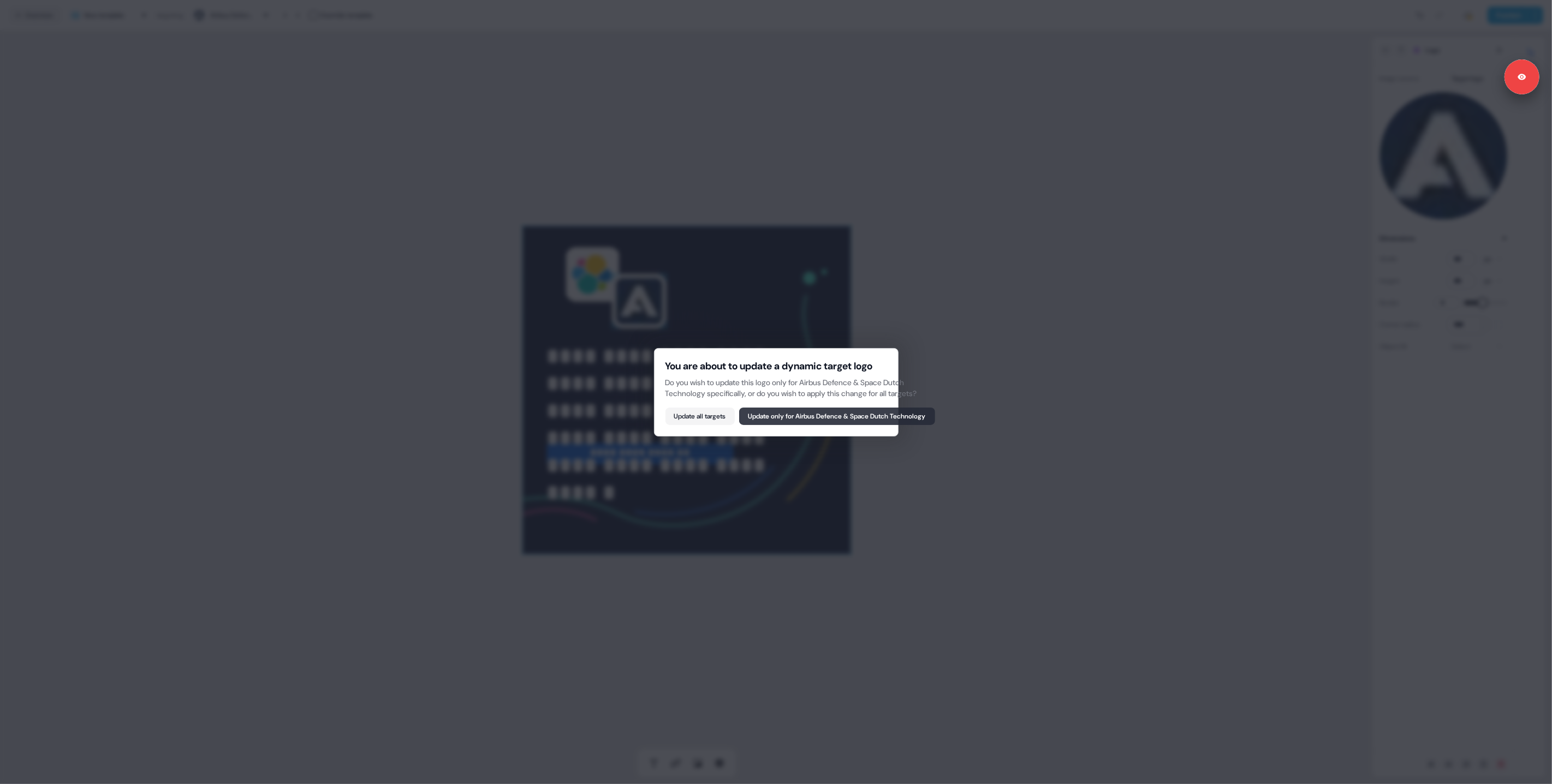
click at [787, 413] on button "Update only for Airbus Defence & Space Dutch Technology" at bounding box center [837, 417] width 196 height 17
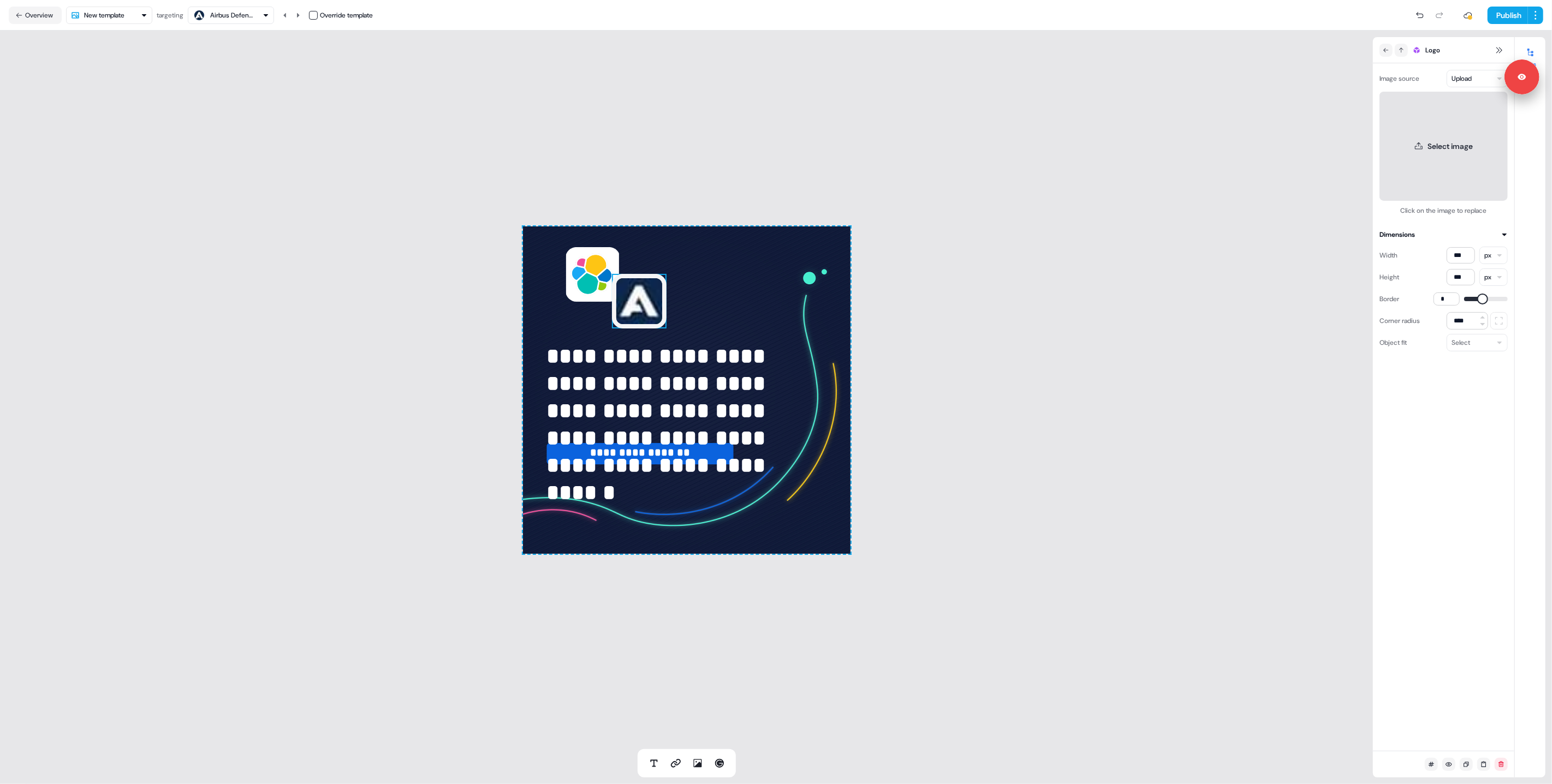
click at [1448, 141] on button "Select image" at bounding box center [1444, 147] width 129 height 109
click at [1468, 120] on button "Select image" at bounding box center [1444, 147] width 129 height 109
click at [655, 311] on img at bounding box center [639, 301] width 55 height 55
click at [434, 280] on div "**********" at bounding box center [686, 390] width 1373 height 719
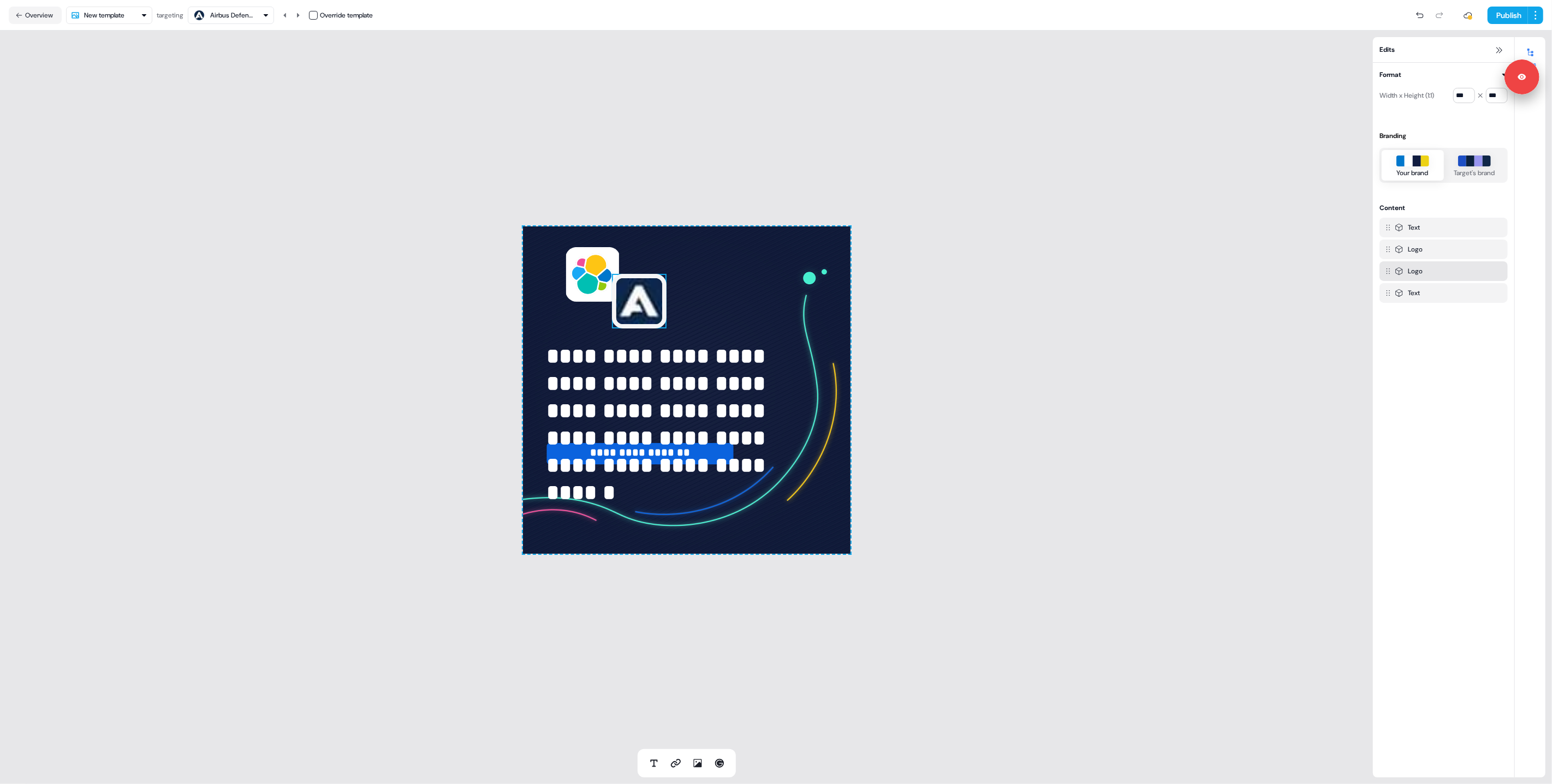
click at [643, 299] on img at bounding box center [639, 301] width 55 height 55
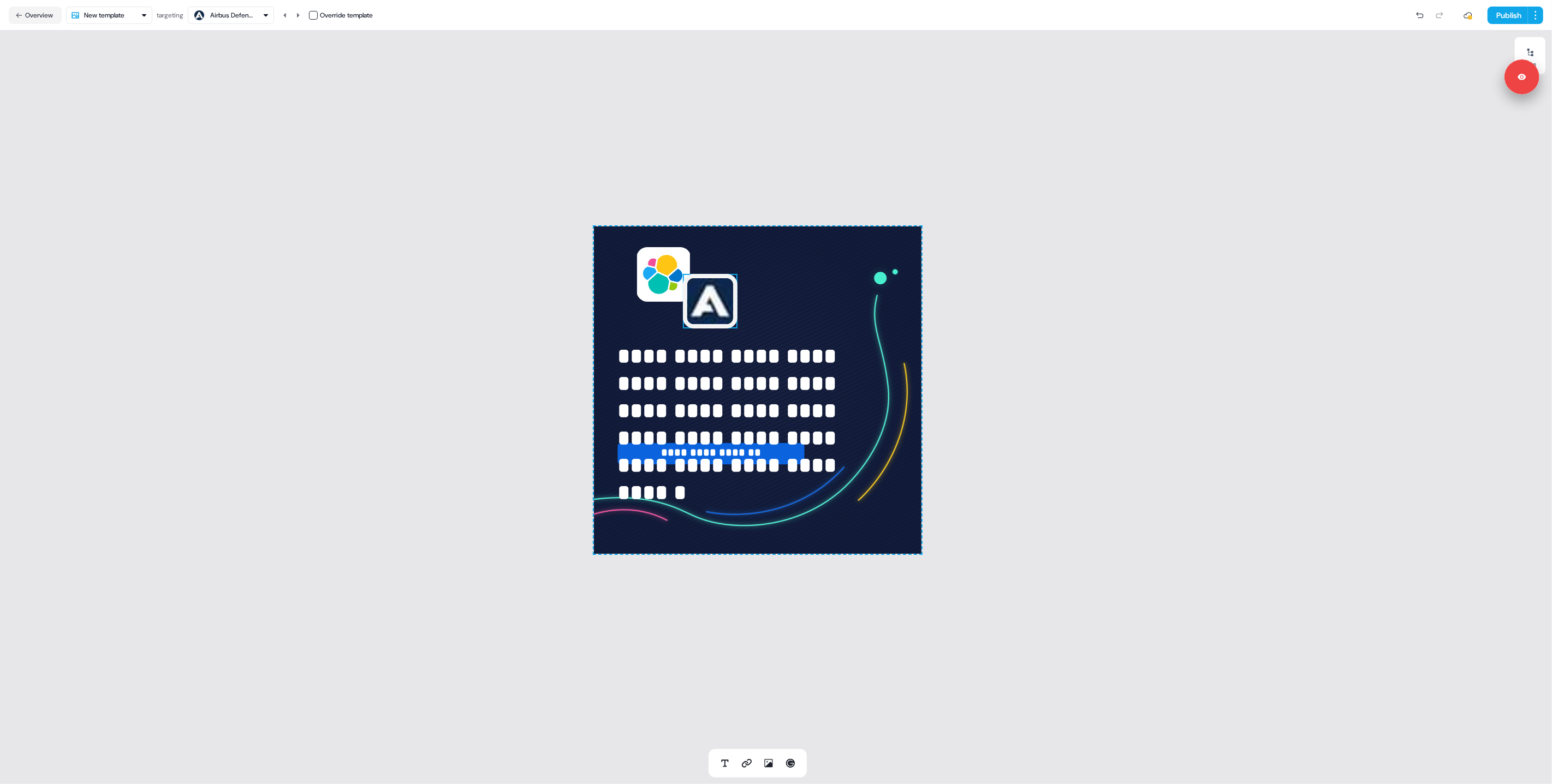
drag, startPoint x: 730, startPoint y: 298, endPoint x: 721, endPoint y: 299, distance: 9.1
click at [730, 298] on img at bounding box center [710, 301] width 55 height 55
click at [715, 311] on img at bounding box center [710, 301] width 55 height 55
click at [710, 308] on img at bounding box center [710, 301] width 55 height 55
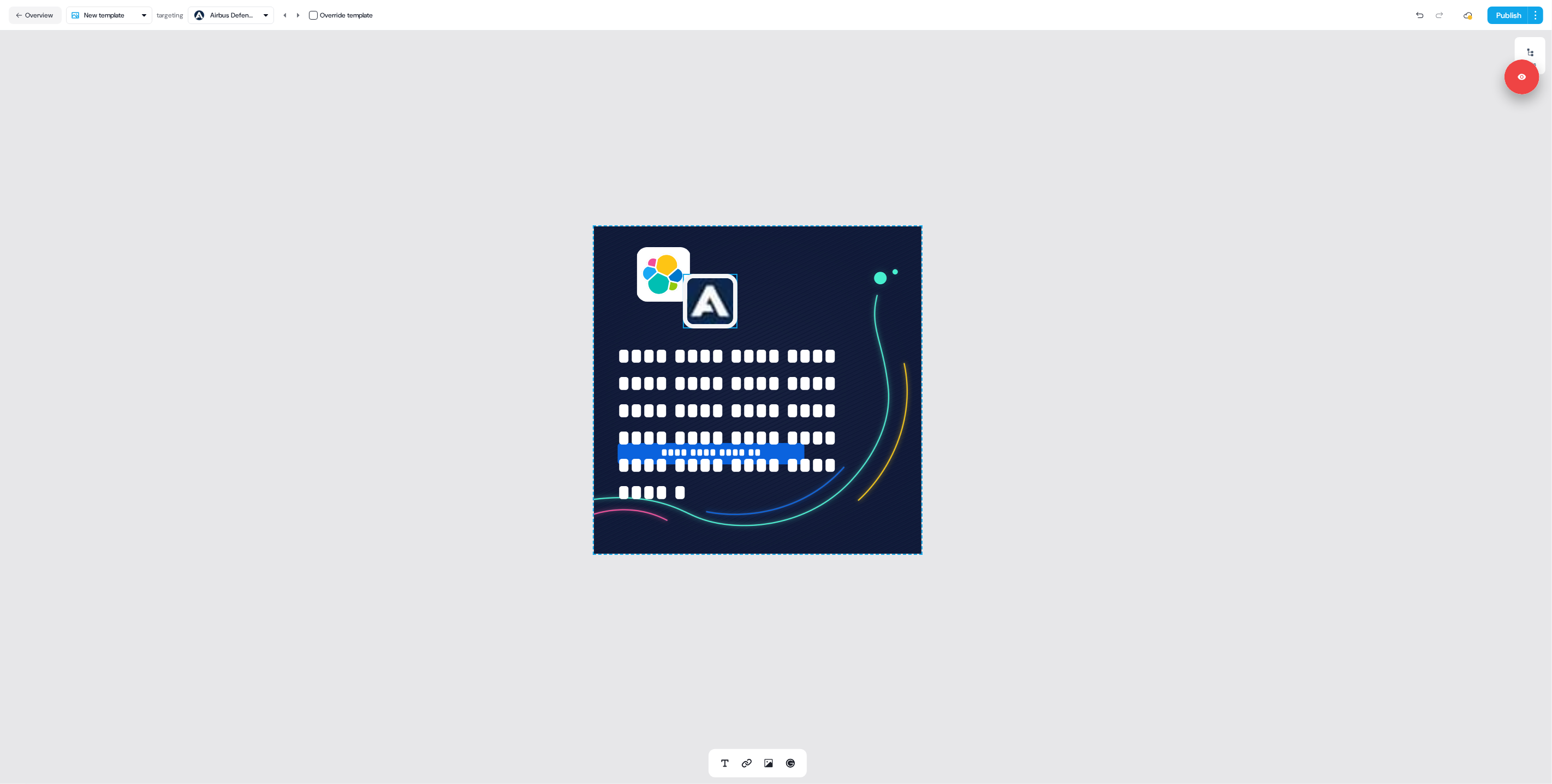
click at [710, 308] on img at bounding box center [710, 301] width 55 height 55
click at [1526, 51] on icon at bounding box center [1530, 52] width 9 height 9
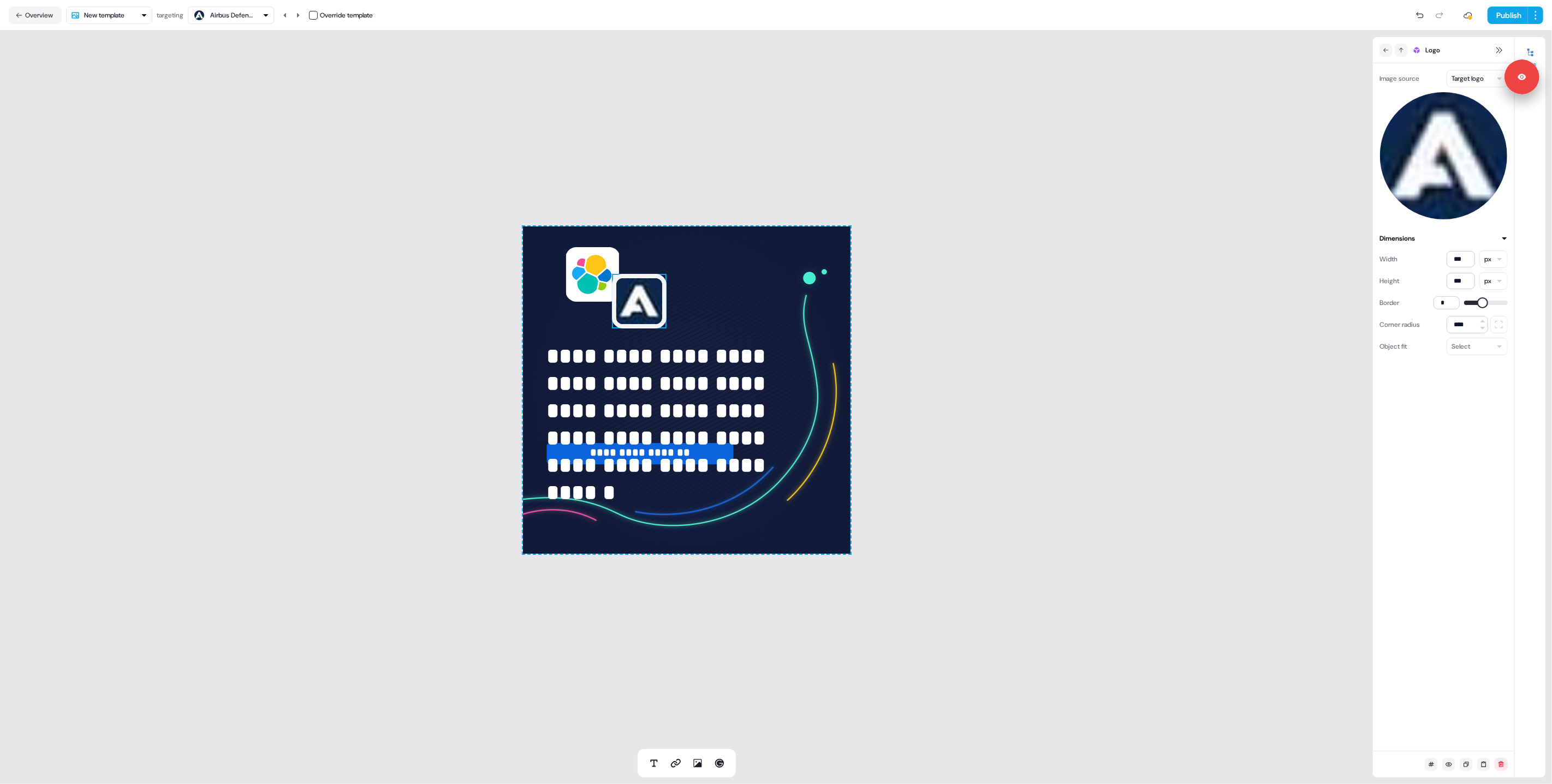
drag, startPoint x: 1436, startPoint y: 207, endPoint x: 1451, endPoint y: 162, distance: 47.4
click at [1436, 207] on img at bounding box center [1444, 156] width 129 height 128
click at [1452, 139] on img at bounding box center [1444, 156] width 129 height 128
click at [1471, 82] on html "**********" at bounding box center [776, 392] width 1552 height 784
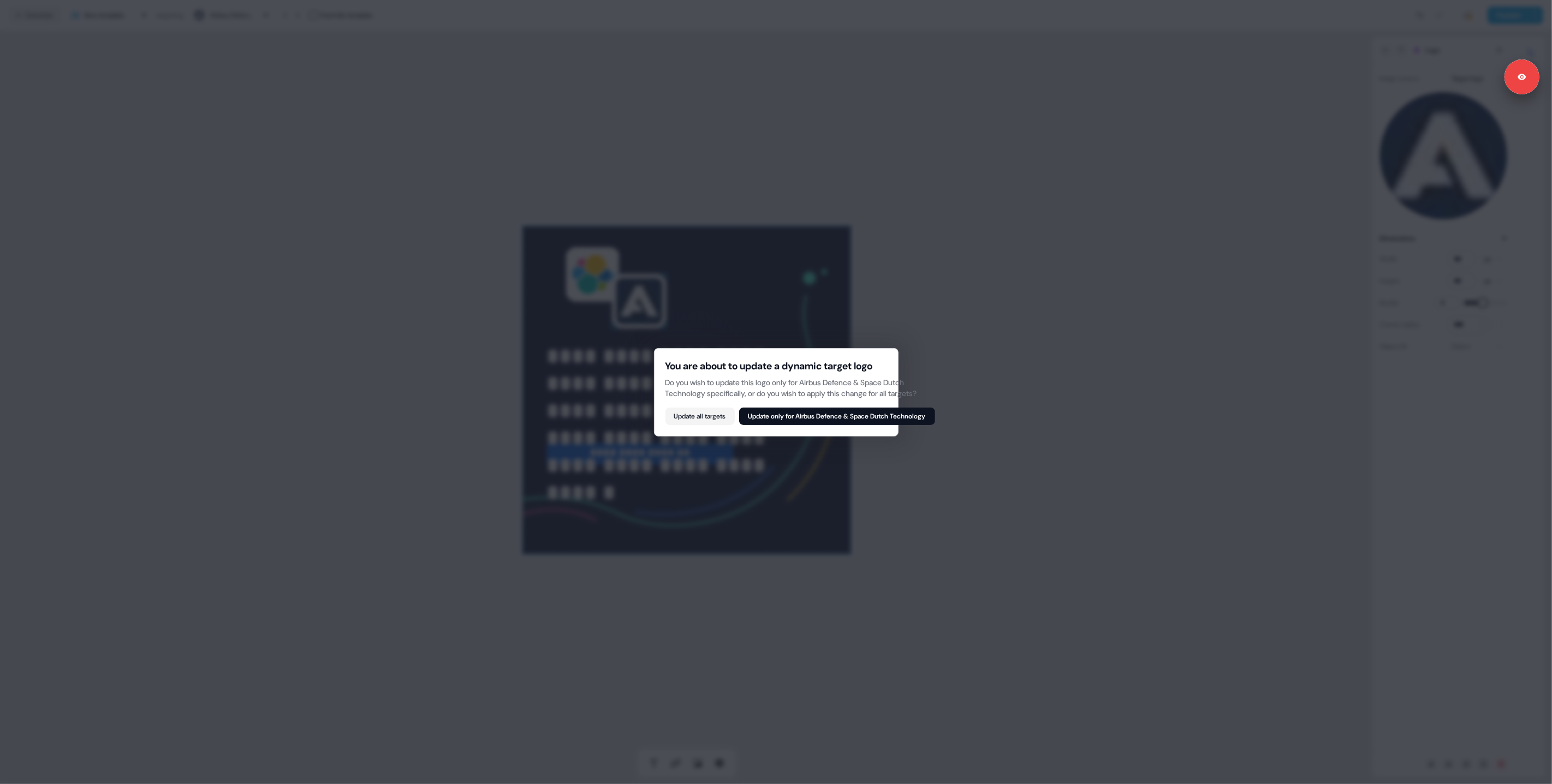
click at [774, 414] on button "Update only for Airbus Defence & Space Dutch Technology" at bounding box center [837, 417] width 196 height 17
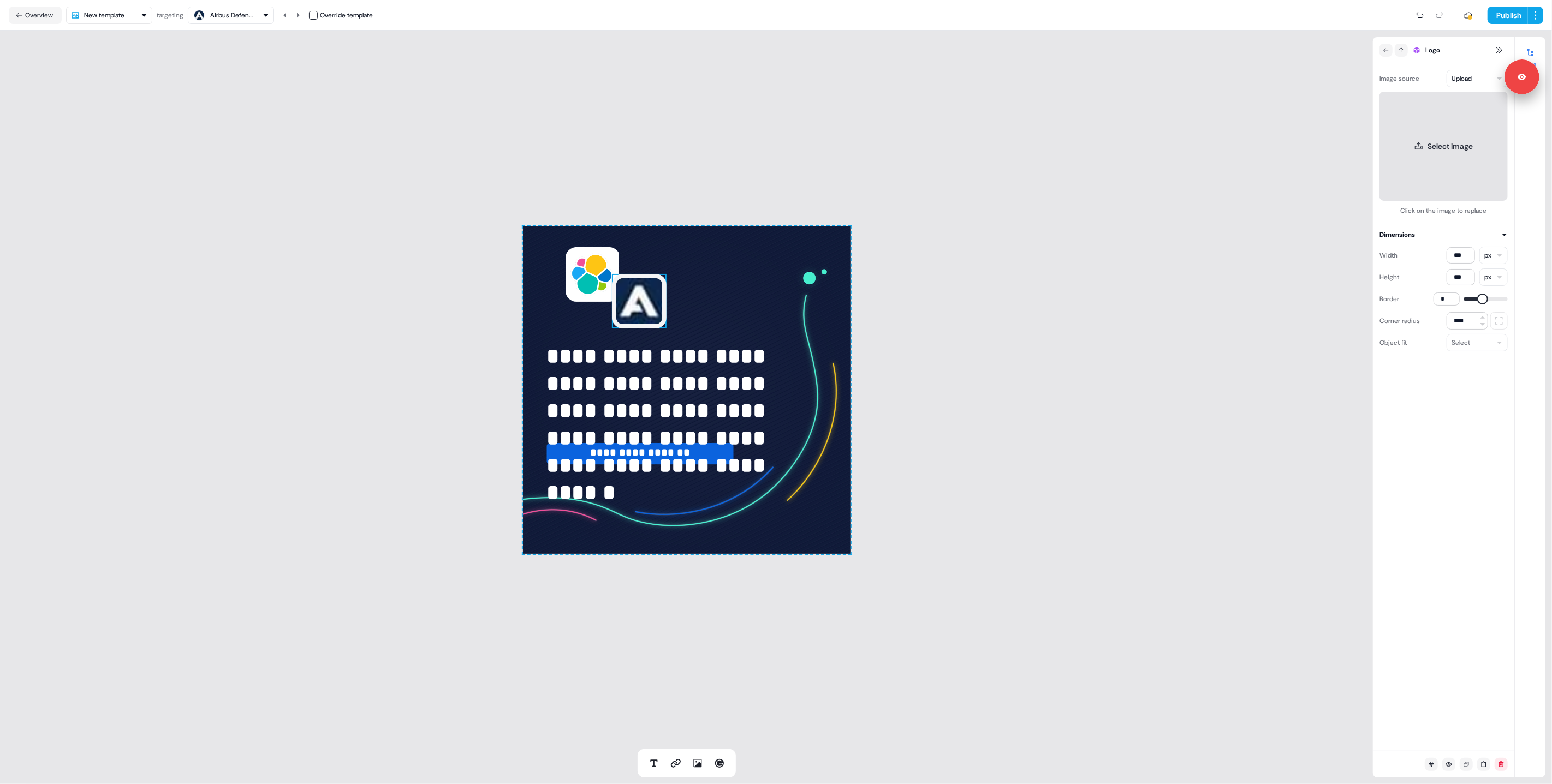
click at [1430, 161] on button "Select image" at bounding box center [1444, 147] width 129 height 109
drag, startPoint x: 1475, startPoint y: 682, endPoint x: 1417, endPoint y: 374, distance: 313.4
click at [1475, 682] on div "Image source Upload Uploading image... Click on the image to replace Dimensions…" at bounding box center [1443, 407] width 142 height 688
click at [1441, 160] on div "Uploading image..." at bounding box center [1444, 155] width 52 height 11
drag, startPoint x: 1441, startPoint y: 182, endPoint x: 1443, endPoint y: 154, distance: 28.1
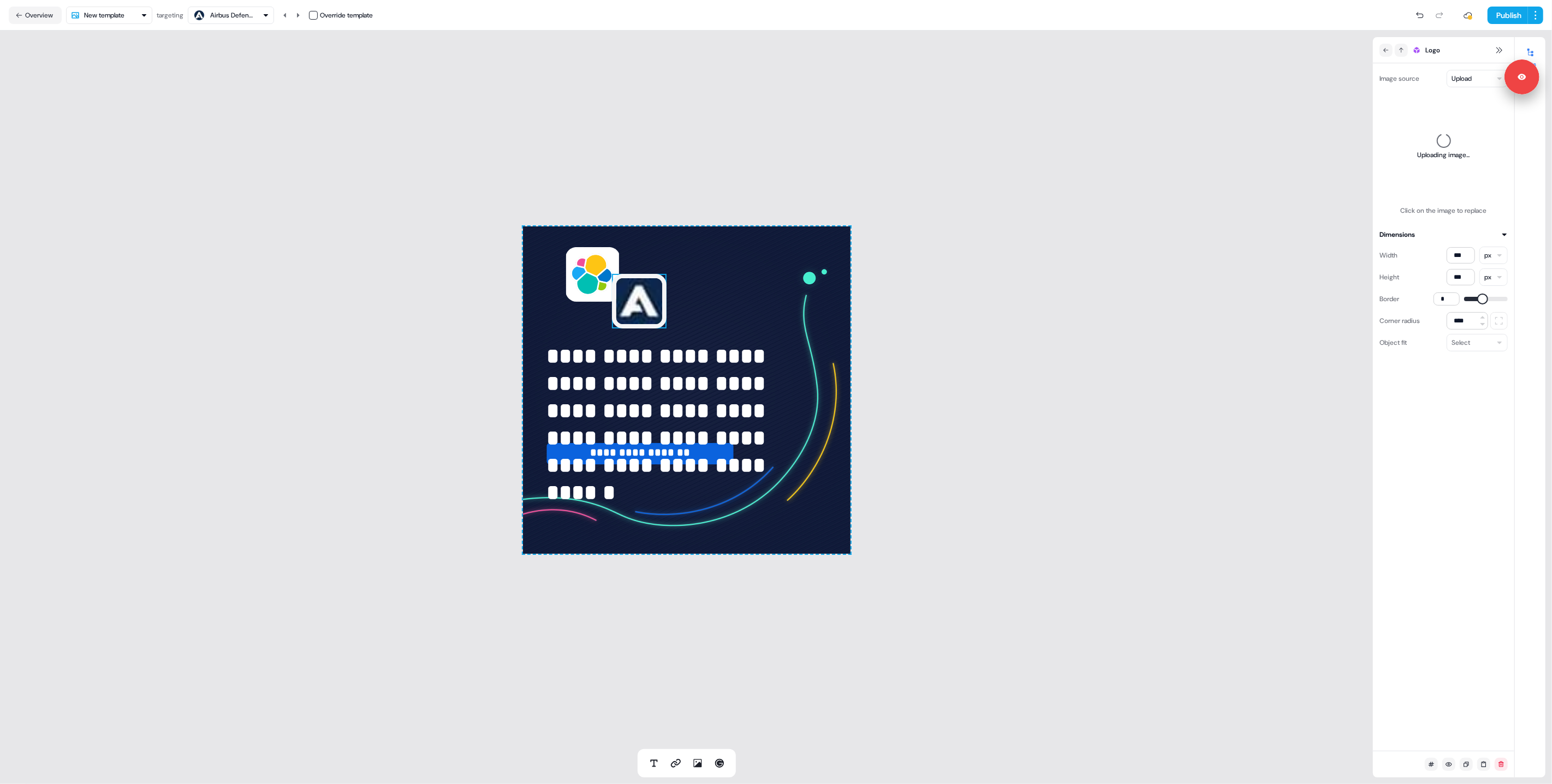
click at [1441, 182] on div "Uploading image..." at bounding box center [1444, 147] width 129 height 109
click at [1442, 148] on div "Uploading image..." at bounding box center [1444, 147] width 129 height 109
click at [1443, 127] on div "Uploading image..." at bounding box center [1444, 147] width 129 height 109
click at [1444, 124] on div "Uploading image..." at bounding box center [1444, 147] width 129 height 109
drag, startPoint x: 1444, startPoint y: 123, endPoint x: 1431, endPoint y: 109, distance: 19.1
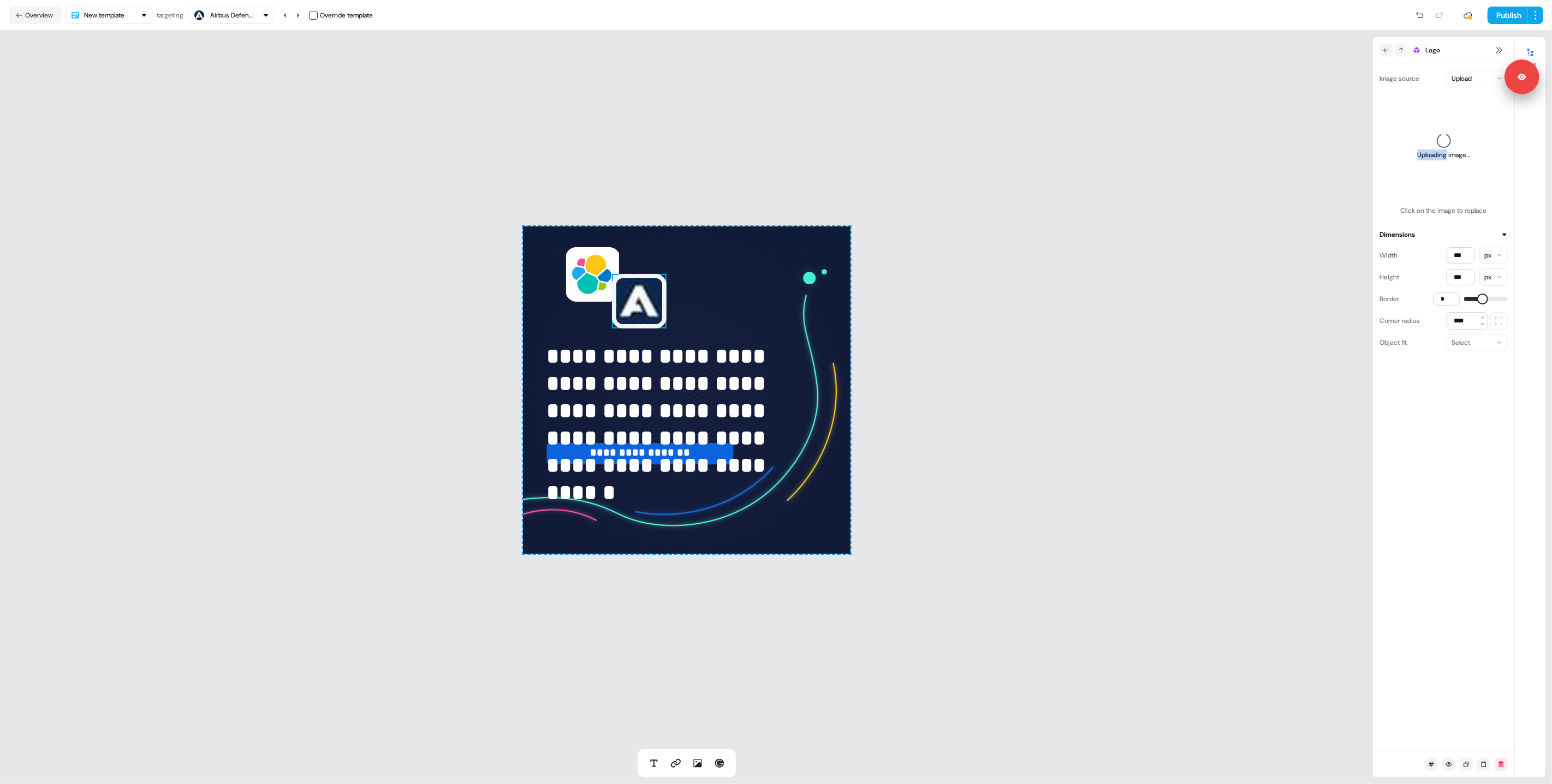
click at [1444, 122] on div "Uploading image..." at bounding box center [1444, 147] width 129 height 109
drag, startPoint x: 1437, startPoint y: 122, endPoint x: 1324, endPoint y: 130, distance: 113.3
click at [1432, 135] on div "Uploading image..." at bounding box center [1444, 147] width 129 height 109
drag, startPoint x: 1080, startPoint y: 126, endPoint x: 1071, endPoint y: 130, distance: 9.8
click at [1080, 127] on div "**********" at bounding box center [686, 390] width 1373 height 719
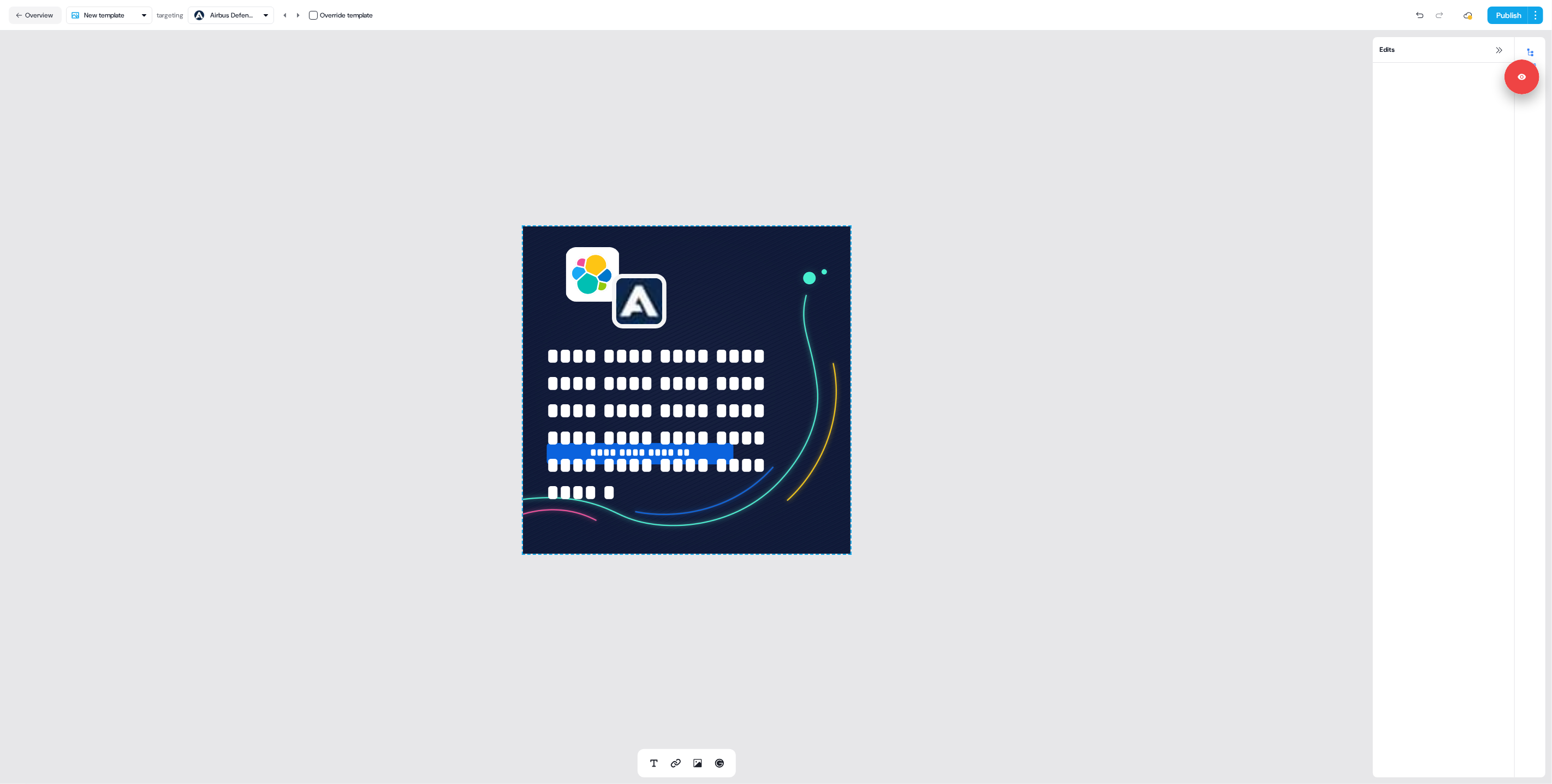
drag, startPoint x: 1072, startPoint y: 130, endPoint x: 1057, endPoint y: 139, distance: 17.5
click at [1071, 130] on div "**********" at bounding box center [686, 390] width 1373 height 719
drag, startPoint x: 631, startPoint y: 300, endPoint x: 724, endPoint y: 302, distance: 93.0
click at [631, 300] on img at bounding box center [639, 301] width 55 height 55
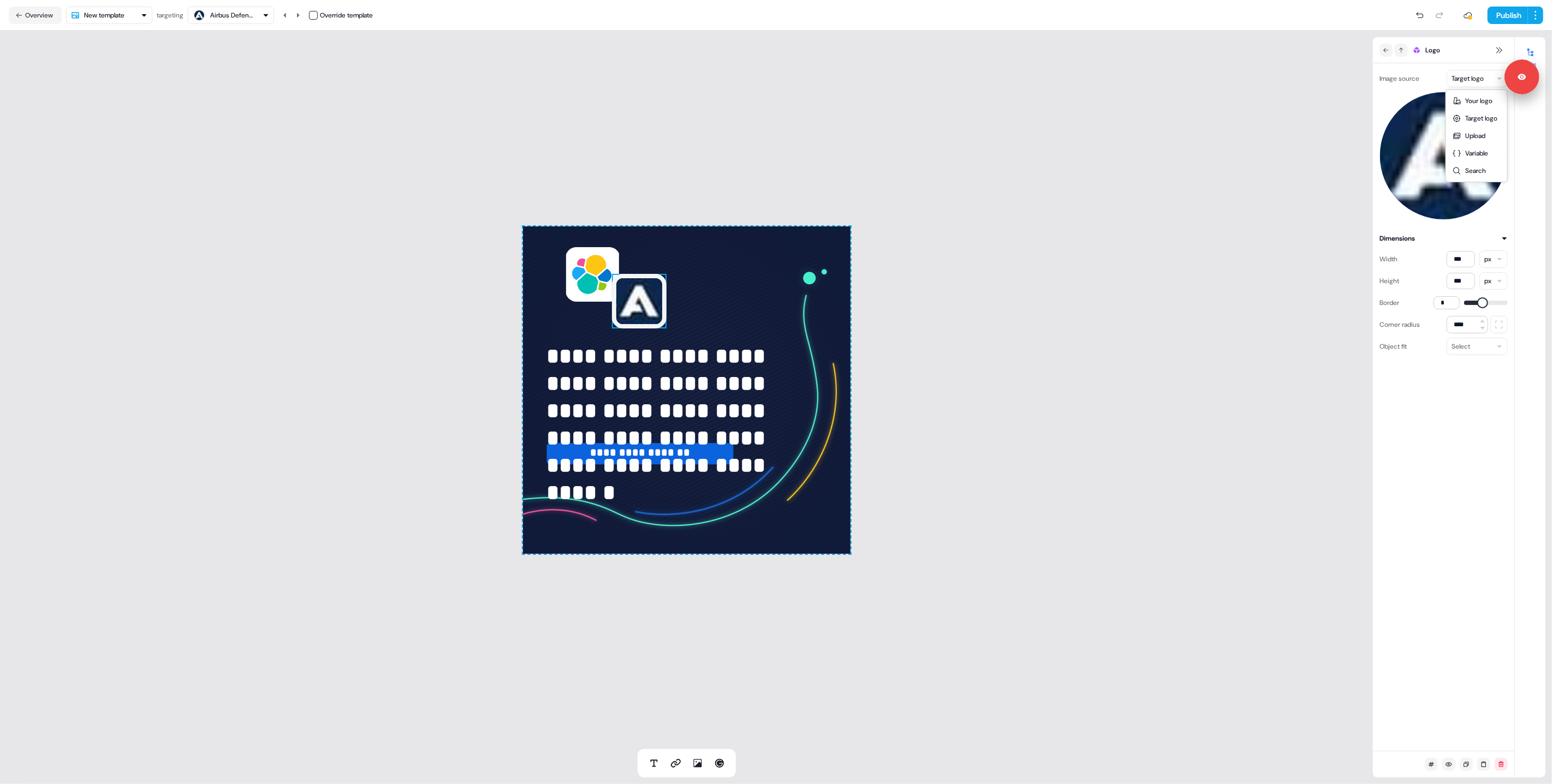
click at [1470, 79] on html "**********" at bounding box center [776, 392] width 1552 height 784
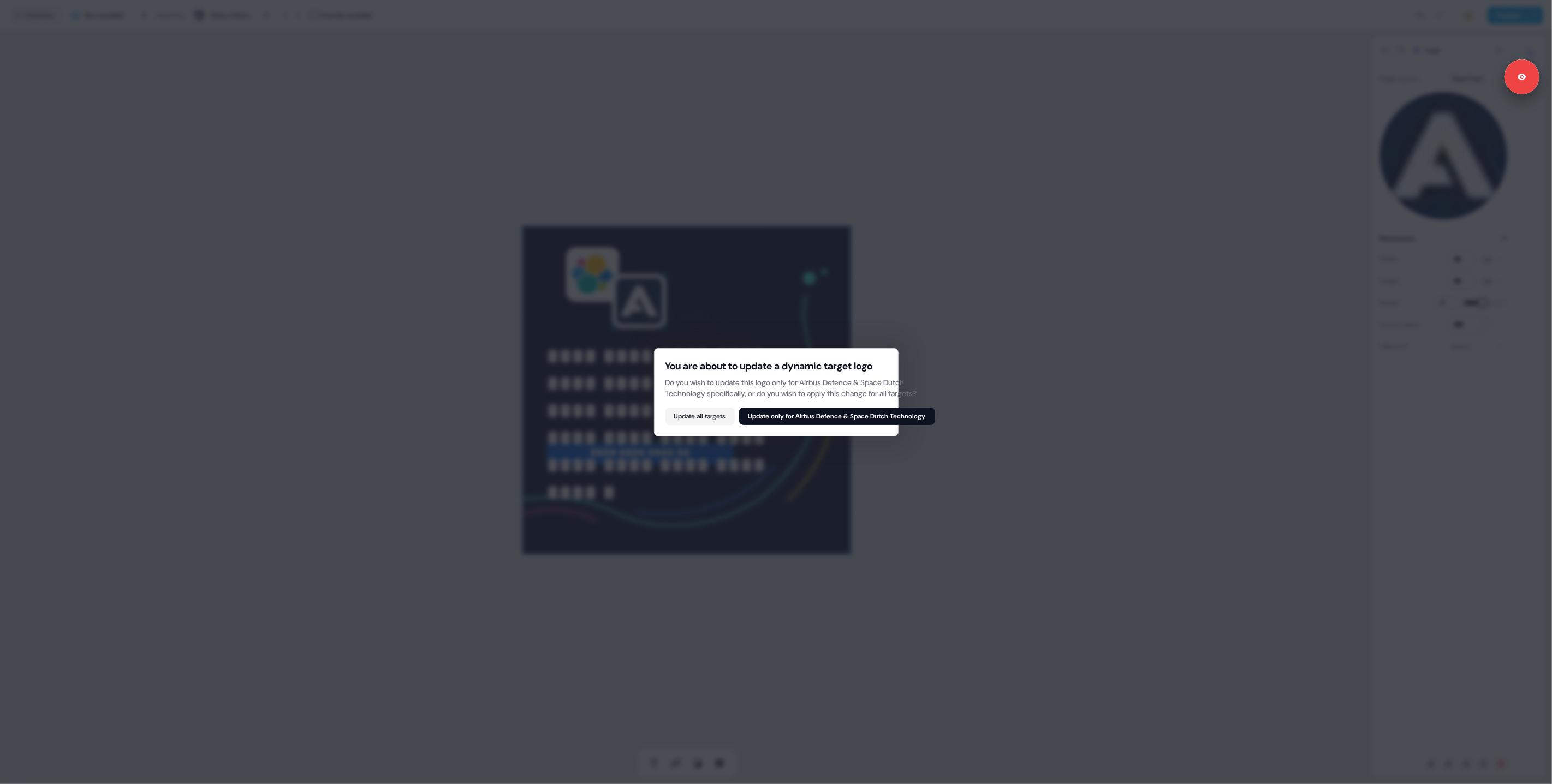
click at [806, 413] on button "Update only for Airbus Defence & Space Dutch Technology" at bounding box center [837, 417] width 196 height 17
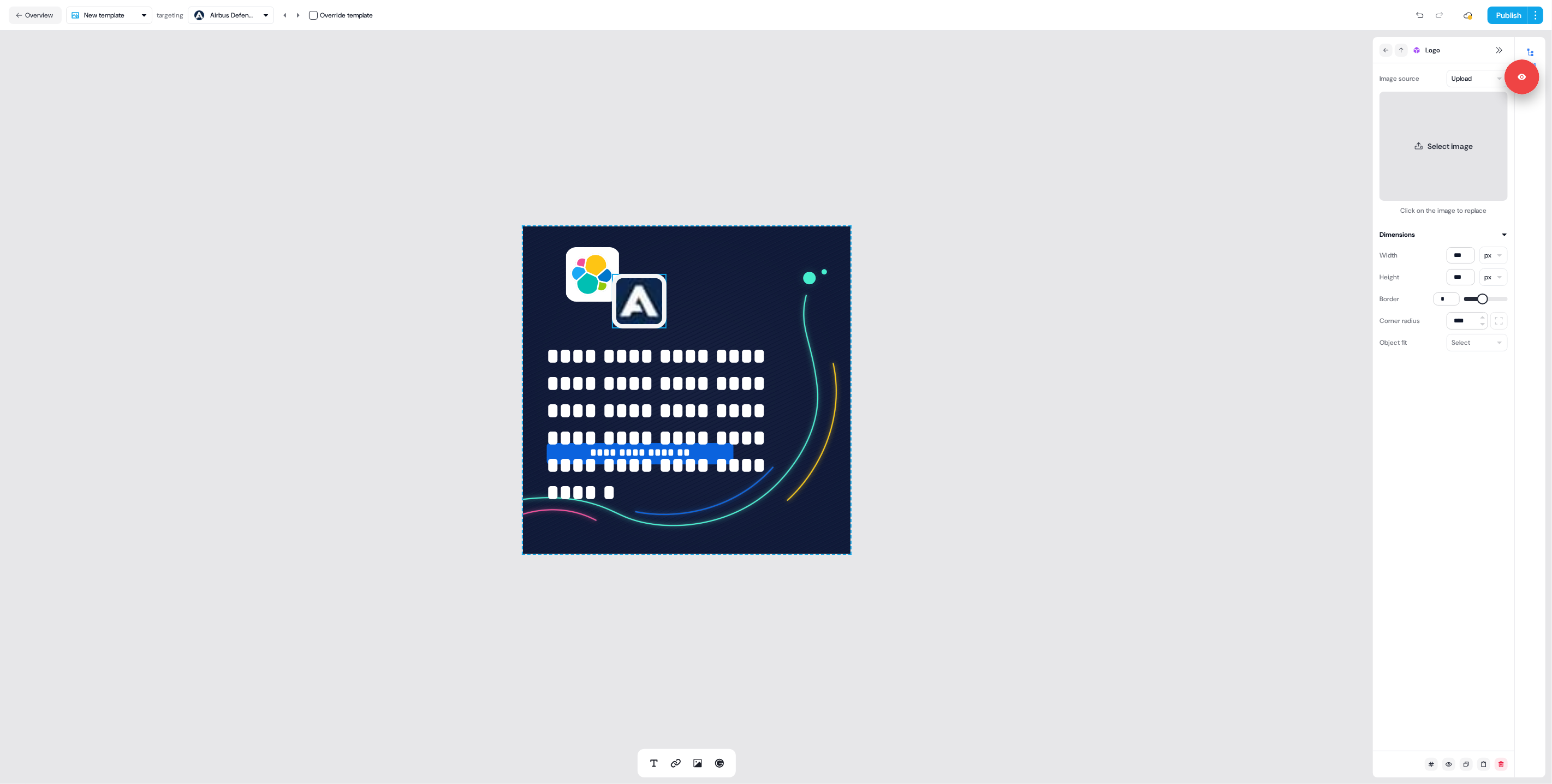
click at [1450, 152] on button "Select image" at bounding box center [1444, 147] width 129 height 109
drag, startPoint x: 1101, startPoint y: 415, endPoint x: 694, endPoint y: 283, distance: 427.9
click at [1100, 415] on div "**********" at bounding box center [686, 390] width 1373 height 719
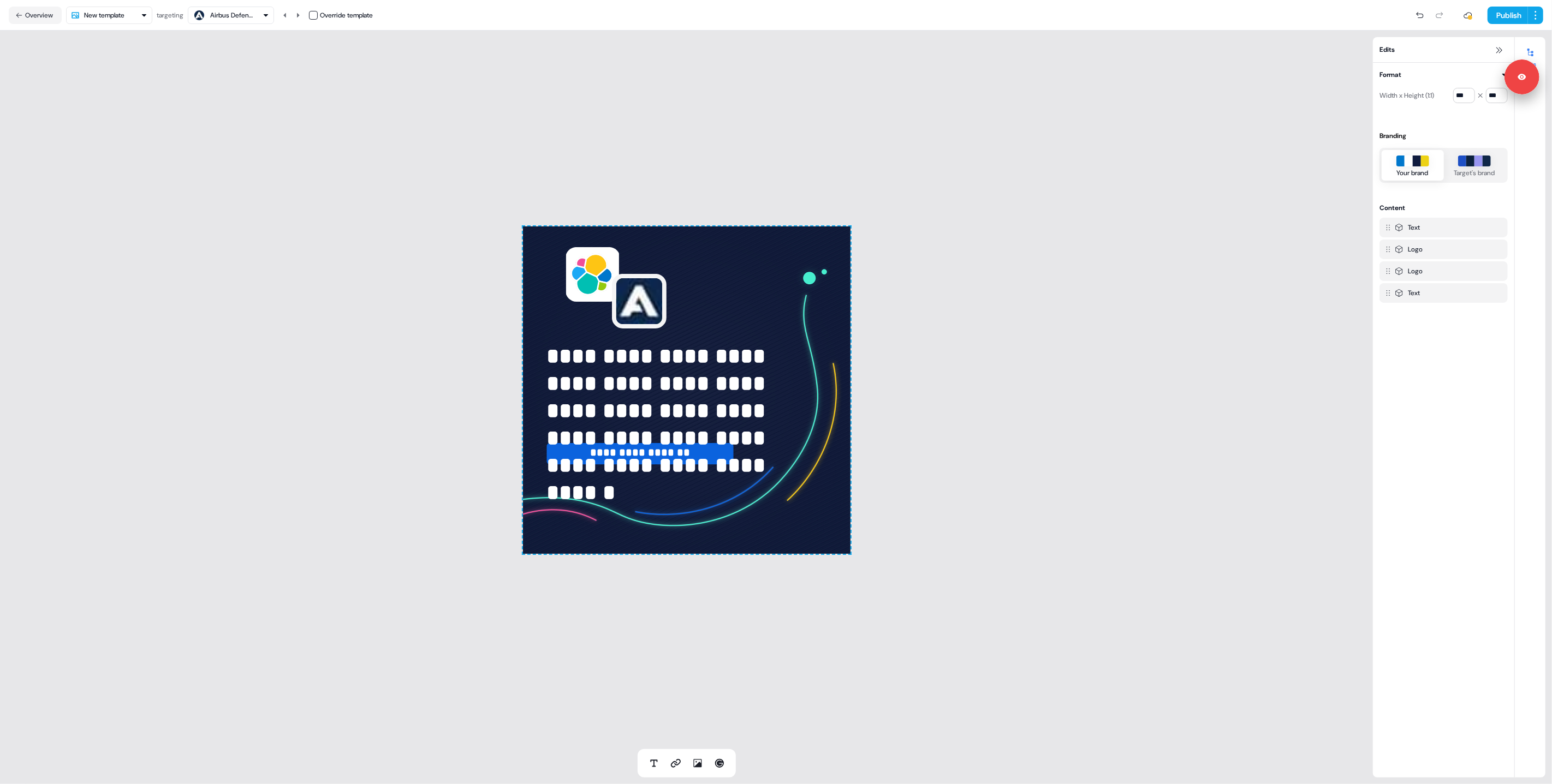
drag, startPoint x: 349, startPoint y: 357, endPoint x: 369, endPoint y: 365, distance: 21.5
click at [349, 358] on div "**********" at bounding box center [686, 390] width 1373 height 719
drag, startPoint x: 1033, startPoint y: 386, endPoint x: 642, endPoint y: 290, distance: 402.6
click at [1033, 386] on div "**********" at bounding box center [686, 390] width 1373 height 719
click at [436, 301] on div "**********" at bounding box center [686, 390] width 1373 height 719
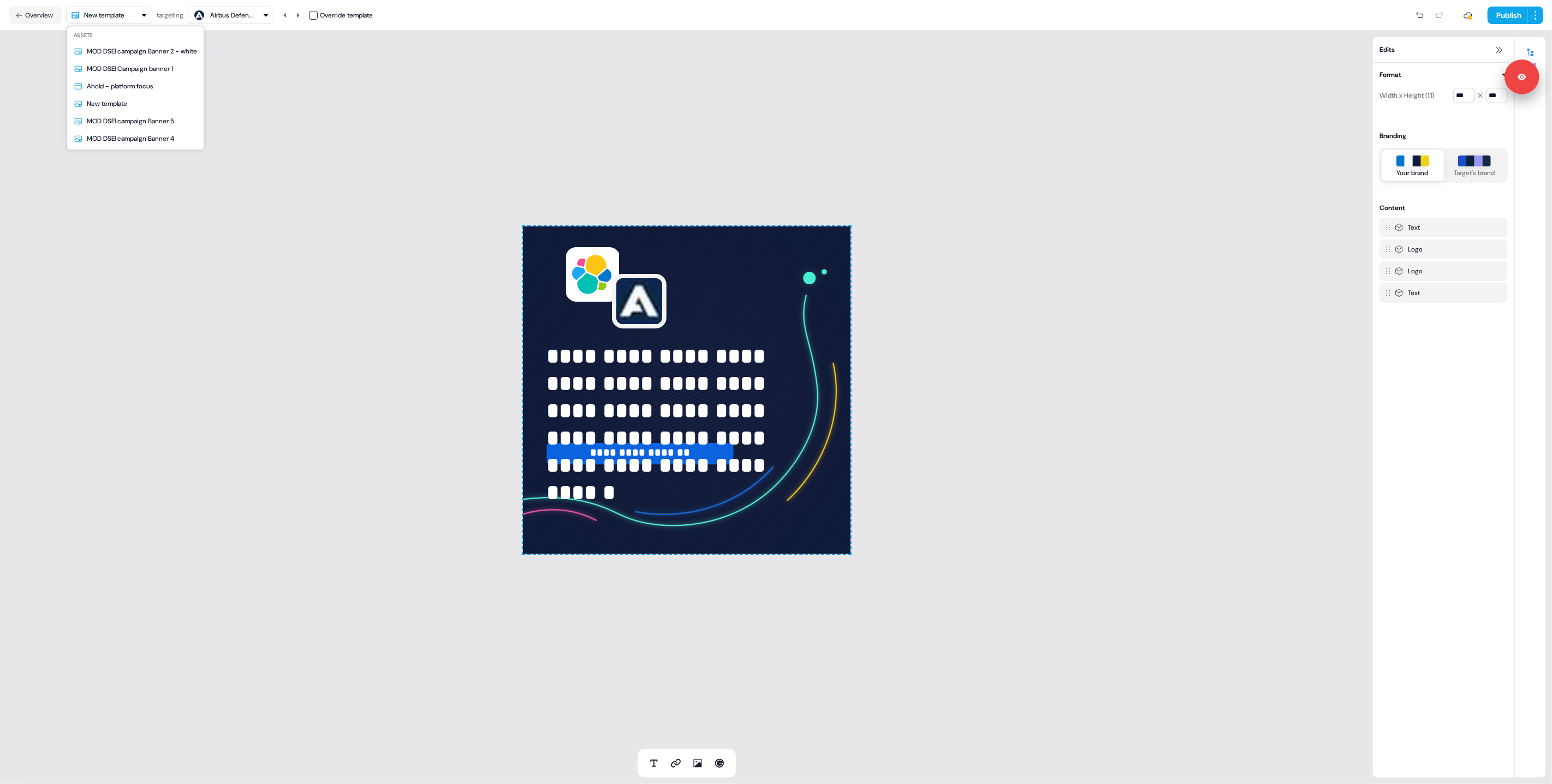
click at [93, 20] on html "**********" at bounding box center [776, 392] width 1552 height 784
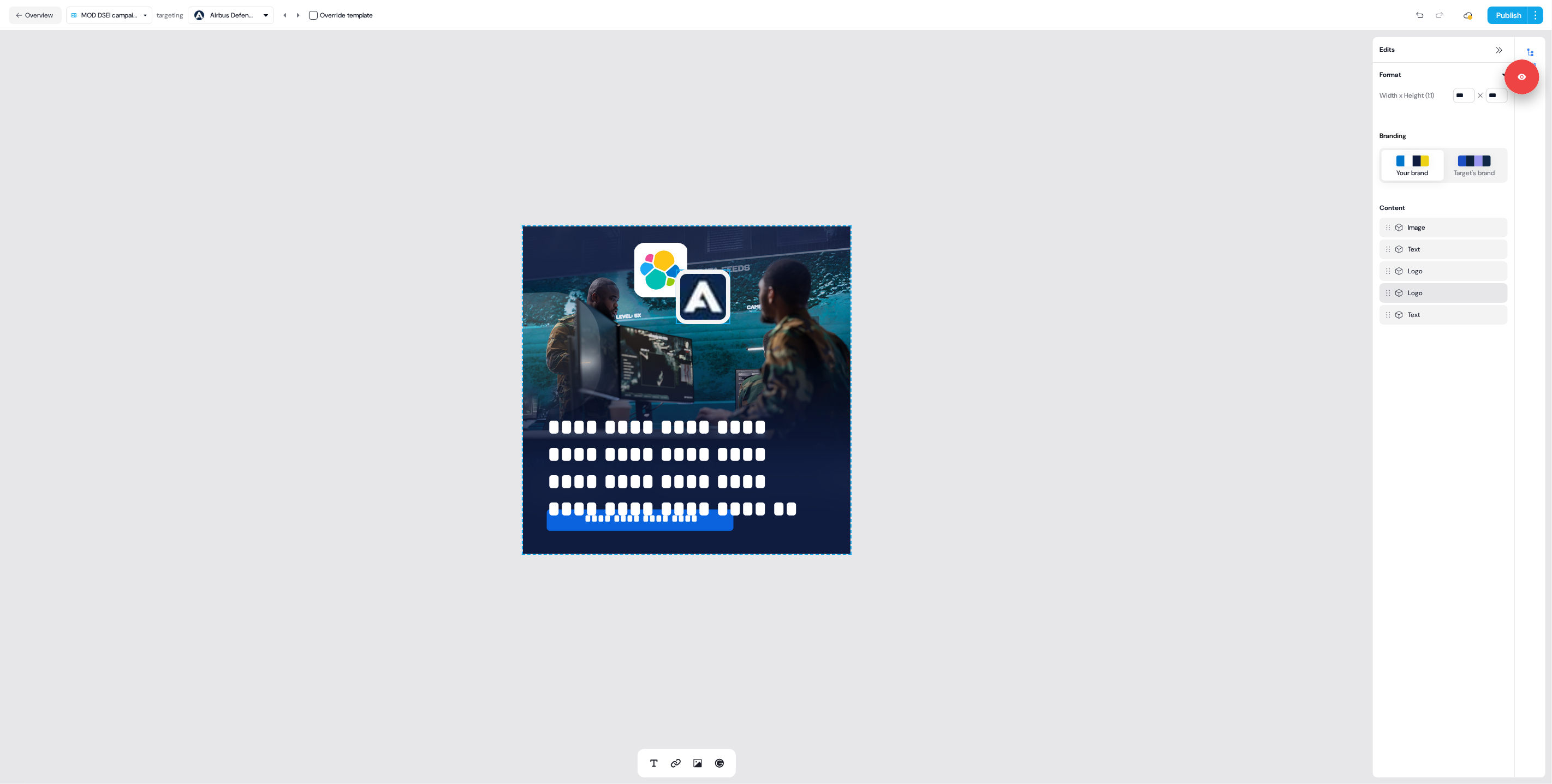
click at [697, 305] on img at bounding box center [703, 297] width 55 height 55
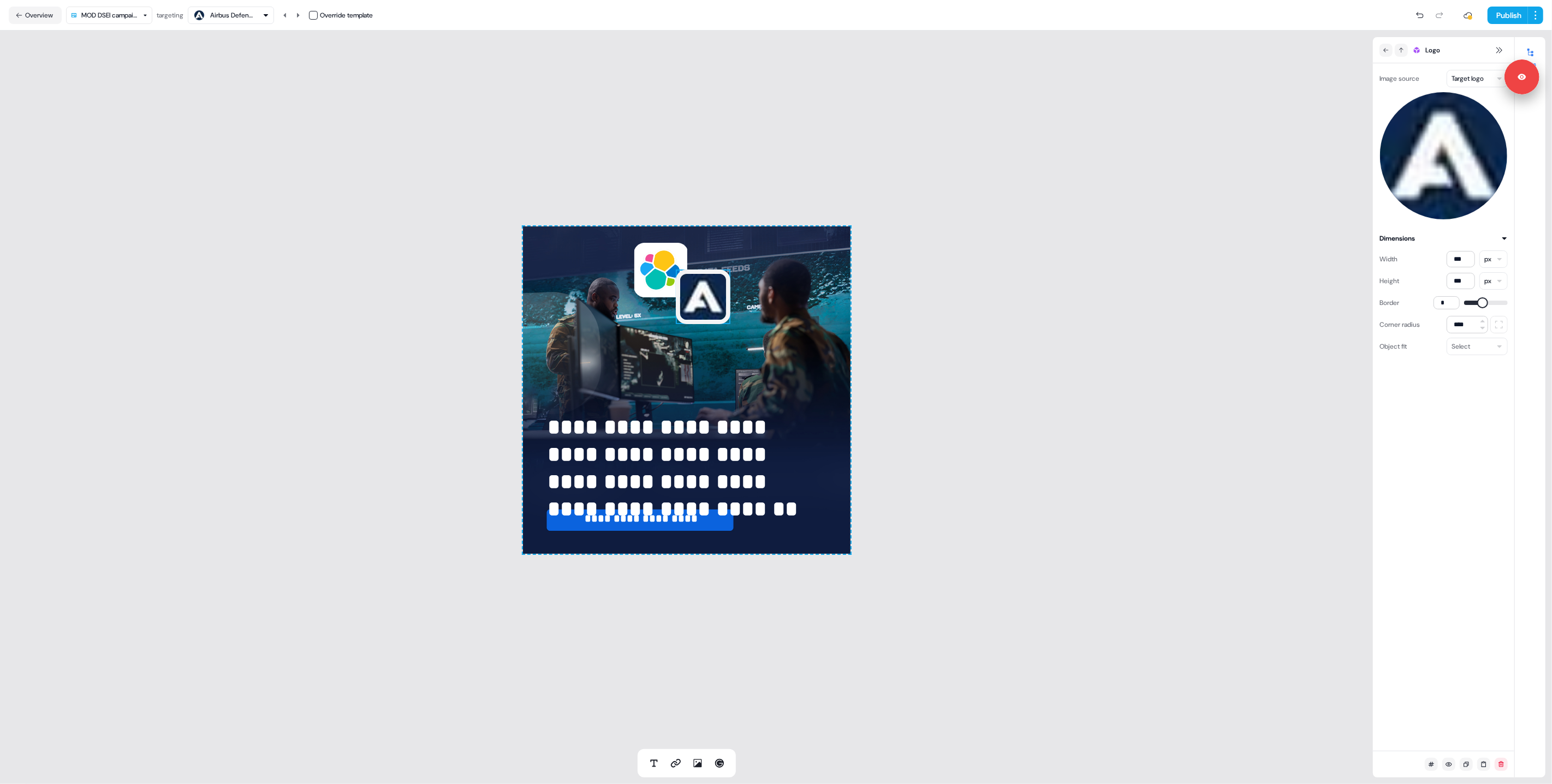
click at [1461, 83] on html "**********" at bounding box center [776, 392] width 1552 height 784
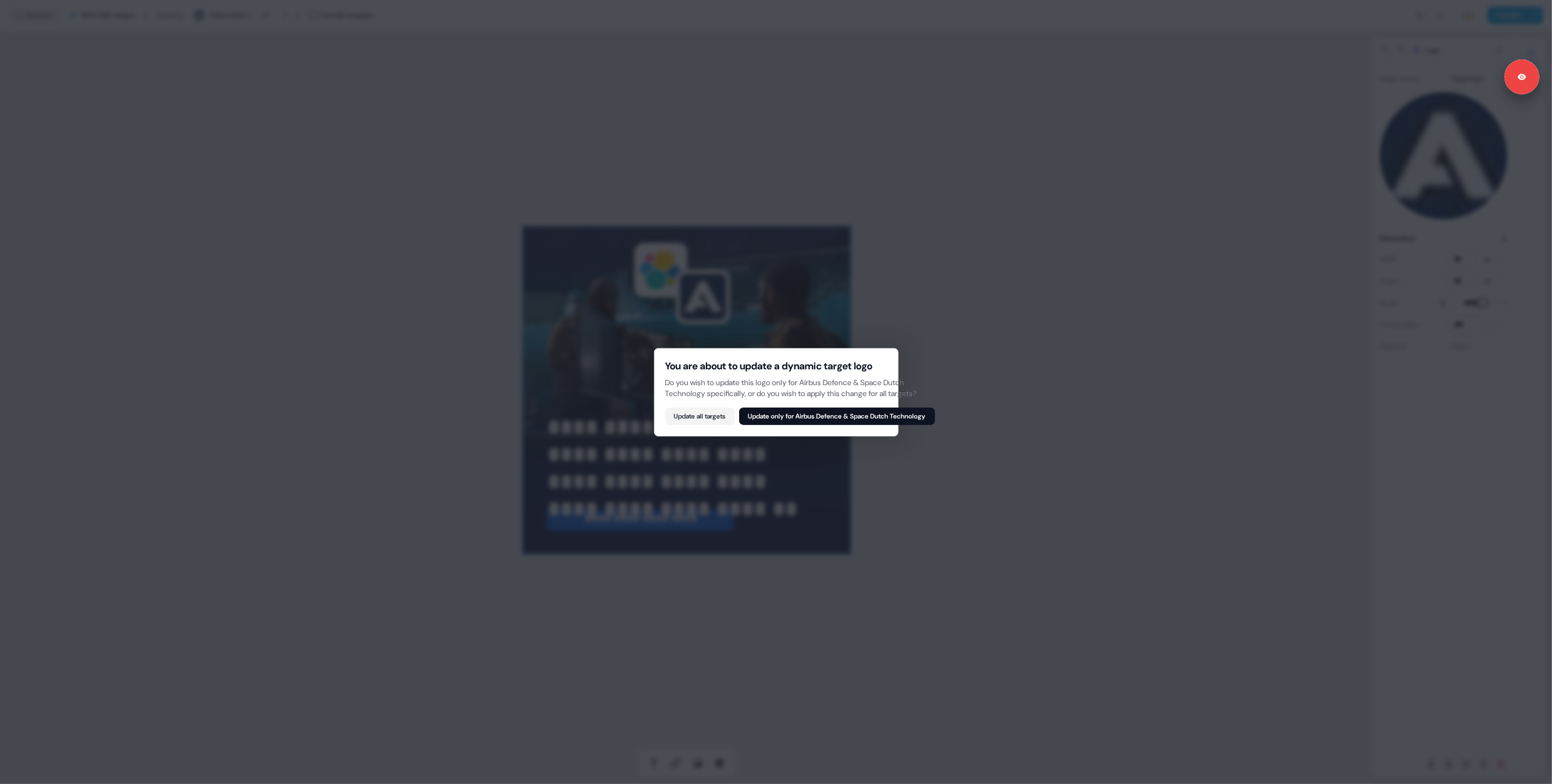
drag, startPoint x: 782, startPoint y: 417, endPoint x: 776, endPoint y: 417, distance: 6.0
click at [781, 417] on button "Update only for Airbus Defence & Space Dutch Technology" at bounding box center [837, 417] width 196 height 17
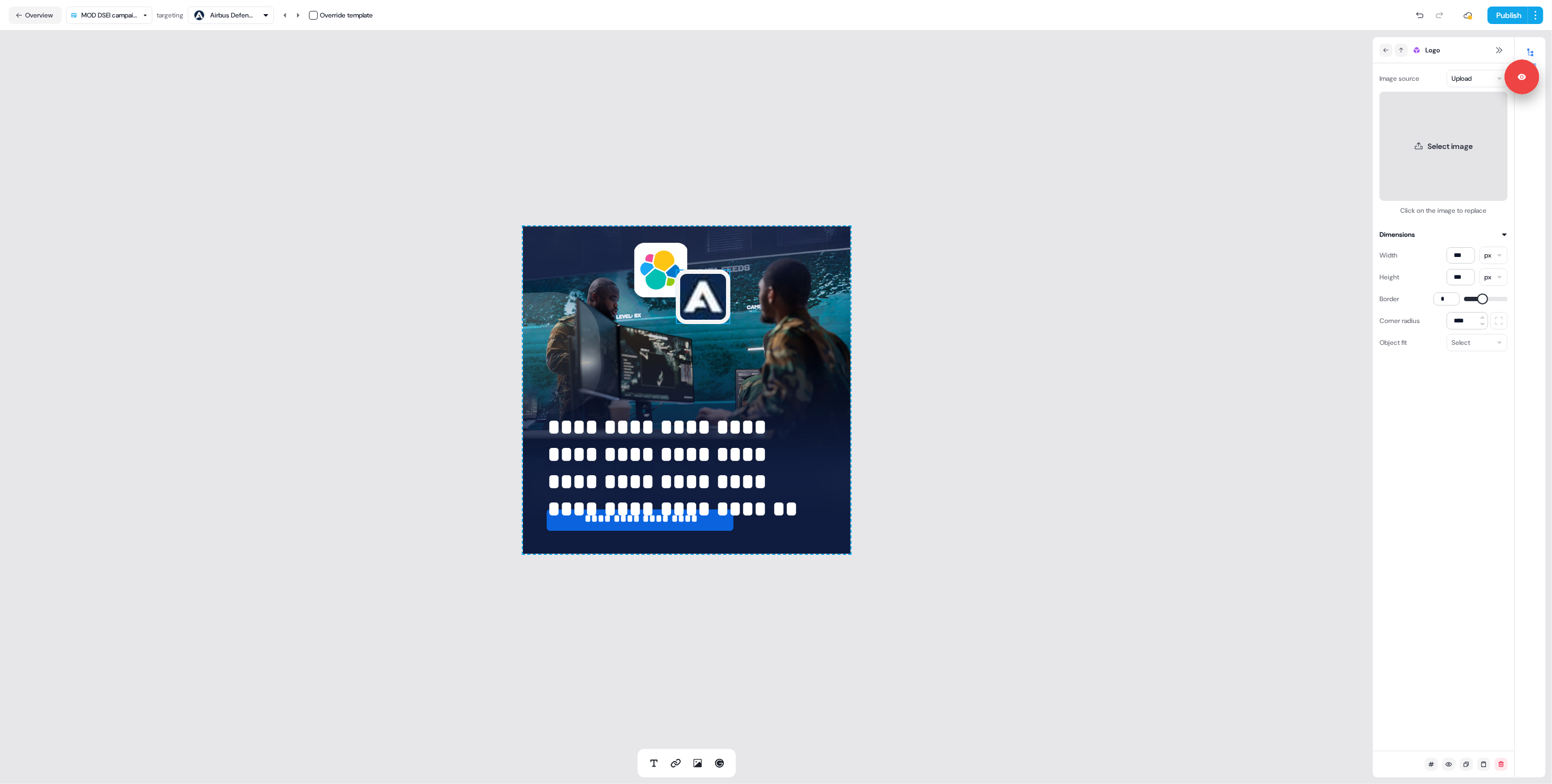
click at [1463, 131] on button "Select image" at bounding box center [1444, 147] width 129 height 109
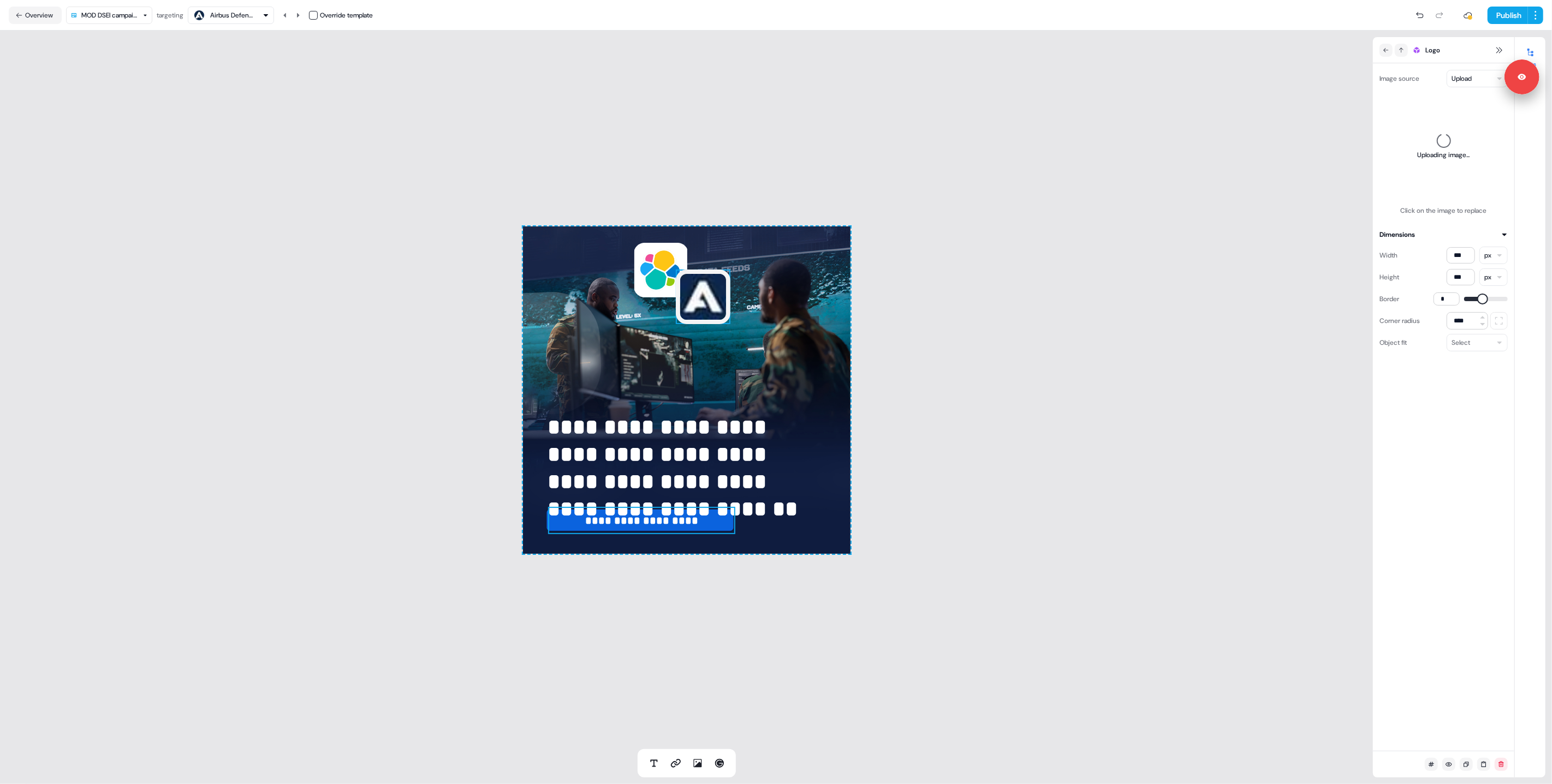
click at [650, 525] on span "**********" at bounding box center [642, 520] width 113 height 11
click at [721, 300] on img at bounding box center [703, 297] width 55 height 55
click at [1483, 75] on html "**********" at bounding box center [776, 392] width 1552 height 784
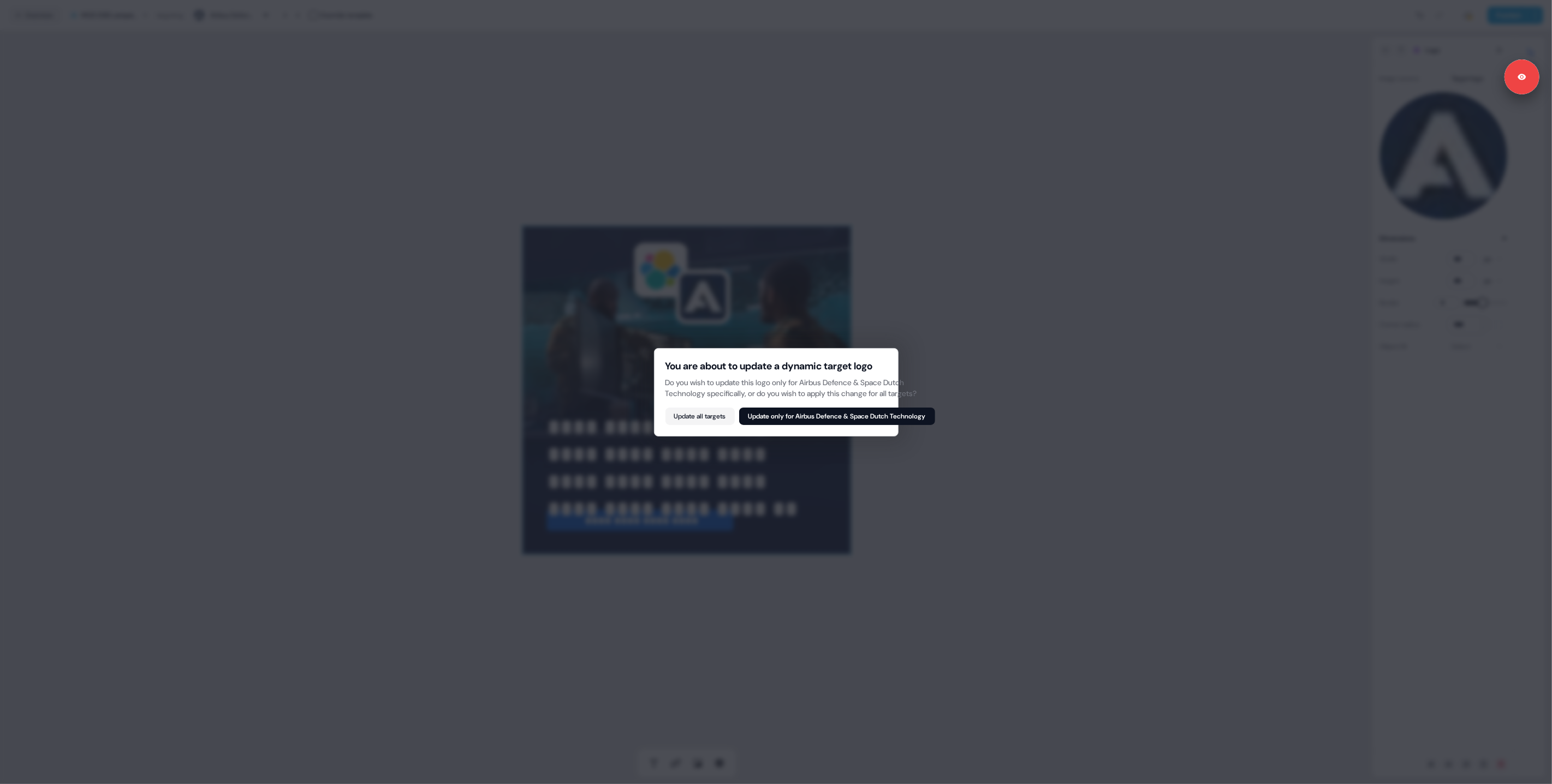
click at [787, 421] on button "Update only for Airbus Defence & Space Dutch Technology" at bounding box center [837, 417] width 196 height 17
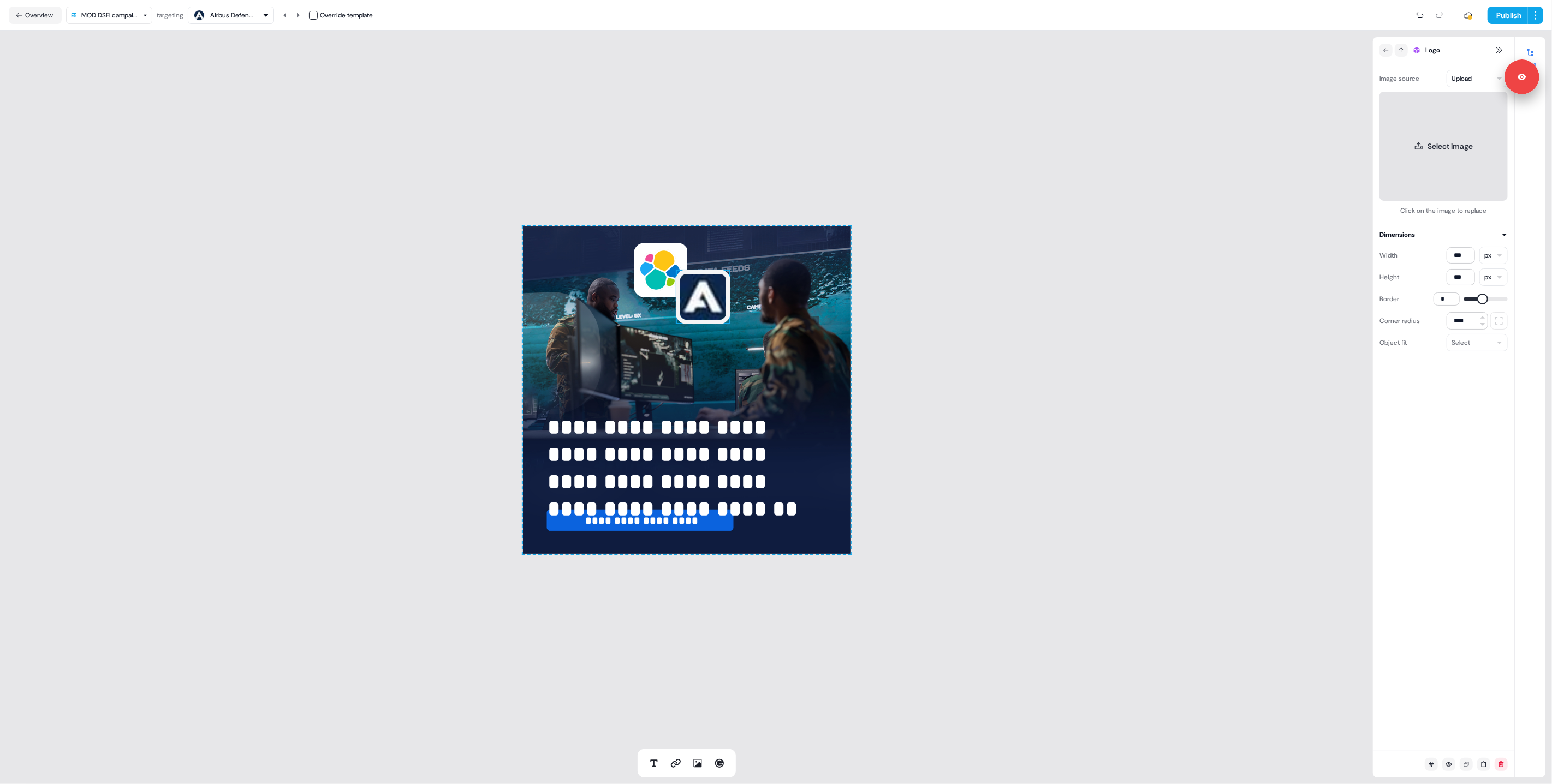
click at [1446, 147] on button "Select image" at bounding box center [1444, 147] width 129 height 109
click at [327, 203] on div "**********" at bounding box center [686, 390] width 1373 height 719
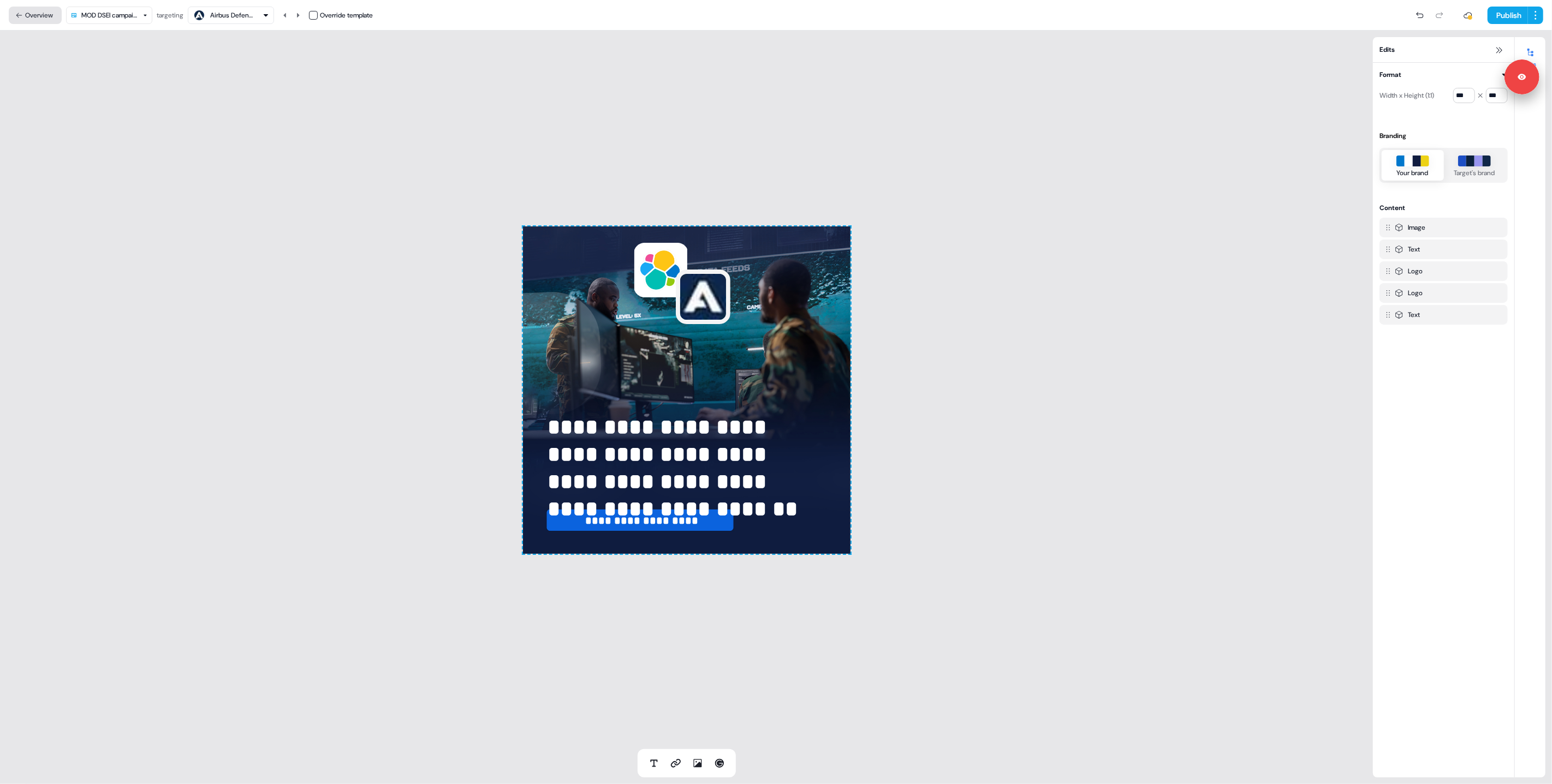
click at [37, 16] on button "Overview" at bounding box center [35, 16] width 53 height 17
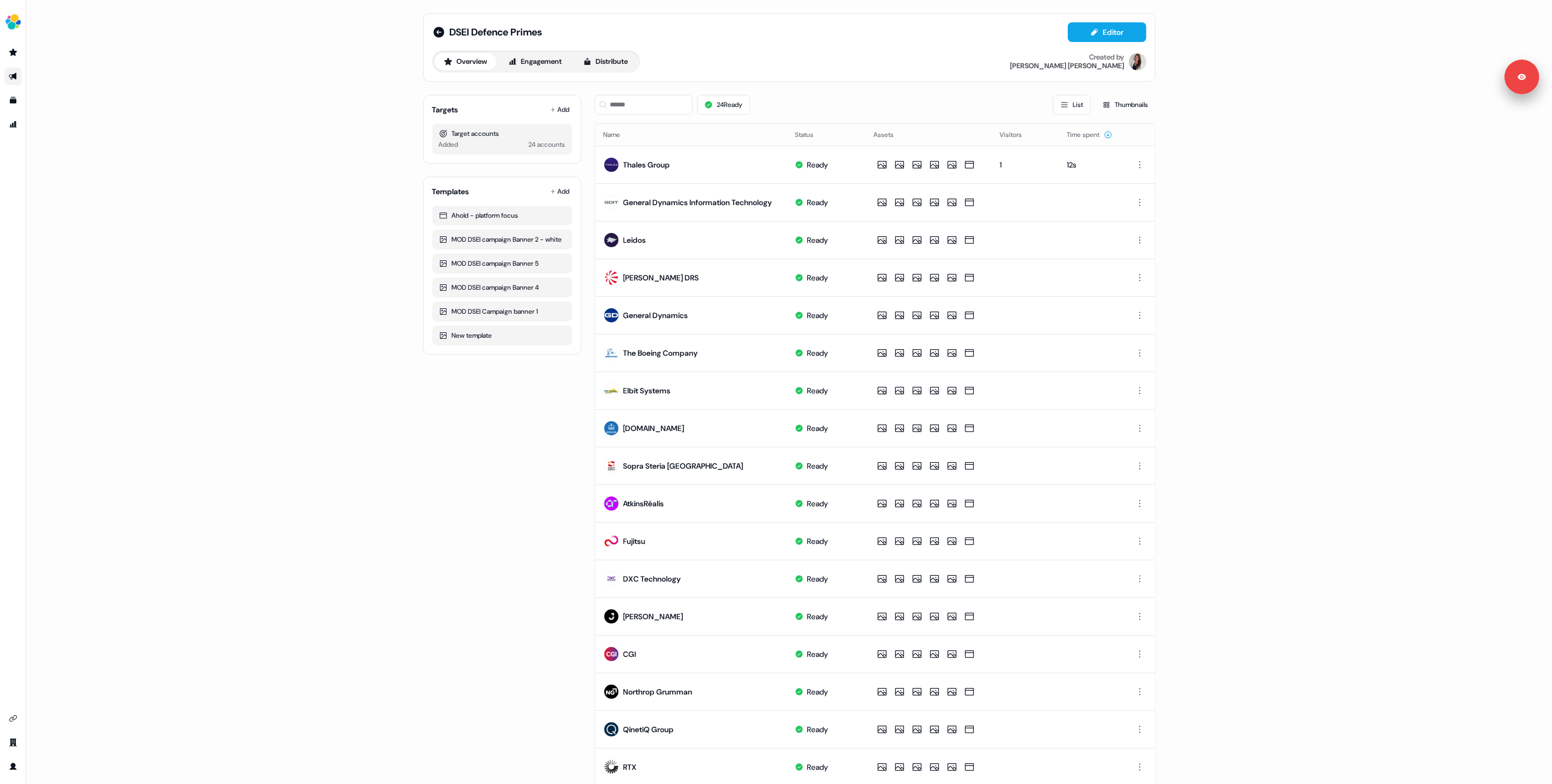
click at [317, 252] on div "DSEI Defence Primes Editor Overview Engagement Distribute Created by Kelly Manr…" at bounding box center [789, 392] width 1526 height 784
click at [1118, 33] on button "Editor" at bounding box center [1107, 32] width 79 height 20
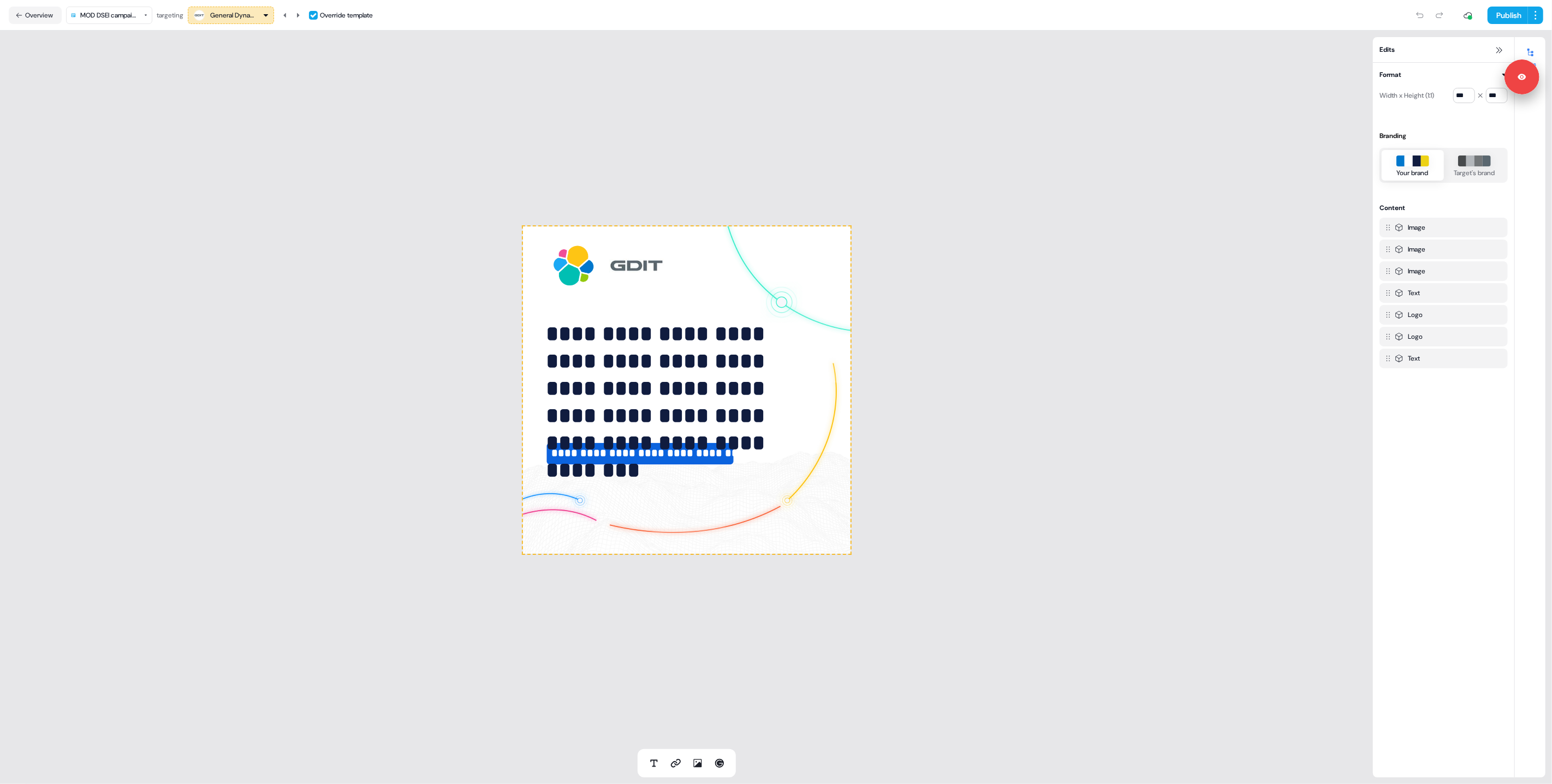
click at [135, 15] on html "**********" at bounding box center [776, 392] width 1552 height 784
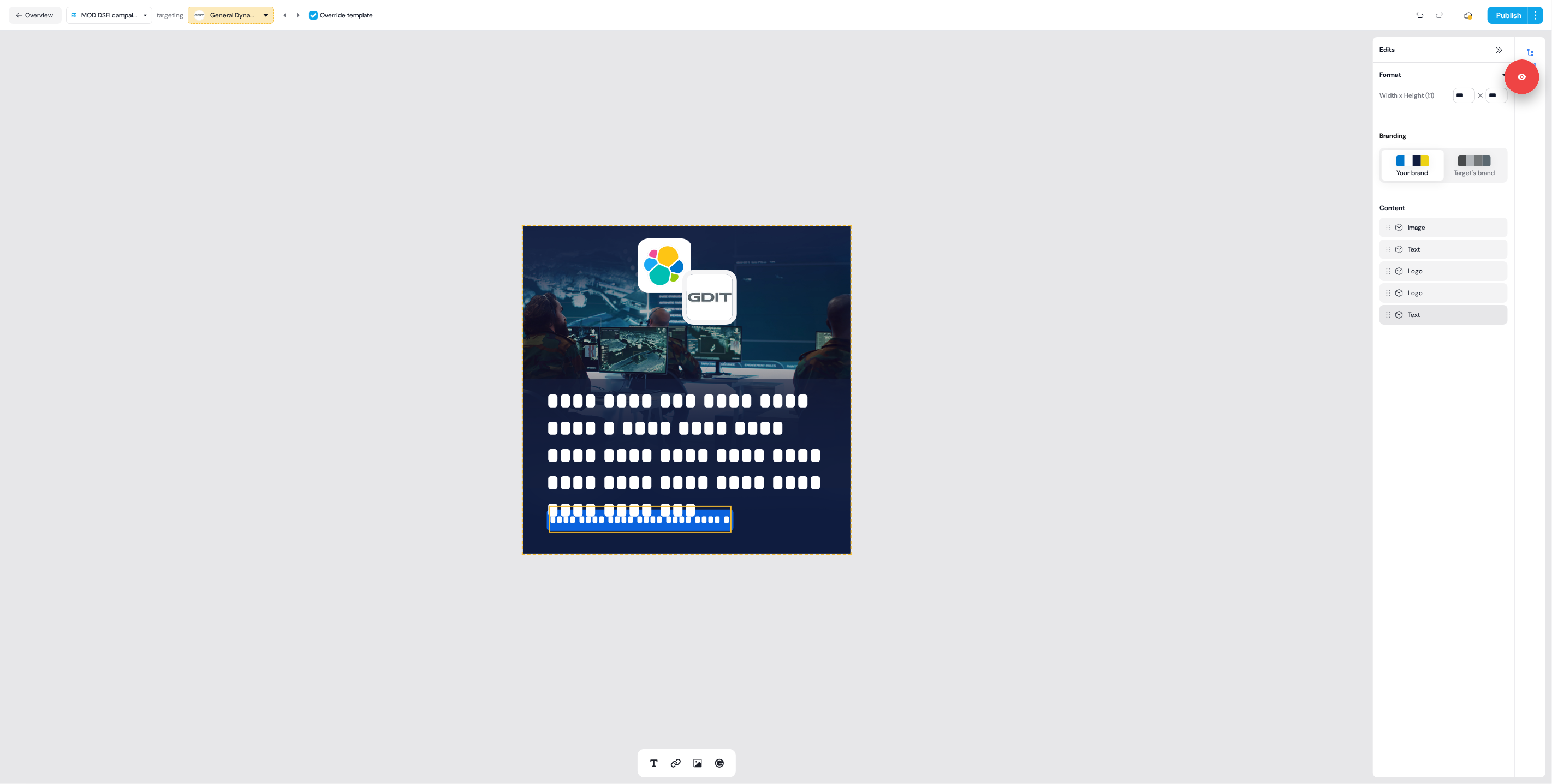
click at [668, 514] on span "**********" at bounding box center [640, 519] width 180 height 11
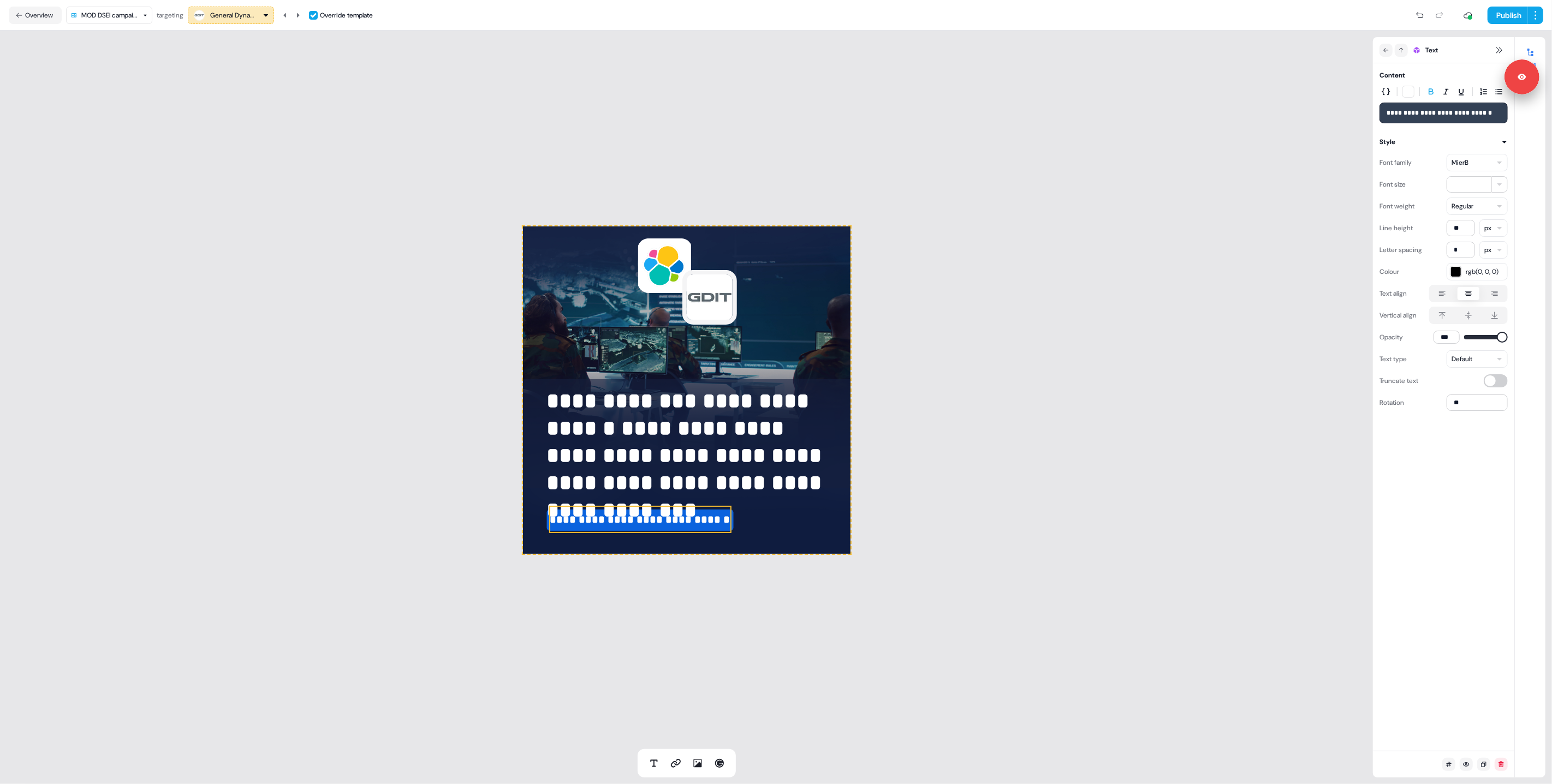
click at [1117, 432] on div "**********" at bounding box center [686, 390] width 1373 height 719
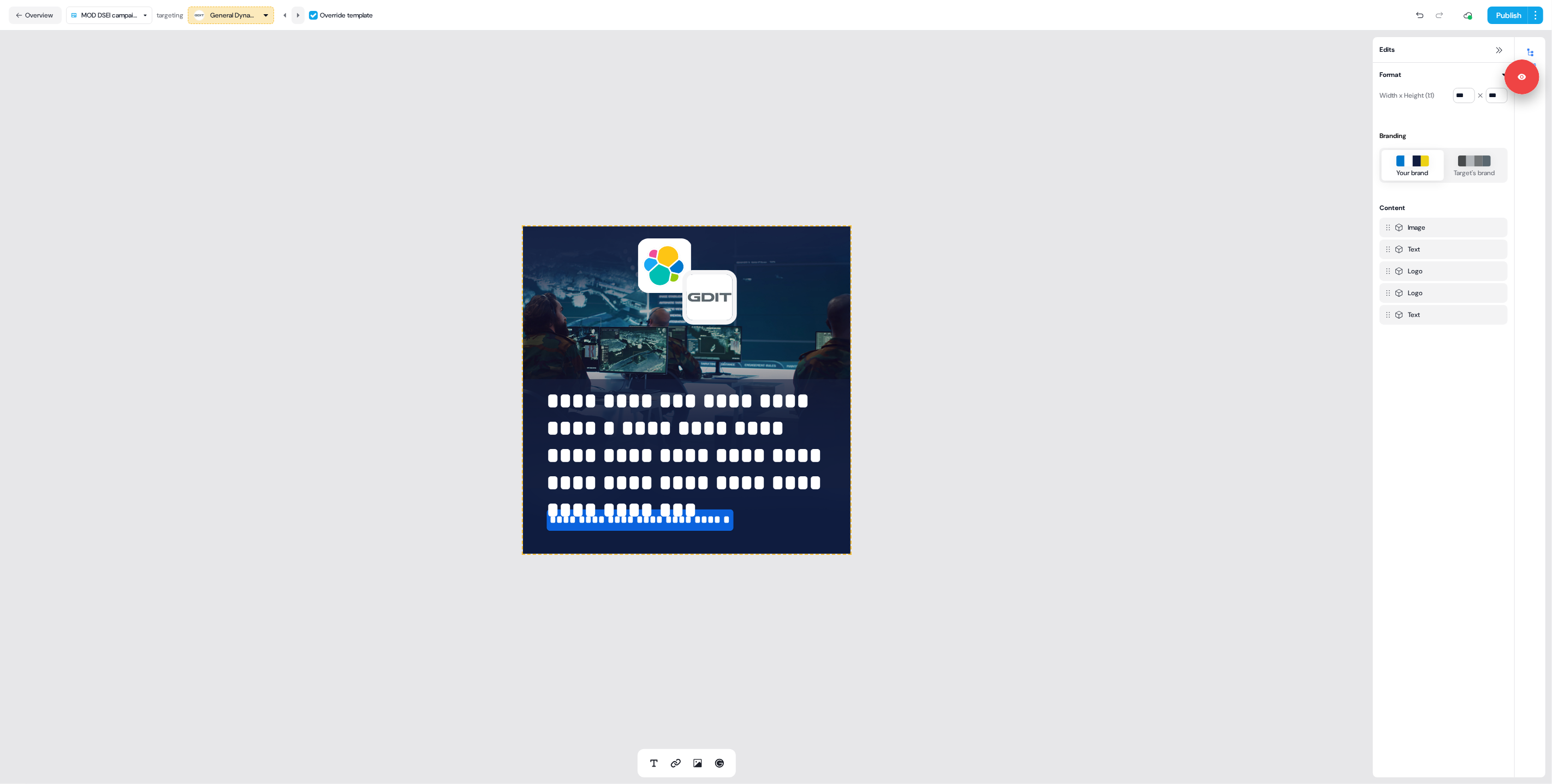
click at [300, 13] on icon at bounding box center [298, 16] width 7 height 7
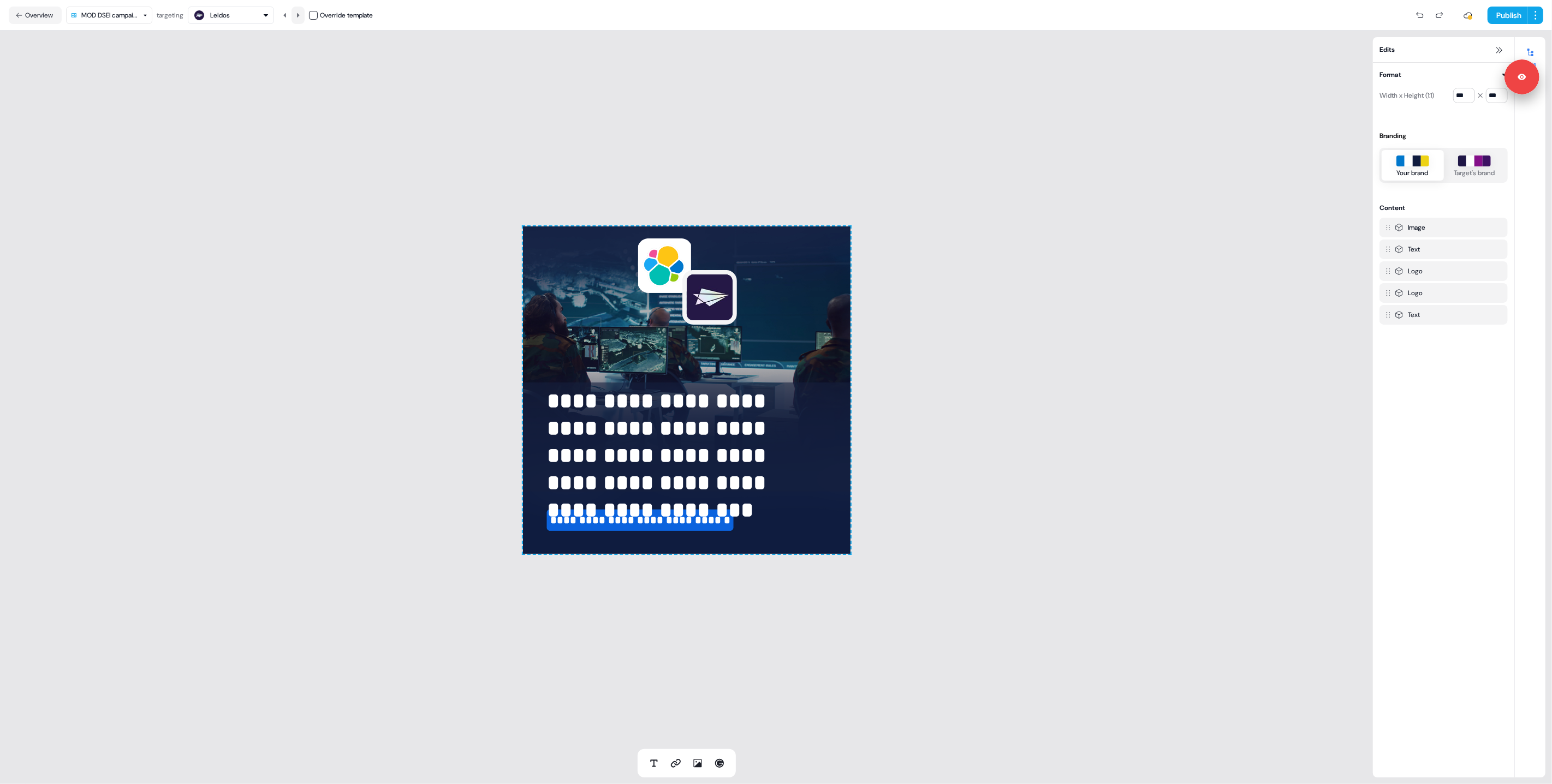
click at [301, 12] on icon at bounding box center [298, 16] width 7 height 7
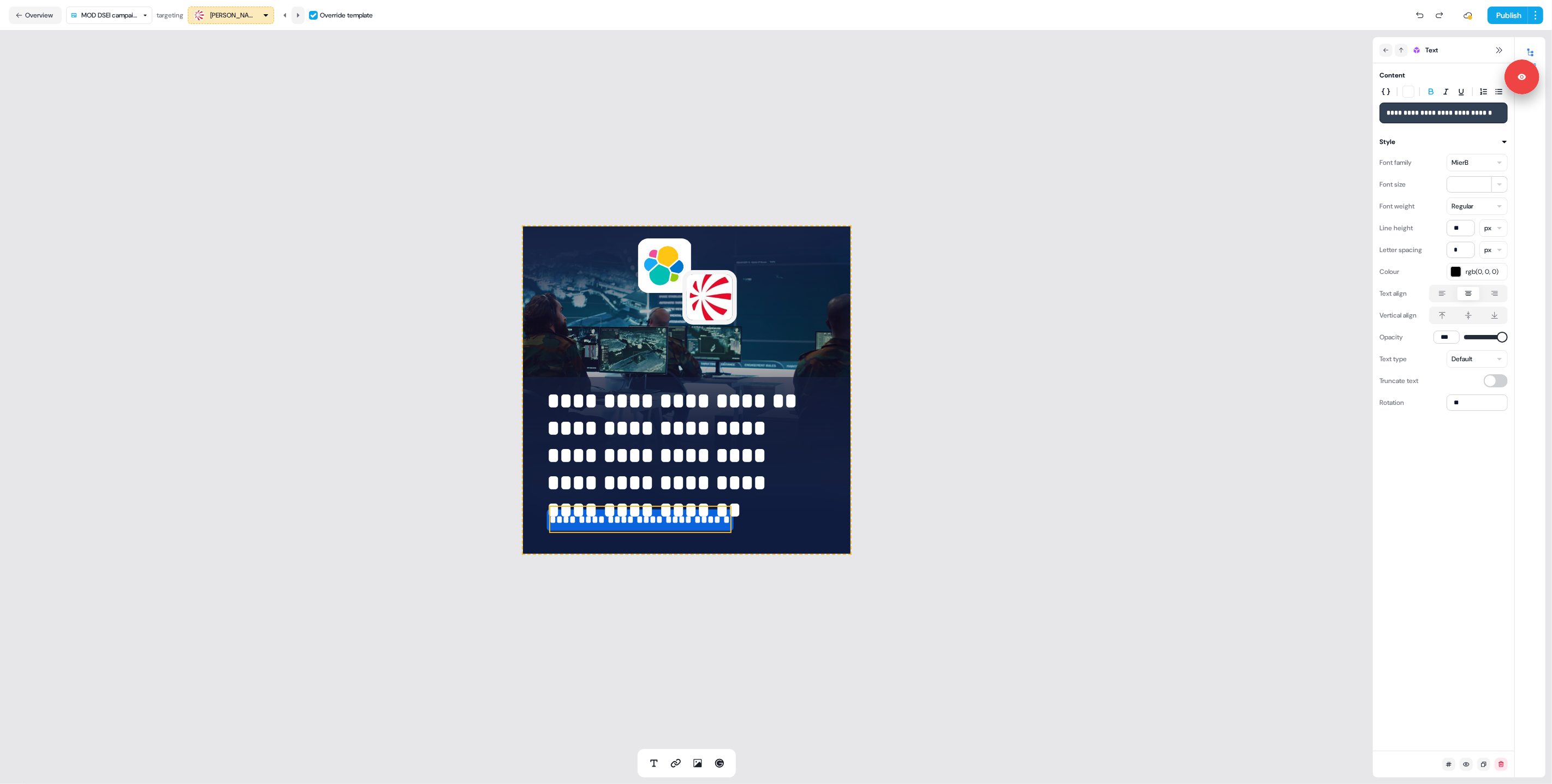
click at [299, 14] on icon at bounding box center [298, 14] width 3 height 4
click at [299, 18] on button at bounding box center [298, 16] width 13 height 17
click at [304, 18] on button at bounding box center [298, 16] width 13 height 17
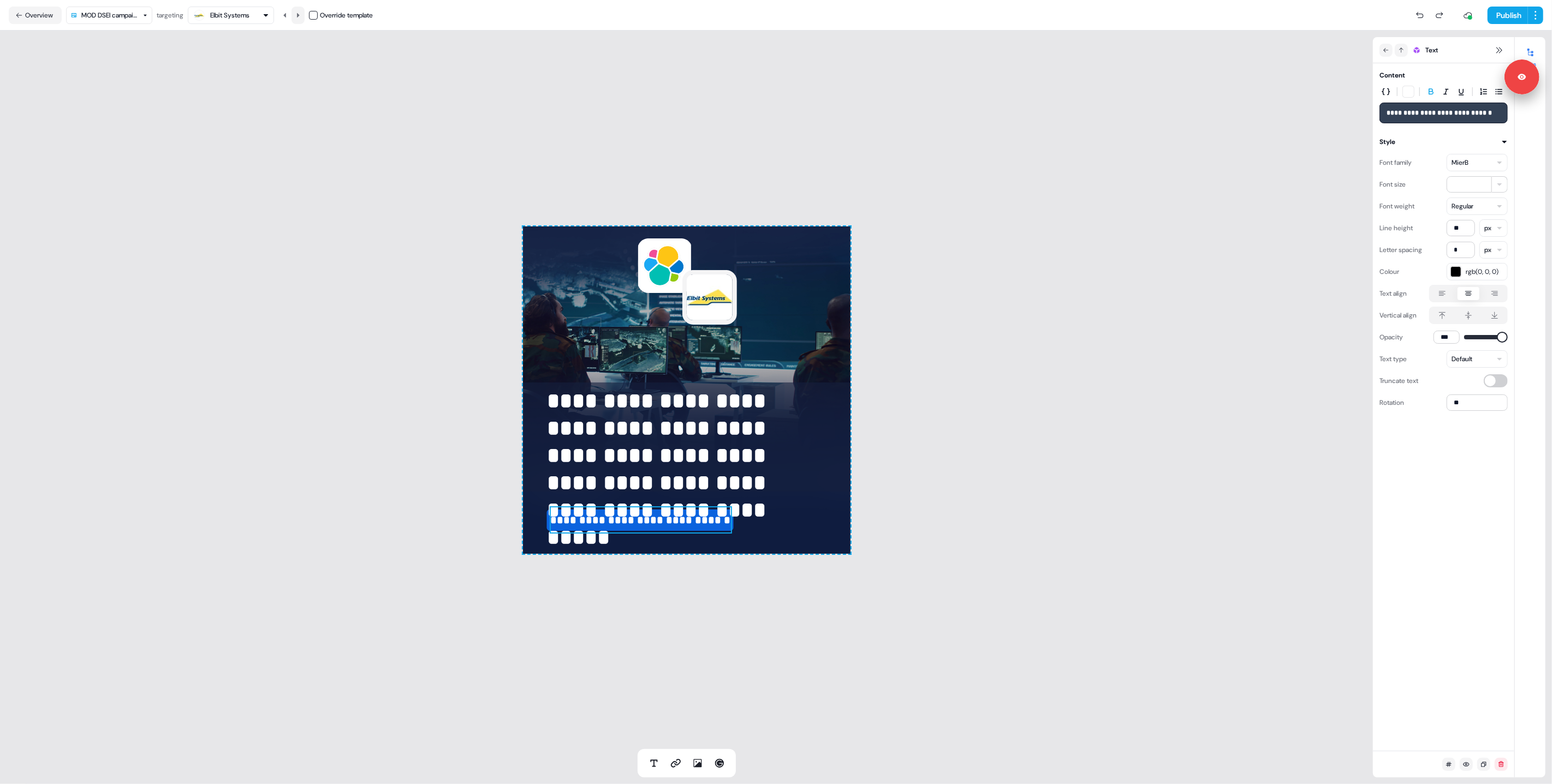
click at [299, 16] on icon at bounding box center [298, 14] width 3 height 4
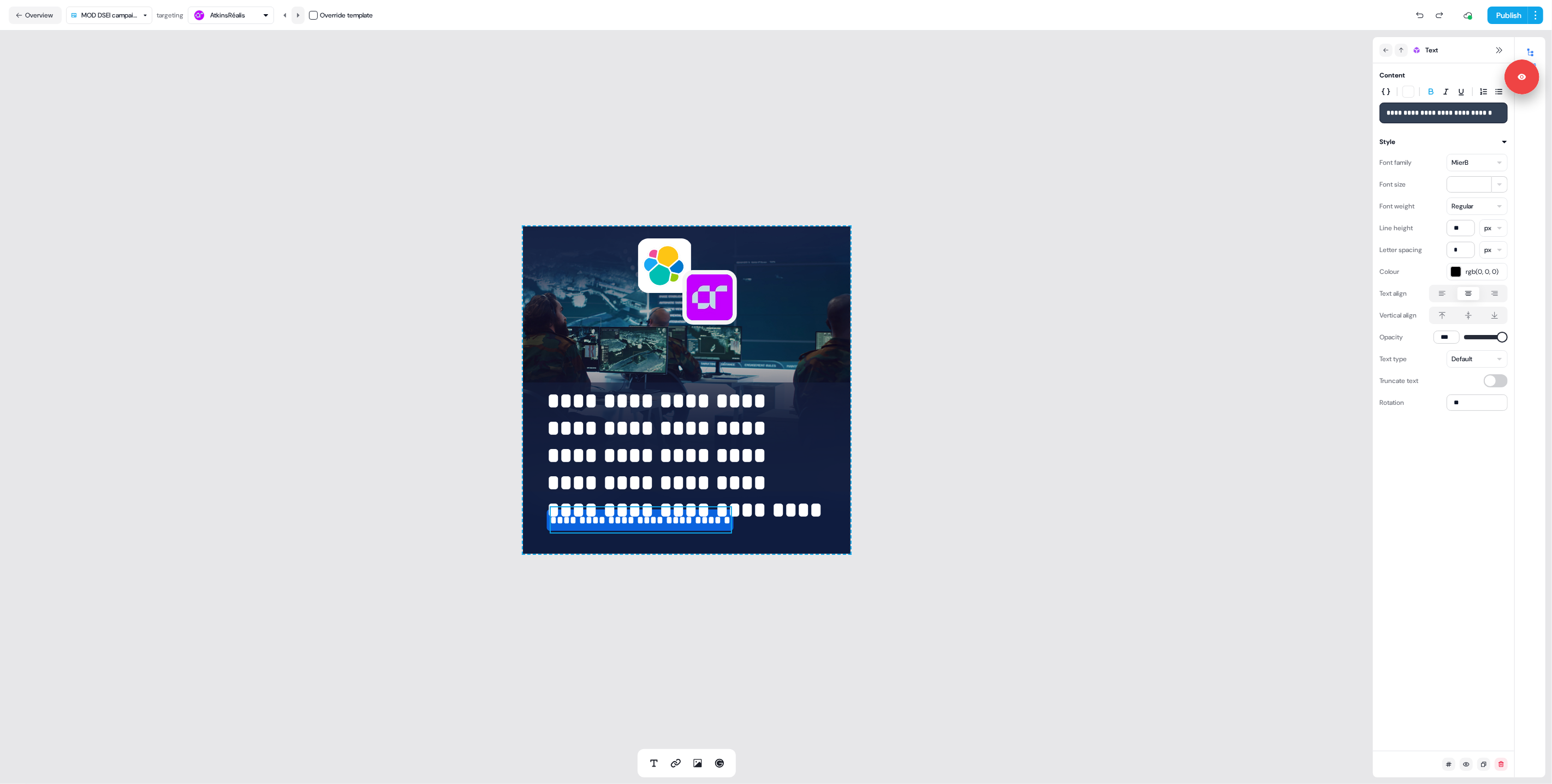
click at [299, 16] on icon at bounding box center [298, 14] width 3 height 4
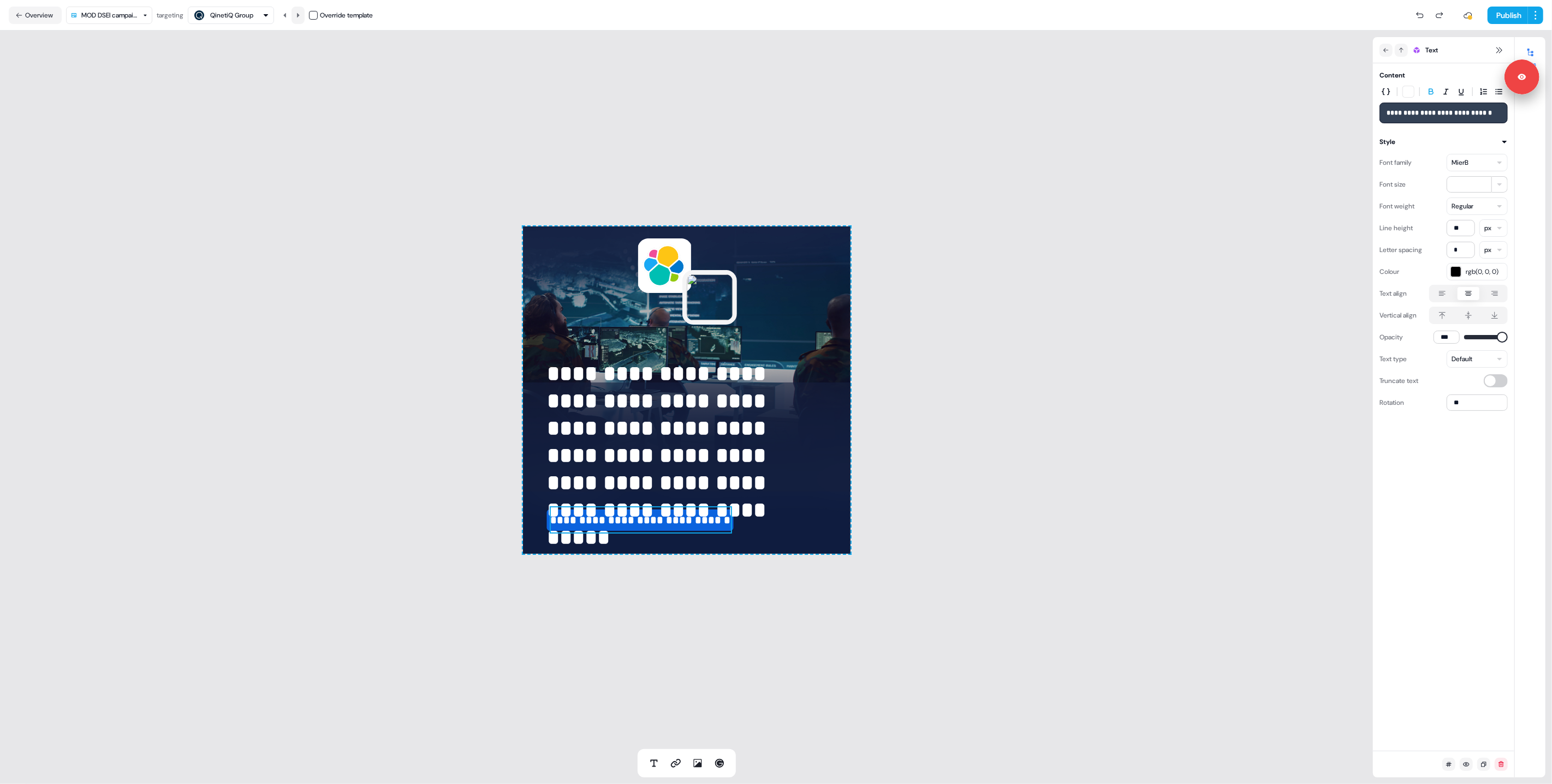
click at [299, 16] on icon at bounding box center [298, 14] width 3 height 4
click at [288, 16] on icon at bounding box center [285, 16] width 7 height 7
drag, startPoint x: 287, startPoint y: 8, endPoint x: 287, endPoint y: 19, distance: 11.0
click at [287, 10] on button at bounding box center [285, 16] width 13 height 17
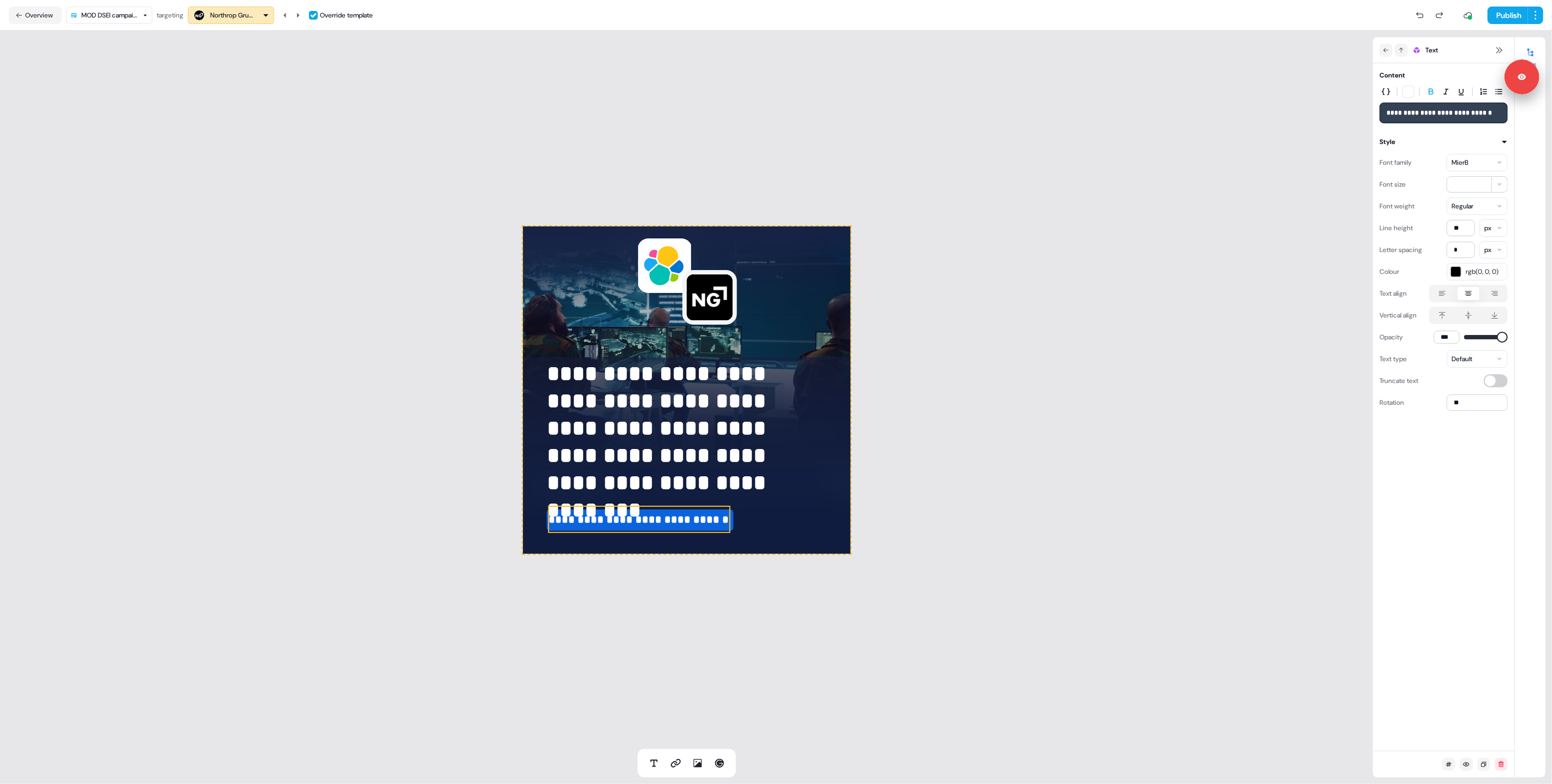
click at [290, 367] on div "**********" at bounding box center [686, 390] width 1373 height 719
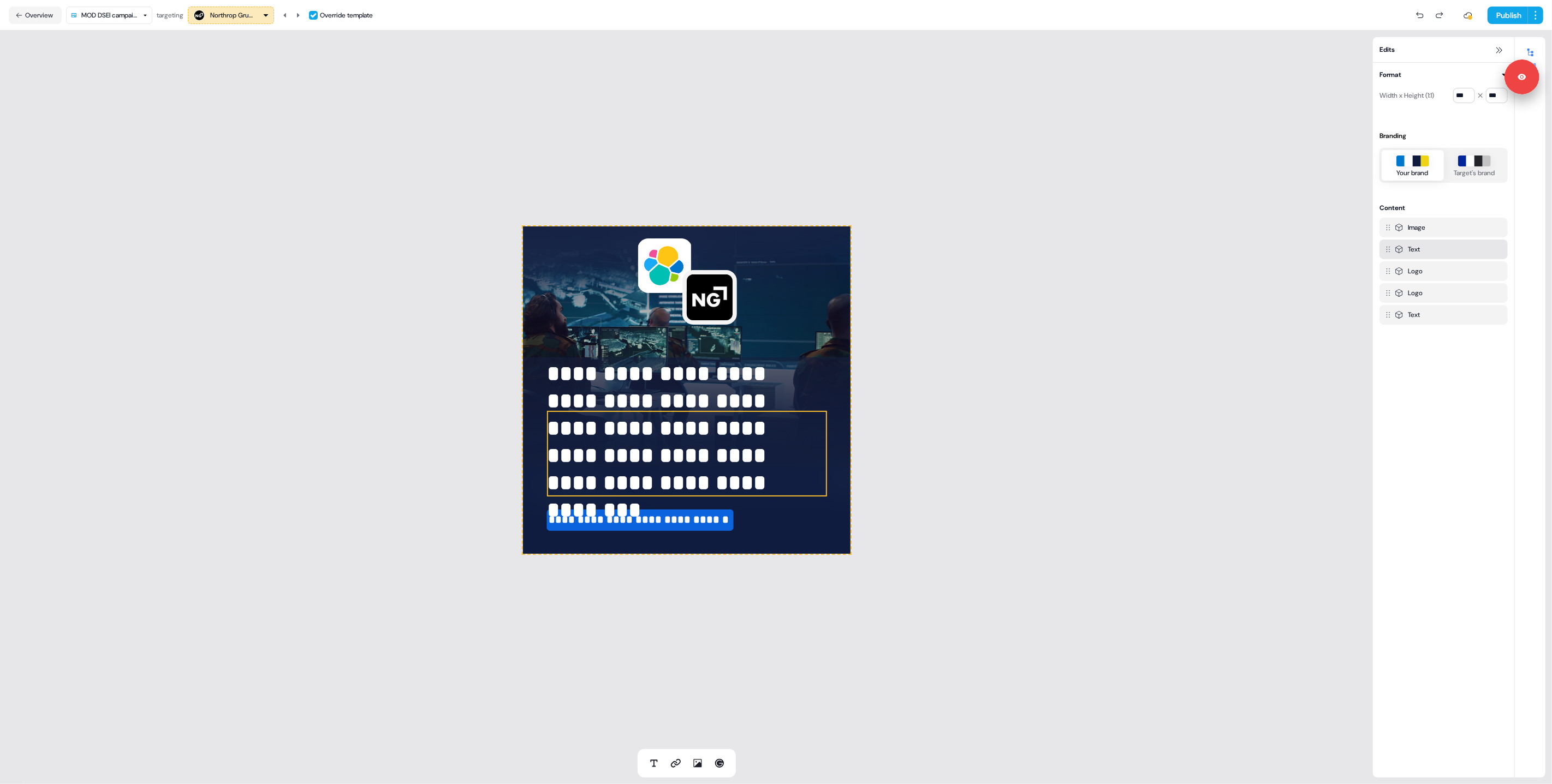
click at [799, 369] on p "**********" at bounding box center [687, 428] width 280 height 136
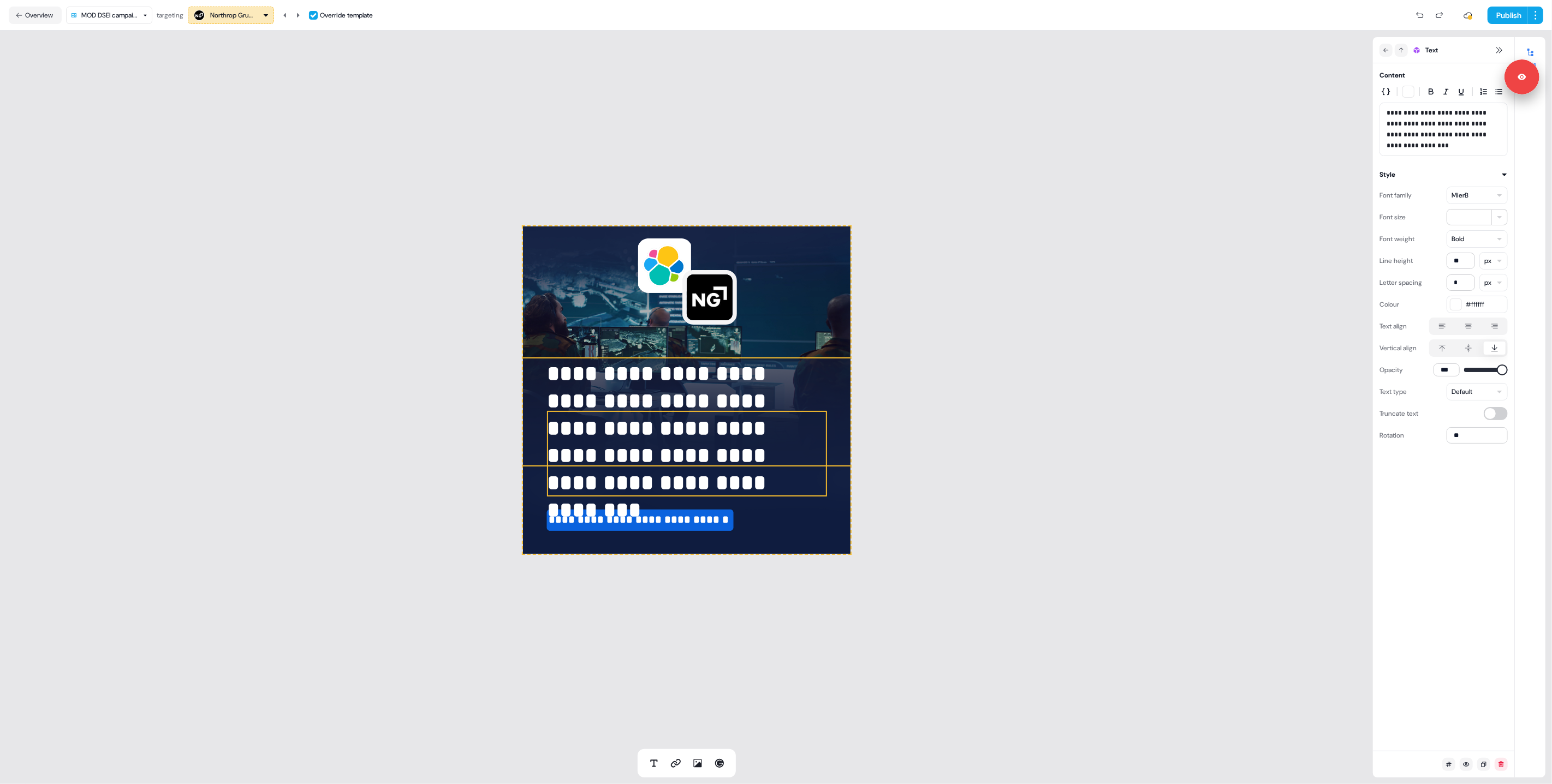
click at [846, 362] on img at bounding box center [689, 412] width 341 height 109
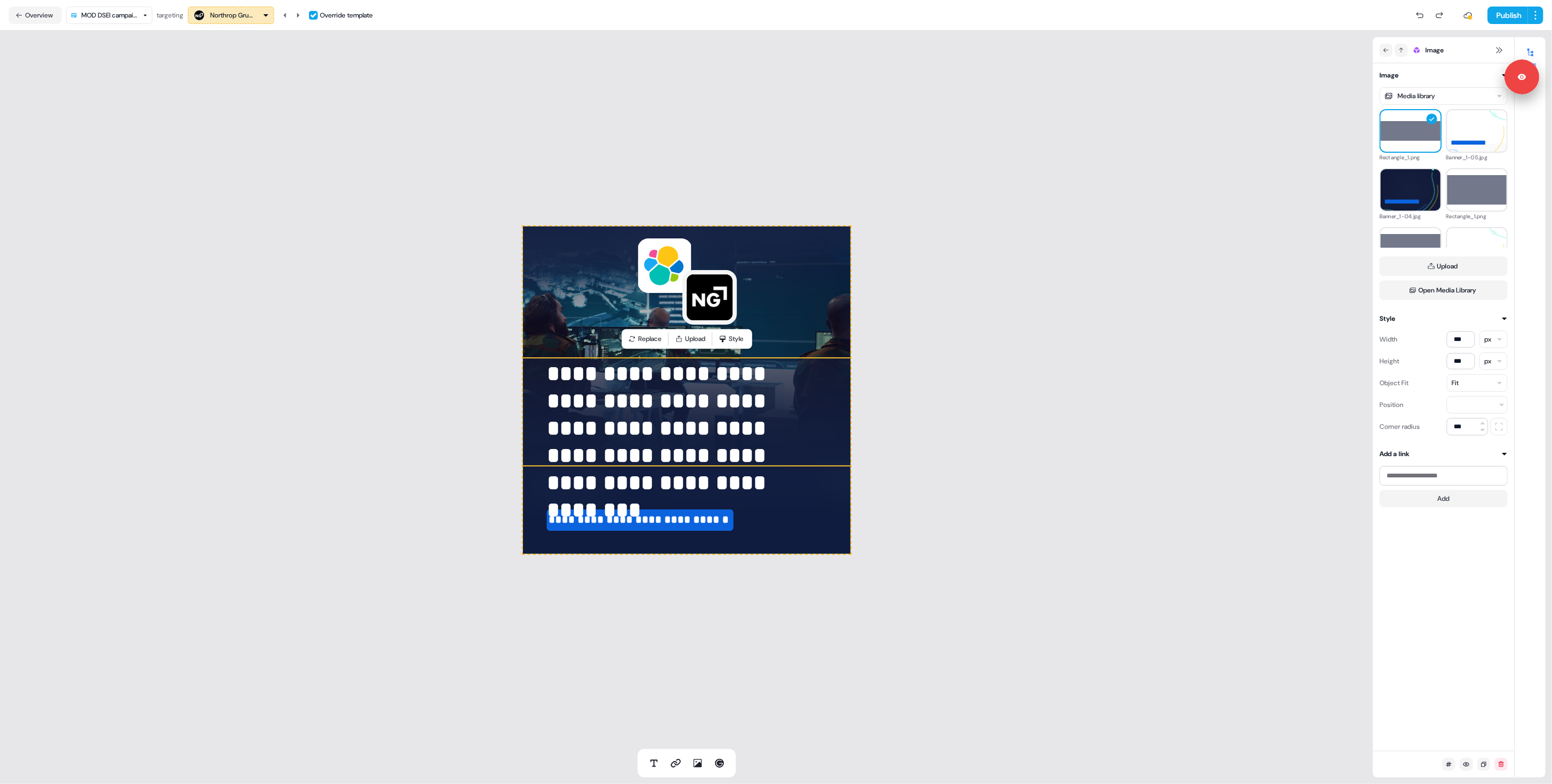
click at [176, 214] on div "**********" at bounding box center [686, 390] width 1373 height 719
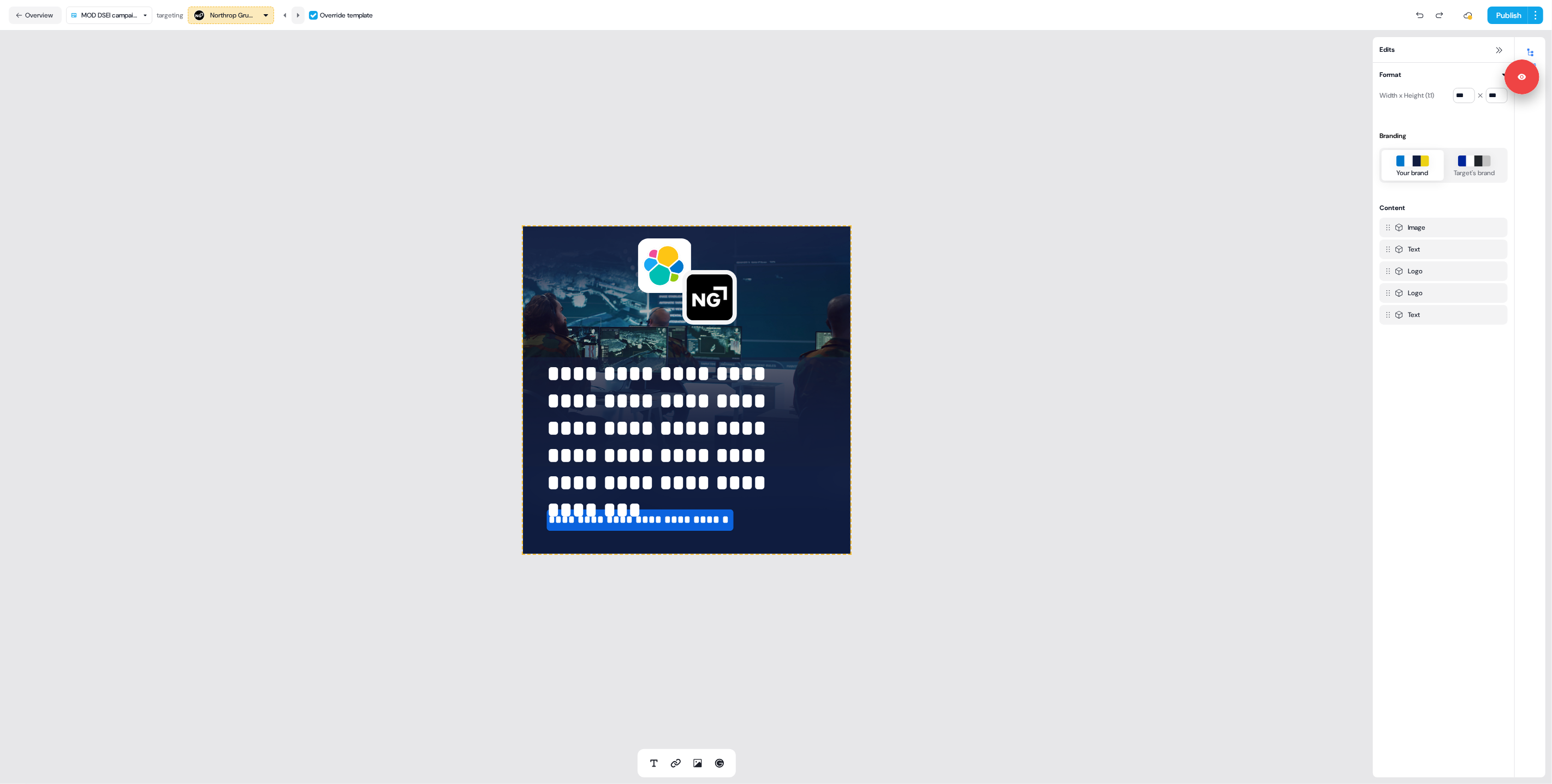
click at [300, 16] on icon at bounding box center [298, 14] width 3 height 4
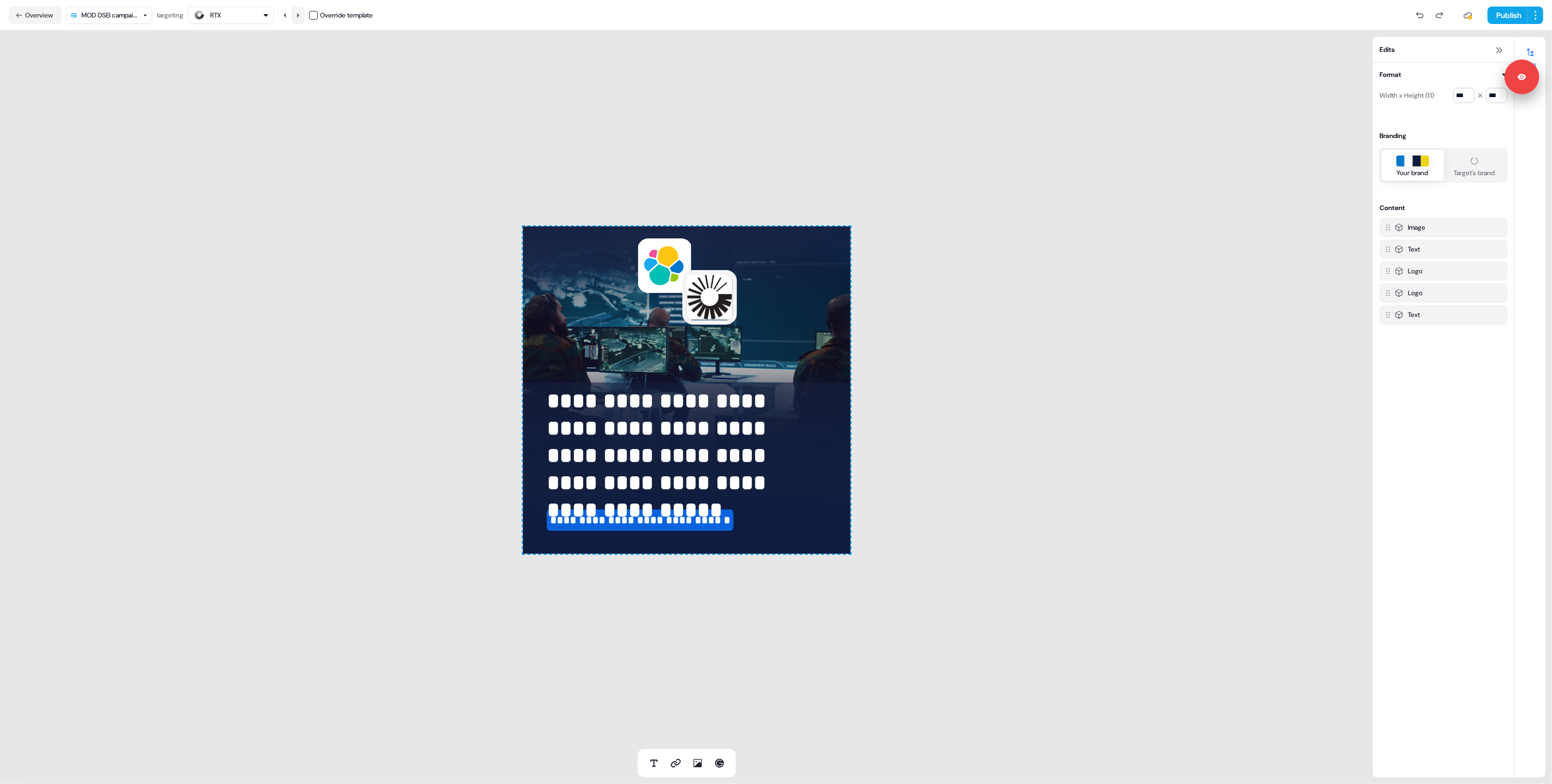
click at [300, 16] on icon at bounding box center [298, 14] width 3 height 4
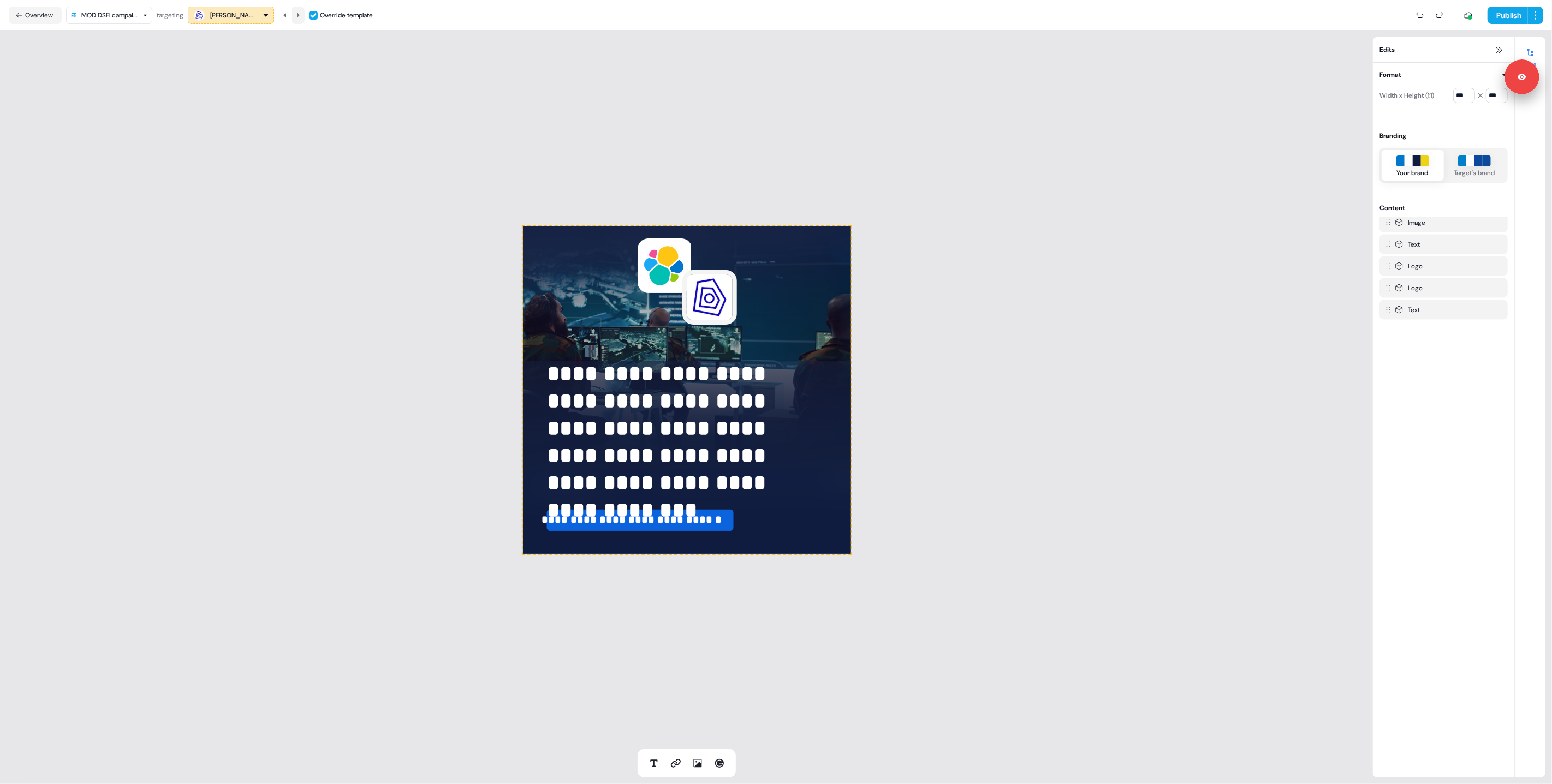
click at [300, 16] on icon at bounding box center [298, 14] width 3 height 4
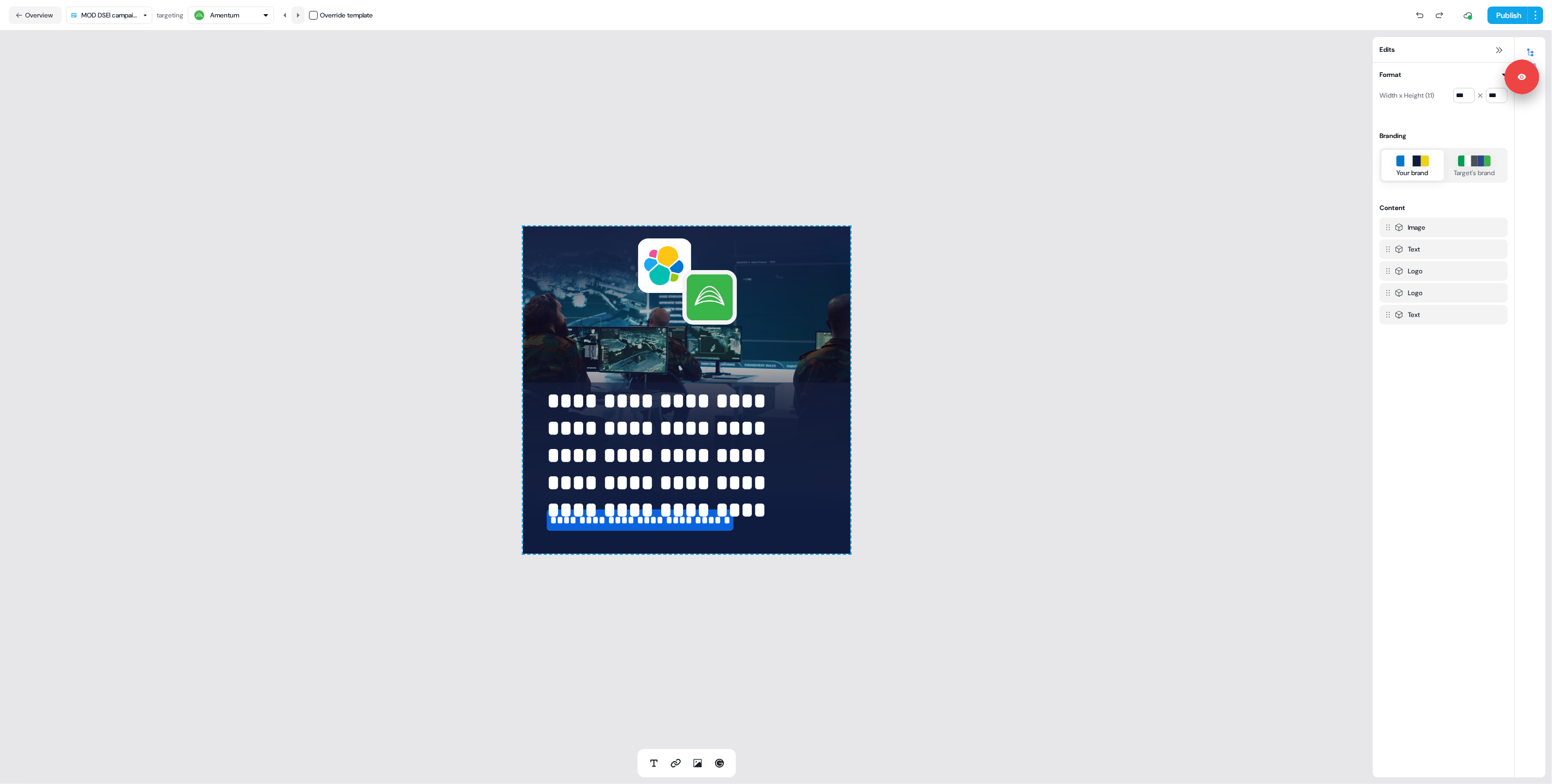
click at [300, 16] on icon at bounding box center [298, 14] width 3 height 4
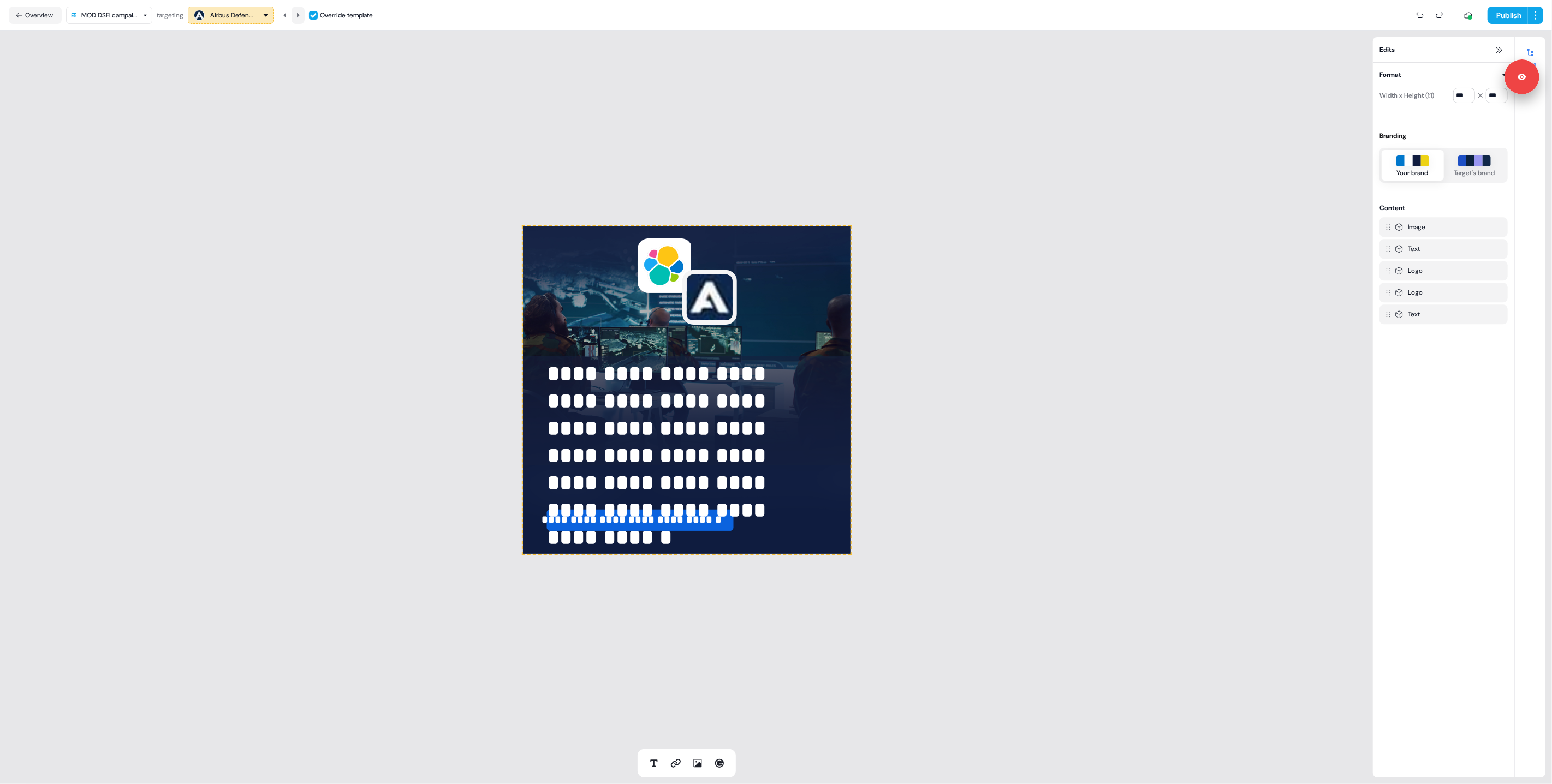
click at [299, 16] on icon at bounding box center [298, 16] width 7 height 7
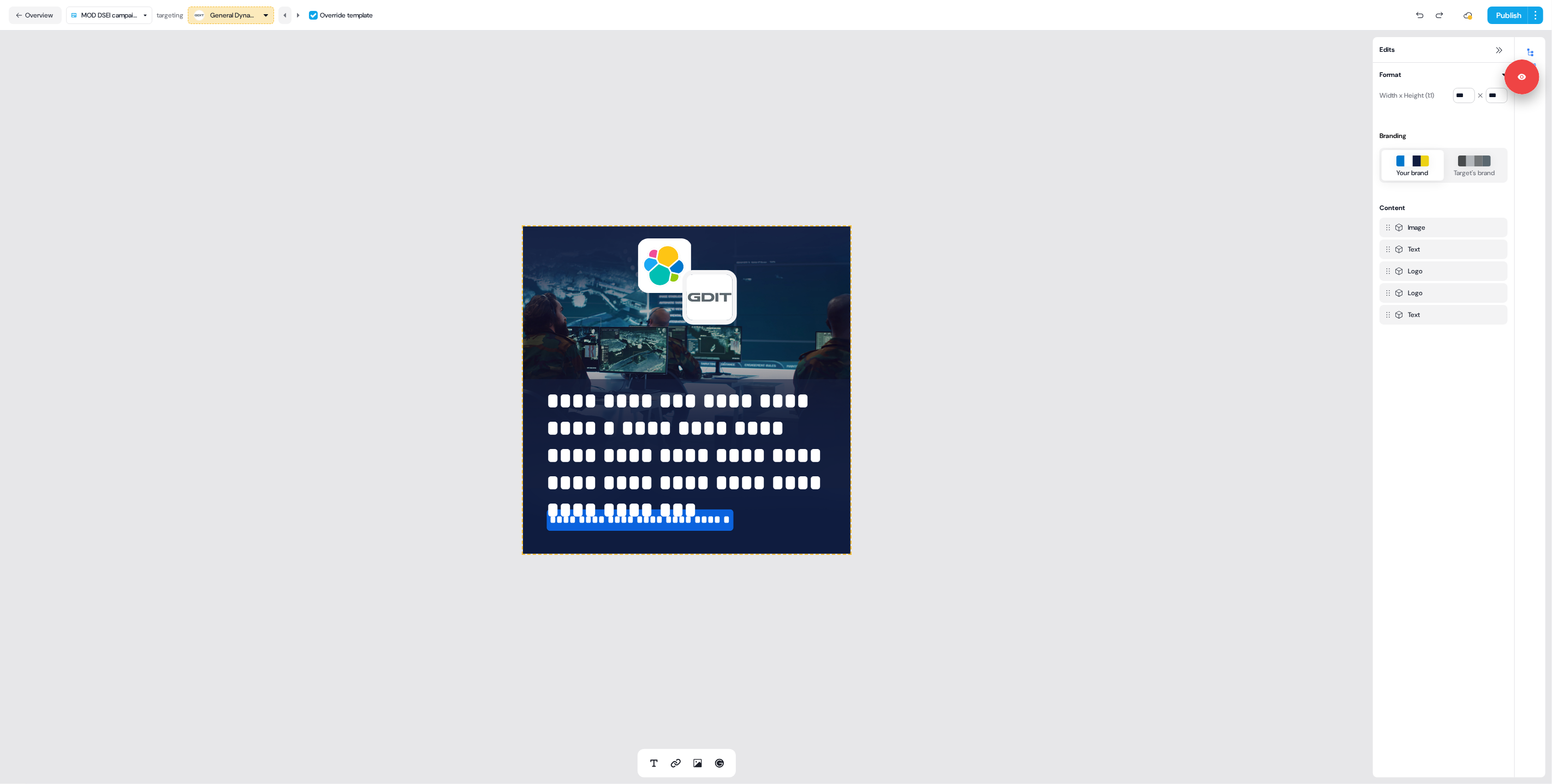
click at [288, 14] on icon at bounding box center [285, 16] width 7 height 7
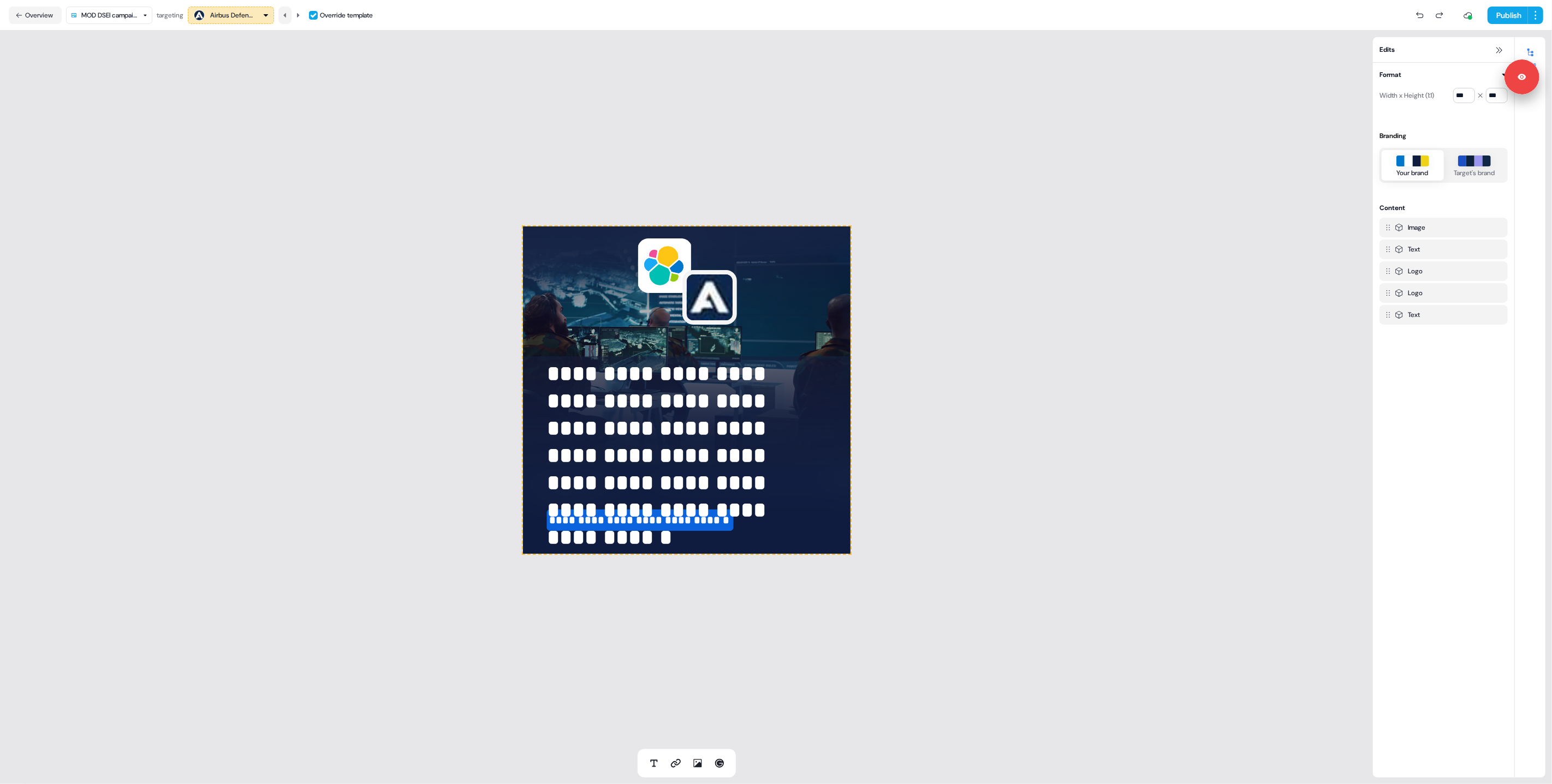
click at [288, 16] on icon at bounding box center [285, 16] width 7 height 7
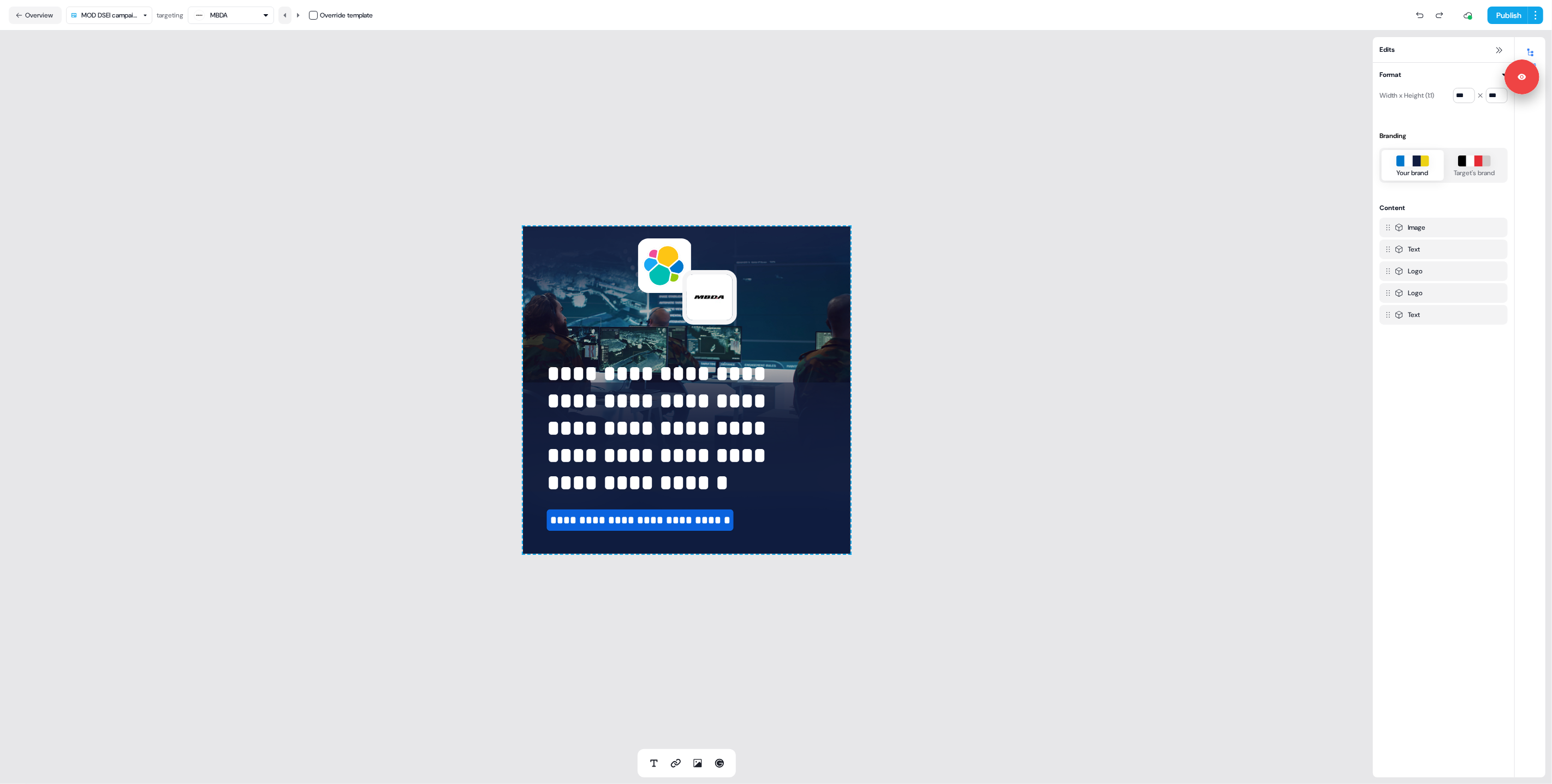
click at [288, 16] on icon at bounding box center [285, 16] width 7 height 7
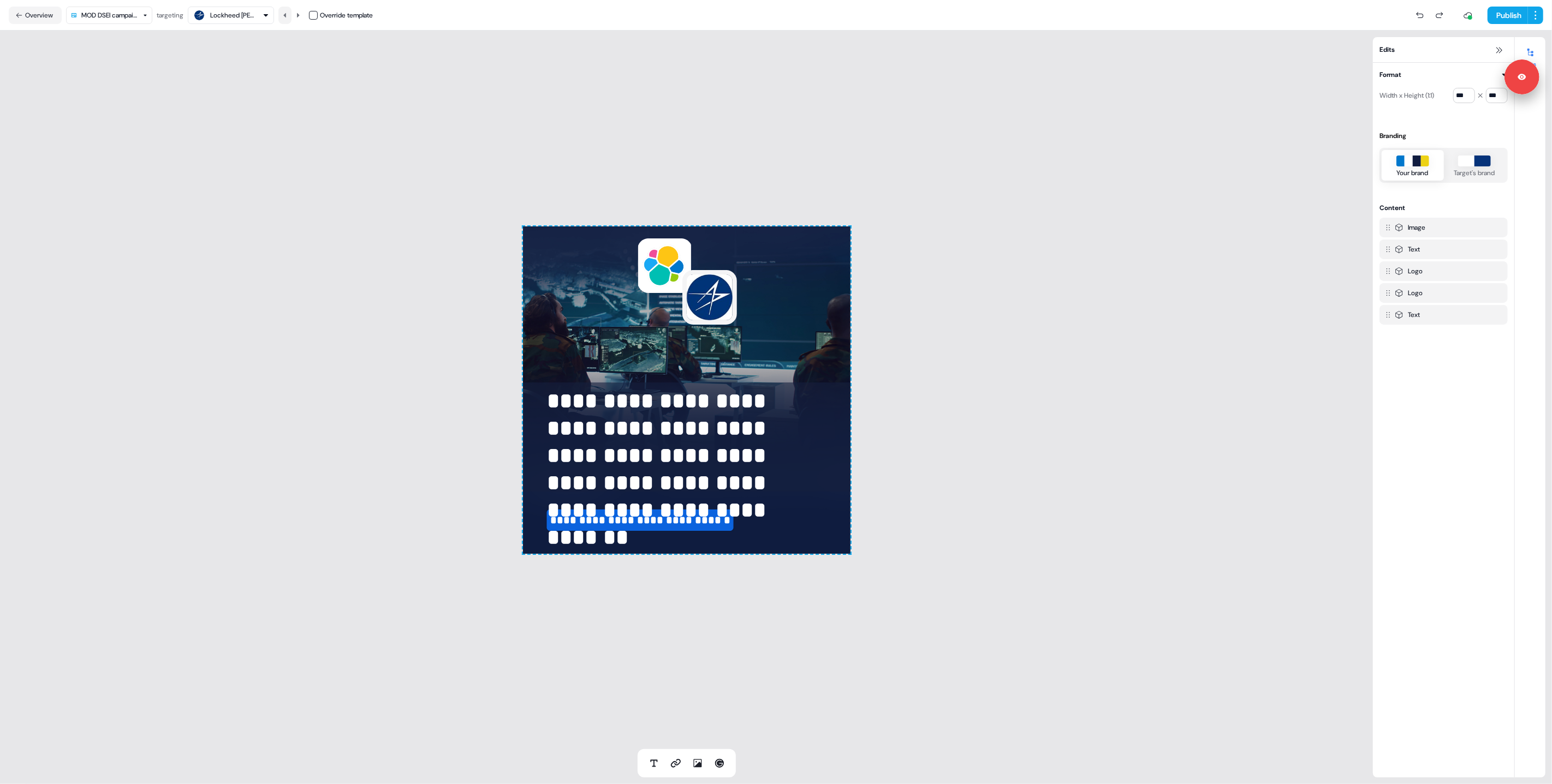
click at [288, 16] on icon at bounding box center [285, 16] width 7 height 7
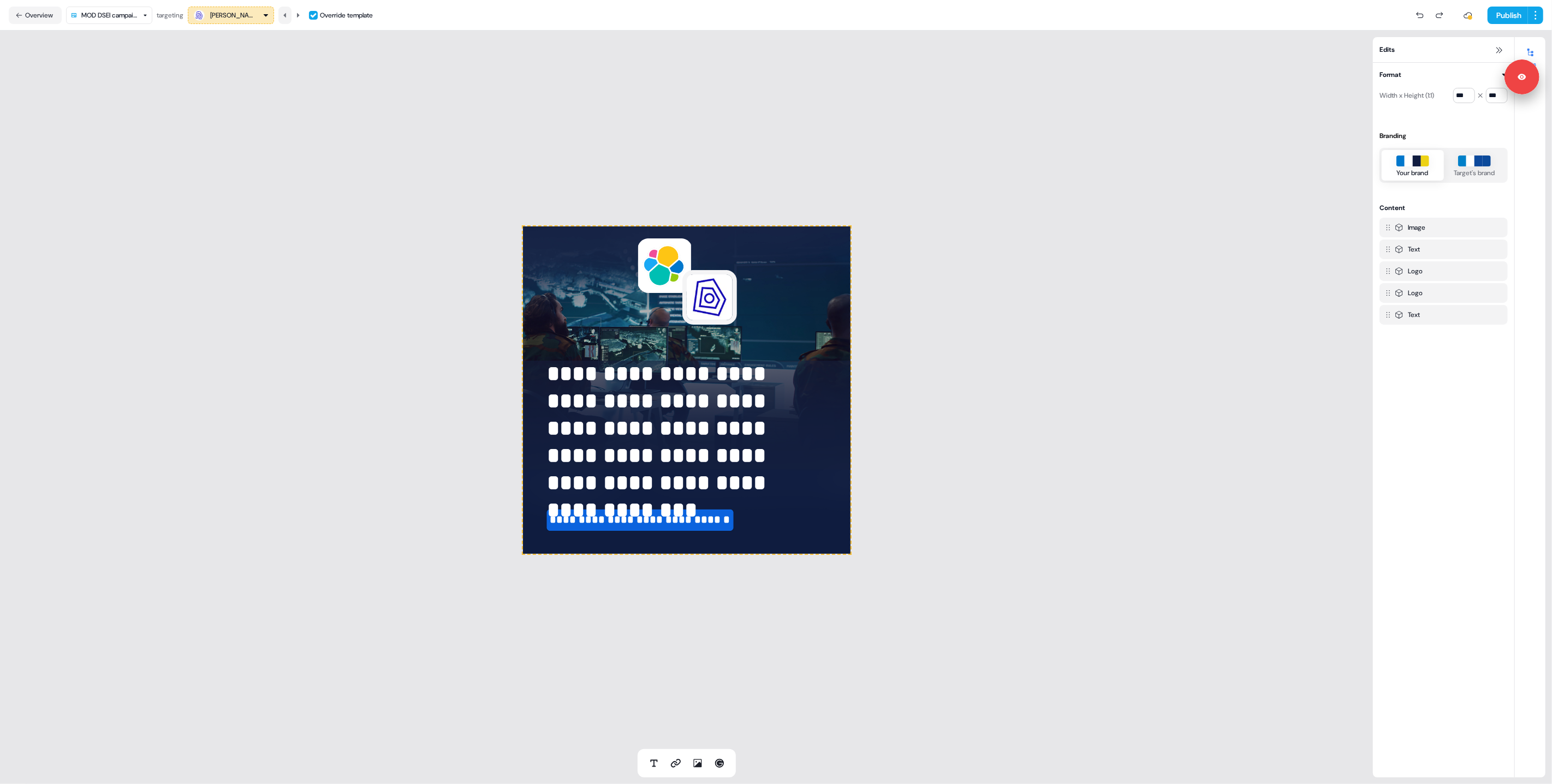
click at [286, 18] on button at bounding box center [285, 16] width 13 height 17
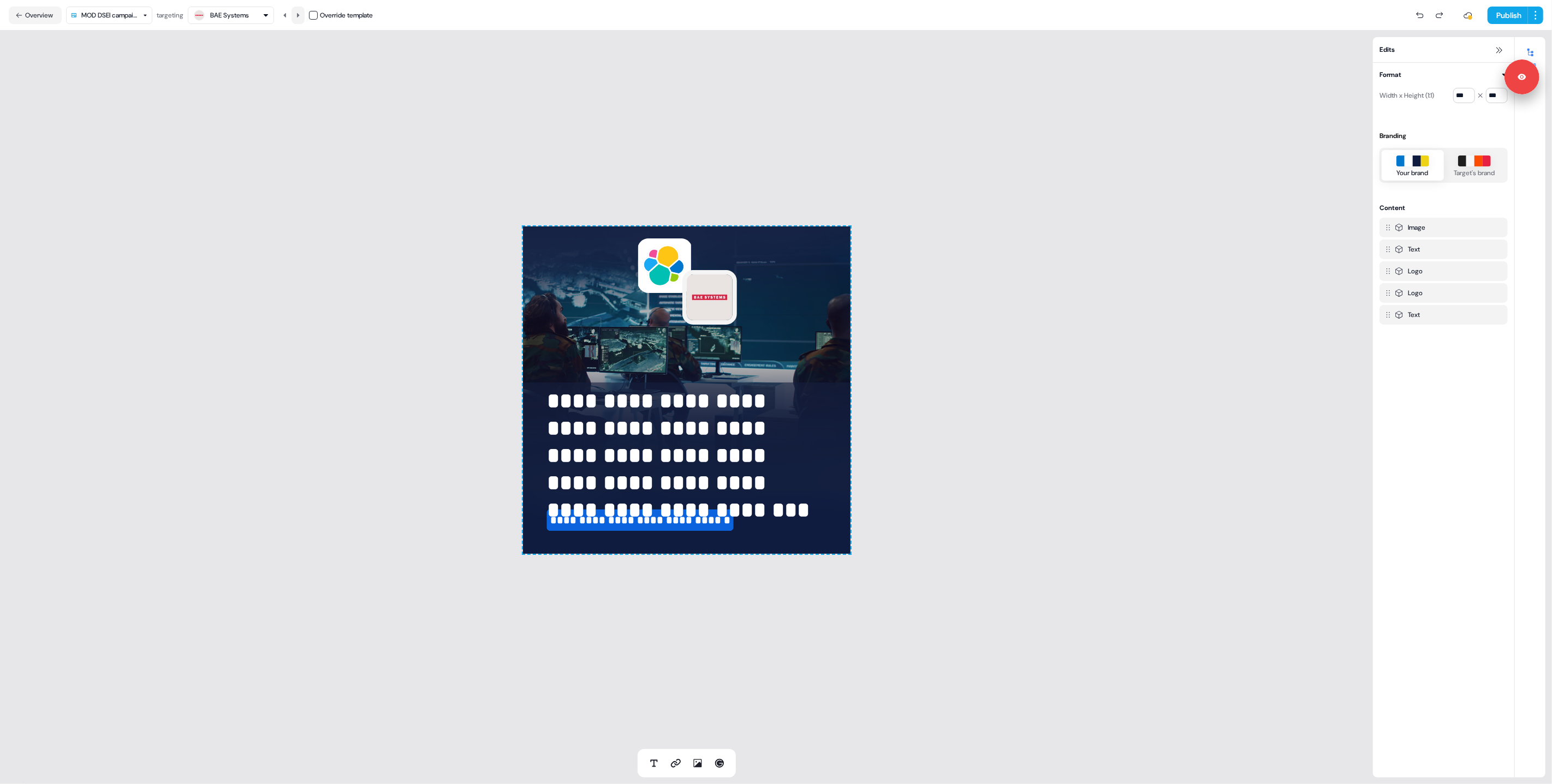
click at [301, 14] on icon at bounding box center [298, 16] width 7 height 7
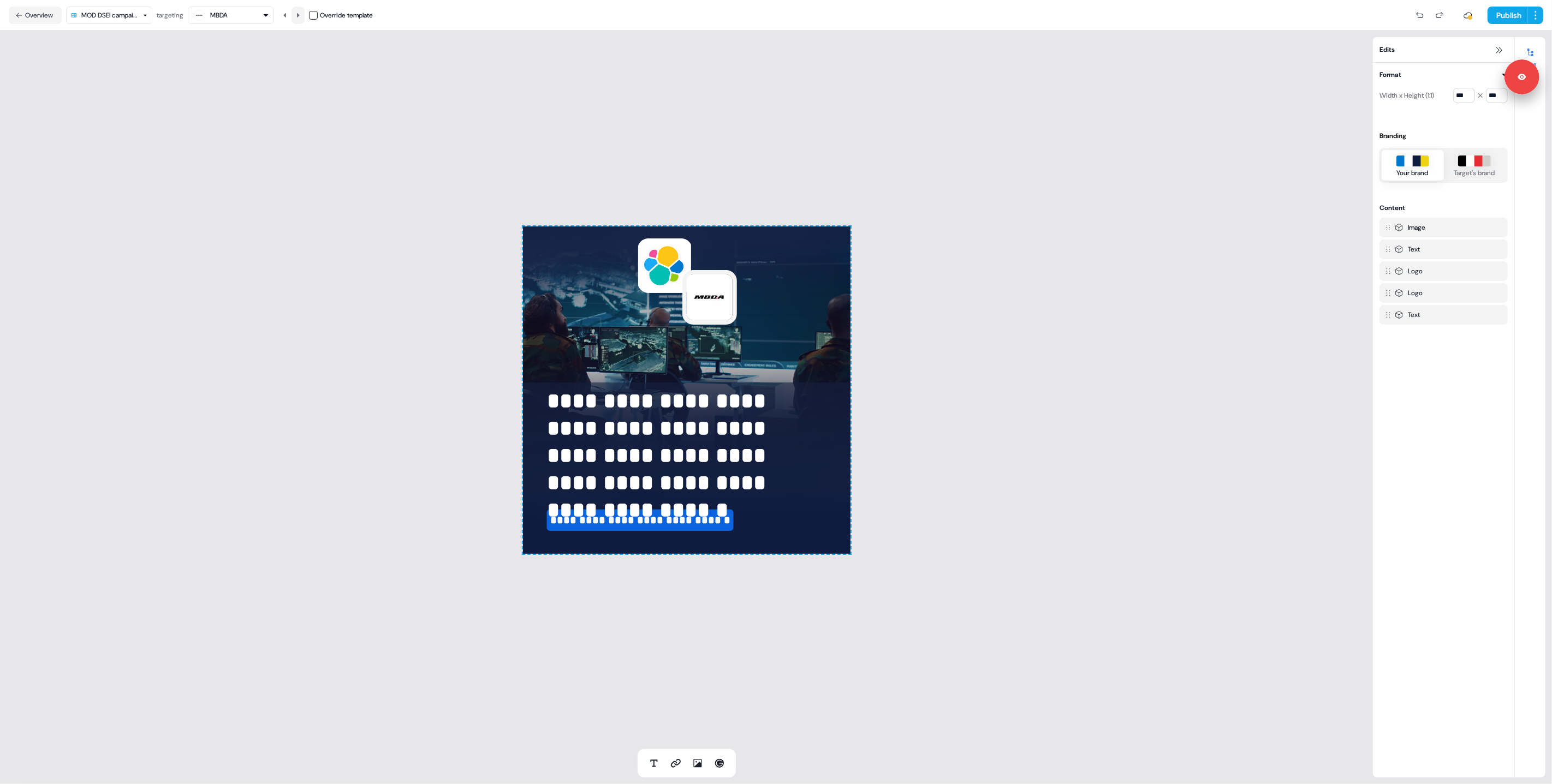
click at [301, 14] on icon at bounding box center [298, 16] width 7 height 7
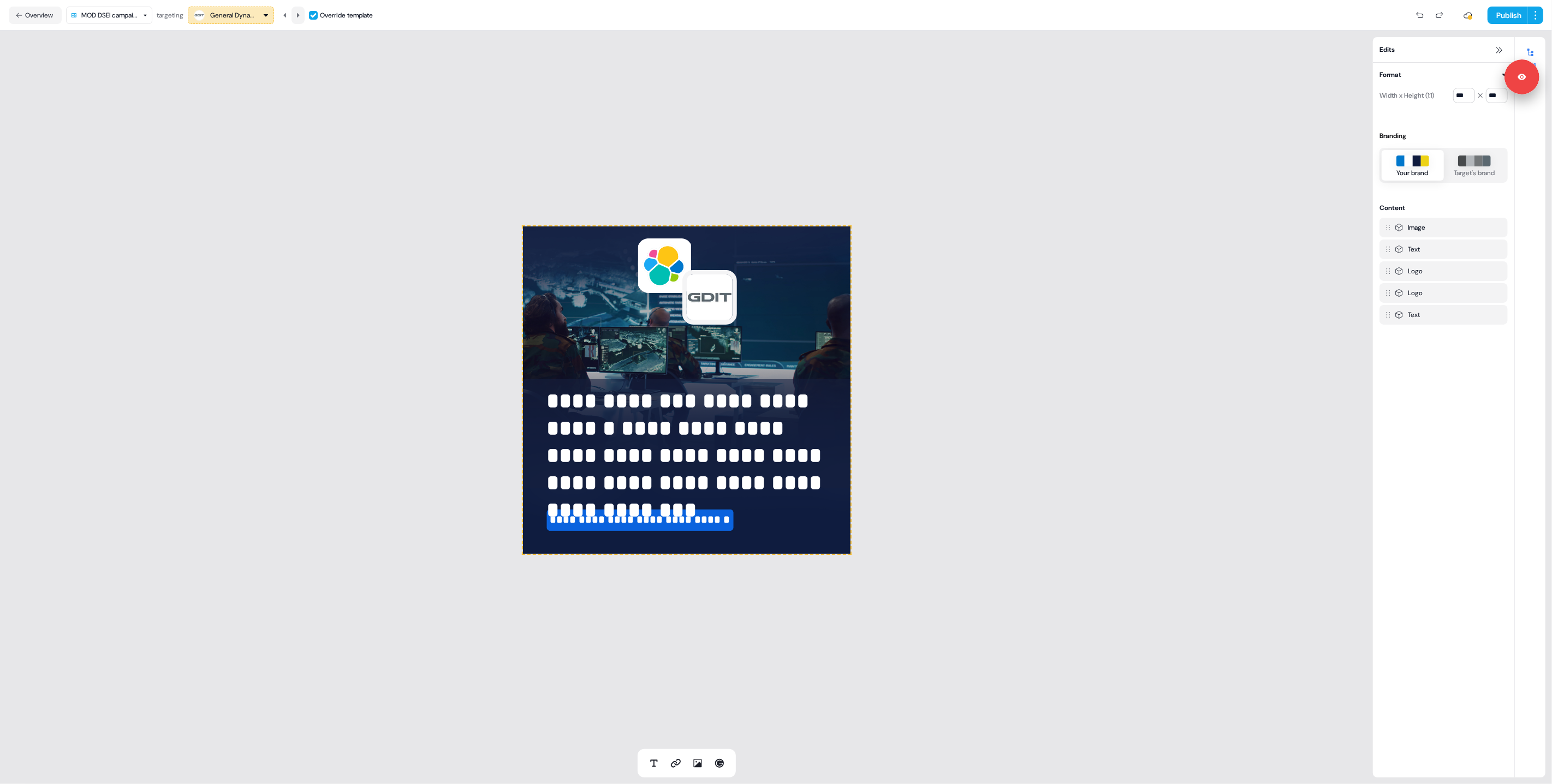
click at [301, 14] on icon at bounding box center [298, 16] width 7 height 7
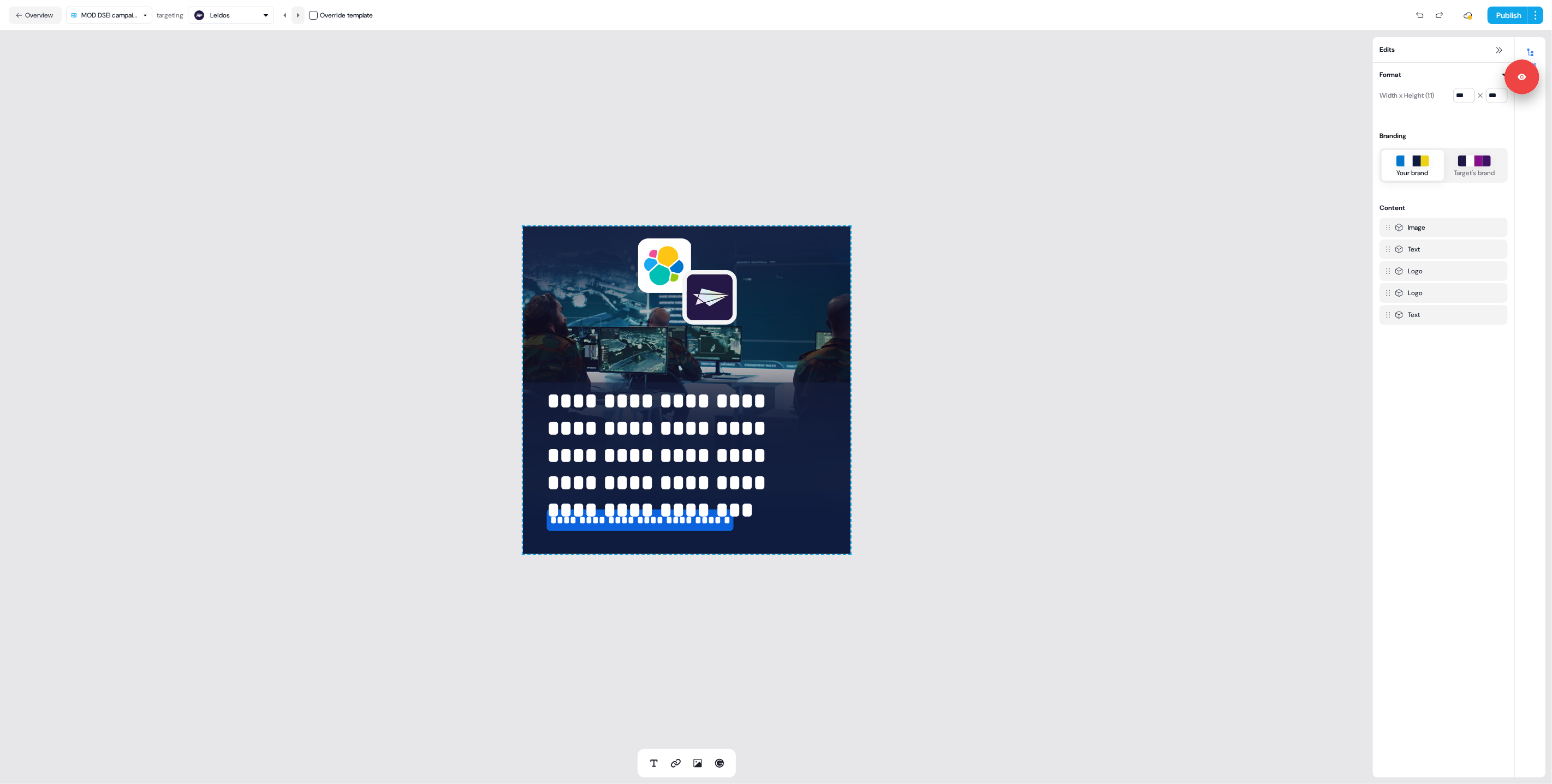
click at [301, 14] on icon at bounding box center [298, 16] width 7 height 7
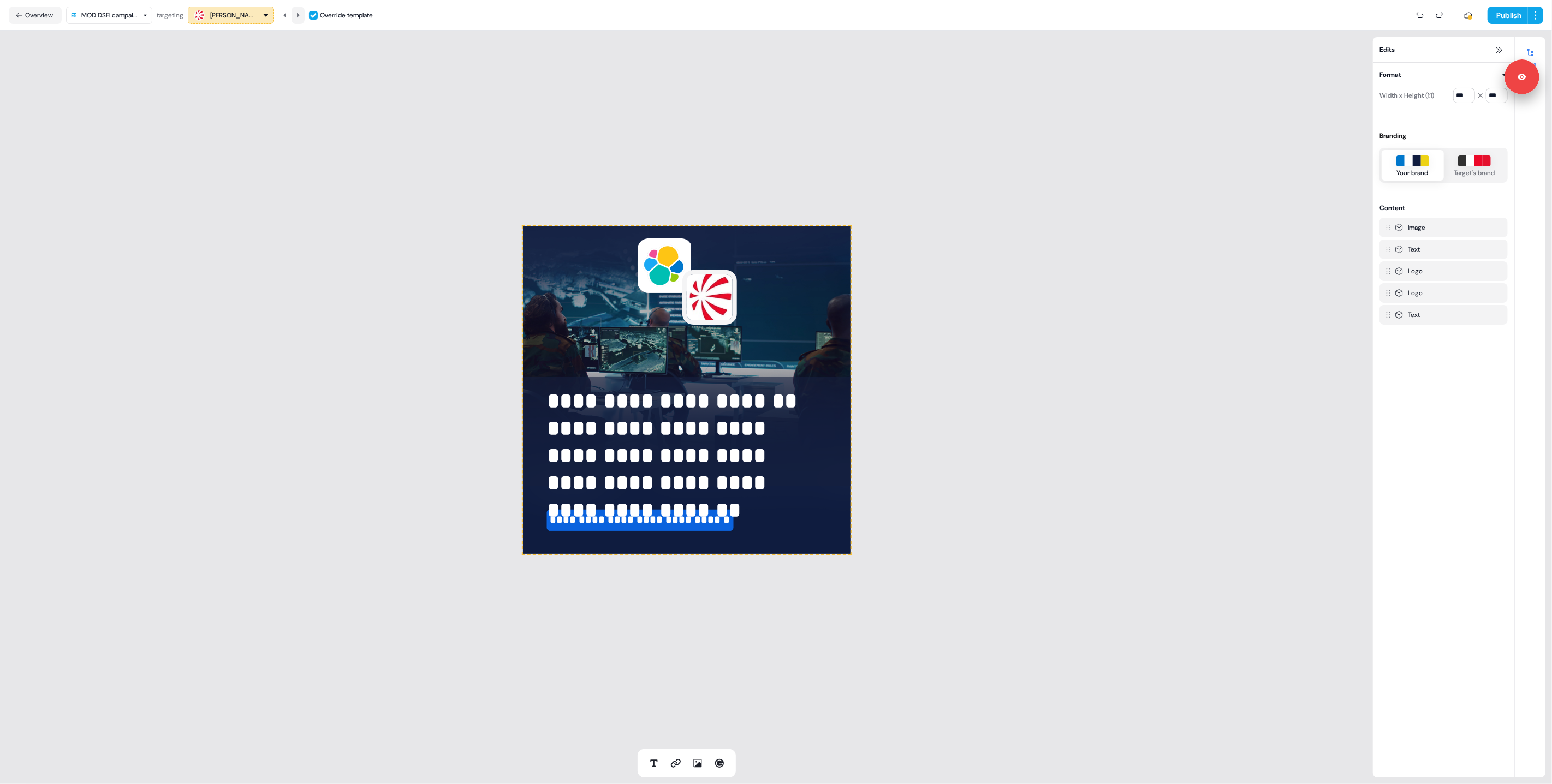
click at [301, 14] on icon at bounding box center [298, 16] width 7 height 7
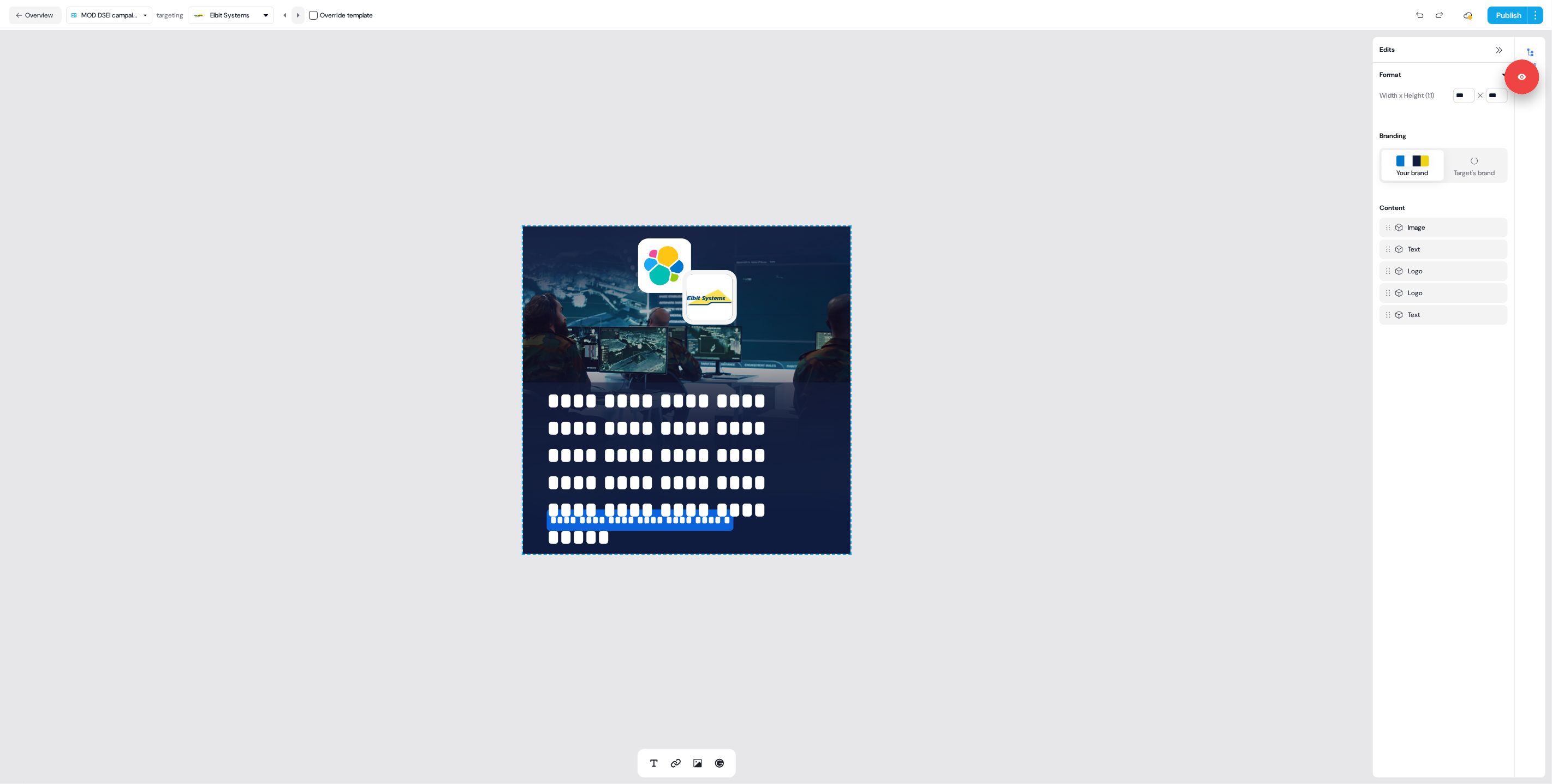
click at [301, 14] on icon at bounding box center [298, 16] width 7 height 7
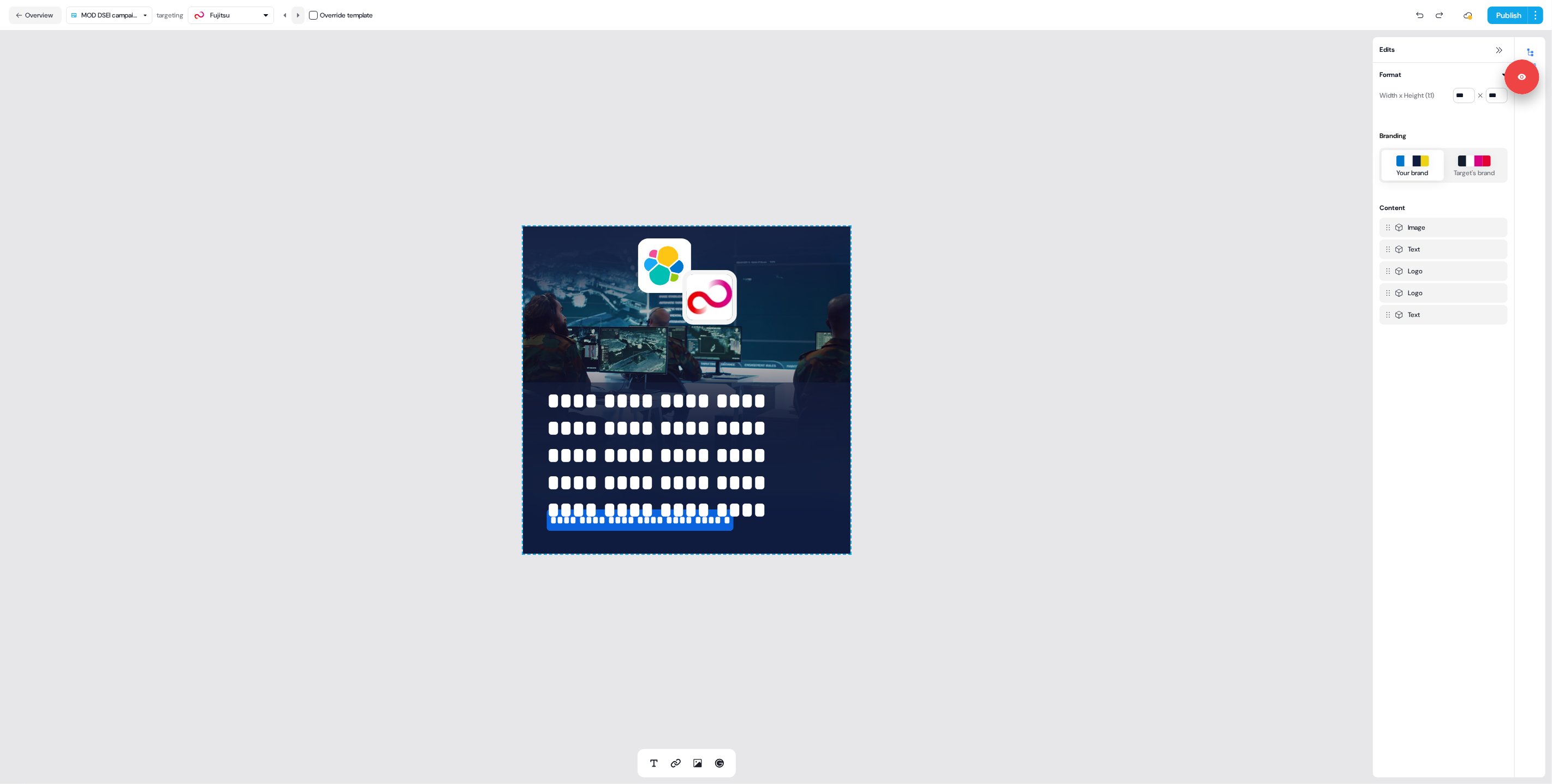
click at [301, 14] on icon at bounding box center [298, 16] width 7 height 7
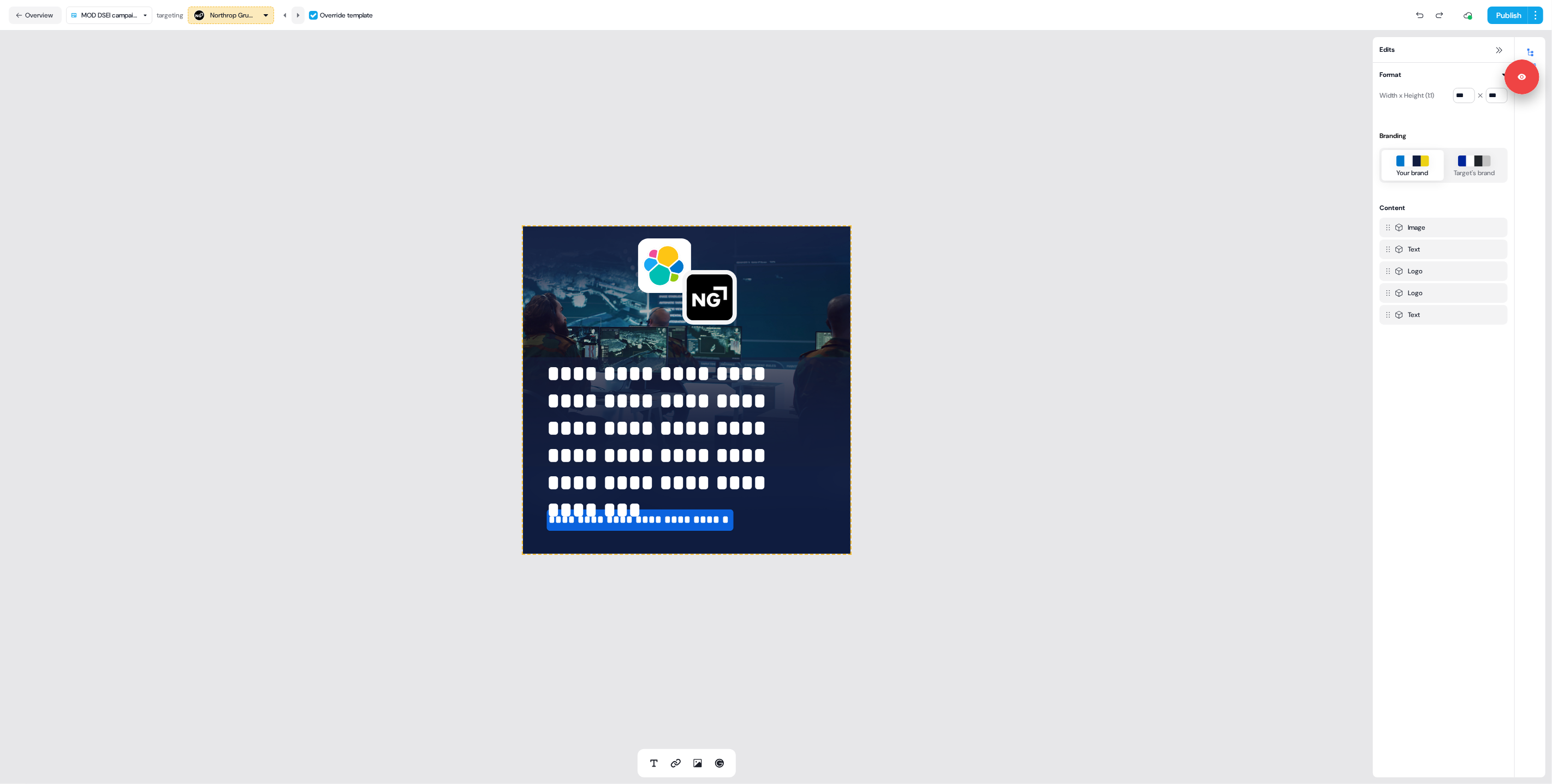
click at [301, 14] on icon at bounding box center [298, 16] width 7 height 7
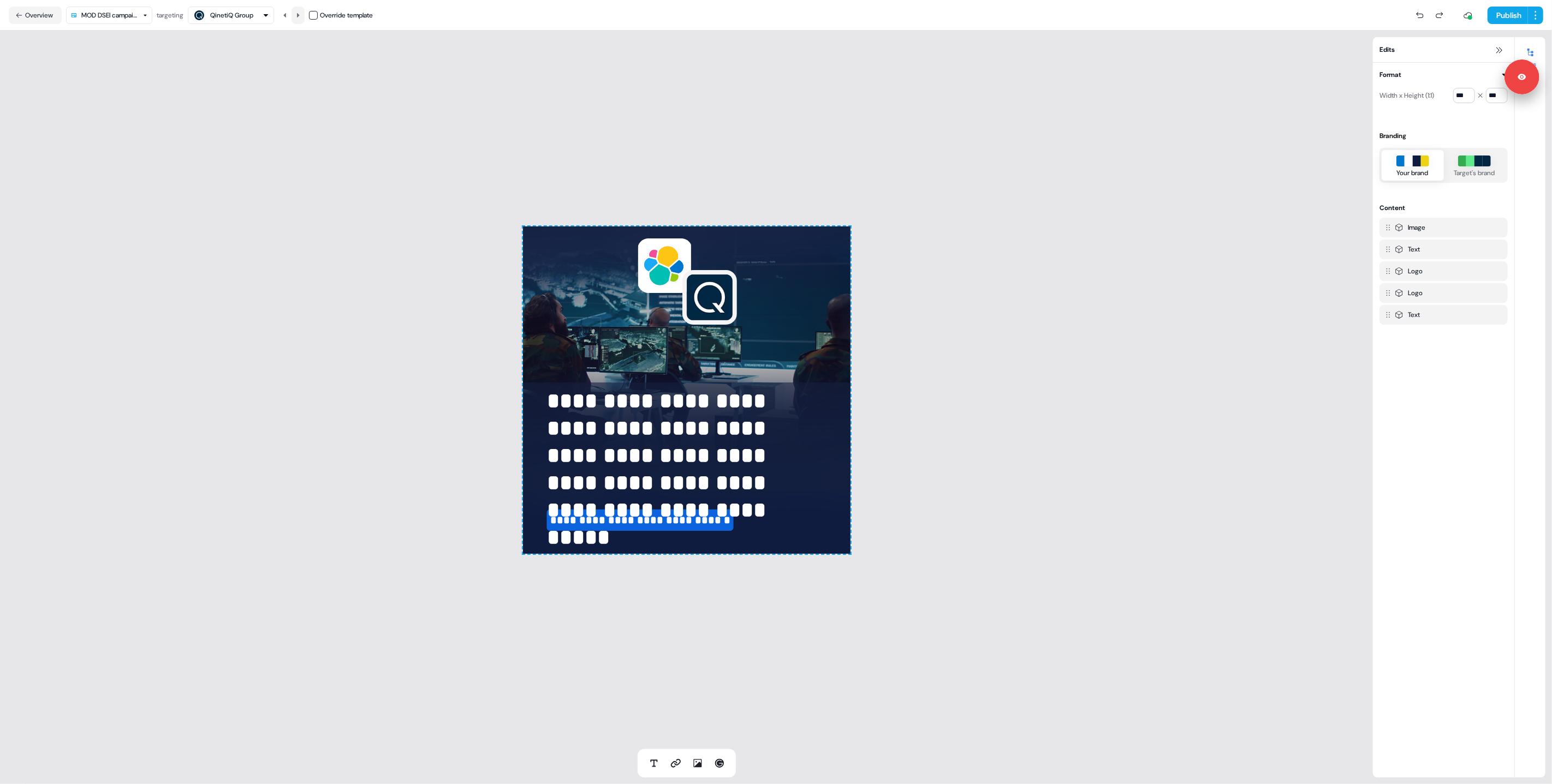
click at [301, 14] on icon at bounding box center [298, 16] width 7 height 7
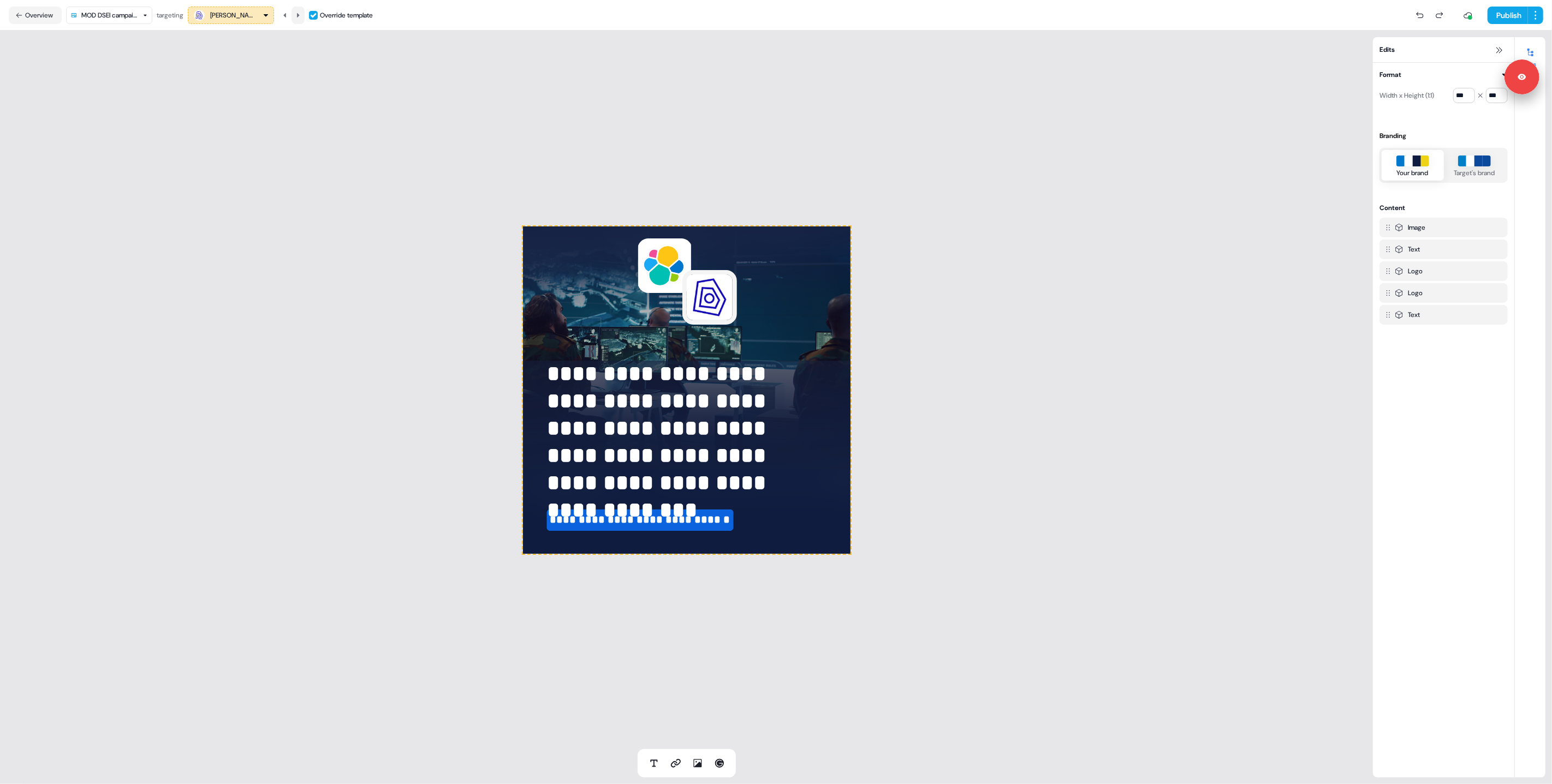
click at [301, 14] on icon at bounding box center [298, 16] width 7 height 7
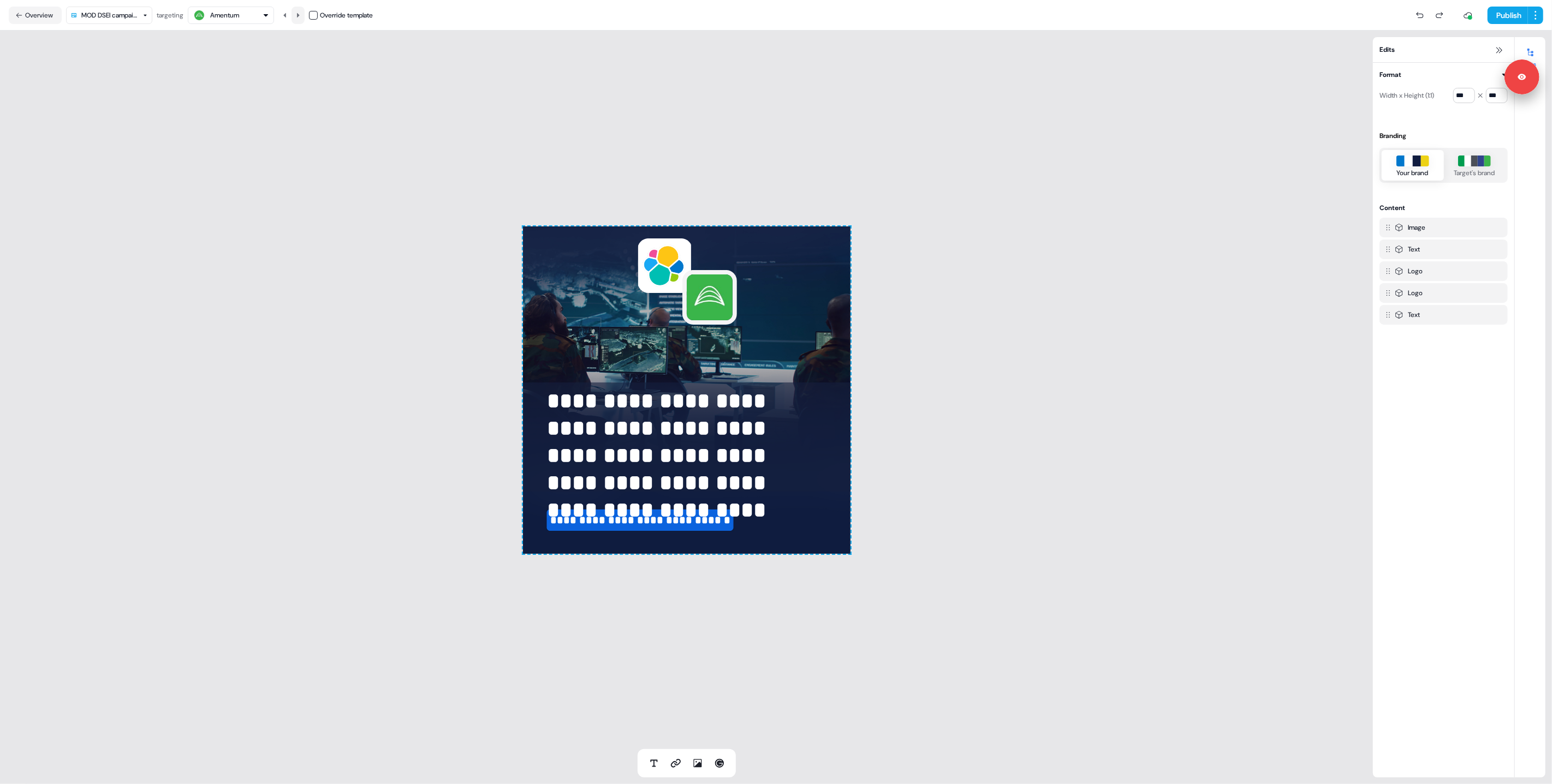
click at [301, 14] on icon at bounding box center [298, 16] width 7 height 7
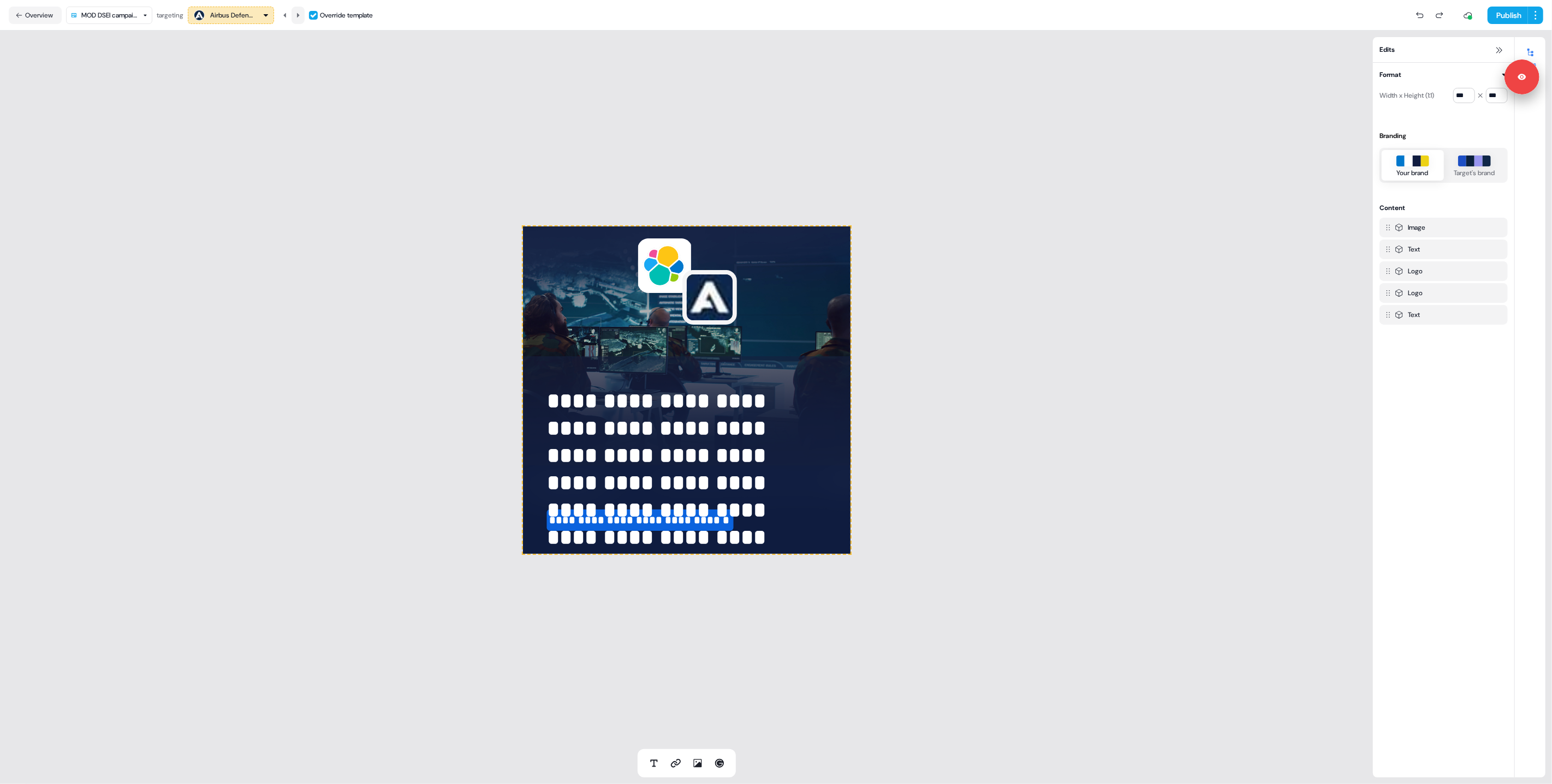
click at [301, 14] on icon at bounding box center [298, 16] width 7 height 7
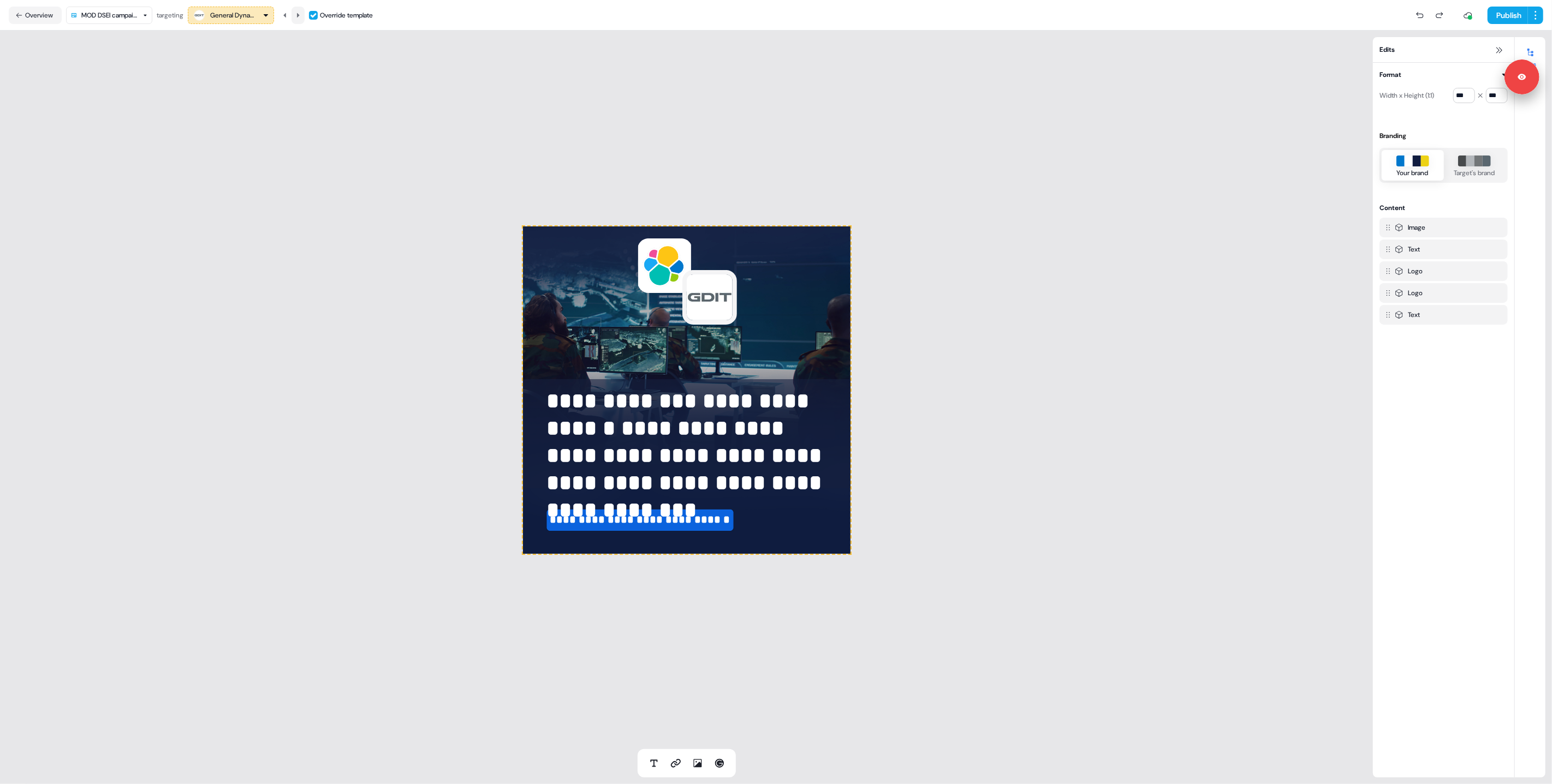
click at [301, 14] on icon at bounding box center [298, 16] width 7 height 7
click at [74, 168] on div "**********" at bounding box center [686, 390] width 1373 height 719
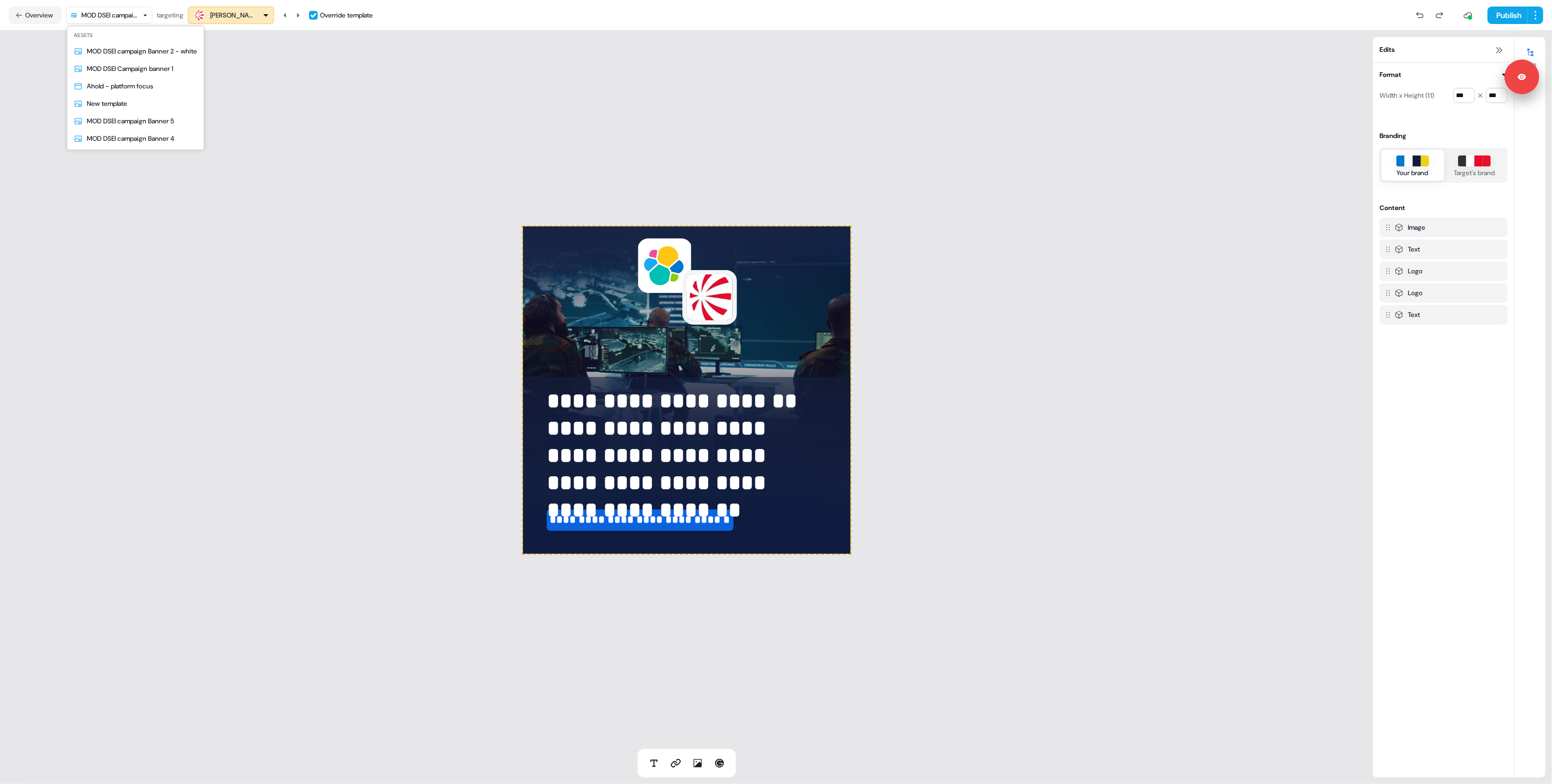
click at [113, 14] on html "**********" at bounding box center [776, 392] width 1552 height 784
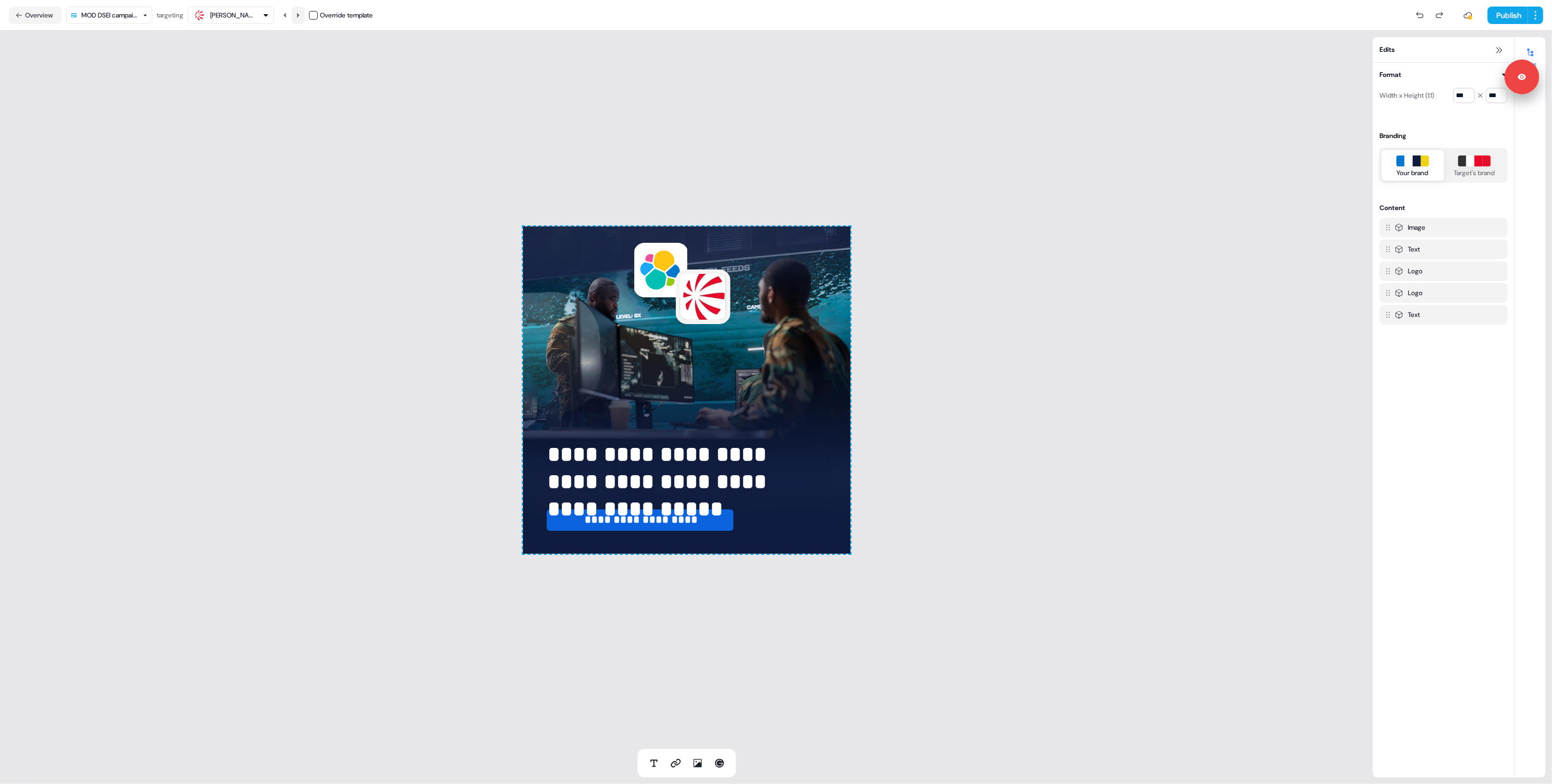
click at [300, 19] on button at bounding box center [298, 16] width 13 height 17
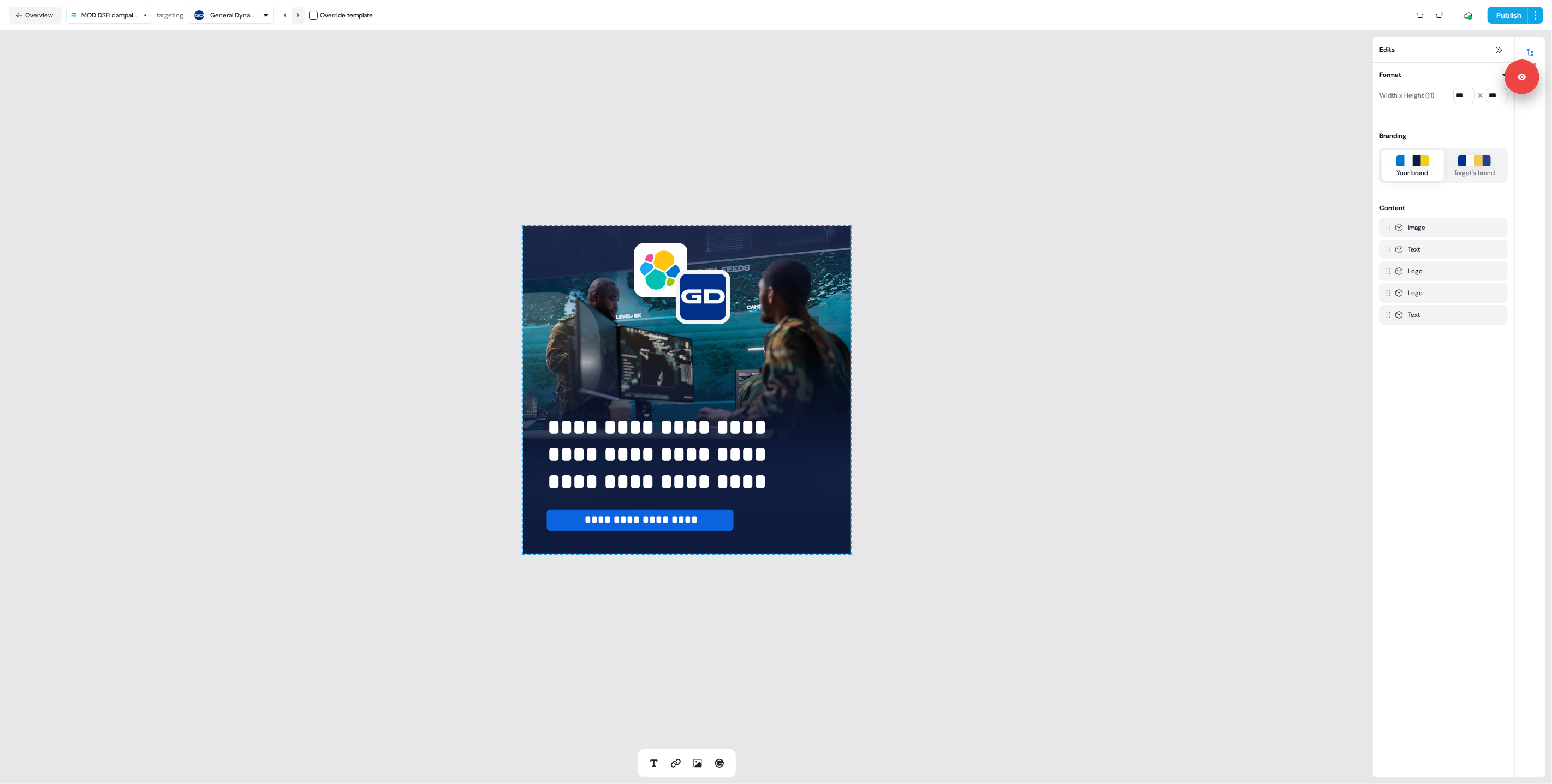
click at [300, 15] on icon at bounding box center [298, 14] width 3 height 4
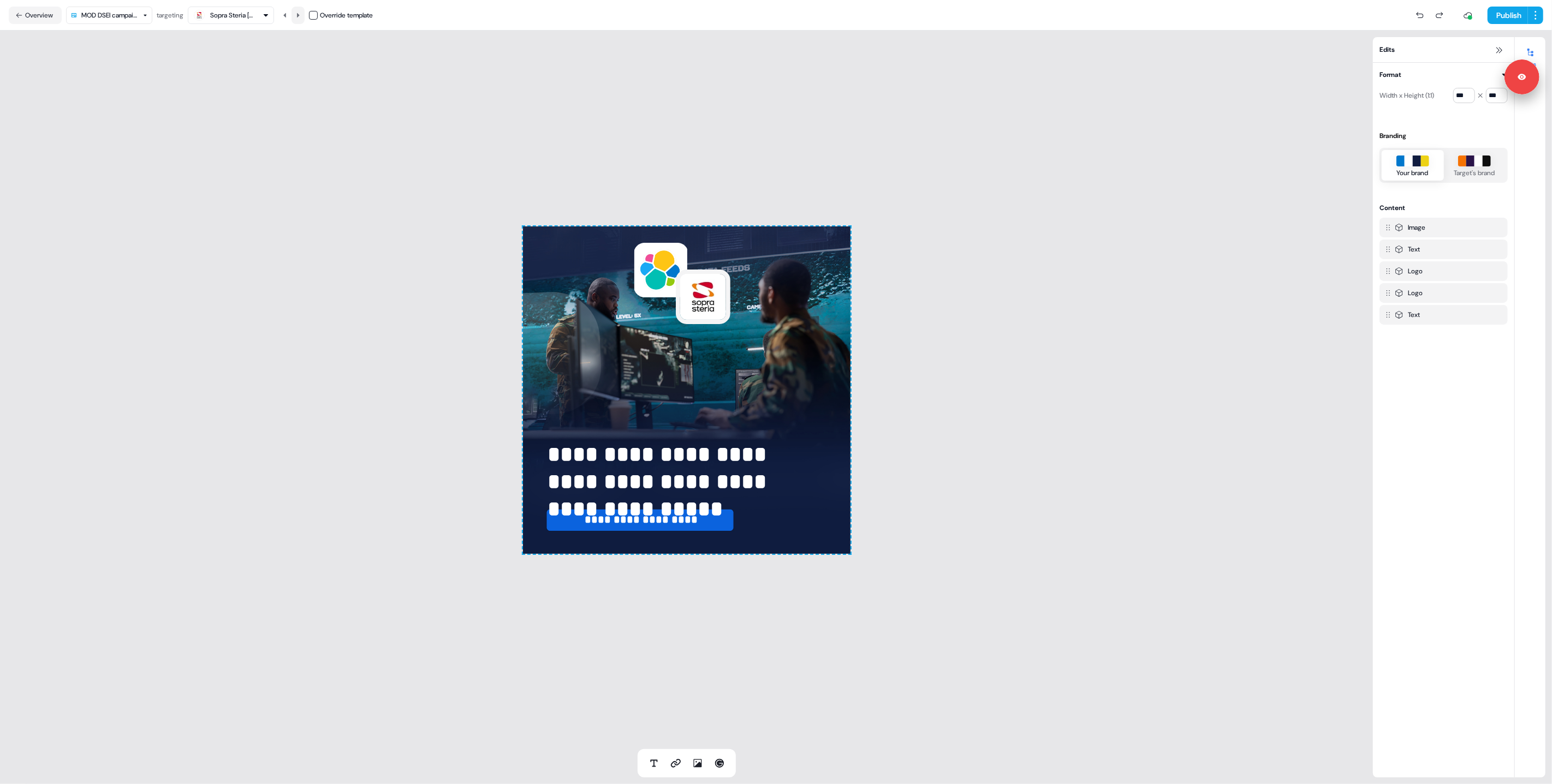
click at [300, 15] on icon at bounding box center [298, 14] width 3 height 4
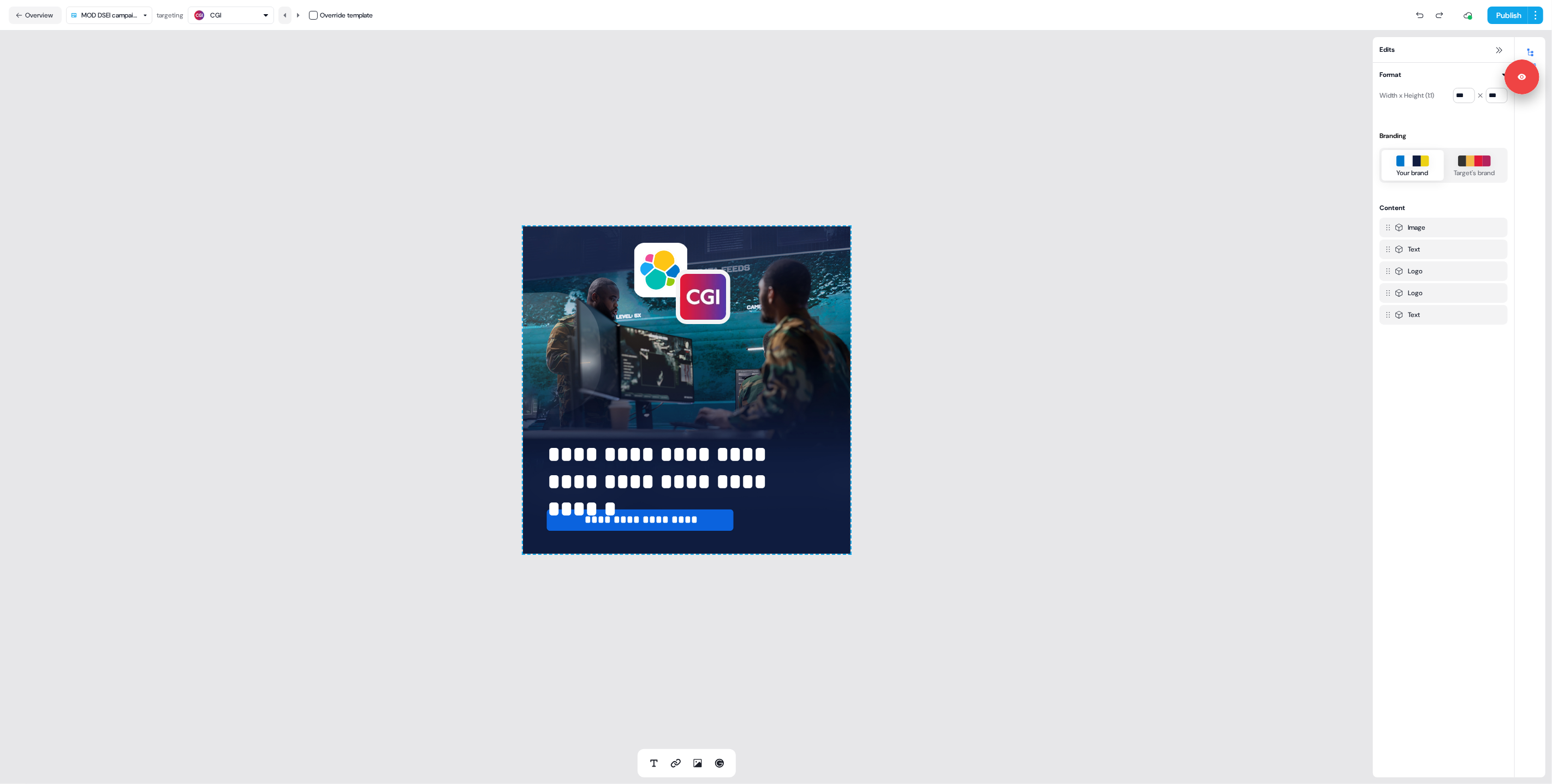
click at [286, 15] on icon at bounding box center [284, 14] width 3 height 4
click at [288, 15] on icon at bounding box center [285, 16] width 7 height 7
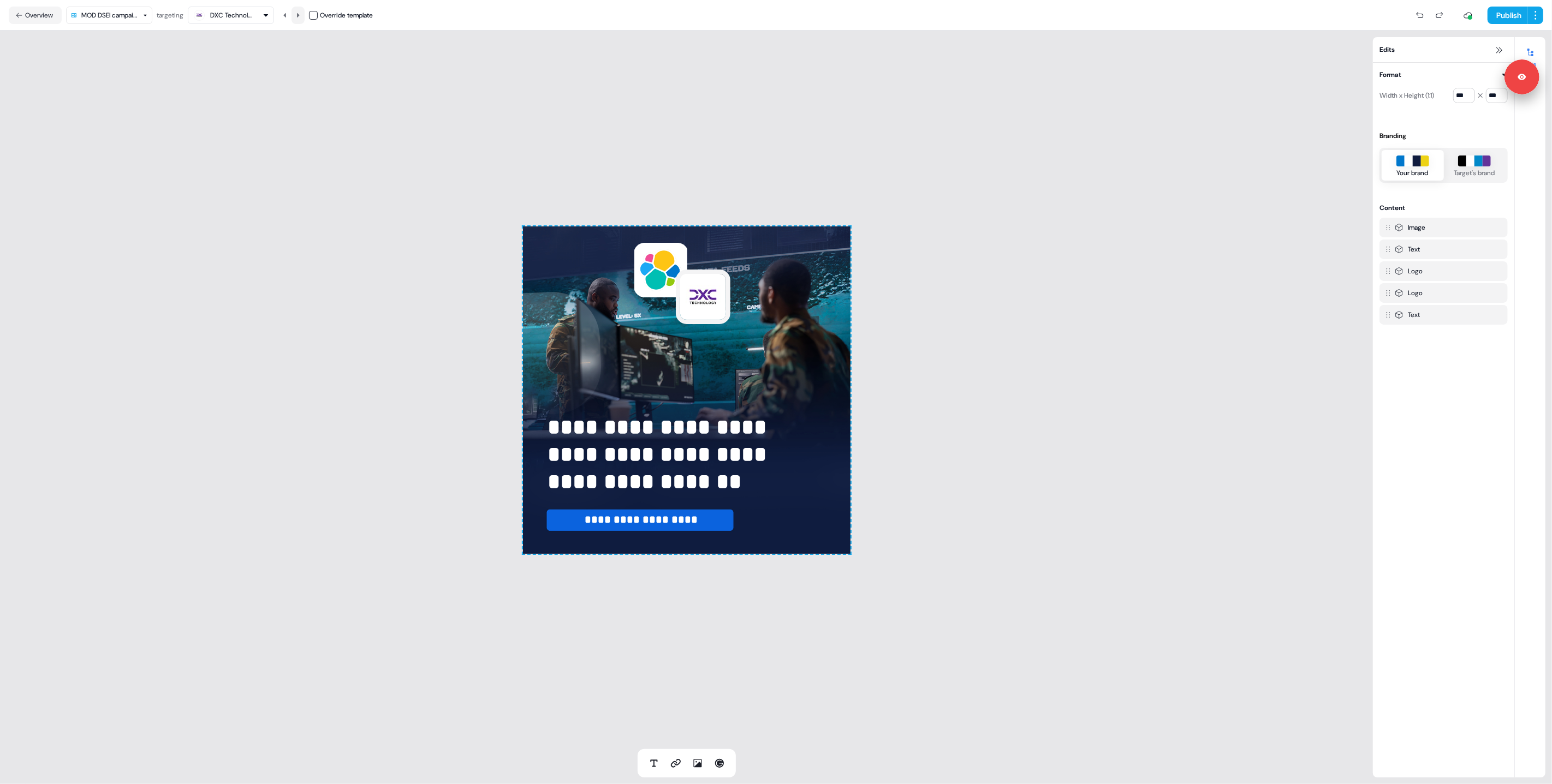
click at [298, 12] on icon at bounding box center [298, 16] width 7 height 7
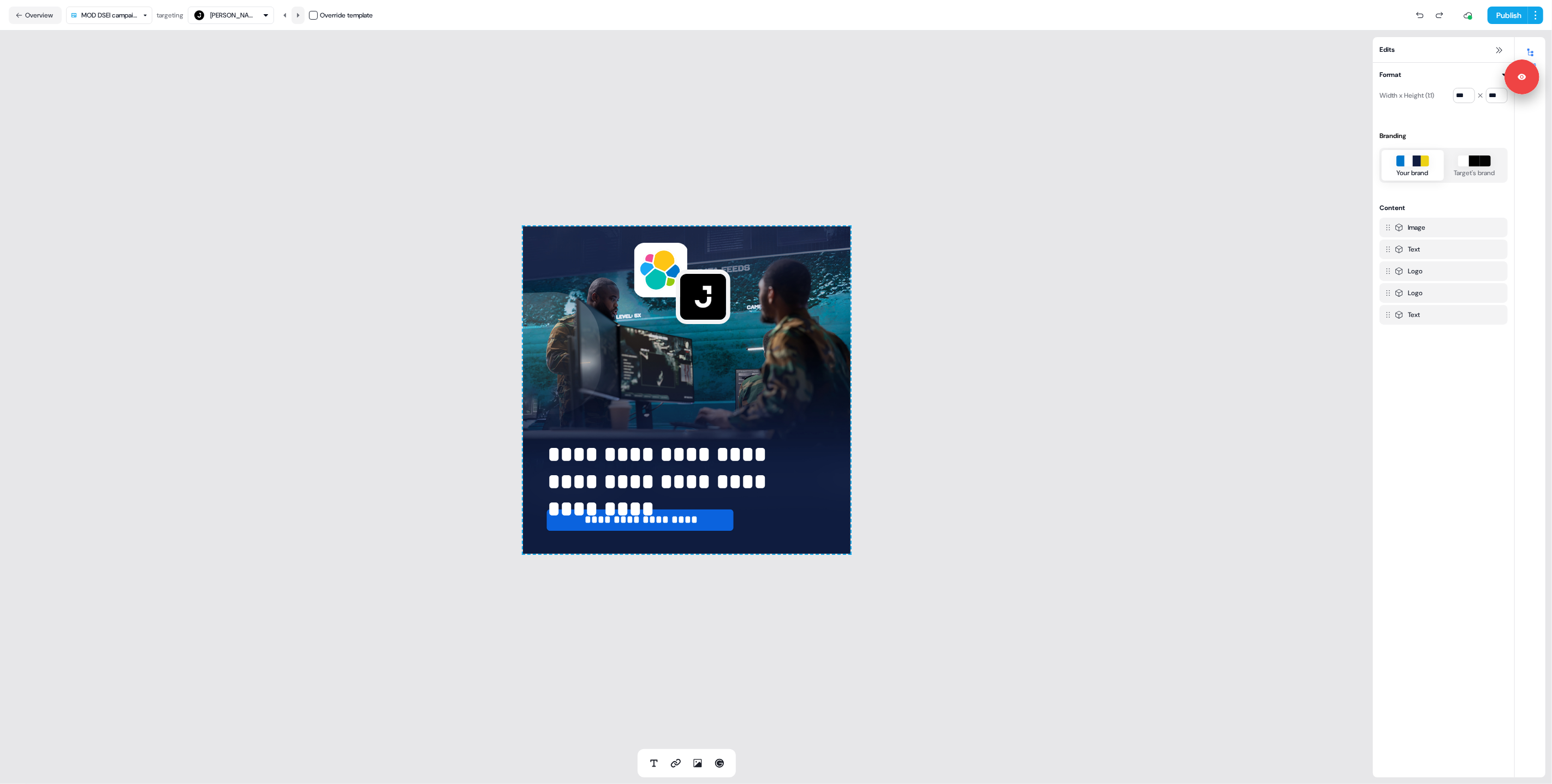
click at [298, 12] on icon at bounding box center [298, 16] width 7 height 7
click at [295, 13] on button at bounding box center [298, 16] width 13 height 17
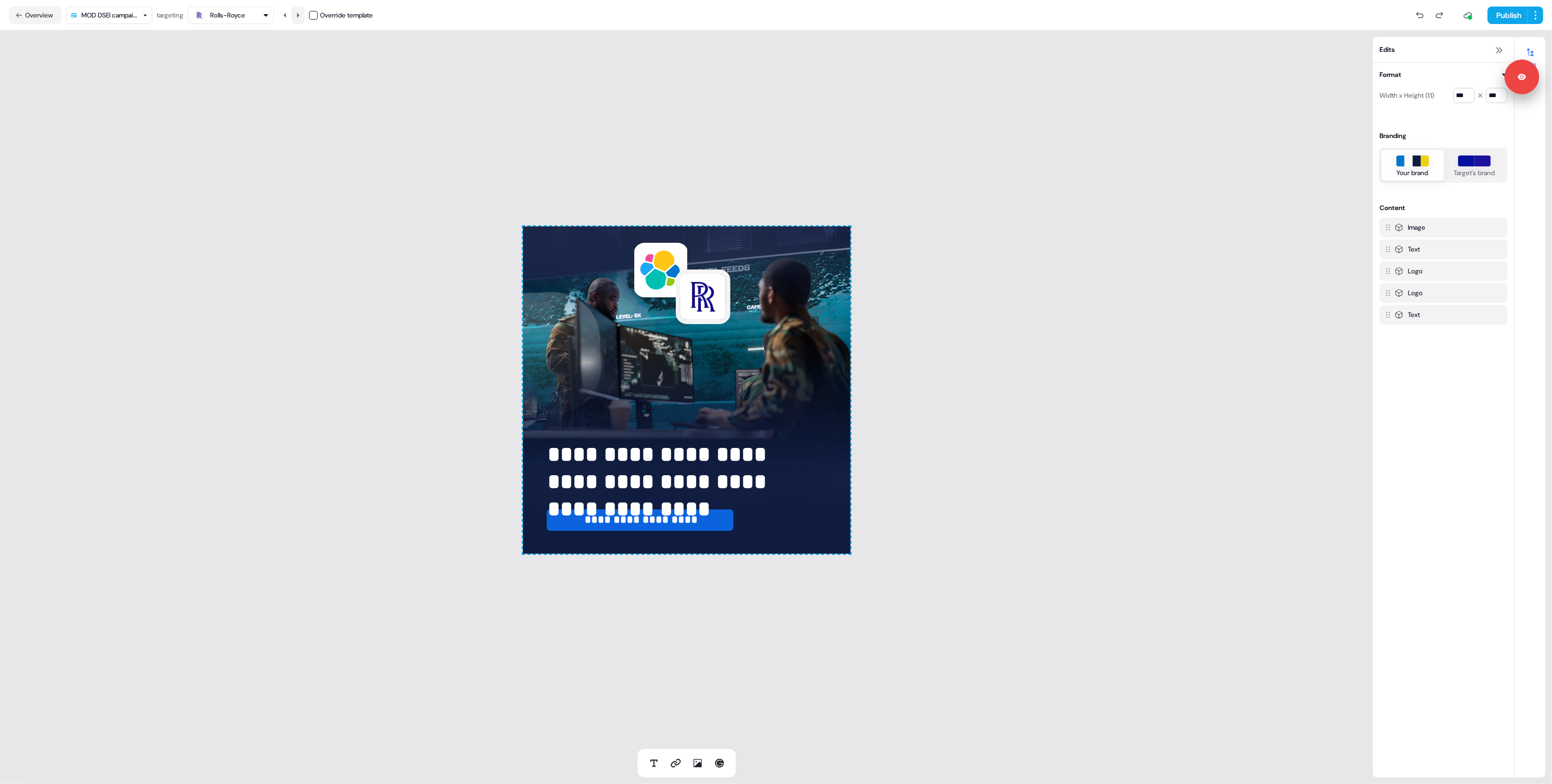
click at [299, 14] on icon at bounding box center [298, 16] width 7 height 7
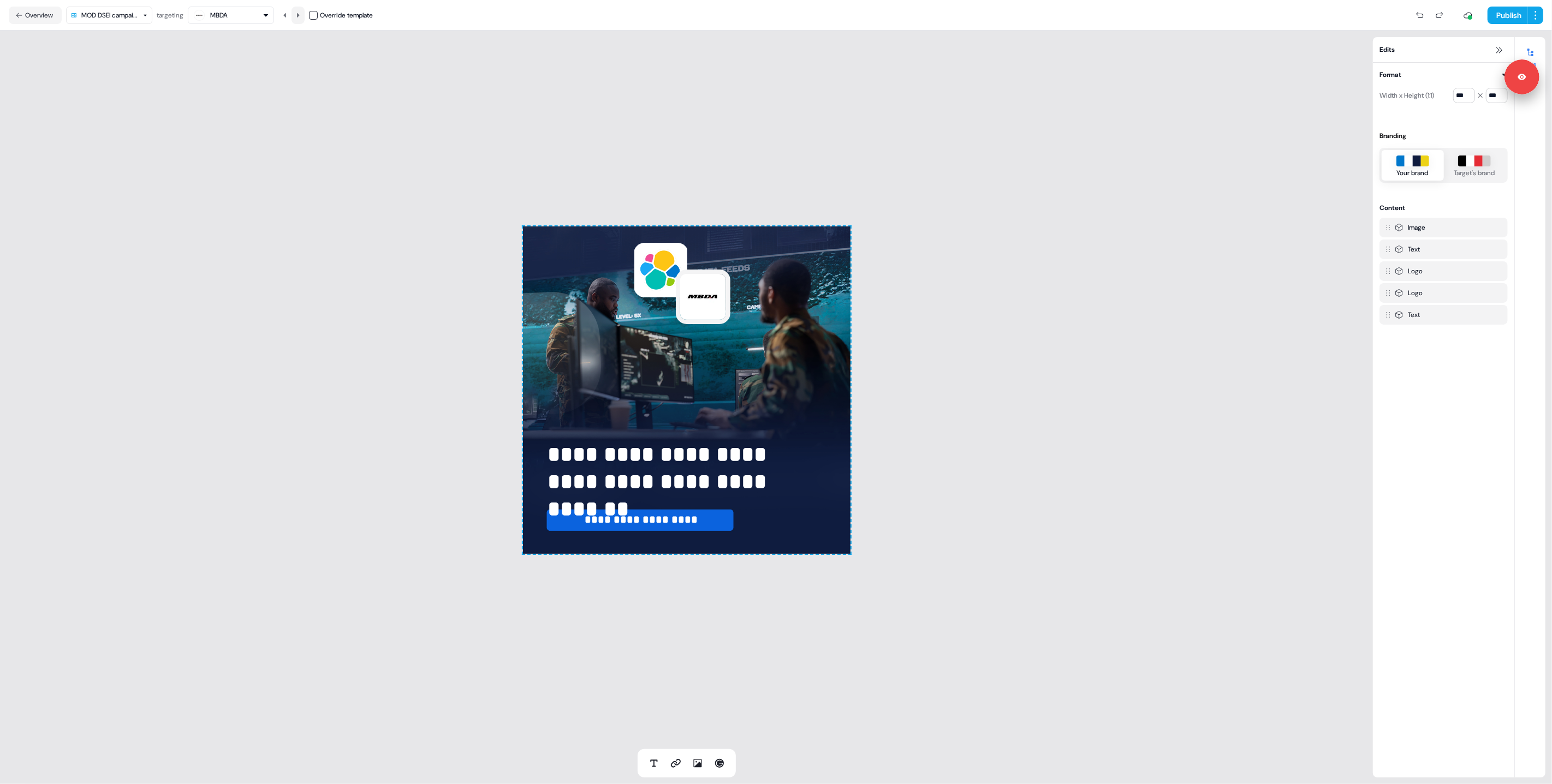
click at [299, 14] on icon at bounding box center [298, 16] width 7 height 7
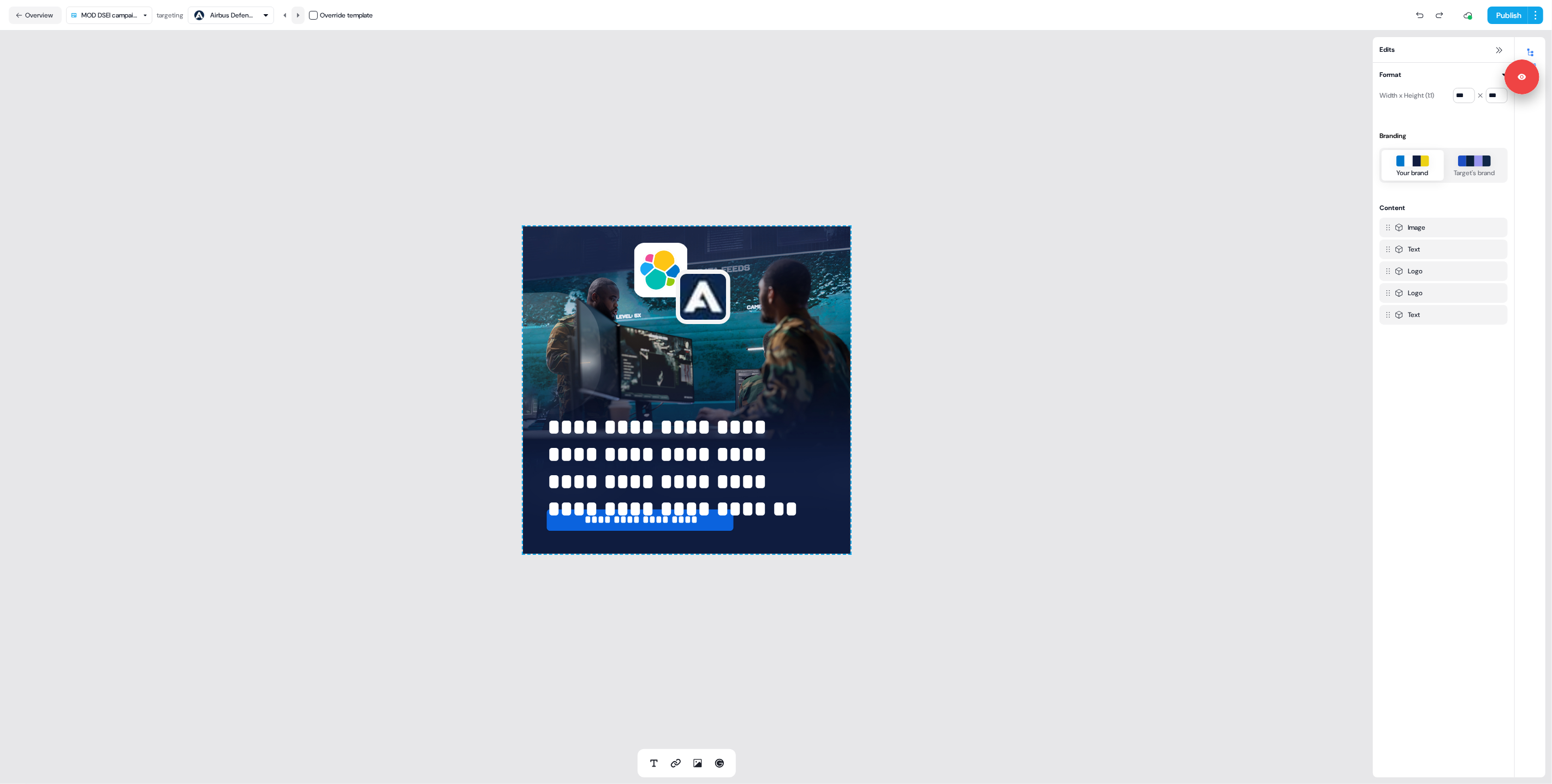
click at [299, 14] on icon at bounding box center [298, 16] width 7 height 7
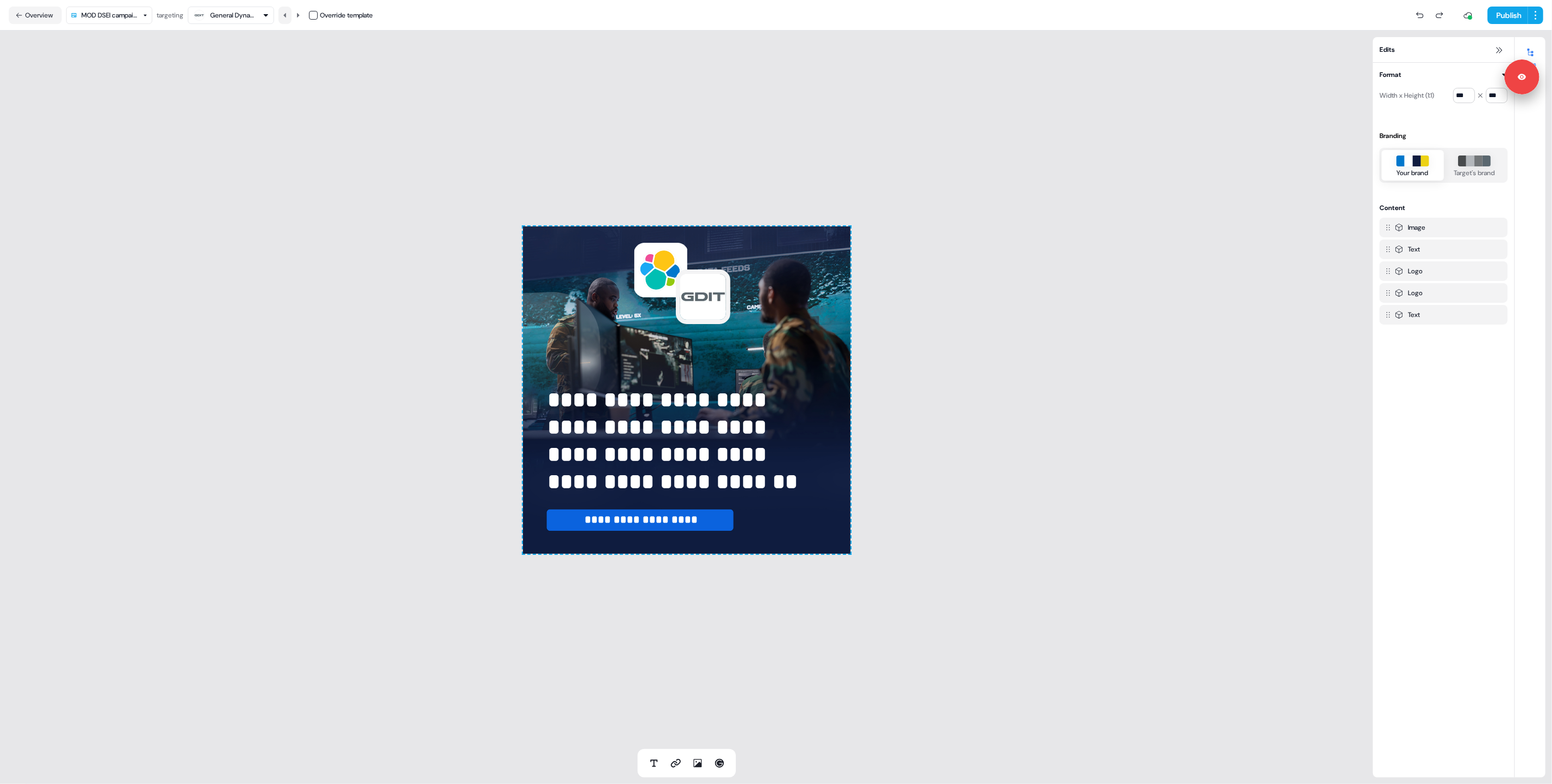
click at [285, 14] on icon at bounding box center [285, 16] width 7 height 7
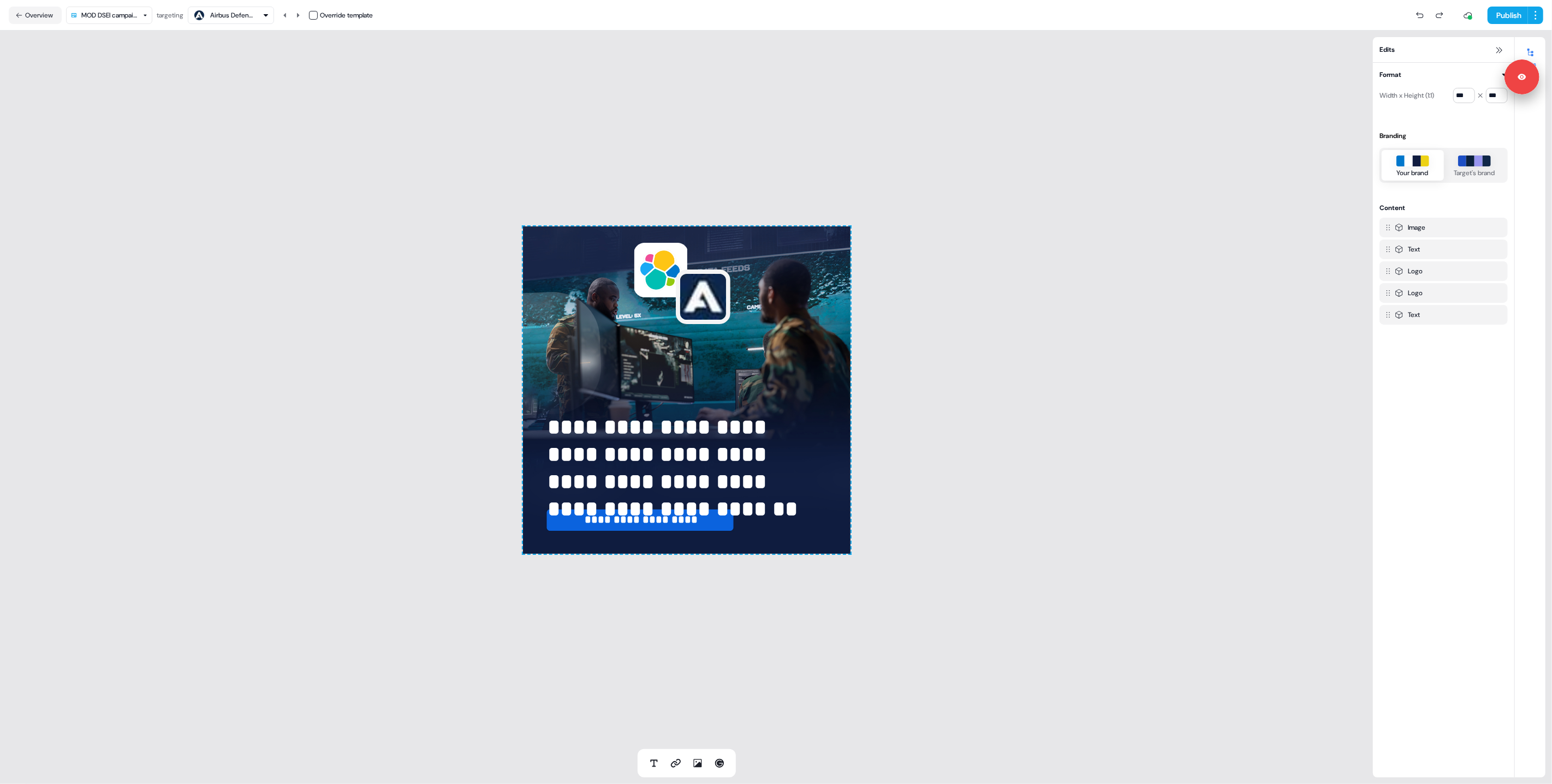
click at [340, 277] on div "**********" at bounding box center [686, 390] width 1373 height 719
drag, startPoint x: 724, startPoint y: 331, endPoint x: 718, endPoint y: 321, distance: 11.7
click at [719, 322] on div "**********" at bounding box center [686, 390] width 327 height 327
click at [698, 293] on img at bounding box center [703, 297] width 55 height 55
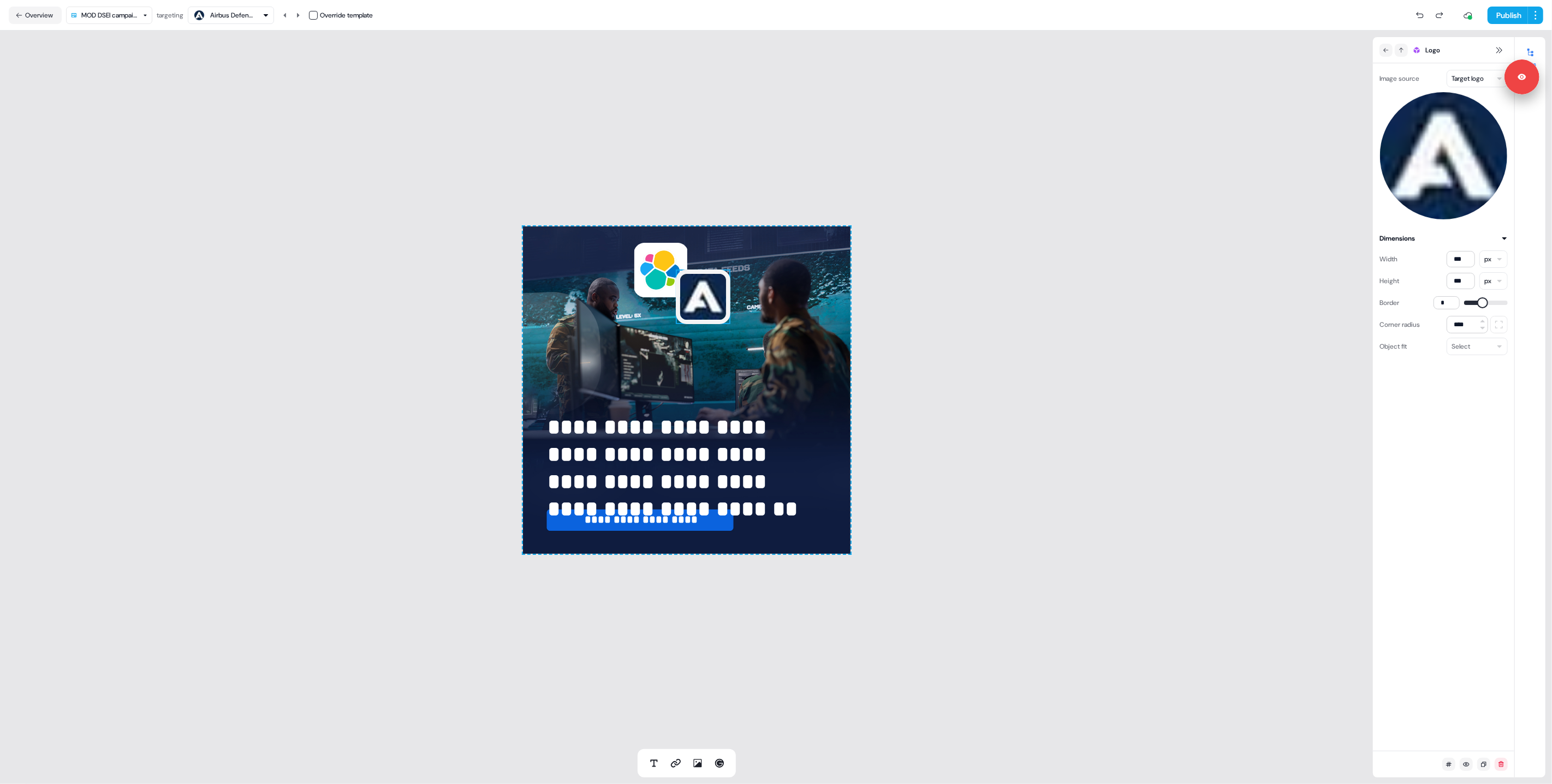
click at [1478, 73] on html "**********" at bounding box center [776, 392] width 1552 height 784
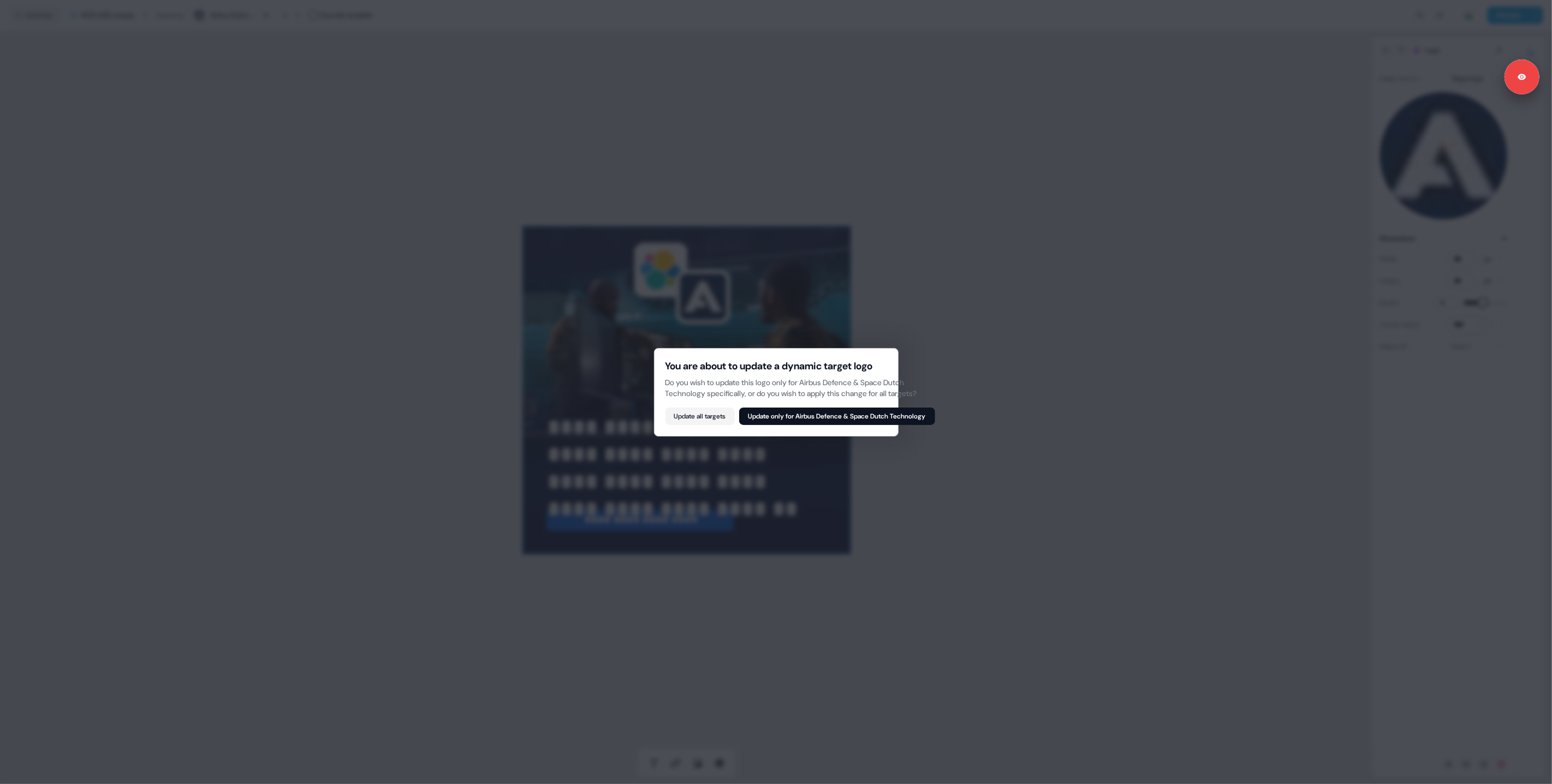
click at [861, 417] on button "Update only for Airbus Defence & Space Dutch Technology" at bounding box center [837, 417] width 196 height 17
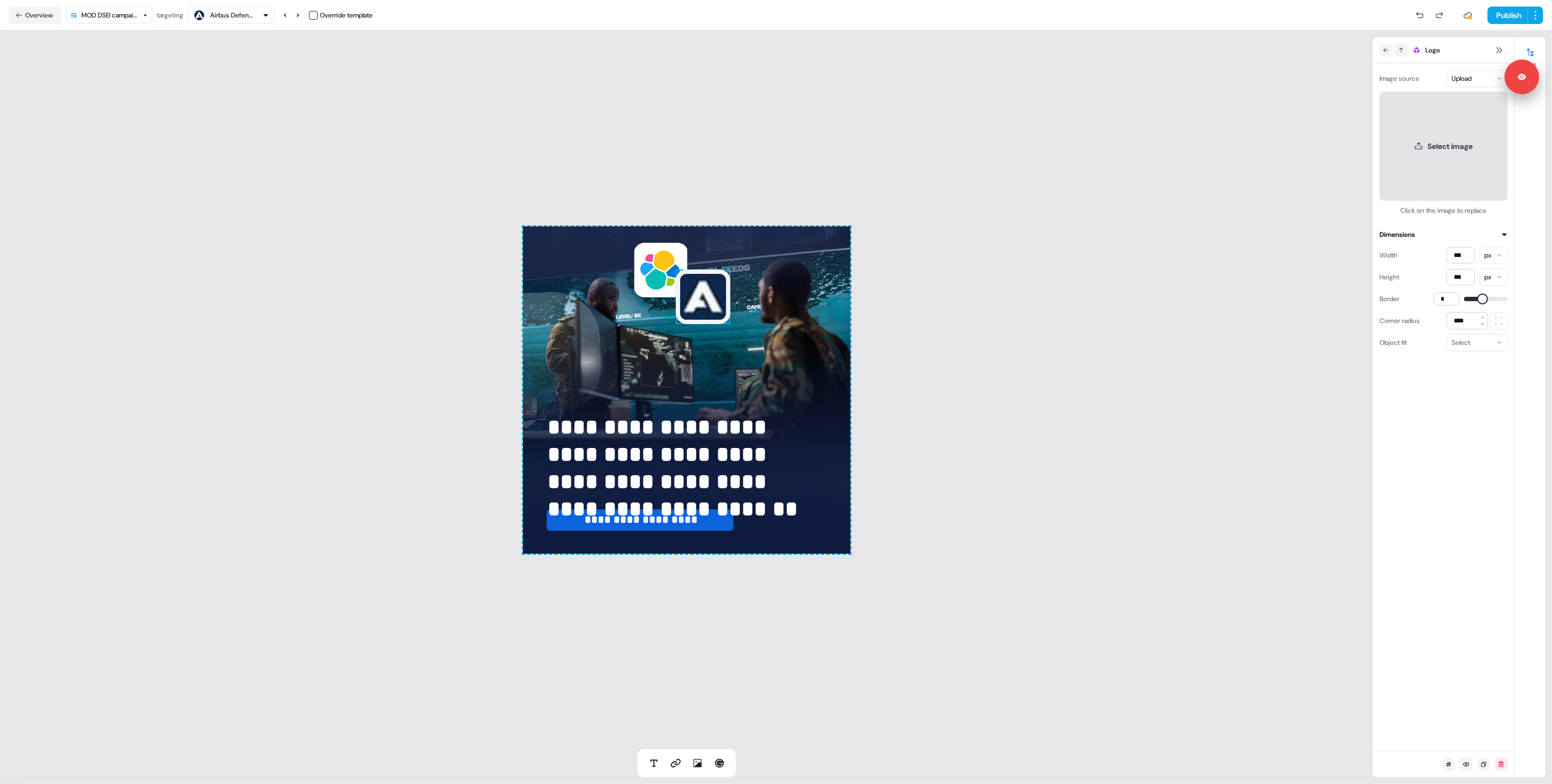
click at [1446, 134] on button "Select image" at bounding box center [1444, 147] width 129 height 109
drag, startPoint x: 697, startPoint y: 763, endPoint x: 701, endPoint y: 318, distance: 445.0
click at [701, 318] on div "**********" at bounding box center [687, 407] width 1374 height 754
click at [696, 746] on div "**********" at bounding box center [687, 407] width 1374 height 754
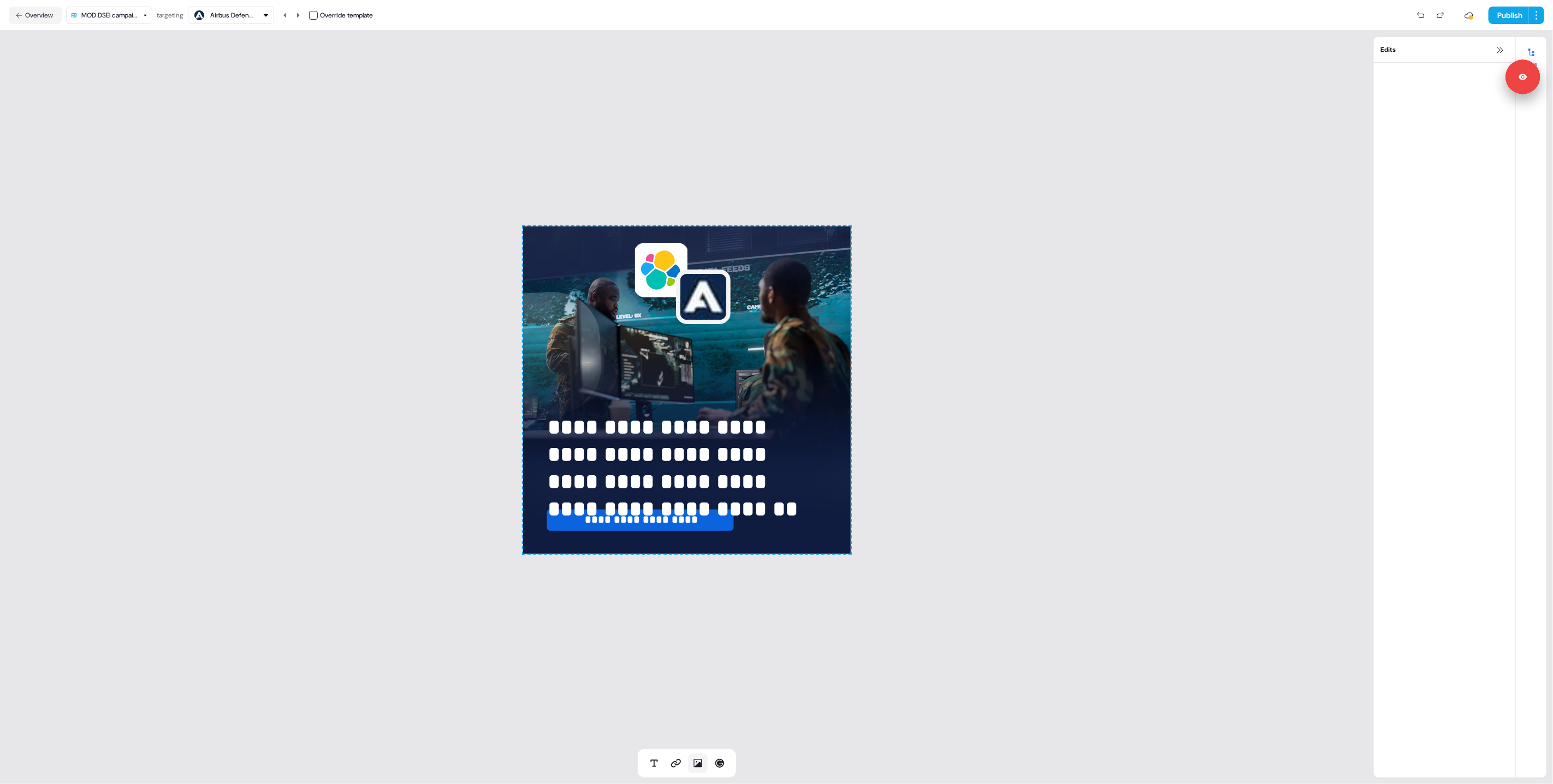
click at [699, 765] on icon at bounding box center [697, 763] width 8 height 8
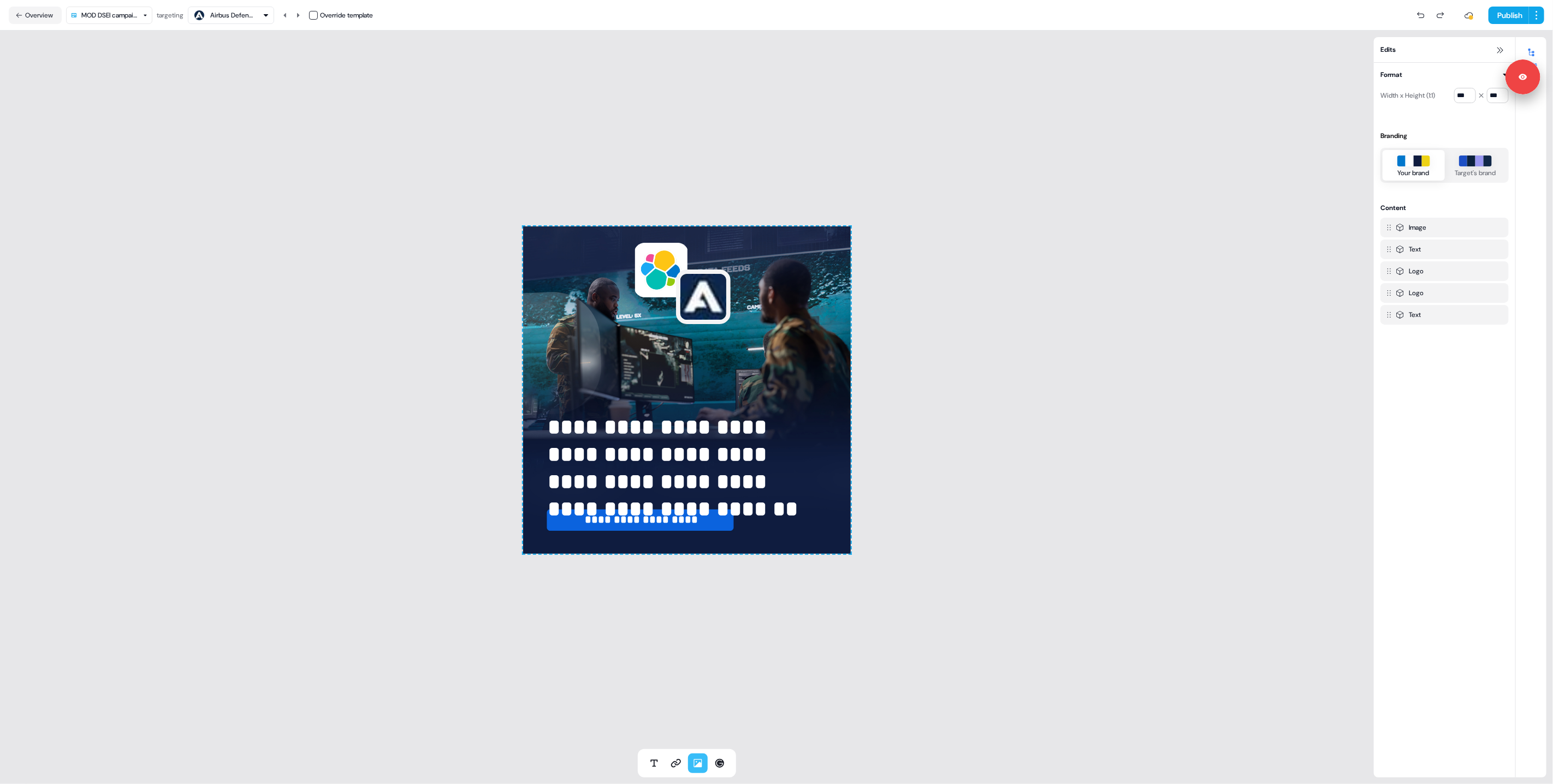
click at [691, 340] on div at bounding box center [686, 390] width 327 height 327
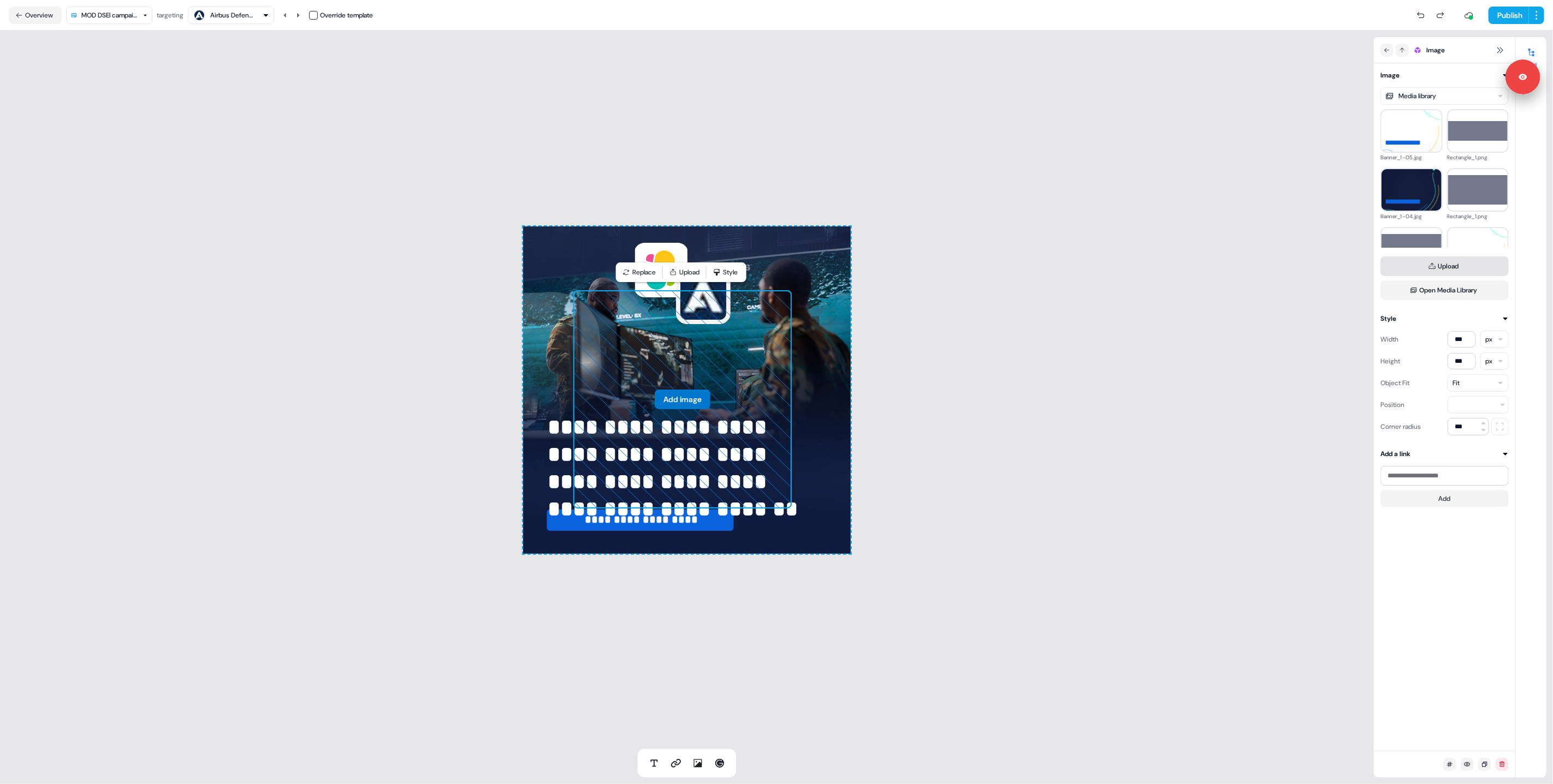
click at [1427, 271] on button "Upload" at bounding box center [1444, 266] width 129 height 20
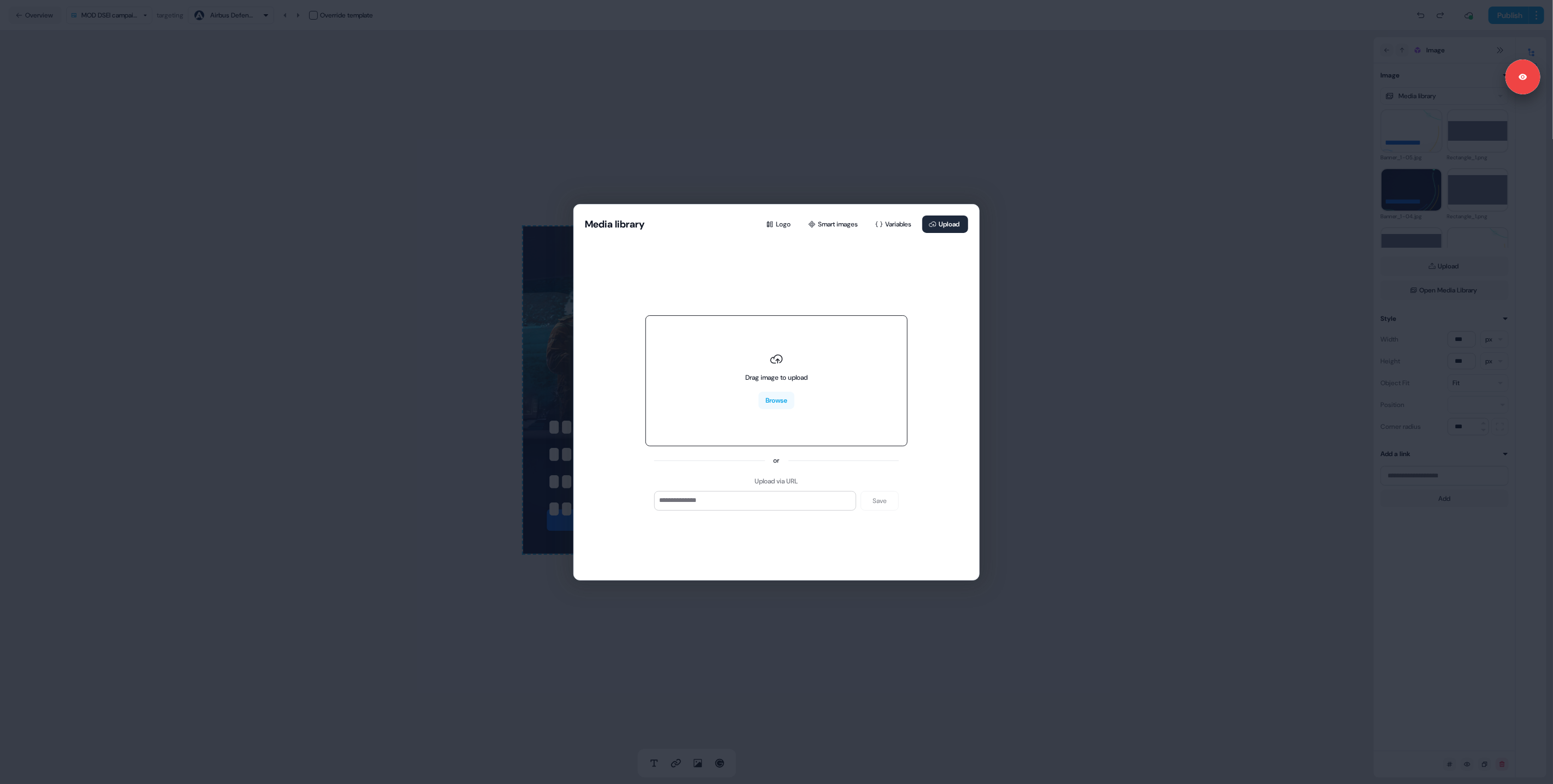
click at [717, 427] on div "Drag image to upload Browse" at bounding box center [776, 380] width 262 height 131
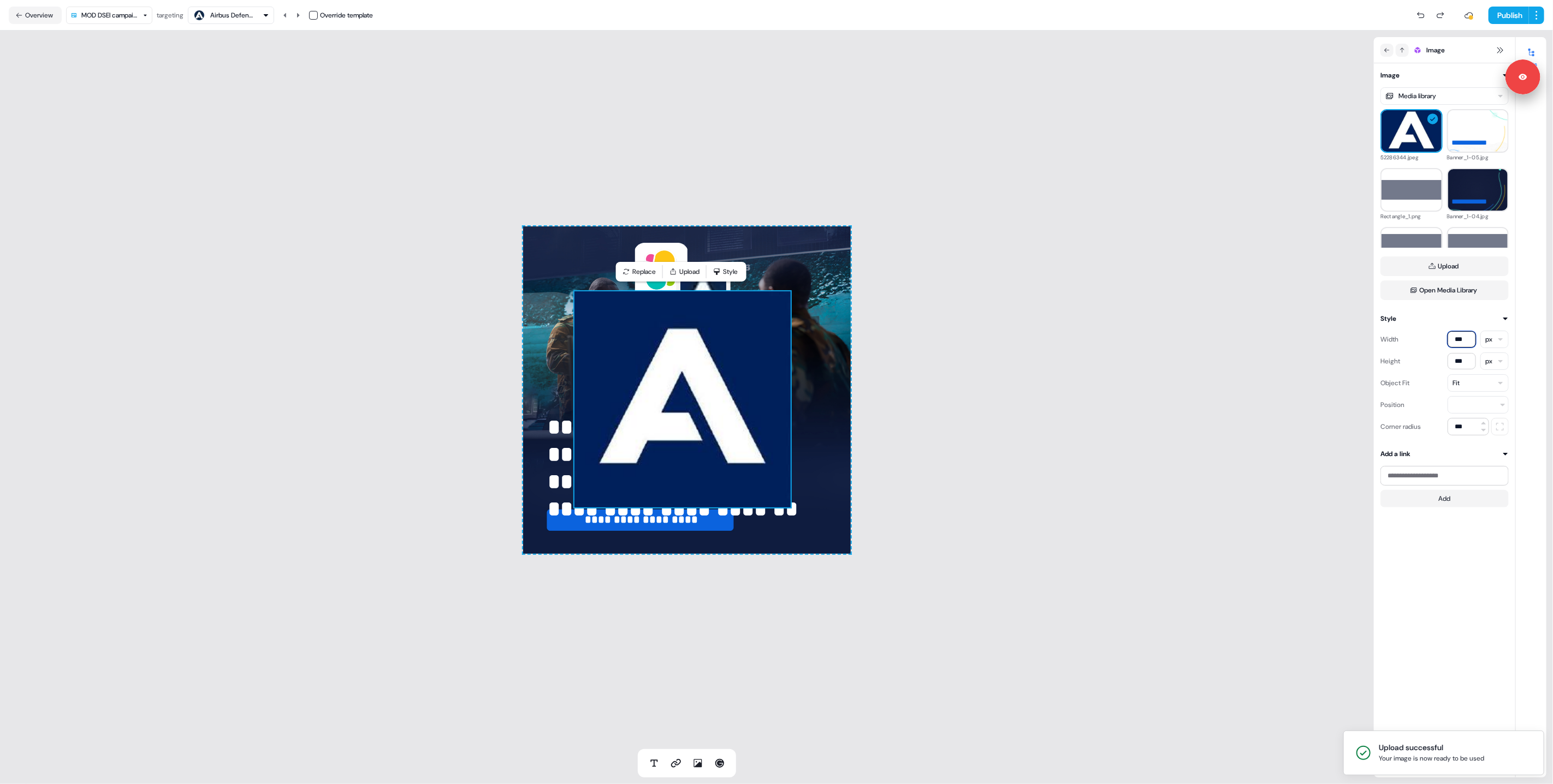
click at [1456, 343] on input "***" at bounding box center [1461, 339] width 29 height 16
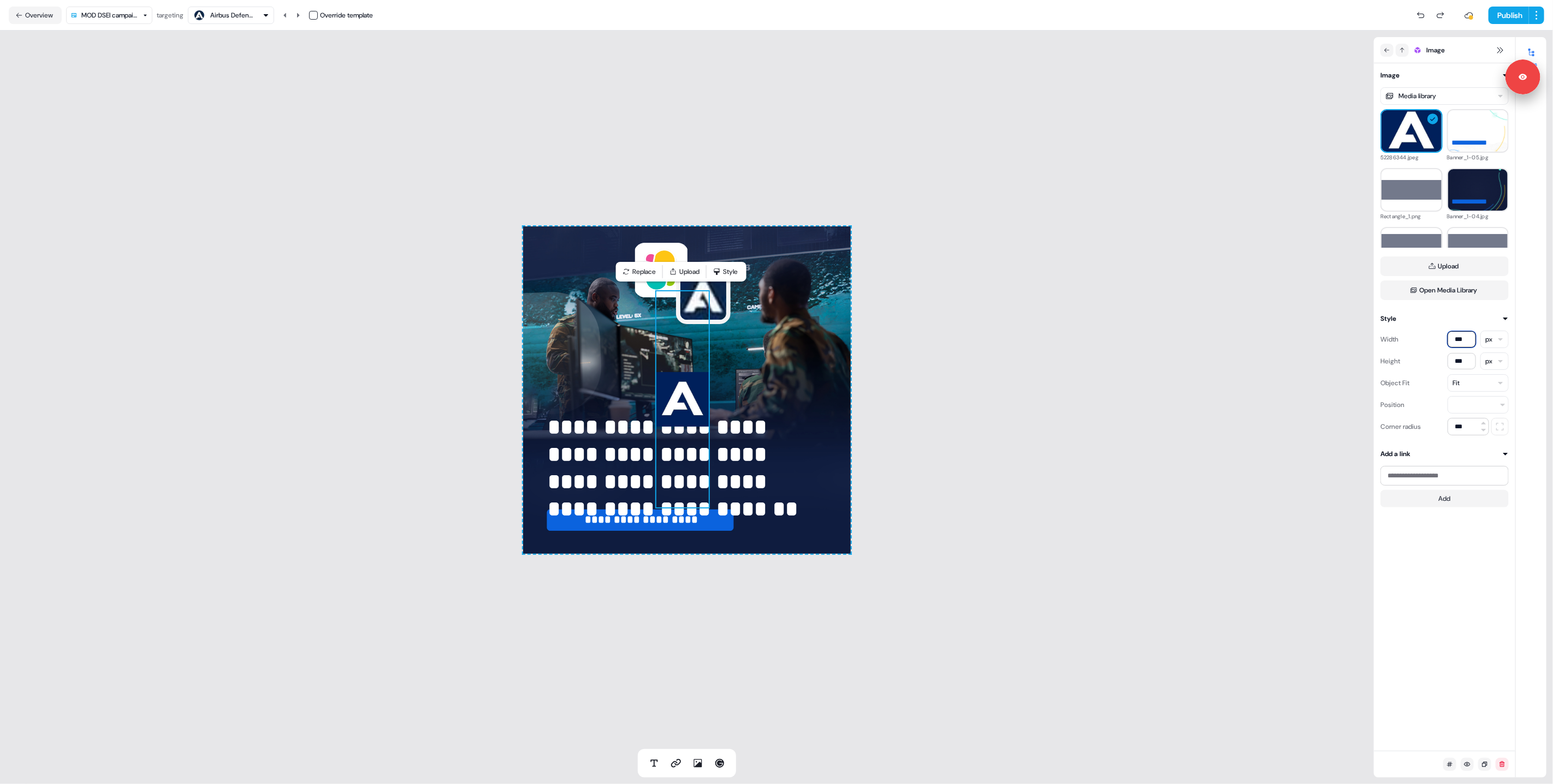
type input "***"
drag, startPoint x: 1442, startPoint y: 361, endPoint x: 1451, endPoint y: 361, distance: 9.0
click at [1442, 361] on div "Height *** px" at bounding box center [1444, 361] width 129 height 17
click at [1457, 360] on input "***" at bounding box center [1461, 361] width 29 height 16
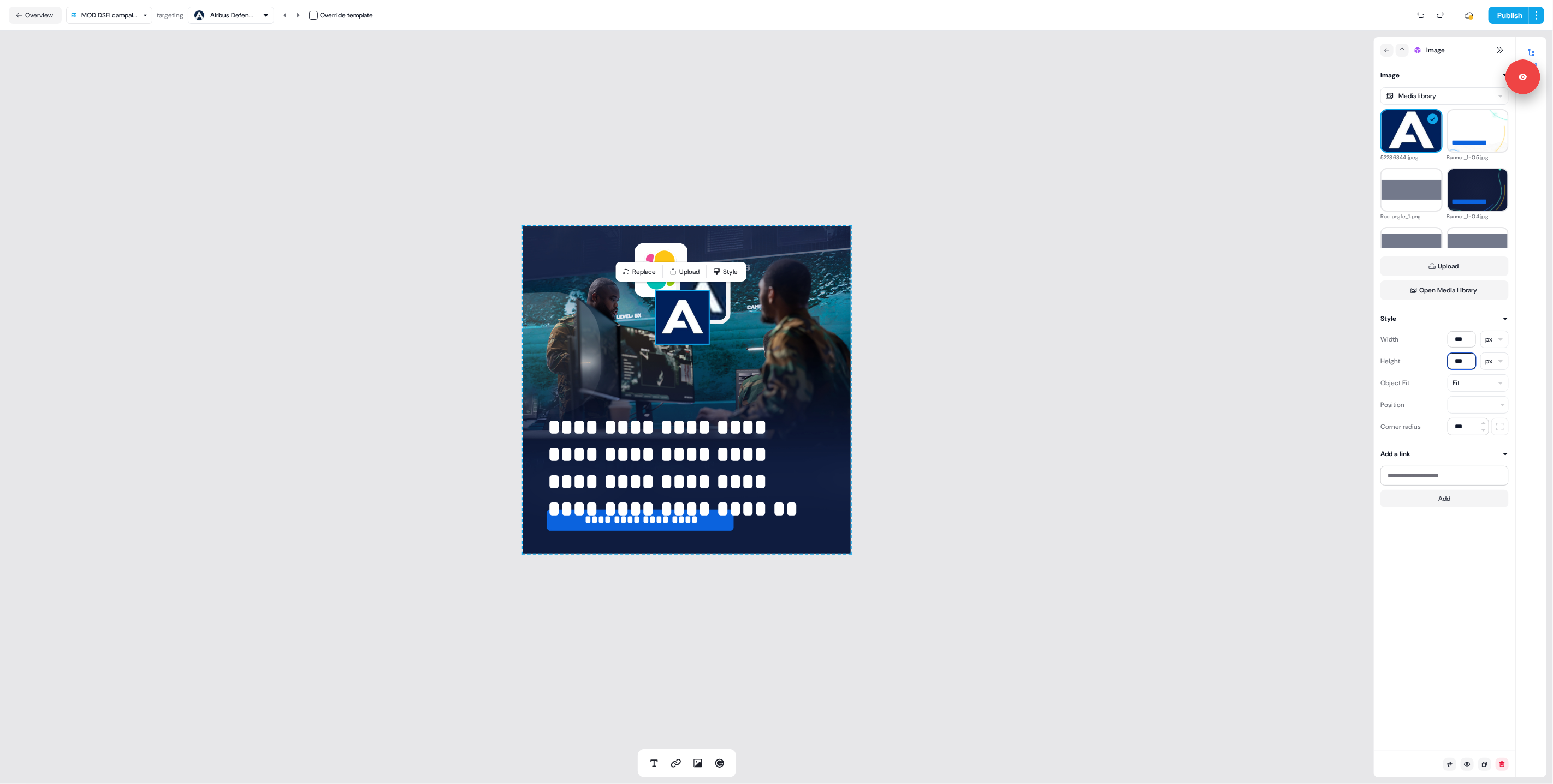
type input "***"
drag, startPoint x: 1433, startPoint y: 385, endPoint x: 1457, endPoint y: 388, distance: 24.2
click at [1434, 385] on div "Object Fit Fit" at bounding box center [1444, 383] width 129 height 17
click at [1470, 427] on input "***" at bounding box center [1468, 427] width 42 height 17
type input "***"
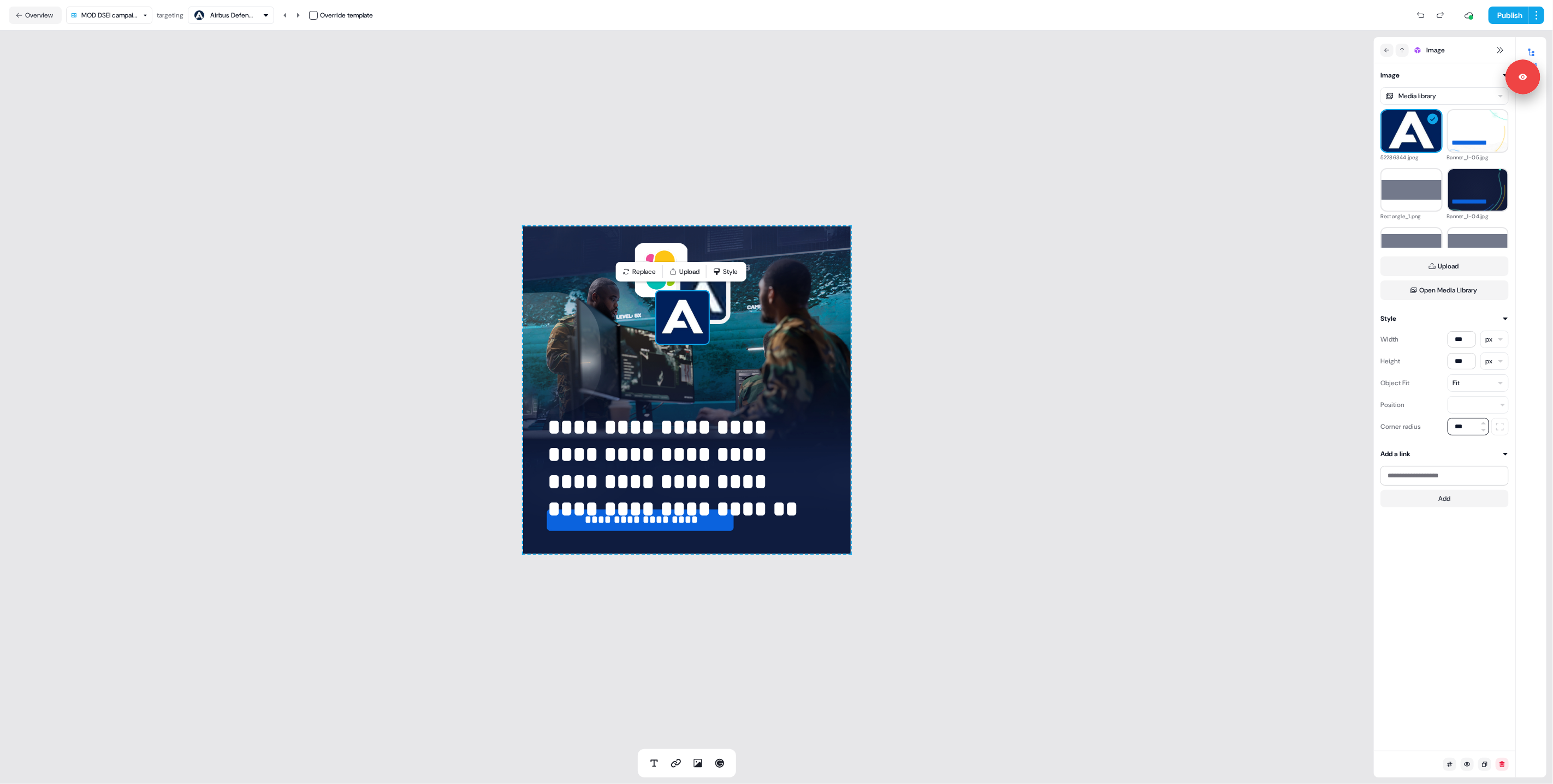
click at [1209, 429] on div "**********" at bounding box center [687, 390] width 1374 height 719
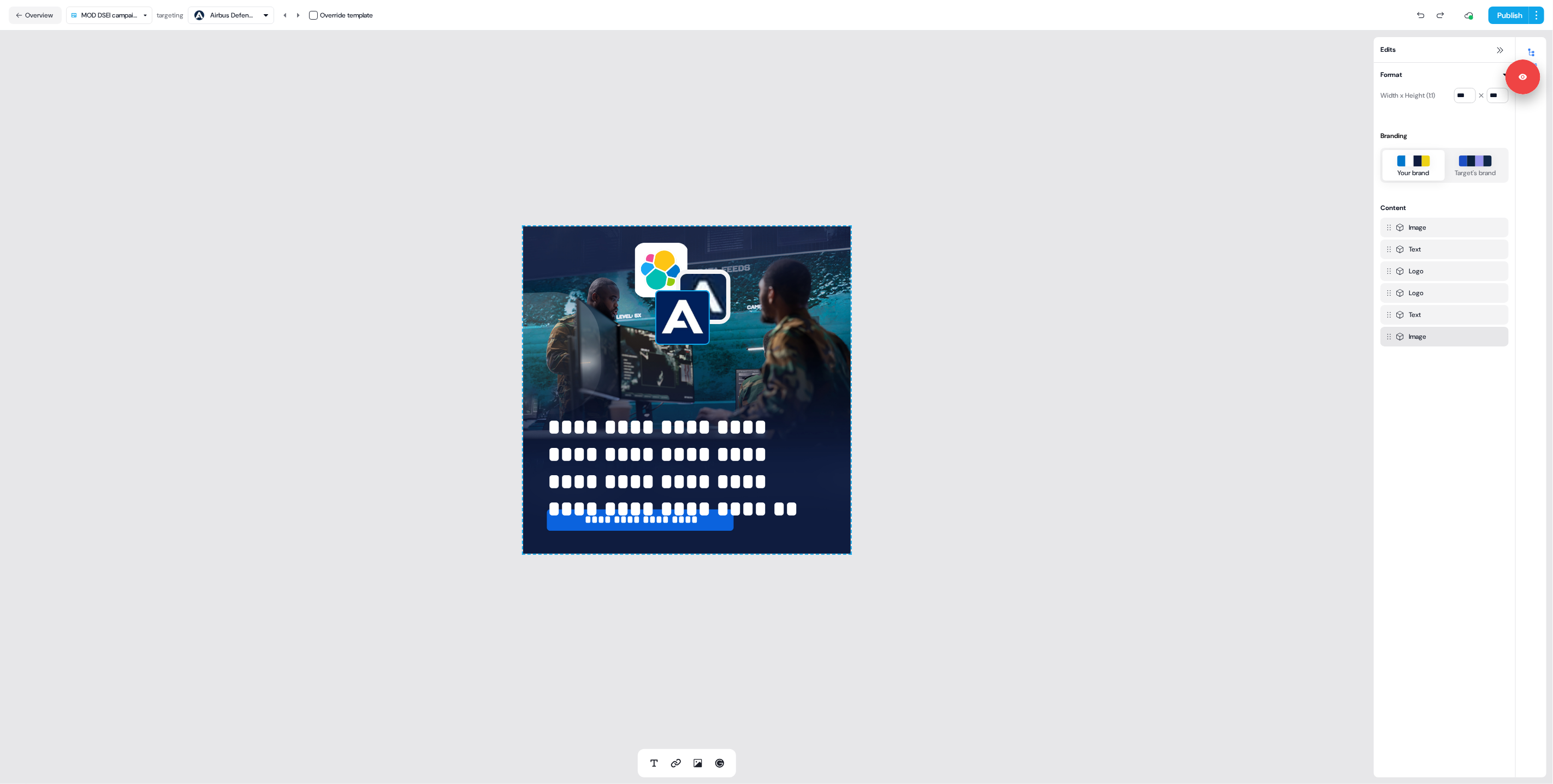
drag, startPoint x: 689, startPoint y: 302, endPoint x: 743, endPoint y: 320, distance: 56.9
click at [689, 302] on img at bounding box center [682, 317] width 55 height 55
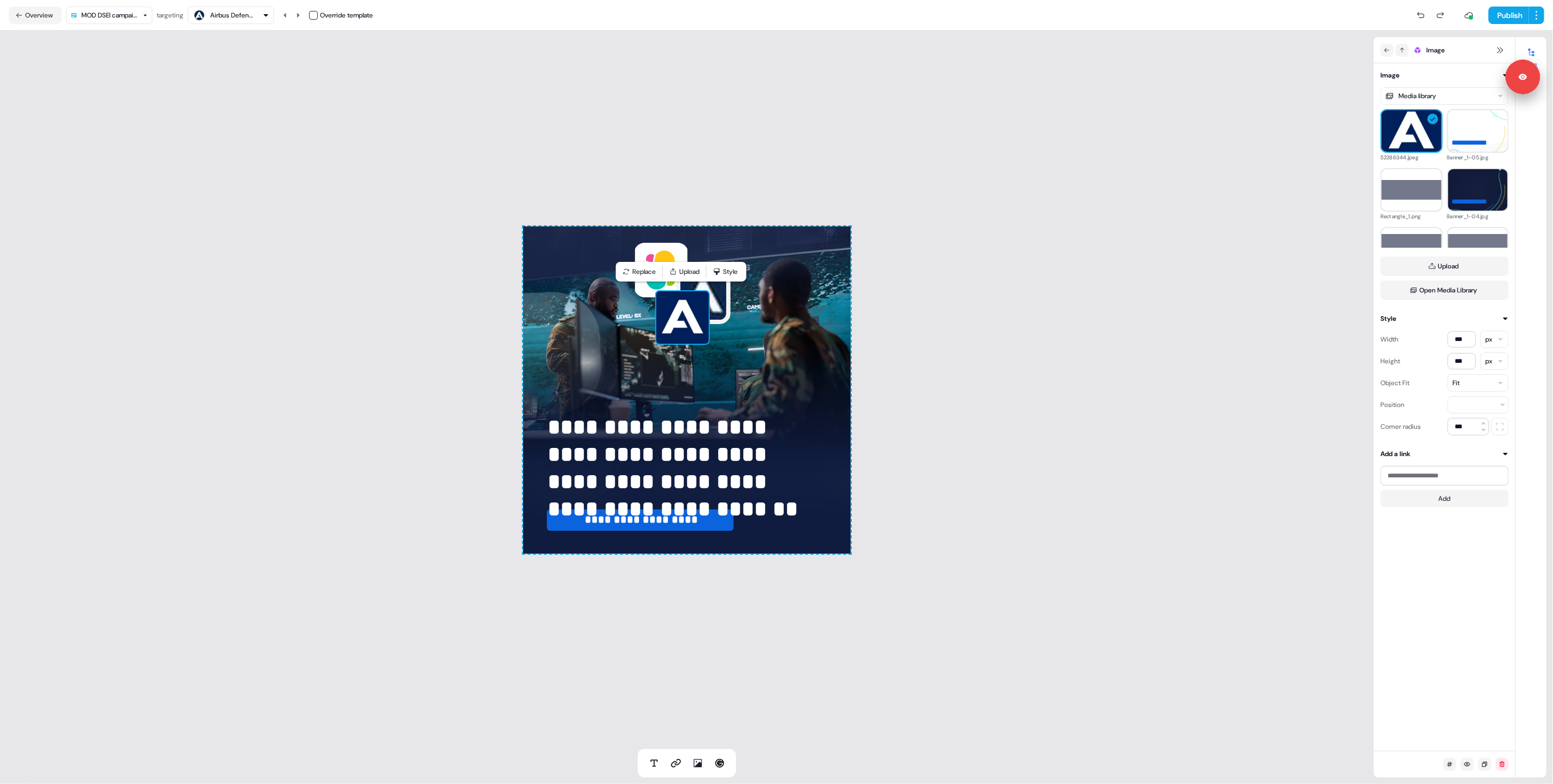
click at [683, 320] on img at bounding box center [682, 317] width 55 height 55
type input "***"
type input "**"
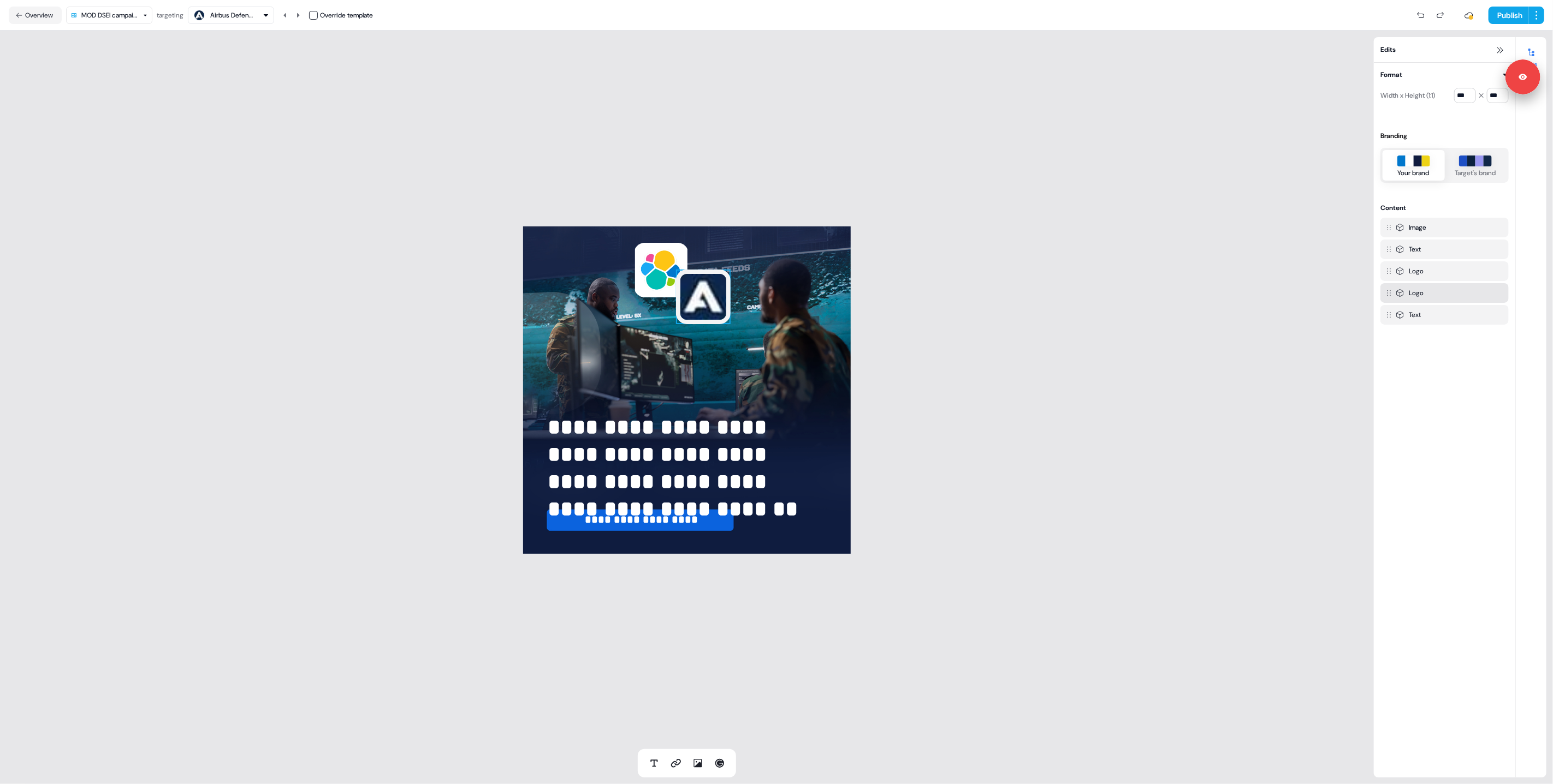
click at [709, 308] on img at bounding box center [703, 297] width 55 height 55
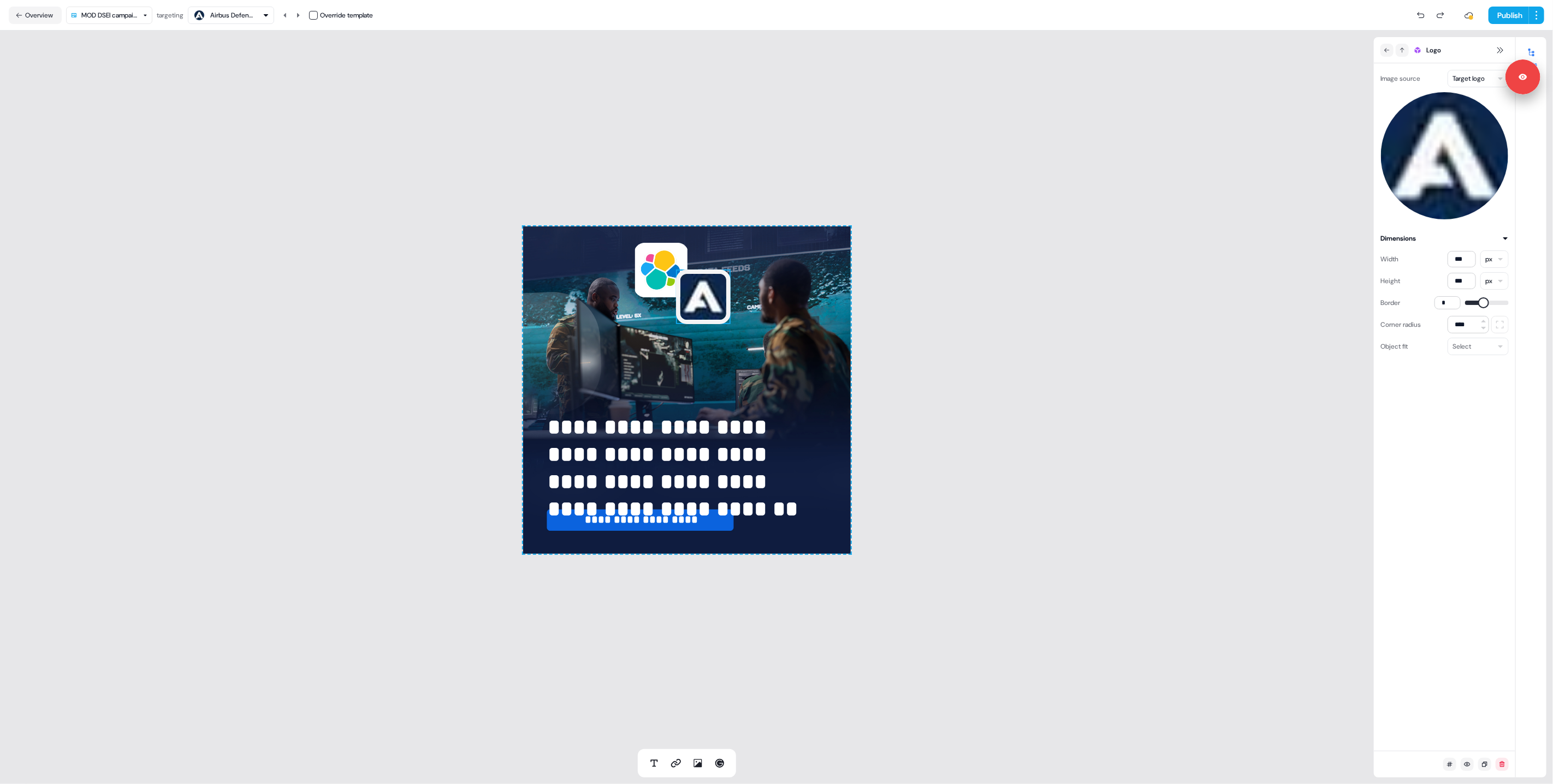
click at [1478, 75] on html "**********" at bounding box center [776, 392] width 1553 height 784
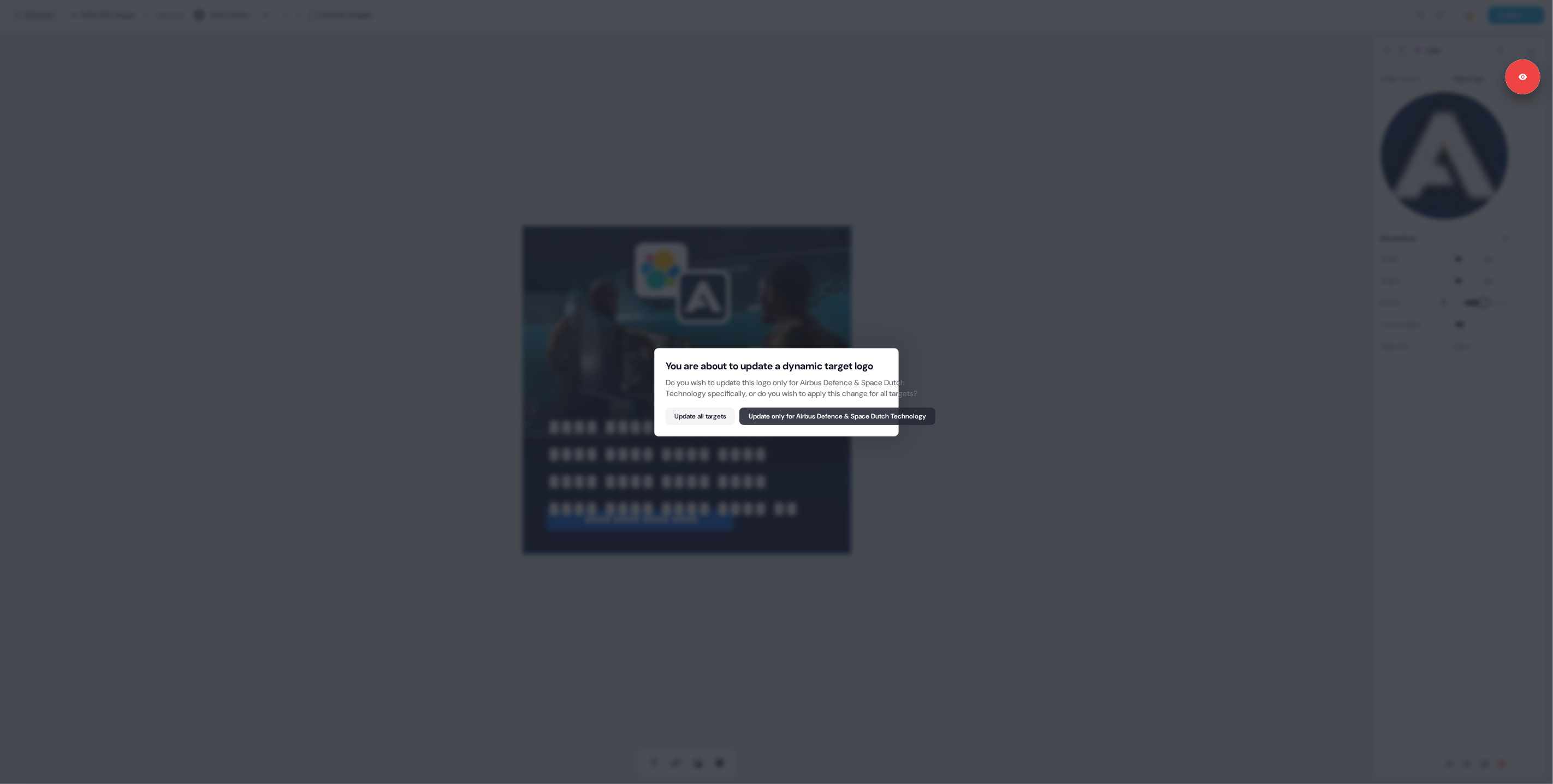
click at [774, 414] on button "Update only for Airbus Defence & Space Dutch Technology" at bounding box center [837, 417] width 196 height 17
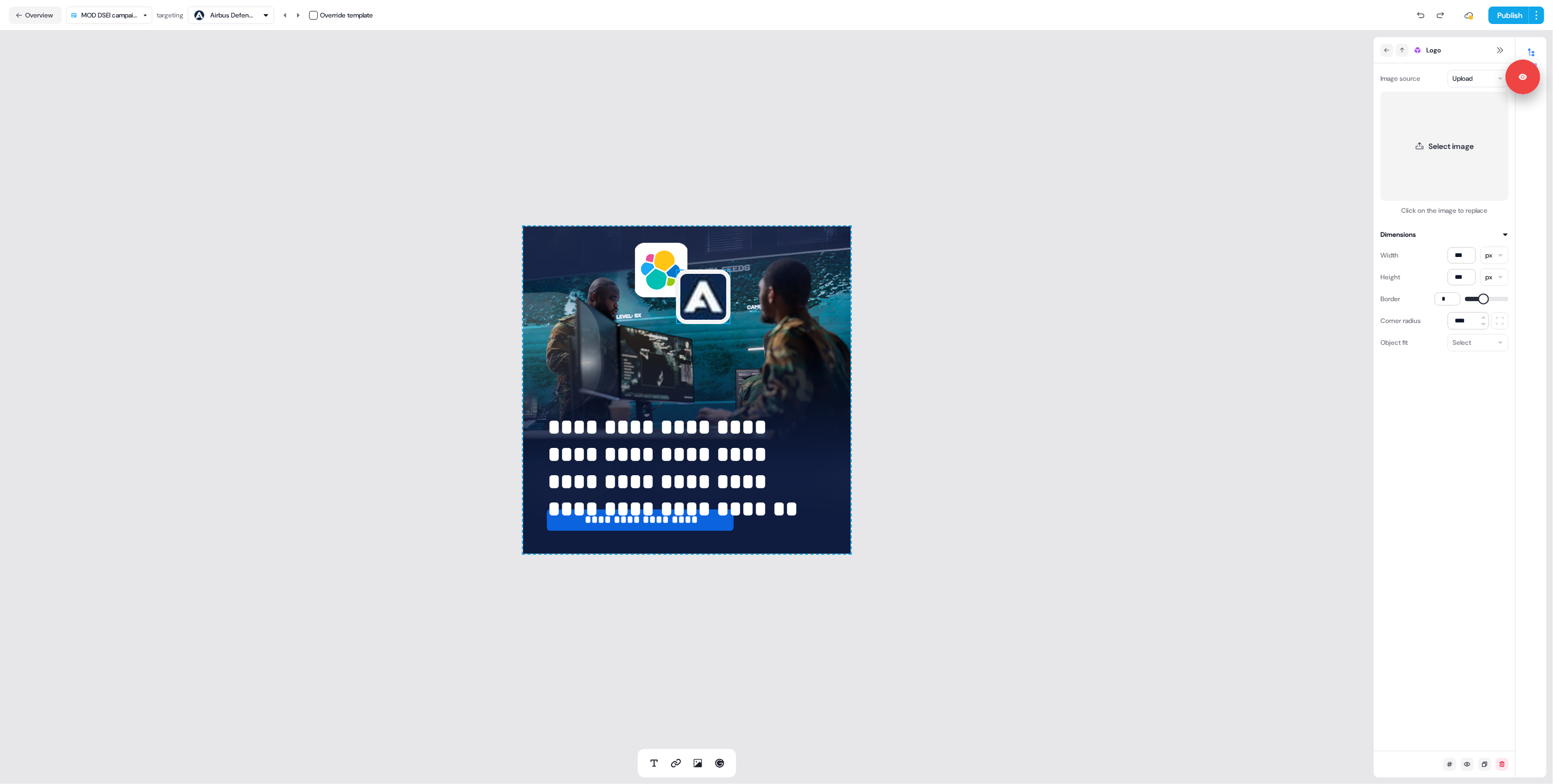
drag, startPoint x: 1012, startPoint y: 416, endPoint x: 775, endPoint y: 355, distance: 244.7
click at [1012, 417] on div "**********" at bounding box center [687, 390] width 1374 height 719
drag, startPoint x: 704, startPoint y: 302, endPoint x: 450, endPoint y: 261, distance: 257.3
click at [704, 302] on img at bounding box center [703, 297] width 55 height 55
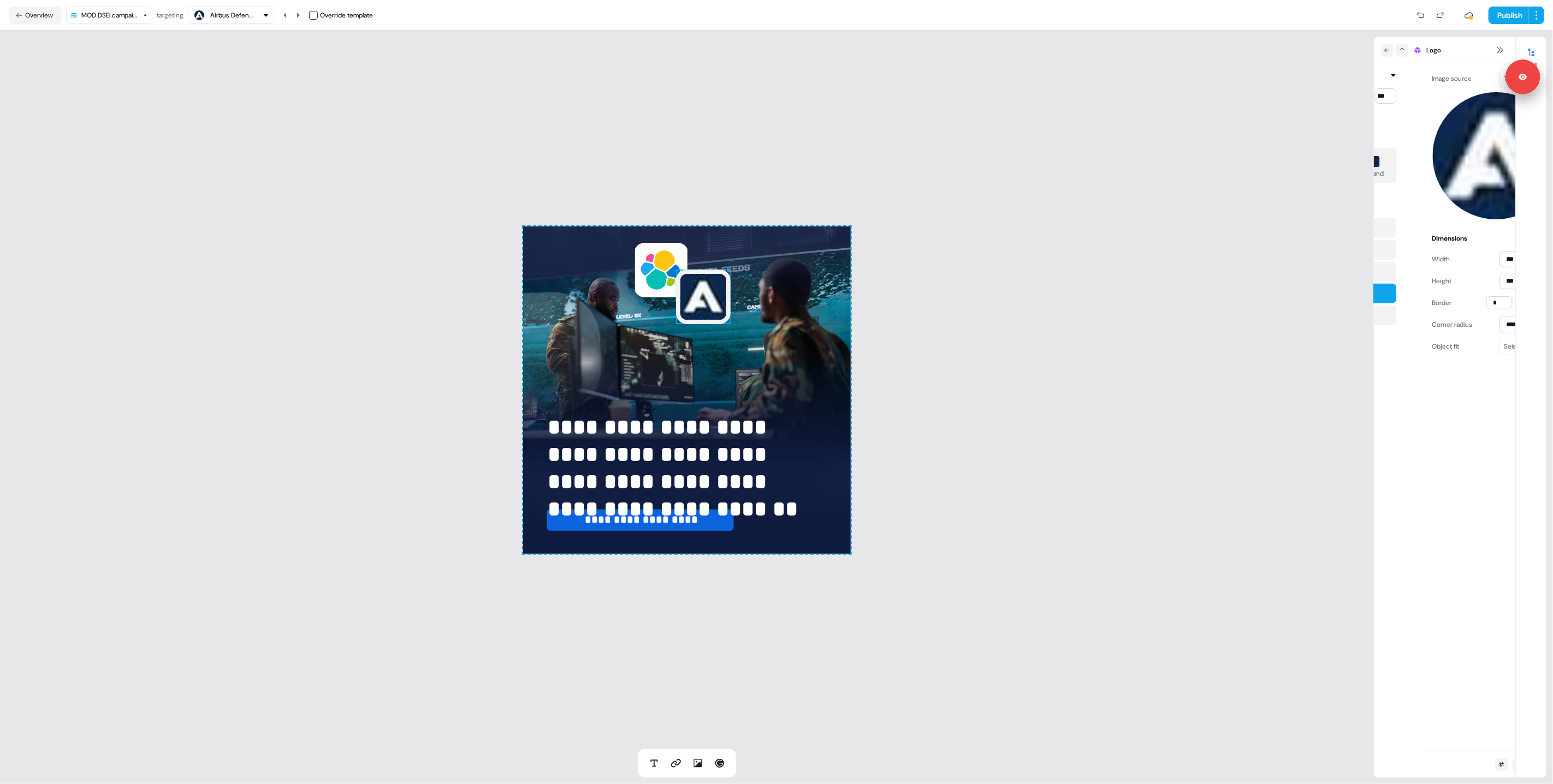
drag, startPoint x: 275, startPoint y: 238, endPoint x: 271, endPoint y: 211, distance: 27.3
click at [275, 238] on div "**********" at bounding box center [687, 390] width 1374 height 719
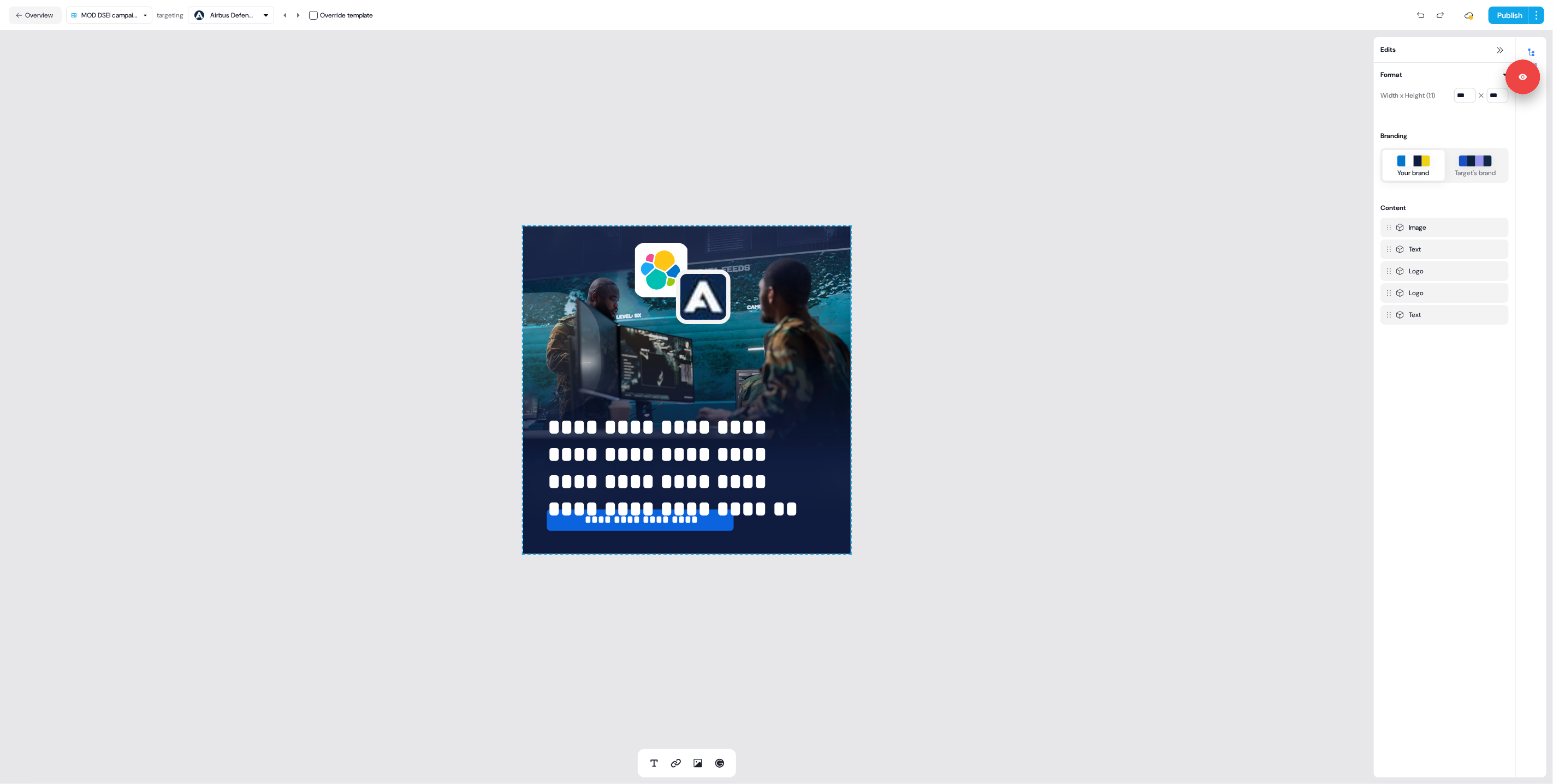
click at [103, 10] on html "**********" at bounding box center [776, 392] width 1553 height 784
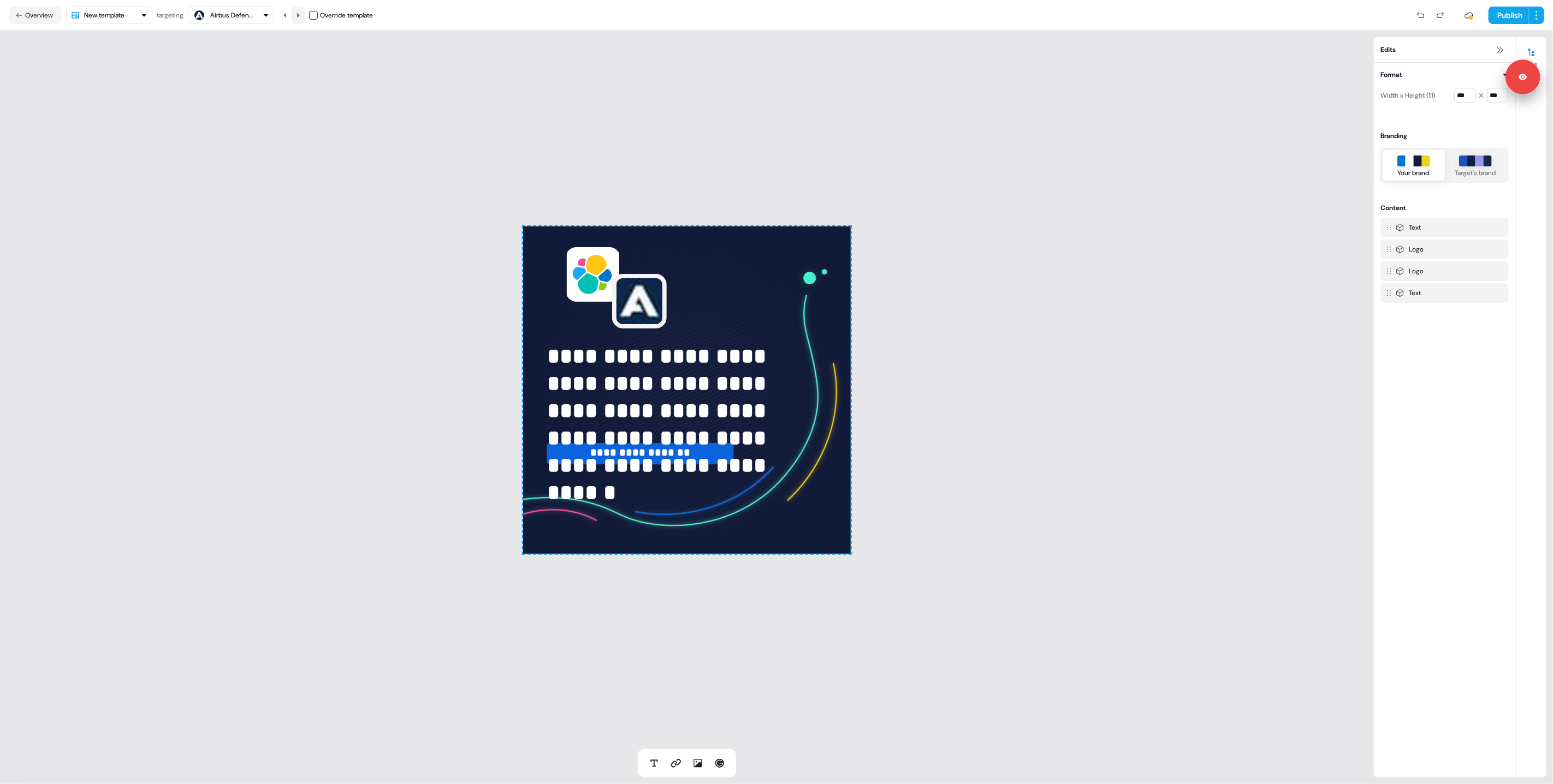
click at [301, 12] on icon at bounding box center [298, 16] width 7 height 7
click at [301, 13] on icon at bounding box center [298, 16] width 7 height 7
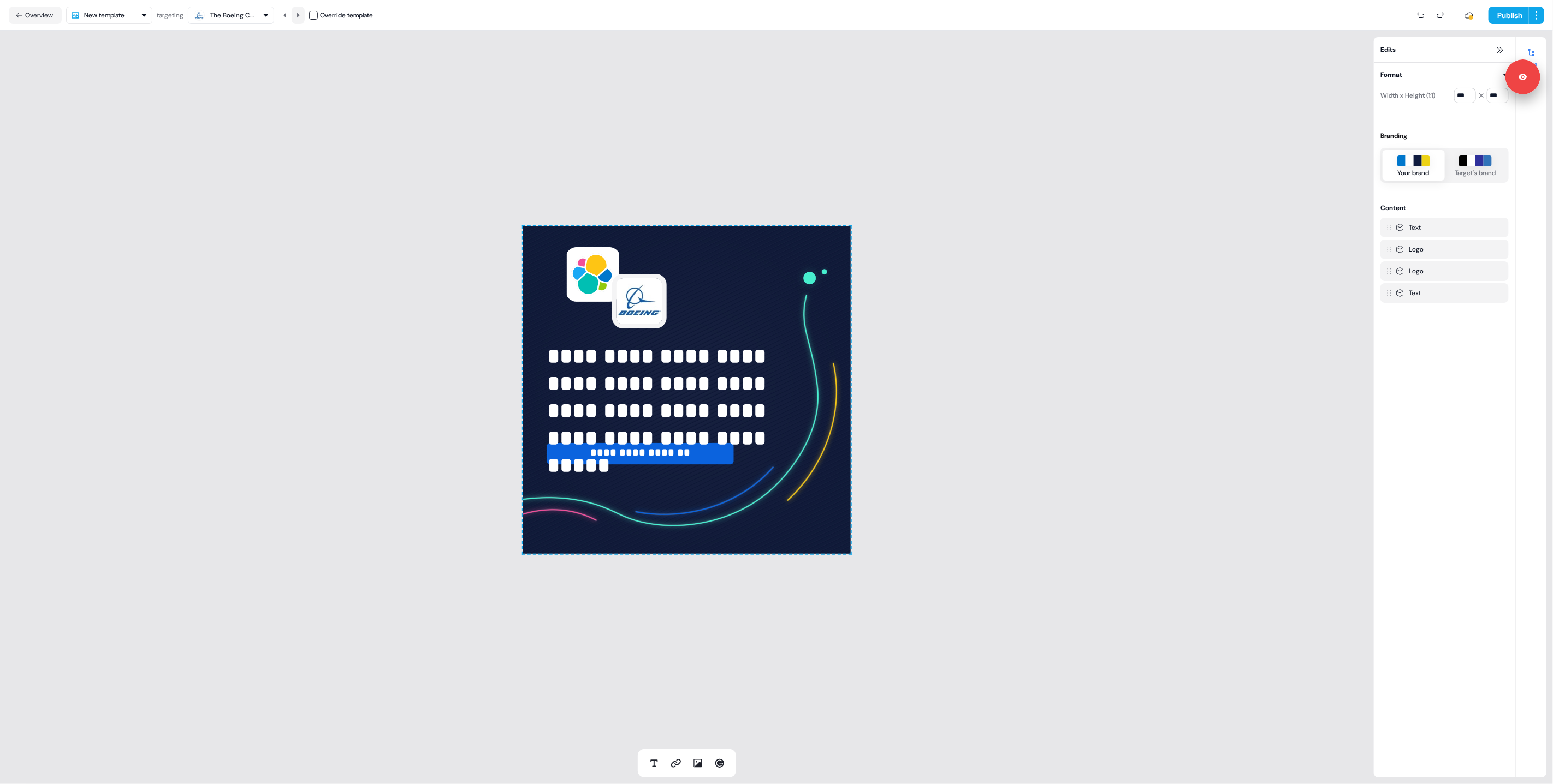
click at [301, 13] on icon at bounding box center [298, 16] width 7 height 7
drag, startPoint x: 252, startPoint y: 169, endPoint x: 248, endPoint y: 114, distance: 55.1
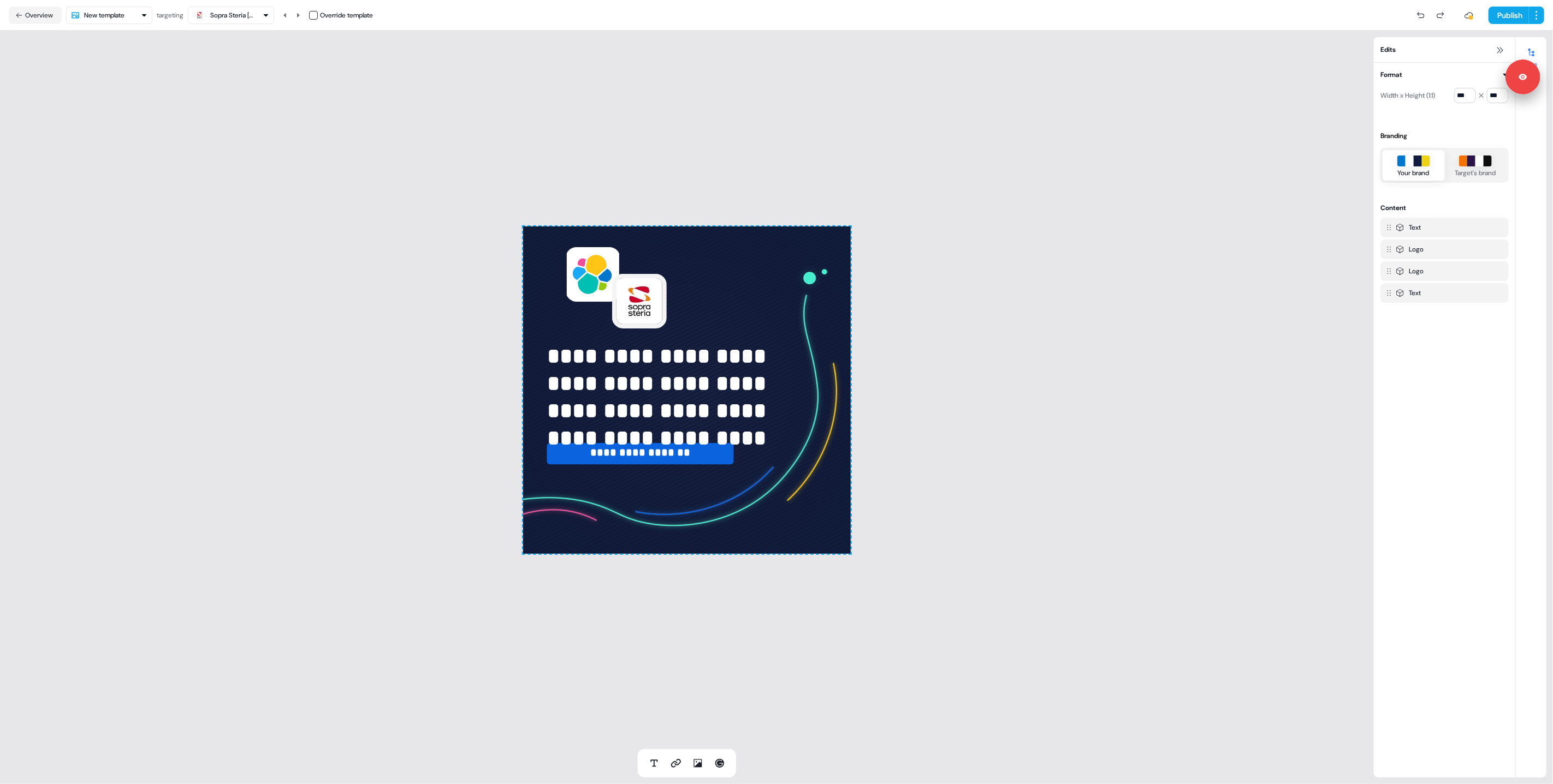
click at [253, 170] on div "**********" at bounding box center [687, 390] width 1374 height 719
click at [301, 13] on icon at bounding box center [298, 16] width 7 height 7
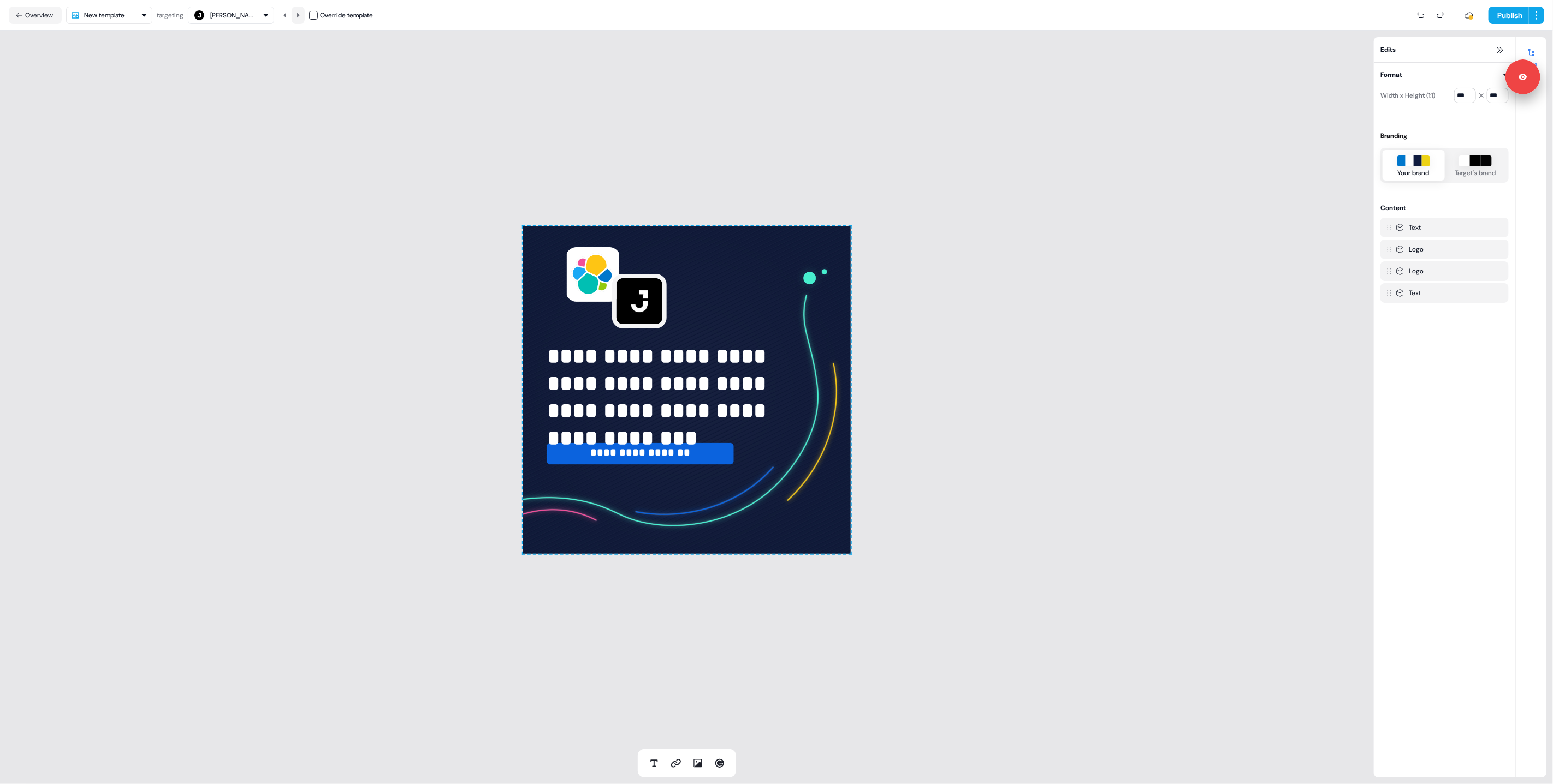
click at [301, 13] on icon at bounding box center [298, 16] width 7 height 7
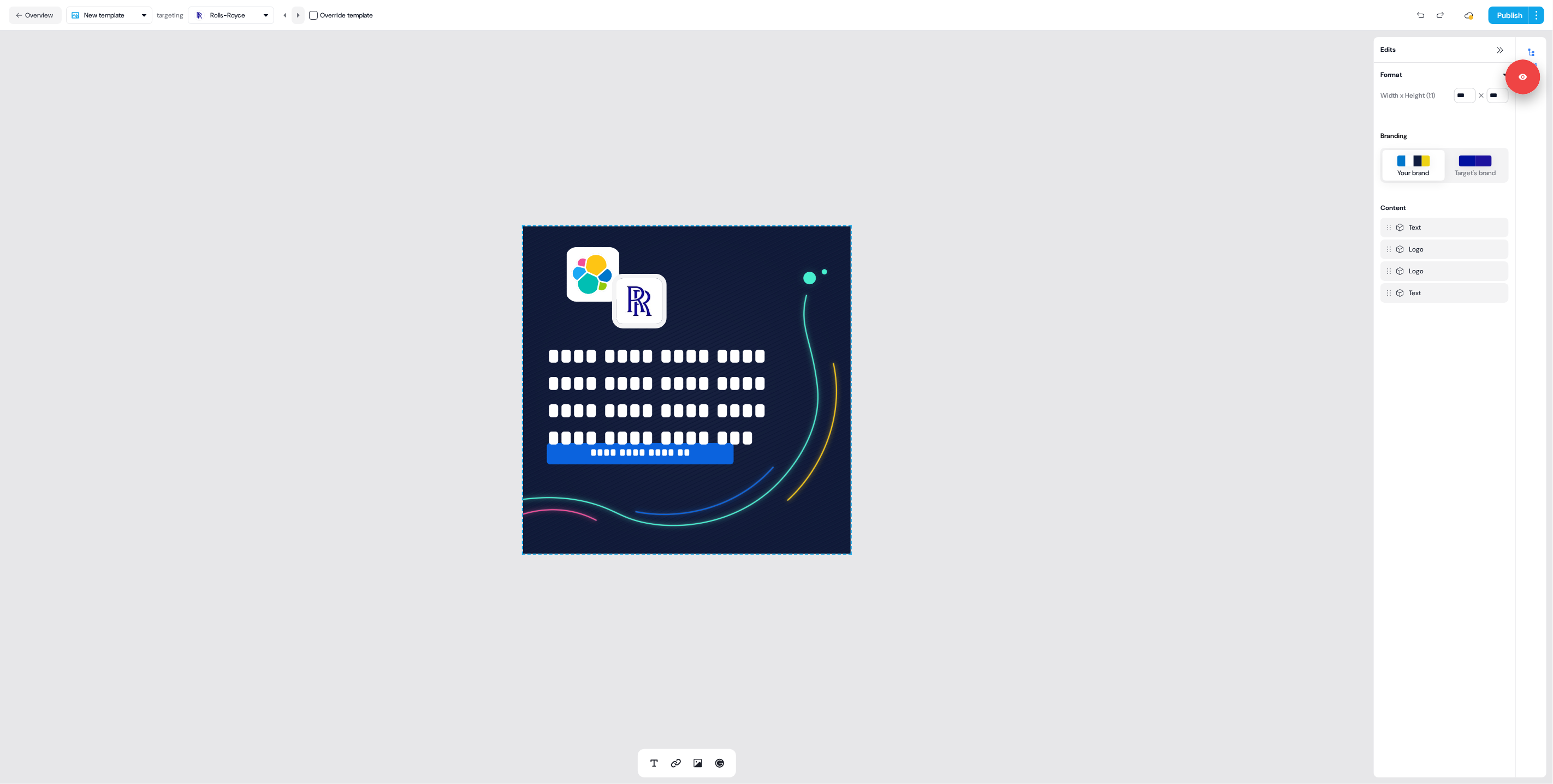
click at [301, 13] on icon at bounding box center [298, 16] width 7 height 7
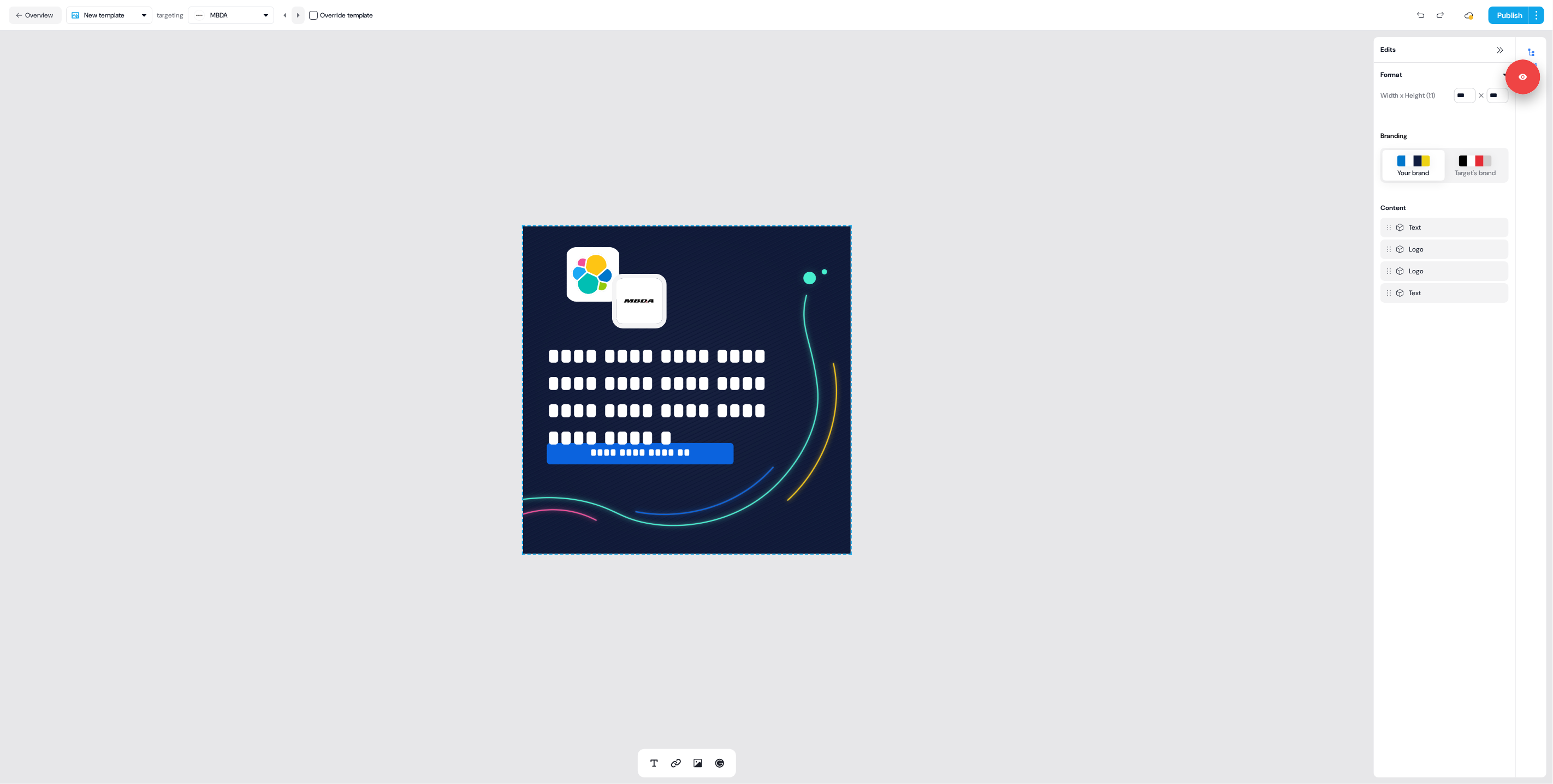
click at [301, 13] on icon at bounding box center [298, 16] width 7 height 7
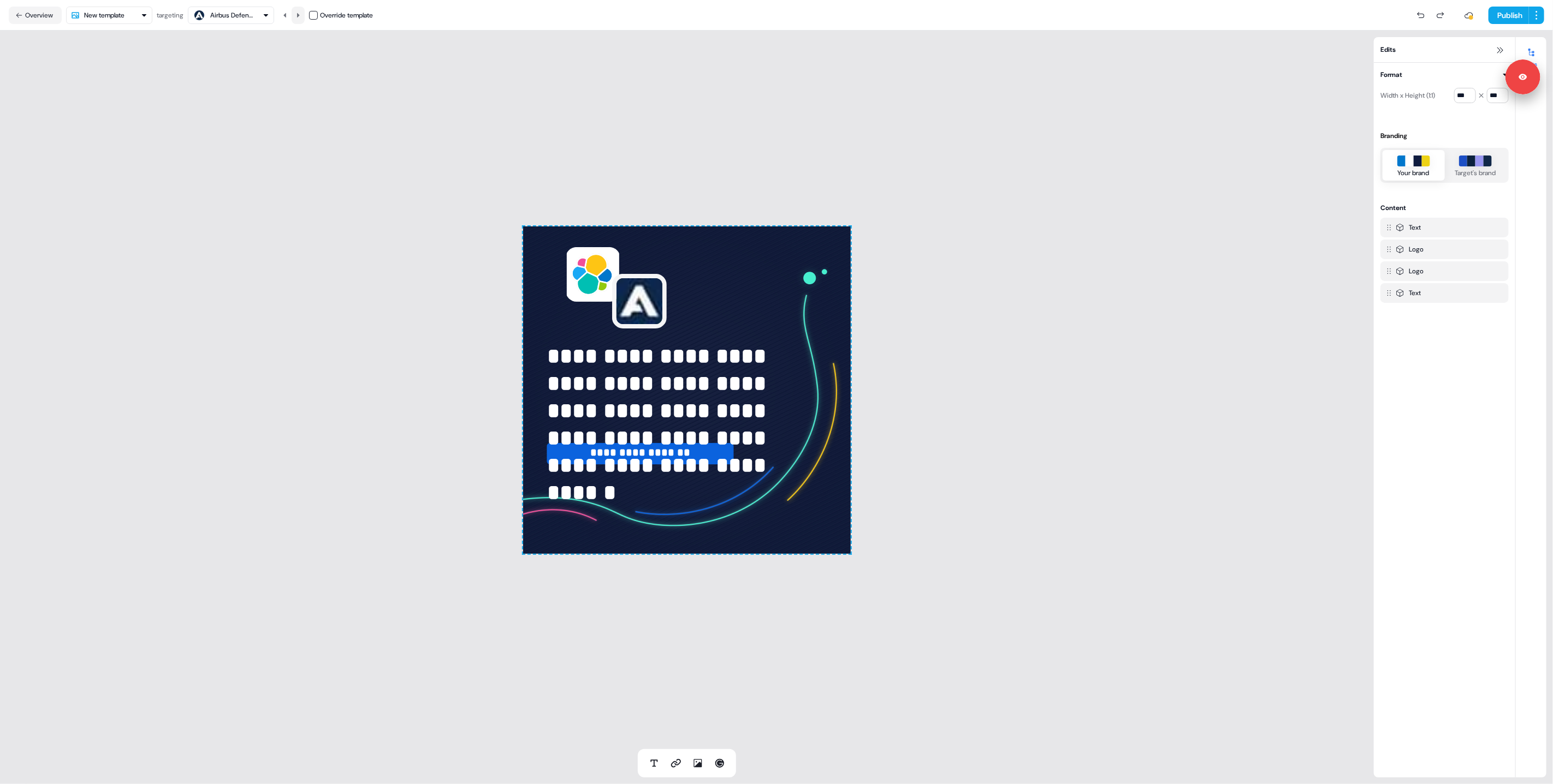
click at [301, 13] on icon at bounding box center [298, 16] width 7 height 7
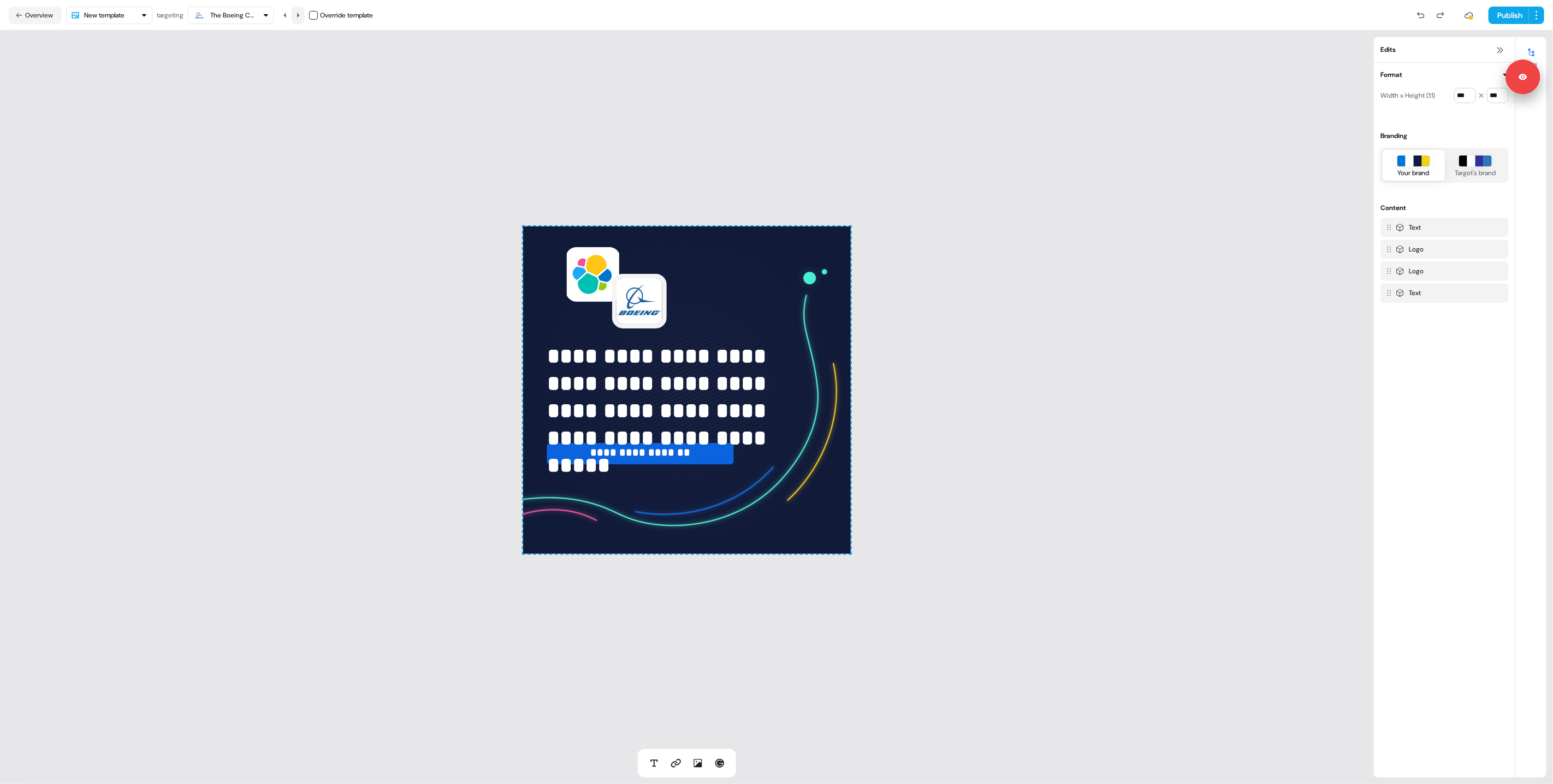
click at [301, 13] on icon at bounding box center [298, 16] width 7 height 7
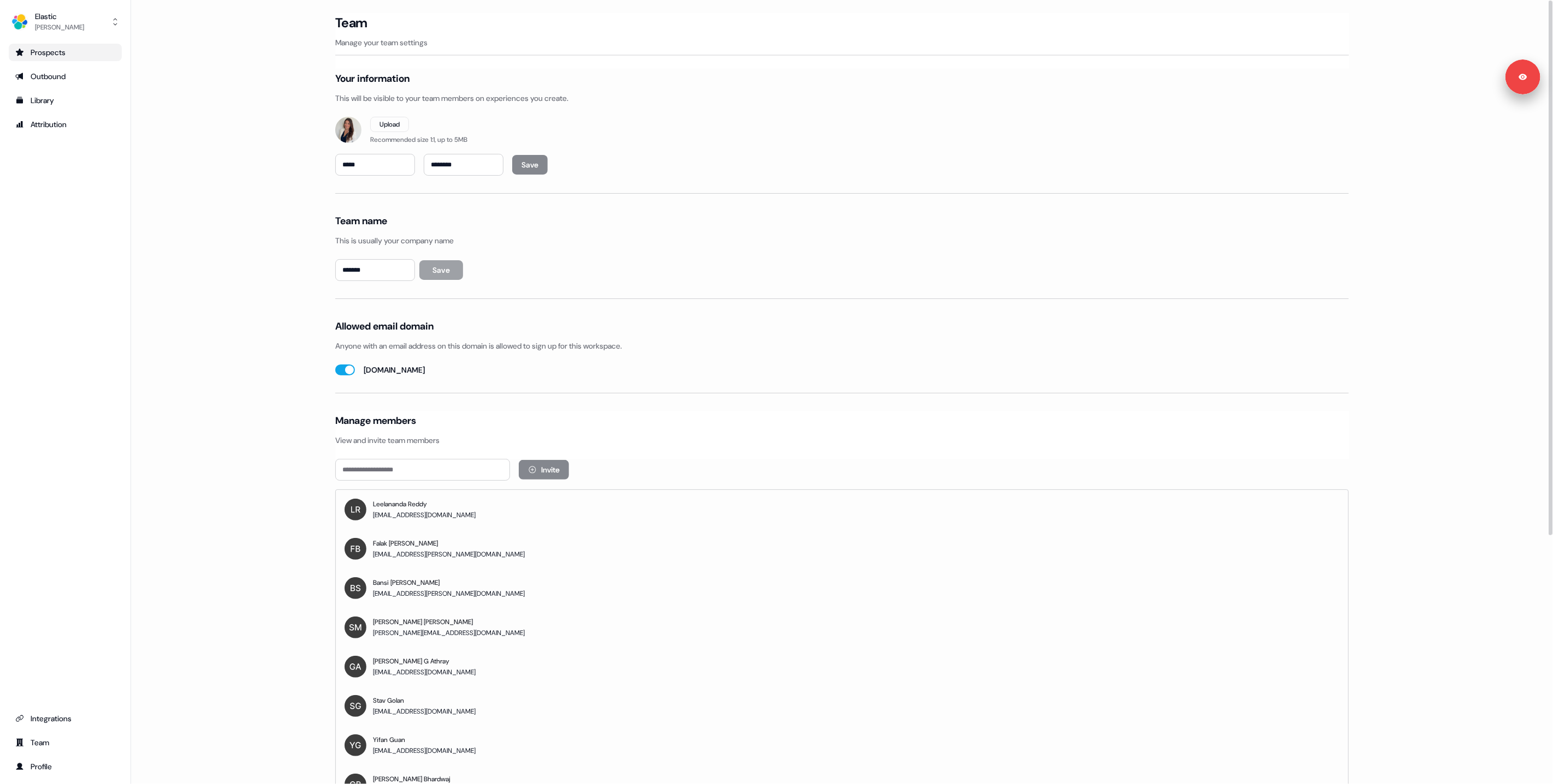
drag, startPoint x: 243, startPoint y: 326, endPoint x: 90, endPoint y: 58, distance: 308.6
click at [243, 325] on main "Loading... Team Manage your team settings Your information This will be visible…" at bounding box center [842, 581] width 1422 height 1136
click at [57, 74] on div "Outbound" at bounding box center [65, 76] width 100 height 11
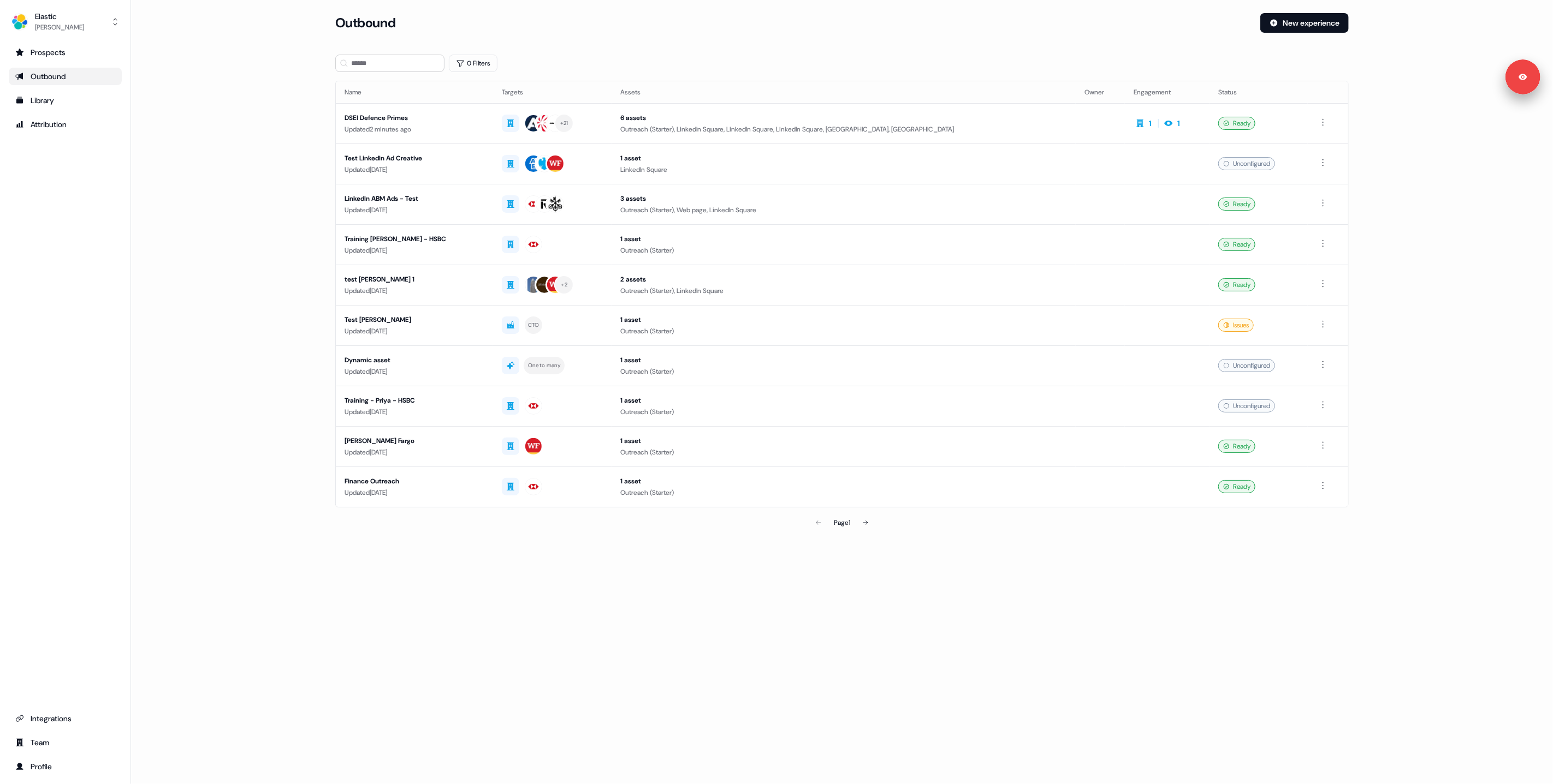
click at [236, 230] on main "Loading... Outbound New experience 0 Filters Name Targets Assets Owner Engageme…" at bounding box center [842, 288] width 1422 height 551
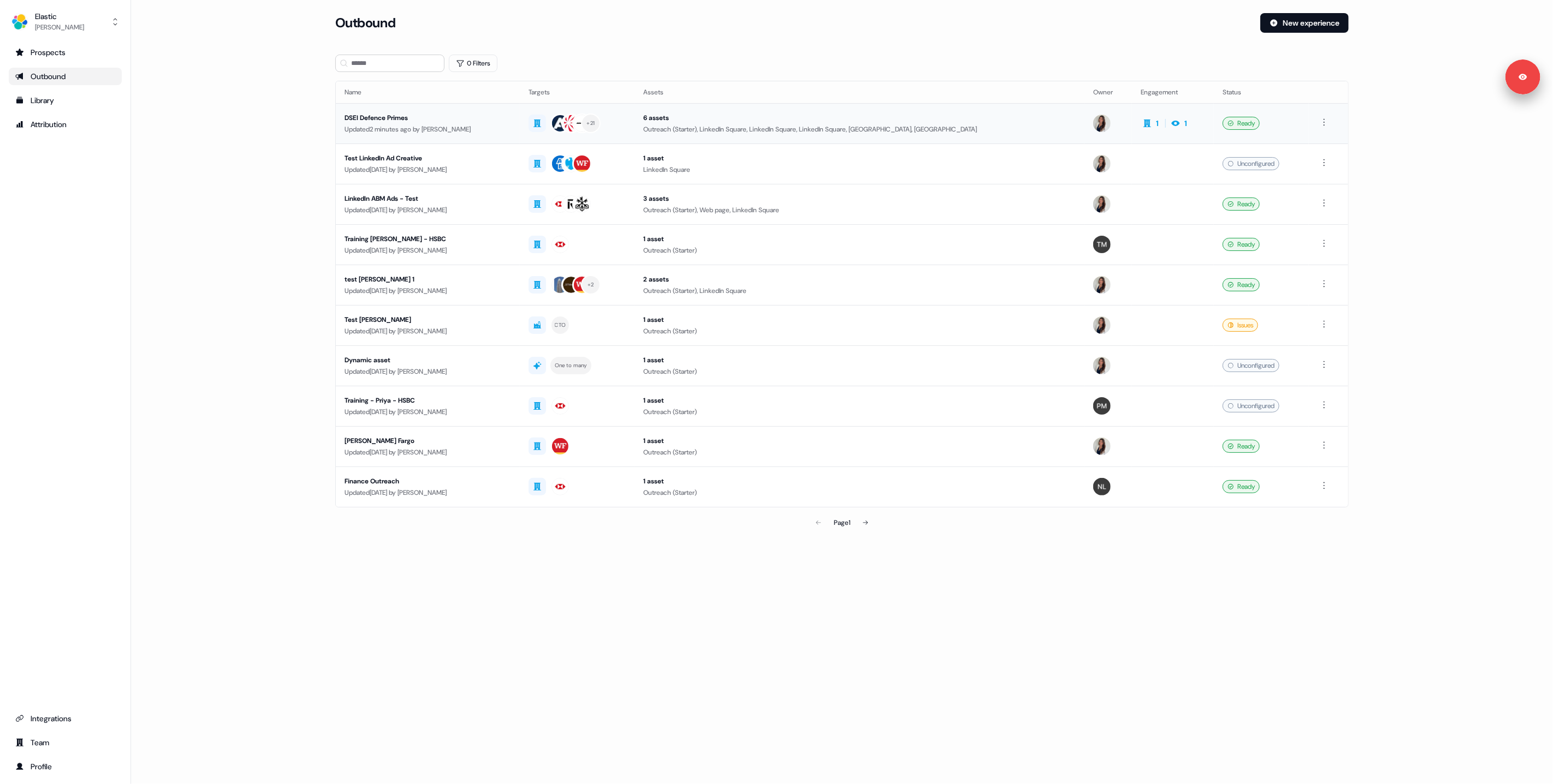
click at [476, 120] on div "DSEI Defence Primes" at bounding box center [428, 117] width 167 height 11
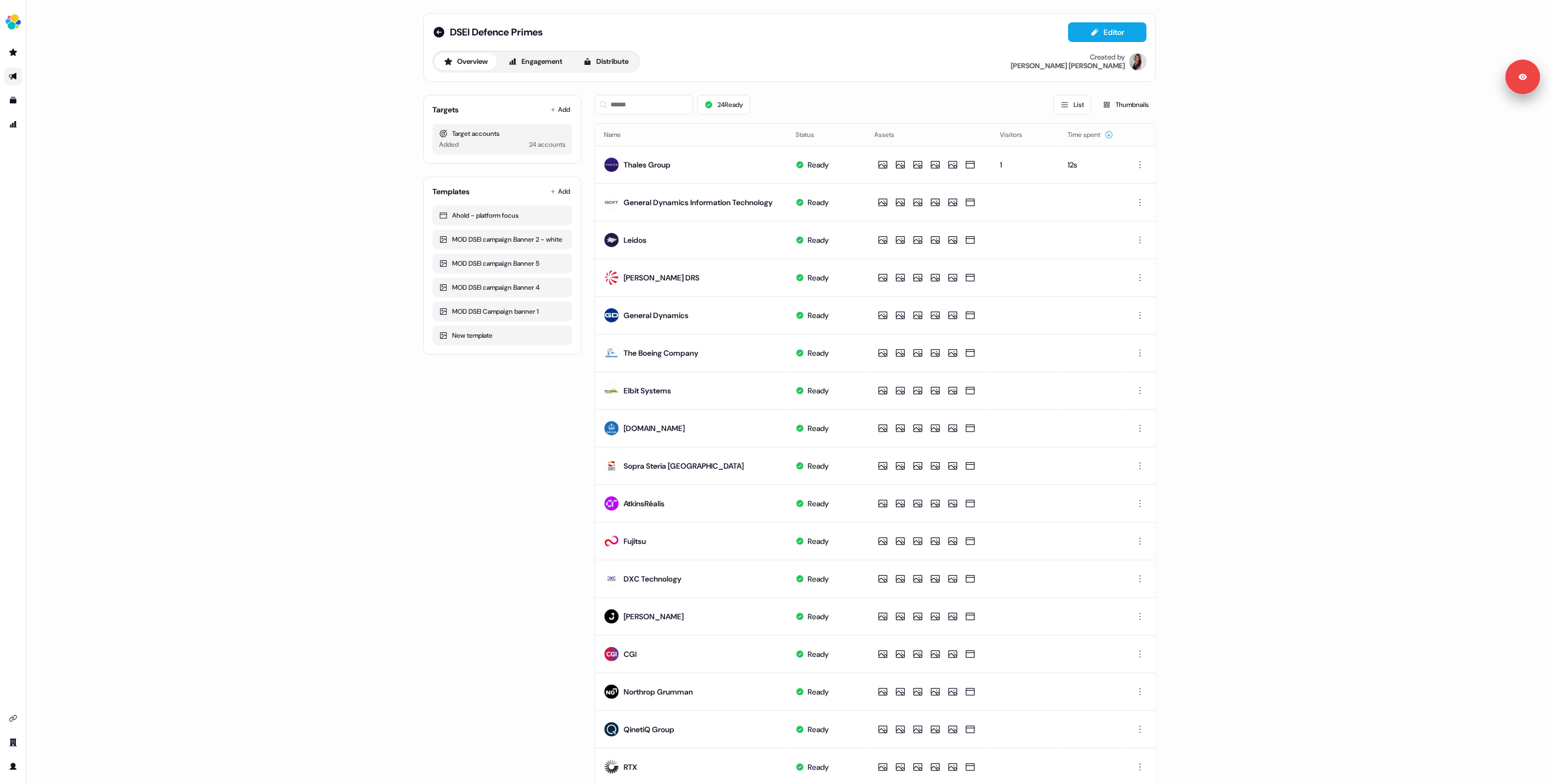
click at [312, 118] on div "DSEI Defence Primes Editor Overview Engagement Distribute Created by Kelly Manr…" at bounding box center [790, 392] width 1527 height 784
click at [1093, 34] on icon at bounding box center [1094, 32] width 9 height 9
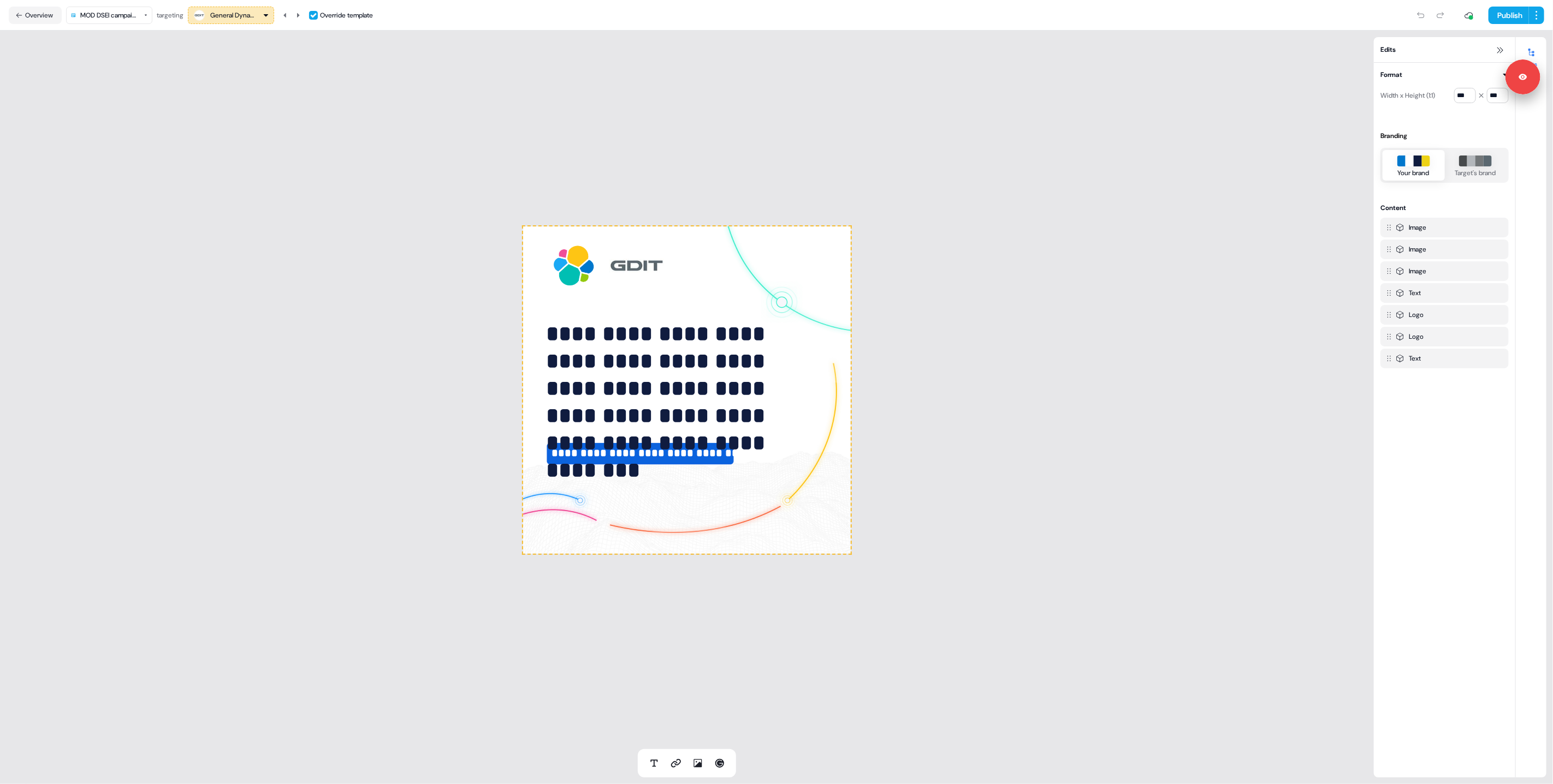
drag, startPoint x: 293, startPoint y: 299, endPoint x: 324, endPoint y: 308, distance: 32.3
click at [293, 299] on div "**********" at bounding box center [687, 390] width 1374 height 719
click at [874, 288] on div "**********" at bounding box center [687, 390] width 1374 height 719
drag, startPoint x: 538, startPoint y: 94, endPoint x: 486, endPoint y: 115, distance: 56.1
click at [538, 94] on div "**********" at bounding box center [687, 390] width 1374 height 719
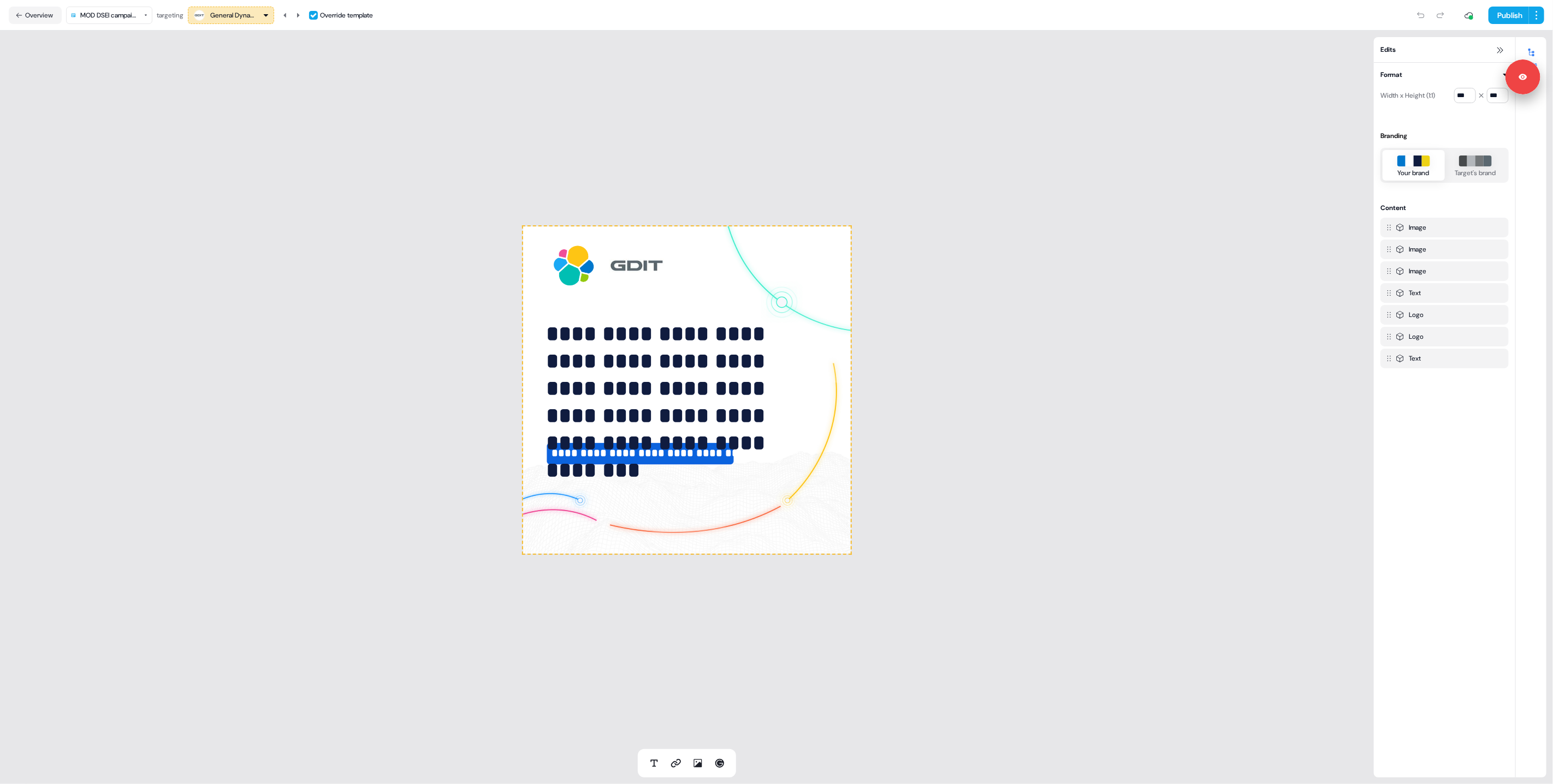
click at [105, 13] on html "**********" at bounding box center [776, 392] width 1553 height 784
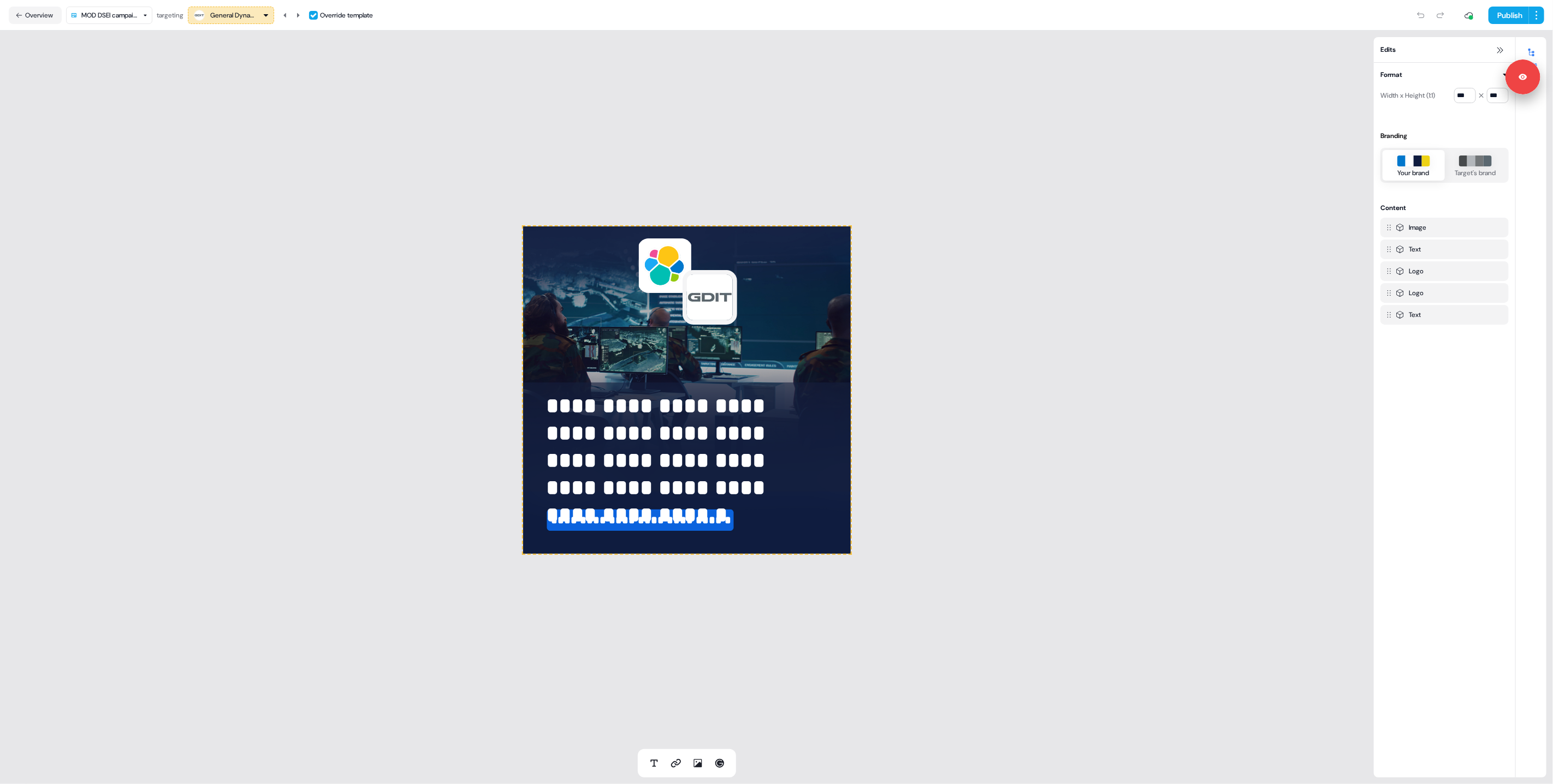
click at [361, 308] on div "**********" at bounding box center [687, 390] width 1374 height 719
click at [301, 13] on icon at bounding box center [298, 16] width 7 height 7
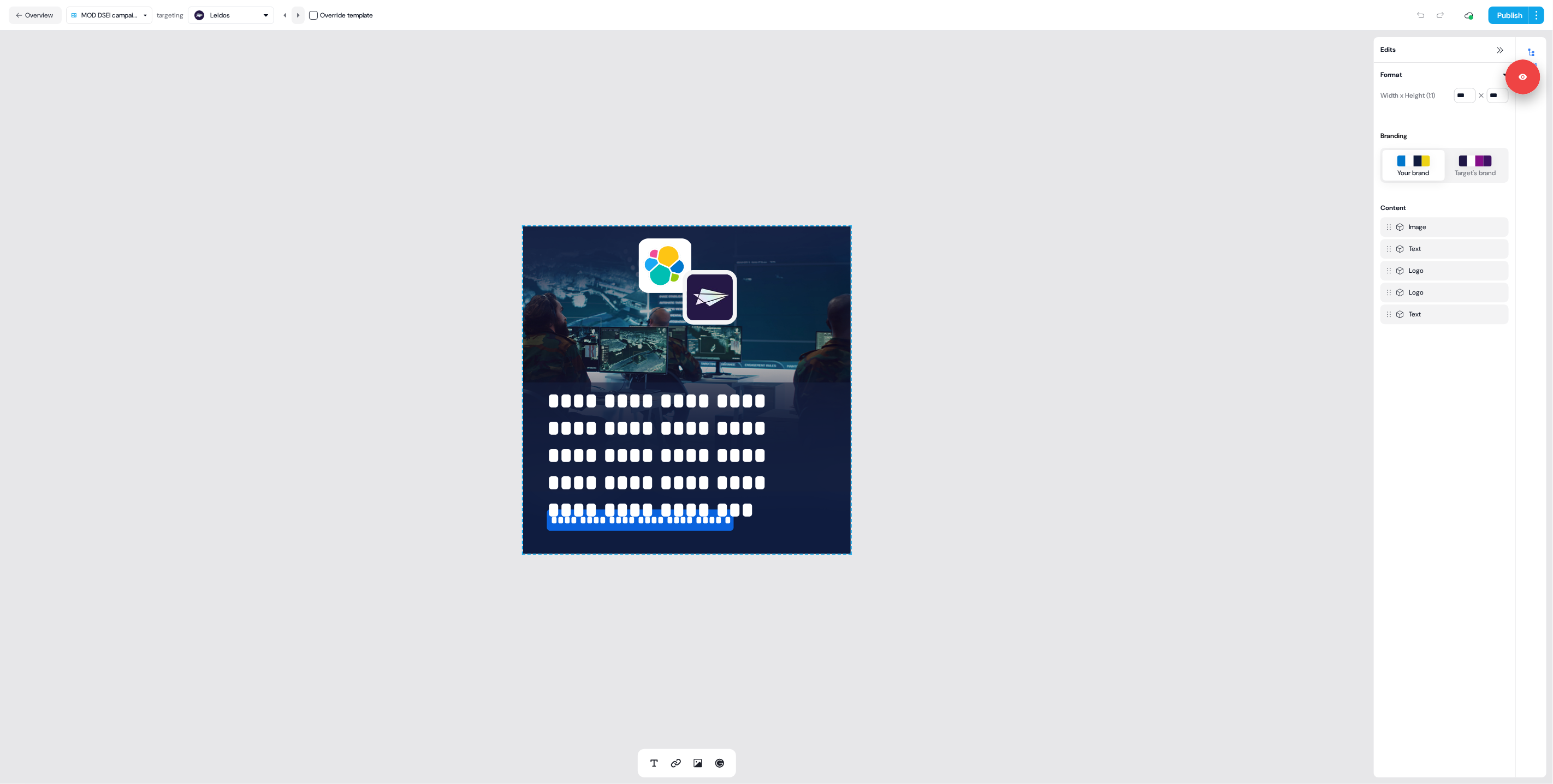
click at [301, 13] on icon at bounding box center [298, 16] width 7 height 7
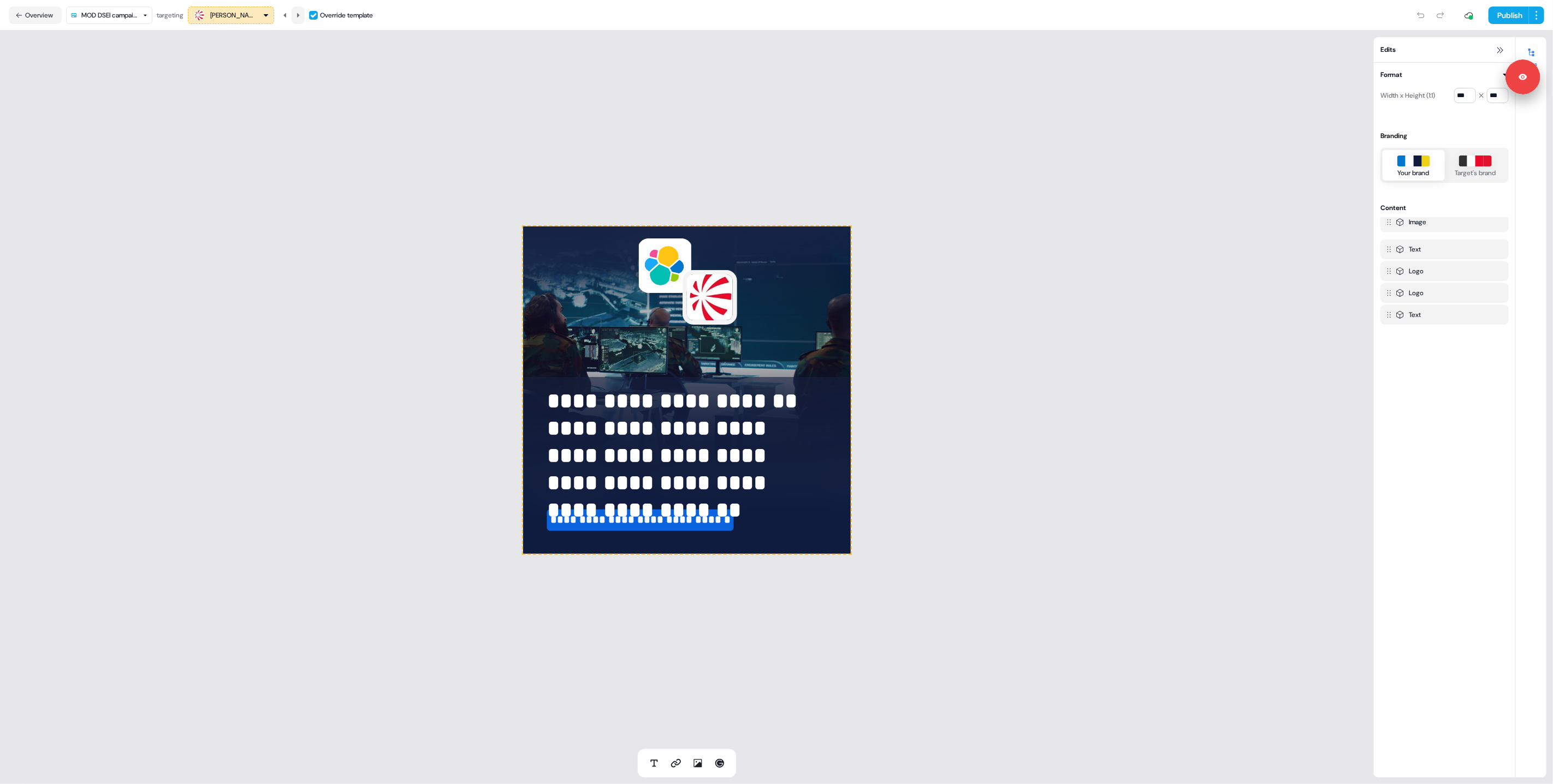
click at [301, 13] on icon at bounding box center [298, 16] width 7 height 7
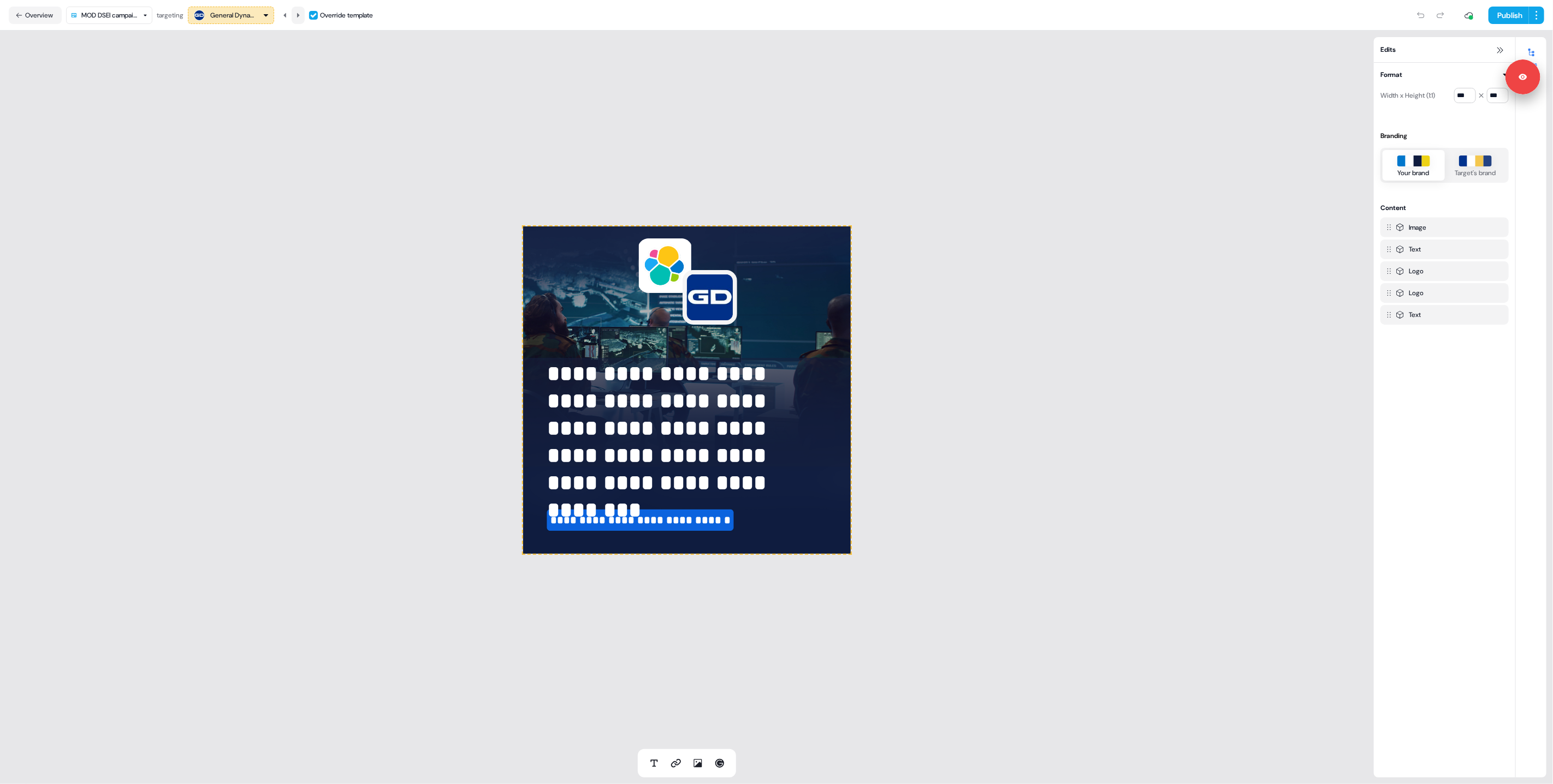
click at [301, 13] on icon at bounding box center [298, 16] width 7 height 7
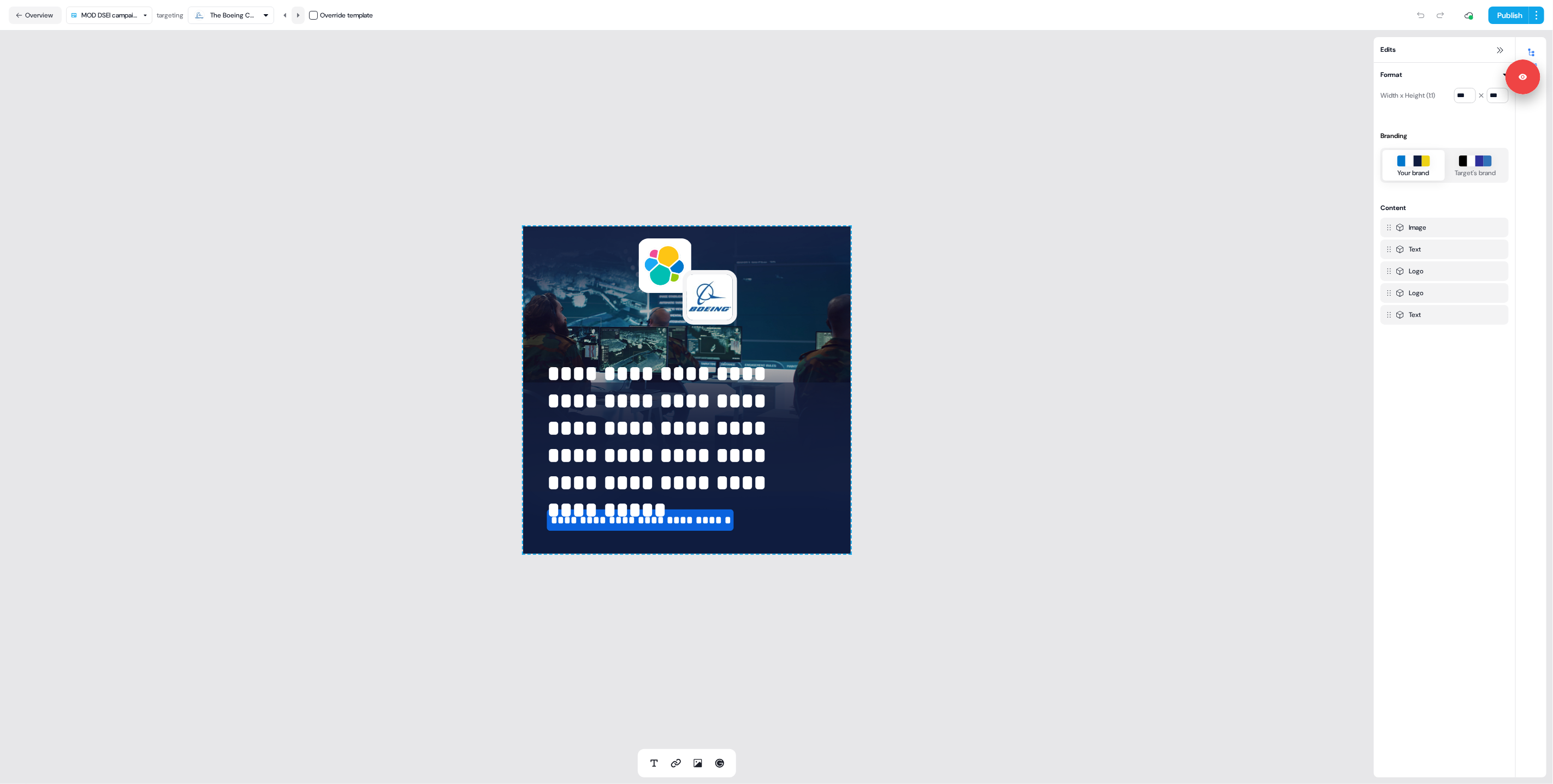
click at [301, 13] on icon at bounding box center [298, 16] width 7 height 7
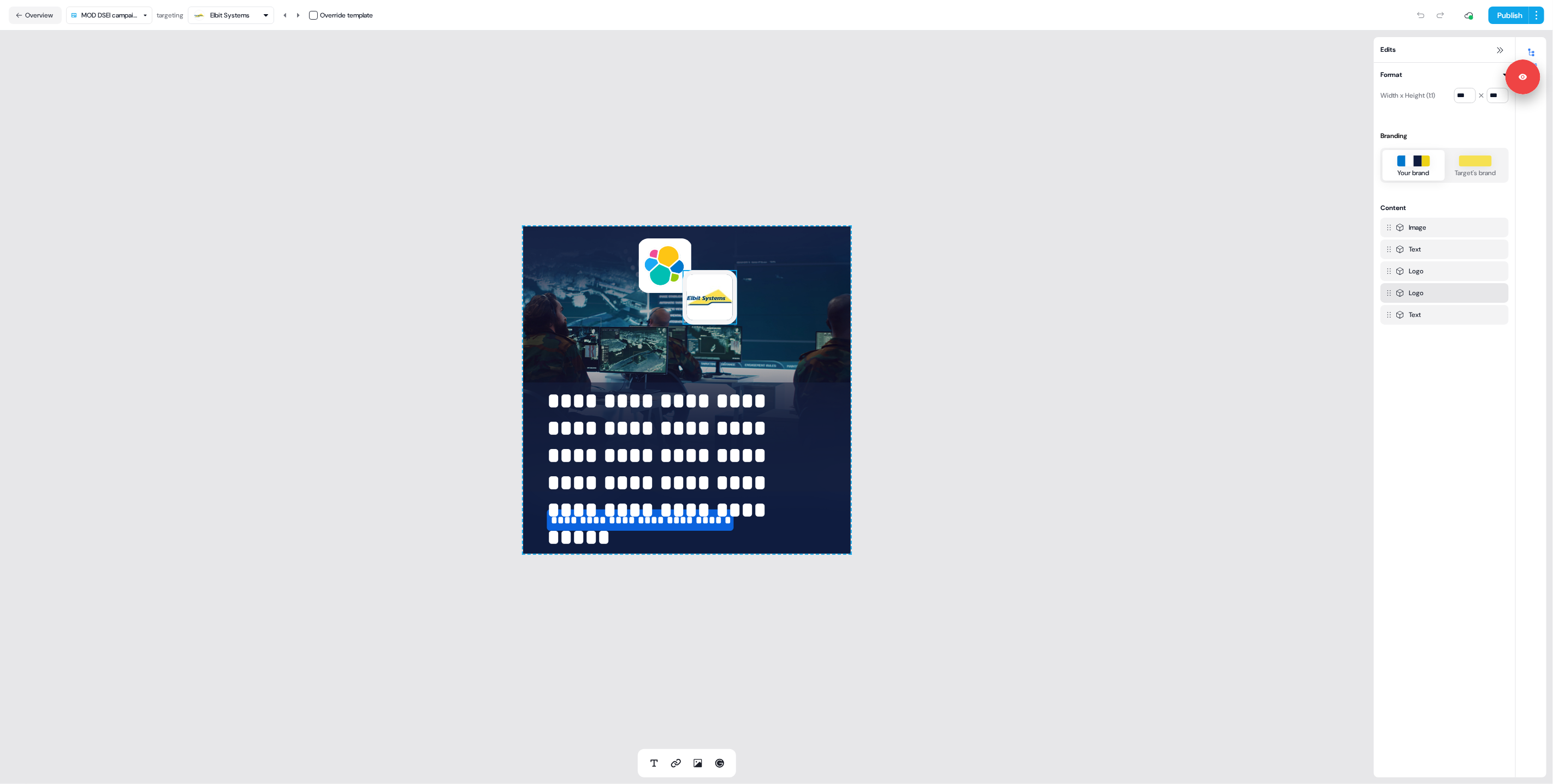
click at [710, 296] on img at bounding box center [710, 297] width 55 height 55
click at [1457, 76] on html "**********" at bounding box center [776, 392] width 1553 height 784
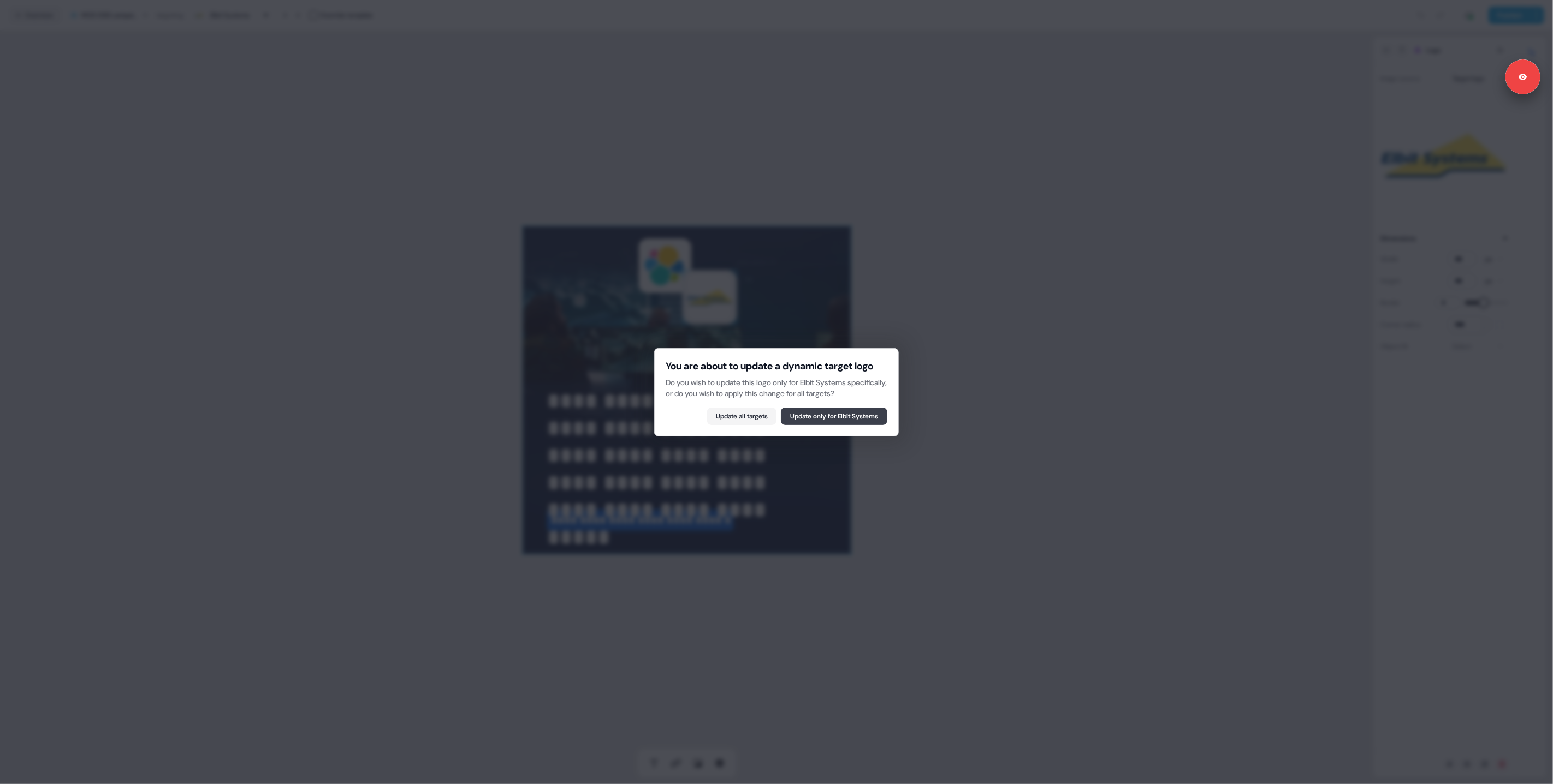
click at [823, 425] on button "Update only for Elbit Systems" at bounding box center [834, 417] width 107 height 17
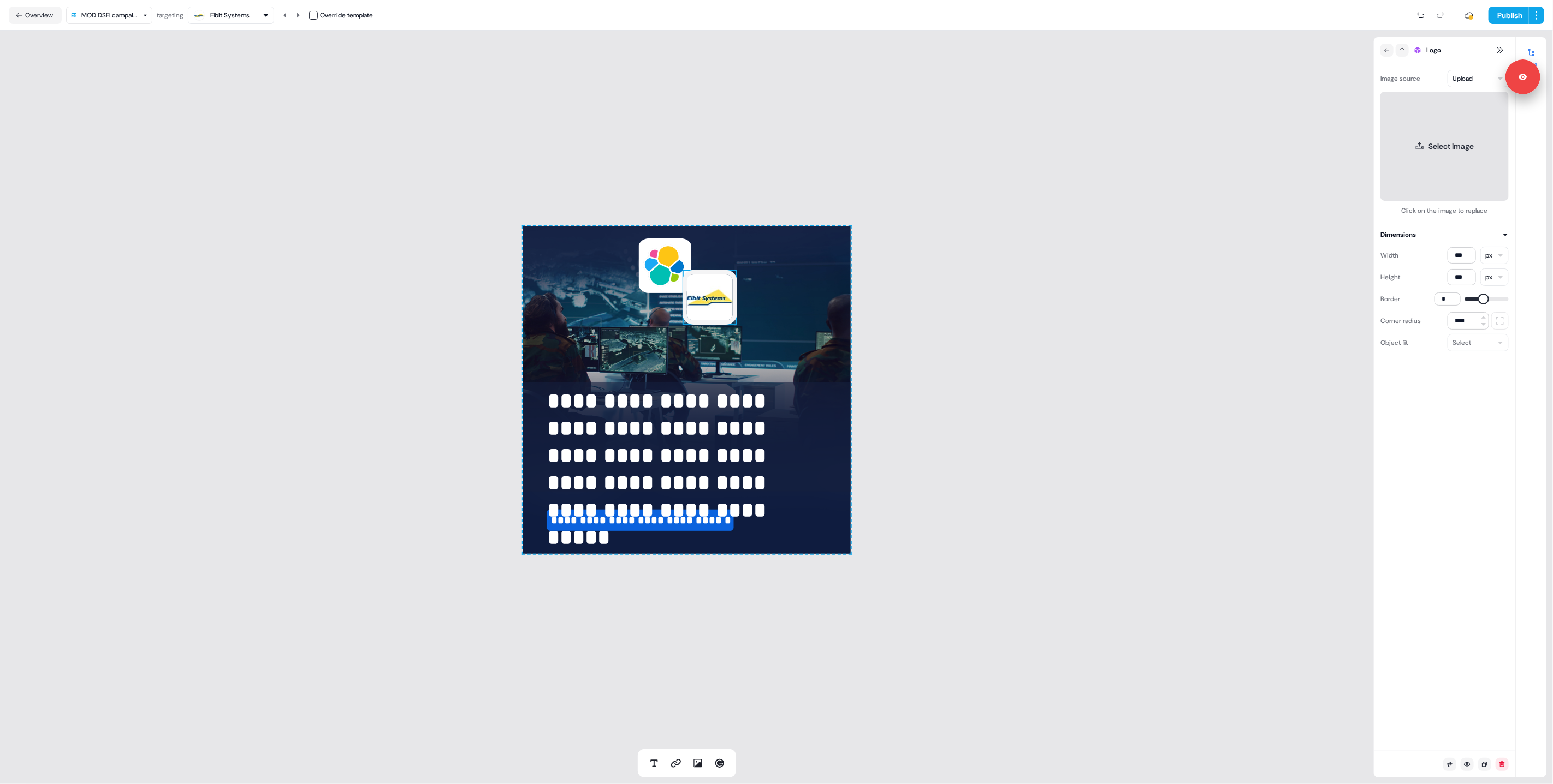
click at [1444, 143] on button "Select image" at bounding box center [1444, 147] width 129 height 109
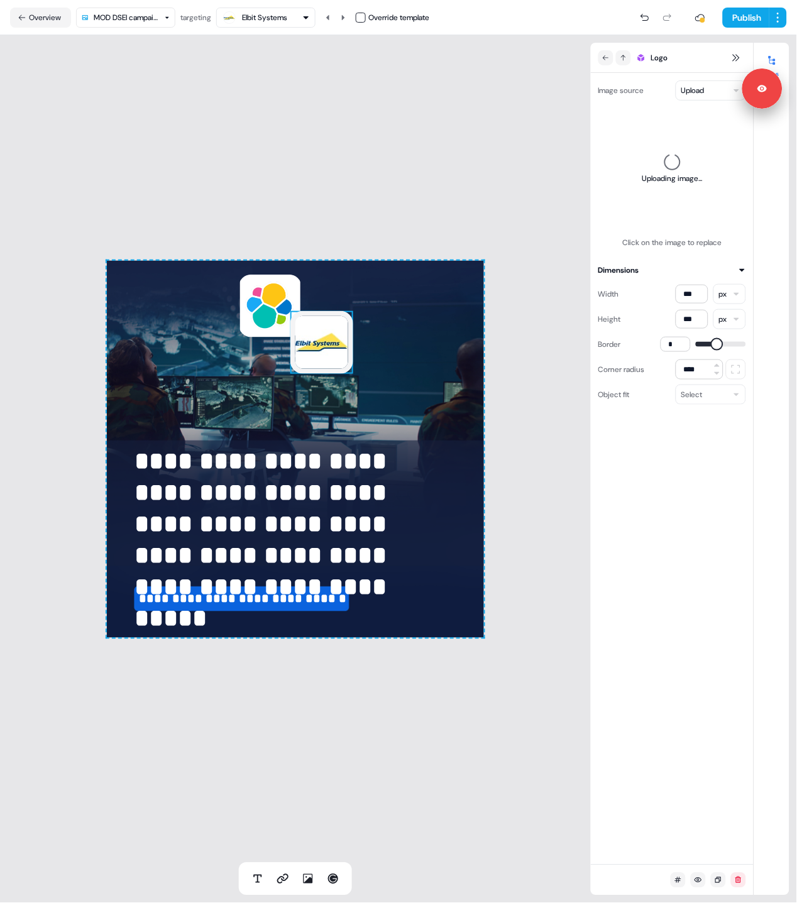
click at [119, 21] on html "**********" at bounding box center [398, 451] width 797 height 903
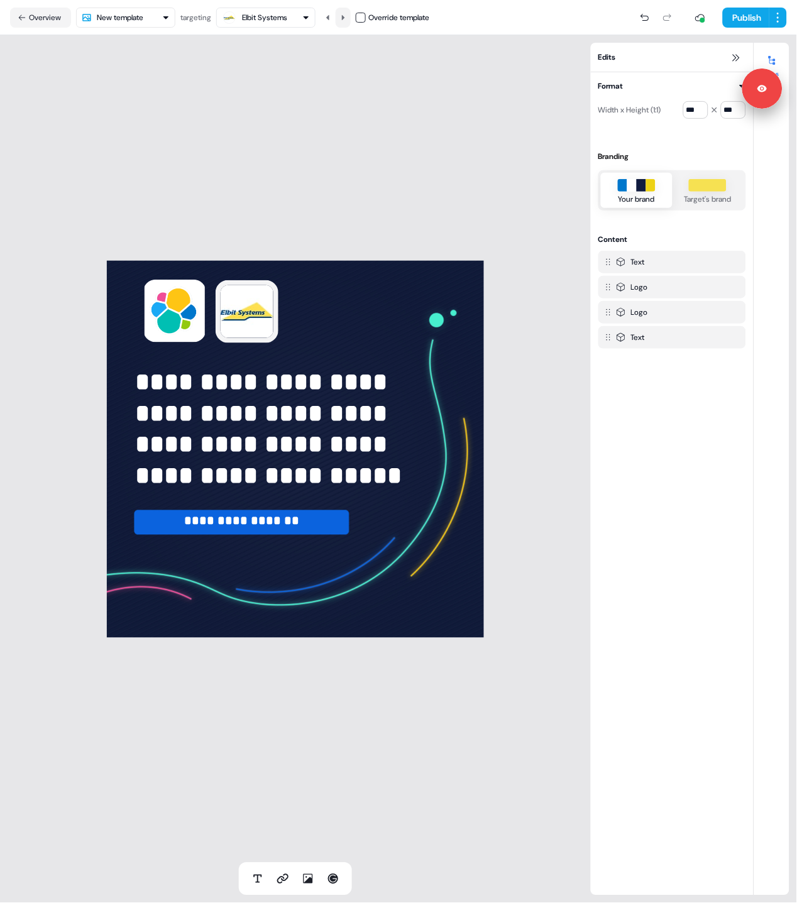
click at [344, 18] on icon at bounding box center [343, 18] width 8 height 8
drag, startPoint x: 82, startPoint y: 444, endPoint x: 177, endPoint y: 534, distance: 130.8
click at [81, 444] on div "**********" at bounding box center [295, 449] width 591 height 828
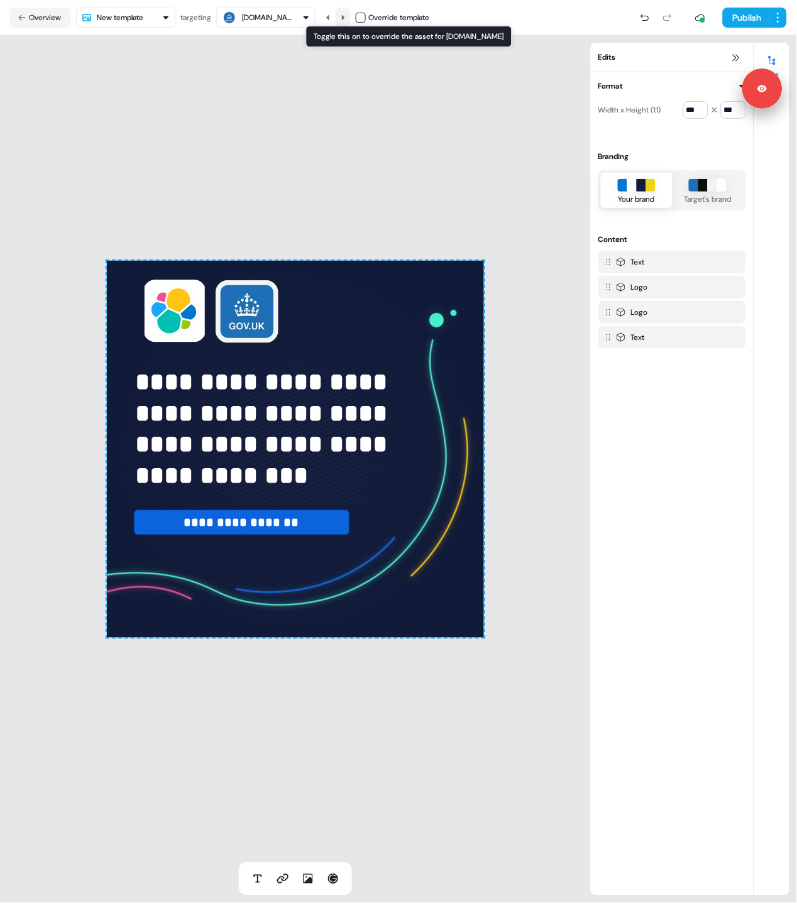
click at [345, 18] on icon at bounding box center [343, 16] width 3 height 5
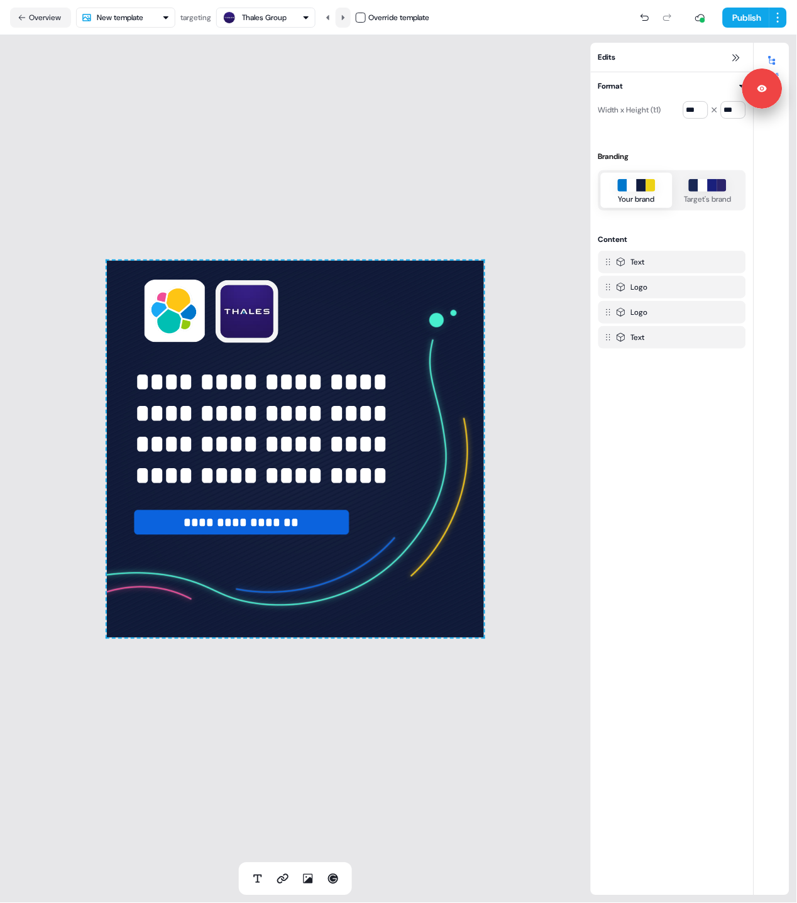
click at [346, 18] on icon at bounding box center [343, 18] width 8 height 8
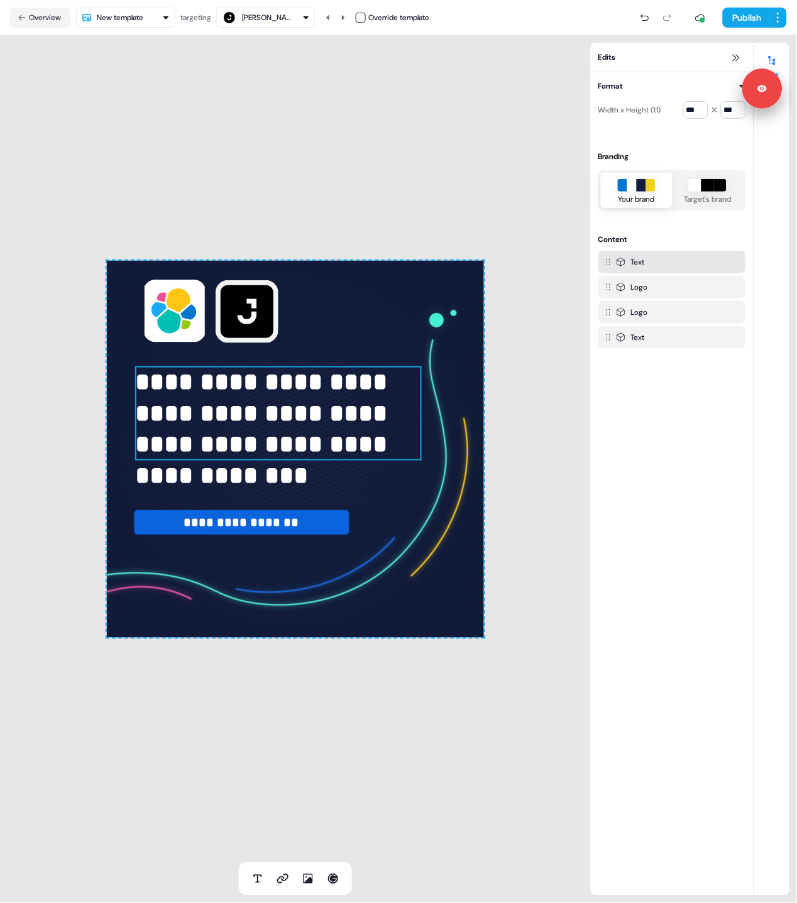
click at [292, 437] on p "**********" at bounding box center [278, 413] width 287 height 94
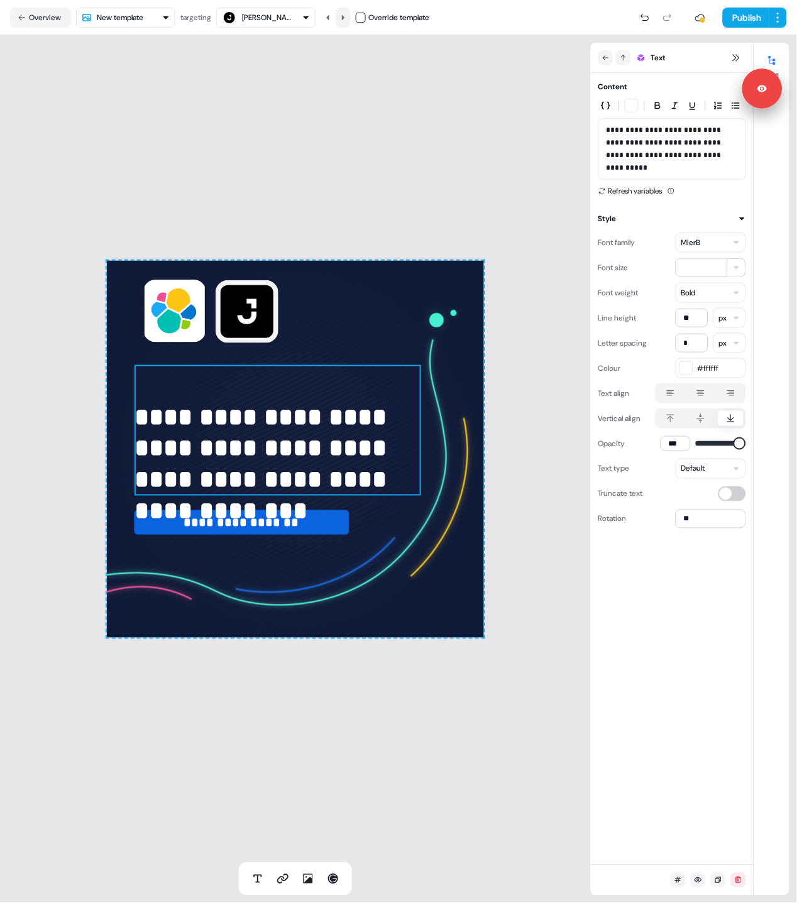
click at [344, 14] on icon at bounding box center [343, 18] width 8 height 8
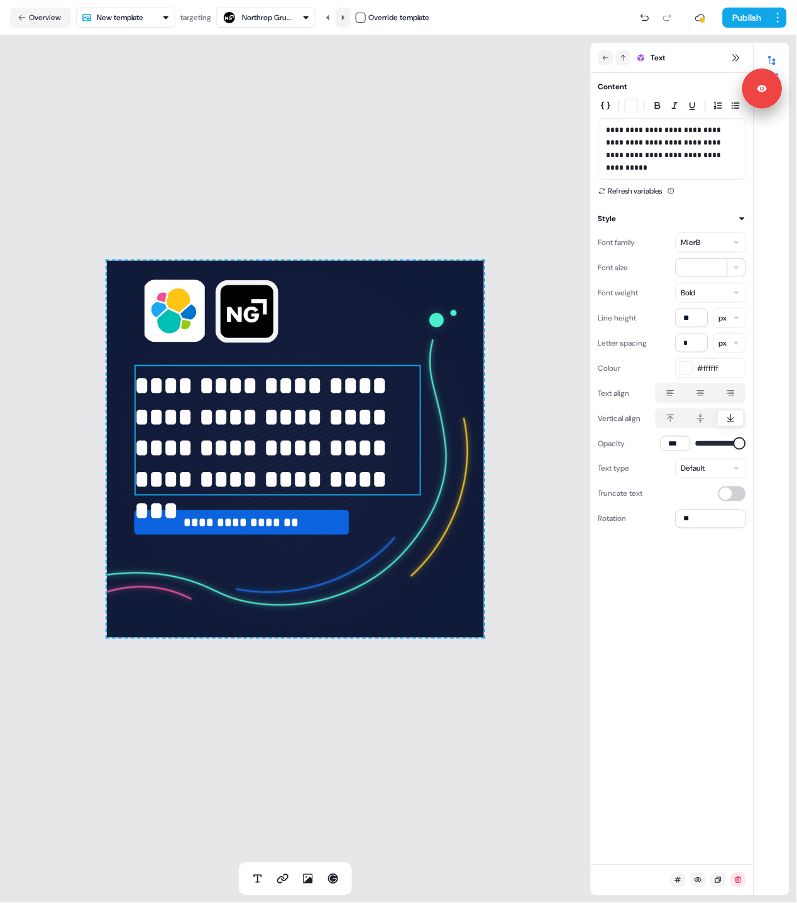
click at [344, 14] on icon at bounding box center [343, 18] width 8 height 8
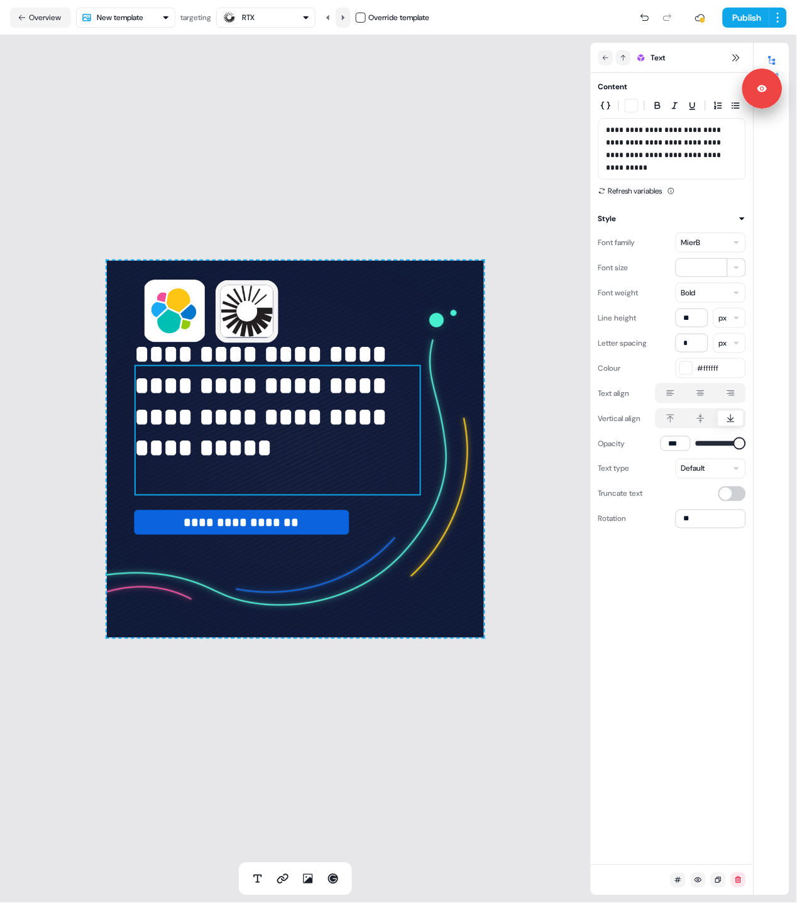
click at [344, 14] on icon at bounding box center [343, 18] width 8 height 8
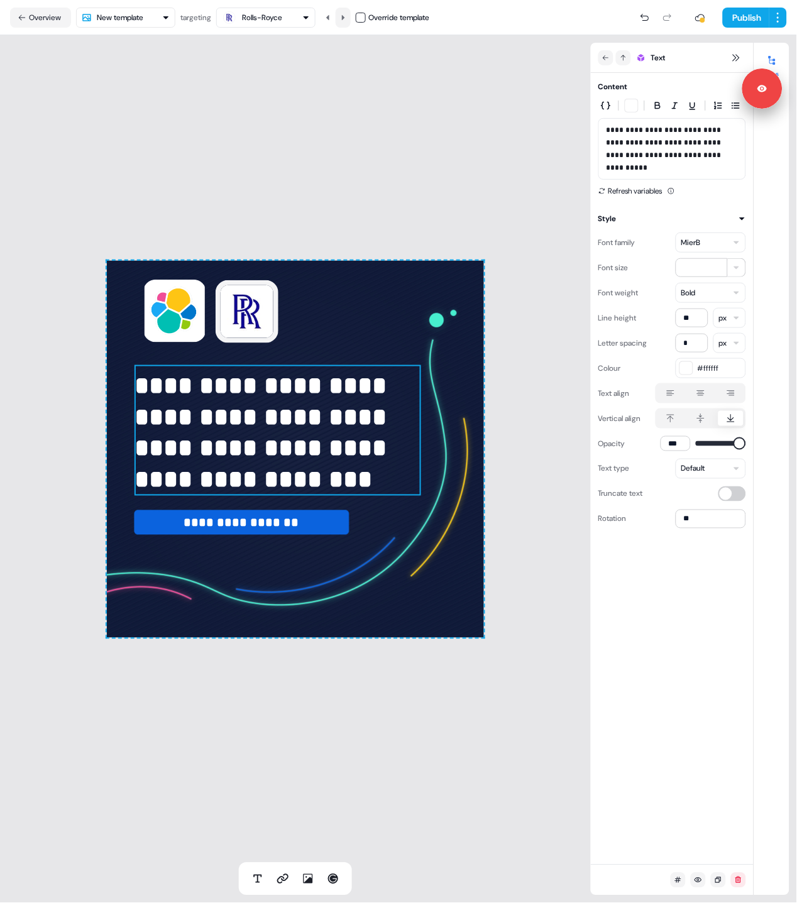
click at [344, 14] on icon at bounding box center [343, 18] width 8 height 8
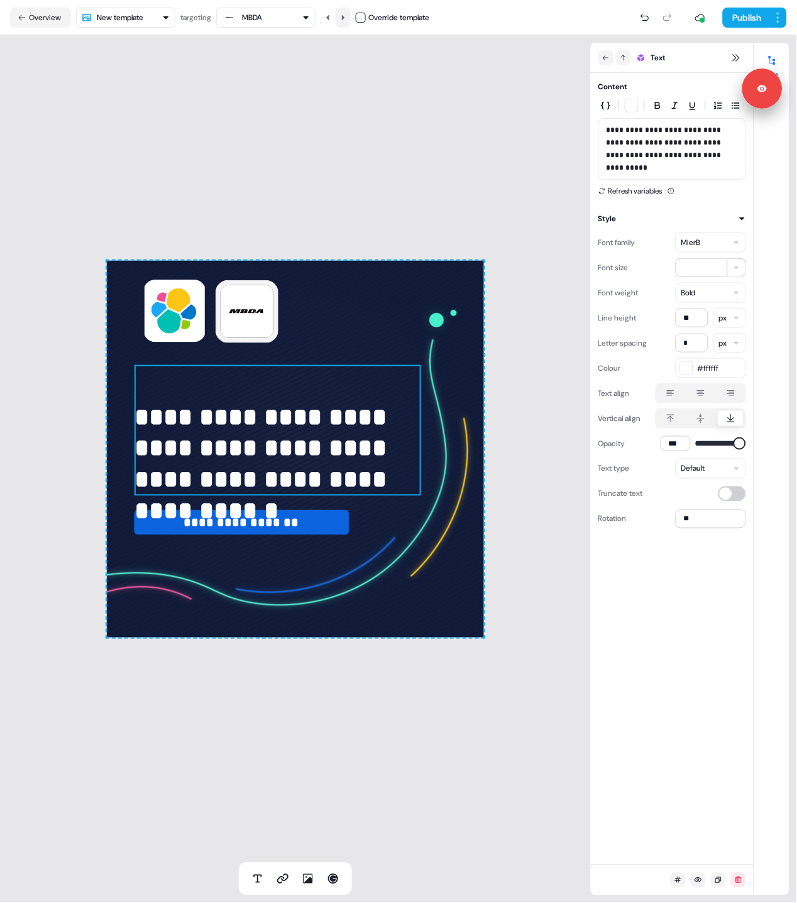
click at [344, 14] on icon at bounding box center [343, 18] width 8 height 8
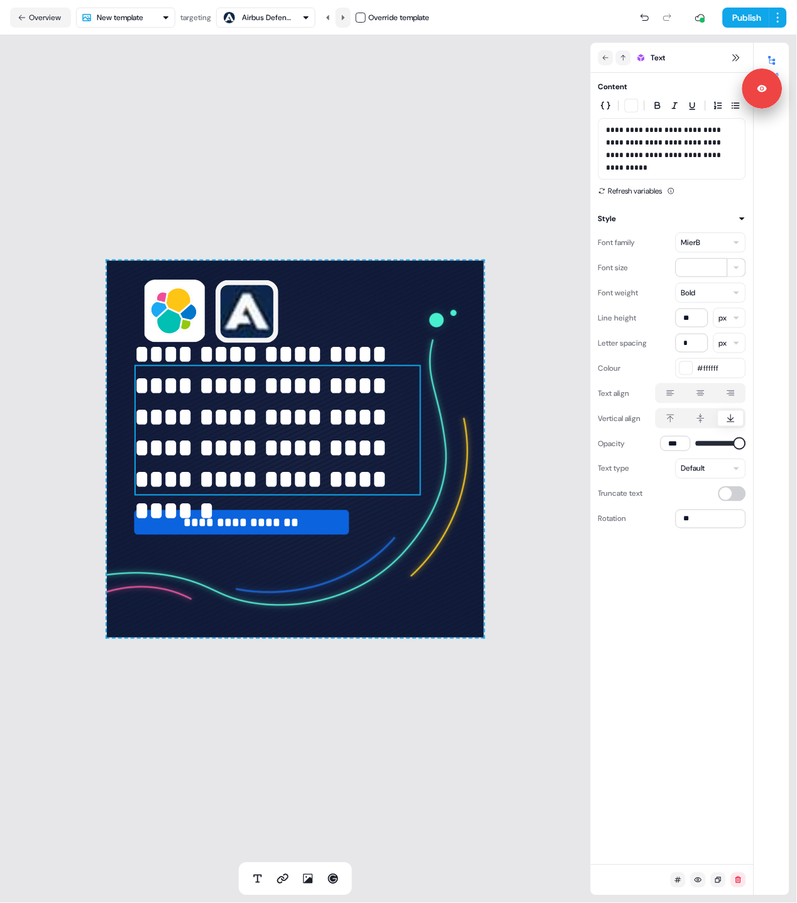
click at [344, 14] on icon at bounding box center [343, 18] width 8 height 8
drag, startPoint x: 329, startPoint y: 17, endPoint x: 321, endPoint y: 183, distance: 166.2
click at [329, 16] on icon at bounding box center [327, 16] width 3 height 5
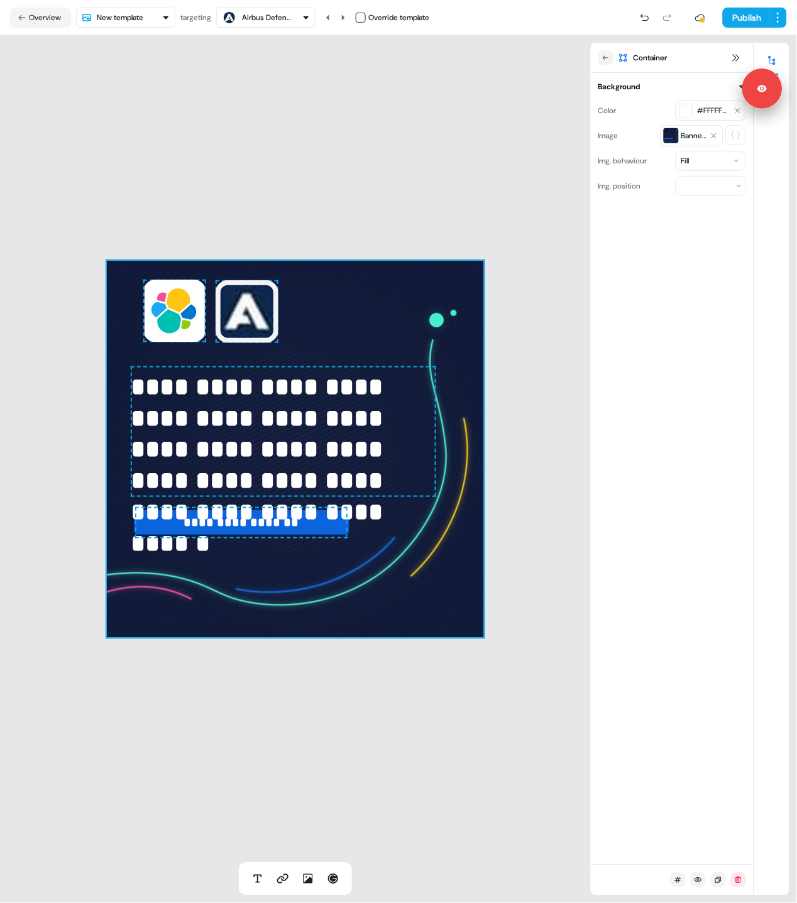
click at [75, 357] on div "**********" at bounding box center [295, 449] width 591 height 828
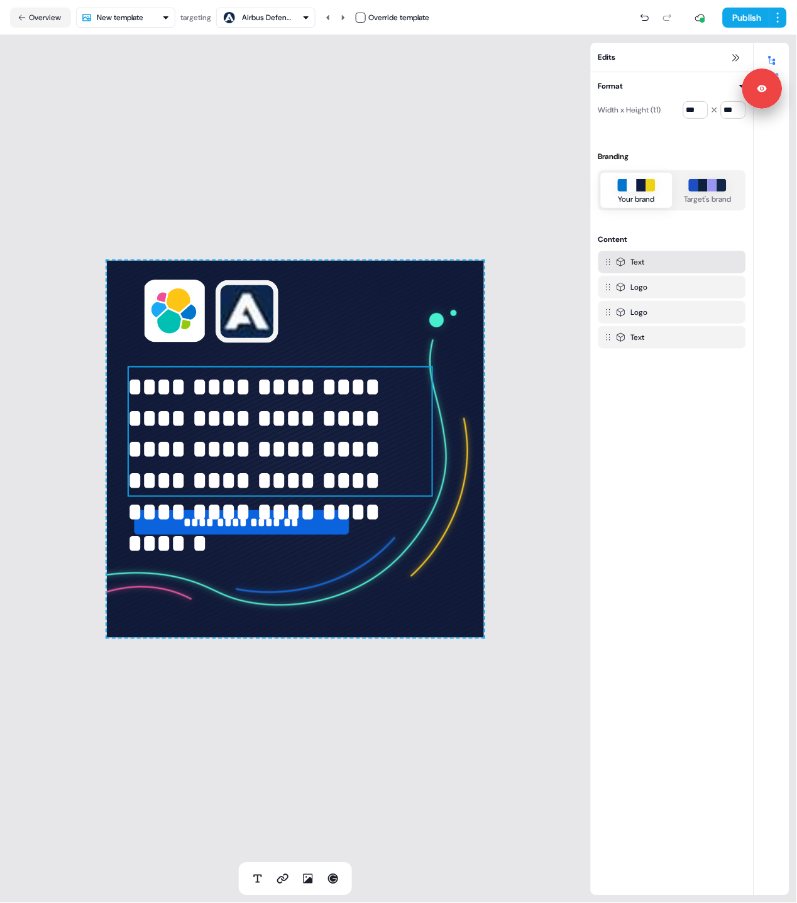
click at [267, 396] on p "**********" at bounding box center [281, 435] width 306 height 126
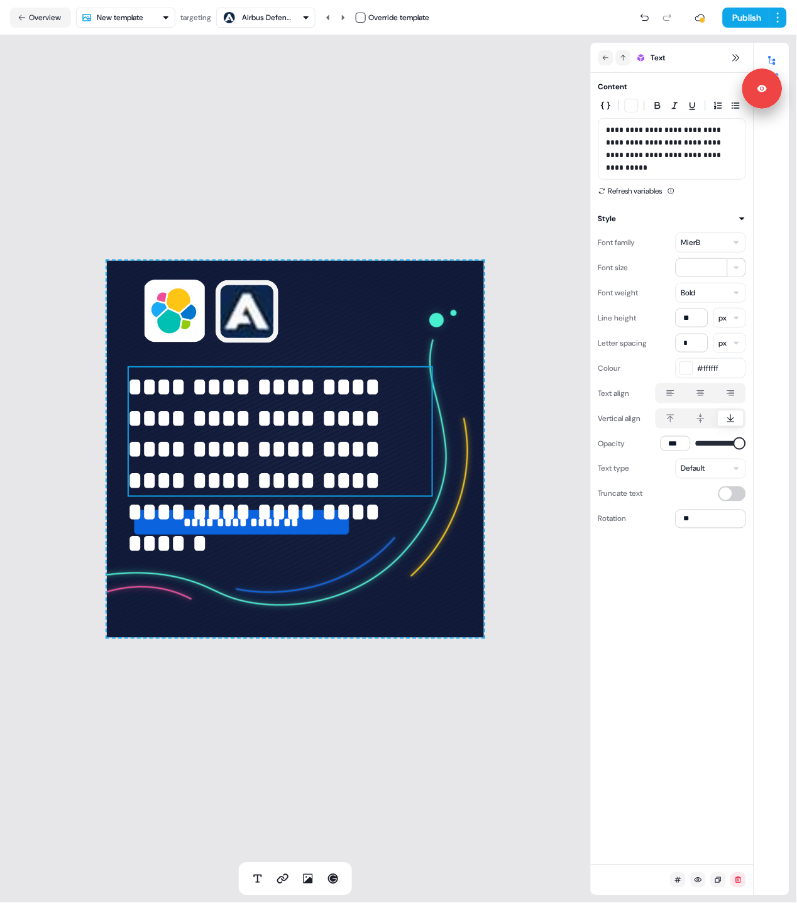
click at [273, 393] on p "**********" at bounding box center [281, 435] width 306 height 126
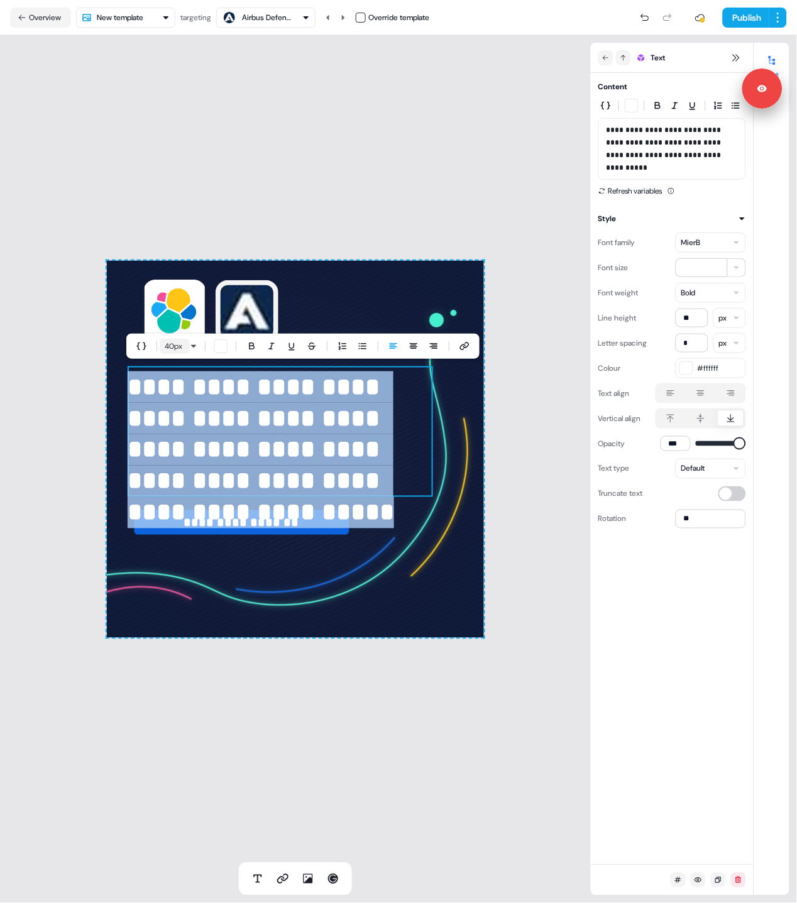
click at [165, 344] on span "40 px" at bounding box center [174, 346] width 18 height 13
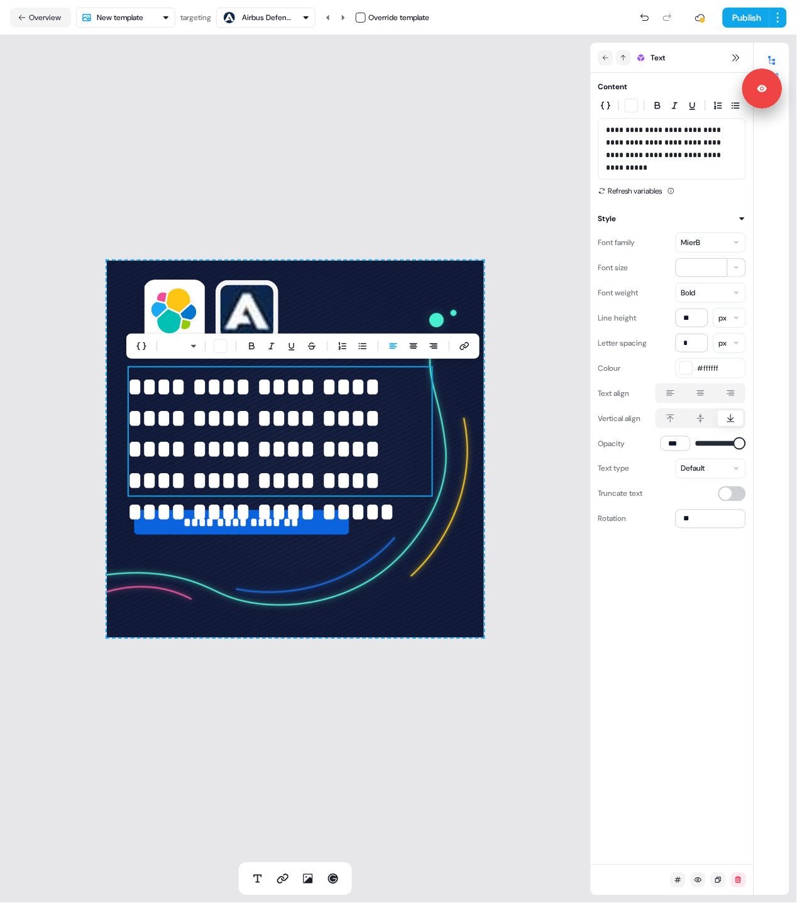
click at [172, 348] on input "**" at bounding box center [175, 346] width 30 height 15
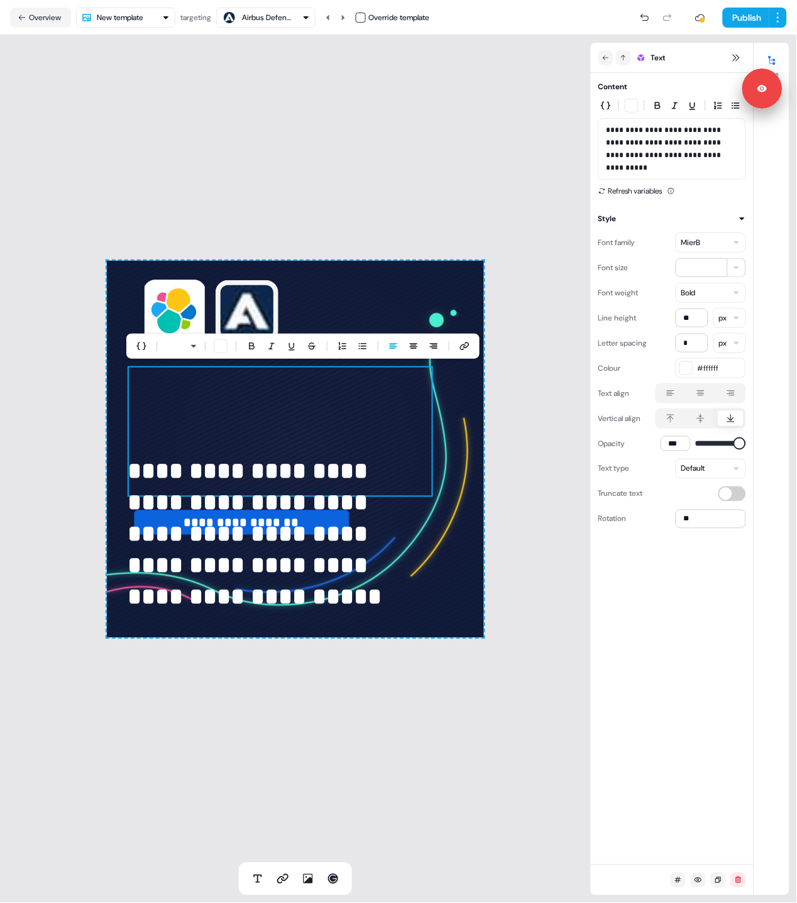
type input "**"
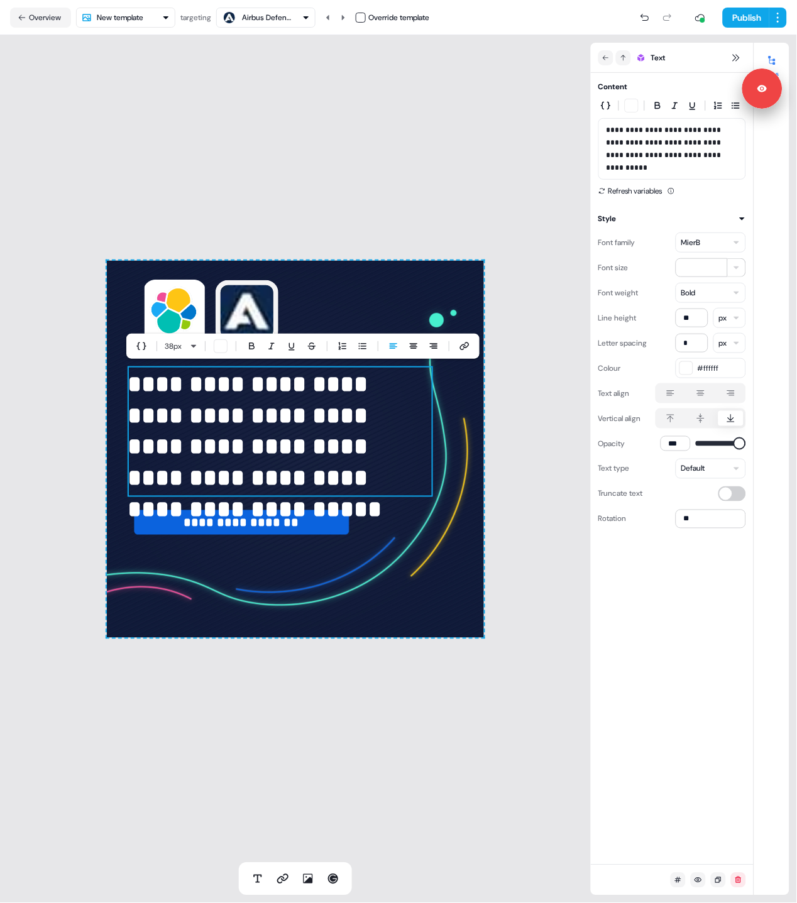
click at [207, 221] on div "**********" at bounding box center [295, 449] width 591 height 828
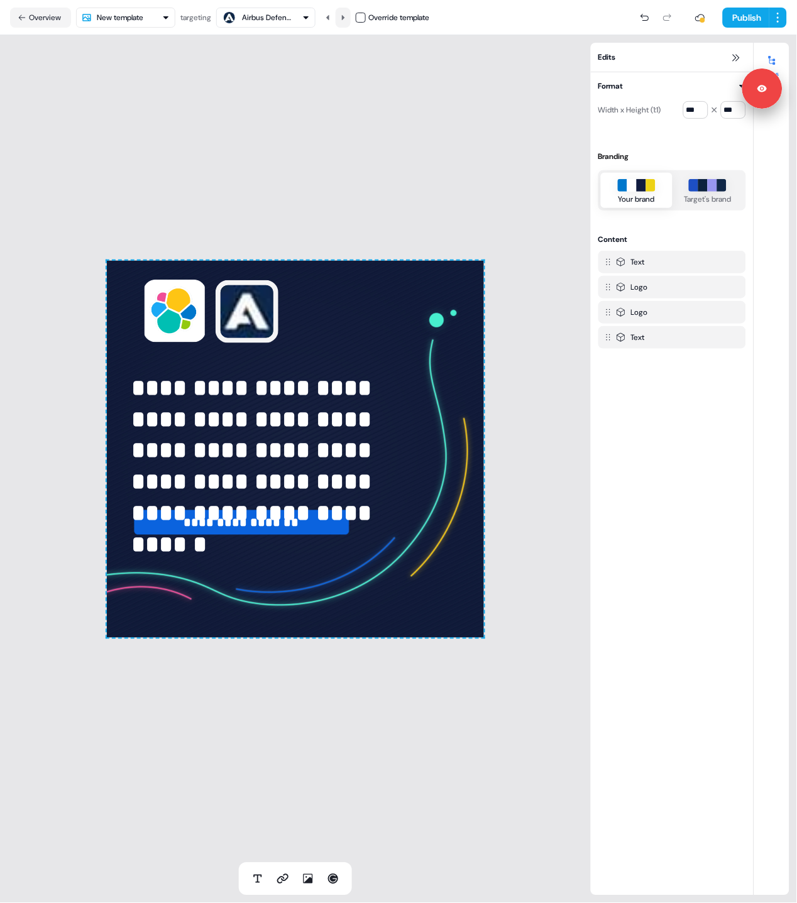
click at [347, 14] on icon at bounding box center [343, 18] width 8 height 8
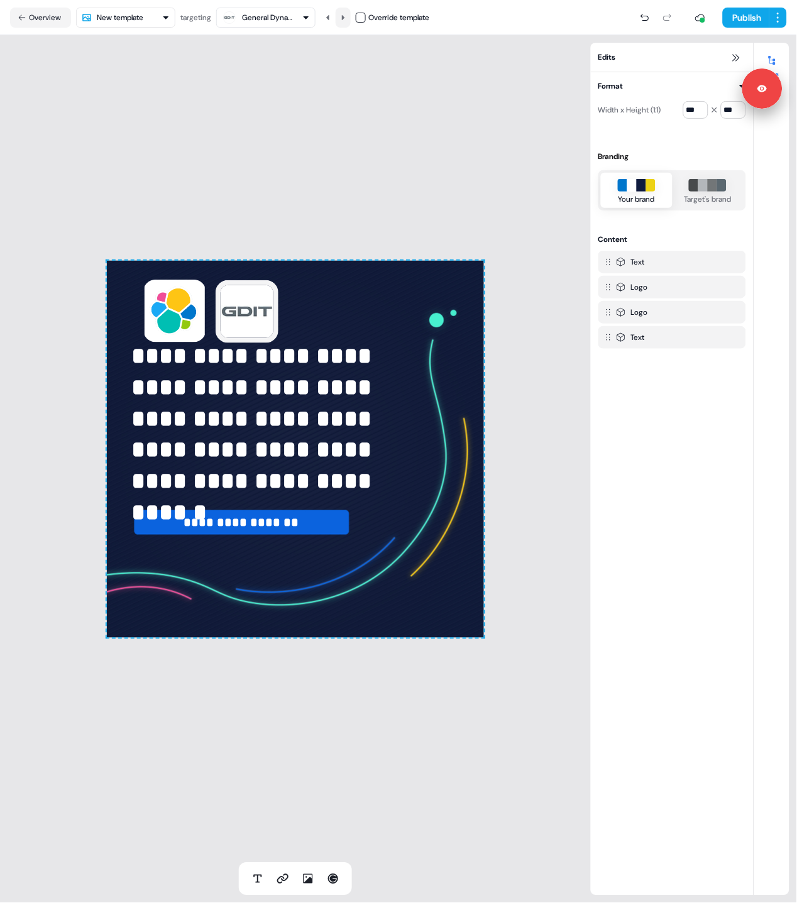
click at [347, 18] on icon at bounding box center [343, 18] width 8 height 8
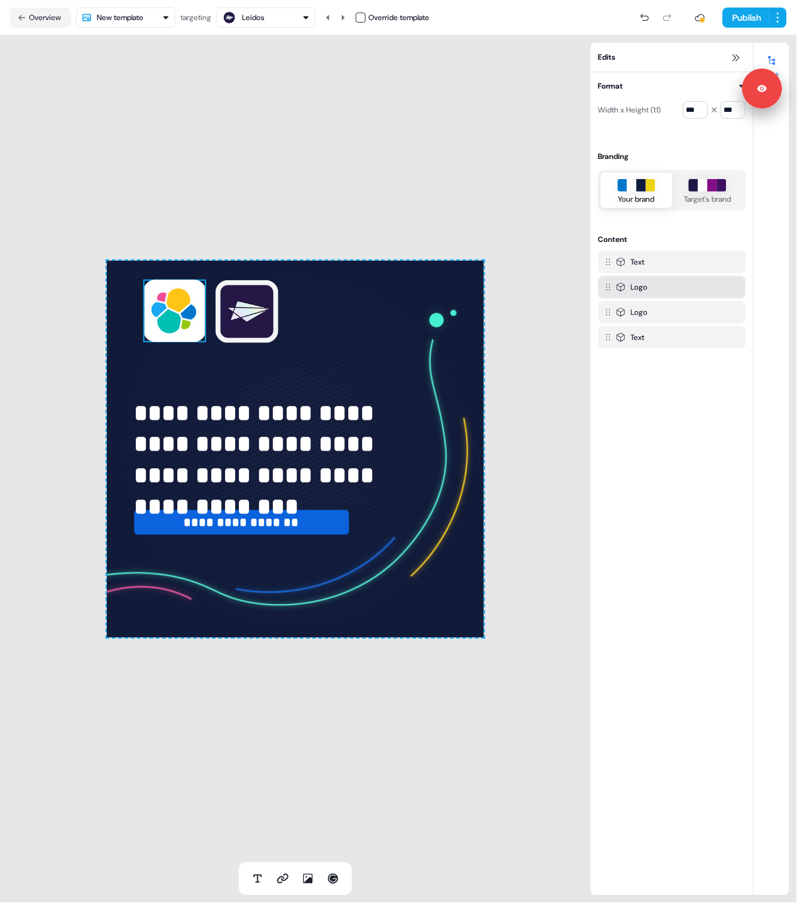
drag, startPoint x: 212, startPoint y: 316, endPoint x: 243, endPoint y: 316, distance: 30.8
click at [206, 318] on div "**********" at bounding box center [295, 449] width 377 height 377
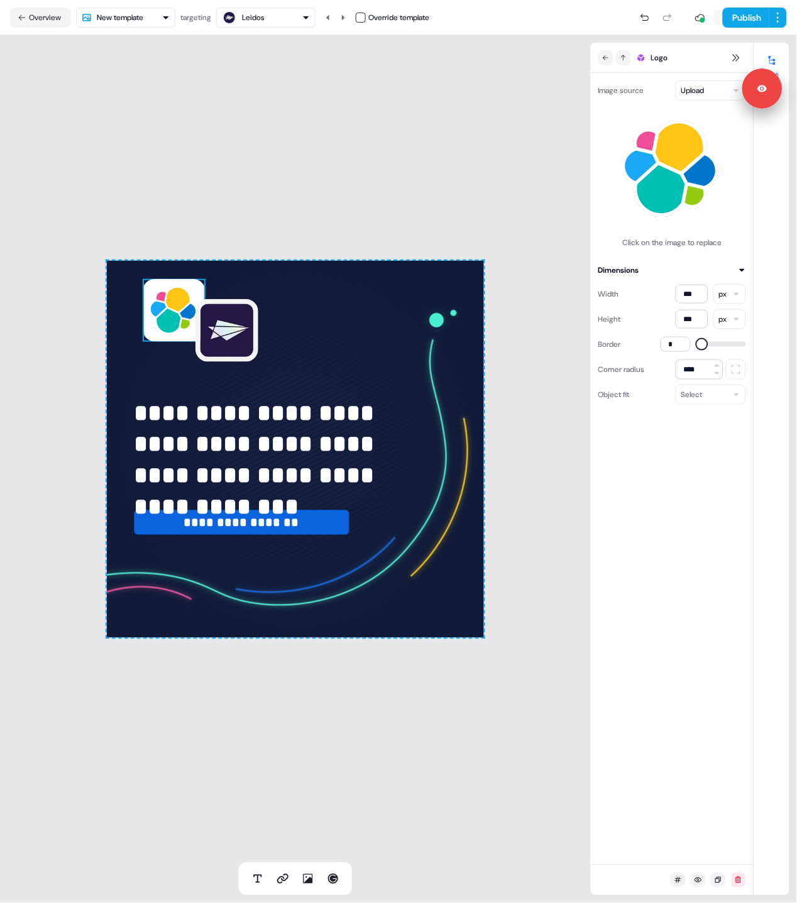
click at [323, 210] on div "**********" at bounding box center [295, 449] width 591 height 828
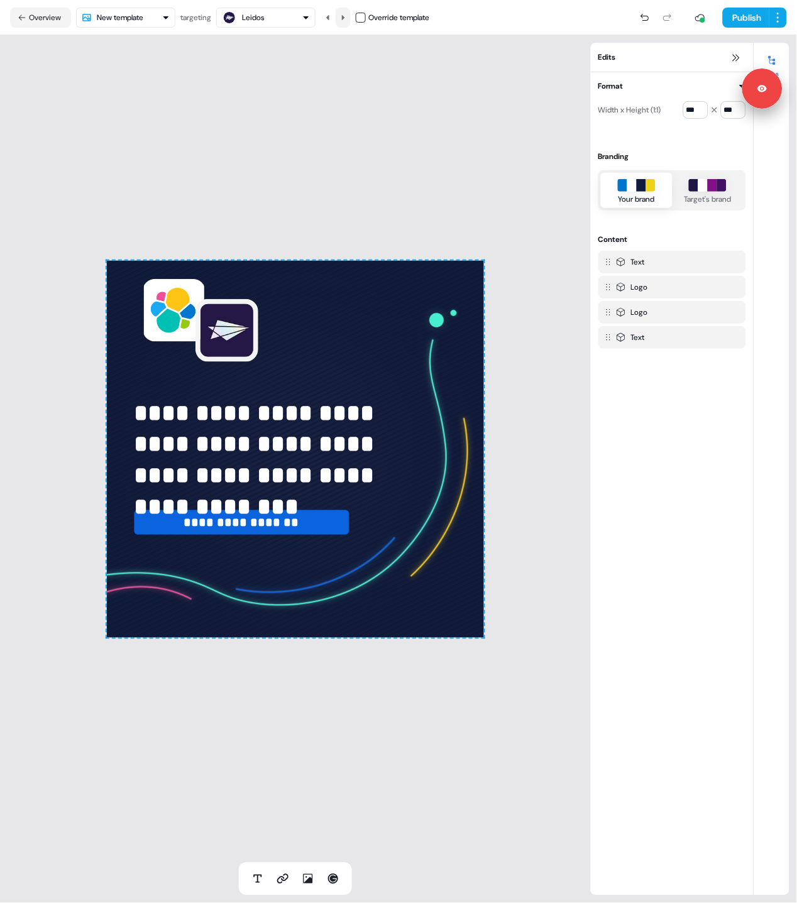
click at [347, 18] on icon at bounding box center [343, 18] width 8 height 8
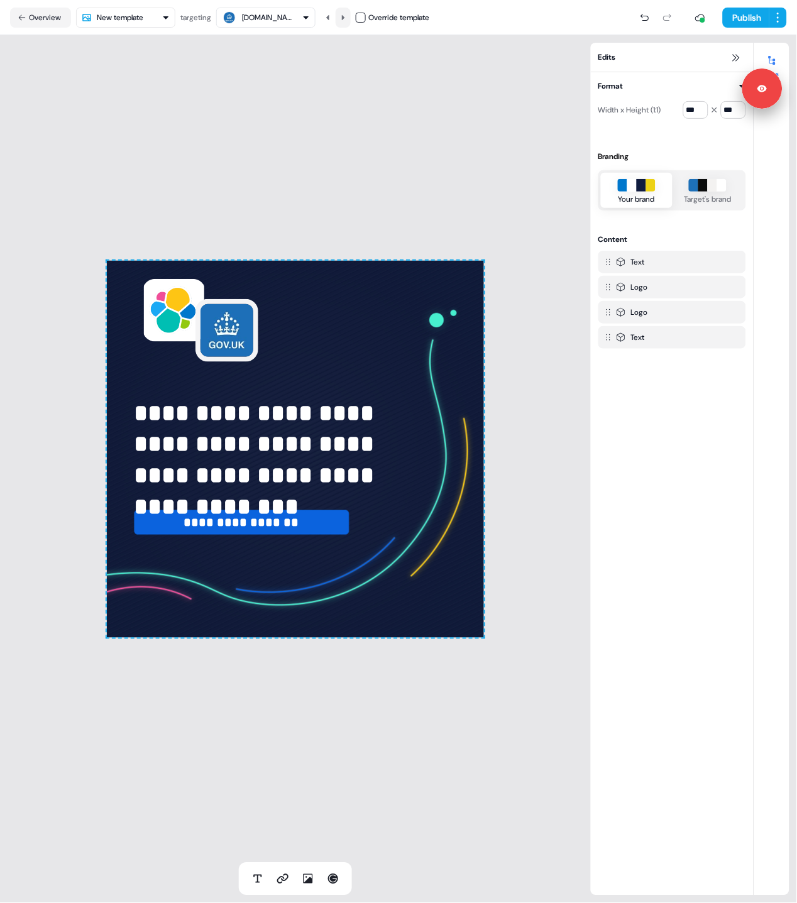
click at [347, 18] on icon at bounding box center [343, 18] width 8 height 8
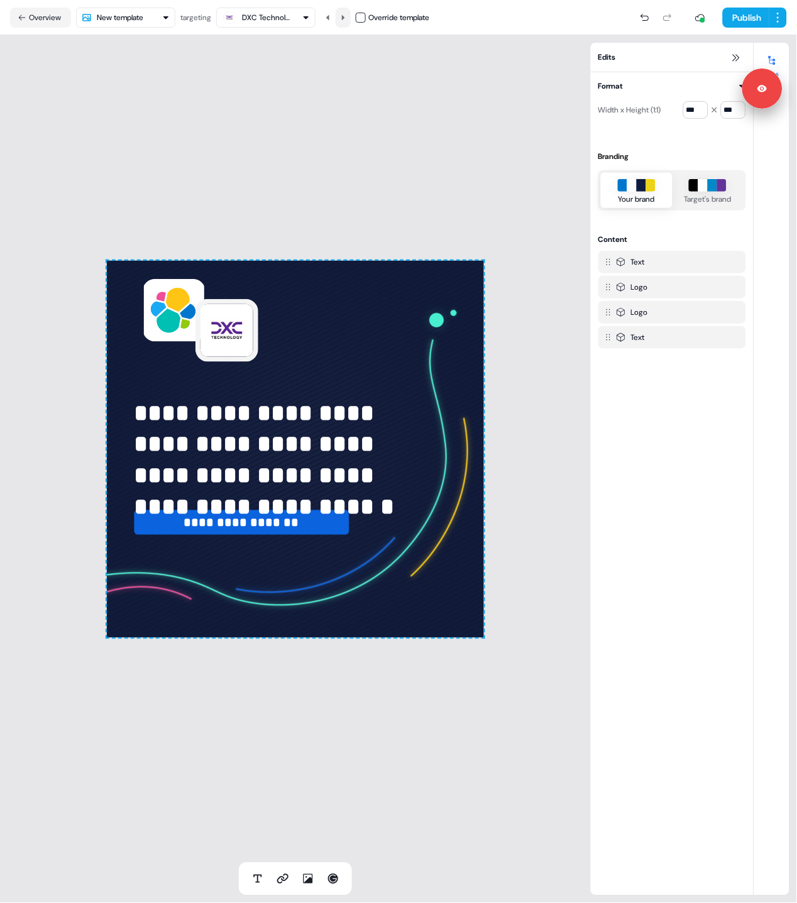
click at [347, 18] on icon at bounding box center [343, 18] width 8 height 8
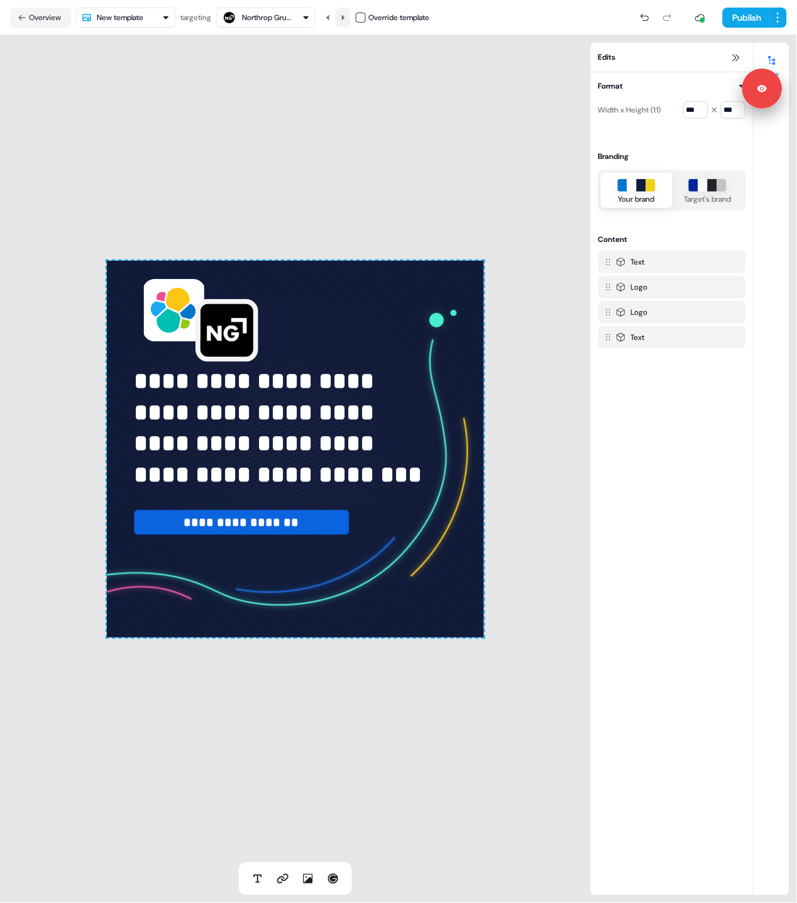
click at [347, 18] on icon at bounding box center [343, 18] width 8 height 8
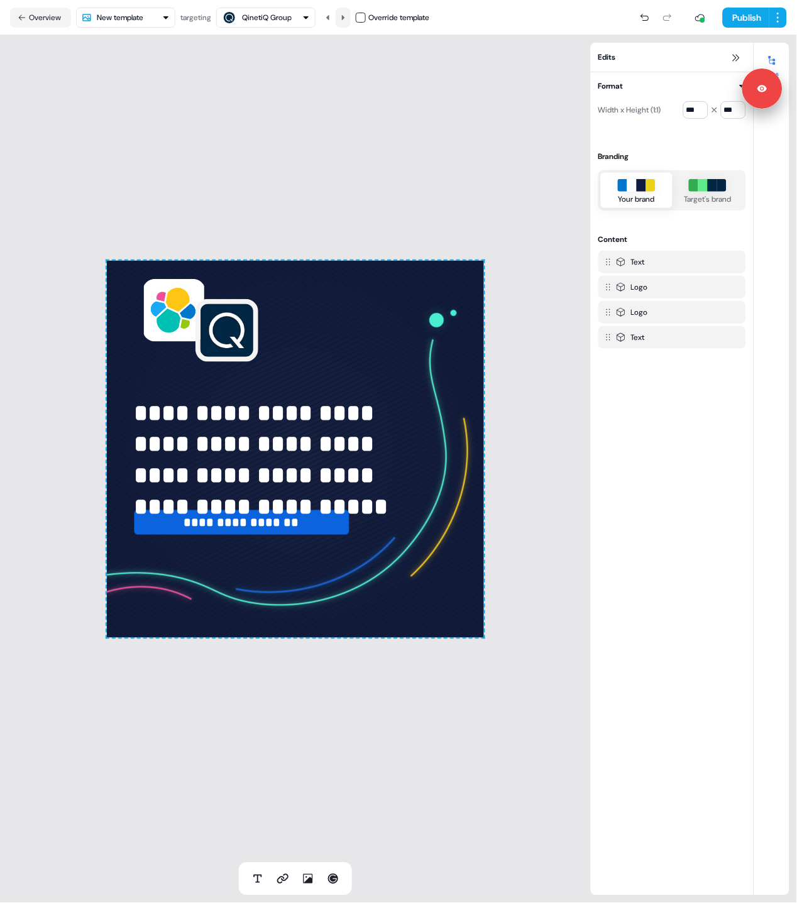
click at [347, 18] on icon at bounding box center [343, 18] width 8 height 8
click at [332, 17] on icon at bounding box center [328, 18] width 8 height 8
click at [329, 17] on icon at bounding box center [328, 18] width 8 height 8
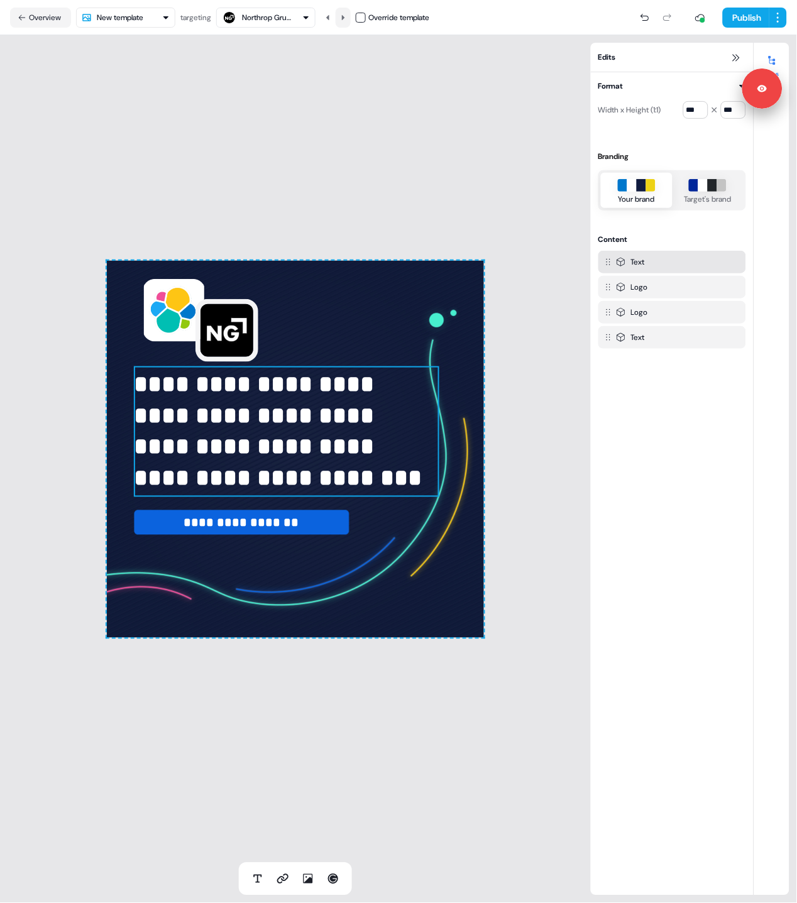
click at [304, 162] on div "**********" at bounding box center [295, 449] width 591 height 828
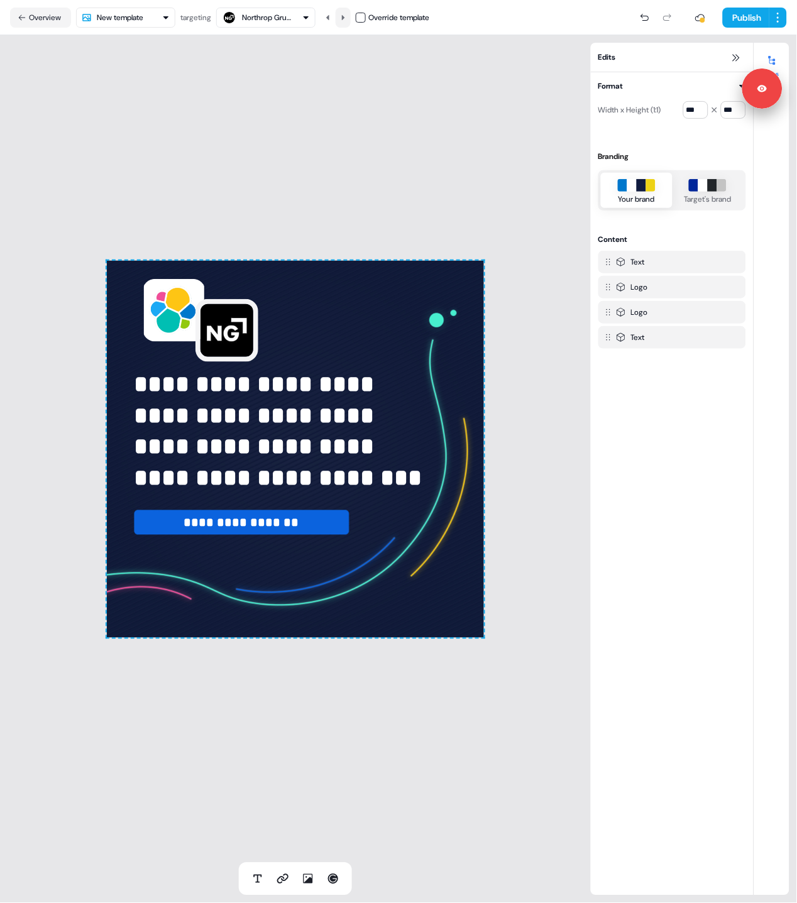
click at [347, 14] on icon at bounding box center [343, 18] width 8 height 8
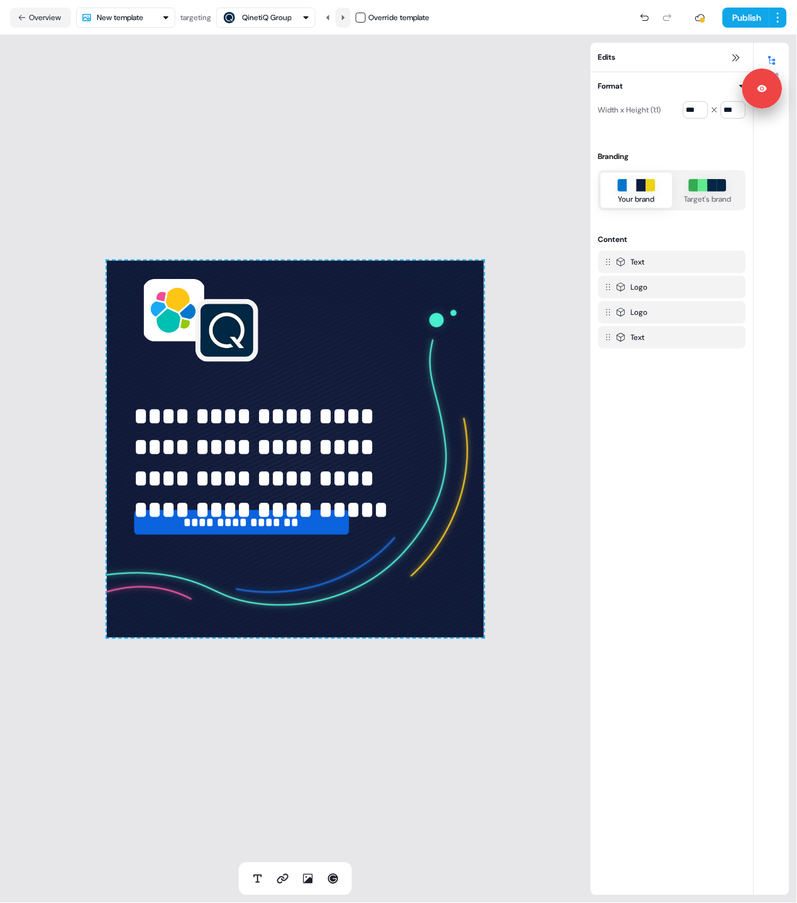
click at [347, 14] on icon at bounding box center [343, 18] width 8 height 8
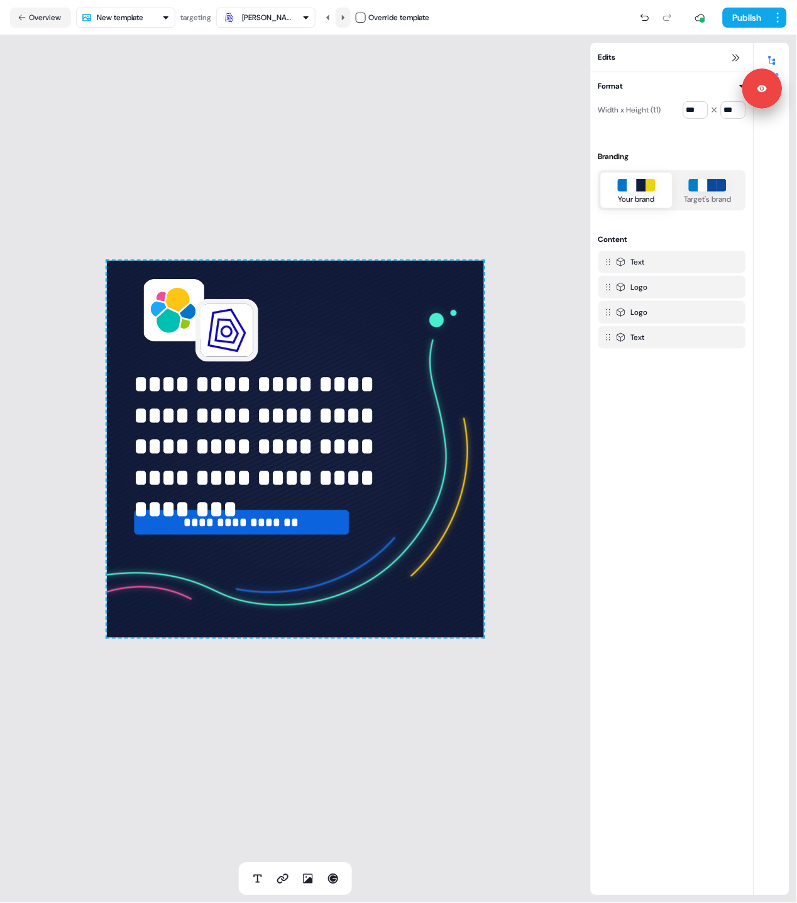
click at [347, 14] on icon at bounding box center [343, 18] width 8 height 8
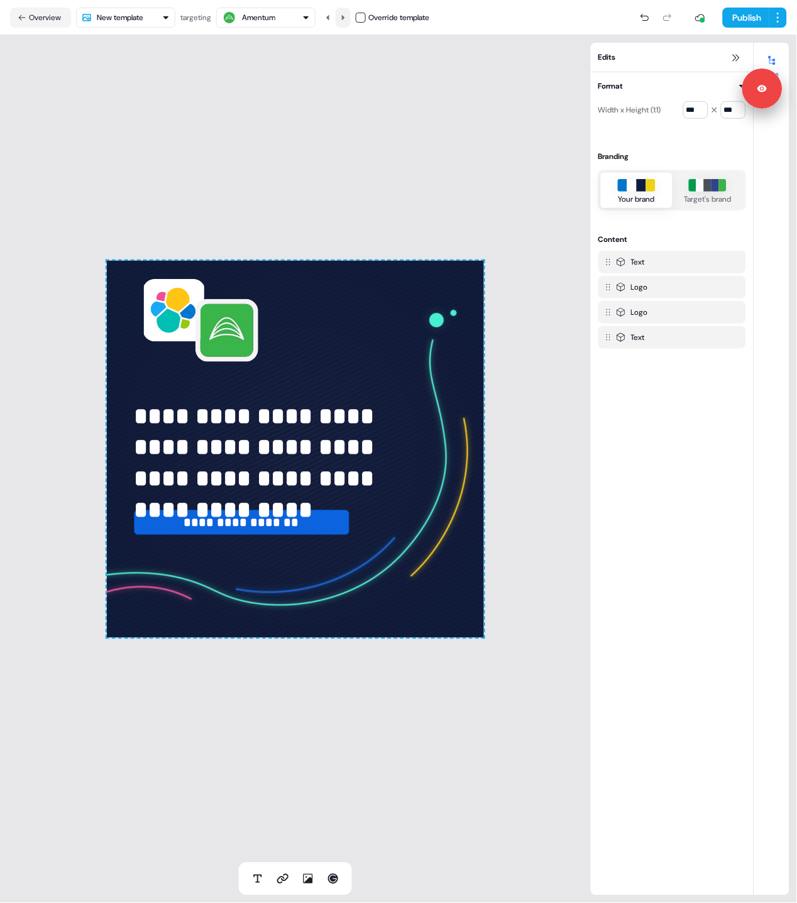
click at [347, 14] on icon at bounding box center [343, 18] width 8 height 8
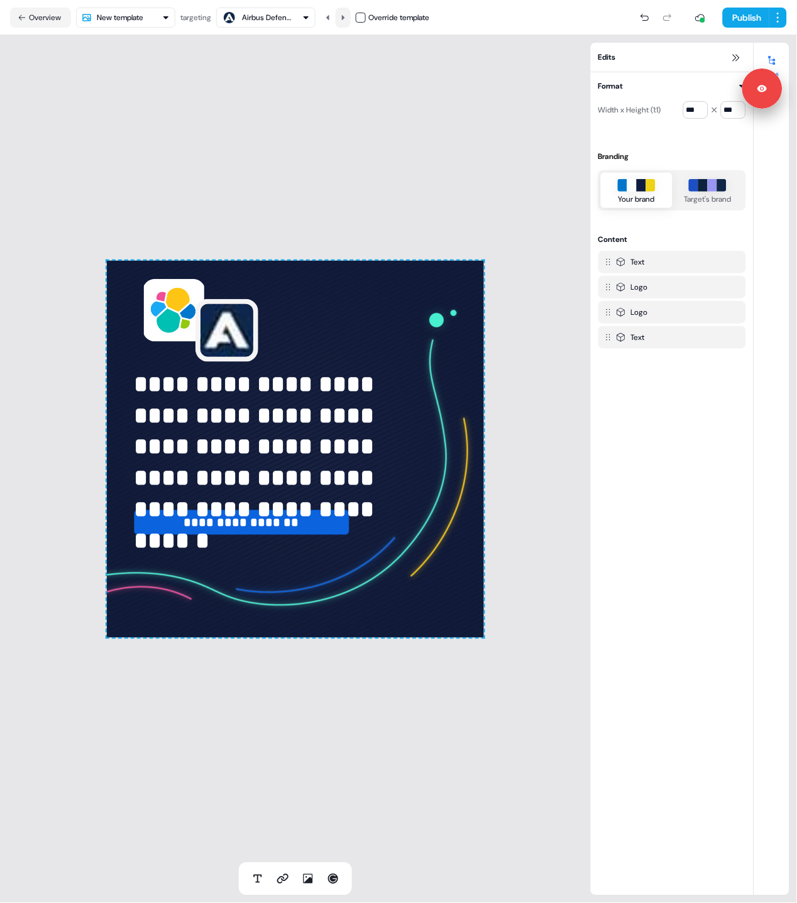
click at [347, 14] on icon at bounding box center [343, 18] width 8 height 8
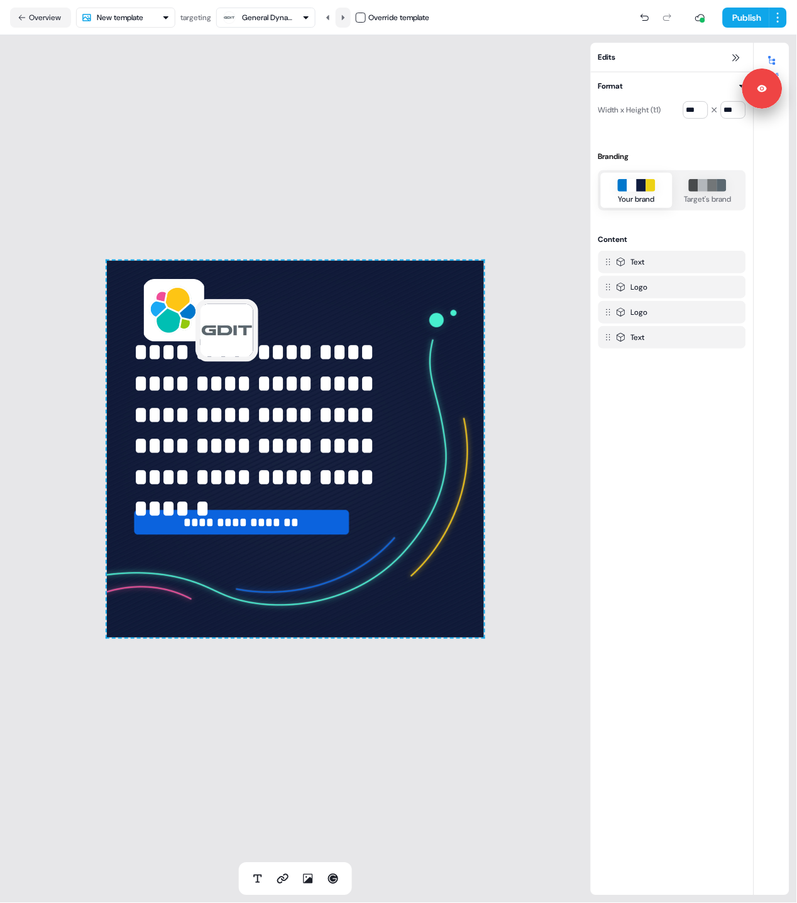
click at [347, 14] on icon at bounding box center [343, 18] width 8 height 8
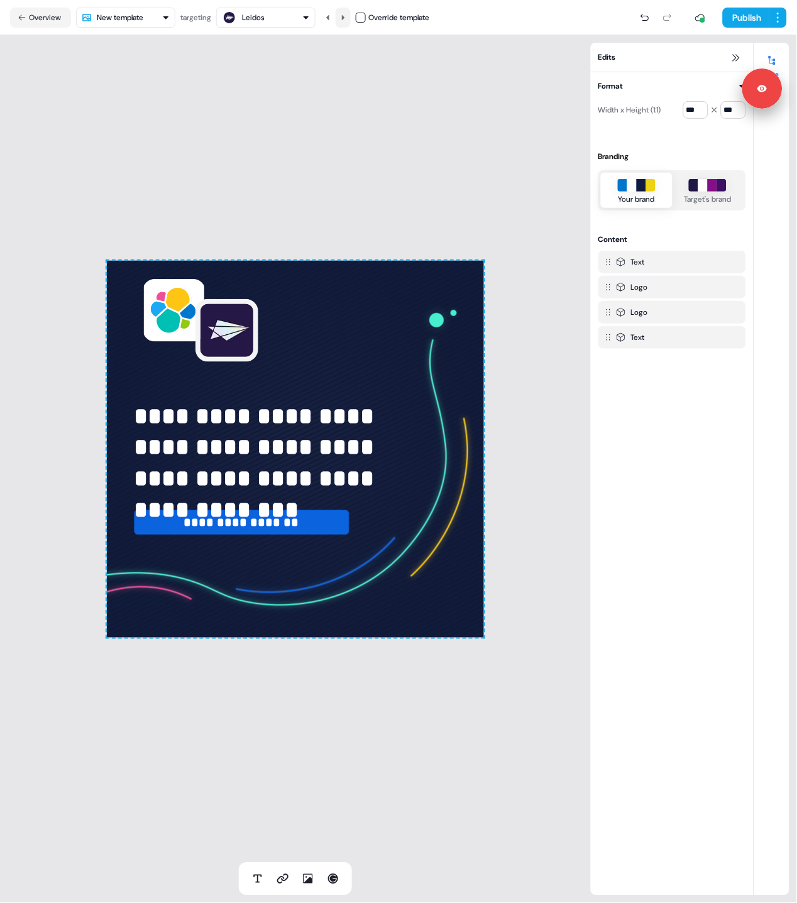
click at [347, 14] on icon at bounding box center [343, 18] width 8 height 8
click at [332, 14] on icon at bounding box center [328, 18] width 8 height 8
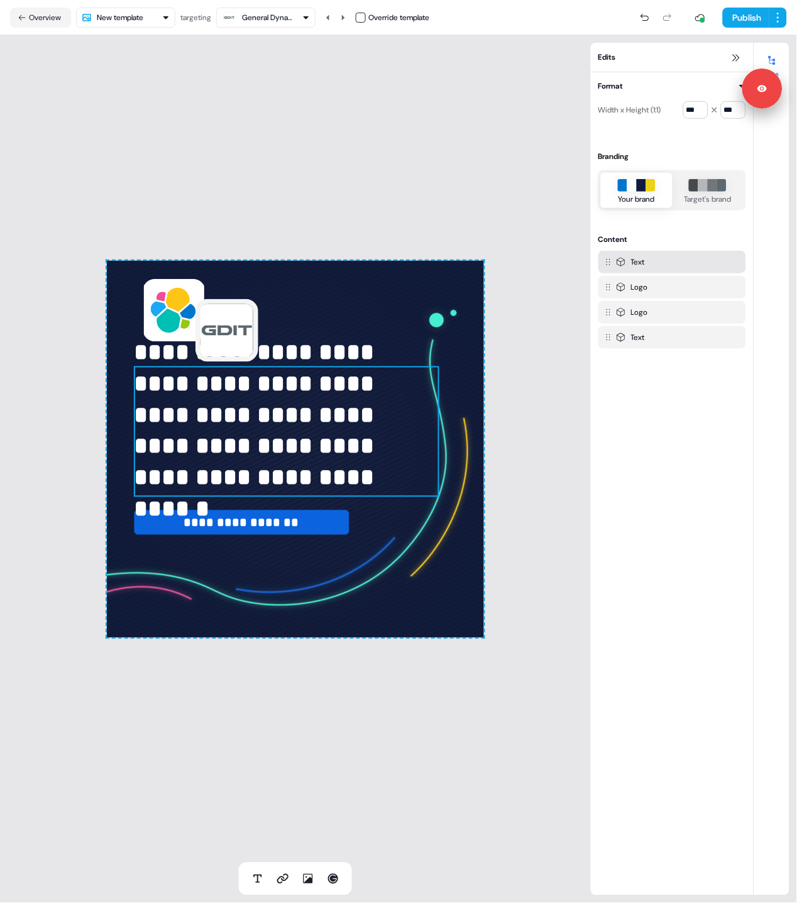
click at [233, 434] on span "**********" at bounding box center [257, 430] width 246 height 181
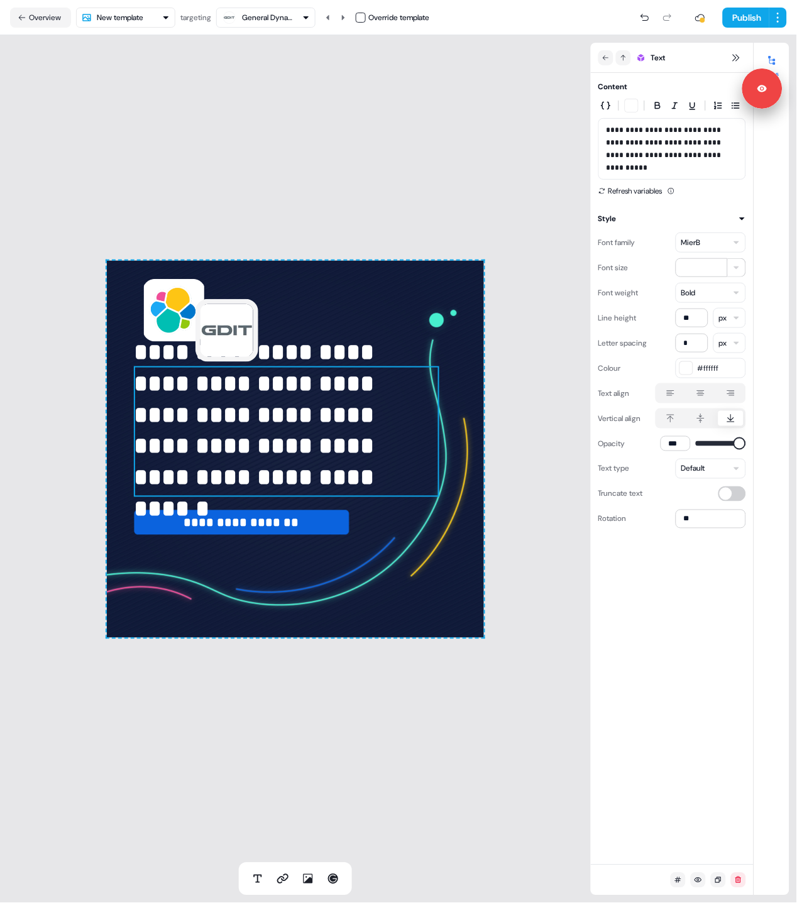
click at [236, 201] on div "**********" at bounding box center [295, 449] width 591 height 828
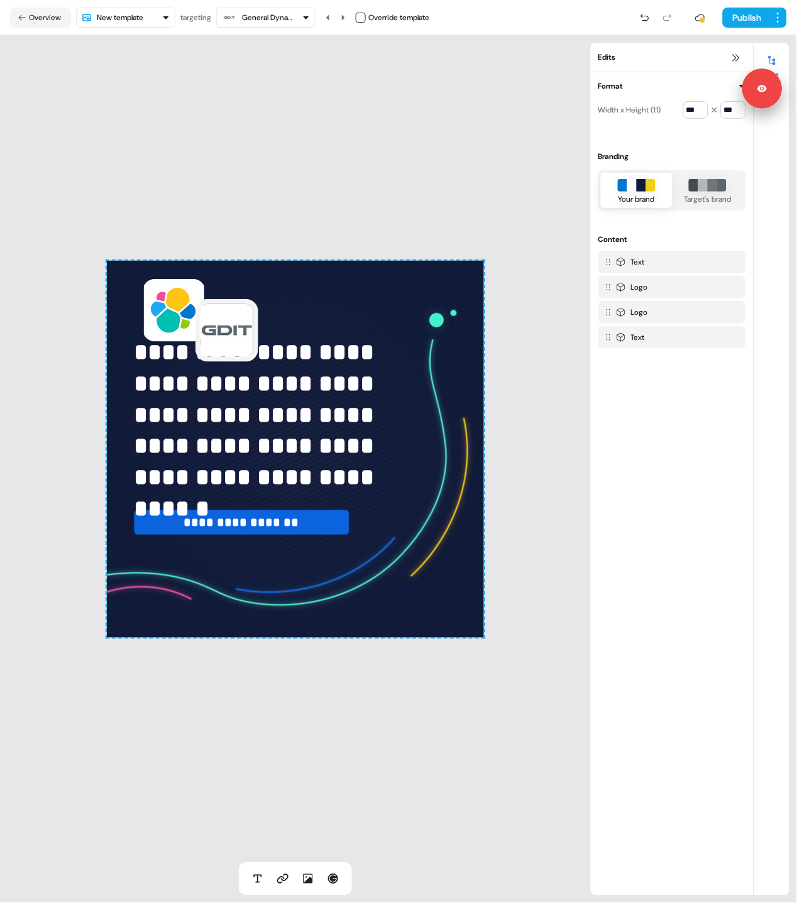
drag, startPoint x: 168, startPoint y: 96, endPoint x: 173, endPoint y: 192, distance: 96.3
click at [168, 96] on div "**********" at bounding box center [295, 449] width 591 height 828
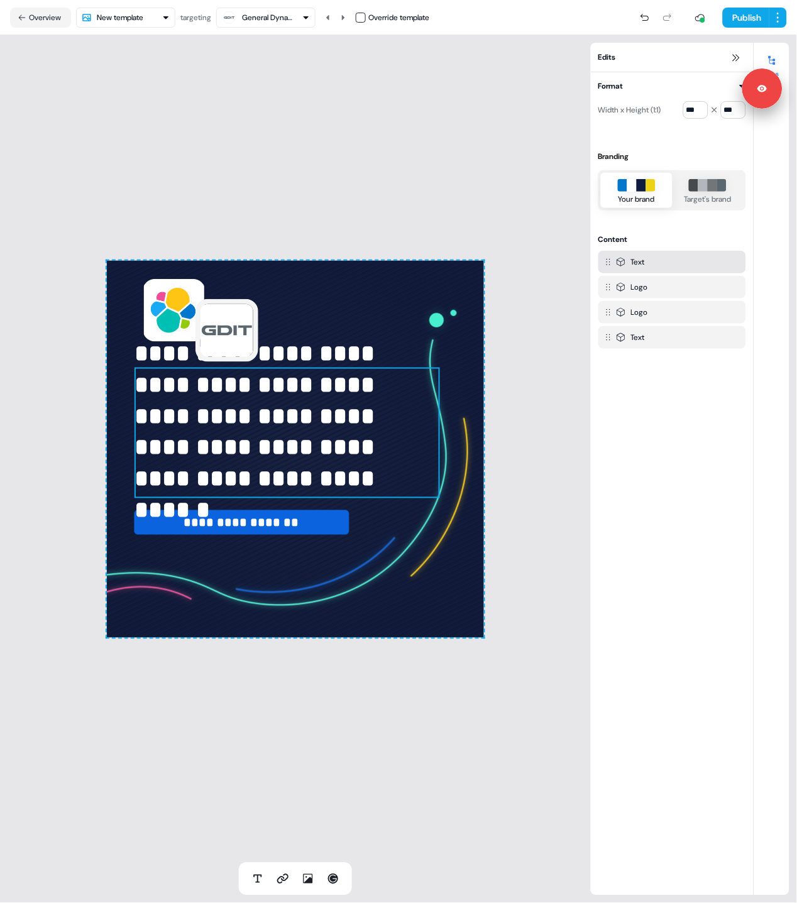
click at [207, 226] on div "**********" at bounding box center [295, 449] width 591 height 828
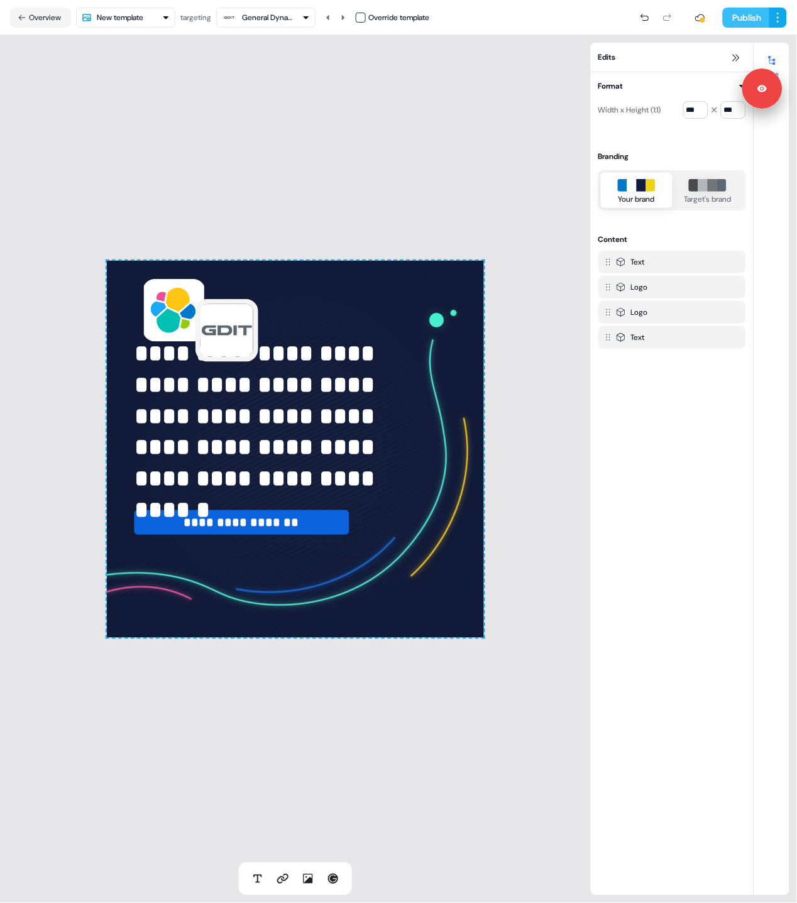
click at [740, 18] on button "Publish" at bounding box center [746, 18] width 47 height 20
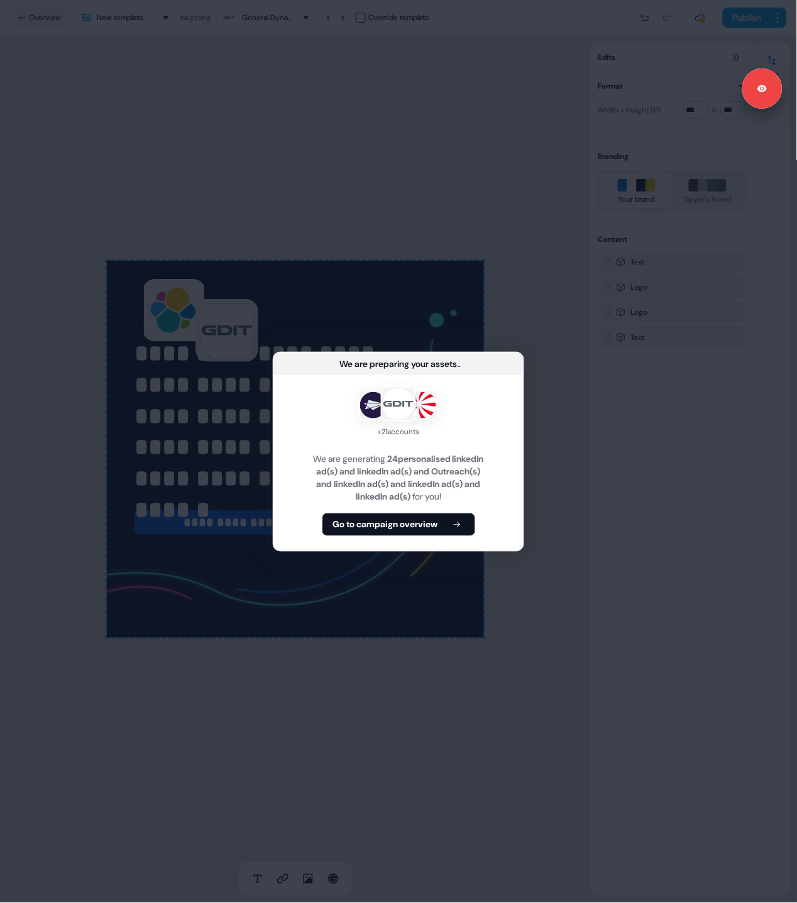
drag, startPoint x: 351, startPoint y: 526, endPoint x: 304, endPoint y: 255, distance: 275.6
click at [351, 526] on b "Go to campaign overview" at bounding box center [385, 525] width 105 height 13
drag, startPoint x: 272, startPoint y: 172, endPoint x: 207, endPoint y: 87, distance: 107.2
click at [267, 168] on div "We are preparing your assets ... + 21 accounts We are generating 24 personalise…" at bounding box center [398, 451] width 797 height 903
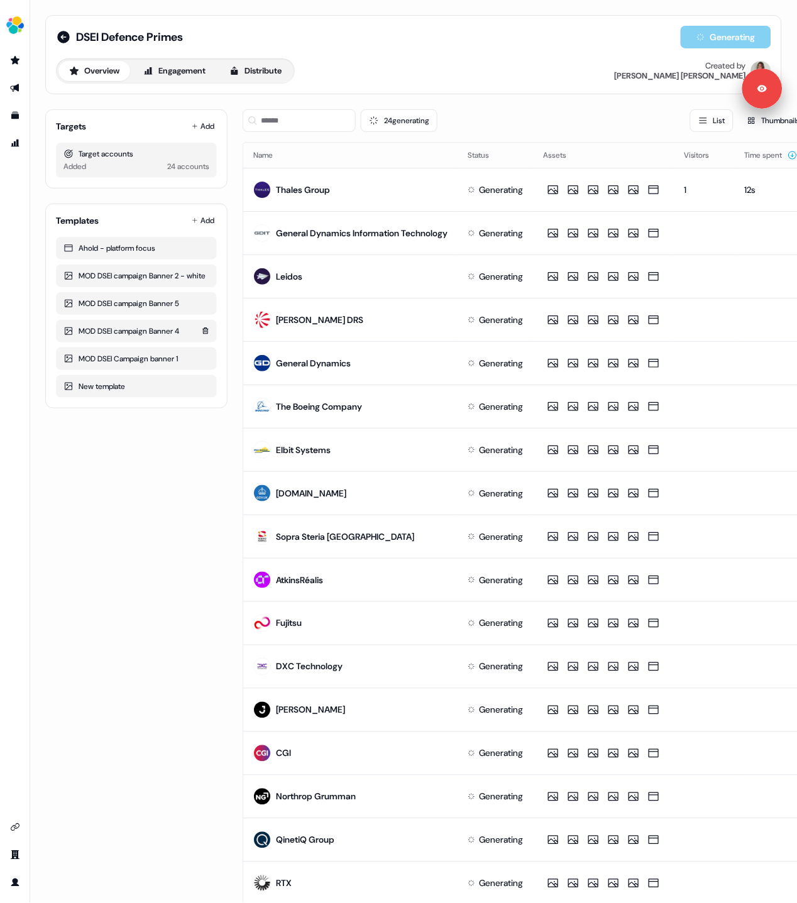
drag, startPoint x: 188, startPoint y: 736, endPoint x: 180, endPoint y: 352, distance: 384.2
click at [185, 731] on div "Targets Add Target accounts Added 24 accounts Templates Add Ahold - platform fo…" at bounding box center [136, 580] width 182 height 962
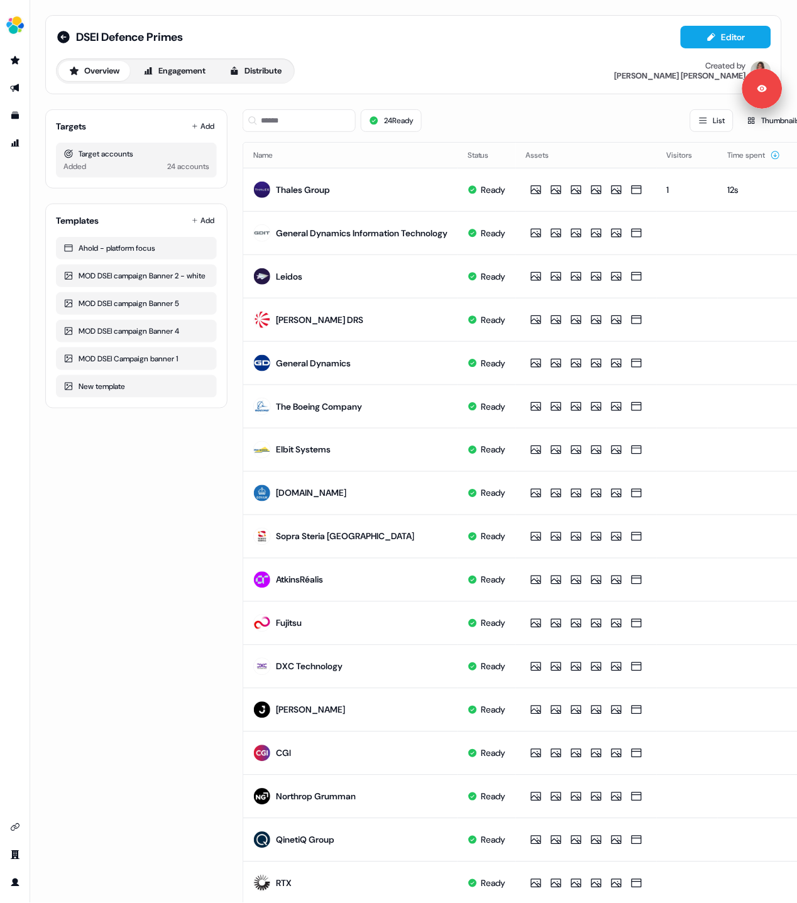
drag, startPoint x: 149, startPoint y: 671, endPoint x: 140, endPoint y: 672, distance: 9.5
click at [148, 671] on div "Targets Add Target accounts Added 24 accounts Templates Add Ahold - platform fo…" at bounding box center [136, 580] width 182 height 962
click at [144, 675] on div "Targets Add Target accounts Added 24 accounts Templates Add Ahold - platform fo…" at bounding box center [136, 580] width 182 height 962
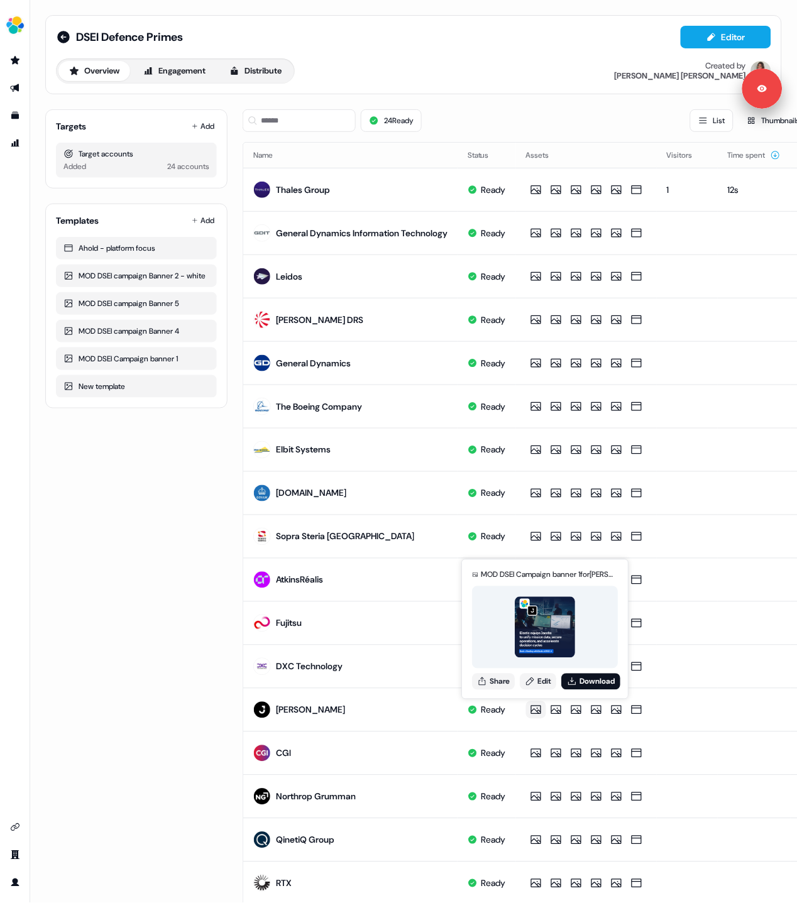
click at [168, 544] on div "Targets Add Target accounts Added 24 accounts Templates Add Ahold - platform fo…" at bounding box center [136, 580] width 182 height 962
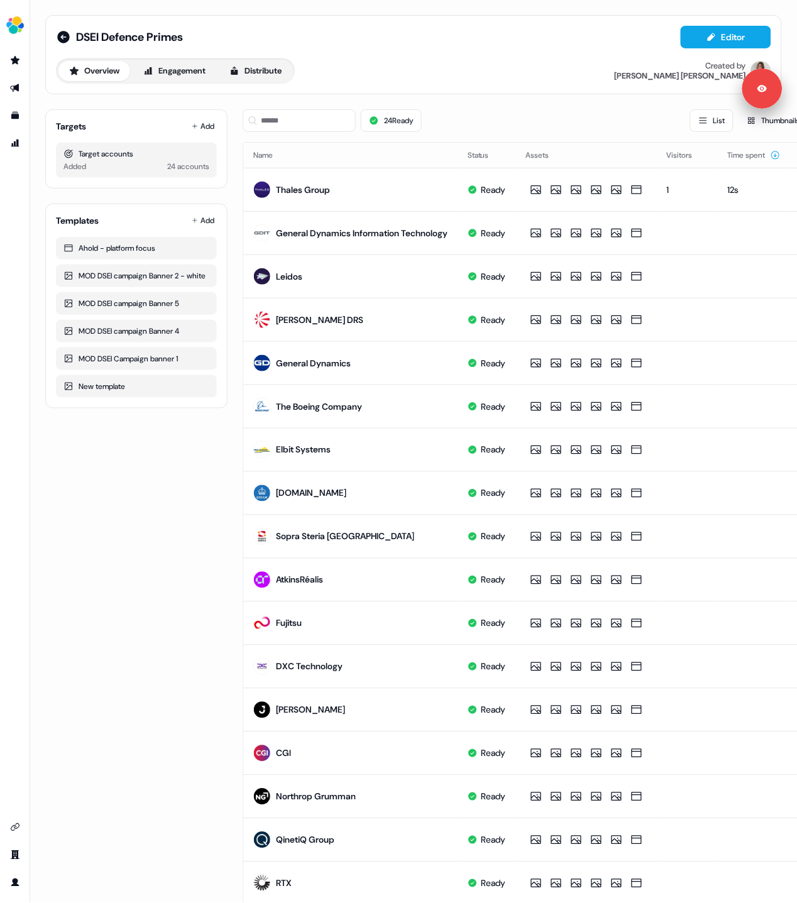
click at [168, 544] on div "Targets Add Target accounts Added 24 accounts Templates Add Ahold - platform fo…" at bounding box center [136, 580] width 182 height 962
drag, startPoint x: 163, startPoint y: 595, endPoint x: 150, endPoint y: 542, distance: 55.0
click at [161, 589] on div "Targets Add Target accounts Added 24 accounts Templates Add Ahold - platform fo…" at bounding box center [136, 580] width 182 height 962
drag, startPoint x: 210, startPoint y: 490, endPoint x: 443, endPoint y: 323, distance: 286.5
click at [210, 490] on div "Targets Add Target accounts Added 24 accounts Templates Add Ahold - platform fo…" at bounding box center [136, 580] width 182 height 962
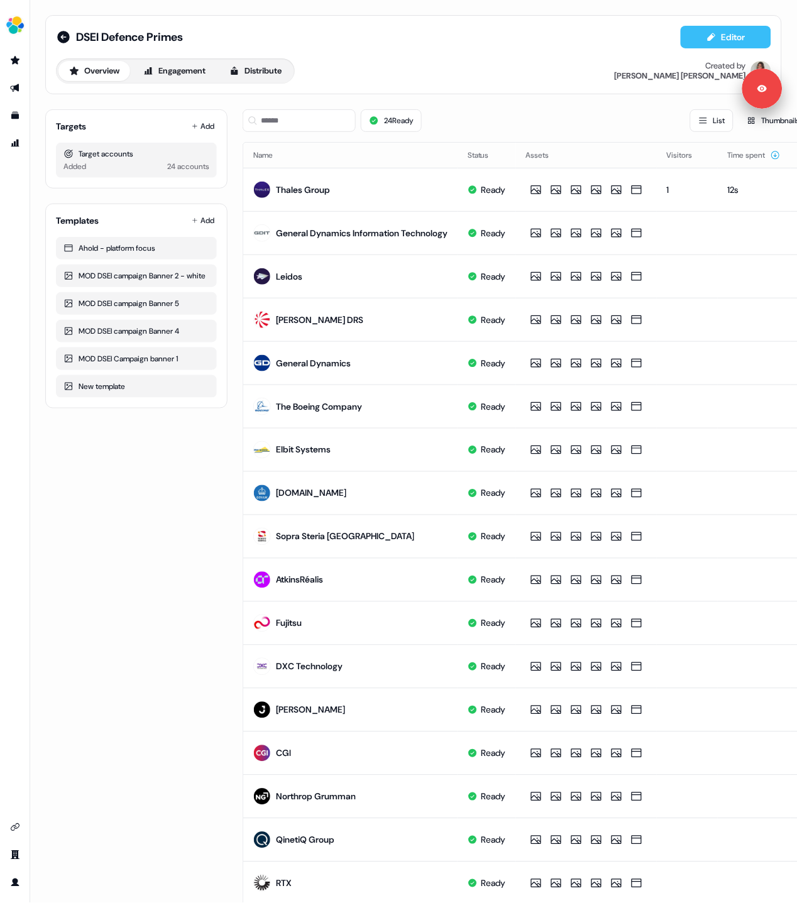
click at [729, 37] on button "Editor" at bounding box center [726, 37] width 91 height 23
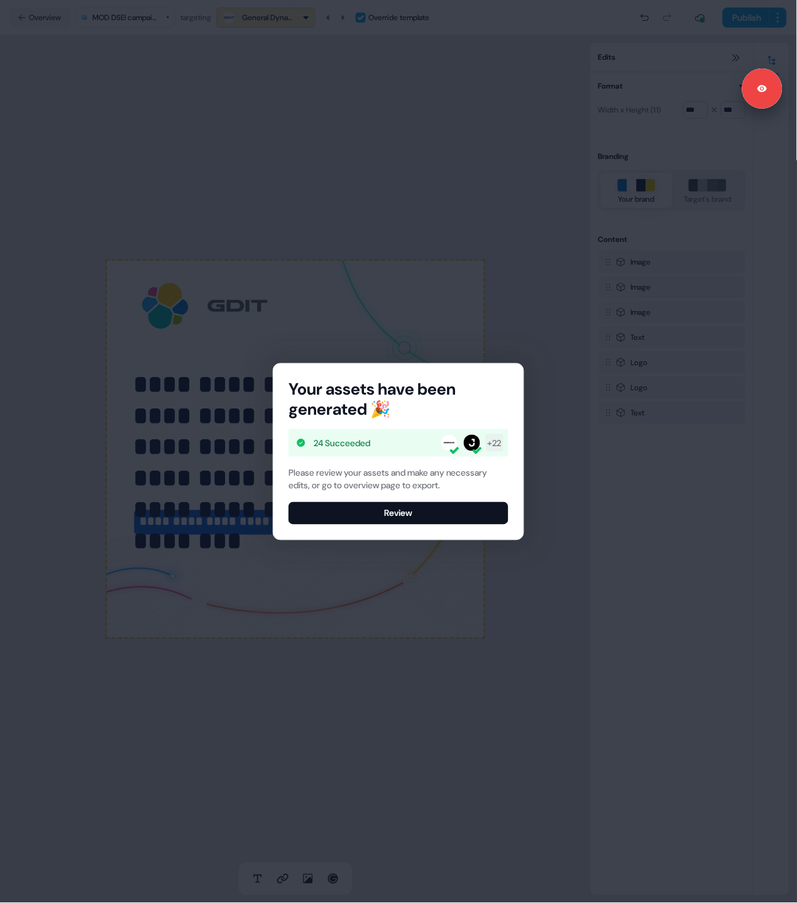
click at [373, 518] on button "Review" at bounding box center [399, 513] width 220 height 23
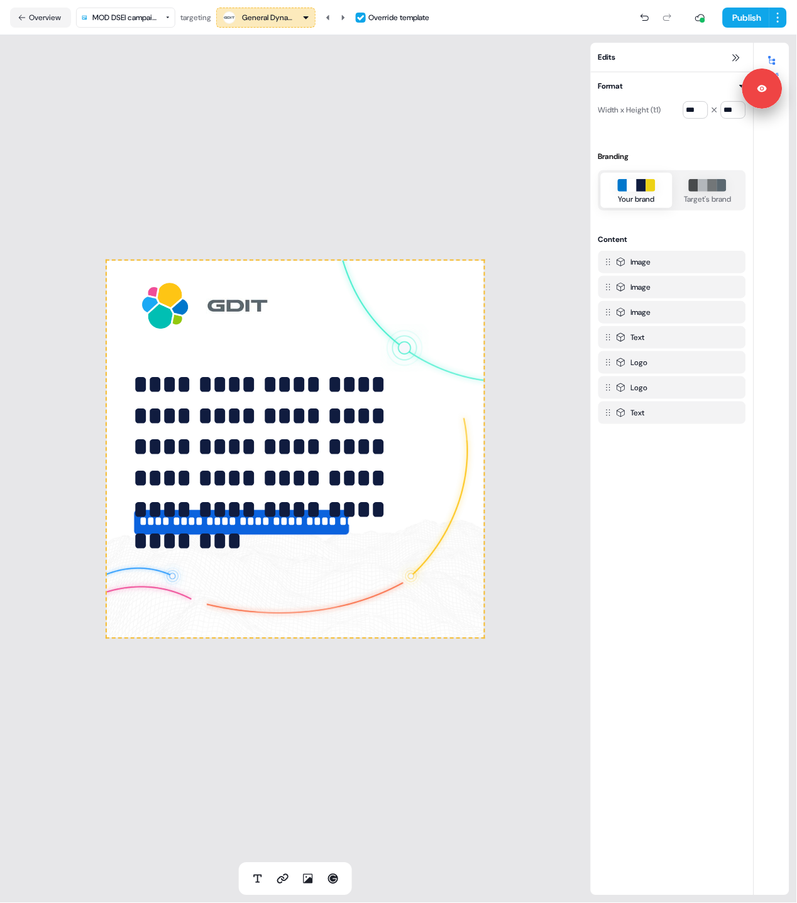
click at [287, 145] on div "**********" at bounding box center [295, 449] width 591 height 828
click at [238, 179] on div "**********" at bounding box center [295, 449] width 591 height 828
click at [127, 22] on html "**********" at bounding box center [398, 451] width 797 height 903
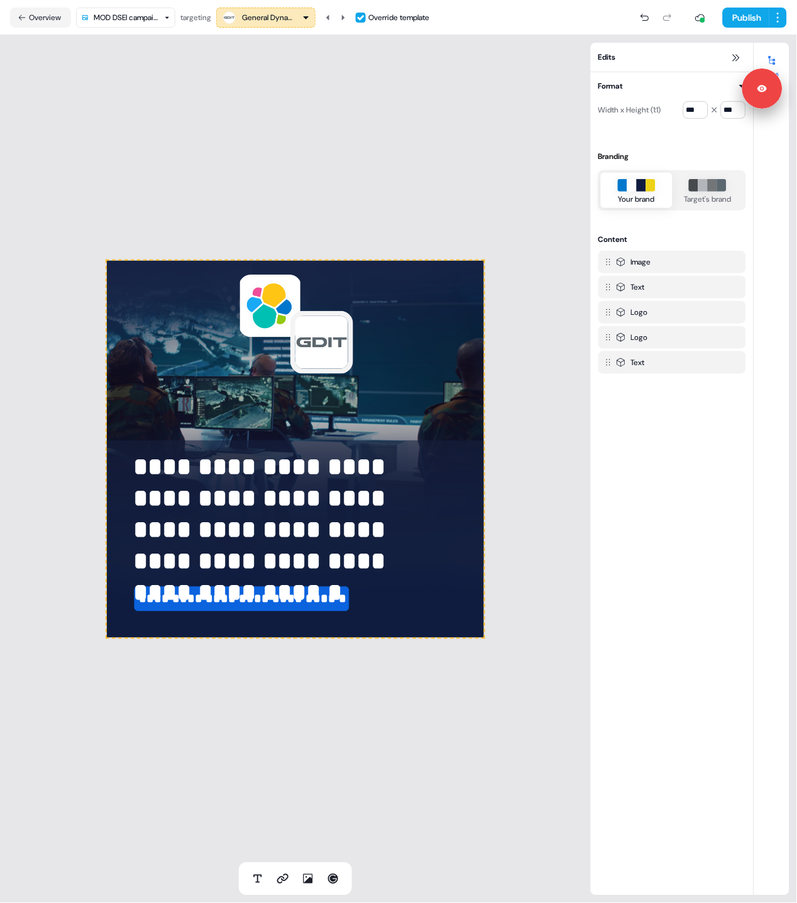
click at [181, 173] on div "**********" at bounding box center [295, 449] width 591 height 828
click at [347, 17] on icon at bounding box center [343, 18] width 8 height 8
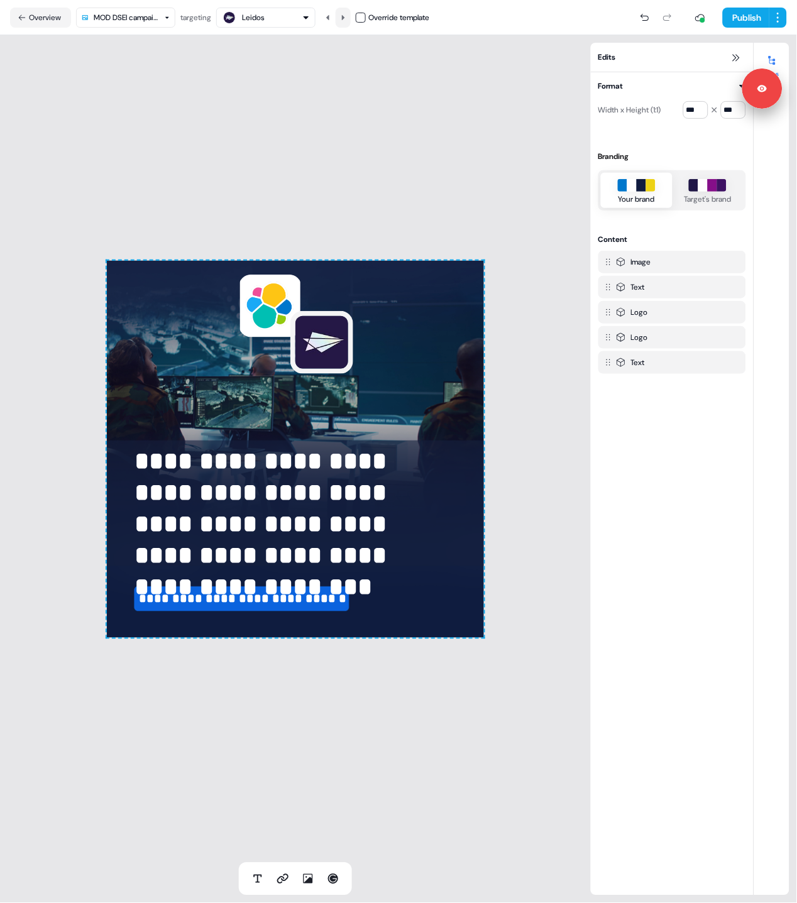
click at [347, 17] on icon at bounding box center [343, 18] width 8 height 8
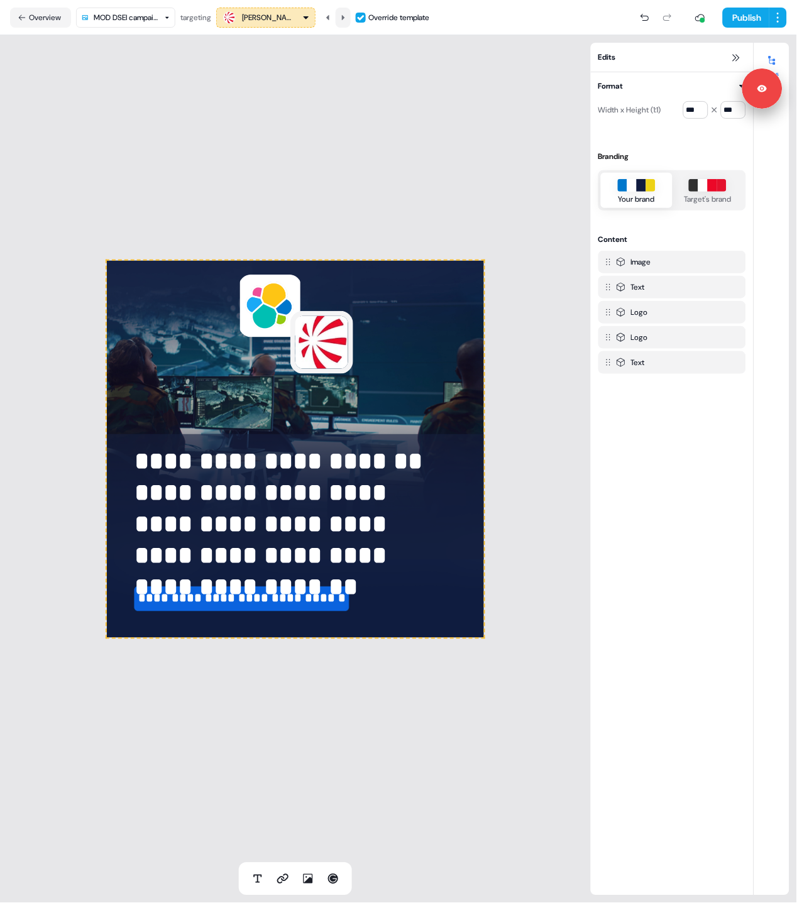
click at [347, 17] on icon at bounding box center [343, 18] width 8 height 8
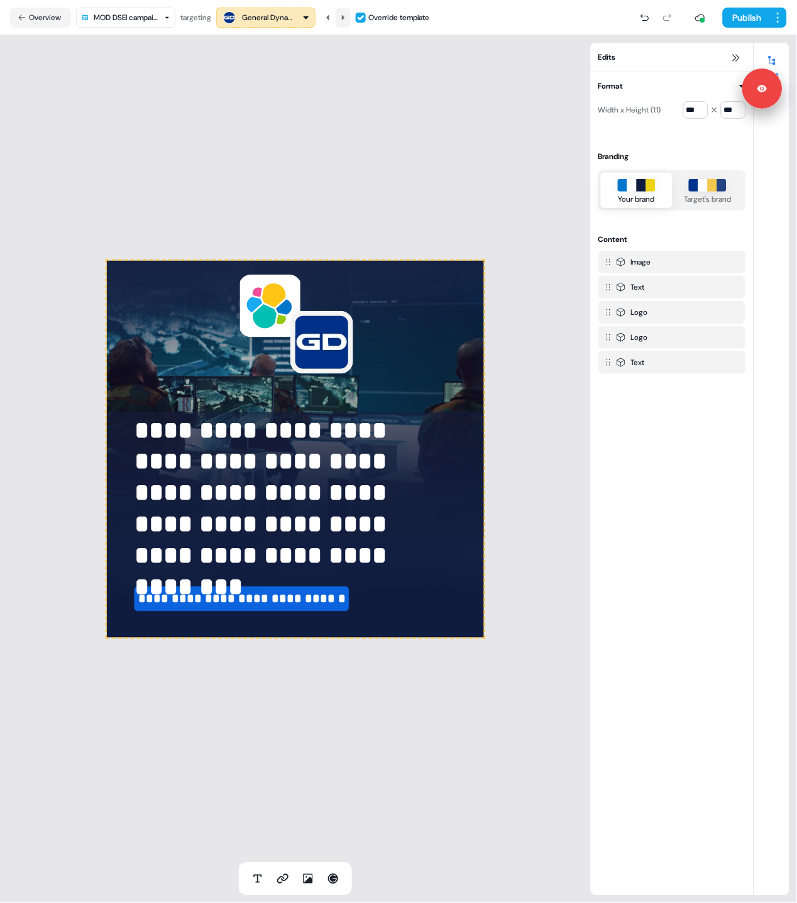
click at [344, 16] on icon at bounding box center [343, 18] width 8 height 8
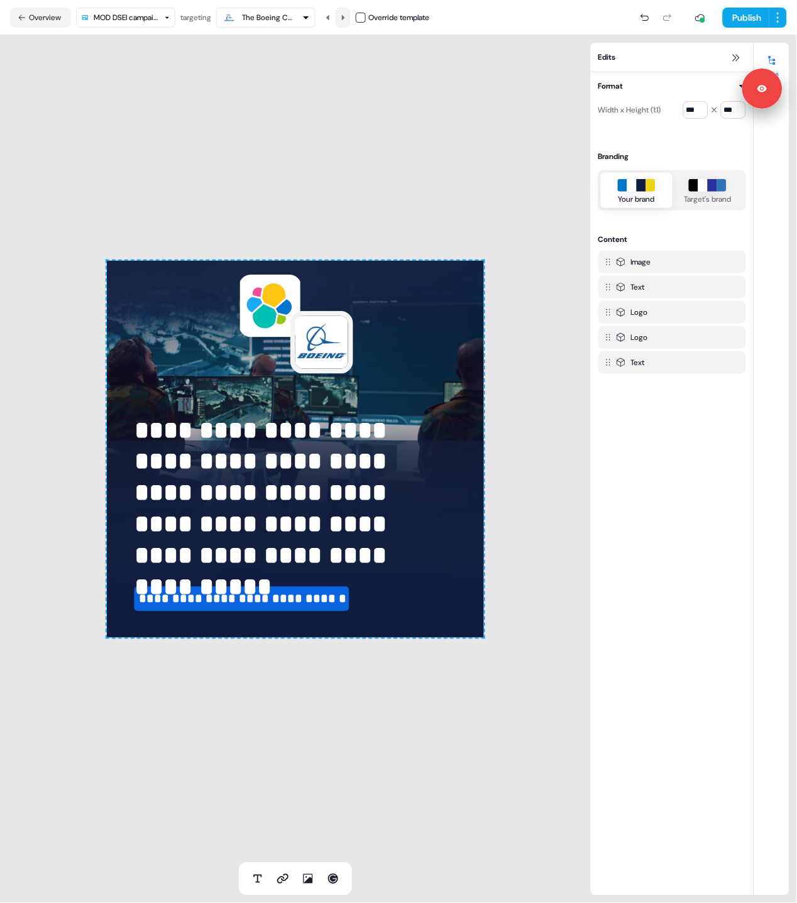
click at [344, 16] on icon at bounding box center [343, 18] width 8 height 8
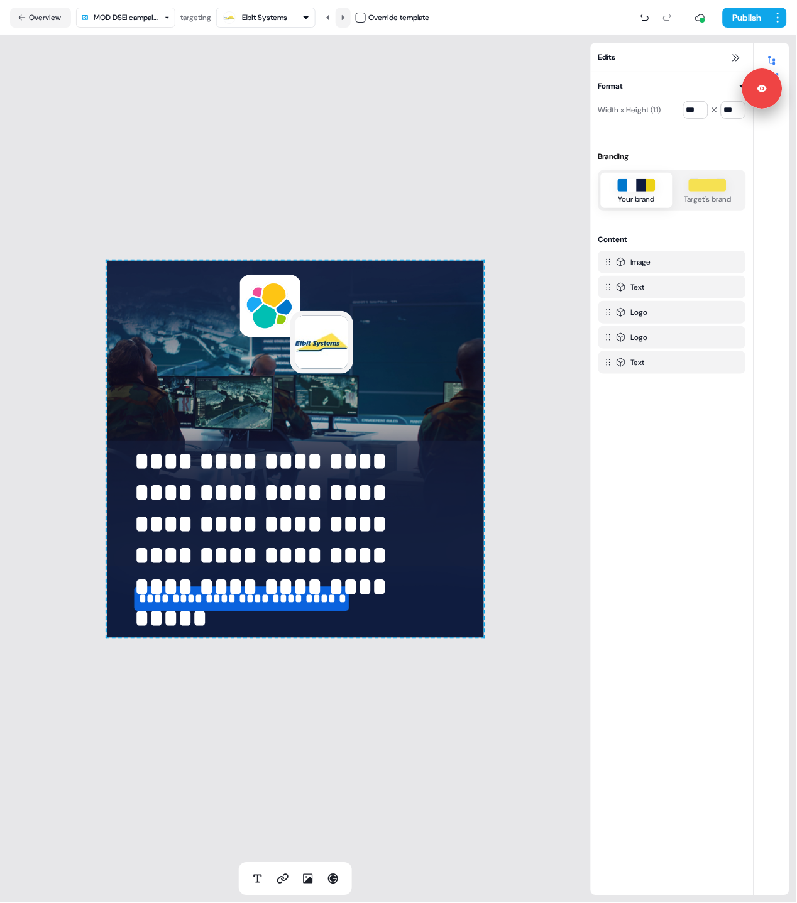
click at [344, 16] on icon at bounding box center [343, 18] width 8 height 8
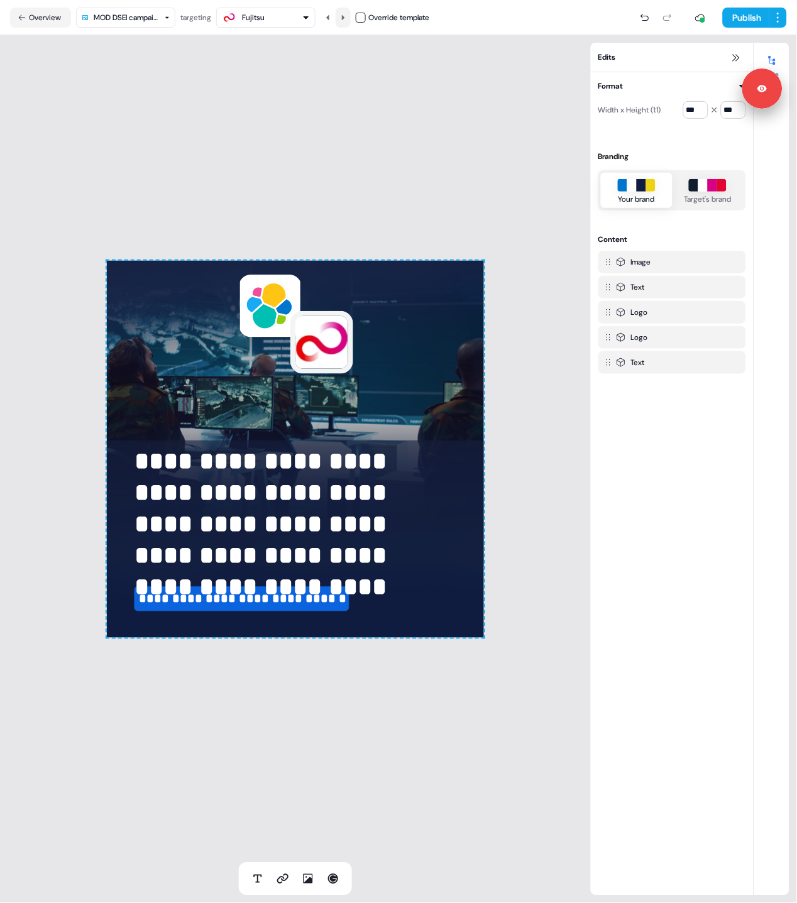
click at [344, 16] on icon at bounding box center [343, 18] width 8 height 8
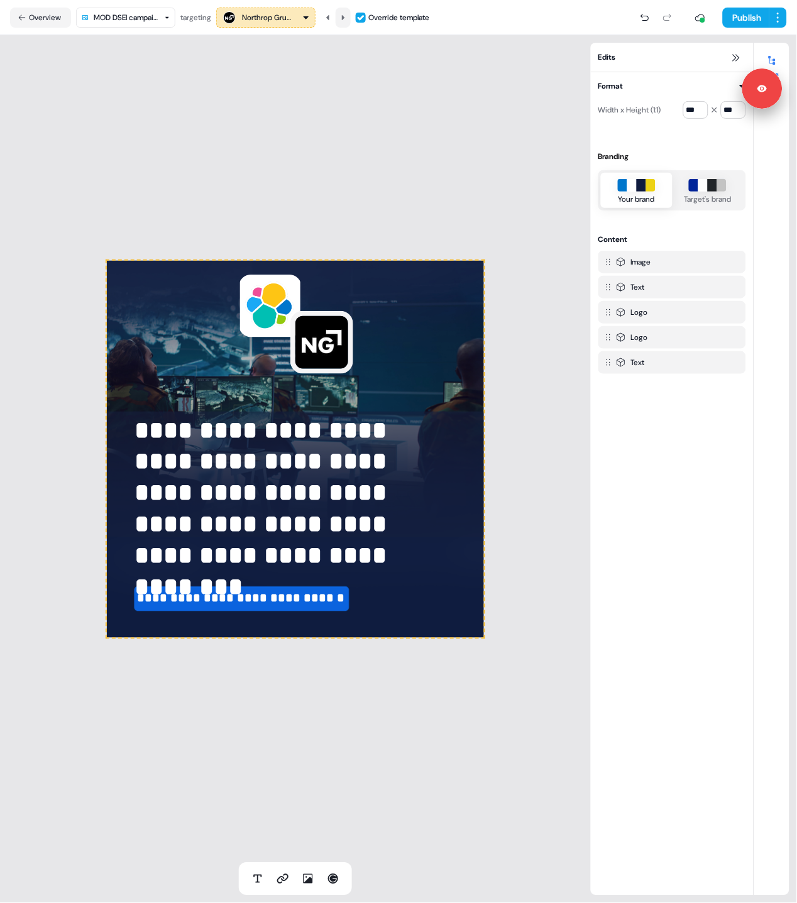
click at [344, 16] on icon at bounding box center [343, 18] width 8 height 8
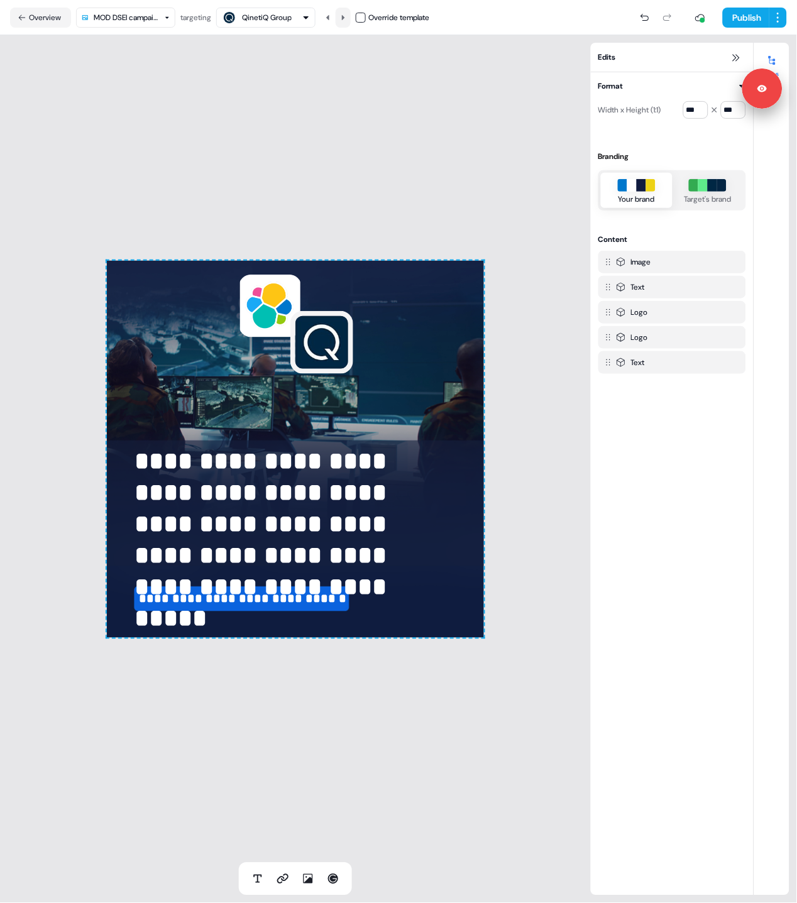
click at [344, 16] on icon at bounding box center [343, 18] width 8 height 8
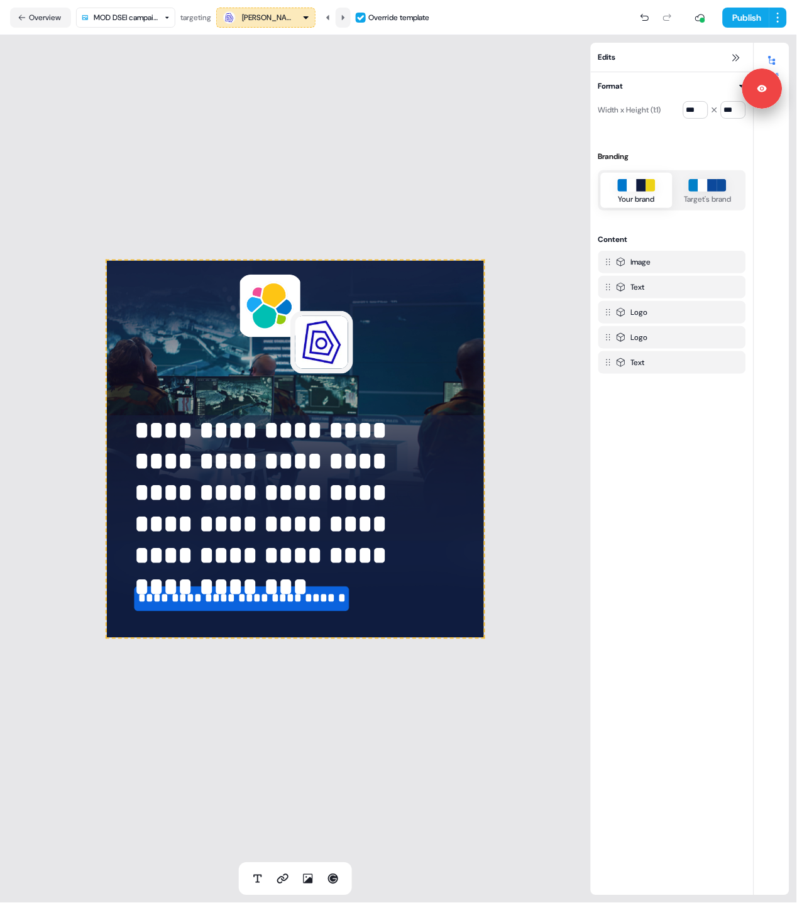
click at [344, 16] on icon at bounding box center [343, 18] width 8 height 8
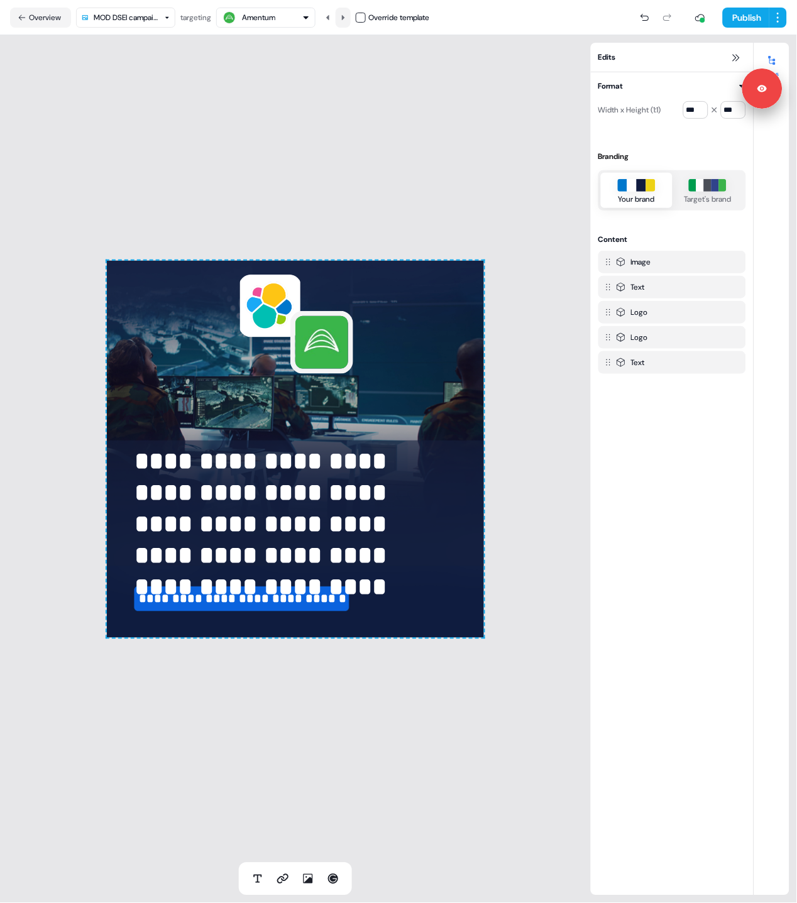
click at [345, 16] on icon at bounding box center [343, 16] width 3 height 5
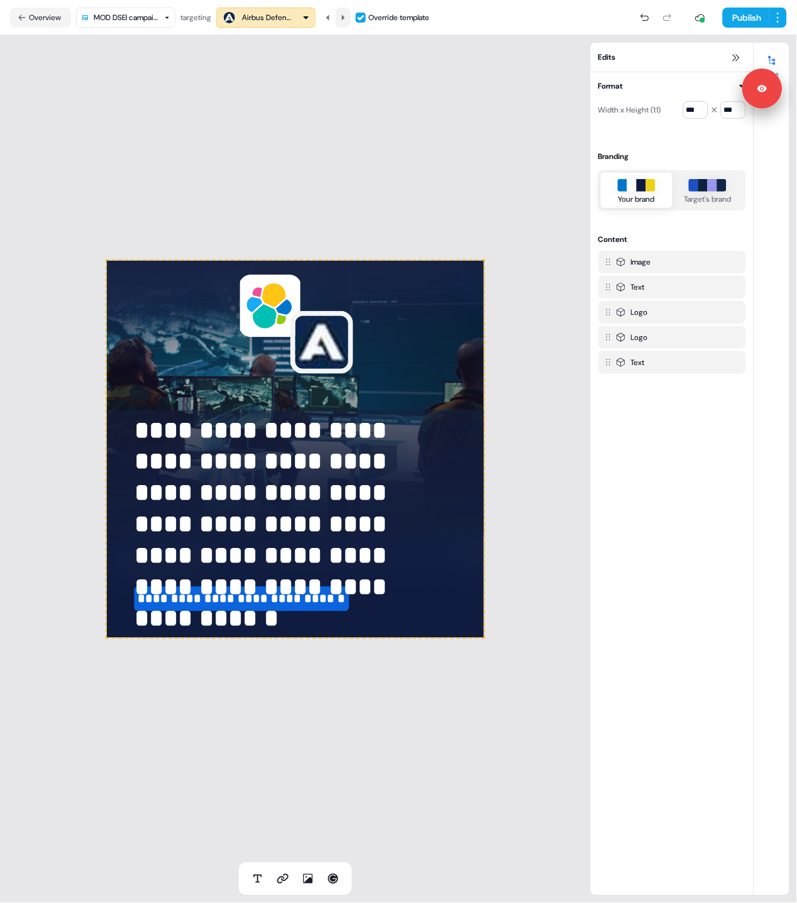
click at [344, 16] on icon at bounding box center [343, 16] width 3 height 5
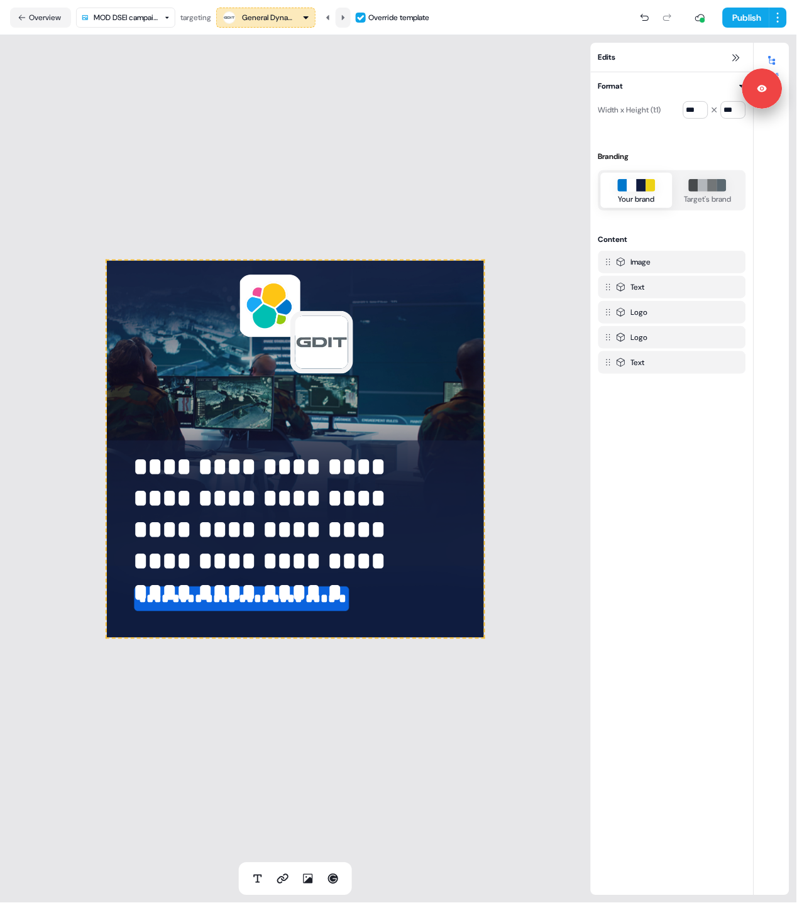
click at [344, 16] on icon at bounding box center [343, 16] width 3 height 5
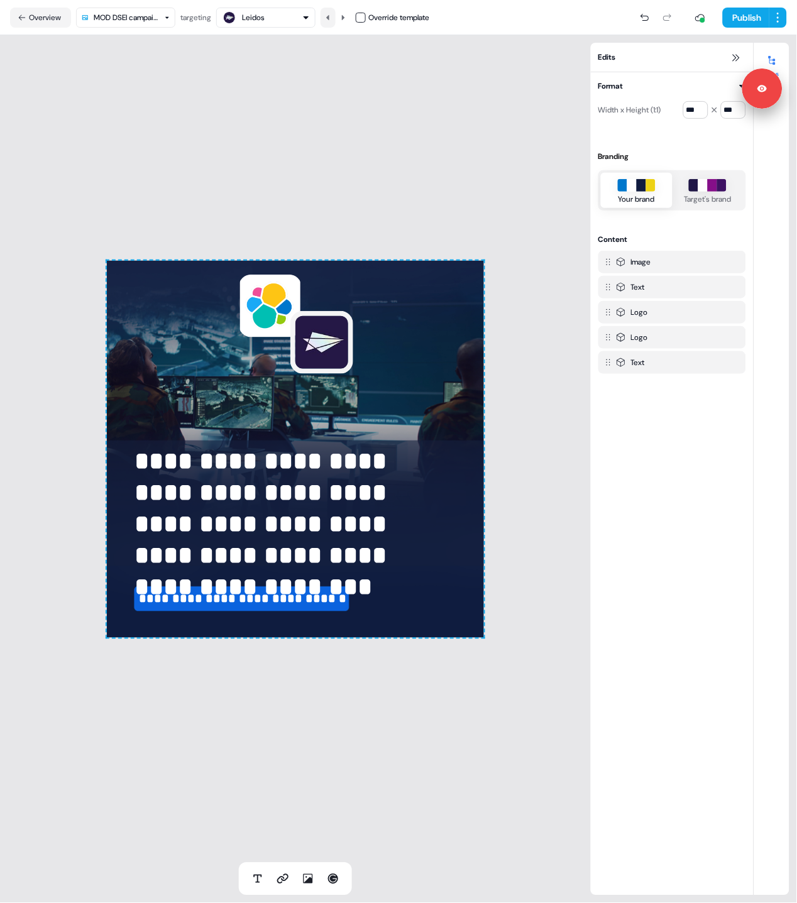
click at [332, 16] on icon at bounding box center [328, 18] width 8 height 8
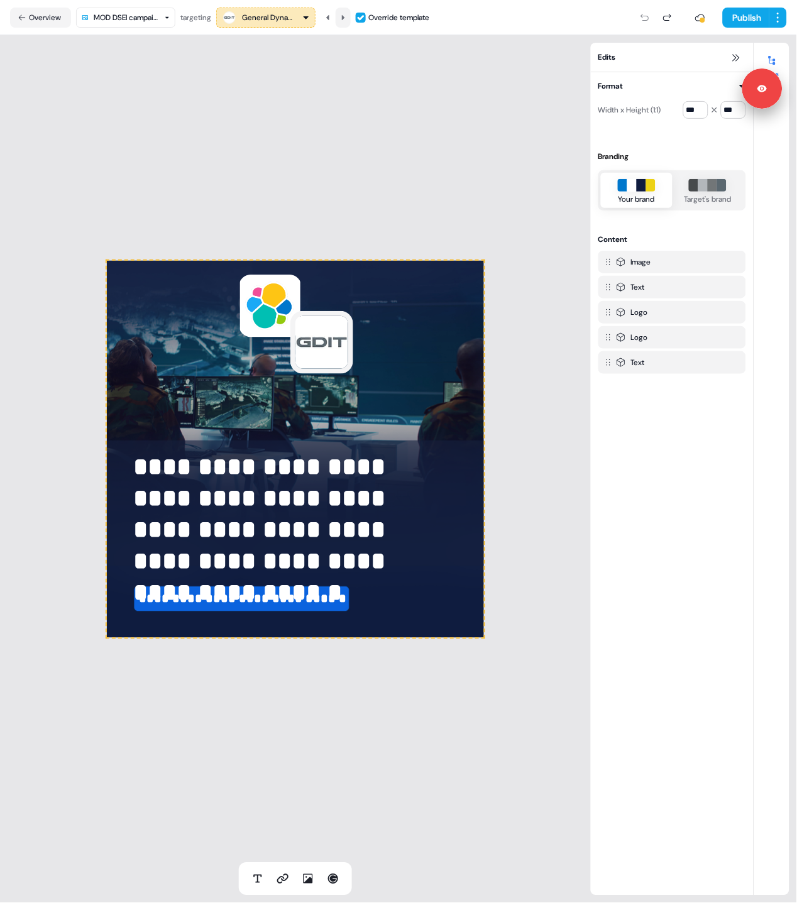
click at [346, 14] on icon at bounding box center [343, 18] width 8 height 8
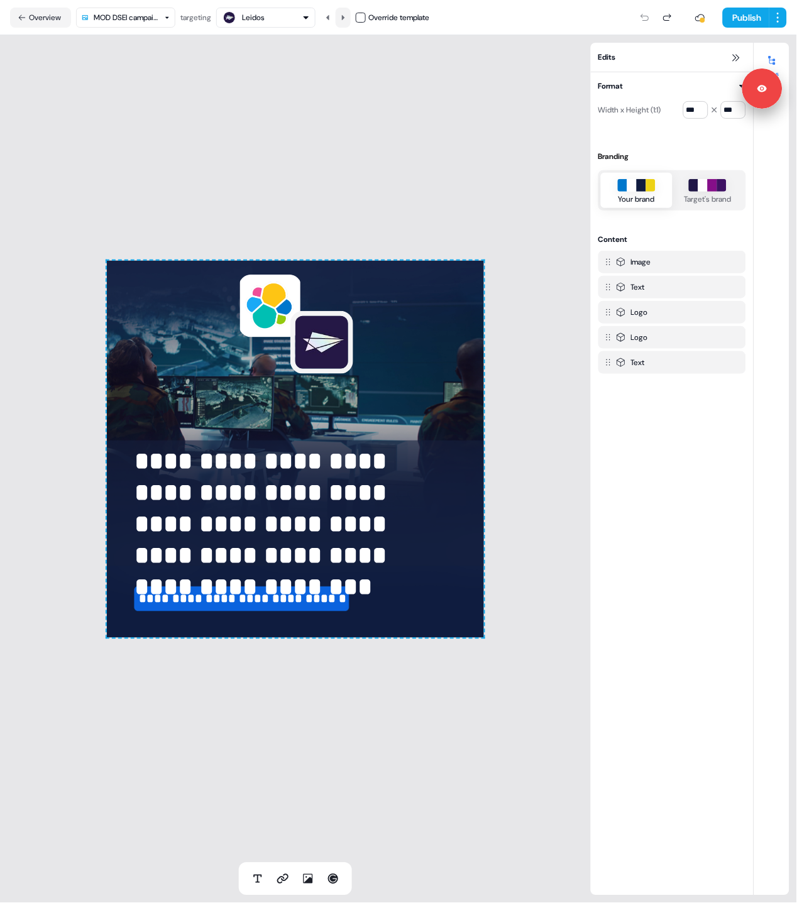
click at [346, 14] on icon at bounding box center [343, 18] width 8 height 8
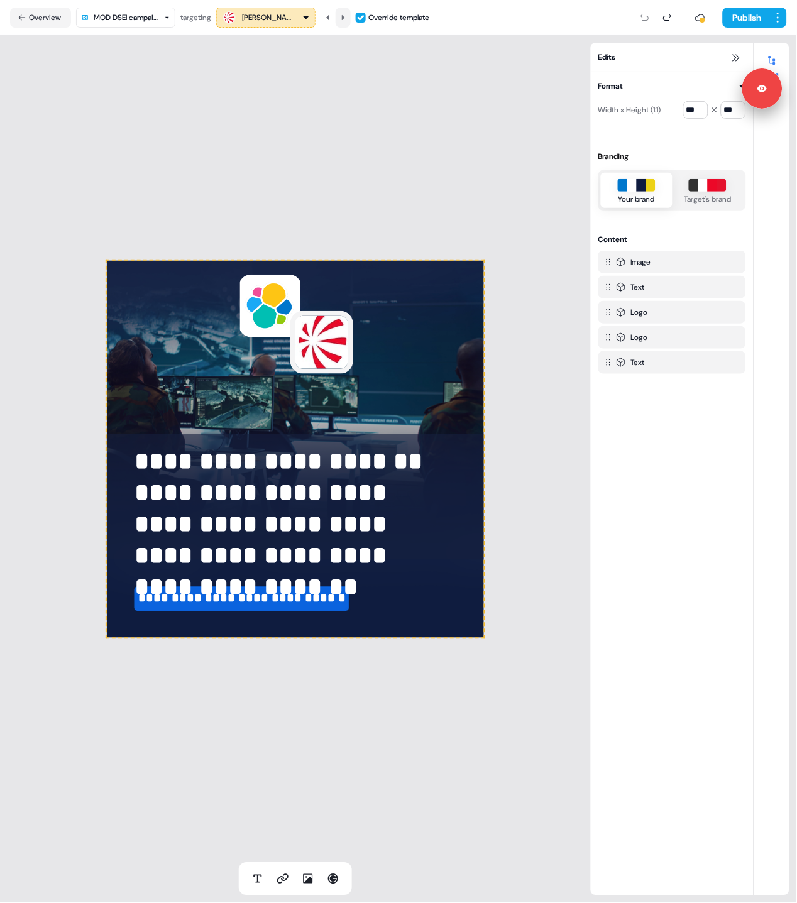
click at [346, 14] on icon at bounding box center [343, 18] width 8 height 8
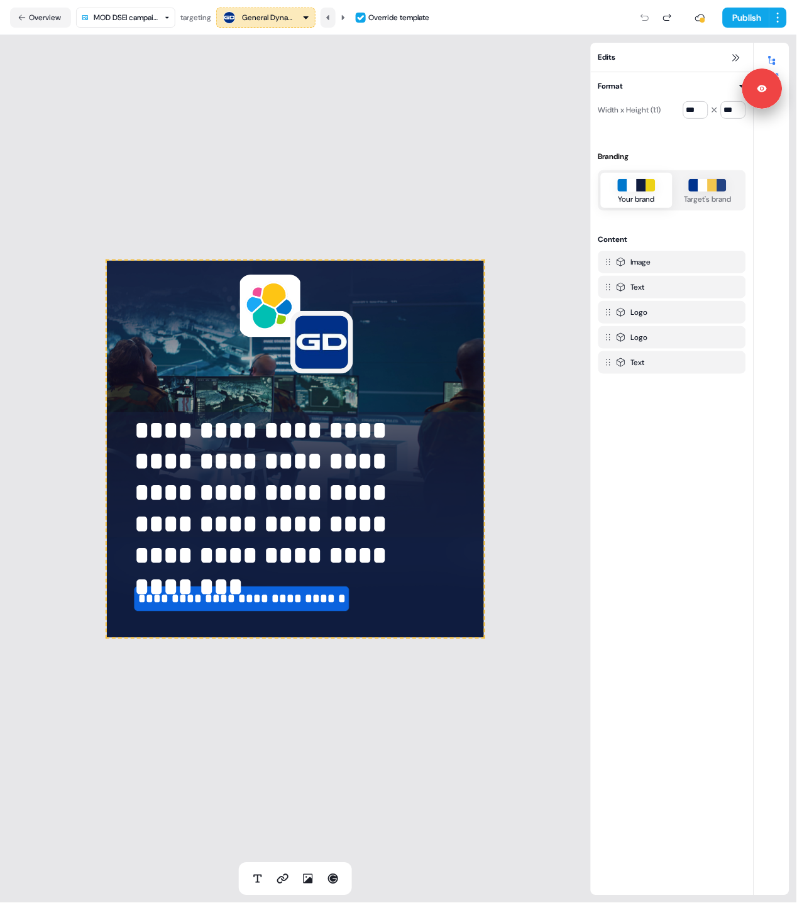
click at [332, 15] on icon at bounding box center [328, 18] width 8 height 8
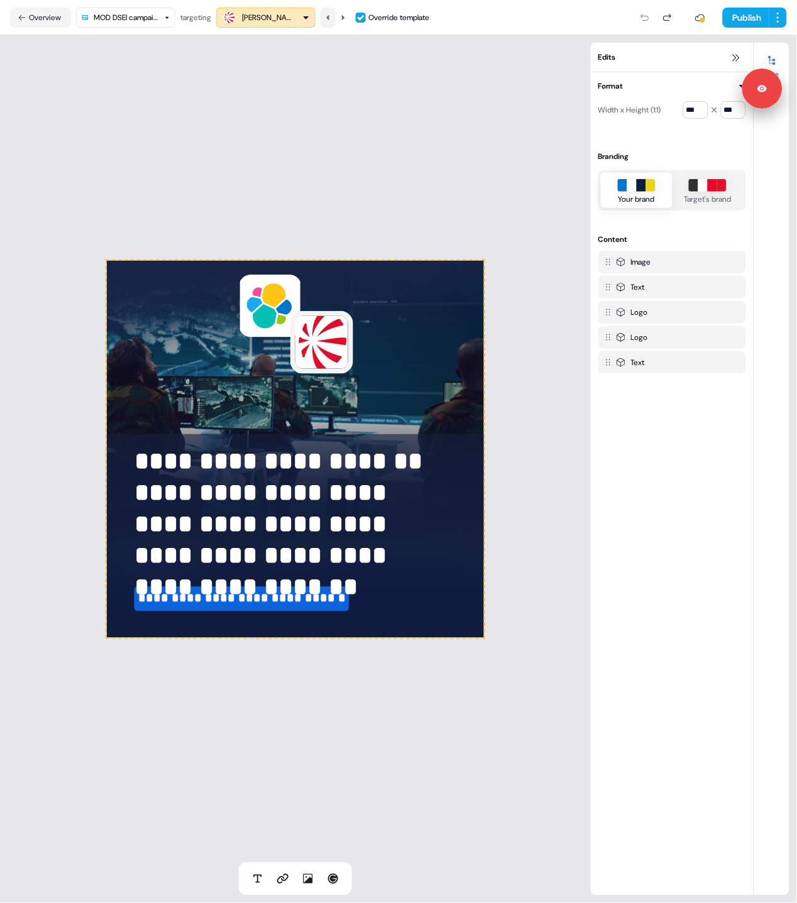
drag, startPoint x: 333, startPoint y: 15, endPoint x: 329, endPoint y: 21, distance: 6.8
click at [332, 15] on icon at bounding box center [328, 18] width 8 height 8
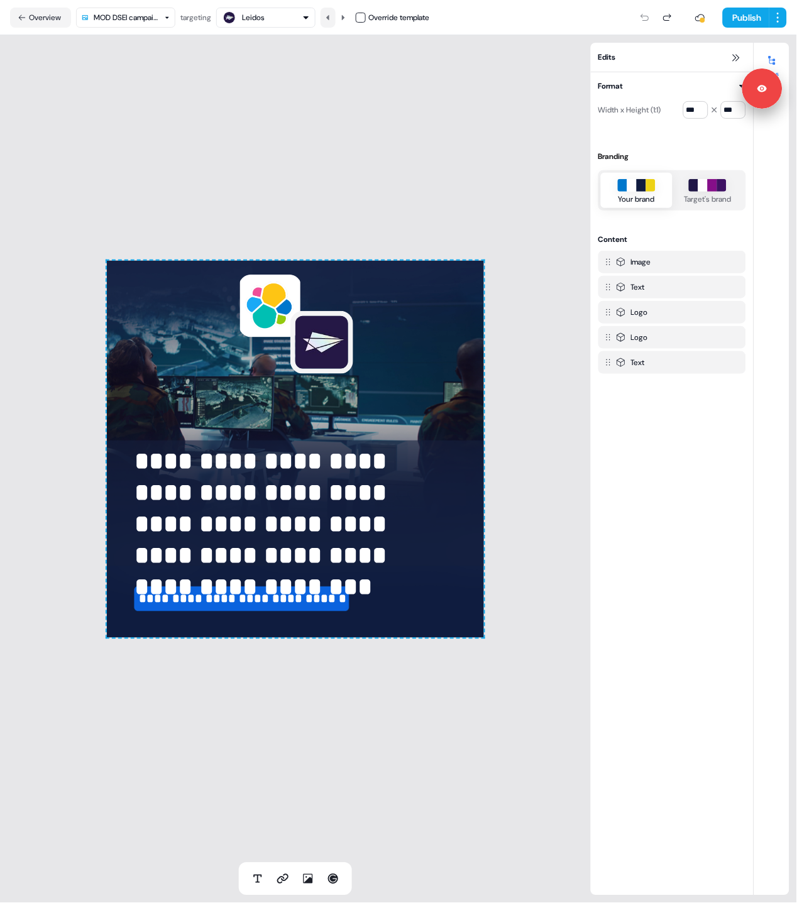
click at [329, 14] on icon at bounding box center [328, 18] width 8 height 8
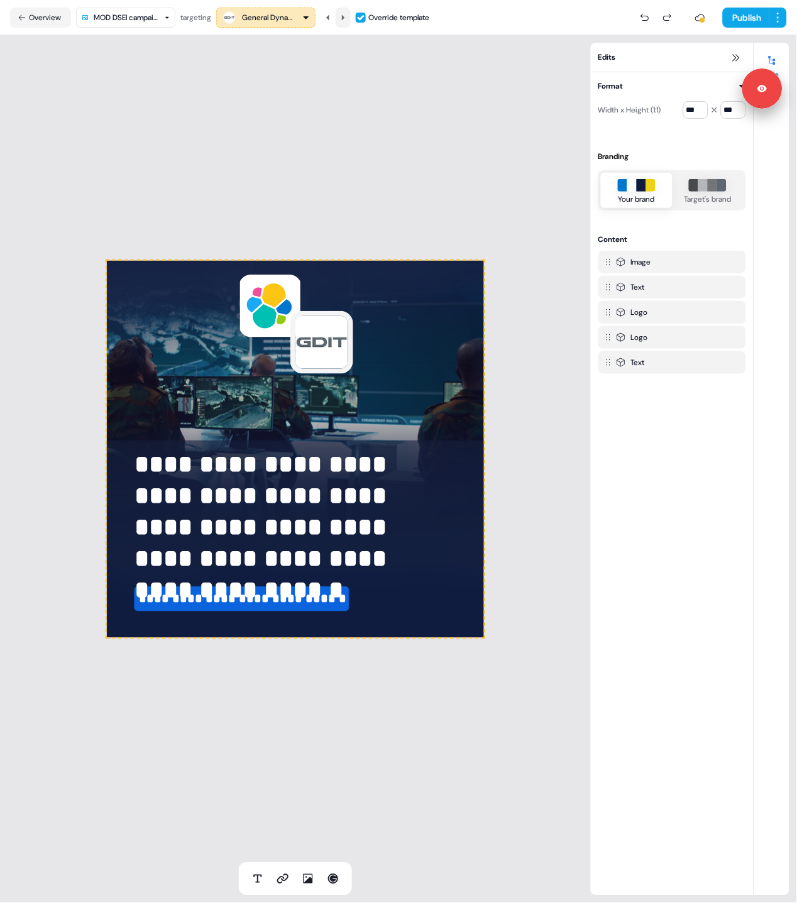
click at [343, 15] on icon at bounding box center [343, 18] width 8 height 8
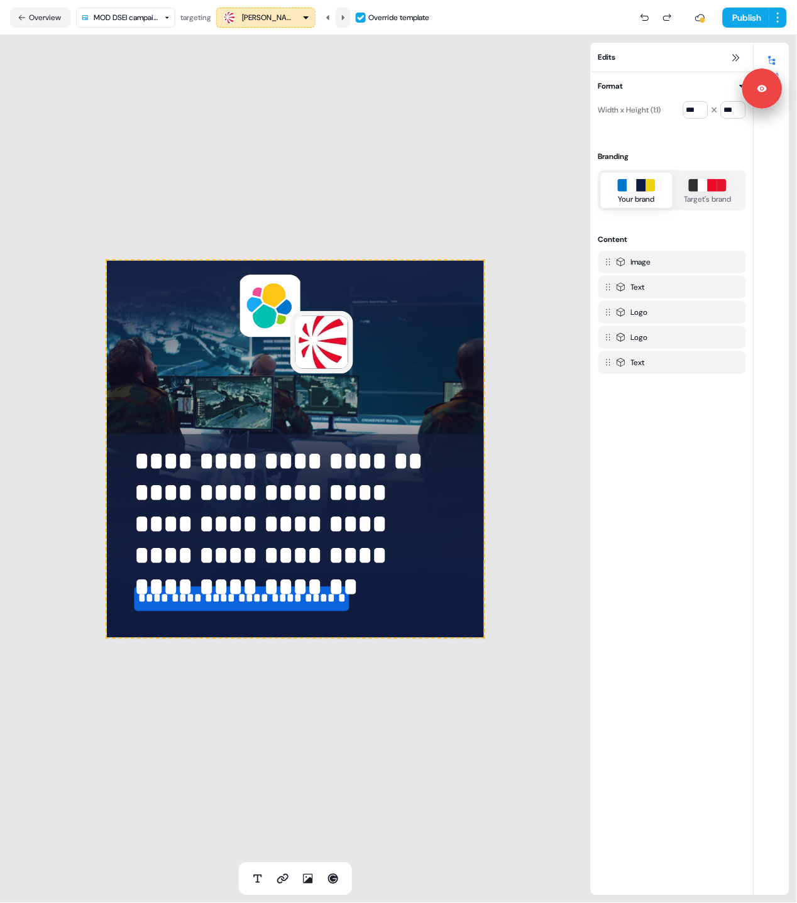
click at [343, 16] on icon at bounding box center [343, 18] width 8 height 8
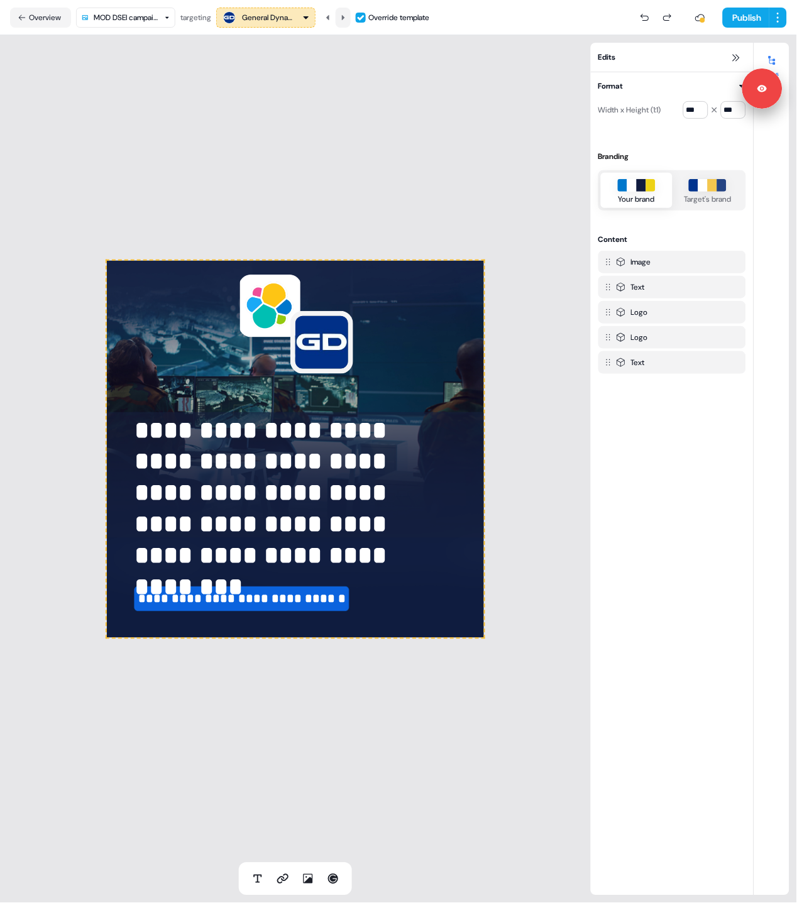
click at [343, 16] on icon at bounding box center [343, 18] width 8 height 8
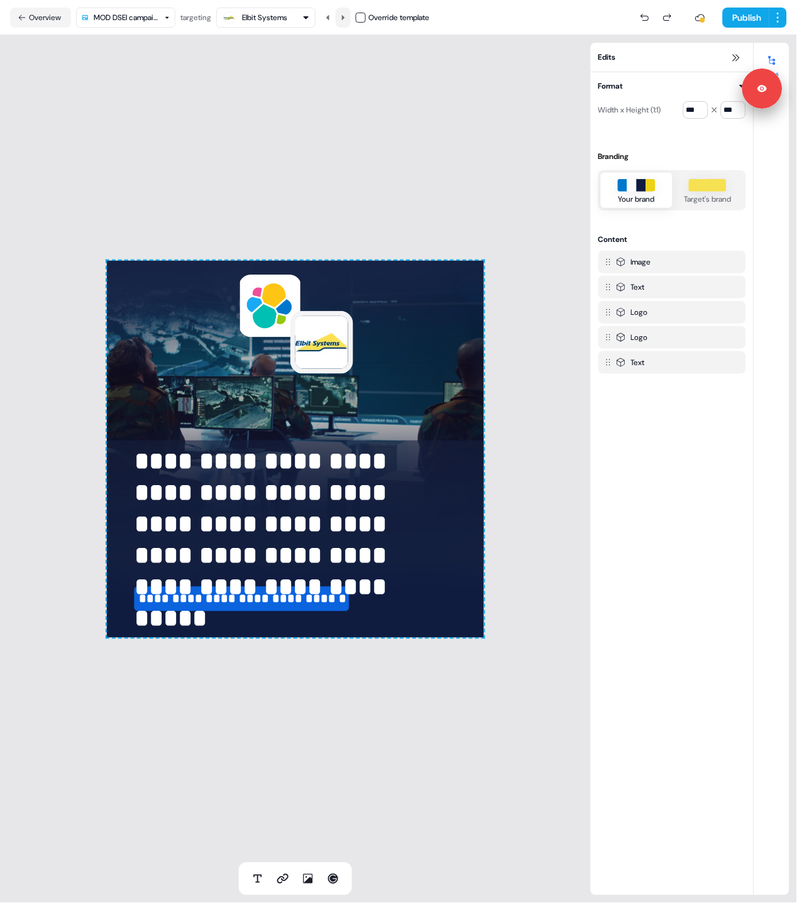
click at [343, 16] on icon at bounding box center [343, 18] width 8 height 8
click at [346, 15] on icon at bounding box center [343, 18] width 8 height 8
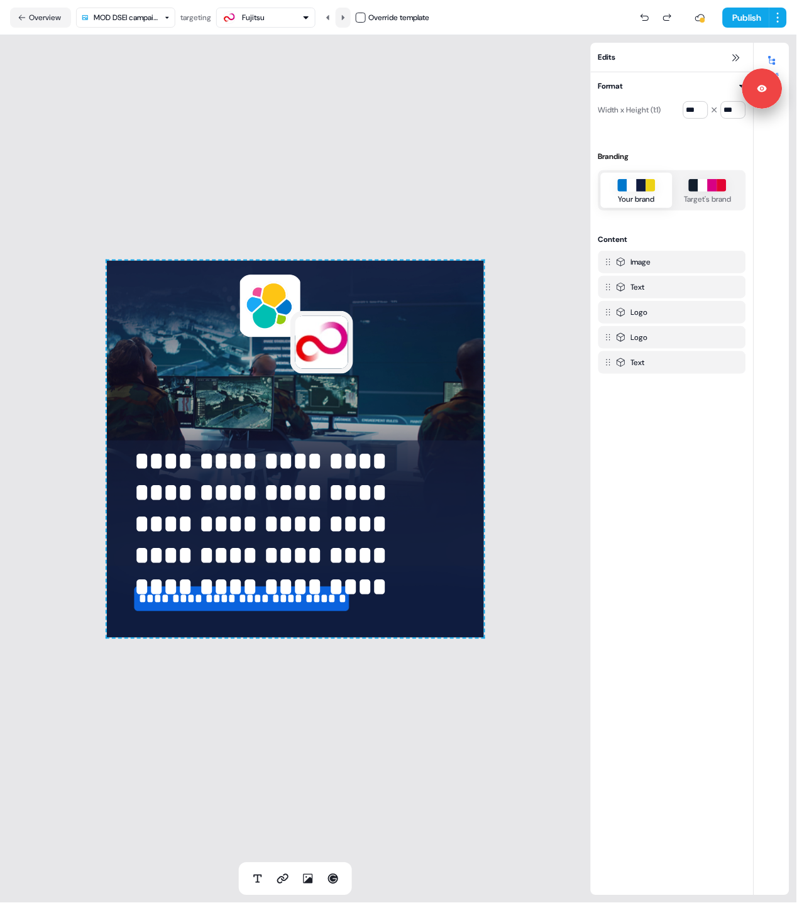
click at [346, 15] on icon at bounding box center [343, 18] width 8 height 8
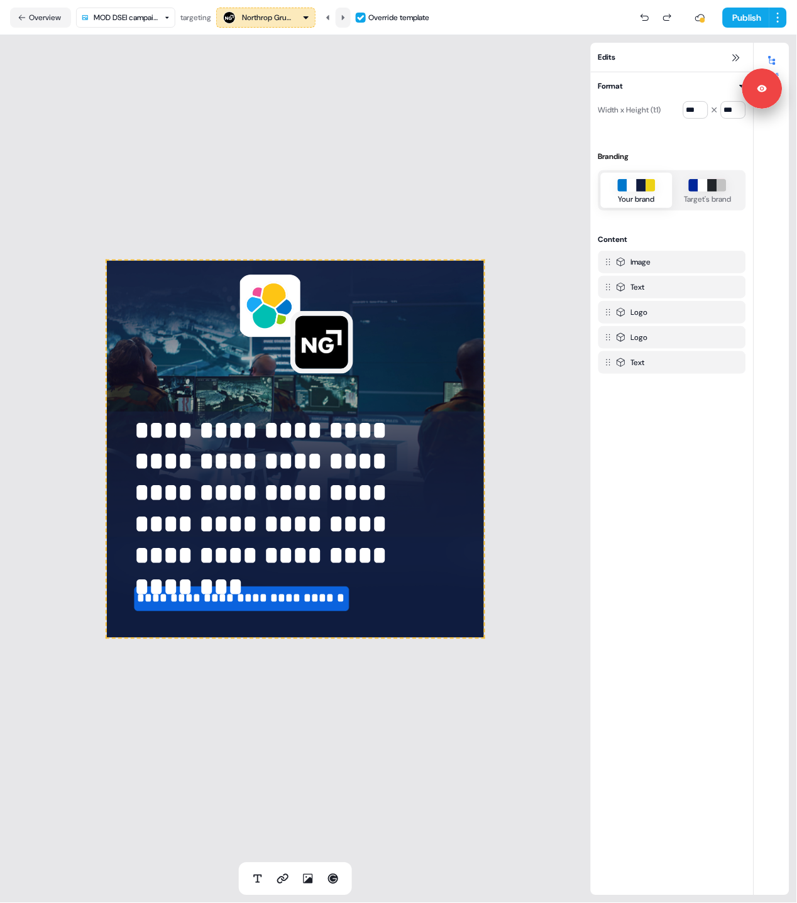
click at [346, 15] on icon at bounding box center [343, 18] width 8 height 8
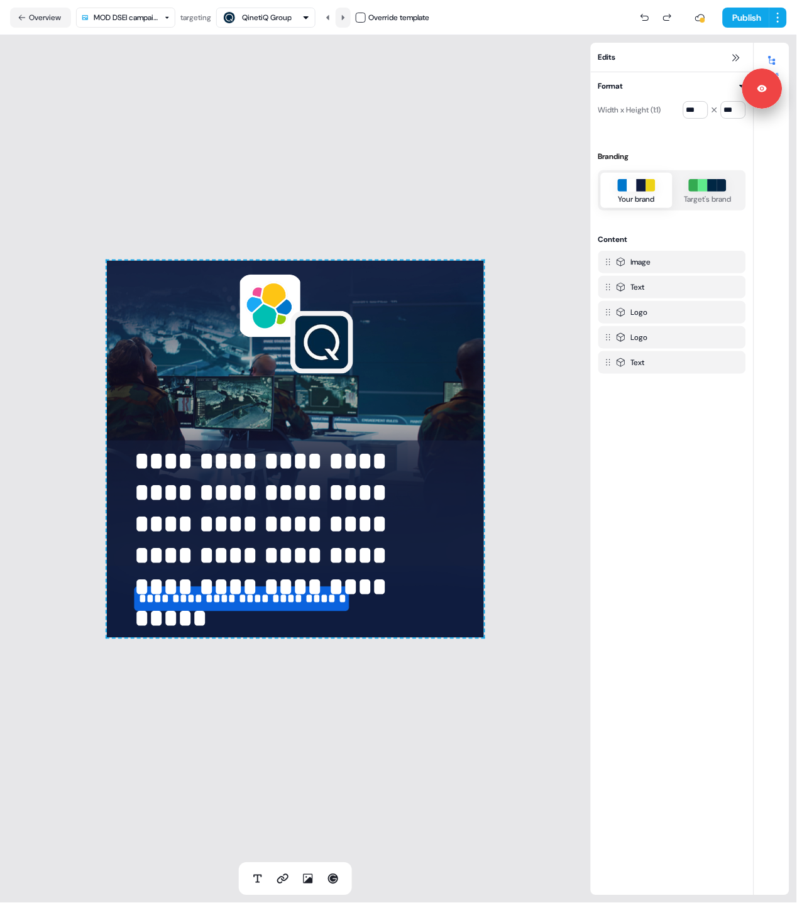
click at [346, 15] on icon at bounding box center [343, 18] width 8 height 8
click at [346, 14] on icon at bounding box center [343, 18] width 8 height 8
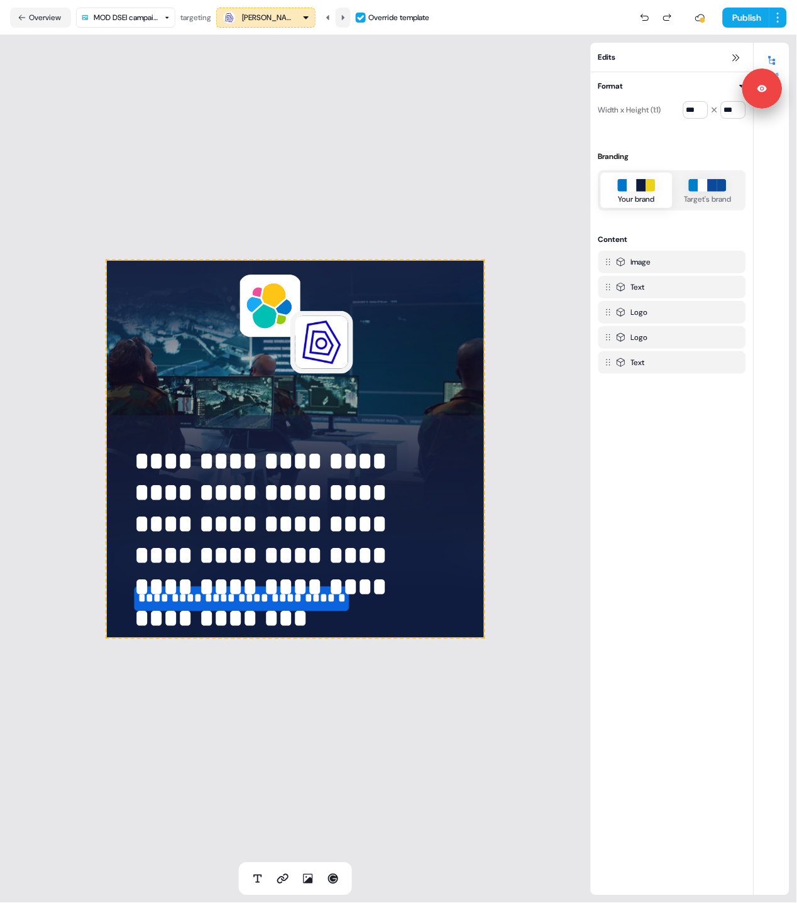
click at [346, 14] on icon at bounding box center [343, 18] width 8 height 8
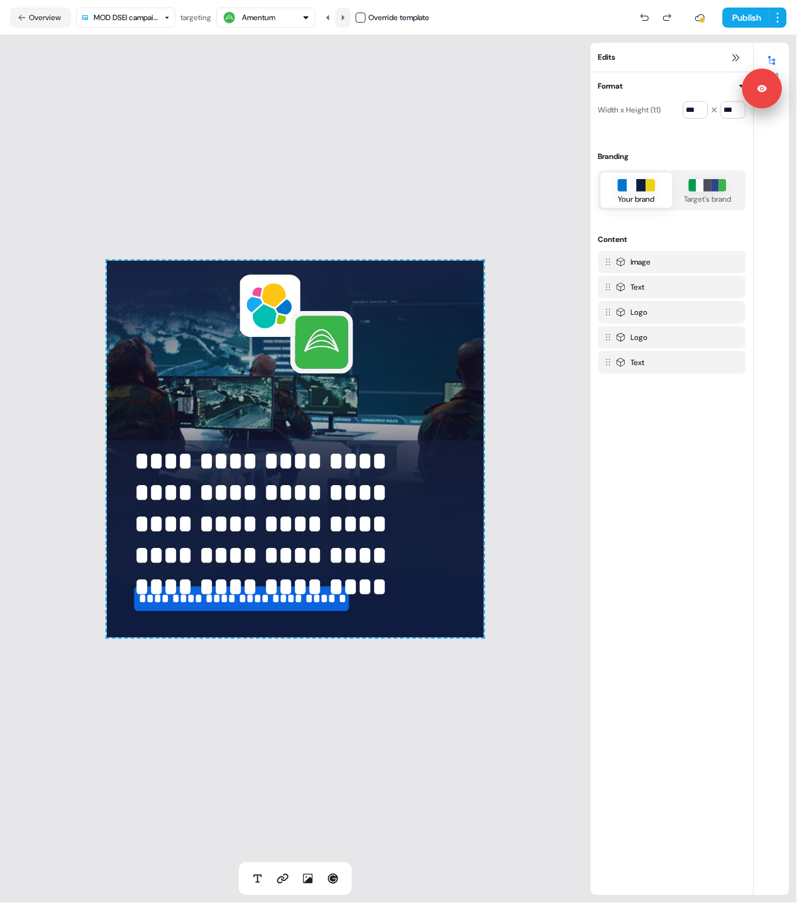
click at [346, 14] on icon at bounding box center [343, 18] width 8 height 8
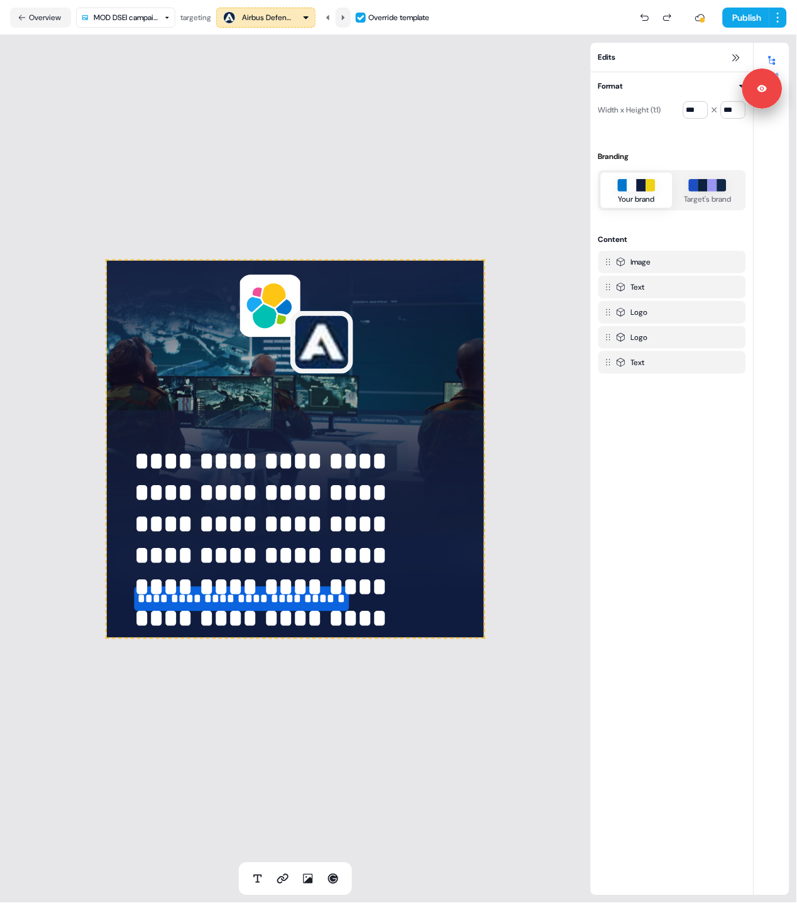
click at [346, 14] on icon at bounding box center [343, 18] width 8 height 8
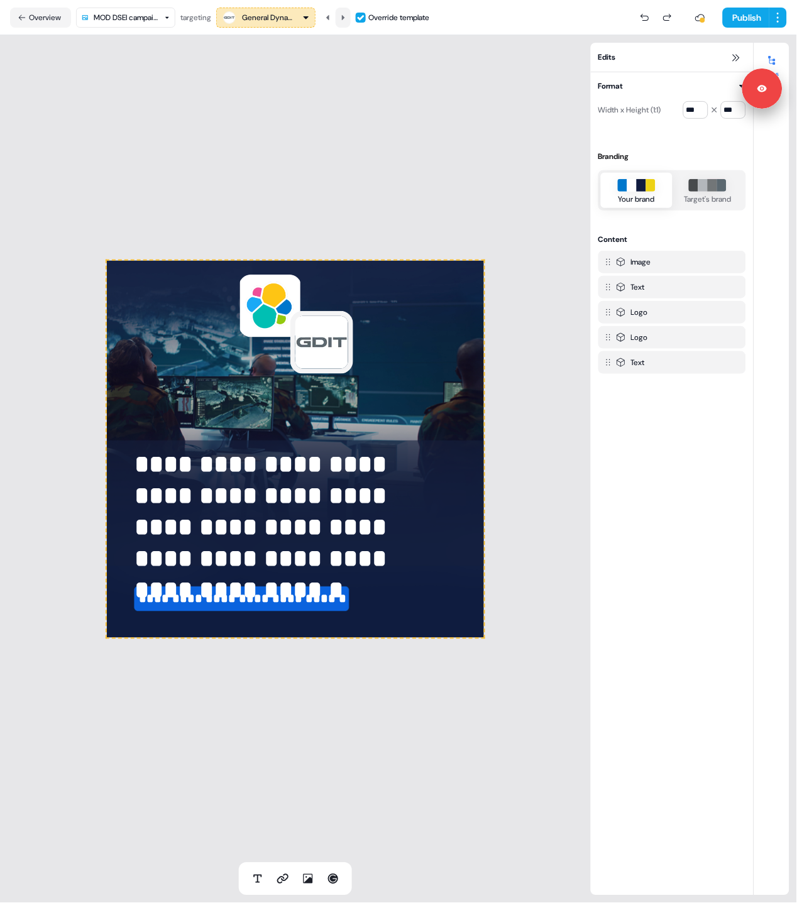
click at [346, 14] on icon at bounding box center [343, 18] width 8 height 8
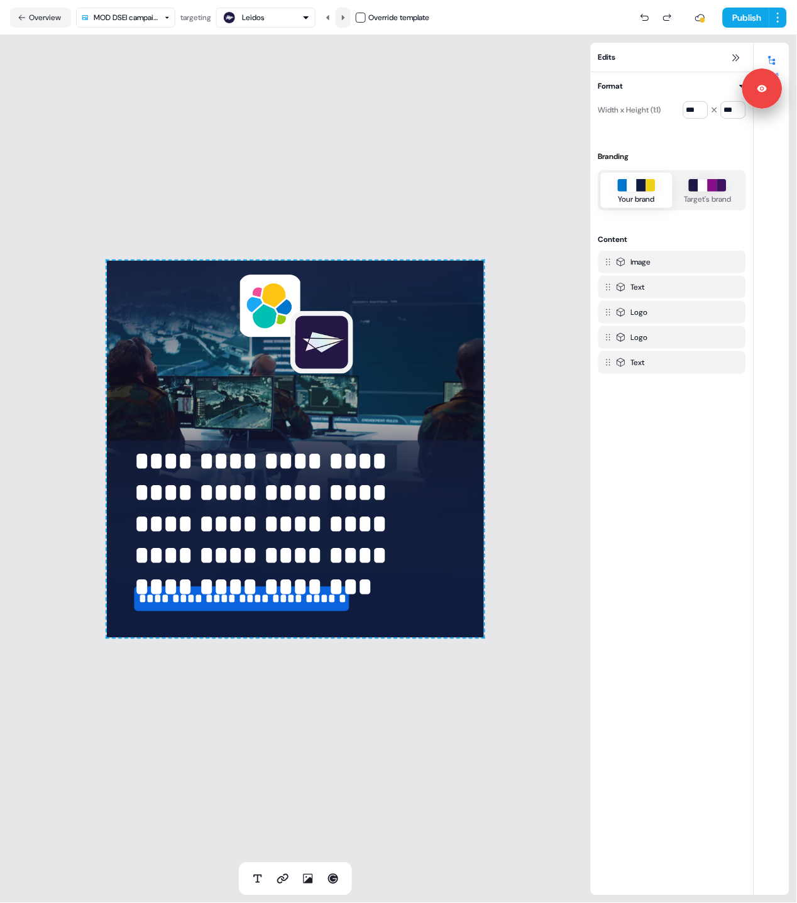
click at [346, 14] on icon at bounding box center [343, 18] width 8 height 8
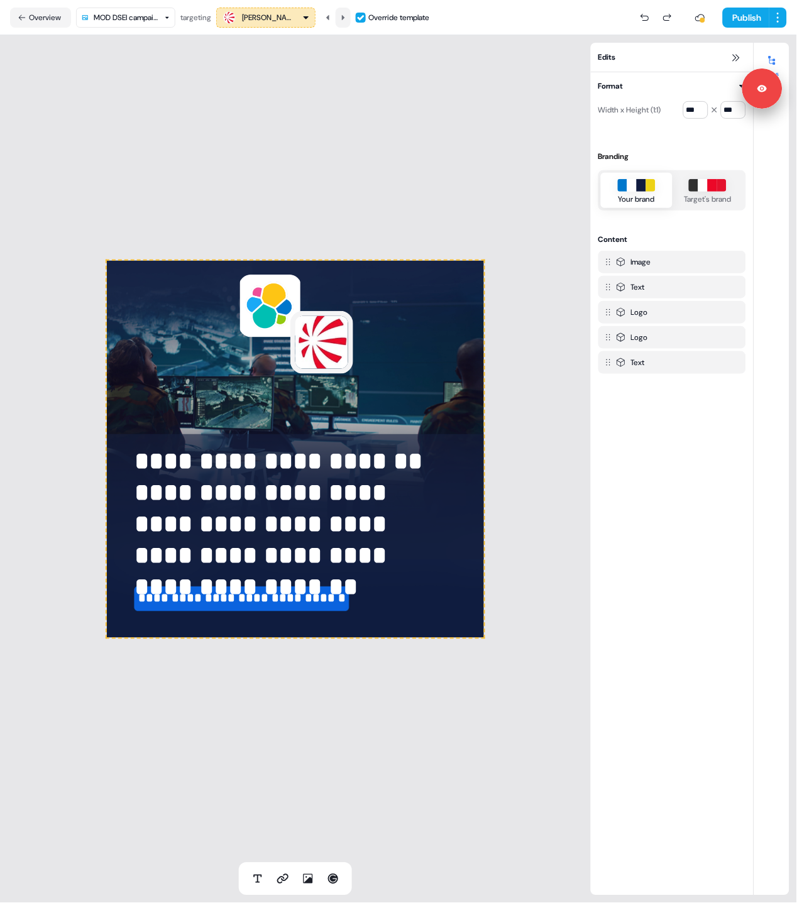
click at [346, 14] on icon at bounding box center [343, 18] width 8 height 8
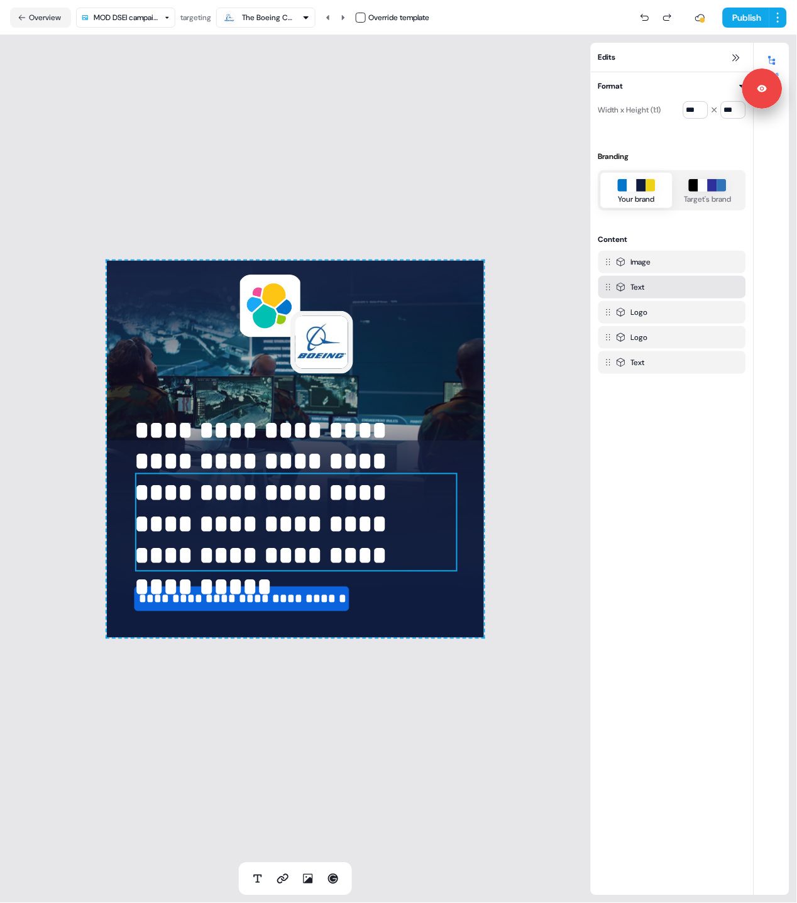
click at [375, 501] on p "**********" at bounding box center [296, 493] width 322 height 157
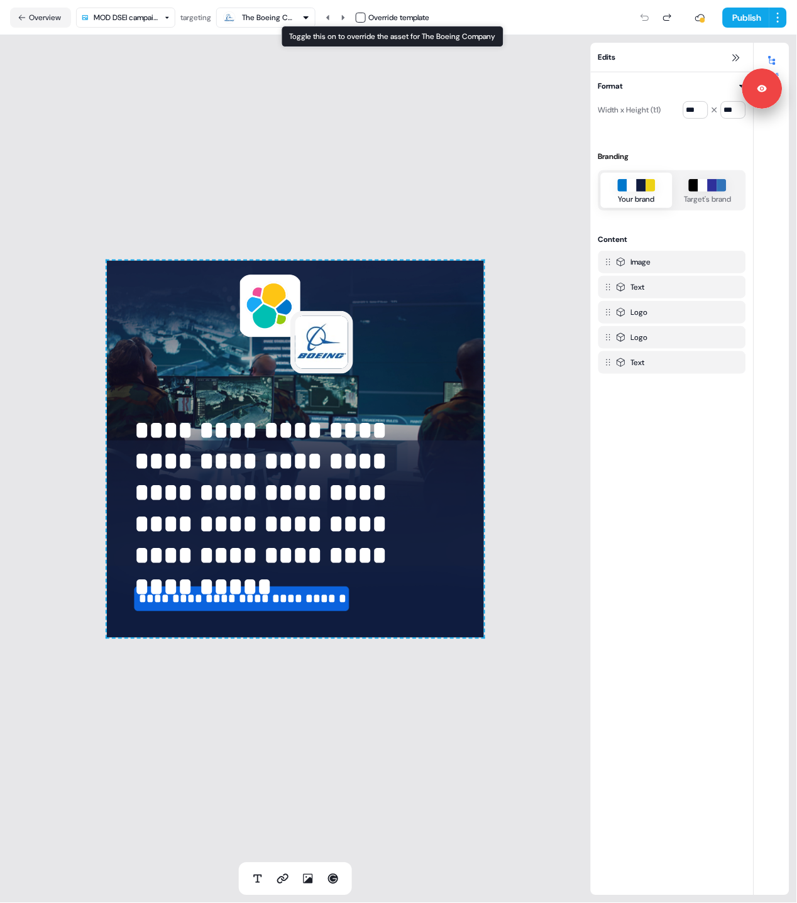
click at [366, 15] on button "button" at bounding box center [361, 18] width 10 height 10
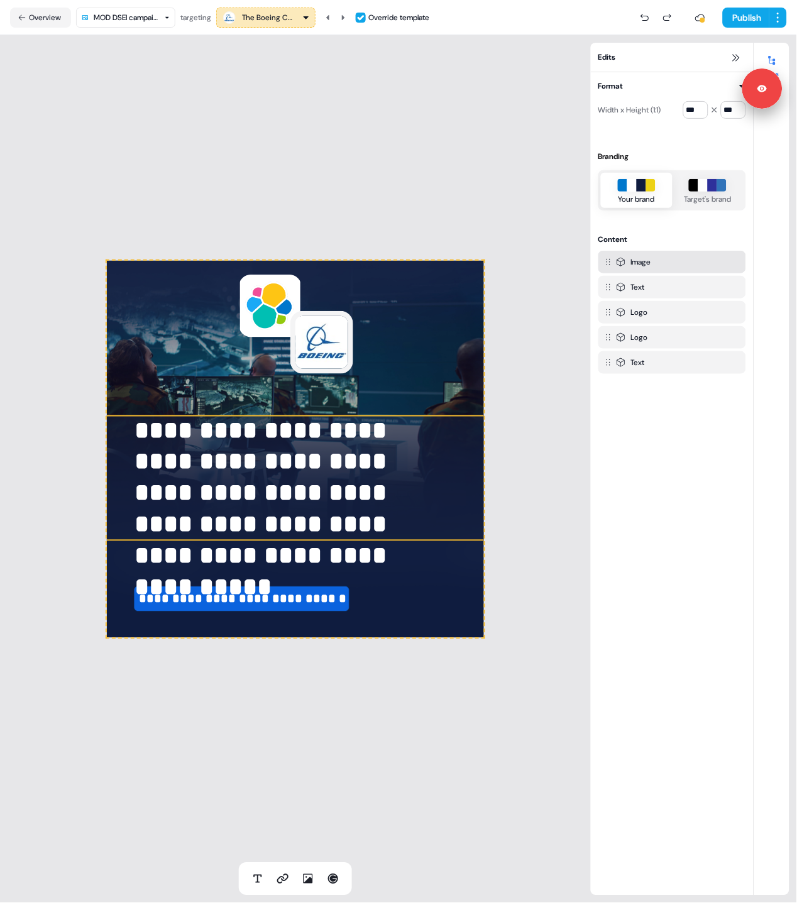
click at [470, 476] on img at bounding box center [298, 479] width 393 height 126
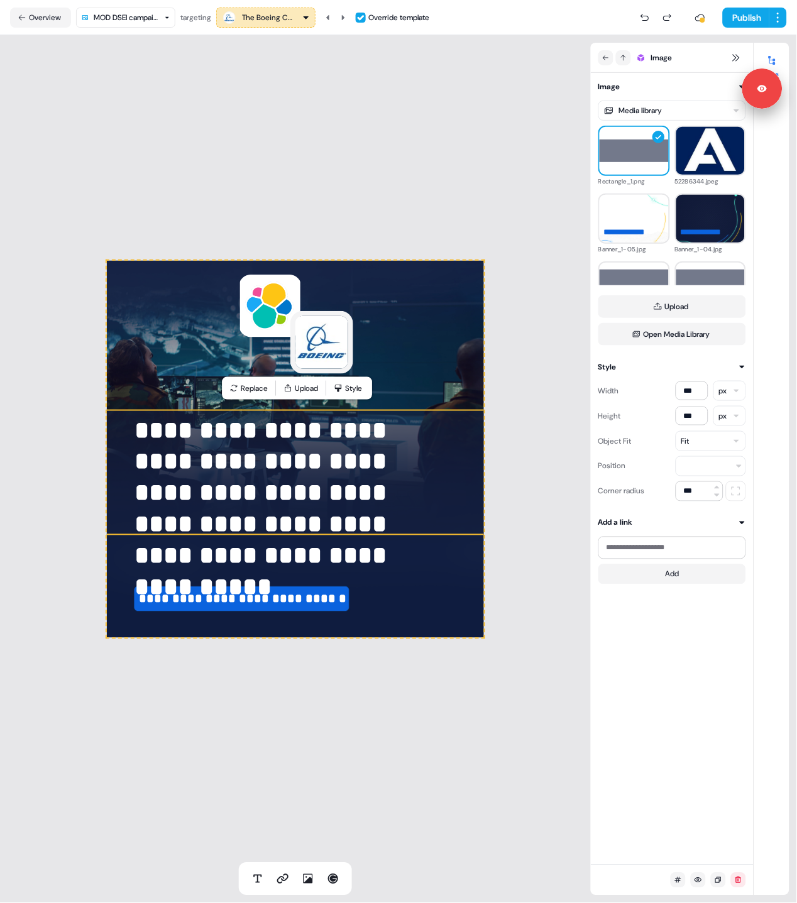
drag, startPoint x: 512, startPoint y: 473, endPoint x: 490, endPoint y: 505, distance: 39.1
click at [512, 473] on div "**********" at bounding box center [295, 449] width 591 height 828
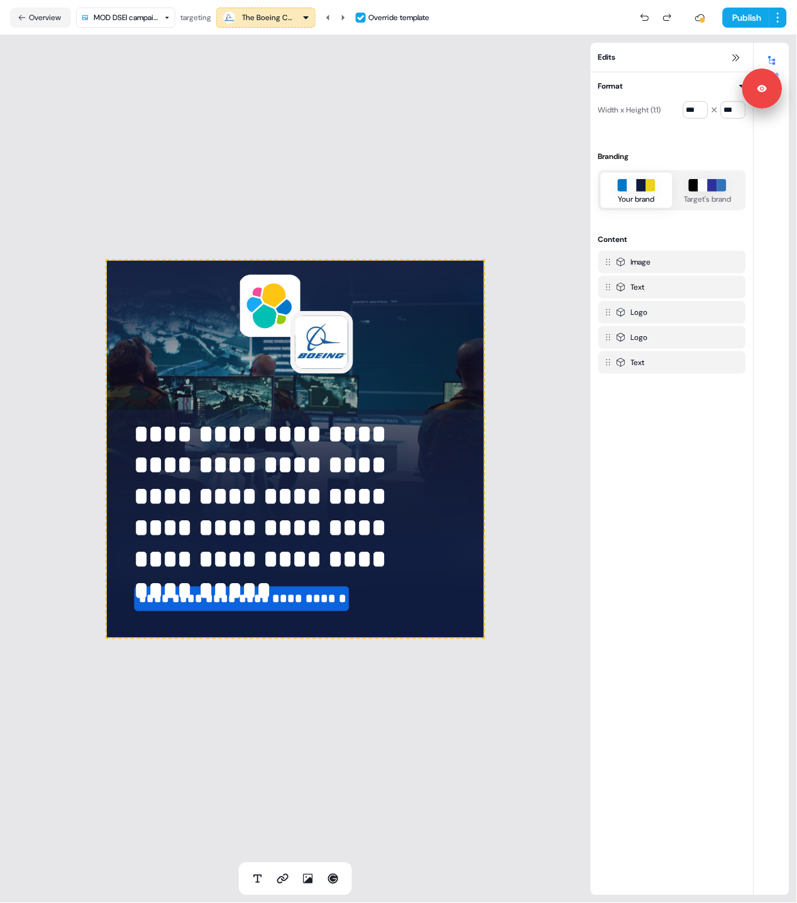
drag, startPoint x: 215, startPoint y: 107, endPoint x: 214, endPoint y: 97, distance: 10.1
click at [214, 106] on div "**********" at bounding box center [295, 449] width 591 height 828
click at [345, 16] on icon at bounding box center [343, 16] width 3 height 5
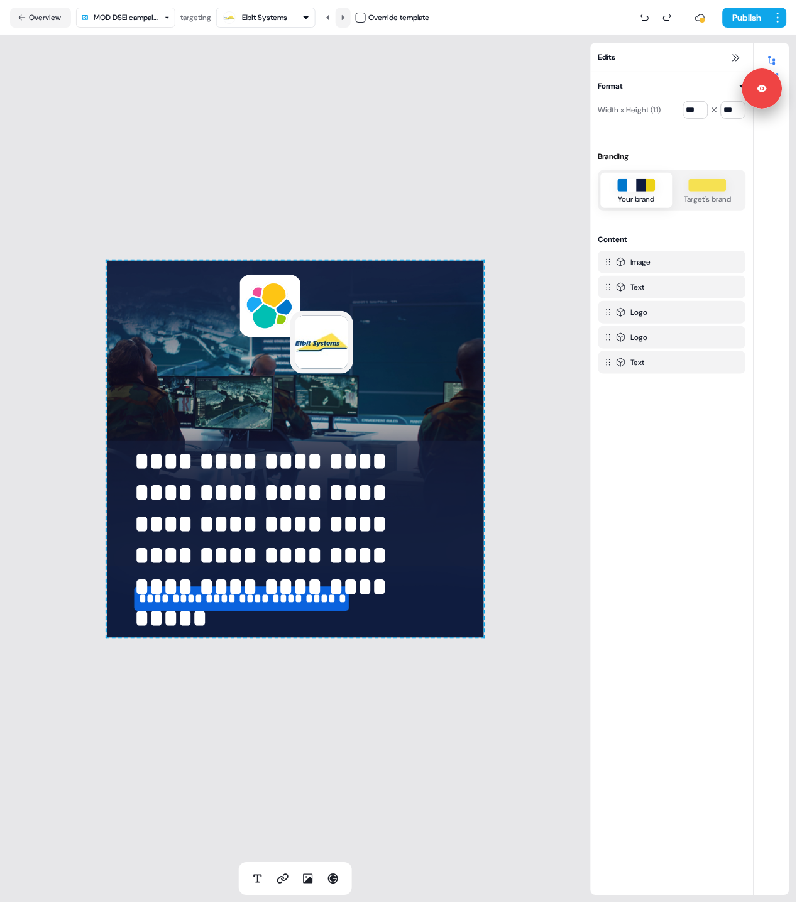
click at [345, 17] on icon at bounding box center [343, 16] width 3 height 5
click at [329, 17] on icon at bounding box center [327, 16] width 3 height 5
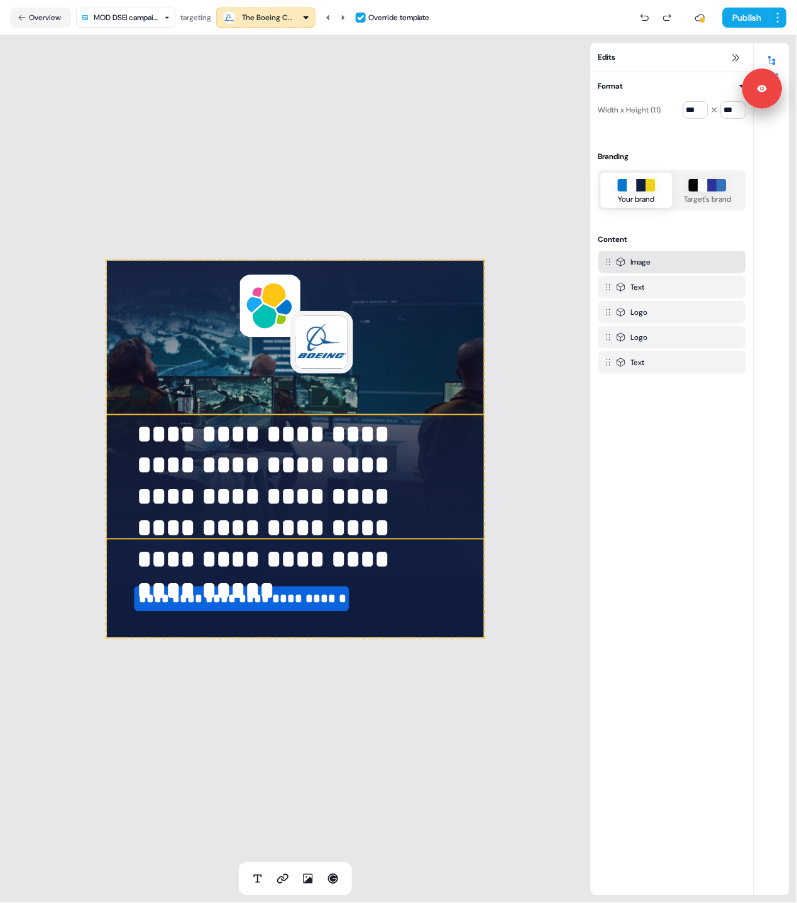
click at [466, 436] on img at bounding box center [299, 477] width 393 height 126
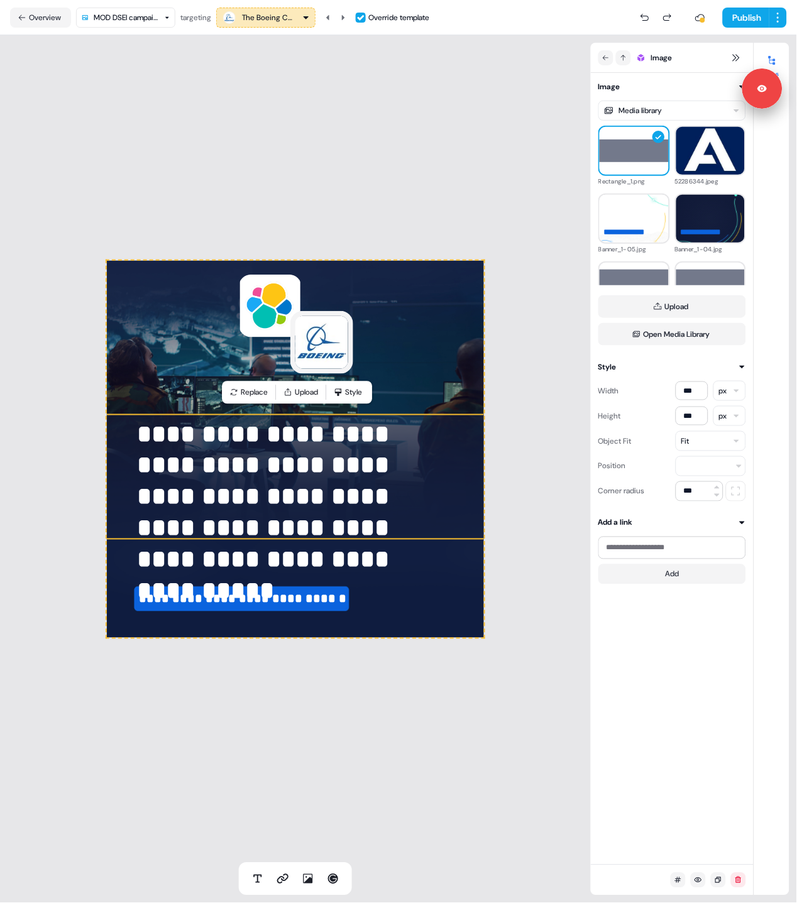
drag, startPoint x: 272, startPoint y: 156, endPoint x: 265, endPoint y: 145, distance: 12.7
click at [272, 156] on div "**********" at bounding box center [295, 449] width 591 height 828
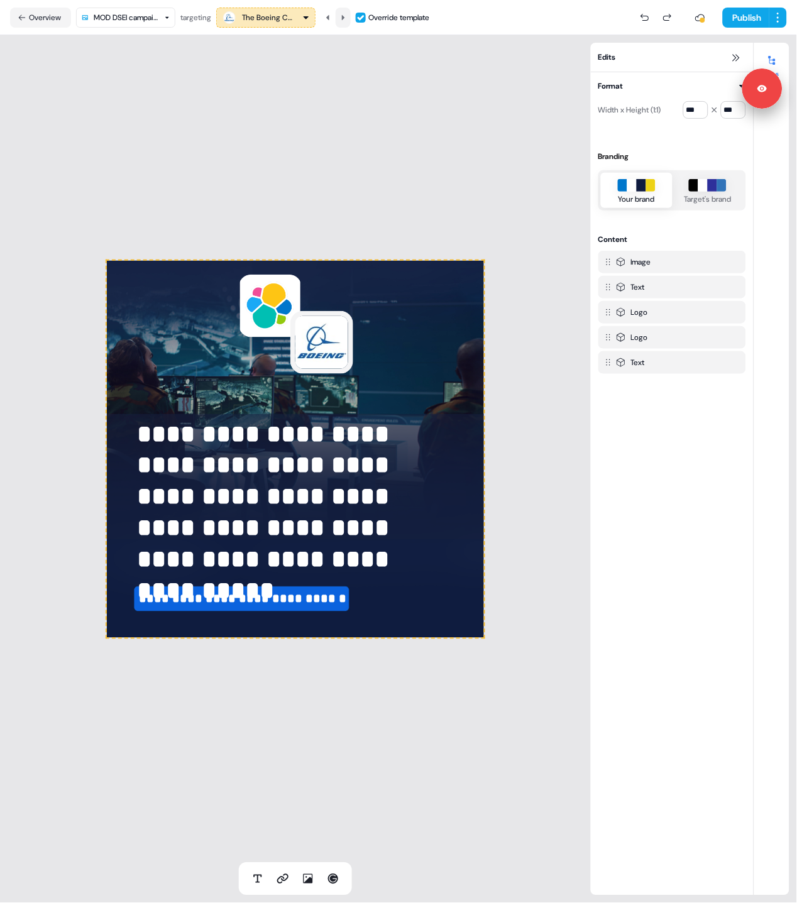
click at [344, 18] on icon at bounding box center [343, 16] width 3 height 5
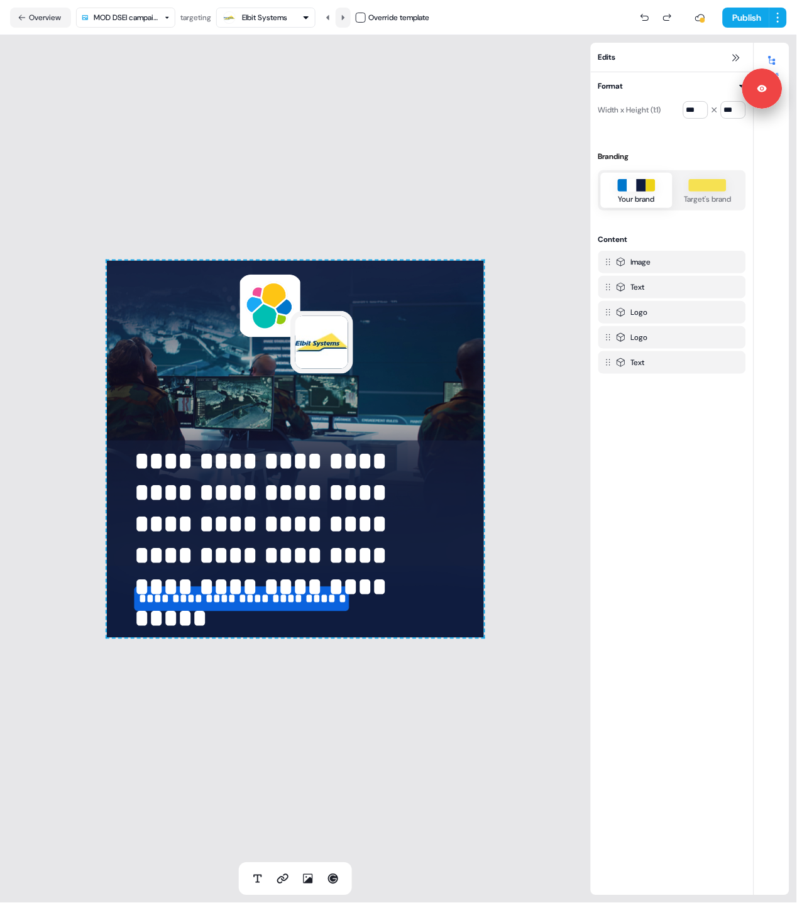
click at [344, 18] on icon at bounding box center [343, 16] width 3 height 5
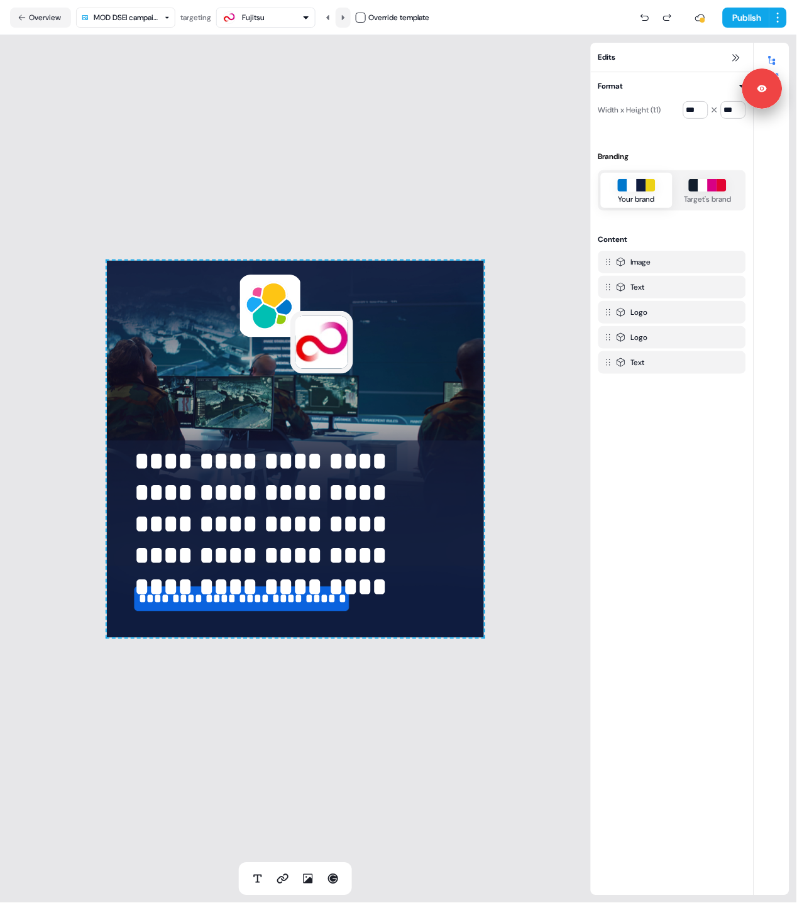
click at [344, 18] on icon at bounding box center [343, 16] width 3 height 5
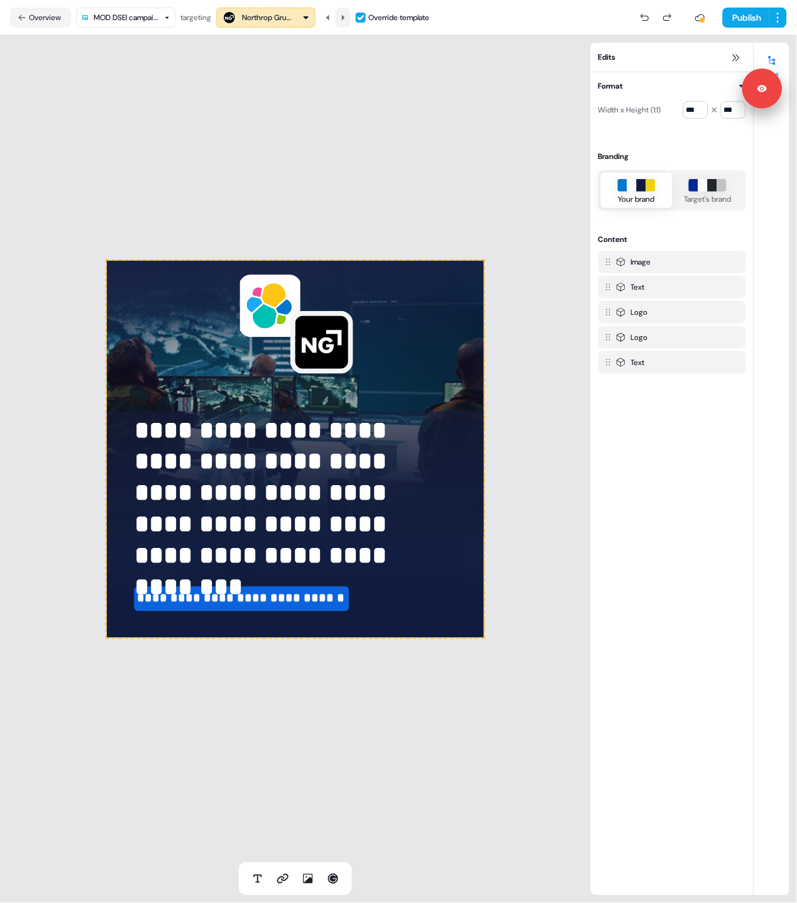
click at [344, 18] on icon at bounding box center [343, 16] width 3 height 5
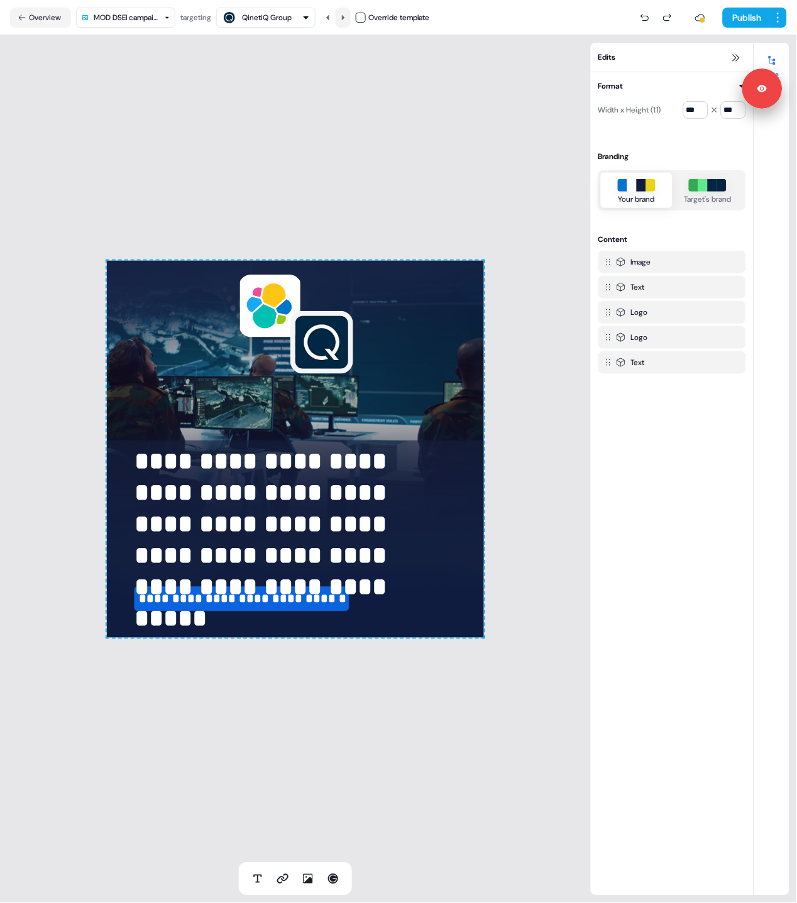
click at [344, 18] on icon at bounding box center [343, 16] width 3 height 5
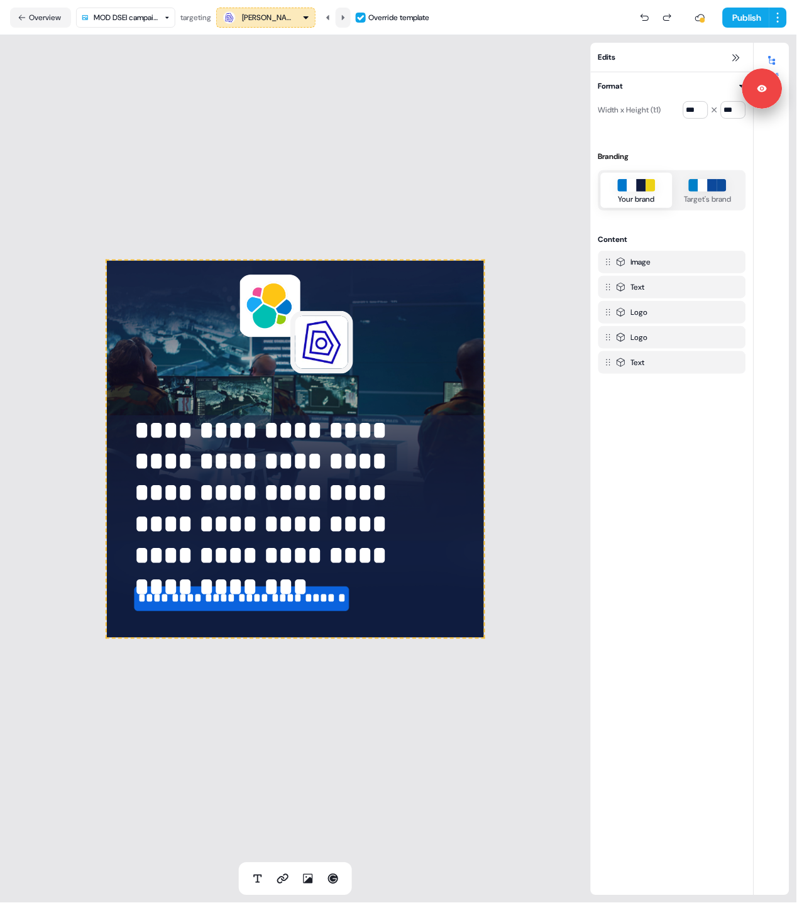
click at [344, 18] on icon at bounding box center [343, 16] width 3 height 5
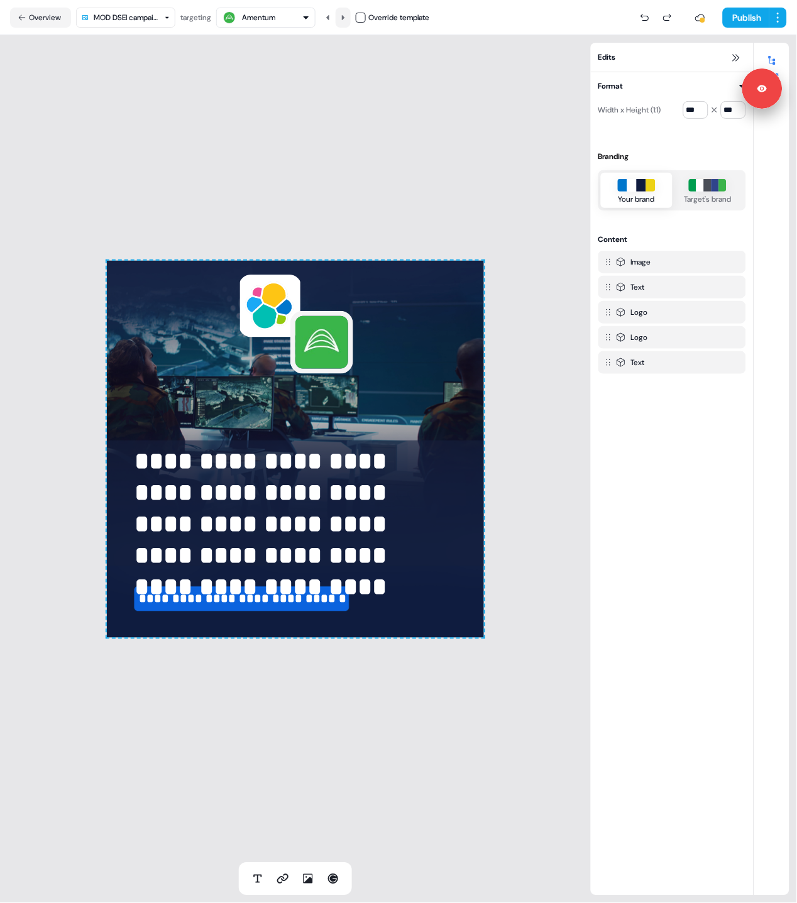
click at [344, 18] on icon at bounding box center [343, 16] width 3 height 5
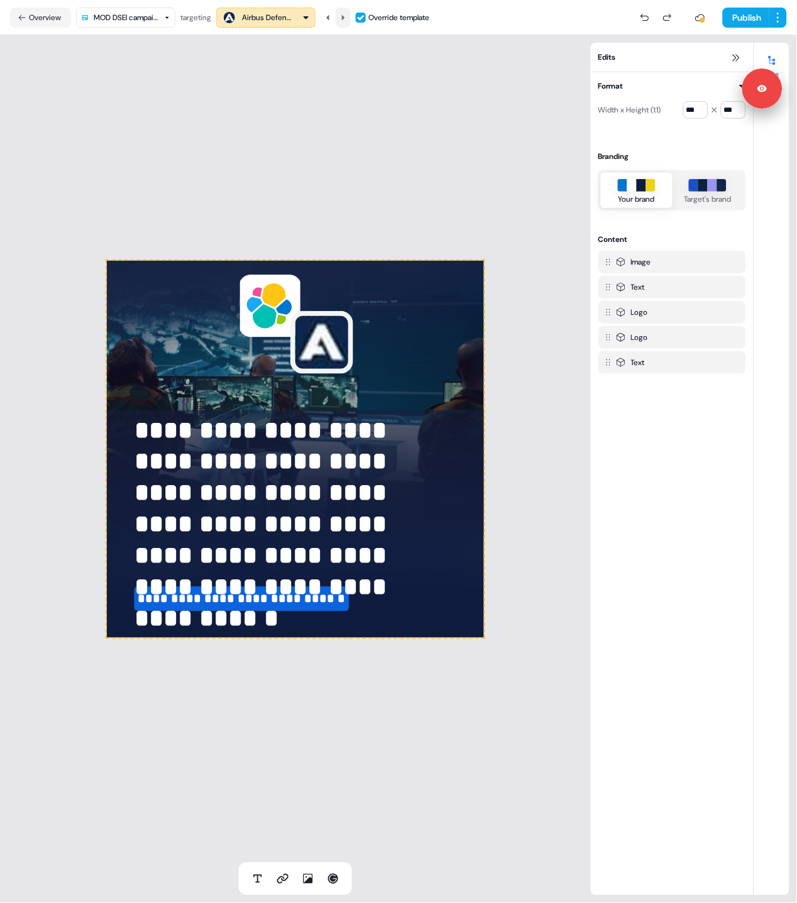
click at [344, 18] on icon at bounding box center [343, 16] width 3 height 5
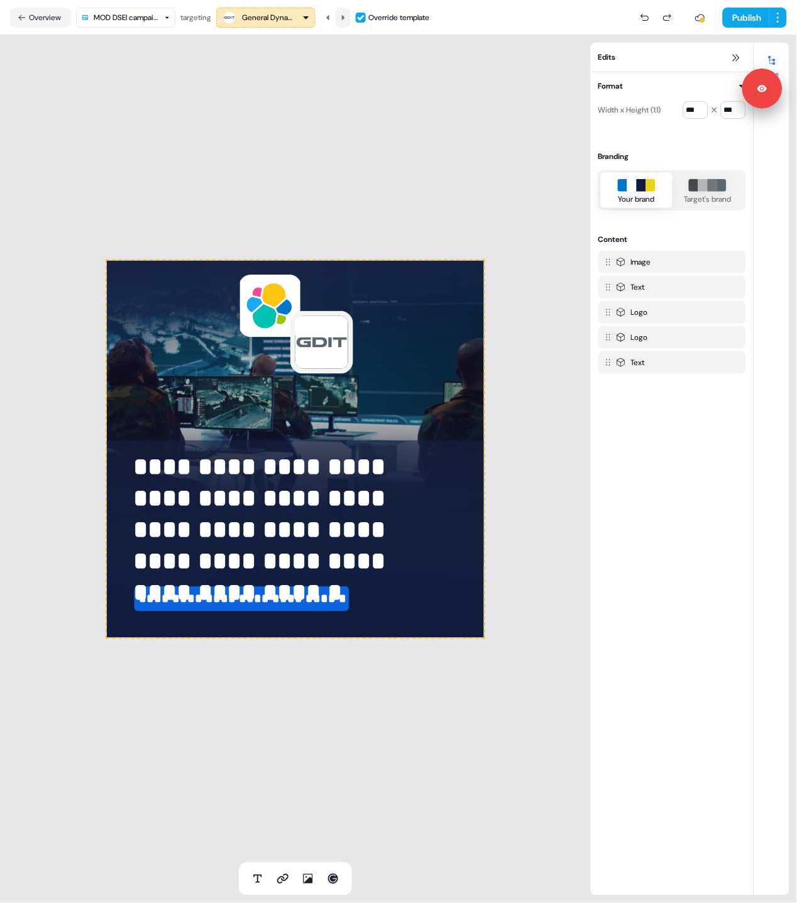
click at [344, 18] on icon at bounding box center [343, 16] width 3 height 5
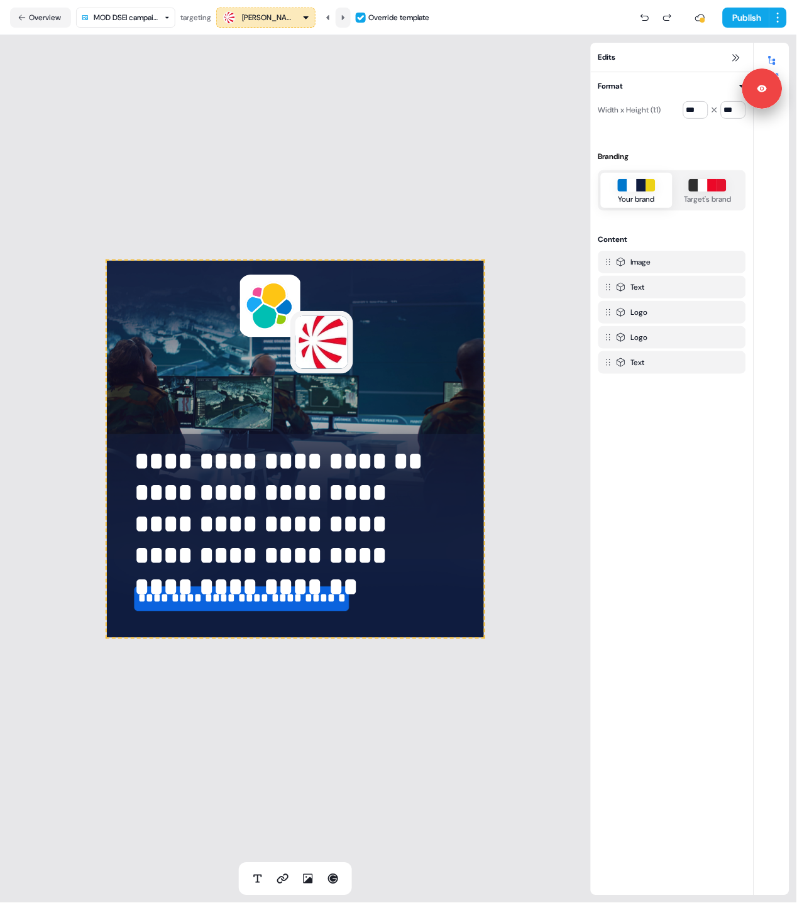
click at [344, 18] on icon at bounding box center [343, 16] width 3 height 5
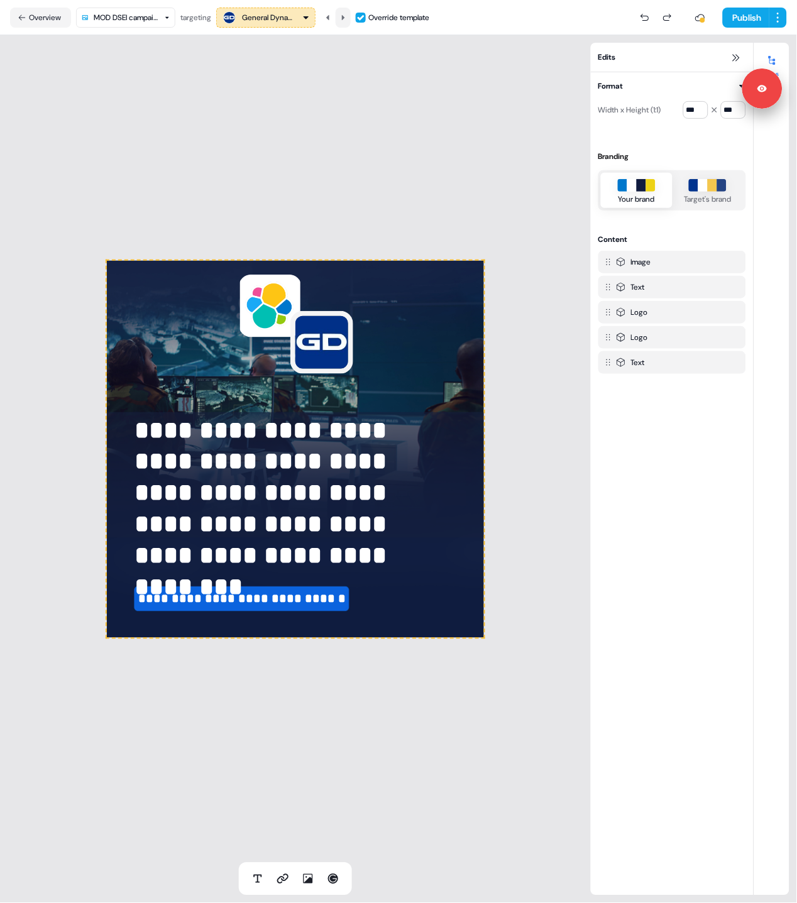
click at [344, 18] on icon at bounding box center [343, 16] width 3 height 5
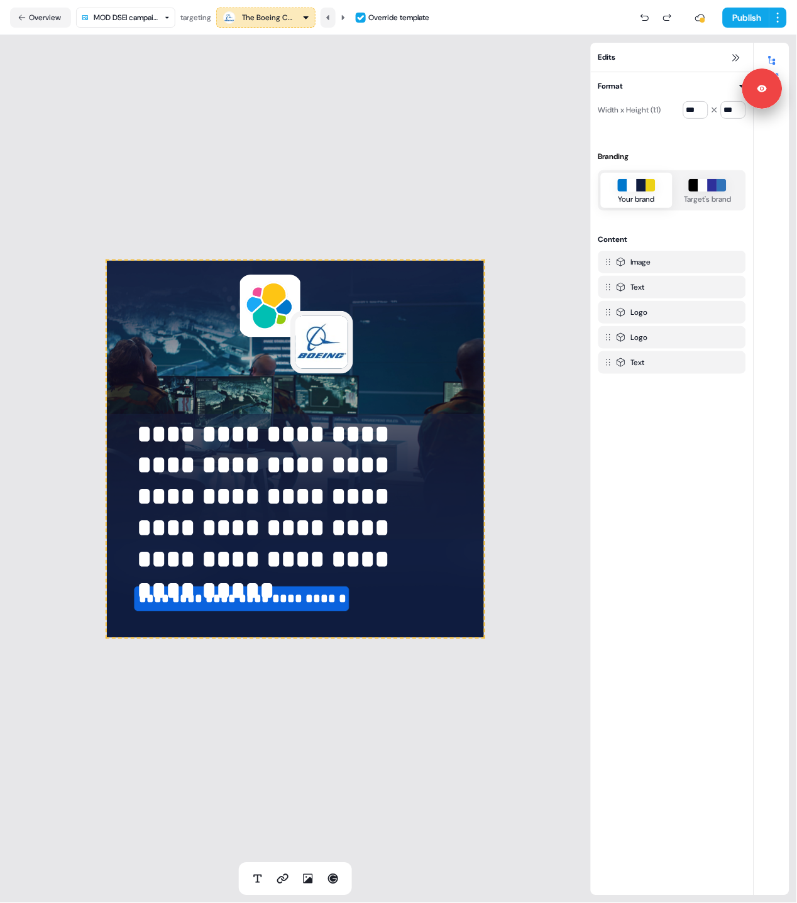
click at [332, 19] on icon at bounding box center [328, 18] width 8 height 8
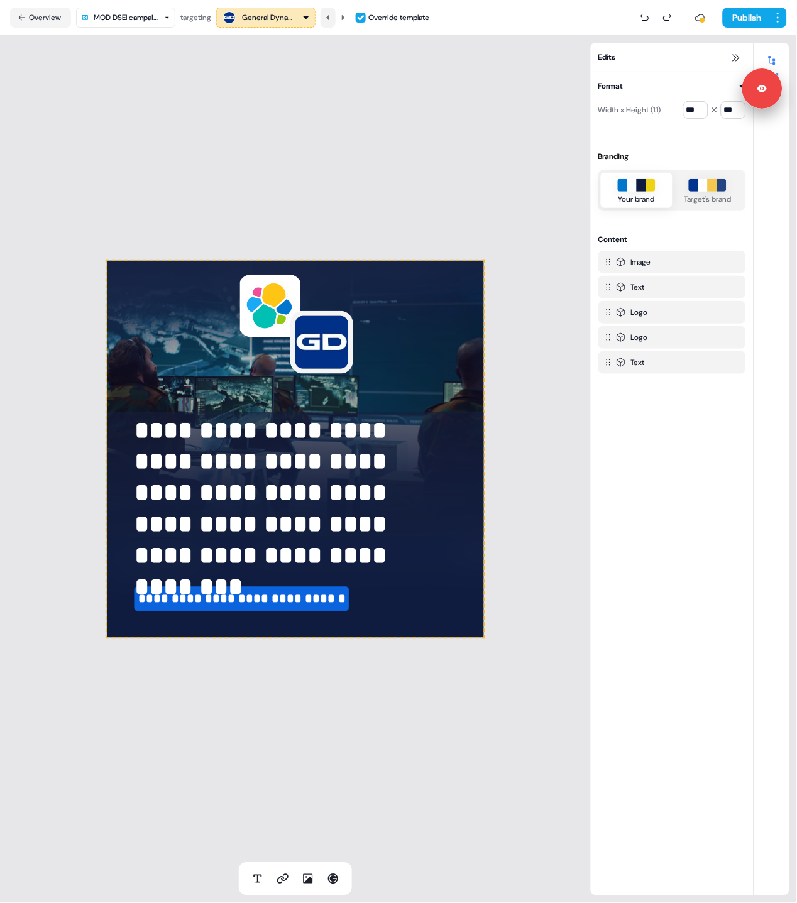
click at [332, 19] on icon at bounding box center [328, 18] width 8 height 8
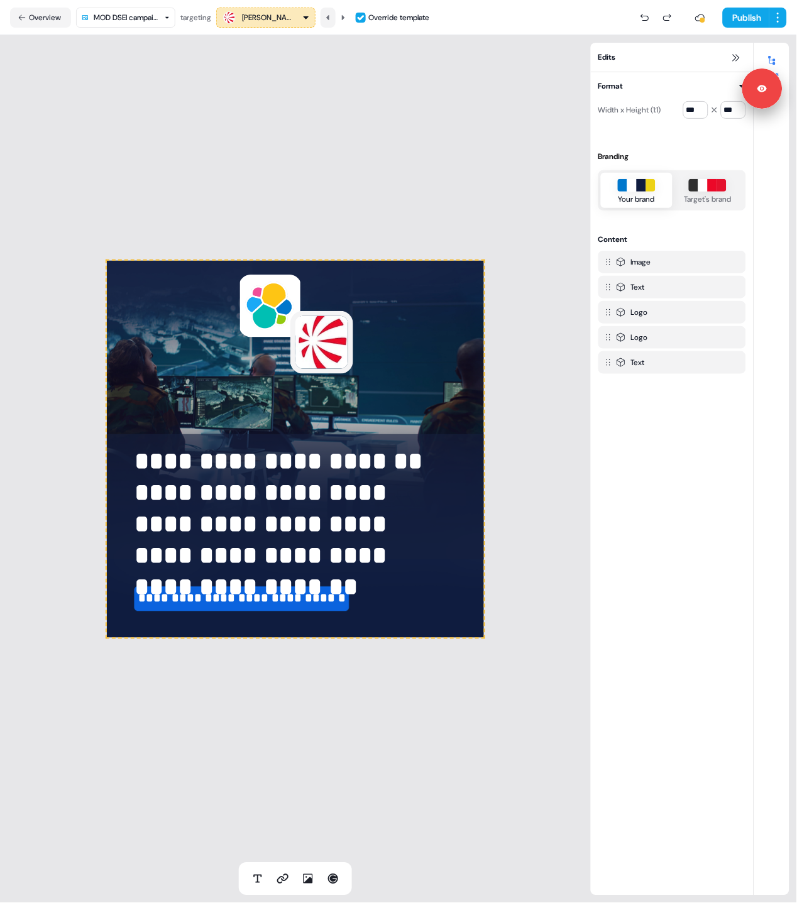
click at [332, 19] on icon at bounding box center [328, 18] width 8 height 8
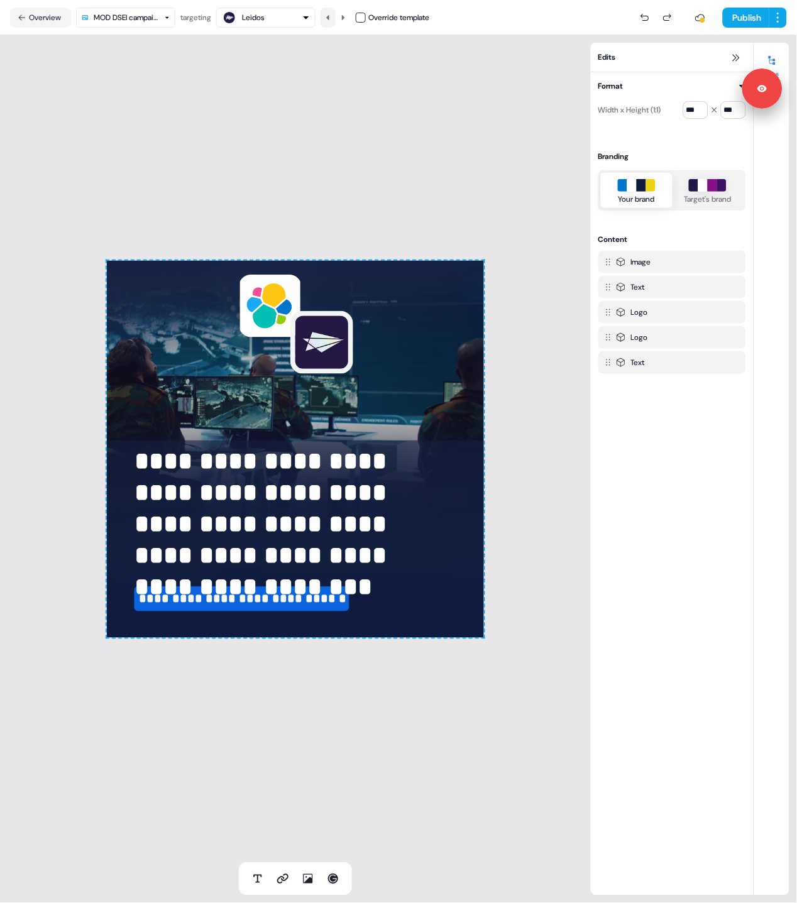
click at [332, 19] on icon at bounding box center [328, 18] width 8 height 8
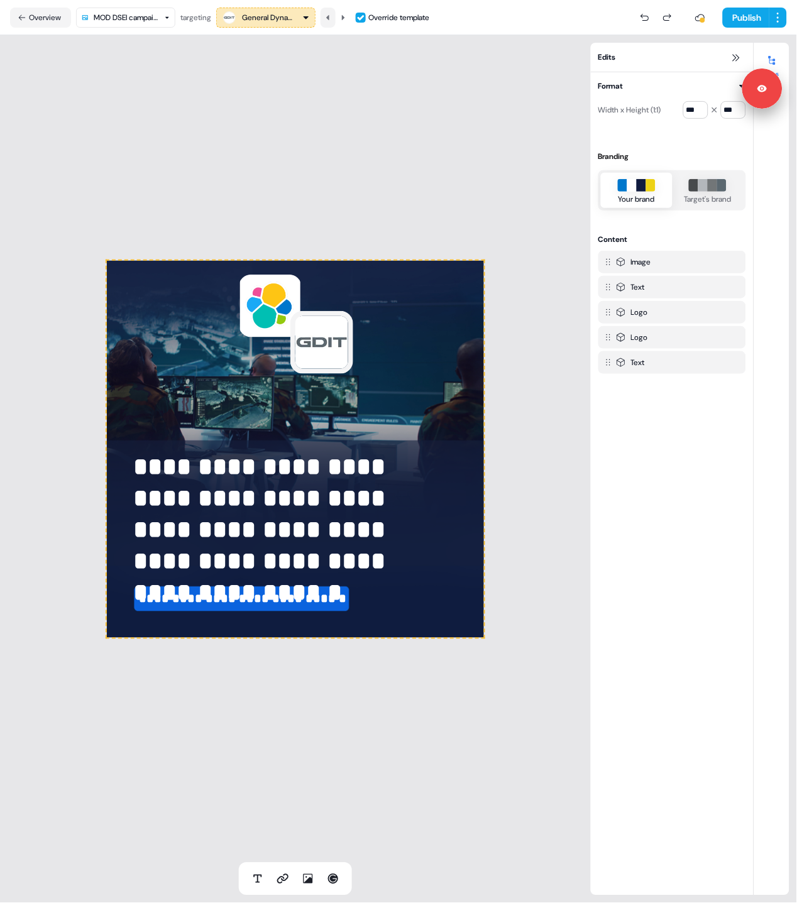
click at [332, 19] on icon at bounding box center [328, 18] width 8 height 8
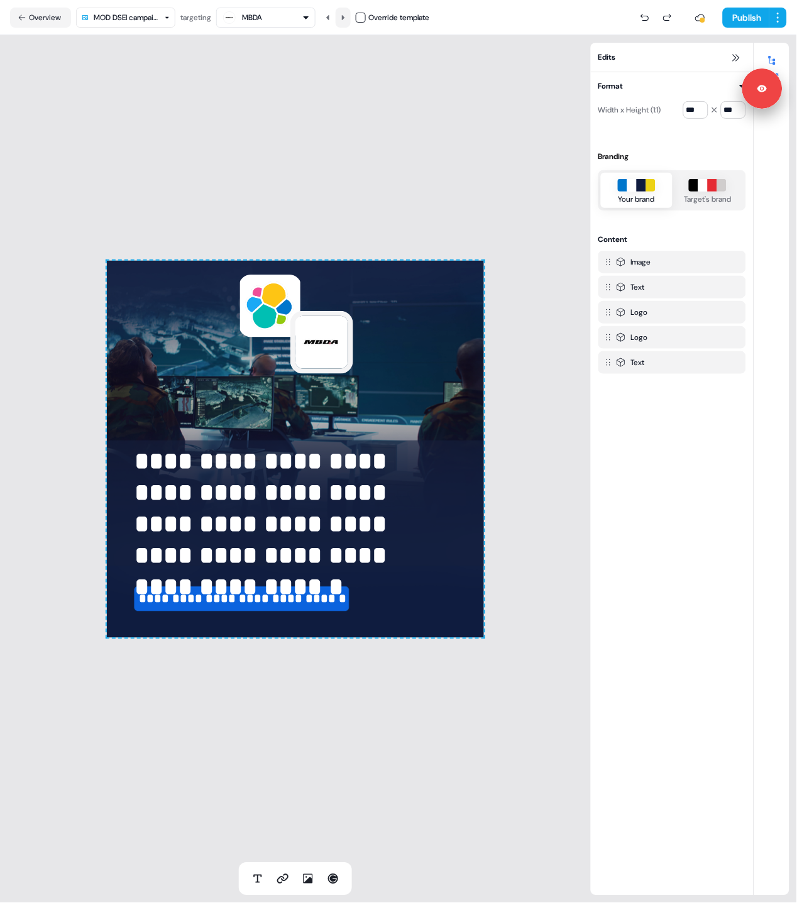
click at [347, 18] on icon at bounding box center [343, 18] width 8 height 8
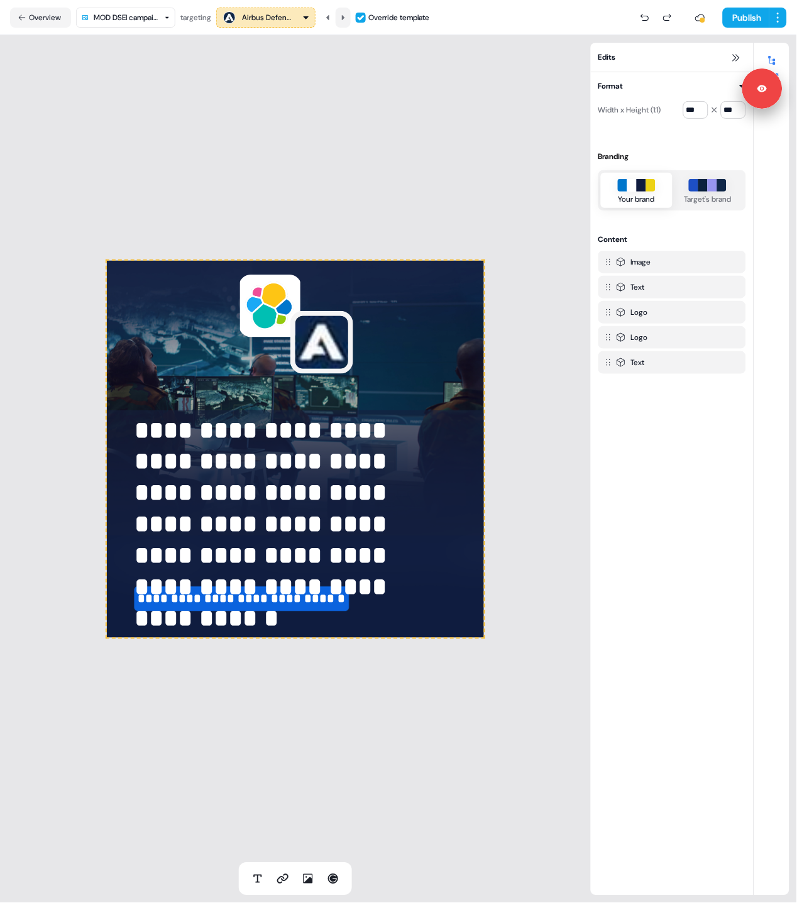
click at [347, 18] on icon at bounding box center [343, 18] width 8 height 8
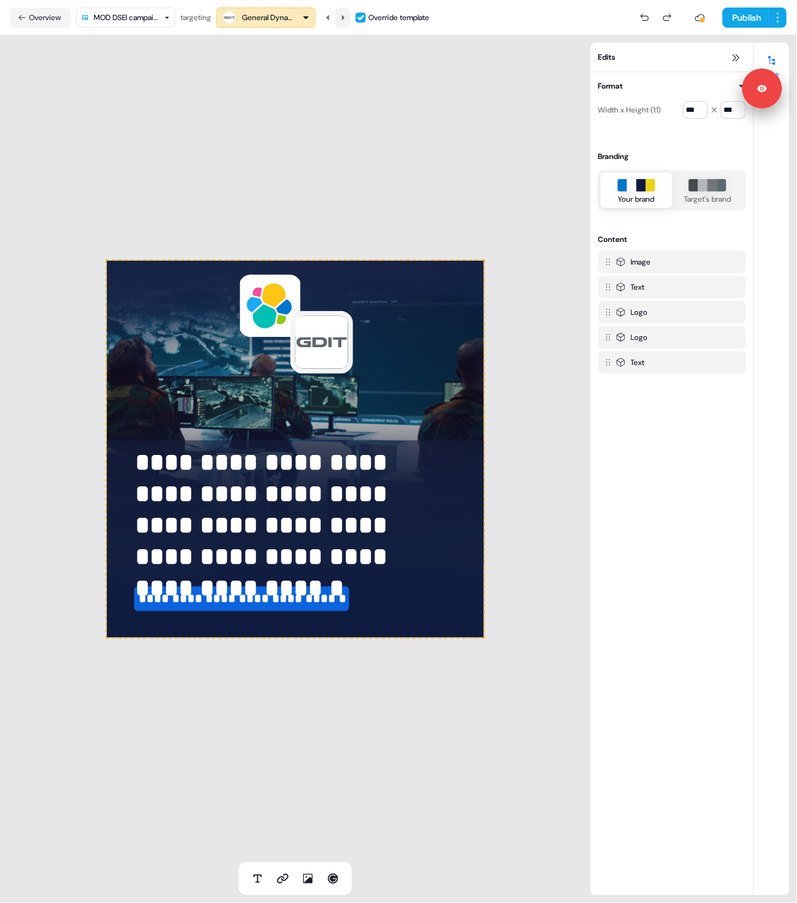
click at [344, 17] on icon at bounding box center [343, 16] width 3 height 5
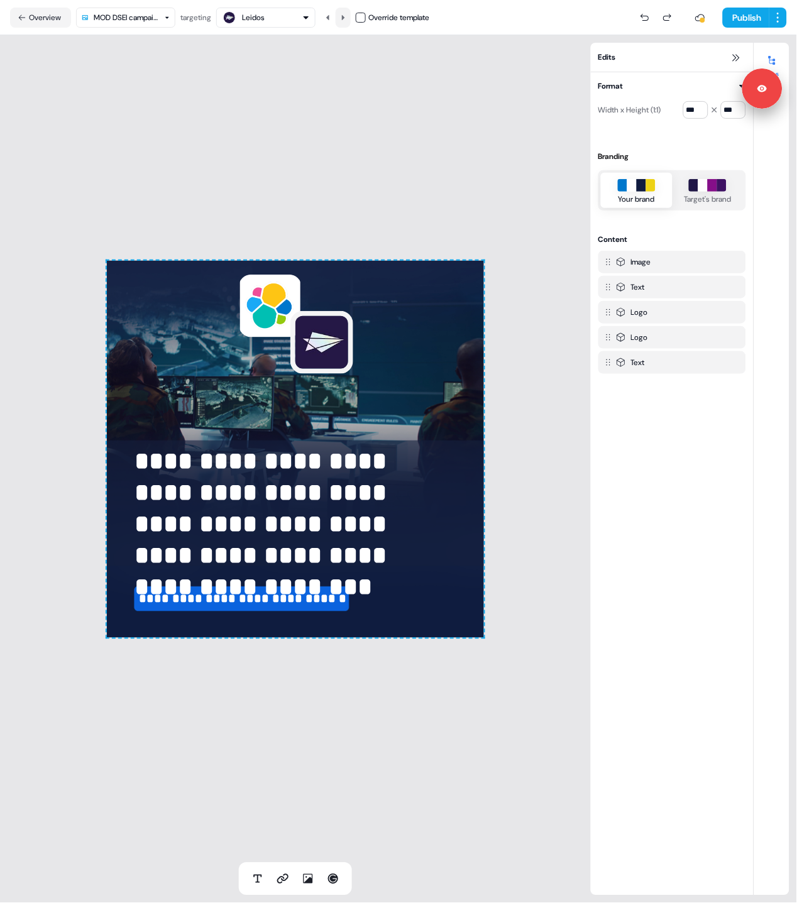
click at [344, 17] on icon at bounding box center [343, 16] width 3 height 5
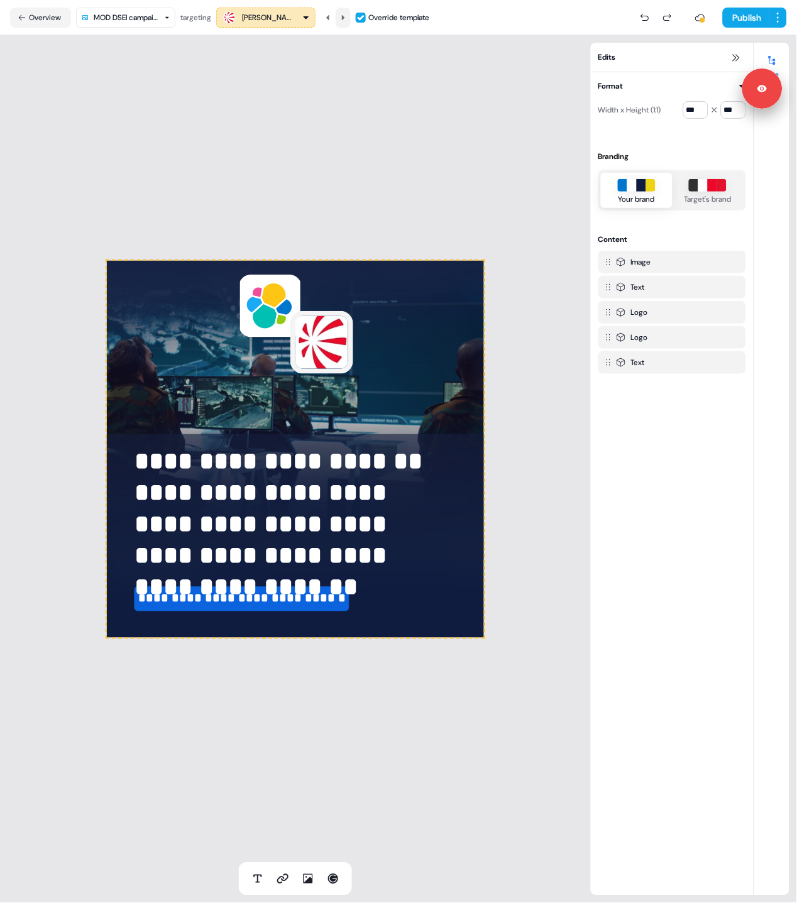
click at [344, 17] on icon at bounding box center [343, 16] width 3 height 5
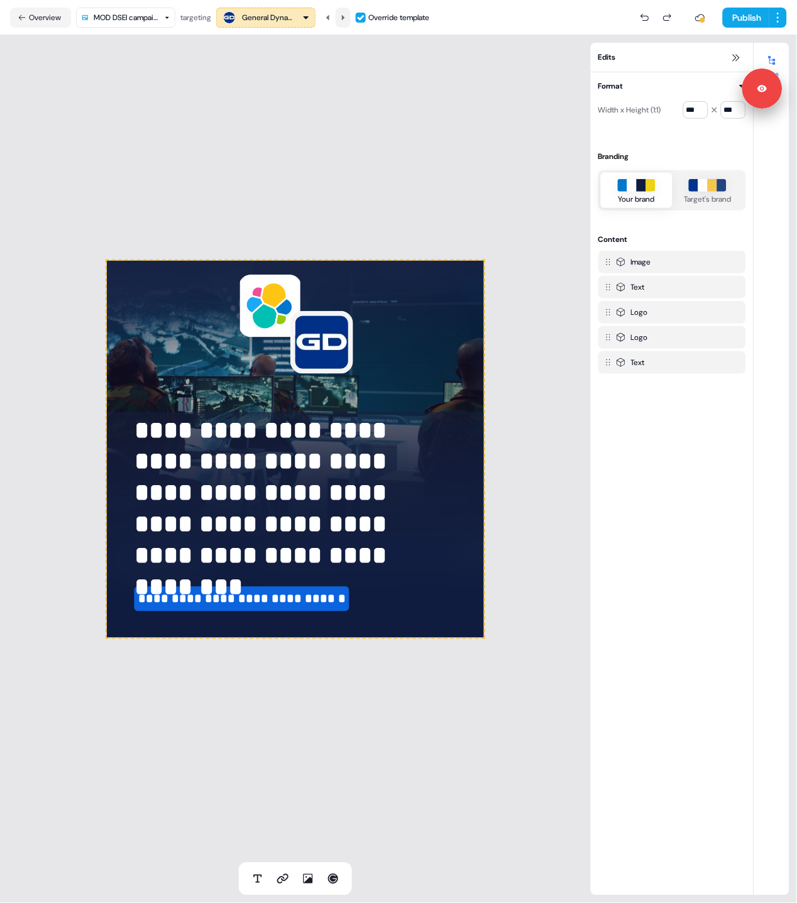
click at [344, 17] on icon at bounding box center [343, 16] width 3 height 5
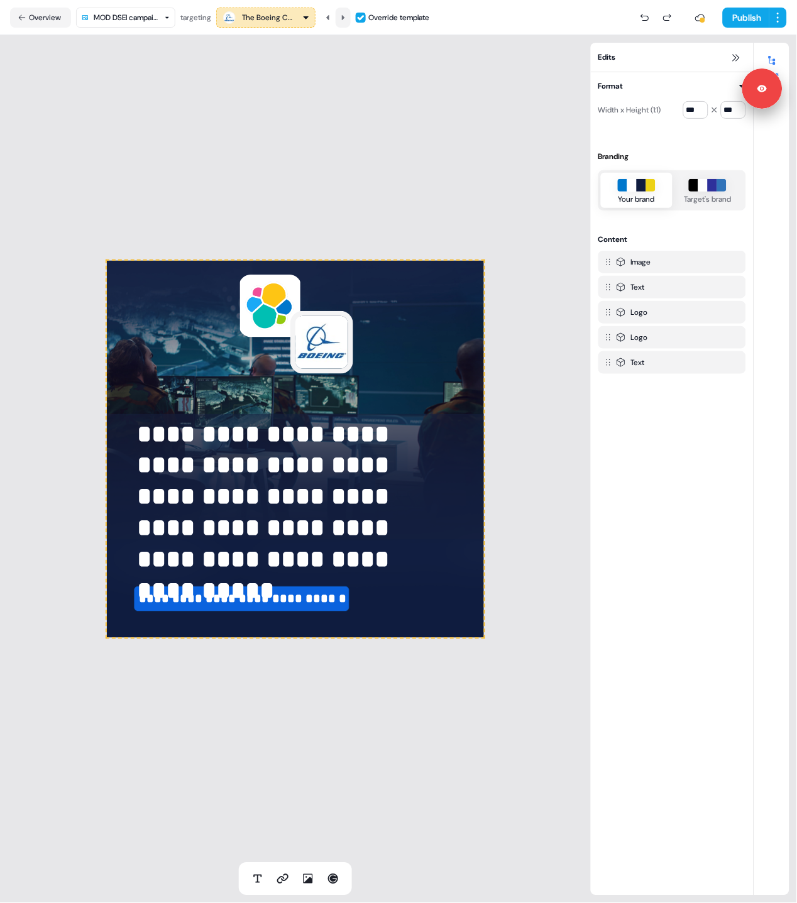
click at [339, 17] on button at bounding box center [343, 18] width 15 height 20
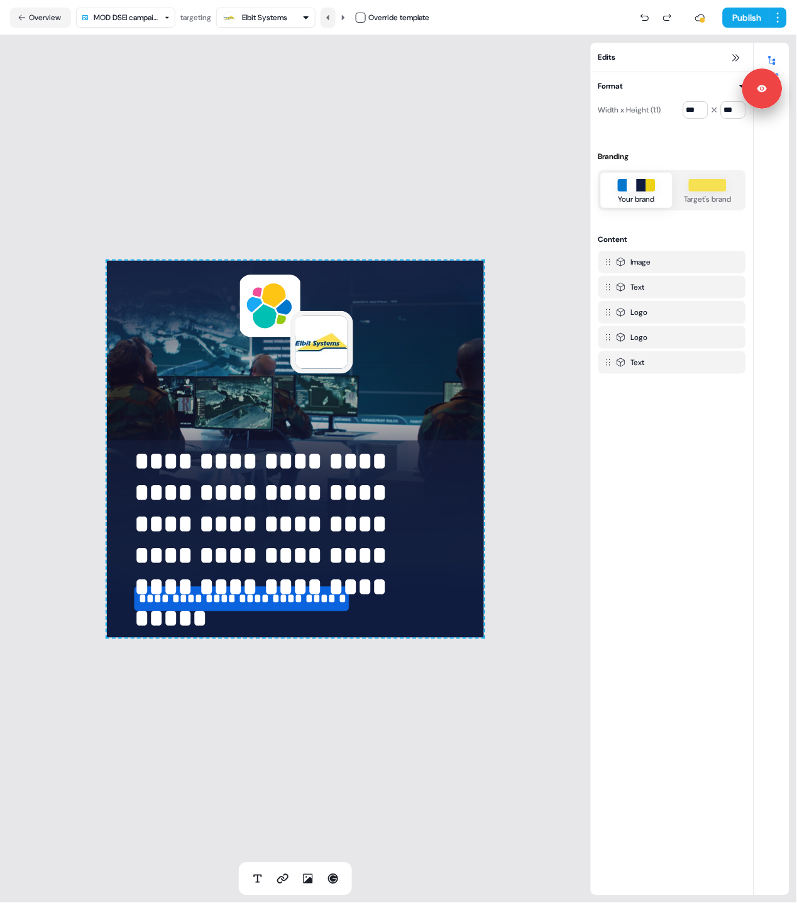
click at [329, 15] on icon at bounding box center [327, 16] width 3 height 5
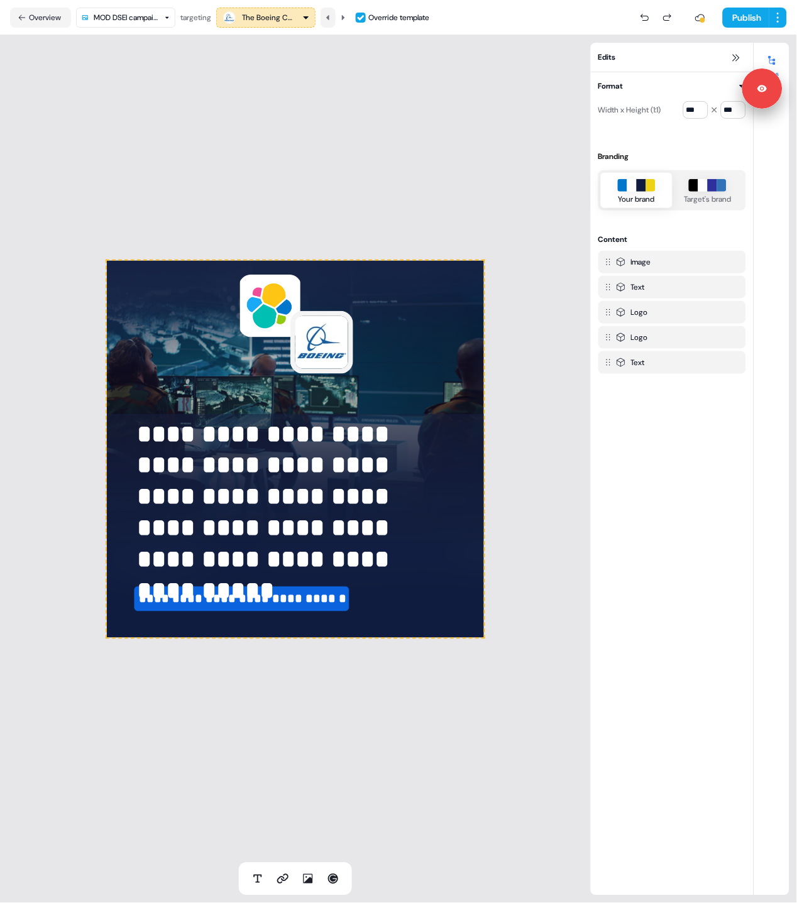
click at [329, 15] on icon at bounding box center [327, 16] width 3 height 5
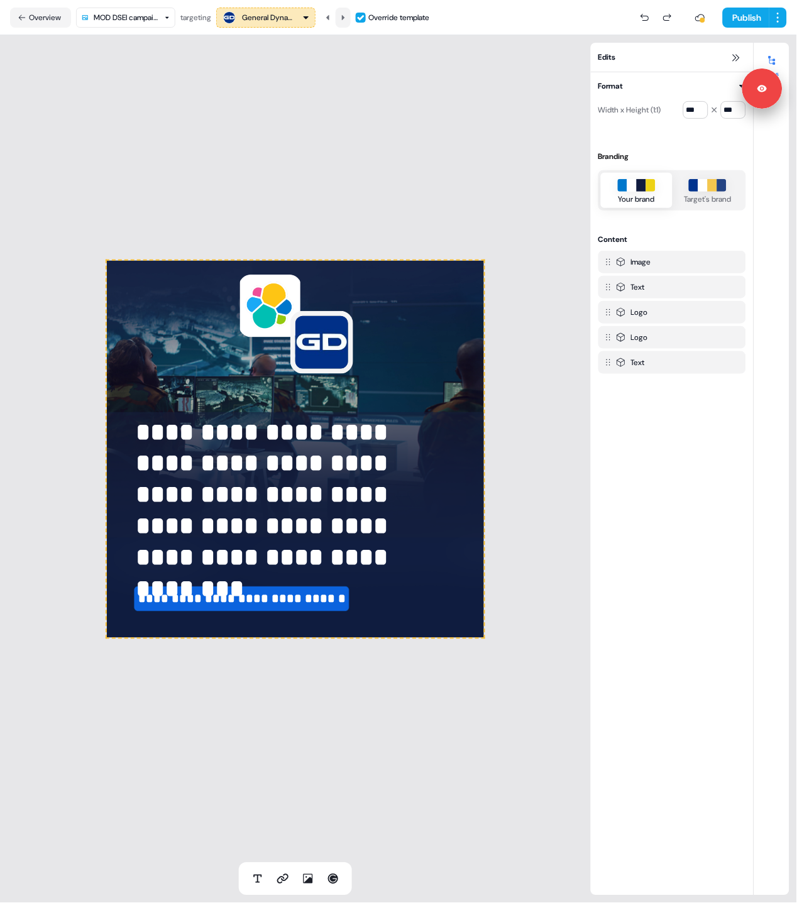
click at [345, 14] on icon at bounding box center [343, 18] width 8 height 8
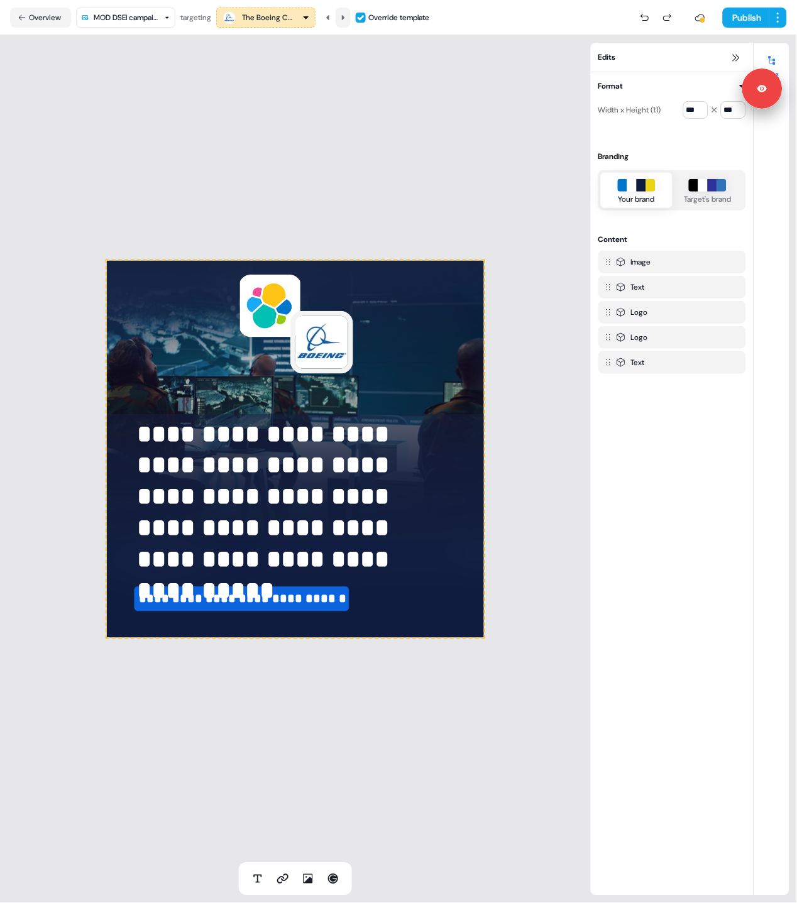
click at [346, 14] on icon at bounding box center [343, 18] width 8 height 8
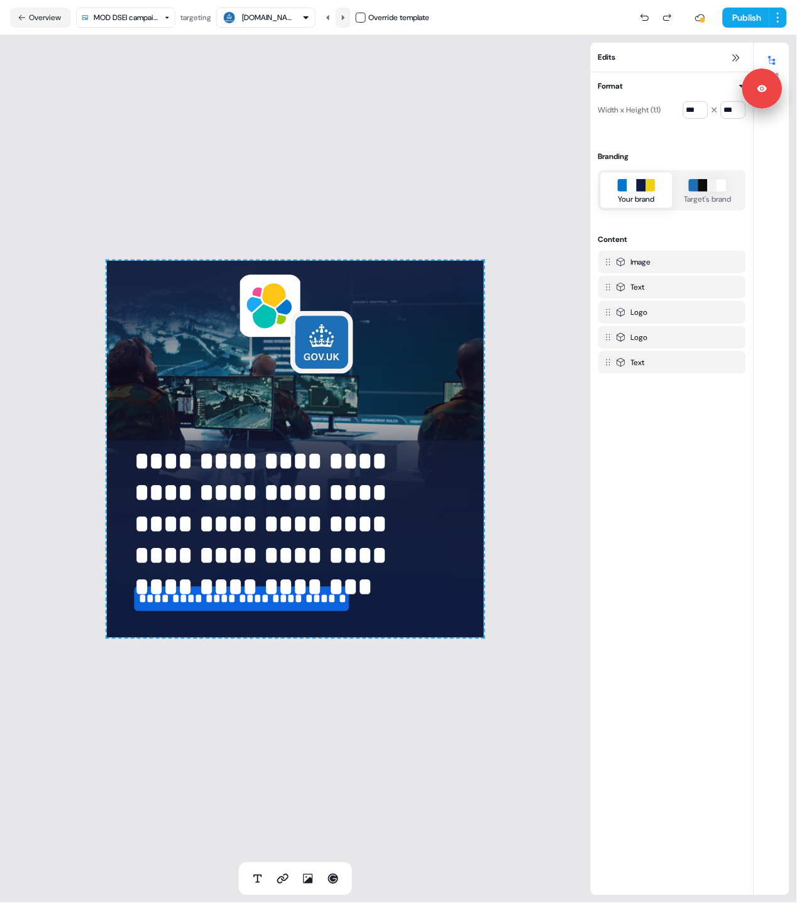
click at [346, 14] on icon at bounding box center [343, 18] width 8 height 8
click at [745, 17] on button "Publish" at bounding box center [746, 18] width 47 height 20
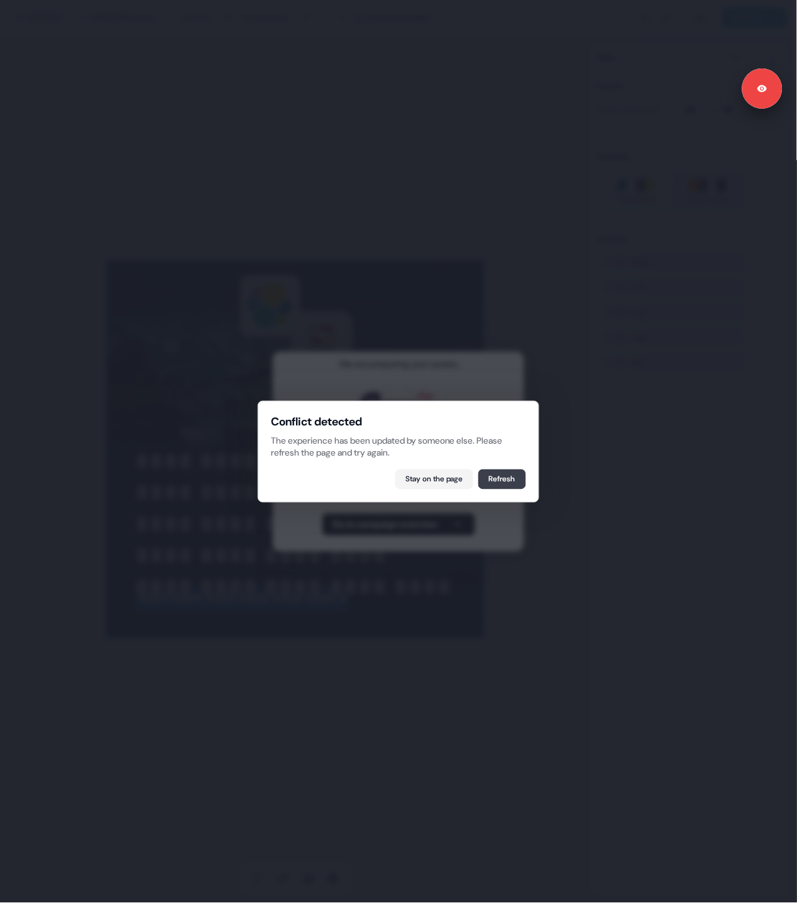
click at [485, 480] on button "Refresh" at bounding box center [502, 480] width 48 height 20
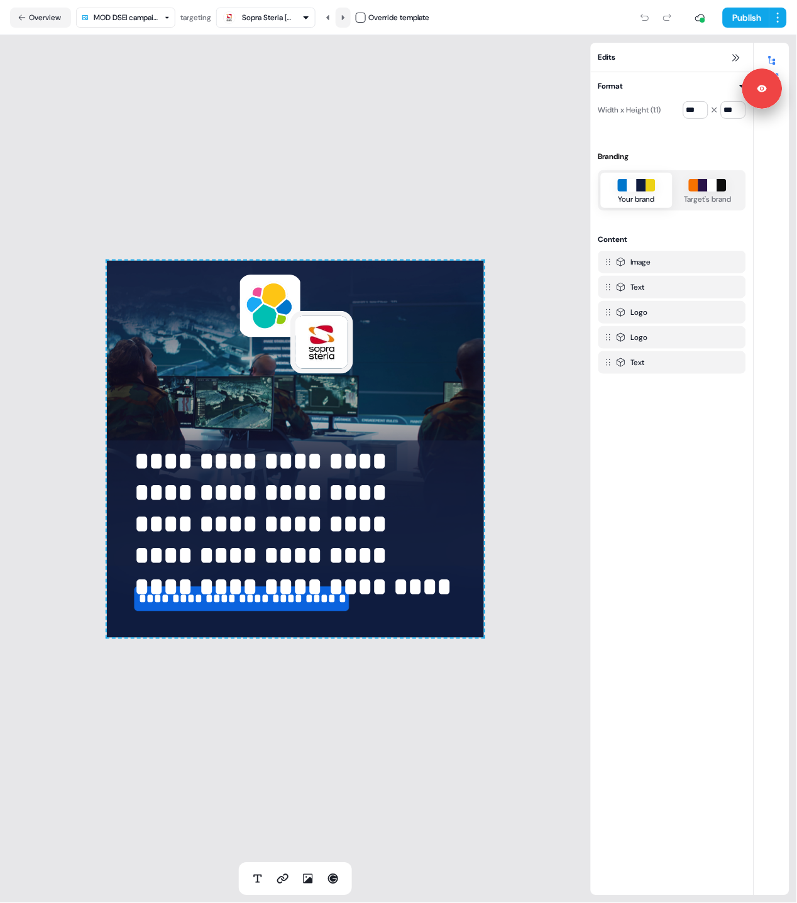
click at [345, 16] on icon at bounding box center [343, 16] width 3 height 5
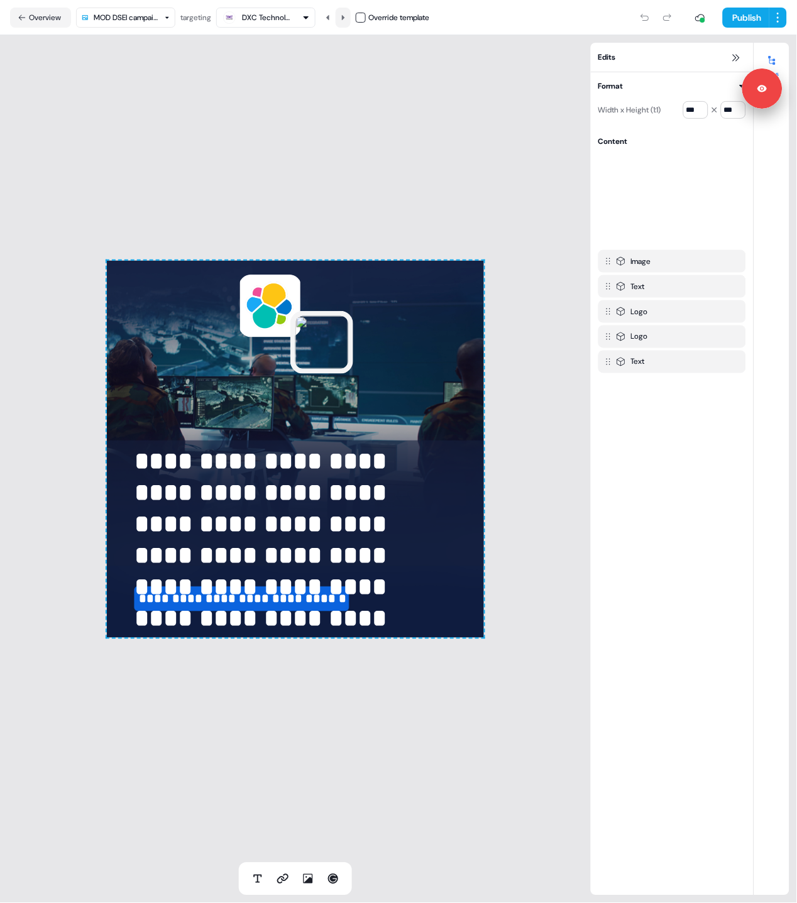
click at [345, 16] on icon at bounding box center [343, 16] width 3 height 5
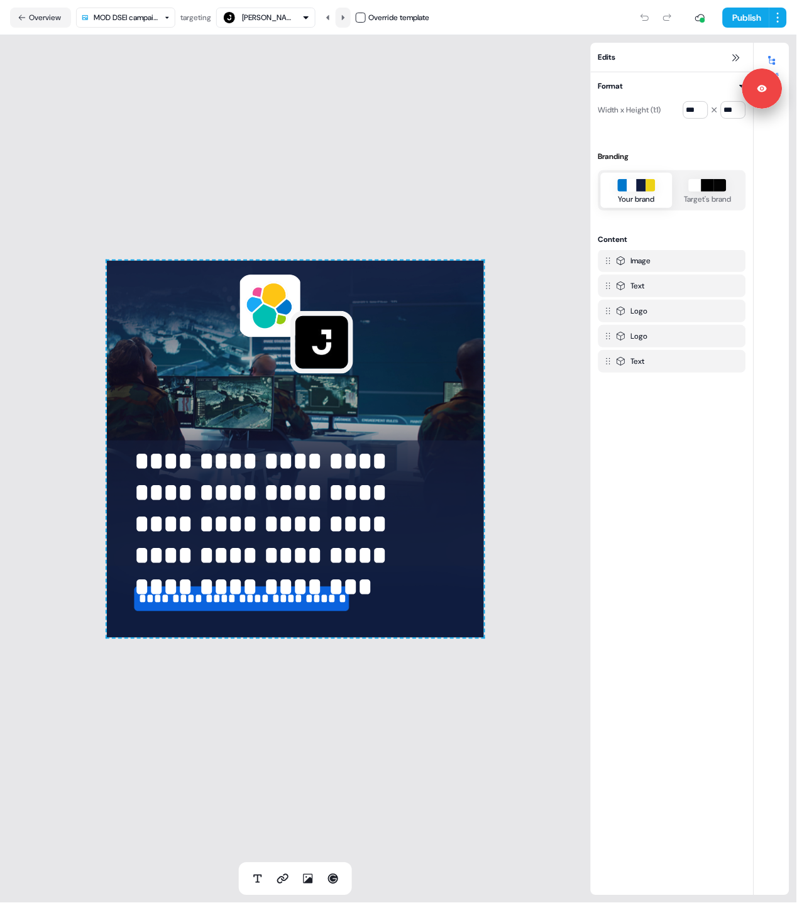
click at [345, 16] on icon at bounding box center [343, 16] width 3 height 5
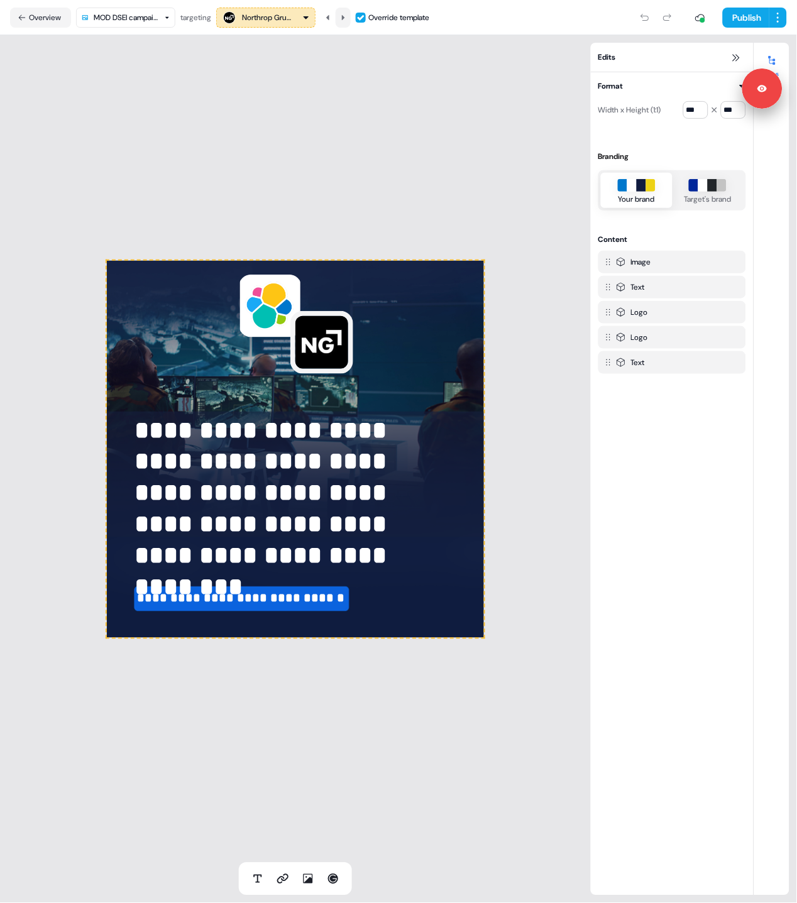
click at [345, 16] on icon at bounding box center [343, 16] width 3 height 5
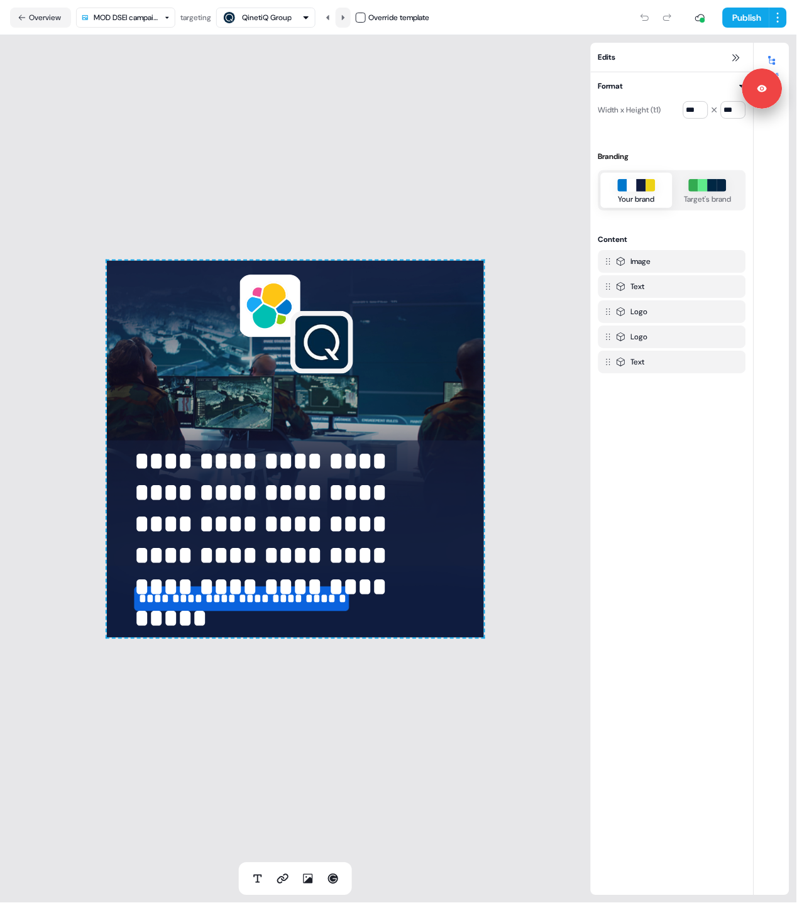
click at [345, 16] on icon at bounding box center [343, 16] width 3 height 5
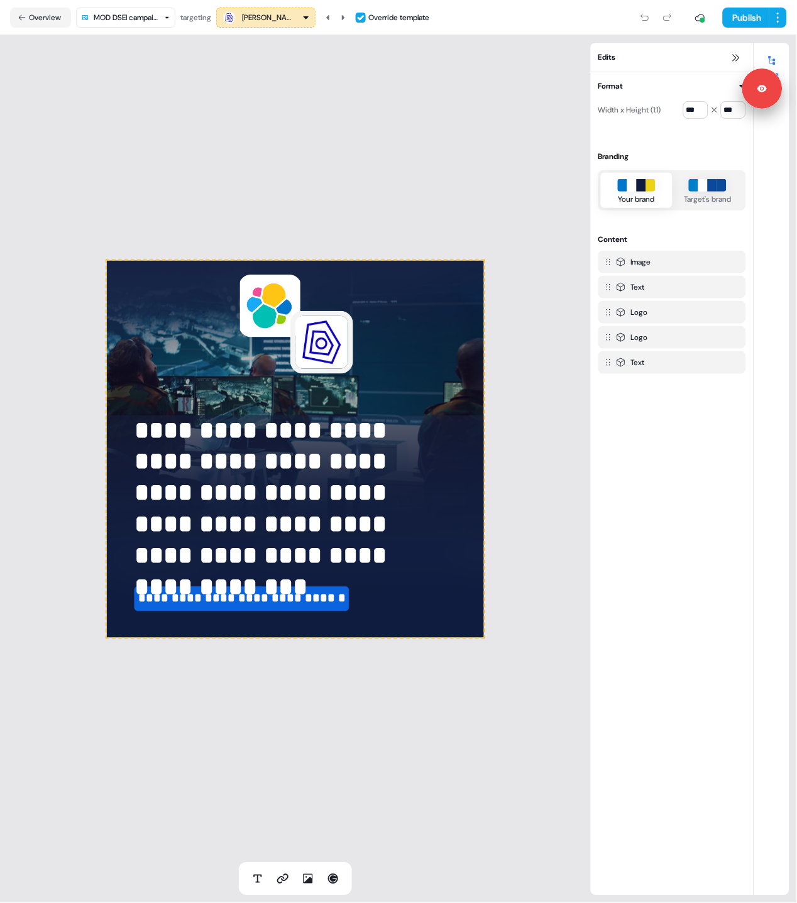
drag, startPoint x: 272, startPoint y: 168, endPoint x: 234, endPoint y: 157, distance: 39.4
click at [272, 168] on div "**********" at bounding box center [295, 449] width 591 height 828
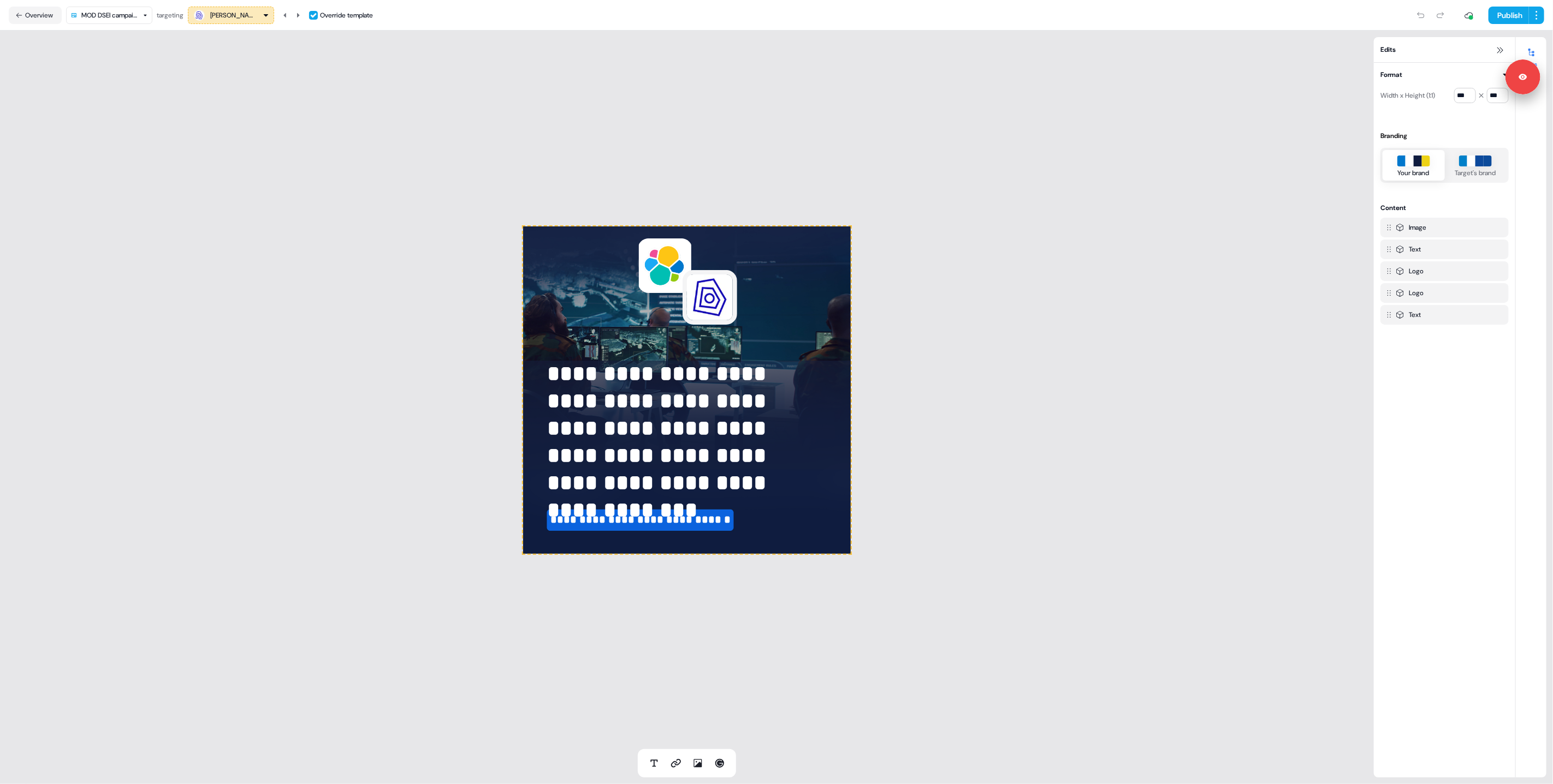
click at [269, 438] on div "**********" at bounding box center [687, 390] width 1374 height 719
drag, startPoint x: 278, startPoint y: 231, endPoint x: 274, endPoint y: 222, distance: 9.8
click at [277, 230] on div "**********" at bounding box center [687, 390] width 1374 height 719
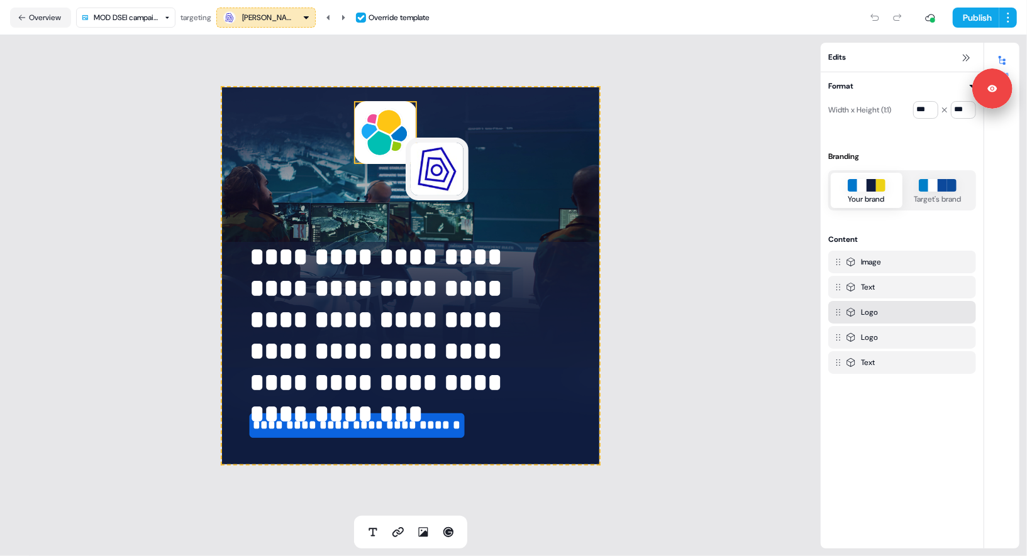
click at [416, 170] on img at bounding box center [436, 169] width 63 height 63
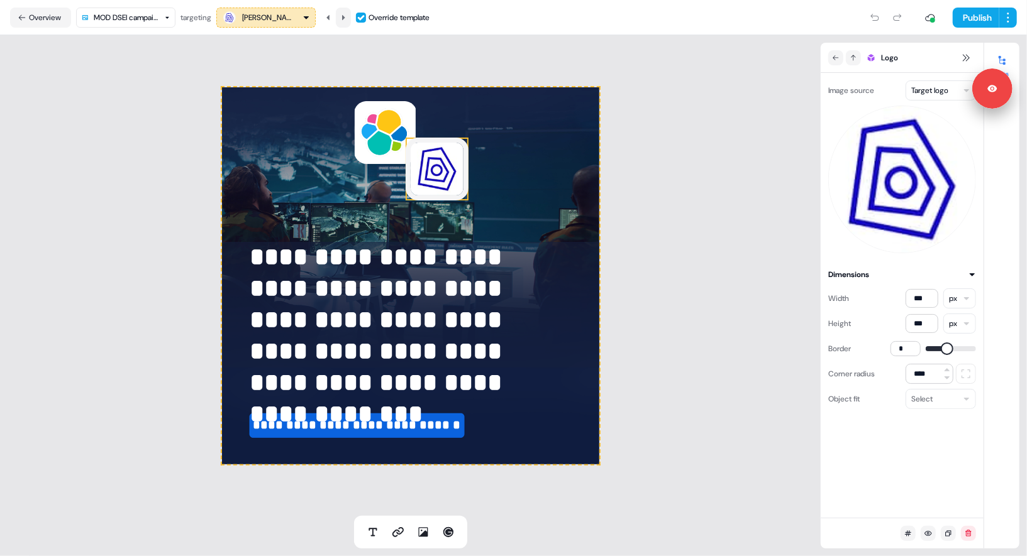
click at [347, 16] on icon at bounding box center [343, 18] width 8 height 8
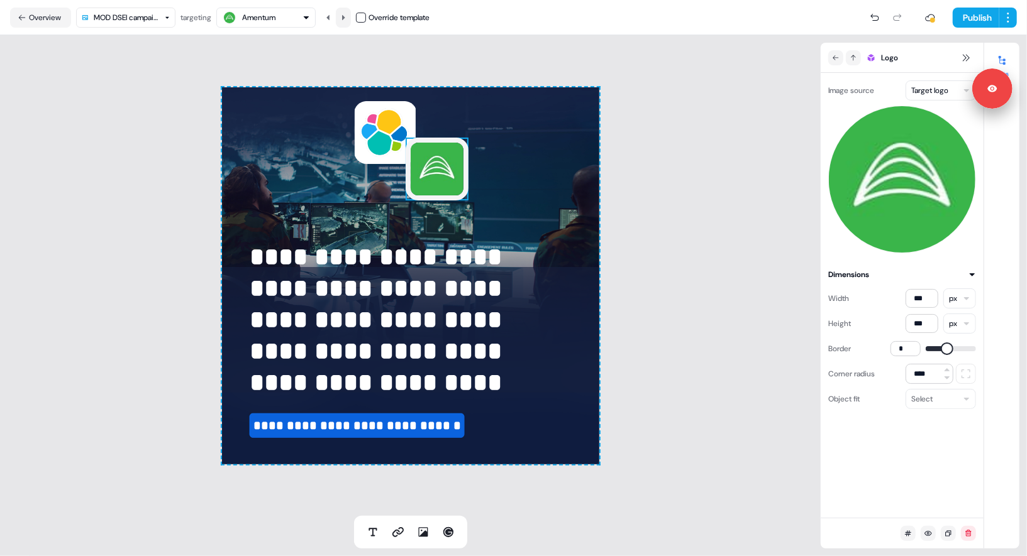
click at [347, 16] on icon at bounding box center [343, 18] width 8 height 8
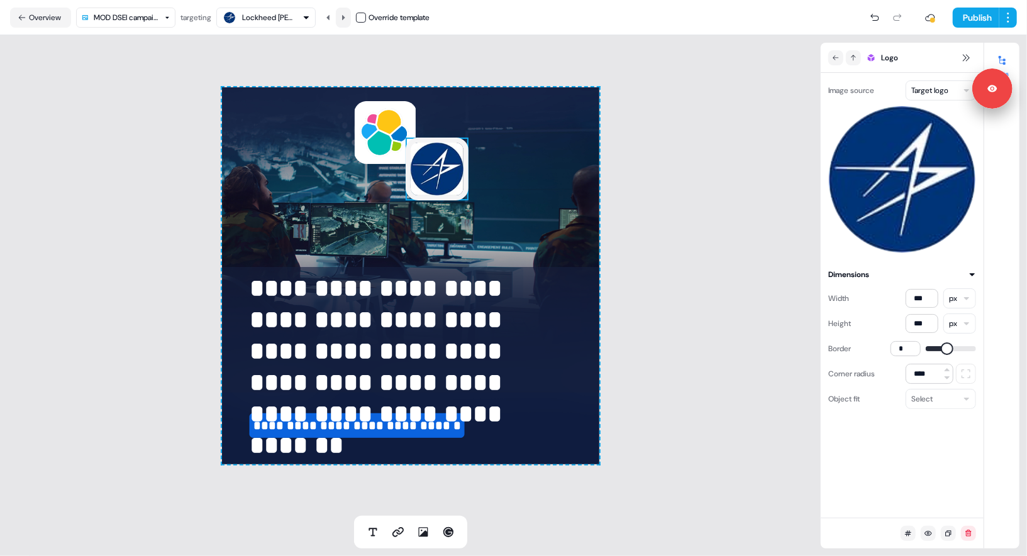
click at [347, 16] on icon at bounding box center [343, 18] width 8 height 8
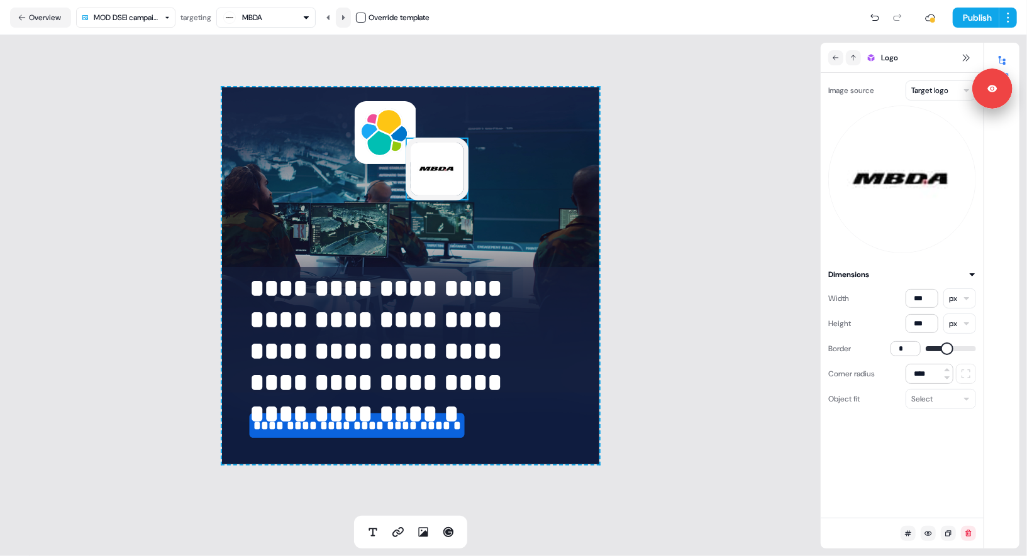
click at [347, 16] on icon at bounding box center [343, 18] width 8 height 8
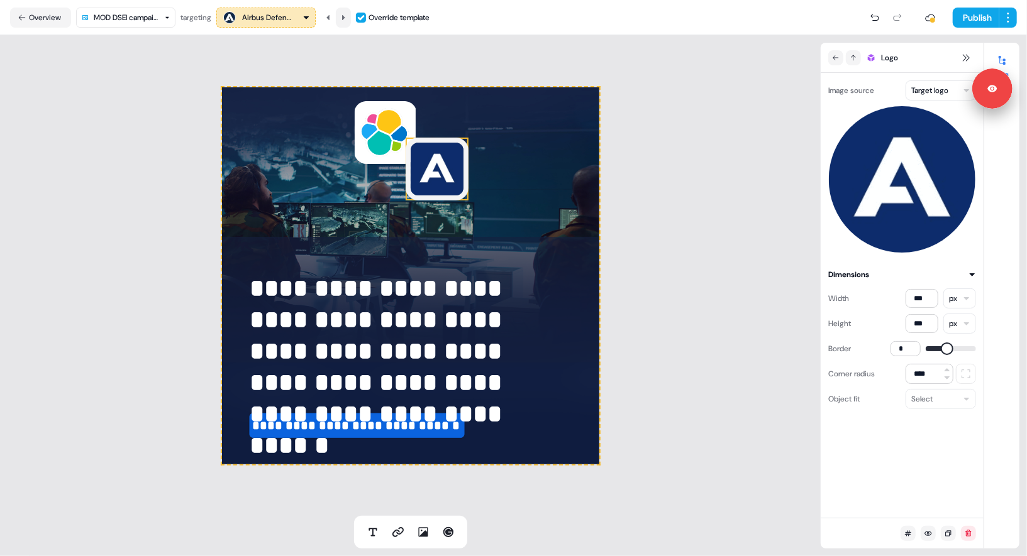
click at [347, 16] on icon at bounding box center [343, 18] width 8 height 8
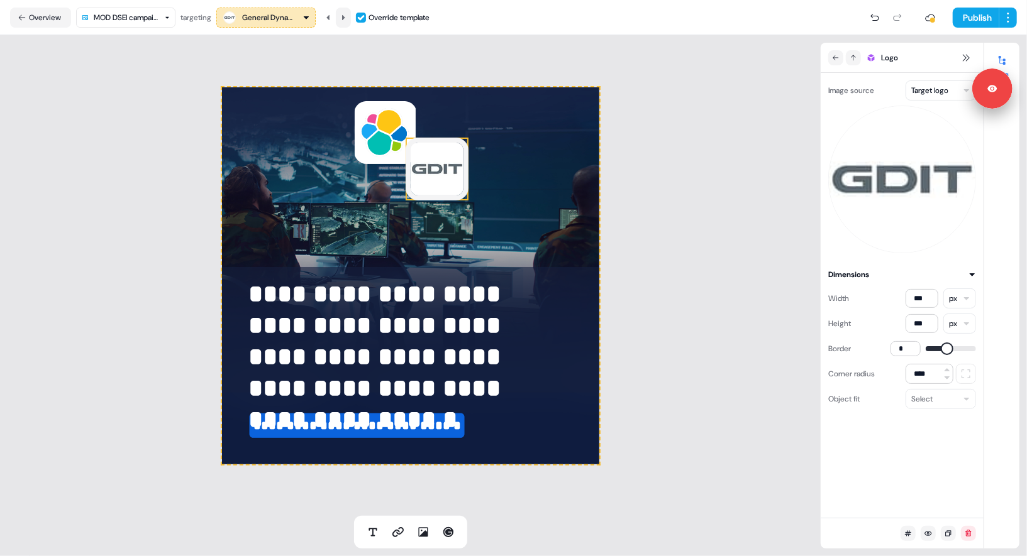
click at [347, 16] on icon at bounding box center [343, 18] width 8 height 8
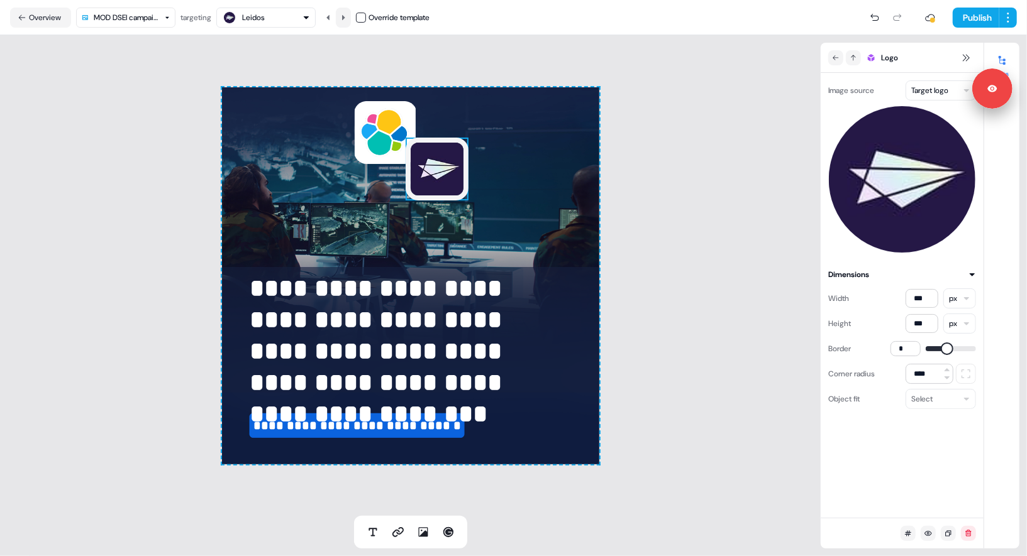
click at [347, 16] on icon at bounding box center [343, 18] width 8 height 8
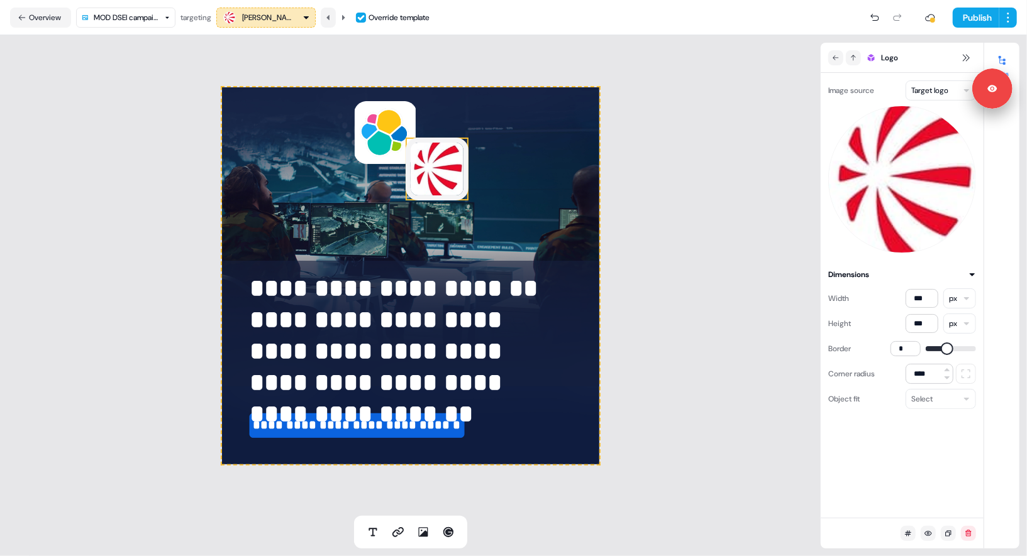
click at [329, 16] on icon at bounding box center [327, 16] width 3 height 5
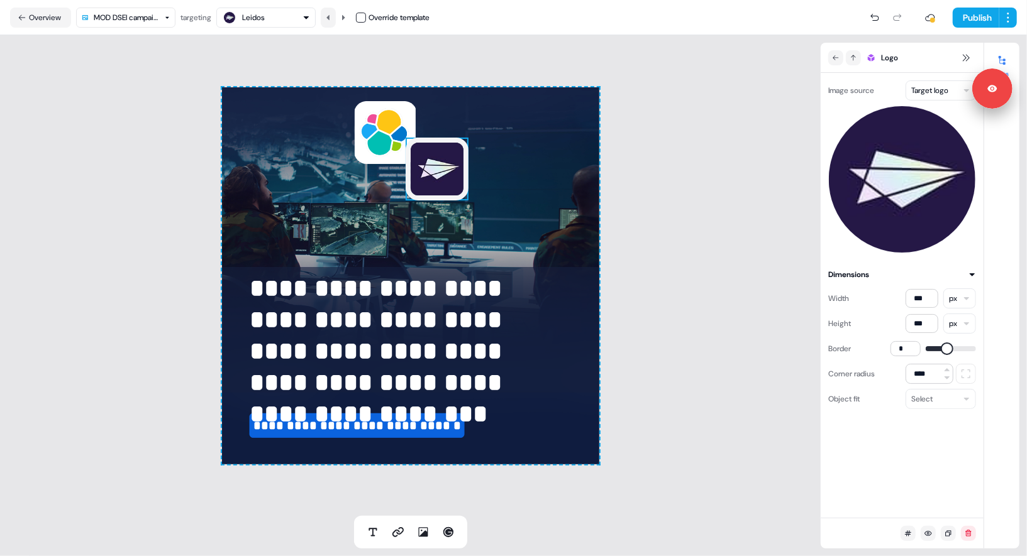
click at [329, 16] on icon at bounding box center [327, 16] width 3 height 5
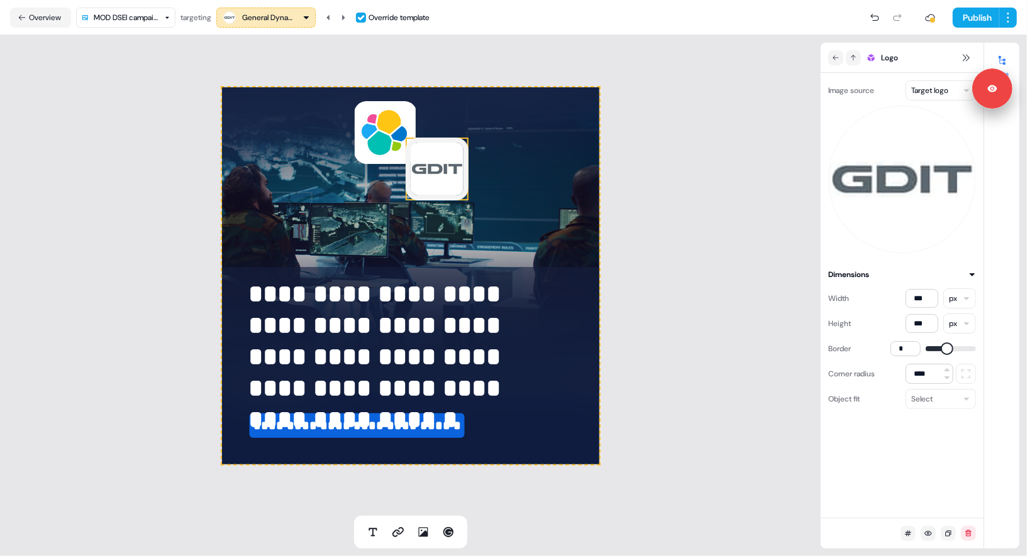
click at [355, 17] on div "General Dynamics Information Technology Override template" at bounding box center [322, 18] width 213 height 20
click at [351, 17] on button at bounding box center [343, 18] width 15 height 20
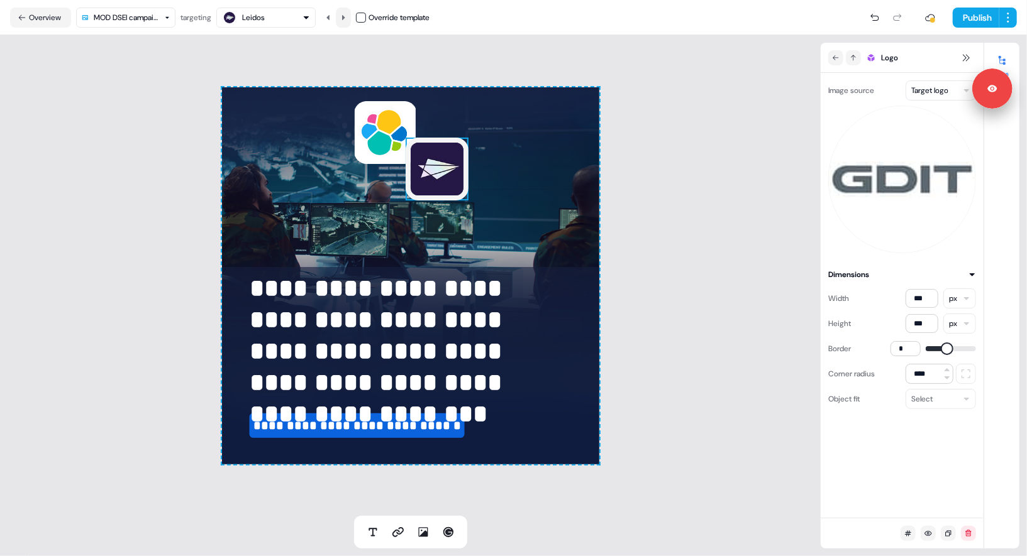
click at [351, 17] on button at bounding box center [343, 18] width 15 height 20
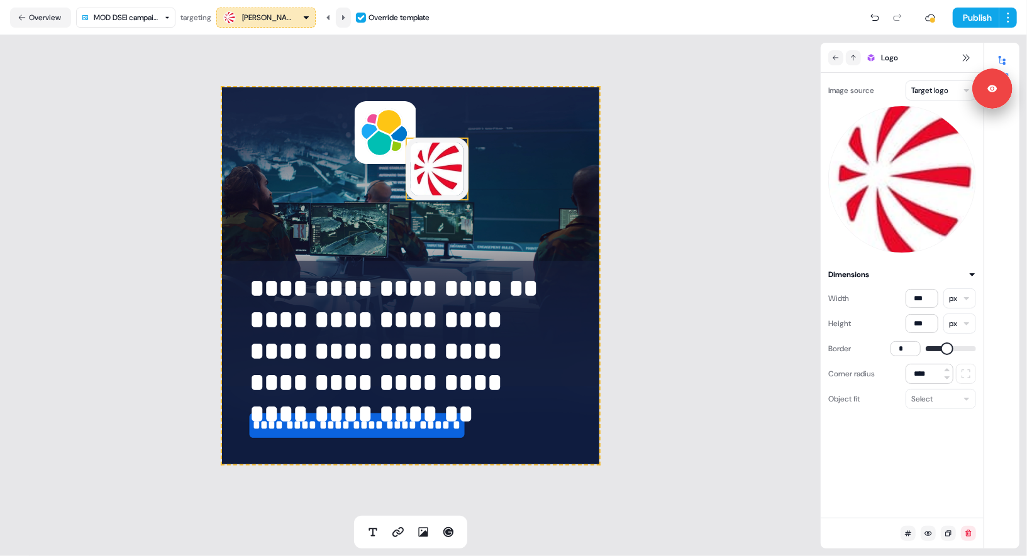
click at [351, 17] on button at bounding box center [343, 18] width 15 height 20
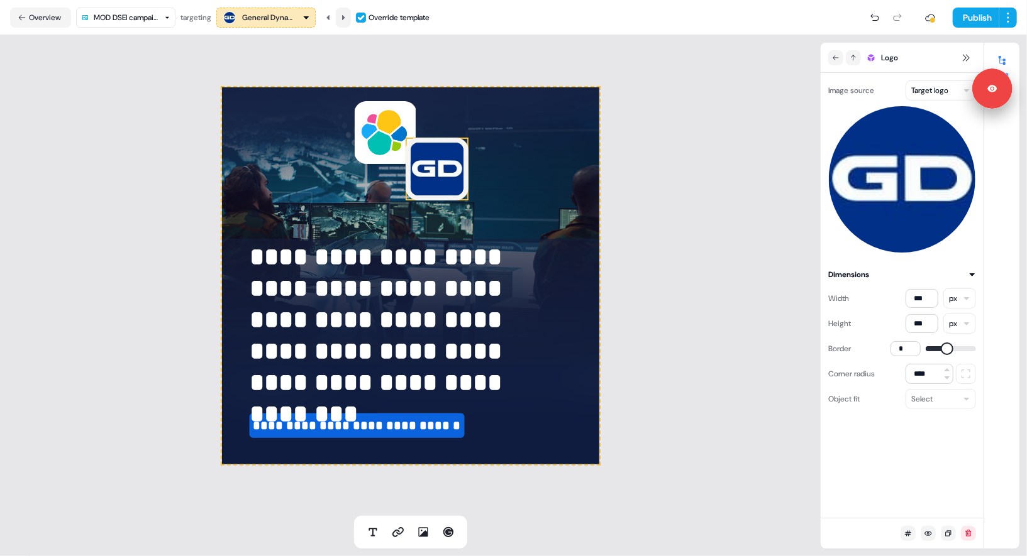
click at [351, 17] on button at bounding box center [343, 18] width 15 height 20
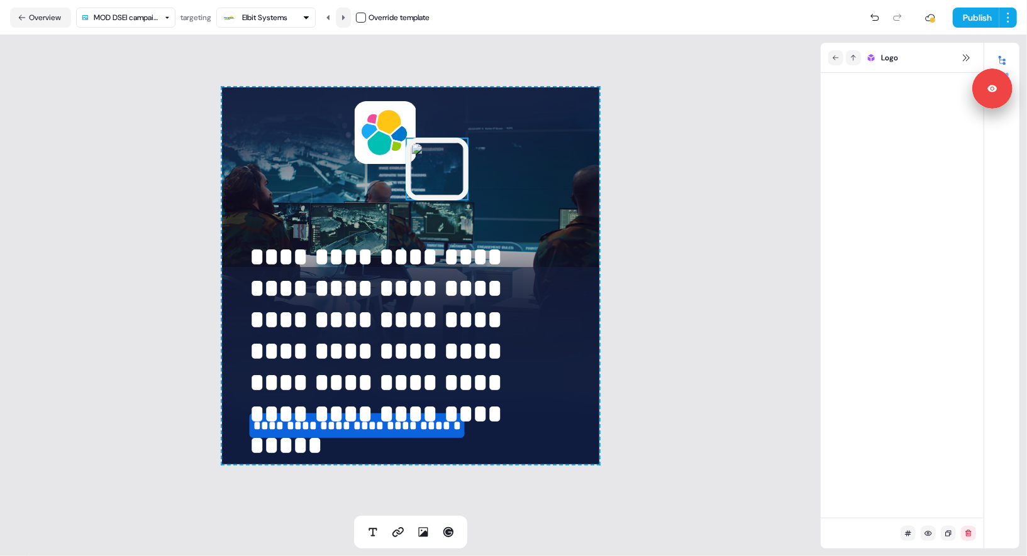
click at [351, 17] on button at bounding box center [343, 18] width 15 height 20
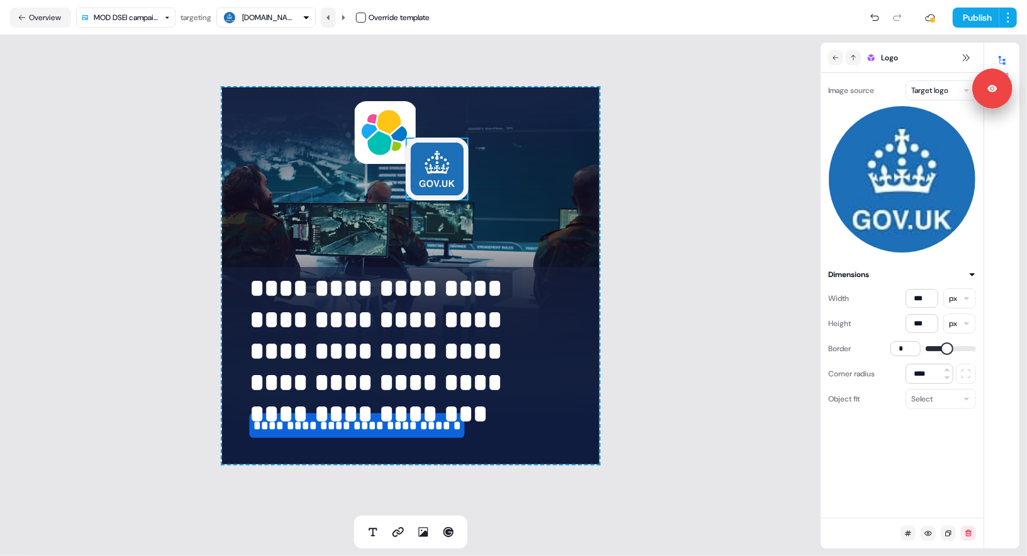
click at [336, 15] on button at bounding box center [328, 18] width 15 height 20
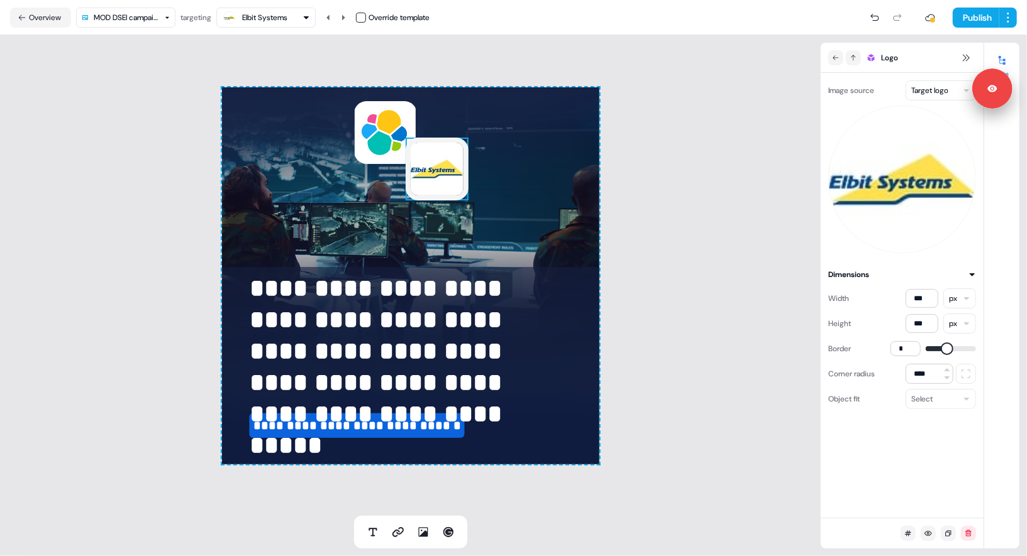
click at [796, 61] on div "Logo" at bounding box center [890, 57] width 125 height 15
click at [796, 85] on html "**********" at bounding box center [513, 278] width 1027 height 556
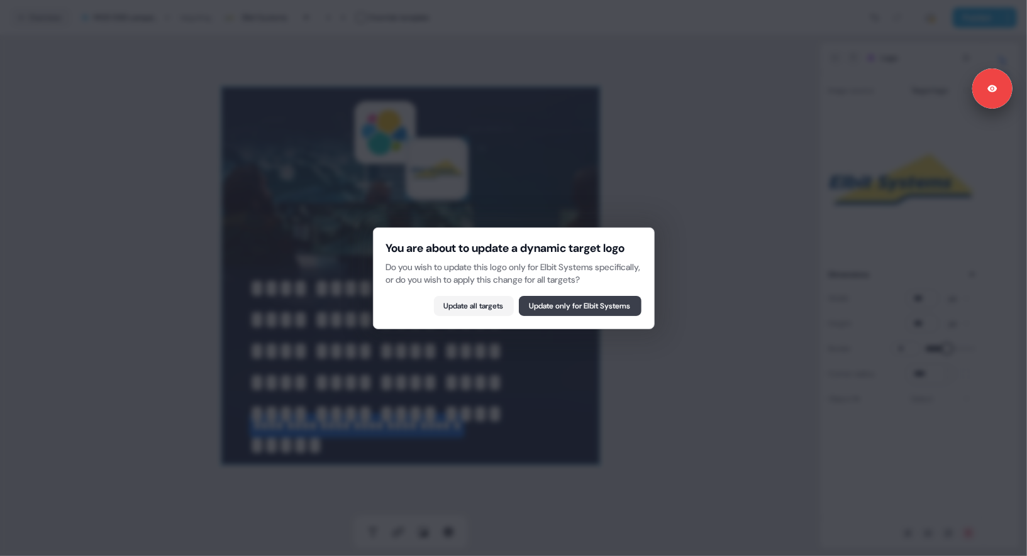
click at [607, 312] on button "Update only for Elbit Systems" at bounding box center [580, 306] width 123 height 20
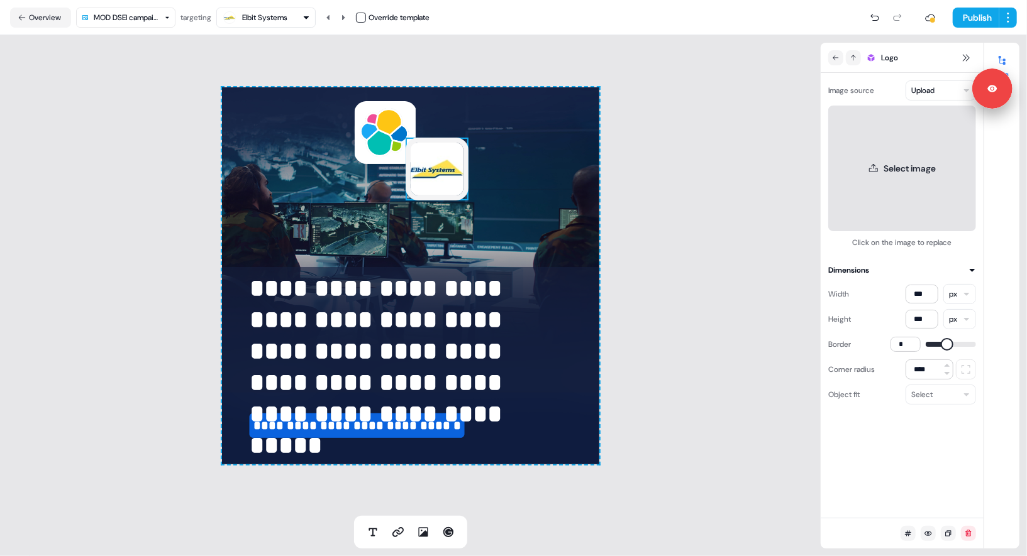
click at [796, 177] on button "Select image" at bounding box center [902, 169] width 148 height 126
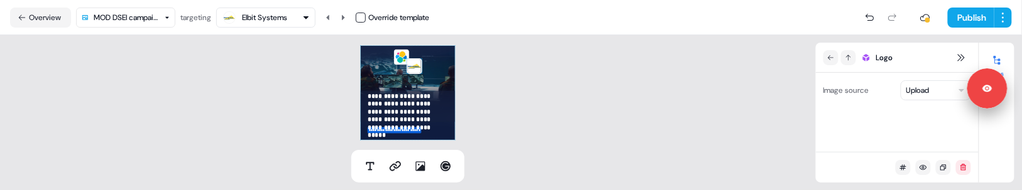
click at [796, 124] on div "Uploading image..." at bounding box center [897, 169] width 148 height 126
click at [796, 121] on div "Uploading image..." at bounding box center [897, 169] width 148 height 126
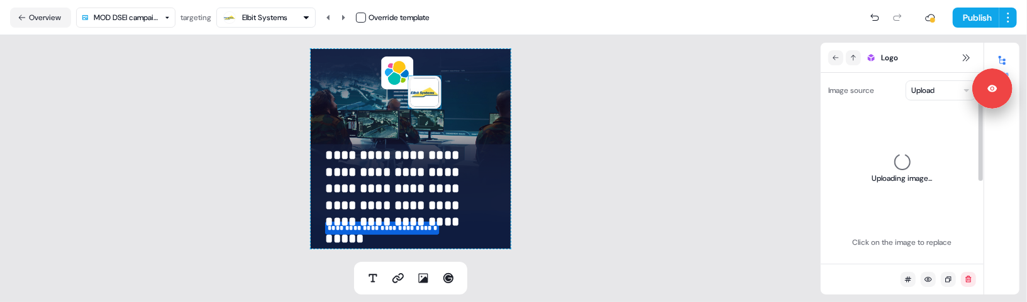
click at [796, 165] on icon at bounding box center [902, 162] width 22 height 22
click at [796, 82] on html "**********" at bounding box center [513, 151] width 1027 height 302
click at [796, 100] on div "Image source Upload Uploading image... Click on the image to replace" at bounding box center [902, 164] width 148 height 168
click at [796, 94] on html "**********" at bounding box center [513, 151] width 1027 height 302
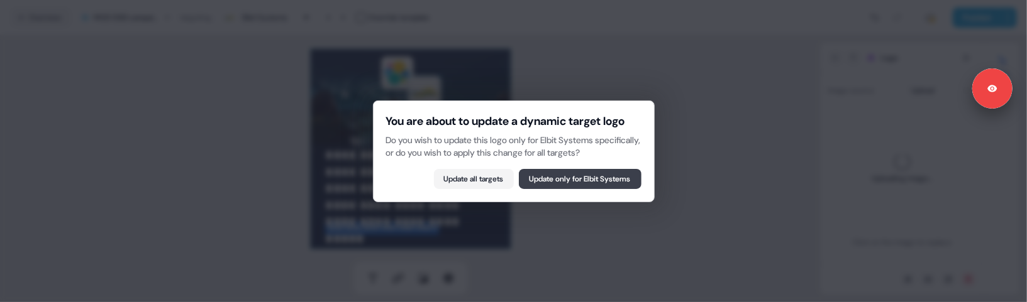
click at [535, 179] on button "Update only for Elbit Systems" at bounding box center [580, 179] width 123 height 20
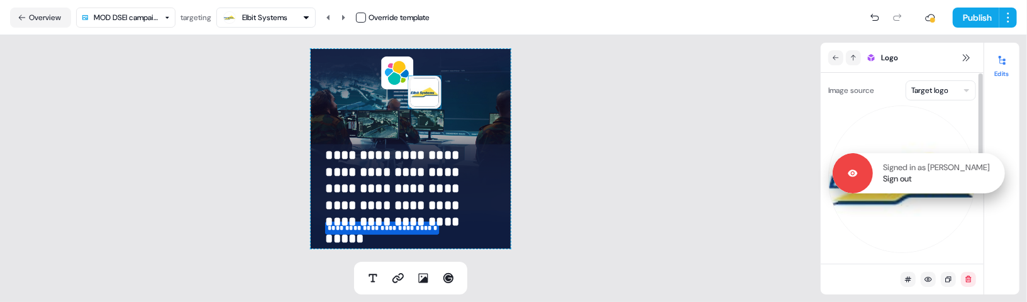
drag, startPoint x: 970, startPoint y: 95, endPoint x: 961, endPoint y: 189, distance: 94.7
click at [796, 189] on div "Signed in as Kelly Manrique Sign out" at bounding box center [918, 173] width 172 height 40
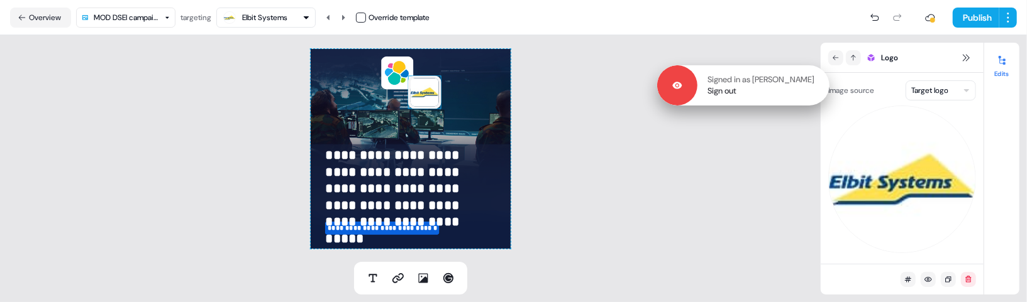
drag, startPoint x: 930, startPoint y: 179, endPoint x: 690, endPoint y: 65, distance: 266.0
click at [697, 74] on div "Signed in as Kelly Manrique Sign out" at bounding box center [763, 85] width 132 height 23
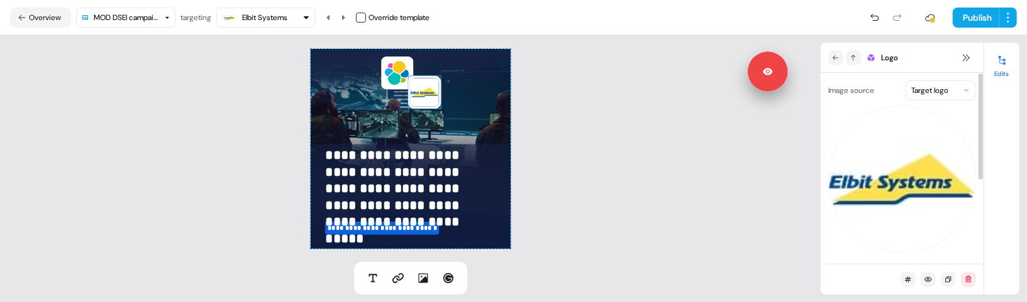
click at [796, 84] on html "**********" at bounding box center [513, 151] width 1027 height 302
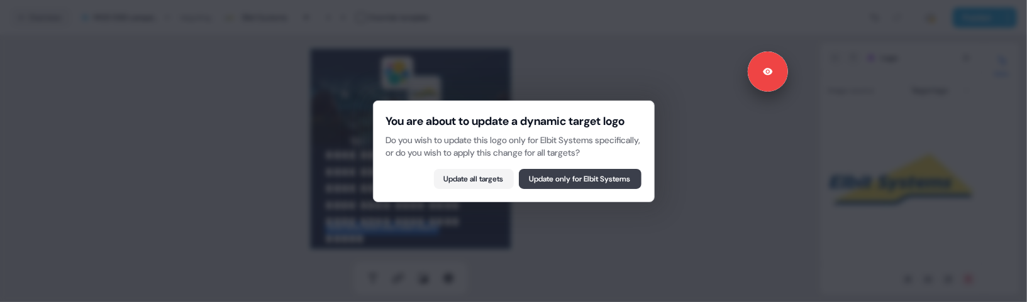
click at [533, 184] on button "Update only for Elbit Systems" at bounding box center [580, 179] width 123 height 20
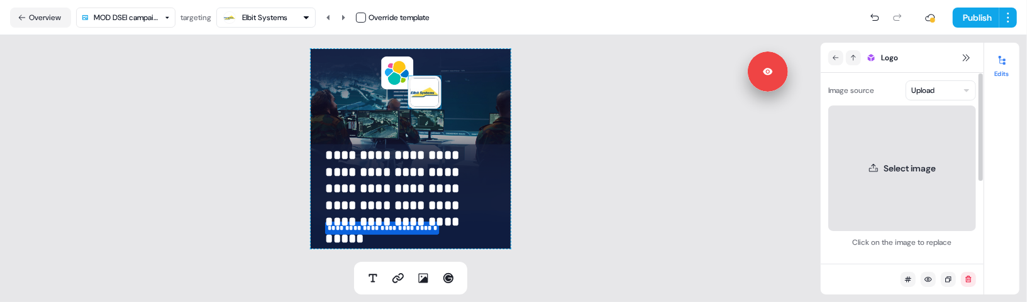
click at [796, 164] on button "Select image" at bounding box center [902, 169] width 148 height 126
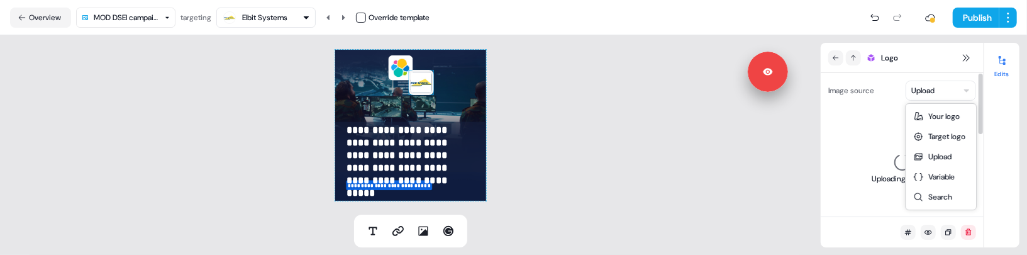
click at [796, 87] on html "**********" at bounding box center [513, 127] width 1027 height 255
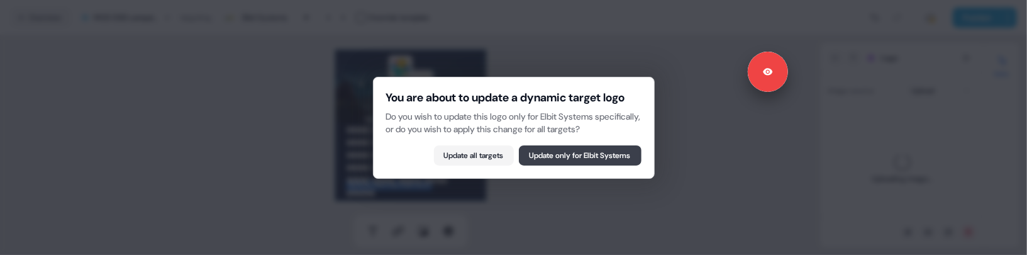
click at [580, 157] on button "Update only for Elbit Systems" at bounding box center [580, 155] width 123 height 20
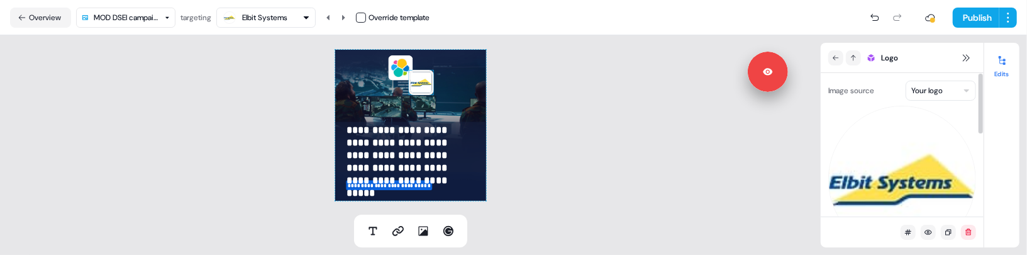
click at [796, 96] on html "**********" at bounding box center [513, 127] width 1027 height 255
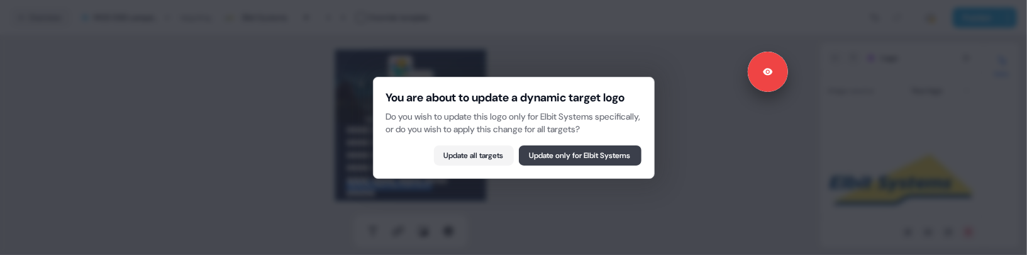
click at [564, 165] on button "Update only for Elbit Systems" at bounding box center [580, 155] width 123 height 20
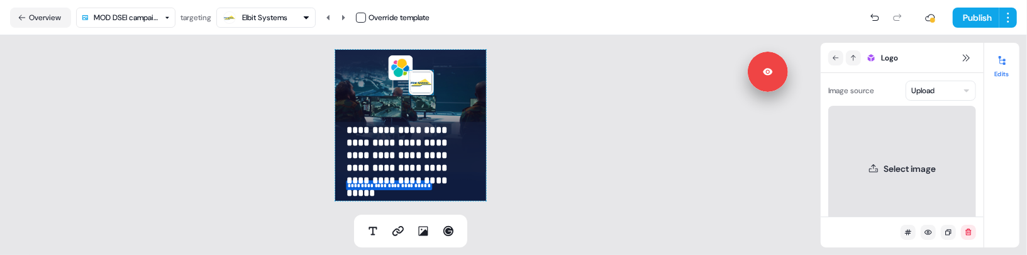
click at [796, 171] on button "Select image" at bounding box center [902, 169] width 148 height 126
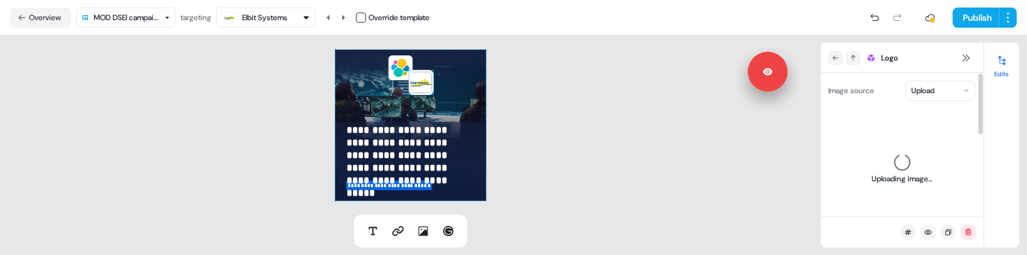
click at [796, 90] on html "**********" at bounding box center [513, 127] width 1027 height 255
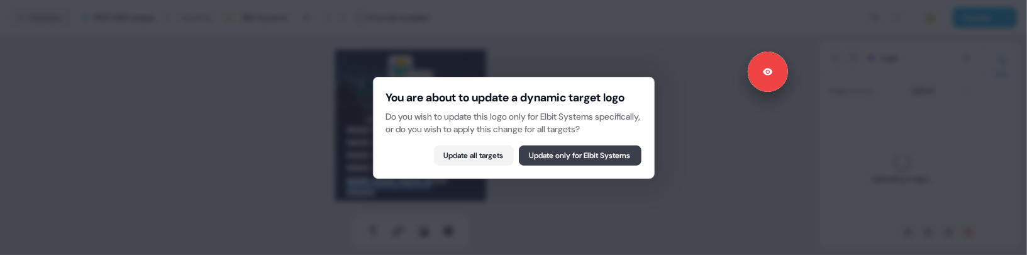
click at [587, 165] on button "Update only for Elbit Systems" at bounding box center [580, 155] width 123 height 20
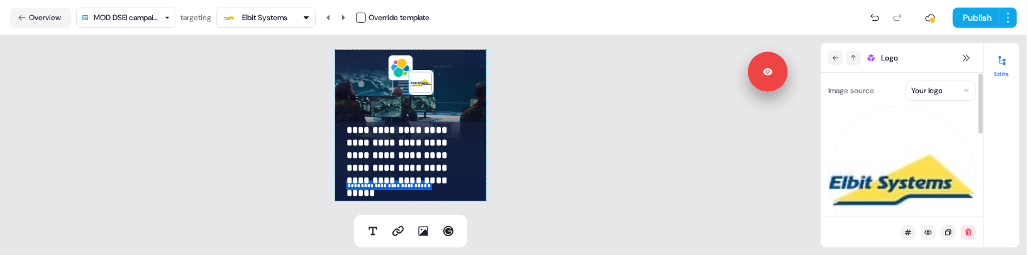
click at [796, 90] on html "**********" at bounding box center [513, 127] width 1027 height 255
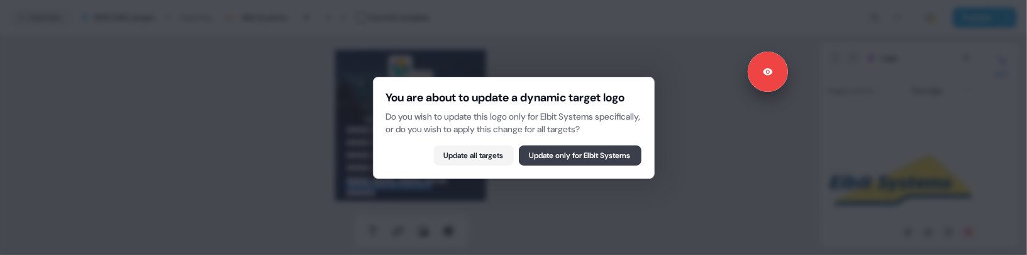
click at [575, 158] on button "Update only for Elbit Systems" at bounding box center [580, 155] width 123 height 20
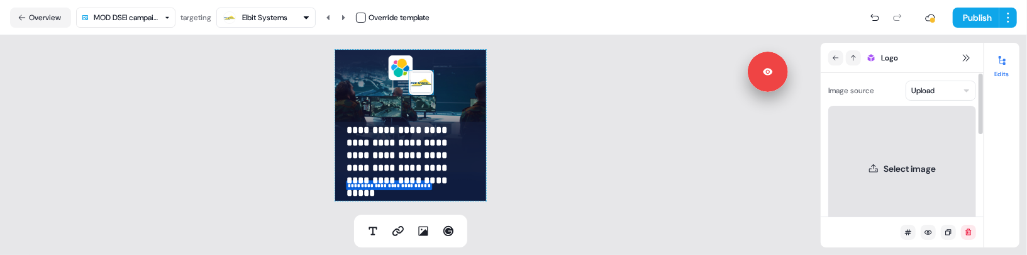
click at [796, 163] on button "Select image" at bounding box center [902, 169] width 148 height 126
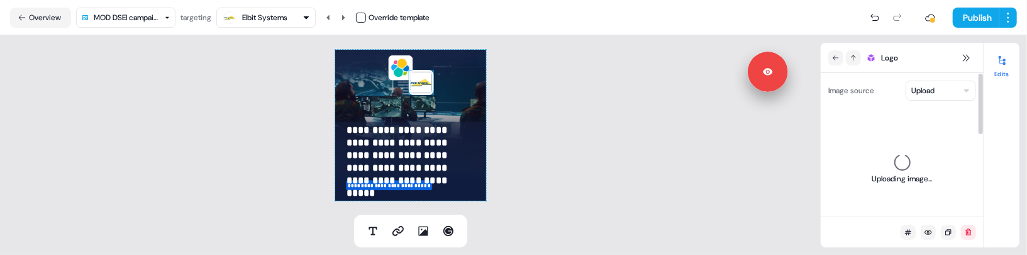
click at [796, 92] on html "**********" at bounding box center [513, 127] width 1027 height 255
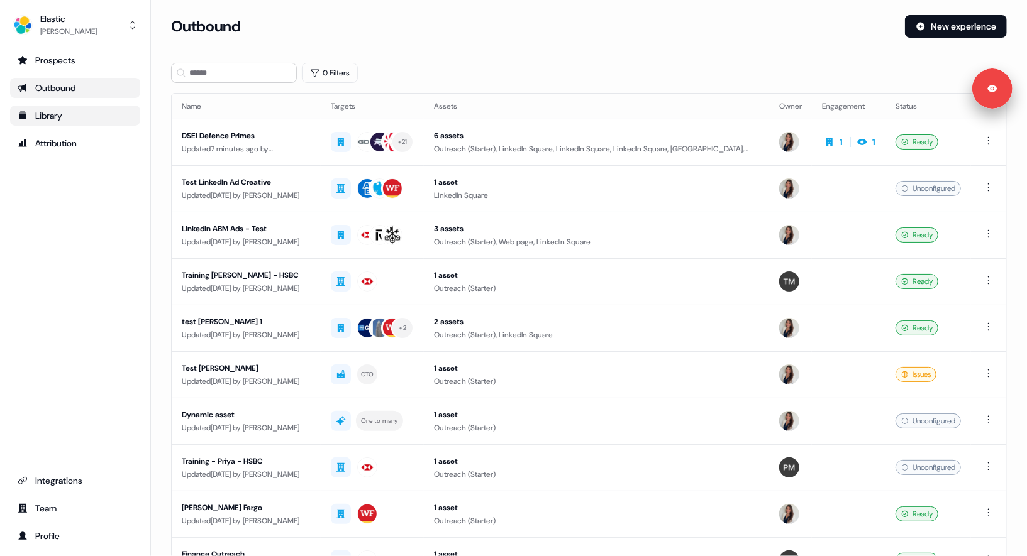
click at [75, 124] on link "Library" at bounding box center [75, 116] width 130 height 20
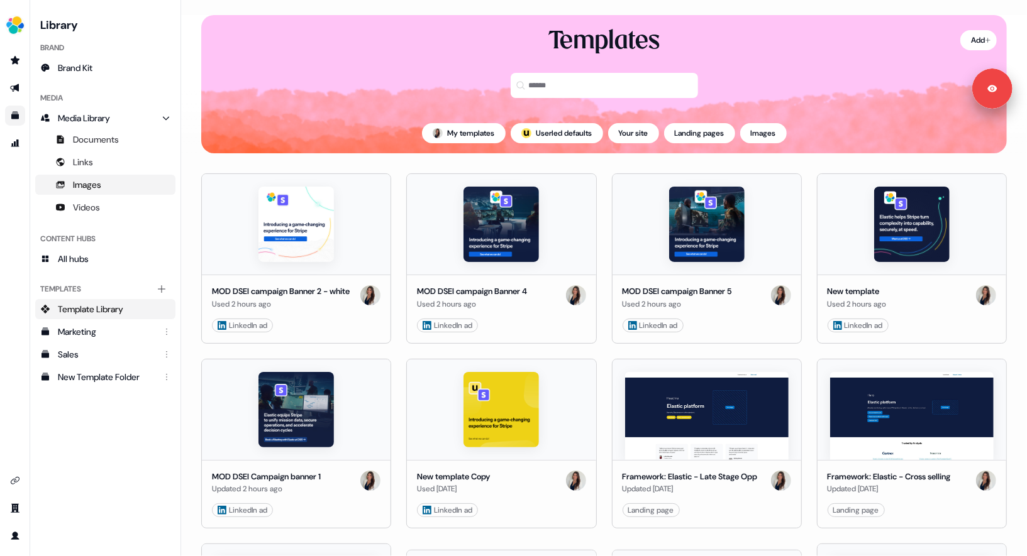
click at [81, 180] on span "Images" at bounding box center [87, 185] width 28 height 13
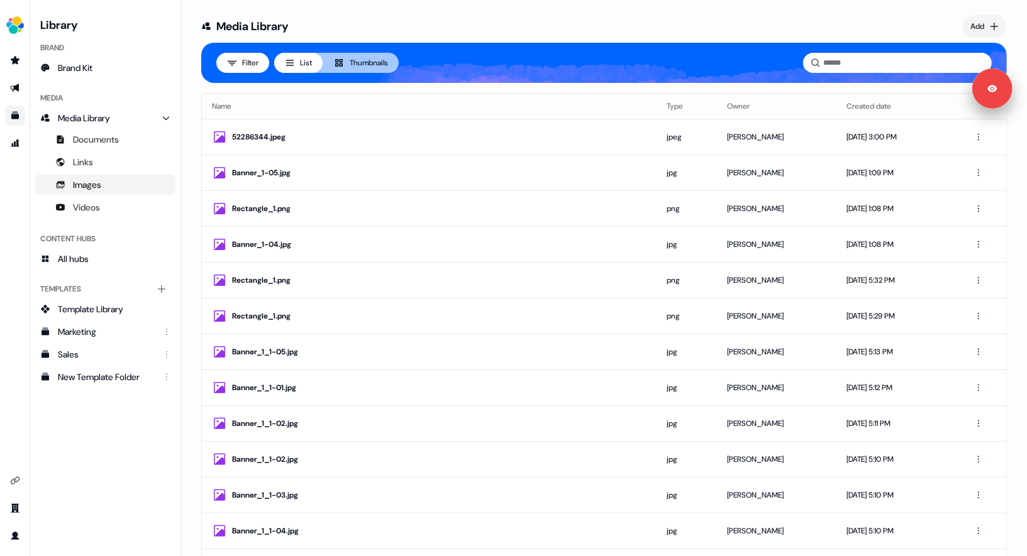
click at [353, 55] on button "Thumbnails" at bounding box center [360, 63] width 76 height 20
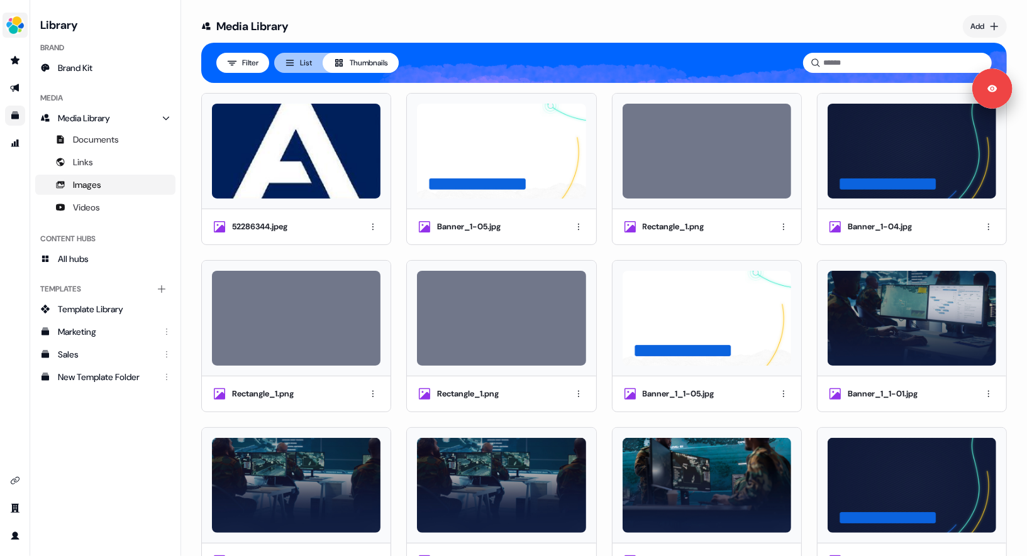
click at [8, 26] on img "side nav menu" at bounding box center [15, 25] width 20 height 20
click at [30, 100] on div "Logout" at bounding box center [64, 104] width 119 height 23
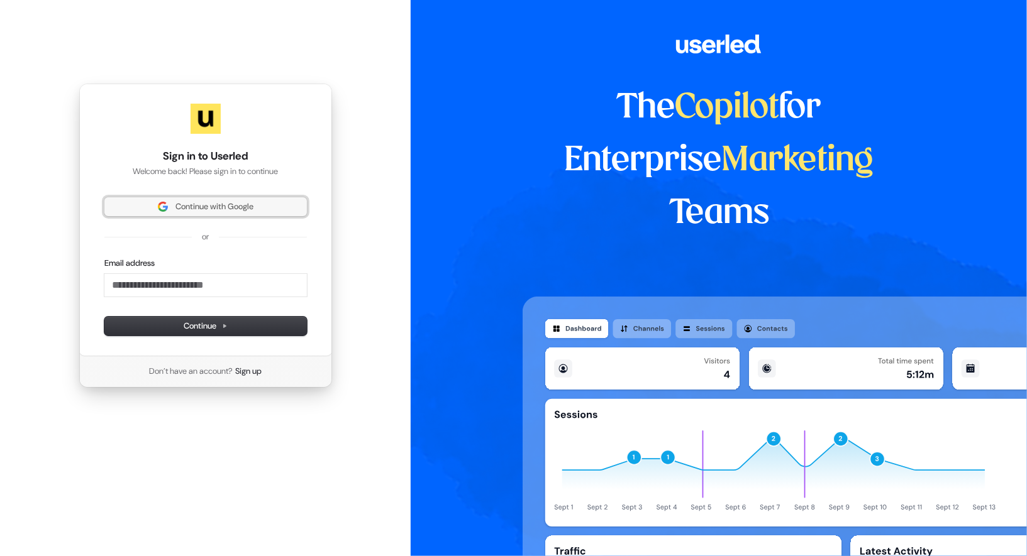
click at [236, 202] on span "Continue with Google" at bounding box center [214, 206] width 78 height 11
